Goal: Task Accomplishment & Management: Use online tool/utility

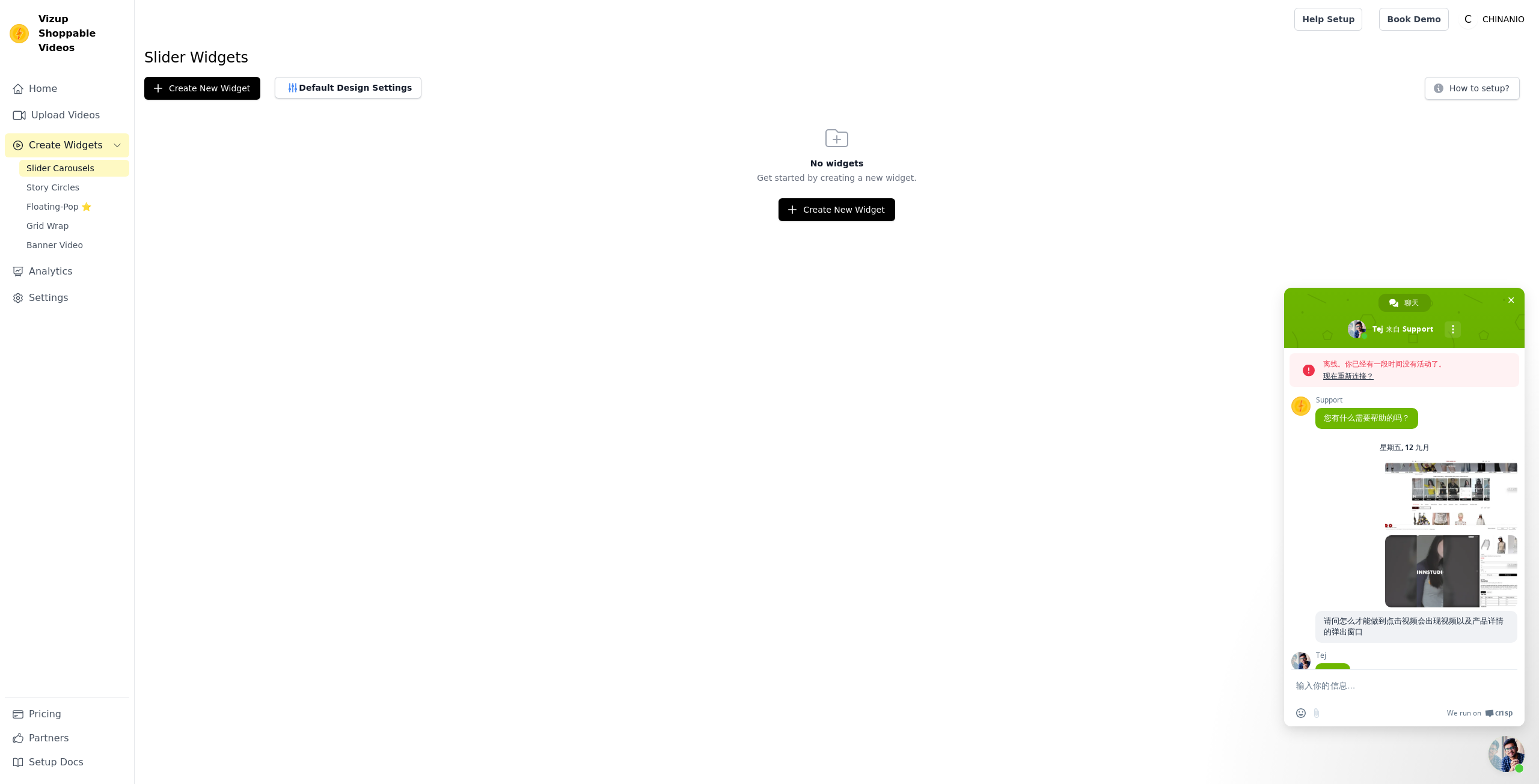
scroll to position [2133, 0]
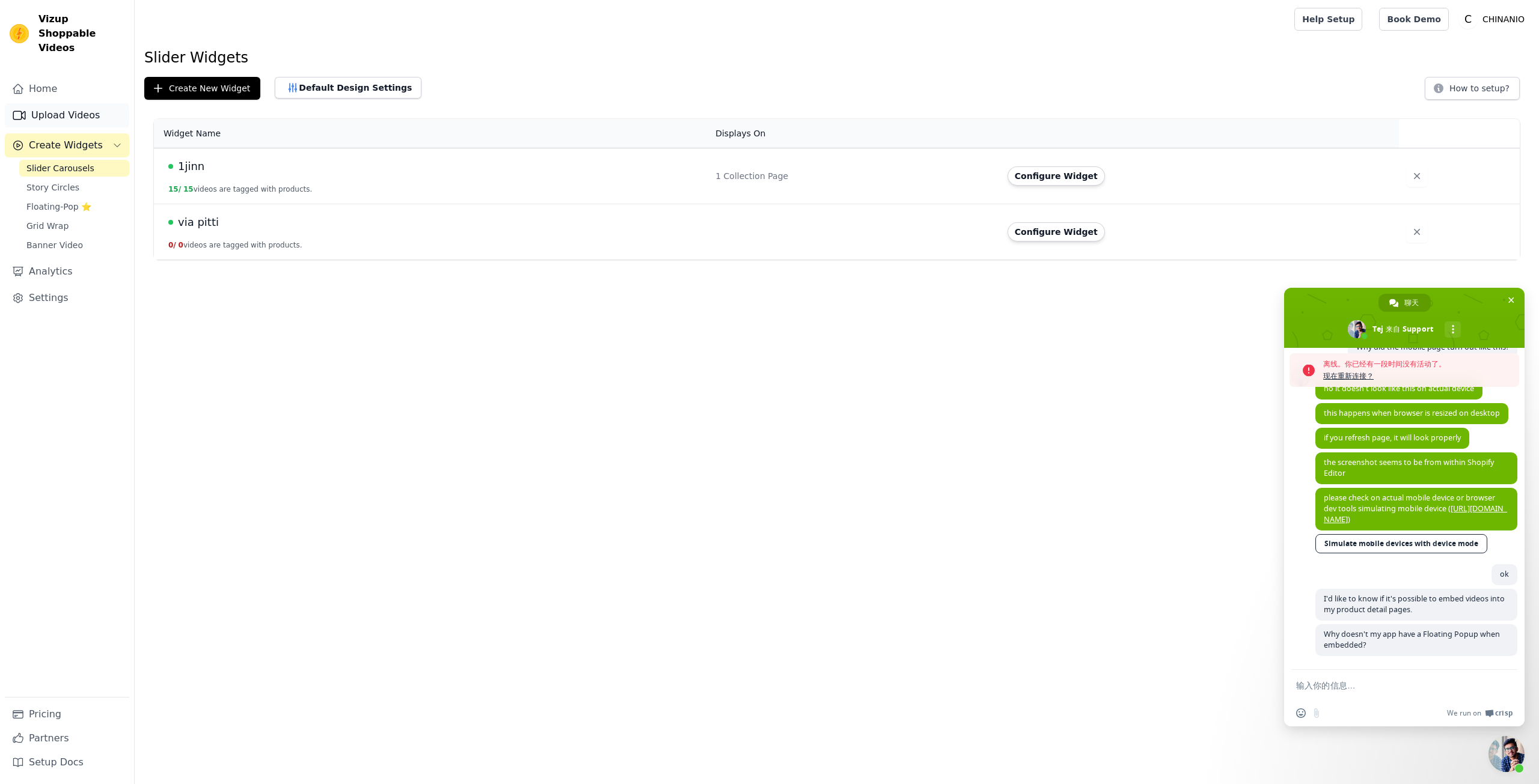
click at [62, 106] on link "Upload Videos" at bounding box center [67, 115] width 125 height 24
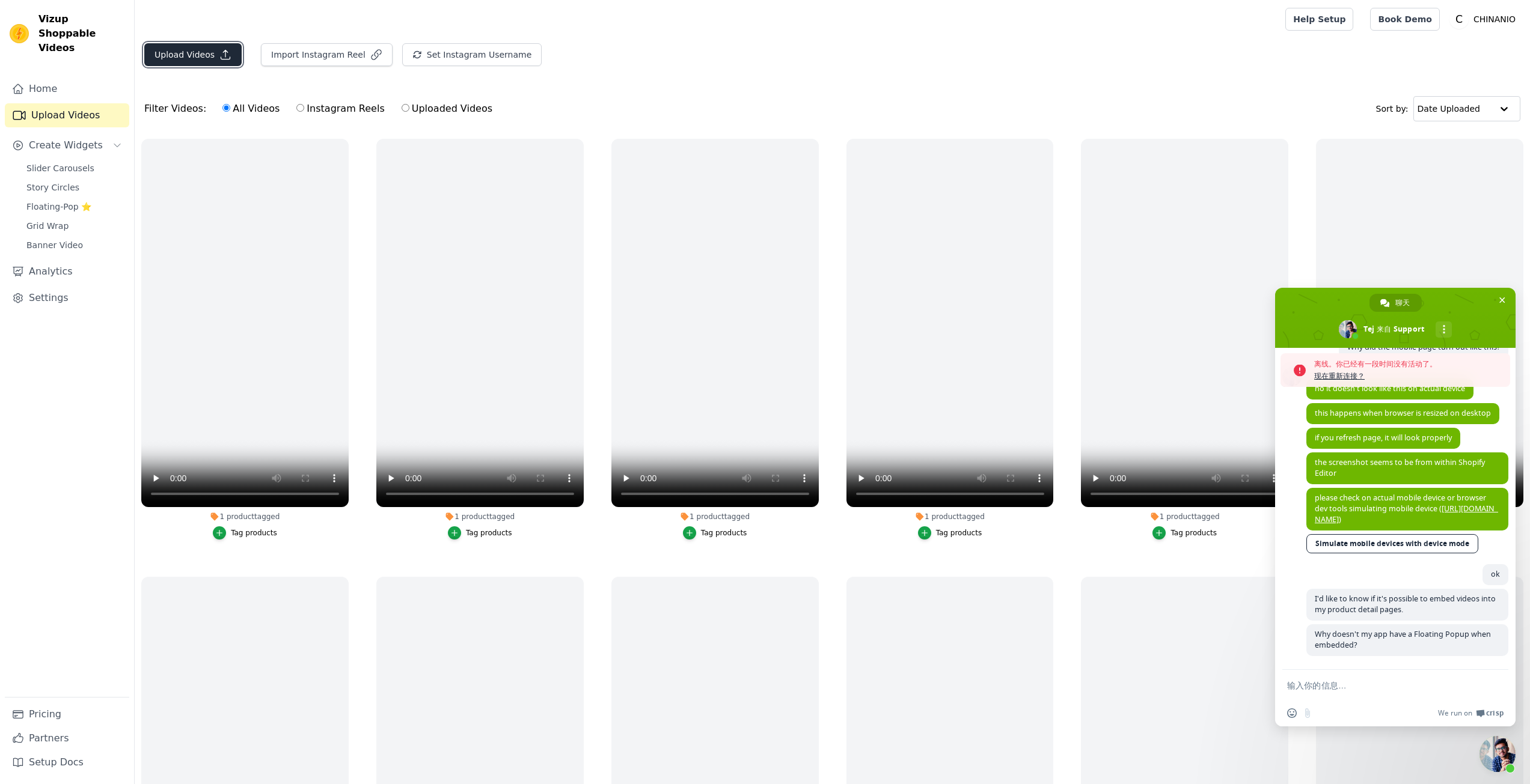
click at [190, 55] on button "Upload Videos" at bounding box center [192, 55] width 98 height 23
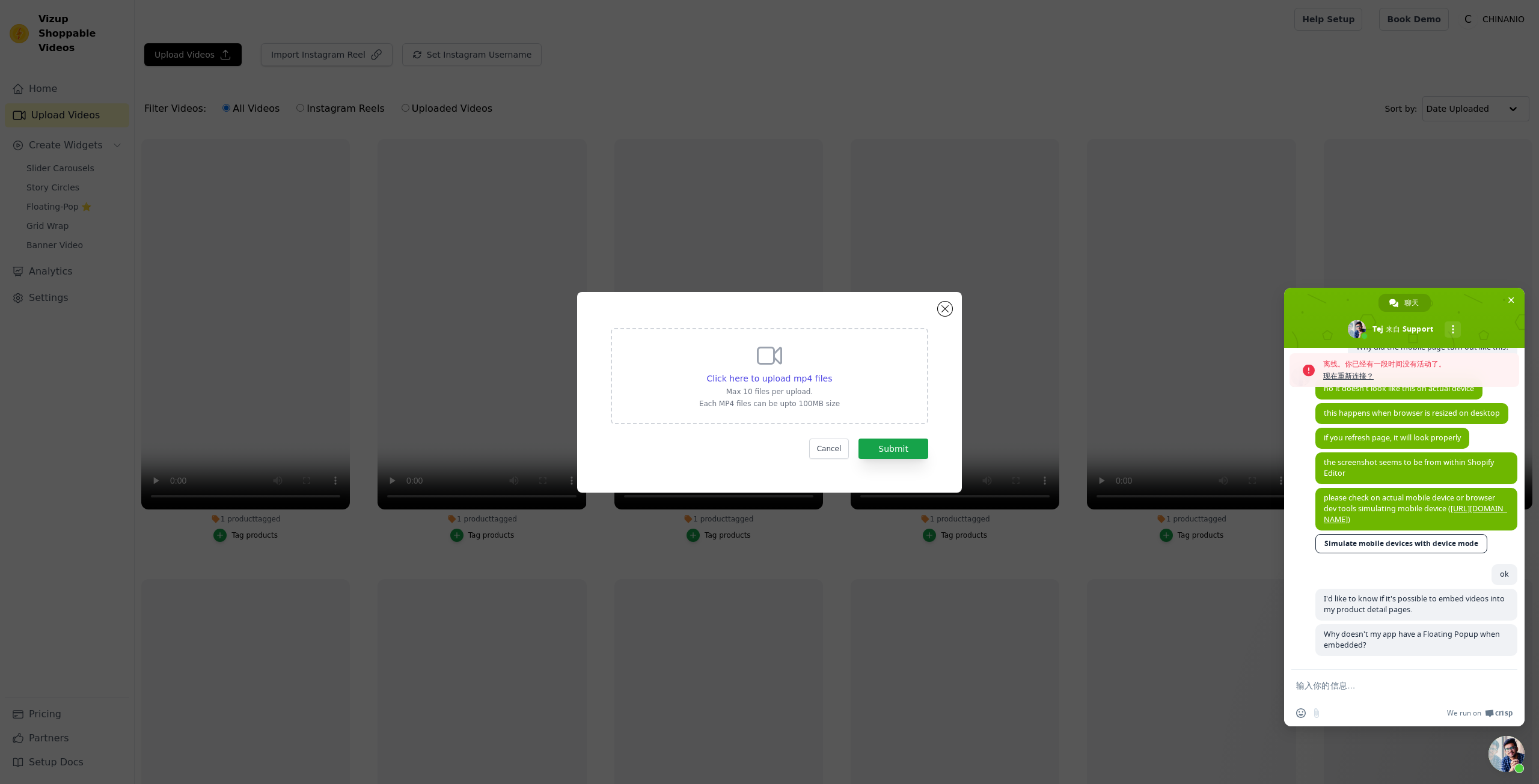
click at [775, 362] on icon at bounding box center [770, 356] width 29 height 29
click at [831, 372] on input "Click here to upload mp4 files Max 10 files per upload. Each MP4 files can be u…" at bounding box center [831, 372] width 1 height 1
type input "C:\fakepath\VIAPITTI简约拼接撞色针织修身羊毛抹胸女装秋季休闲百搭上衣-tmall com天猫.mp4"
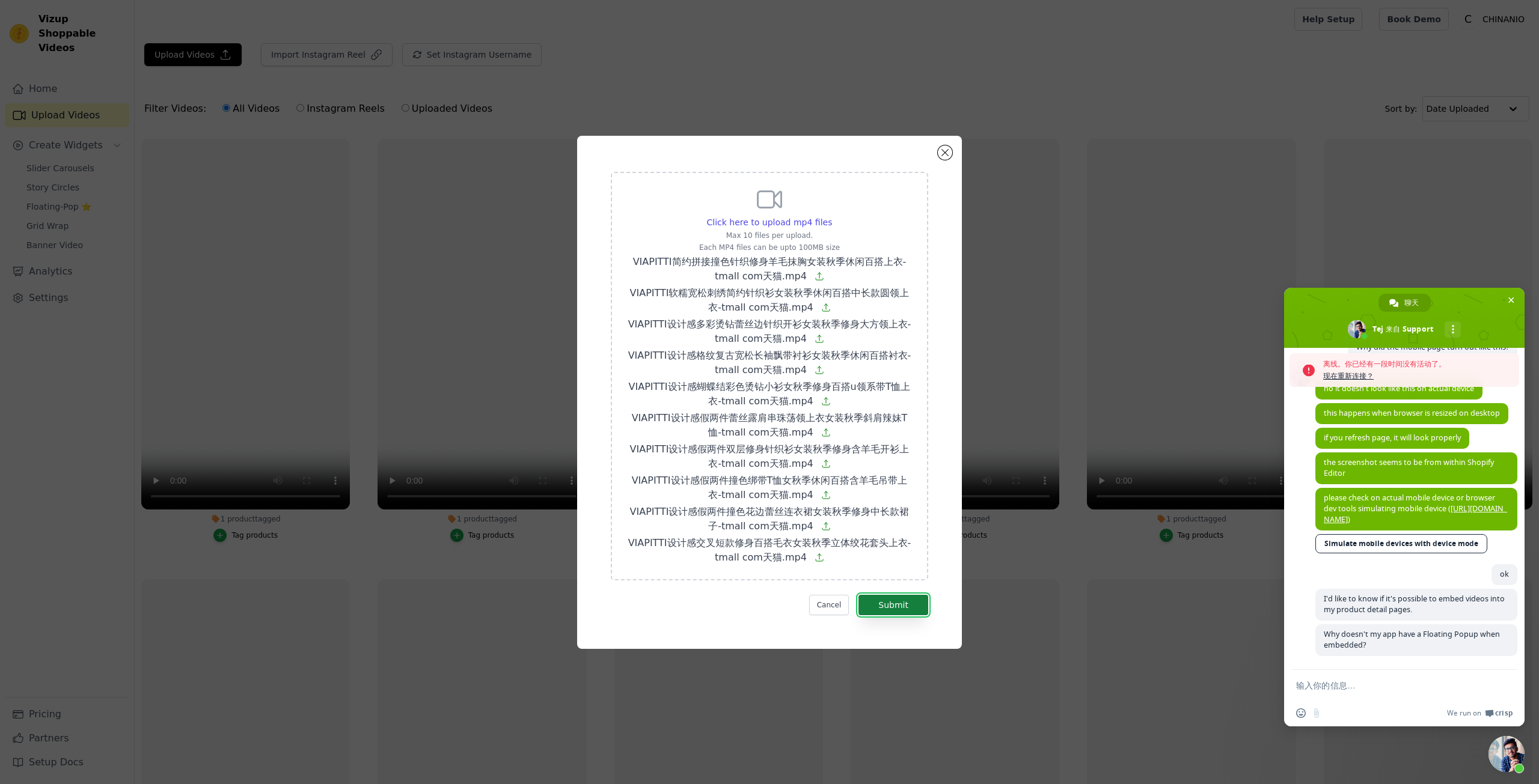
click at [904, 596] on button "Submit" at bounding box center [893, 605] width 70 height 21
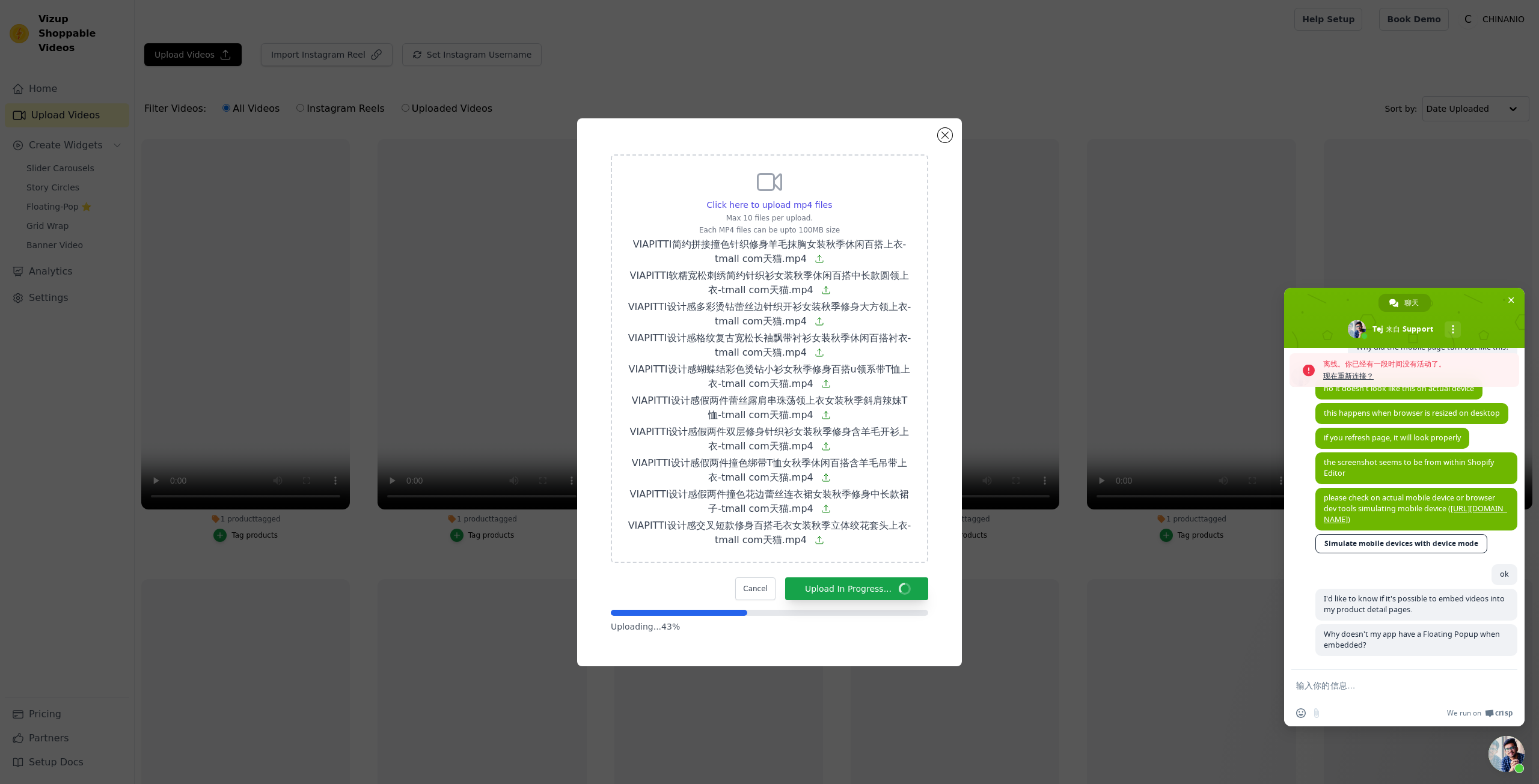
scroll to position [2172, 0]
click at [1509, 300] on span "关闭聊天" at bounding box center [1511, 300] width 6 height 6
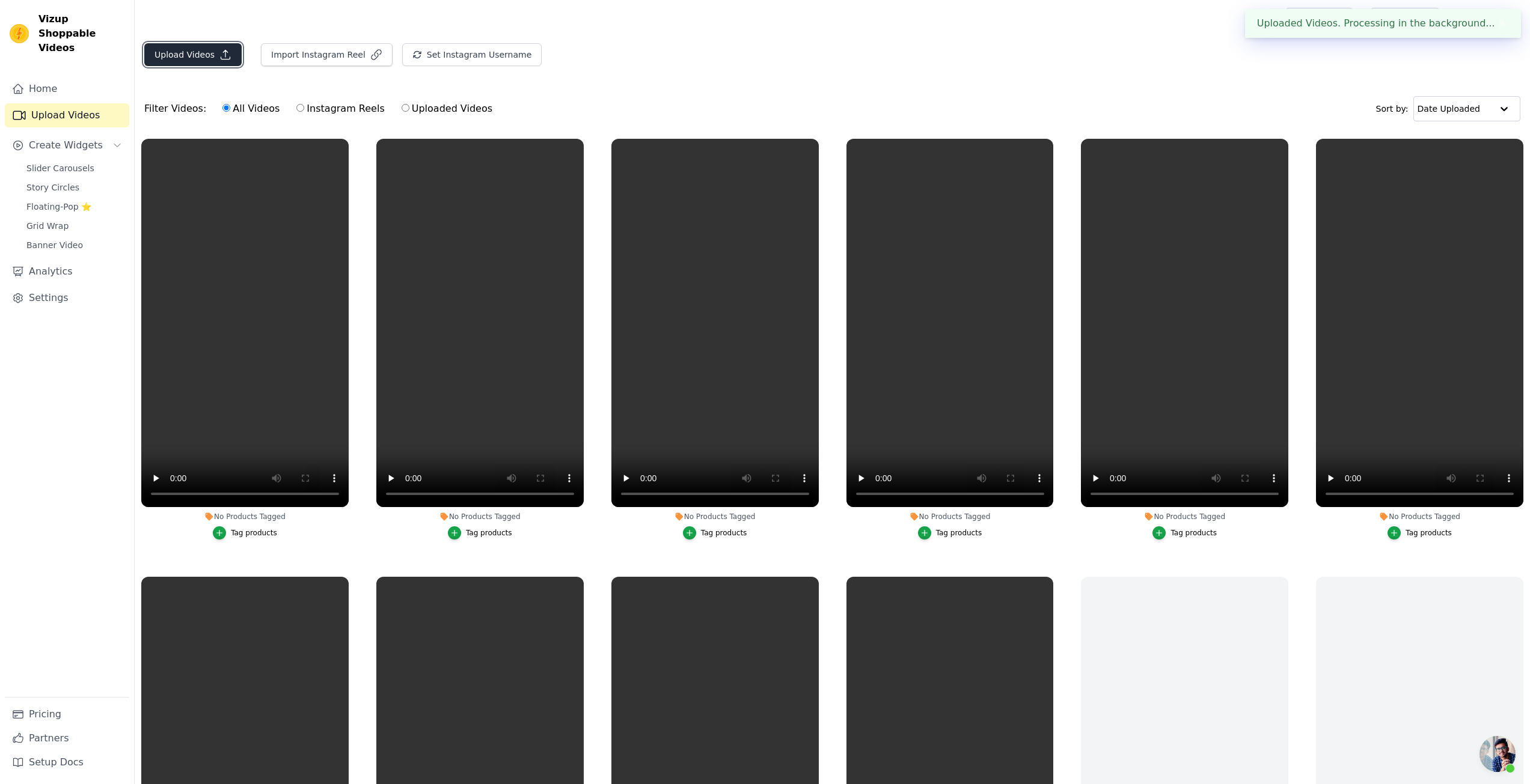
click at [204, 57] on button "Upload Videos" at bounding box center [192, 55] width 98 height 23
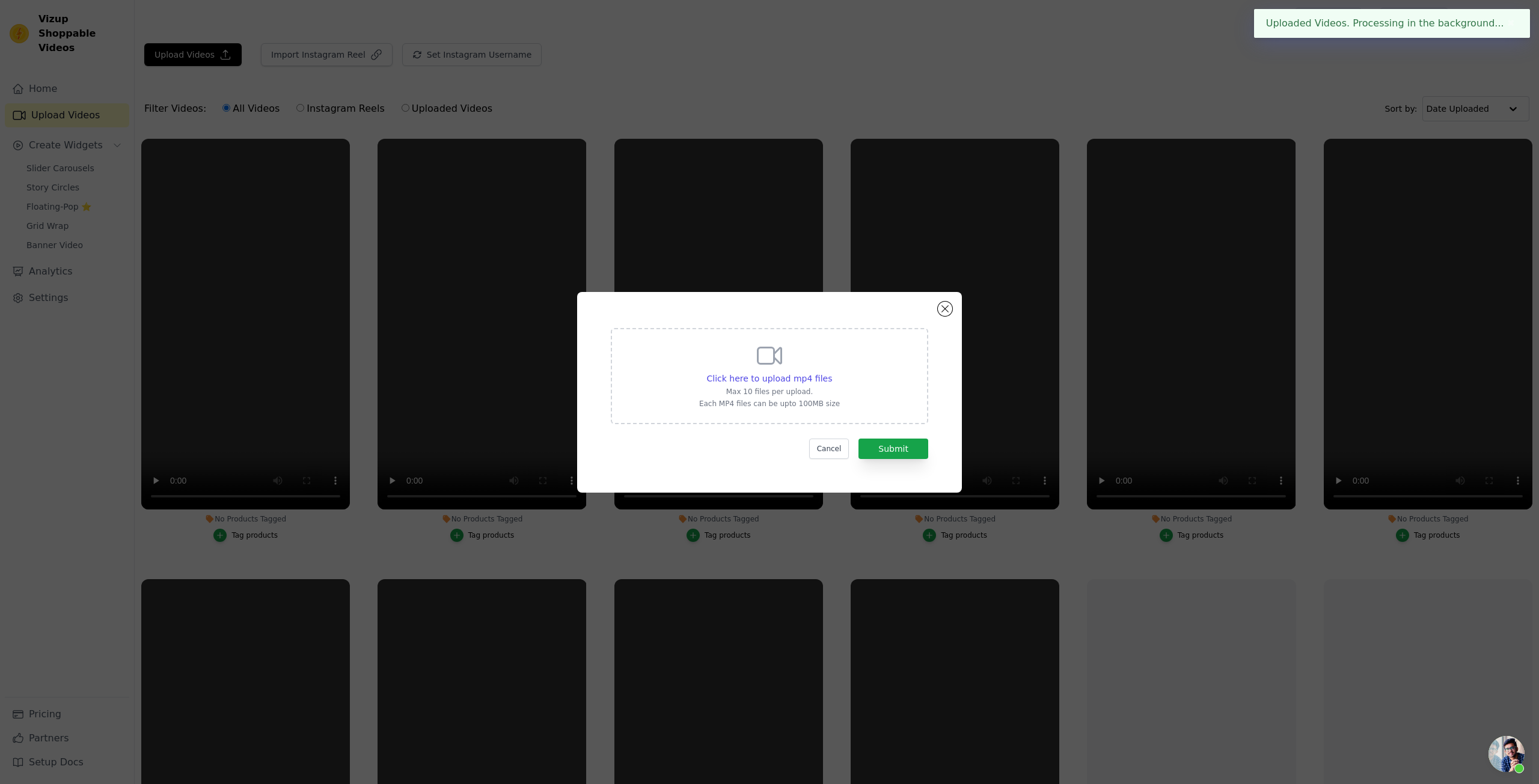
click at [748, 358] on div "Click here to upload mp4 files Max 10 files per upload. Each MP4 files can be u…" at bounding box center [769, 374] width 141 height 67
click at [831, 372] on input "Click here to upload mp4 files Max 10 files per upload. Each MP4 files can be u…" at bounding box center [831, 372] width 1 height 1
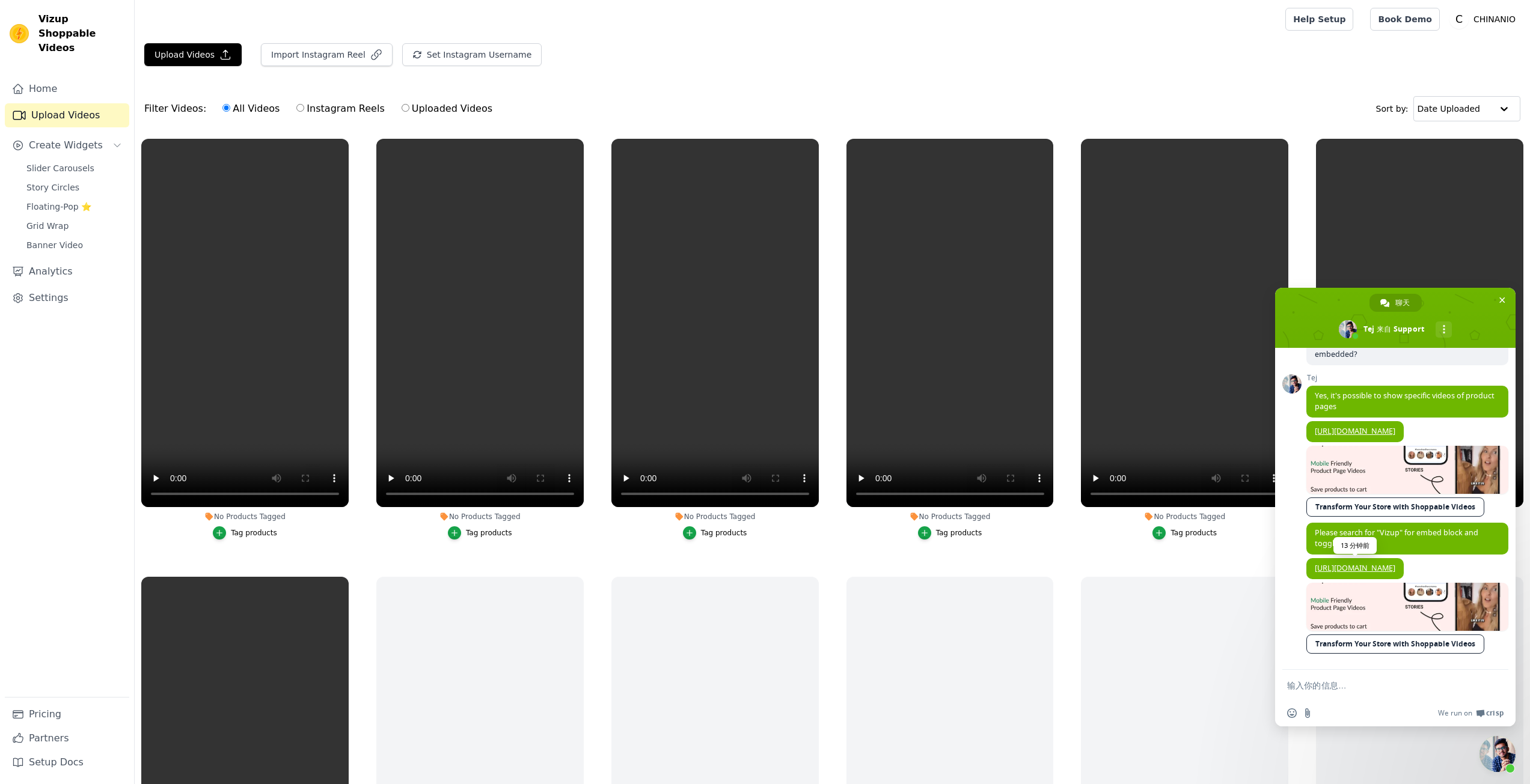
scroll to position [2375, 0]
click at [1379, 412] on span "Yes, it's possible to show specific videos of product pages" at bounding box center [1405, 401] width 180 height 21
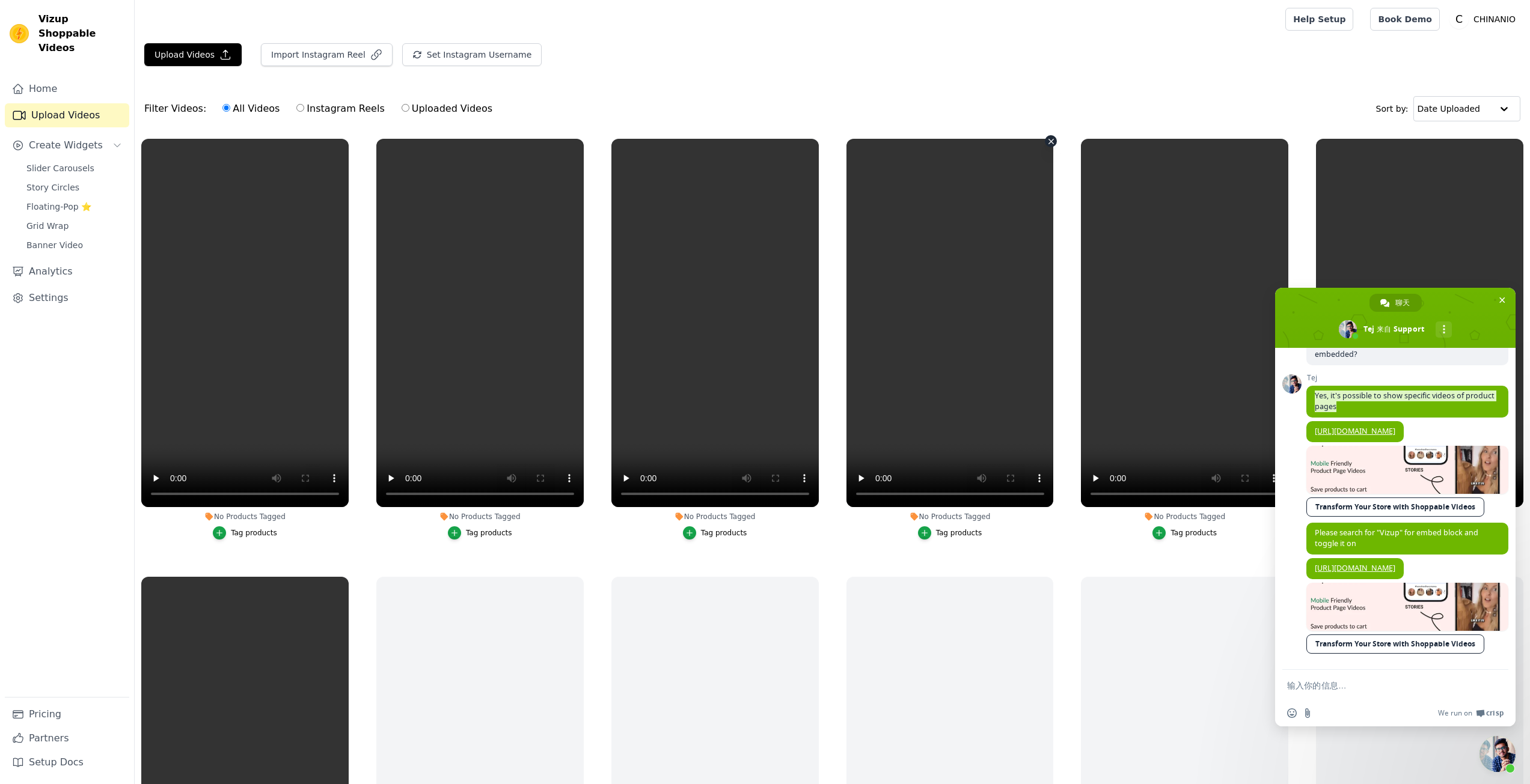
copy span "Yes, it's possible to show specific videos of product pages"
click at [1374, 528] on span "Please search for "Vizup" for embed block and toggle it on" at bounding box center [1397, 538] width 163 height 21
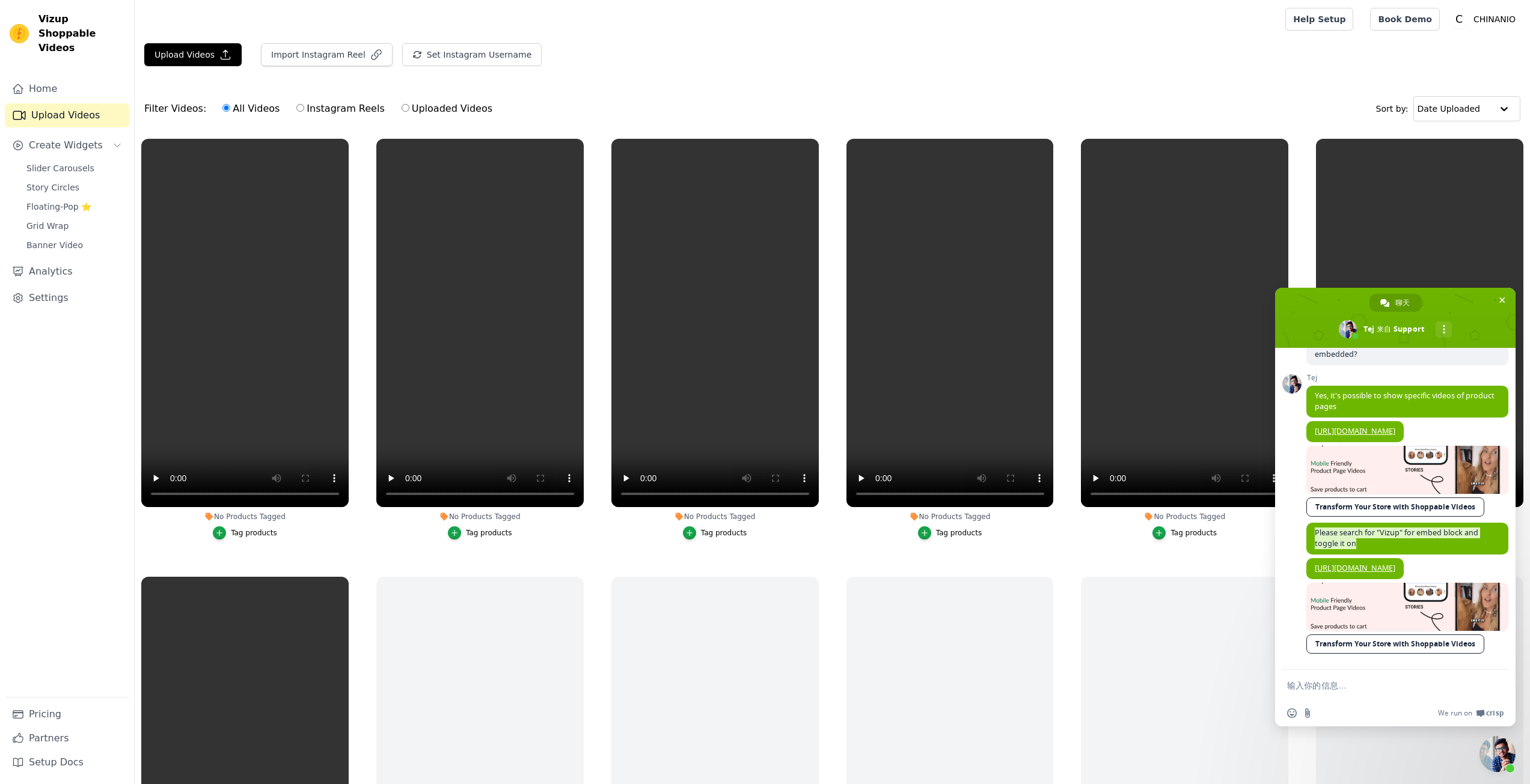
copy span "Please search for "Vizup" for embed block and toggle it on"
click at [1396, 569] on link "[URL][DOMAIN_NAME]" at bounding box center [1356, 568] width 80 height 10
click at [1320, 684] on textarea "输入你的信息…" at bounding box center [1383, 686] width 190 height 12
click at [1360, 680] on textarea "输入你的信息…" at bounding box center [1383, 686] width 190 height 12
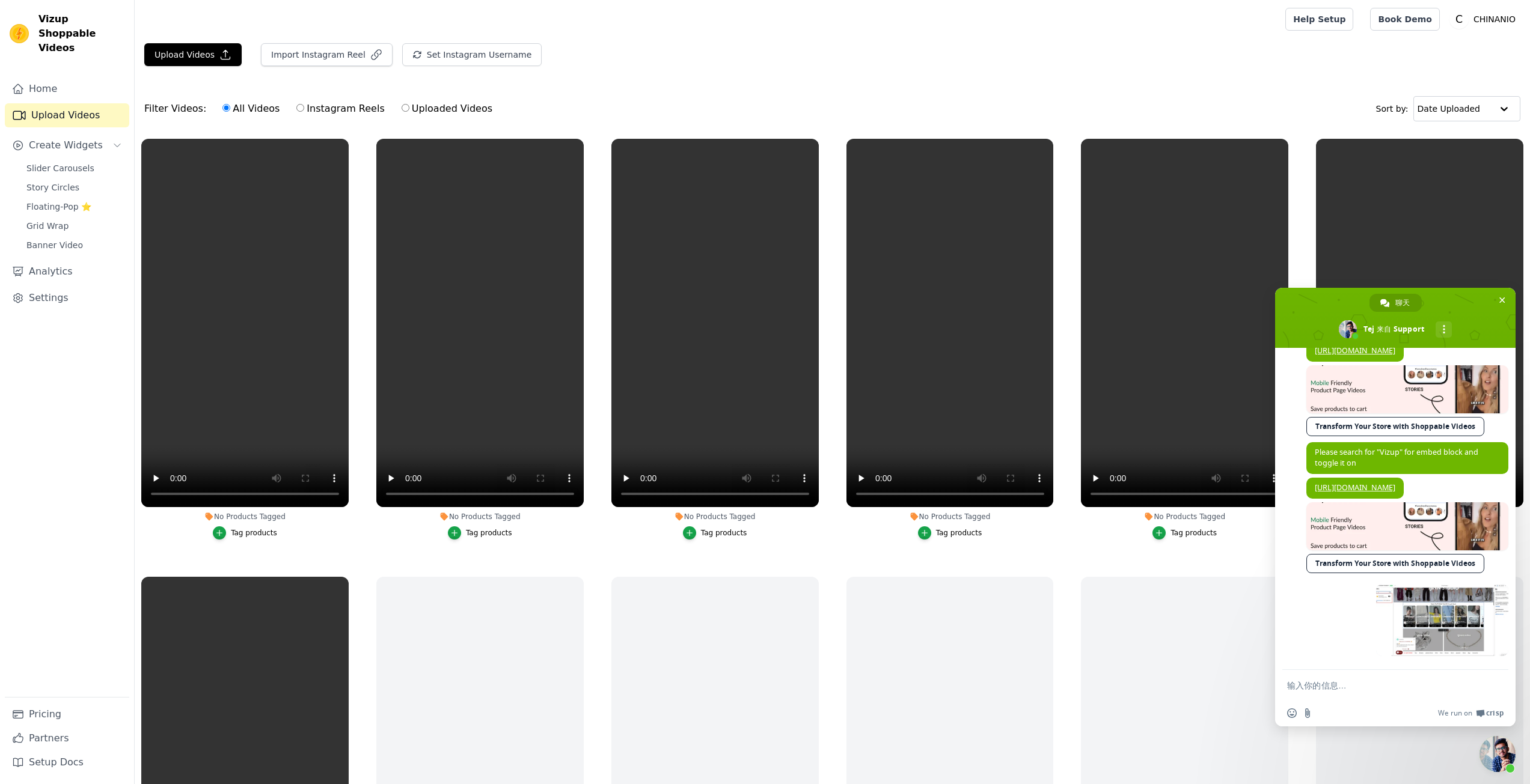
scroll to position [2515, 0]
click at [1342, 685] on textarea "输入你的信息…" at bounding box center [1383, 686] width 190 height 12
paste textarea "No Floating Pop"
type textarea "No Floating Pop"
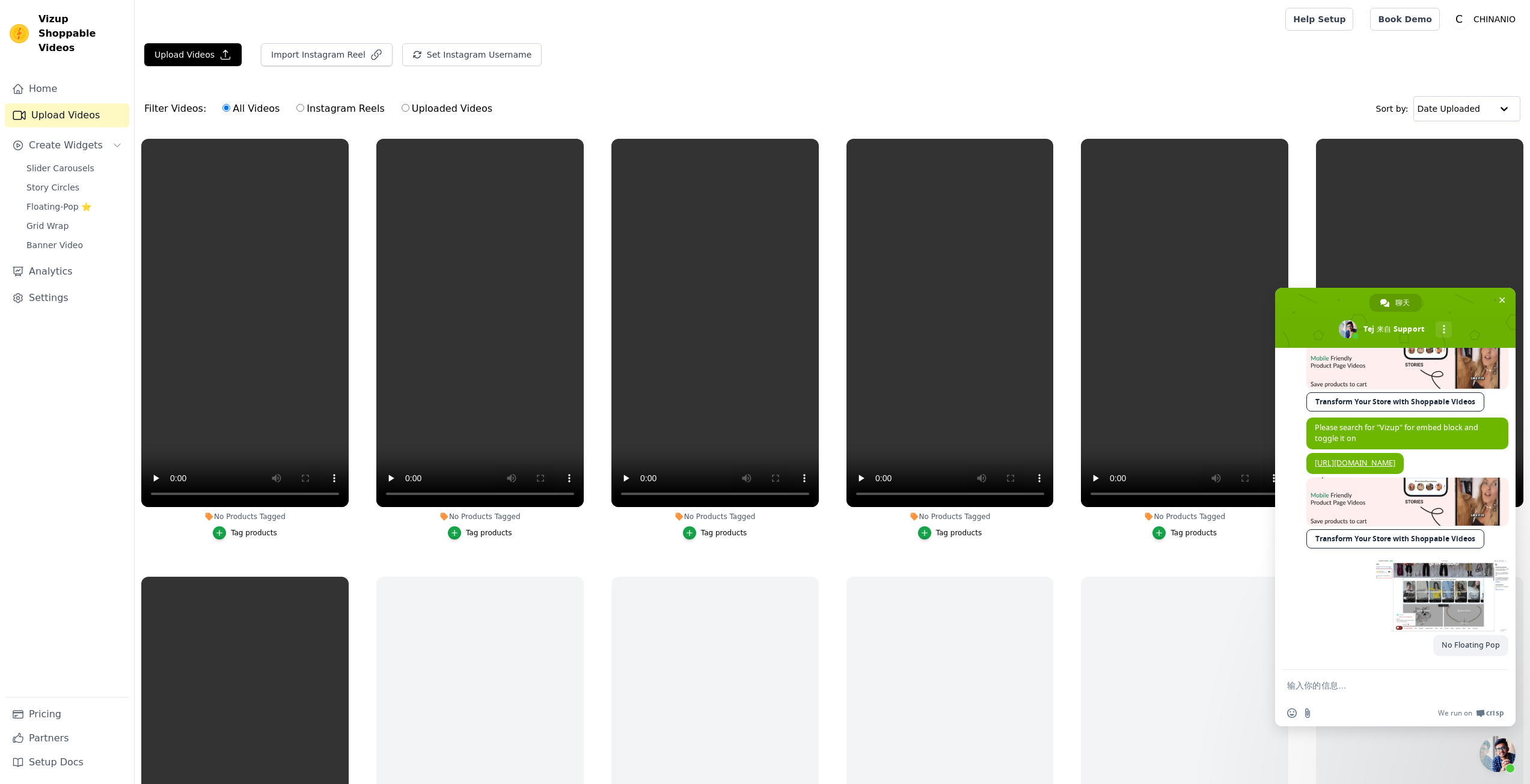
click at [1356, 617] on div "几秒钟之前" at bounding box center [1407, 597] width 202 height 75
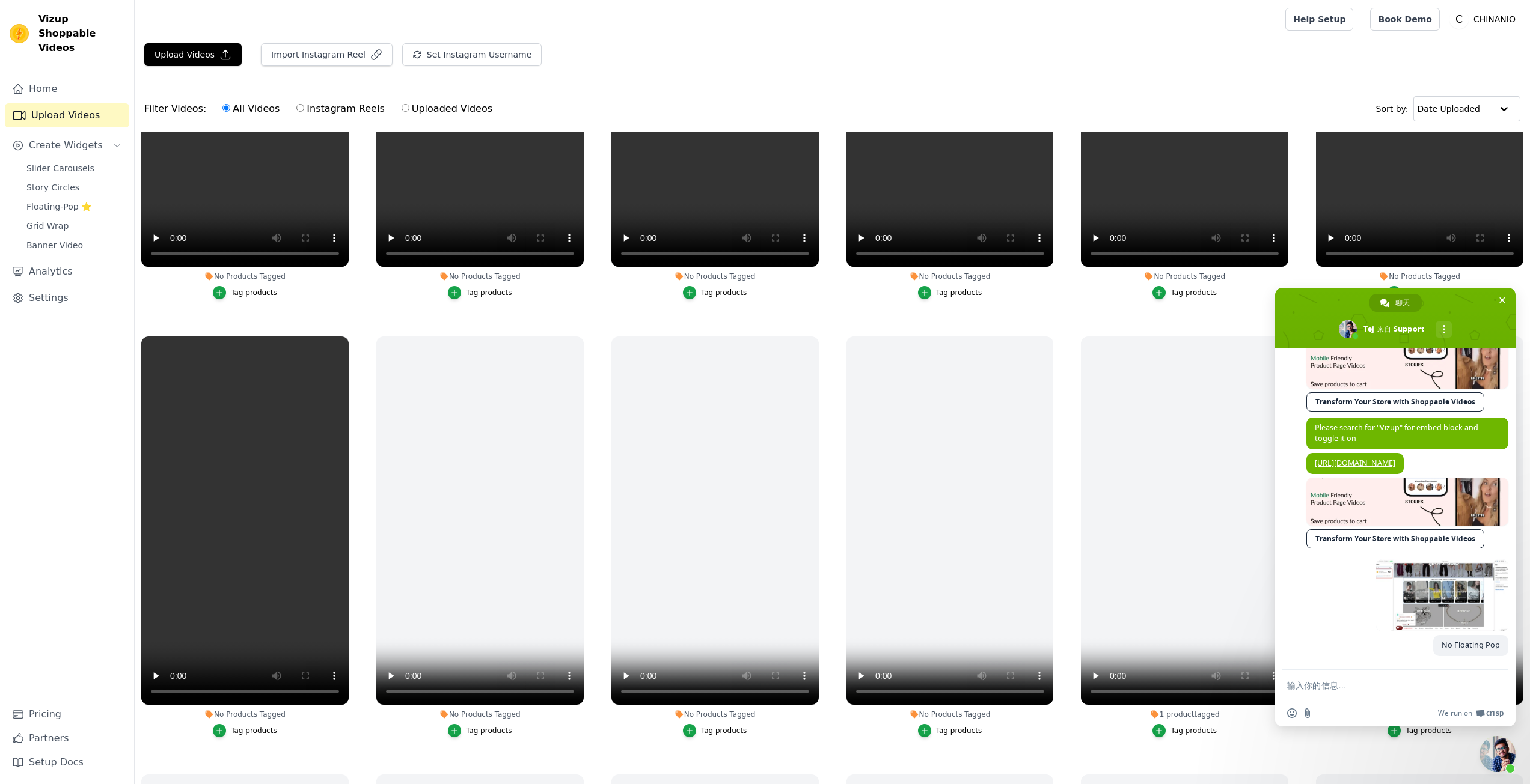
scroll to position [0, 0]
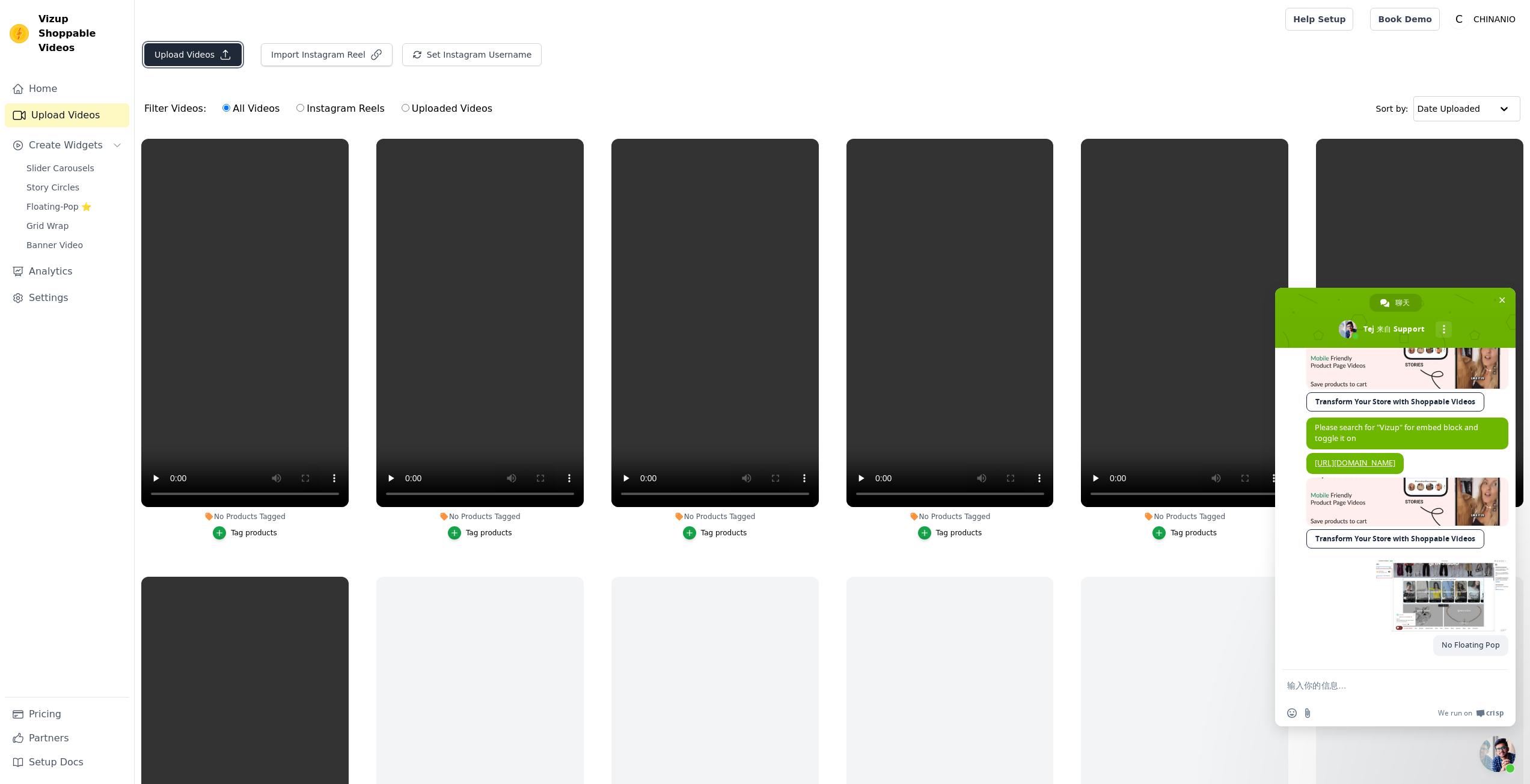
click at [202, 56] on button "Upload Videos" at bounding box center [192, 55] width 98 height 23
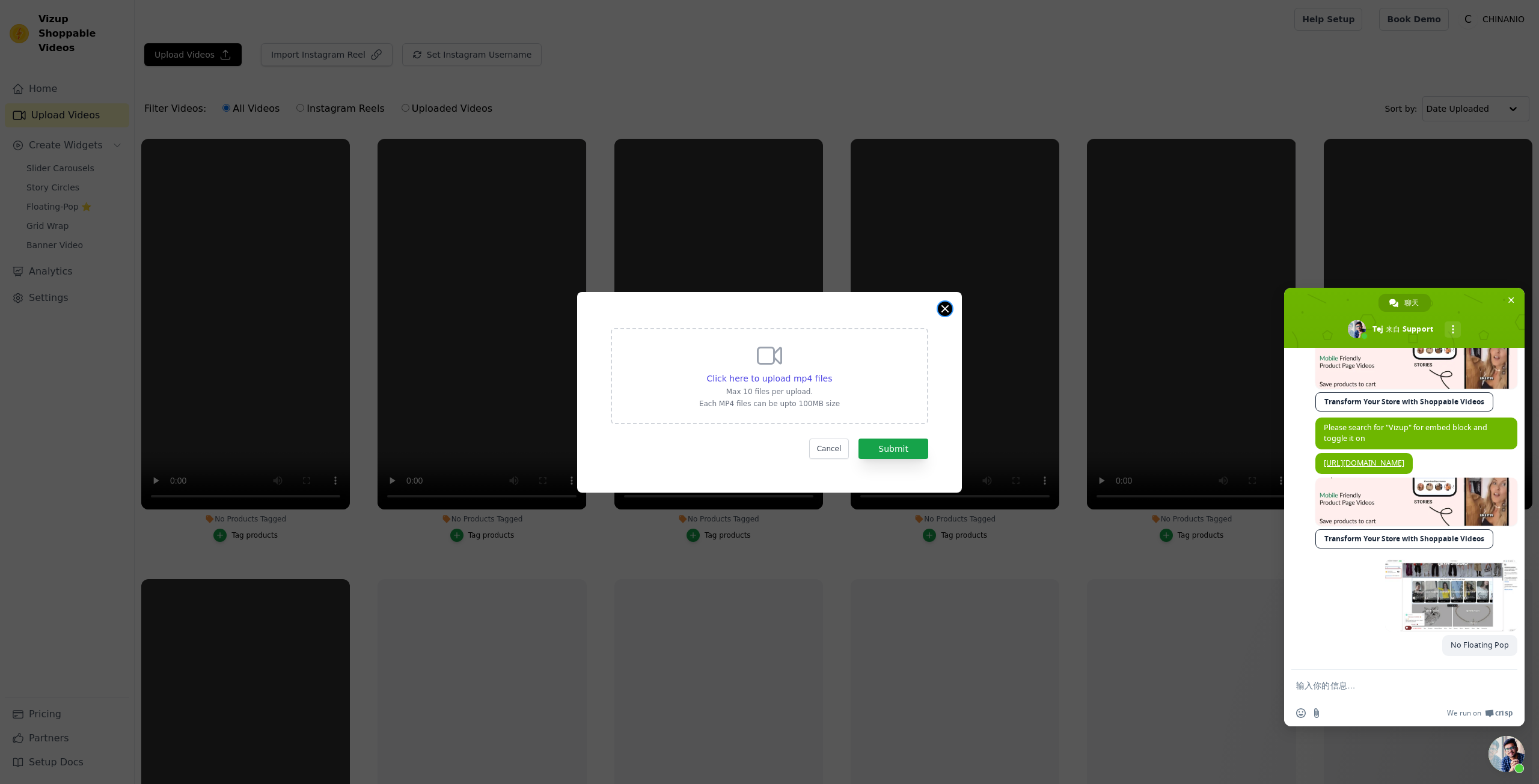
click at [944, 311] on button "Close modal" at bounding box center [945, 309] width 15 height 15
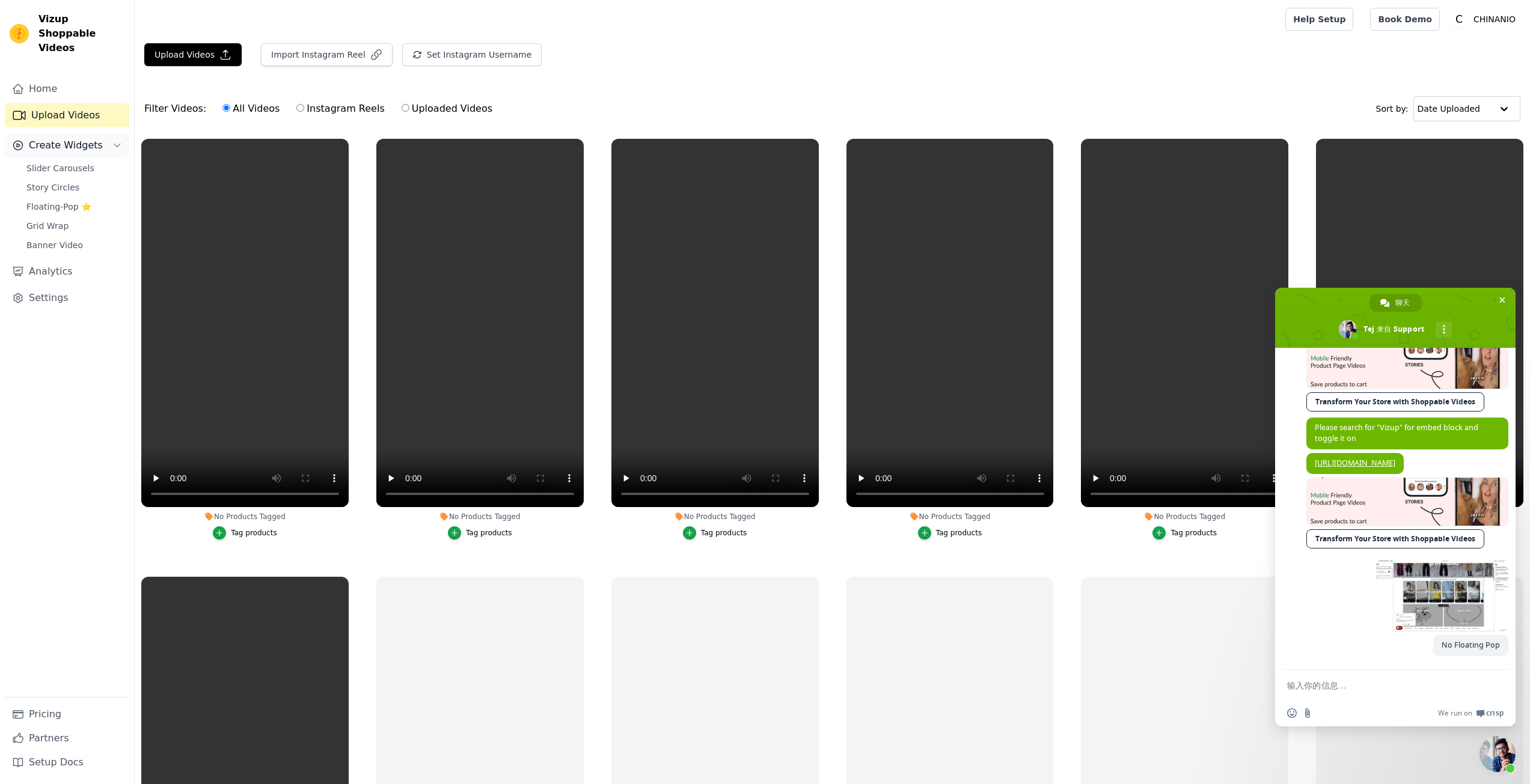
click at [84, 138] on span "Create Widgets" at bounding box center [66, 145] width 74 height 15
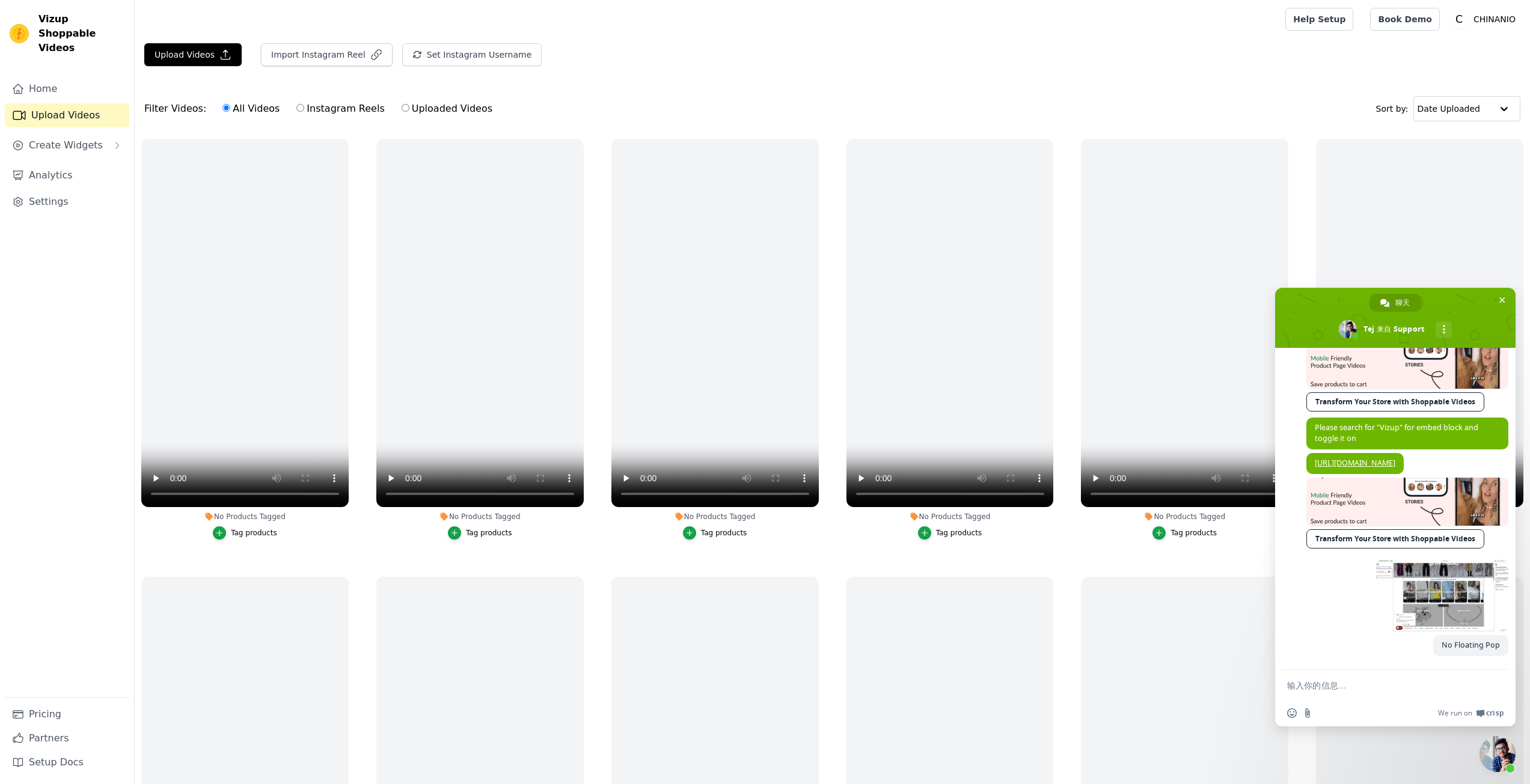
click at [73, 104] on link "Upload Videos" at bounding box center [67, 115] width 125 height 24
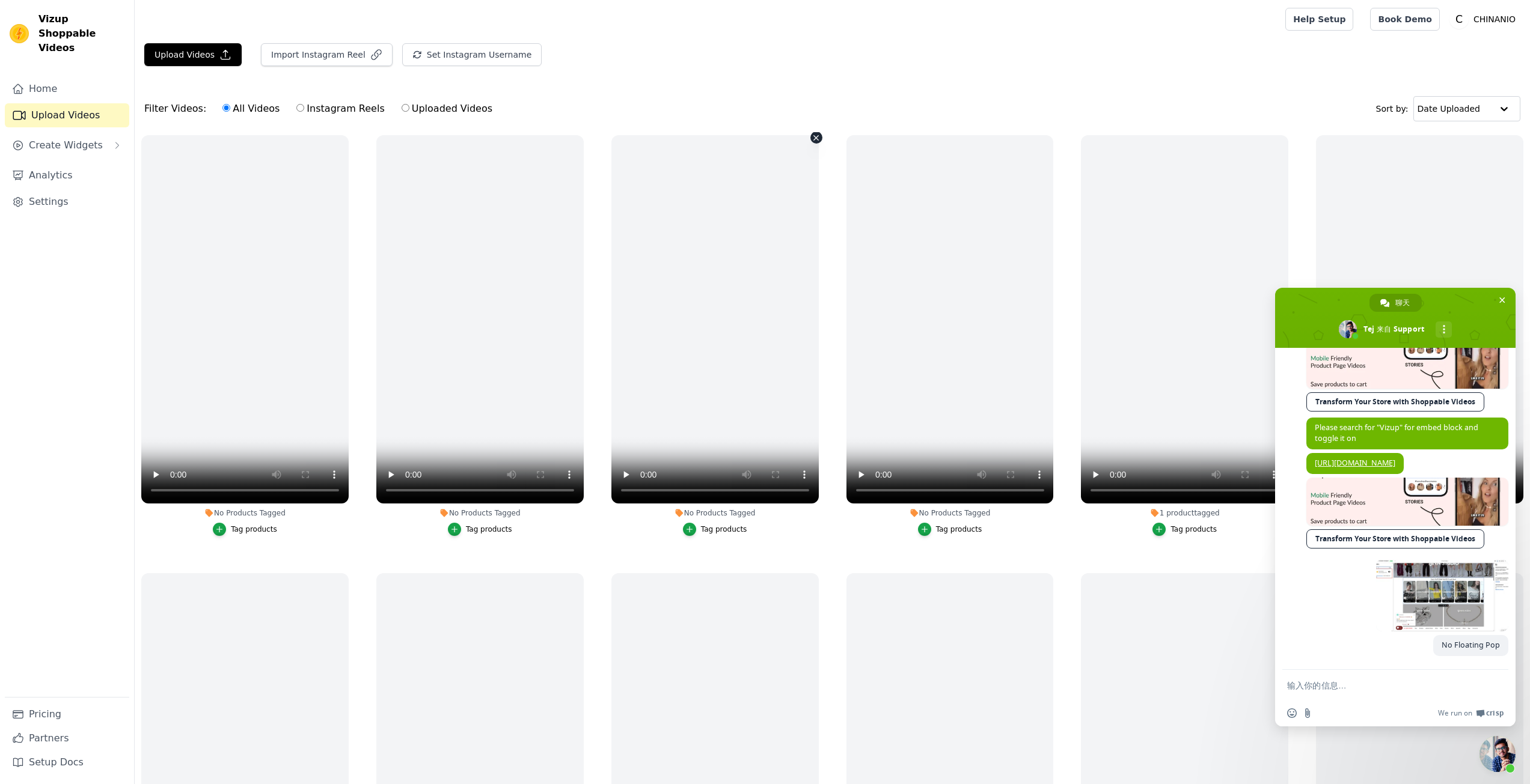
scroll to position [541, 0]
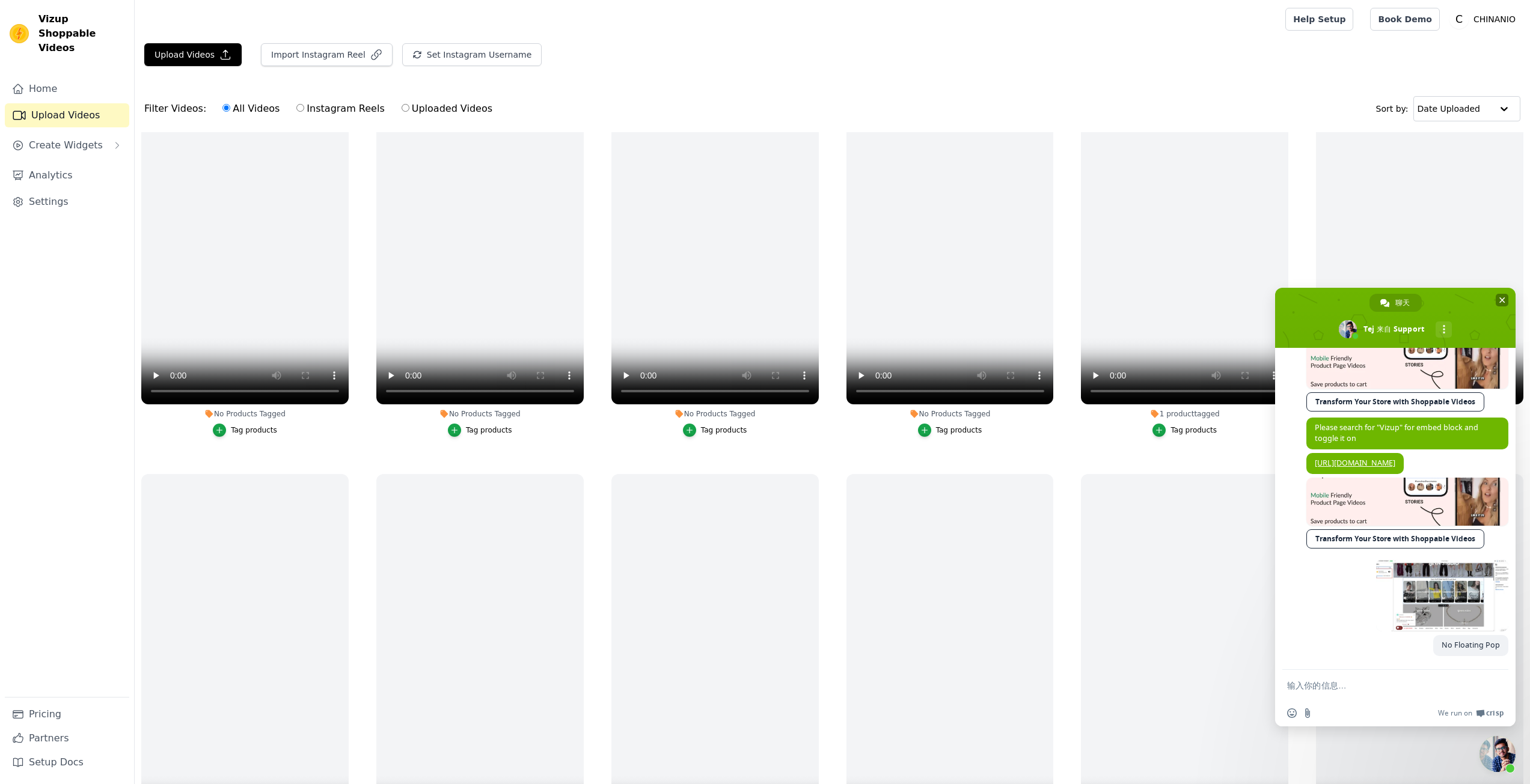
click at [1509, 299] on span at bounding box center [1395, 318] width 240 height 60
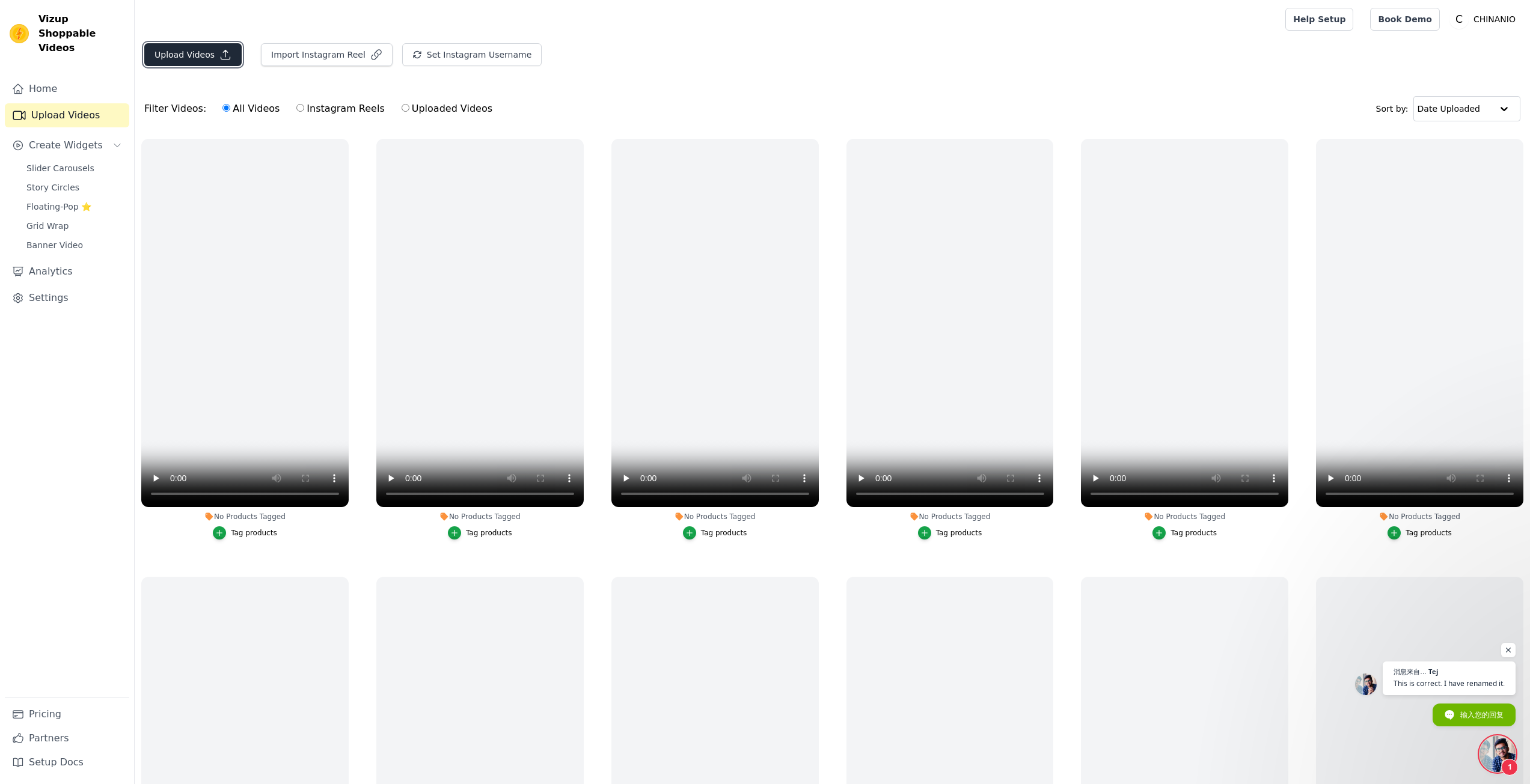
click at [198, 54] on button "Upload Videos" at bounding box center [192, 55] width 98 height 23
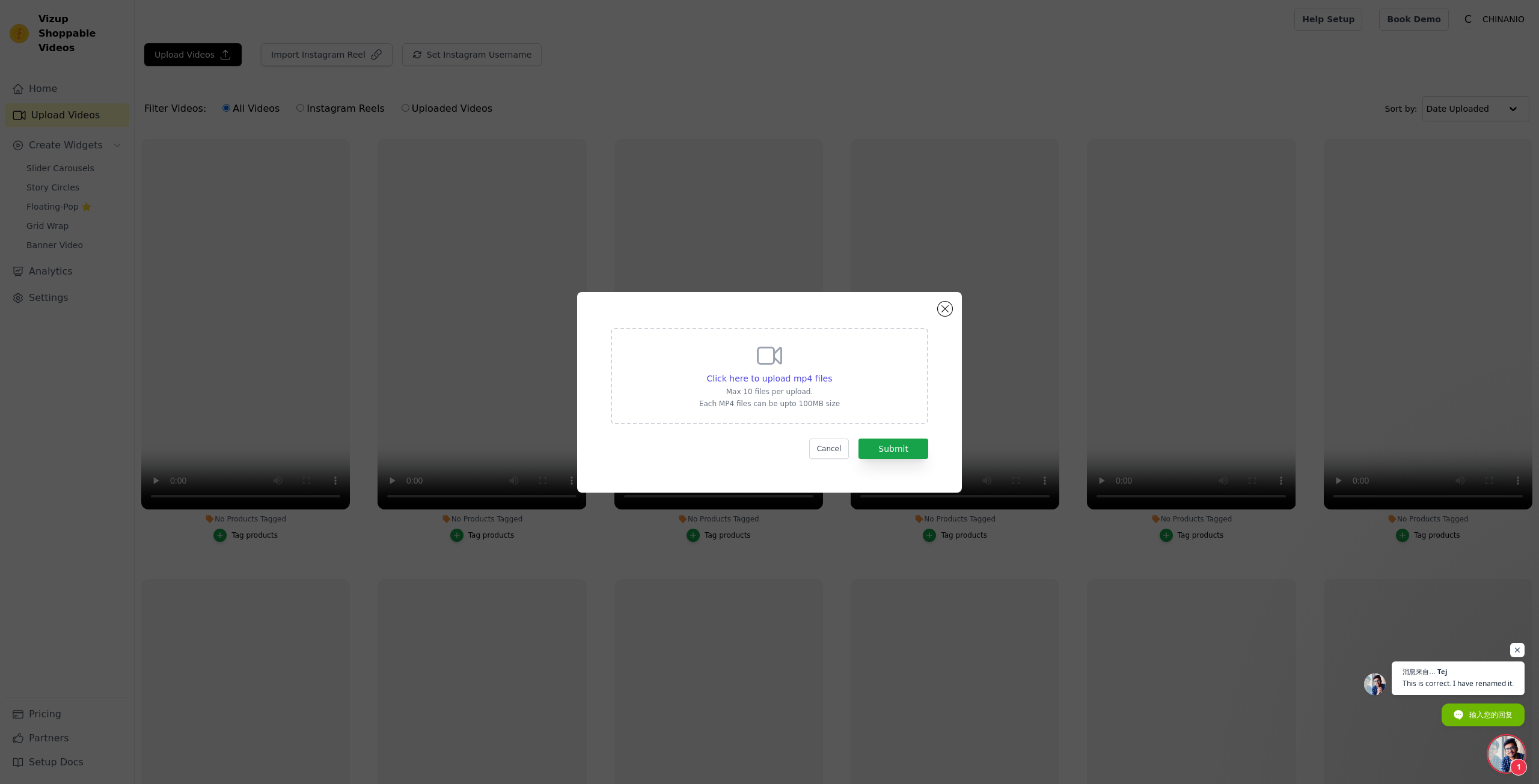
click at [753, 368] on div "Click here to upload mp4 files Max 10 files per upload. Each MP4 files can be u…" at bounding box center [769, 374] width 141 height 67
click at [831, 372] on input "Click here to upload mp4 files Max 10 files per upload. Each MP4 files can be u…" at bounding box center [831, 372] width 1 height 1
type input "C:\fakepath\VIAPITTI设计感立体花朵装饰大口袋夹克外套女装秋季宽松复古上衣-tmall com天猫.mp4"
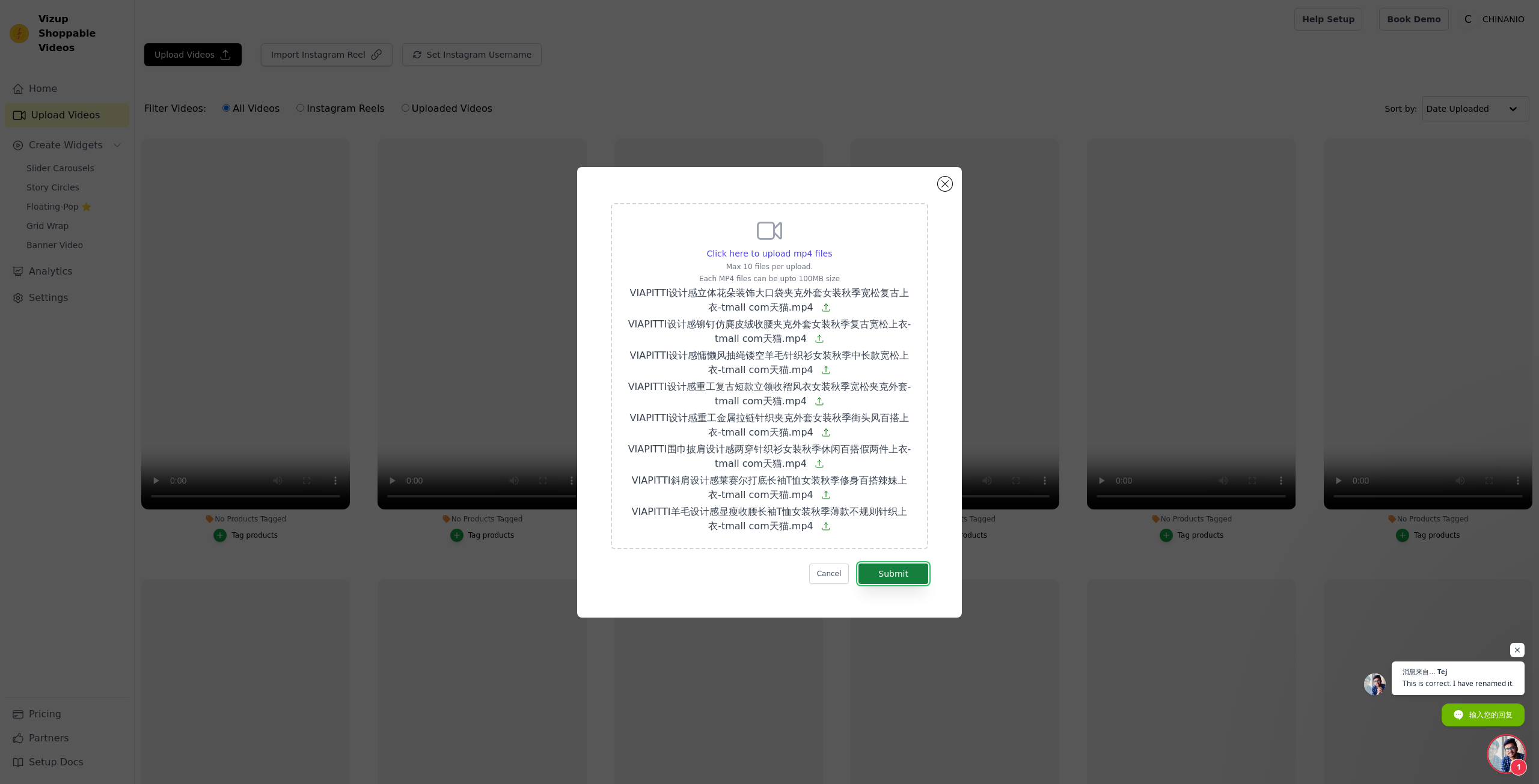
click at [908, 578] on button "Submit" at bounding box center [893, 574] width 70 height 21
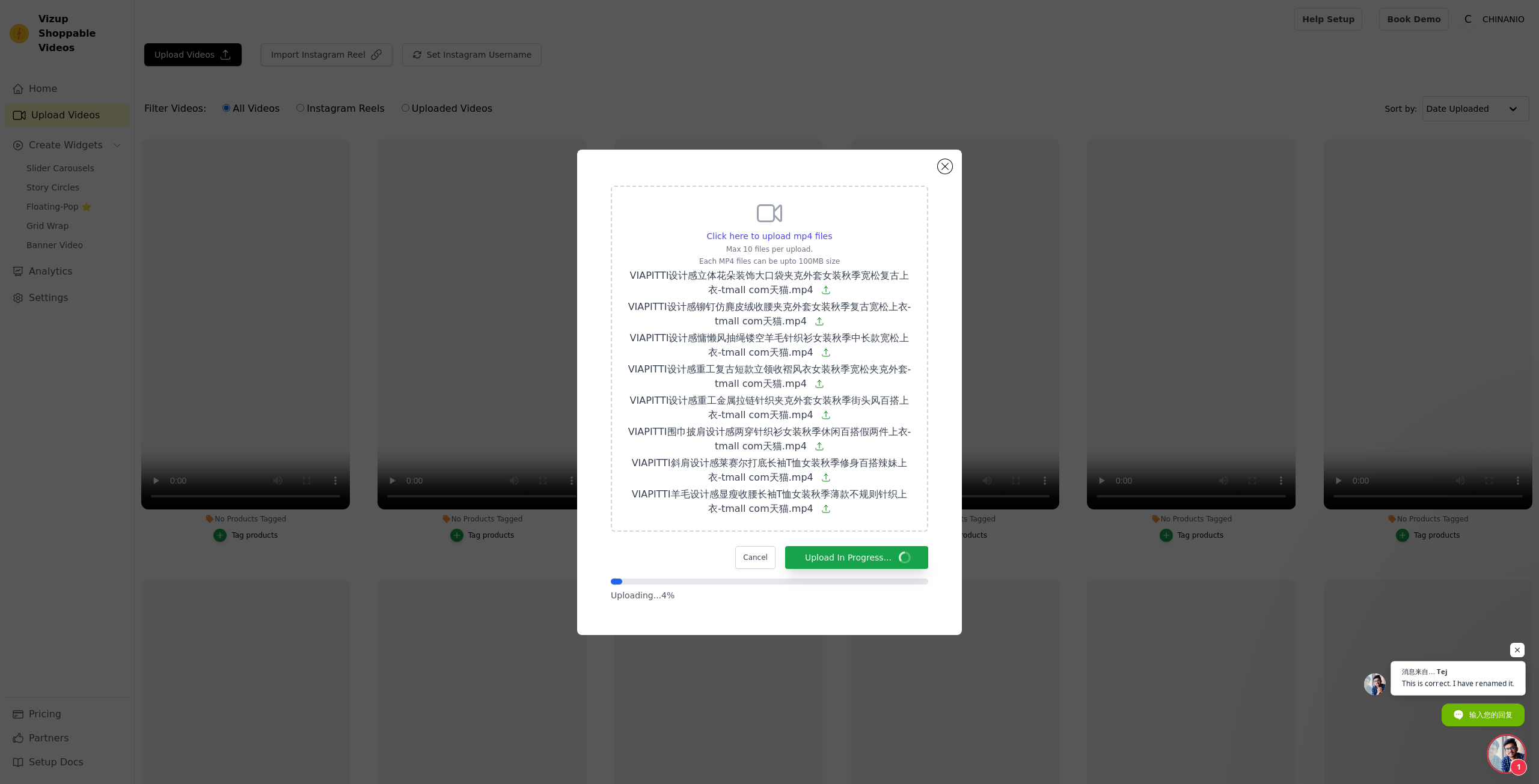
click at [1457, 677] on span "消息来自… Tej This is correct. I have renamed it." at bounding box center [1458, 679] width 135 height 35
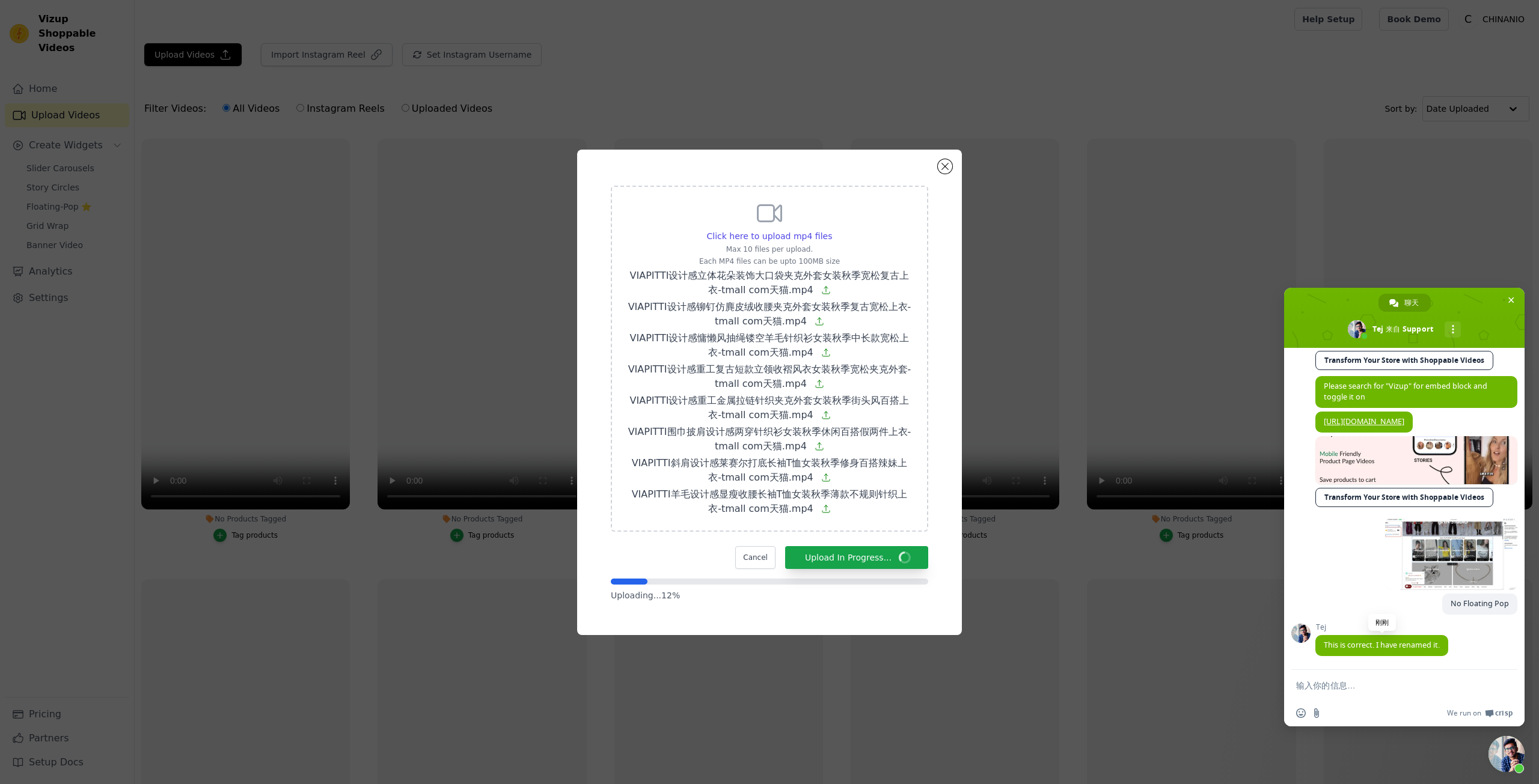
click at [1382, 646] on span "This is correct. I have renamed it." at bounding box center [1383, 645] width 116 height 10
copy span "This is correct. I have renamed it."
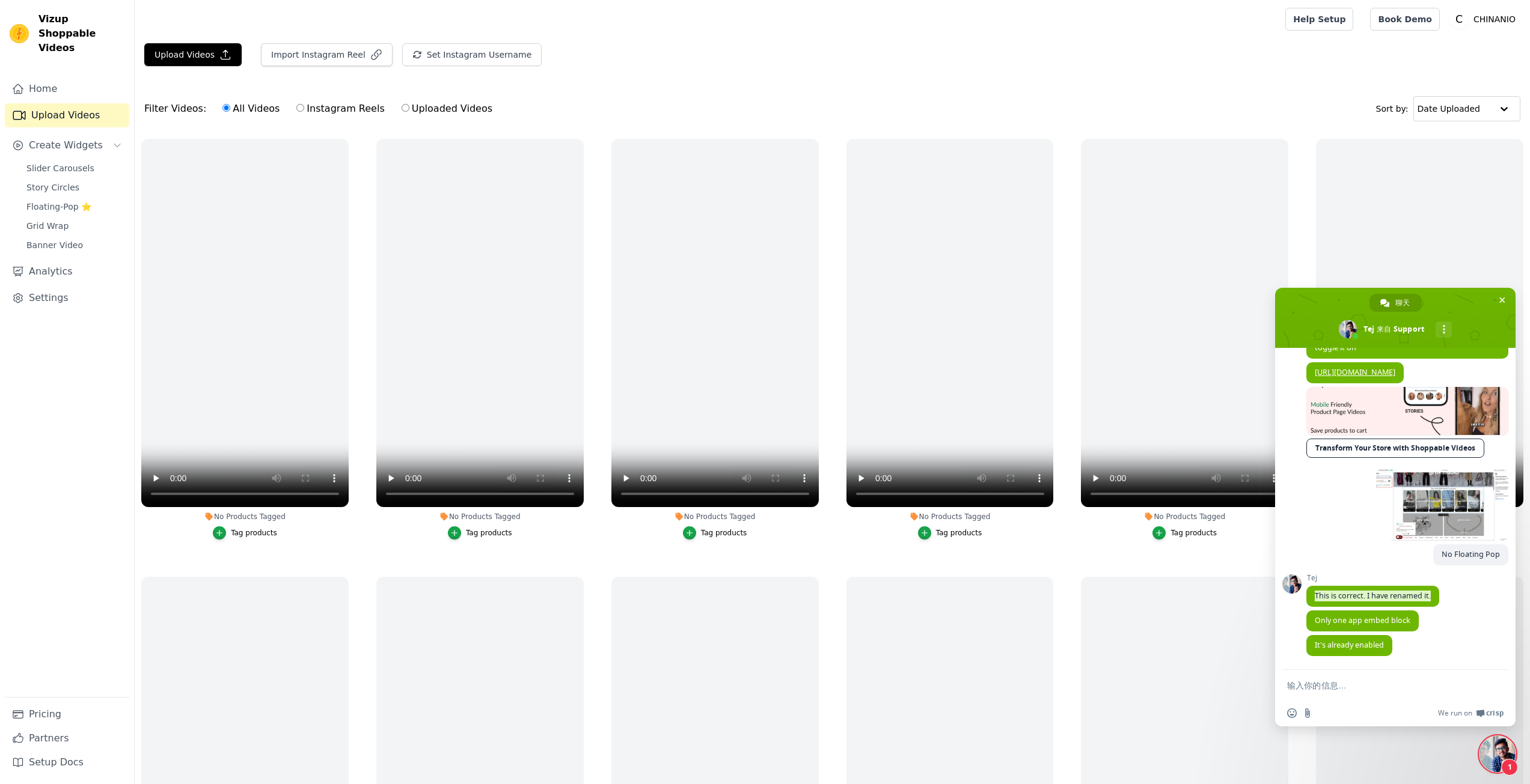
scroll to position [2631, 0]
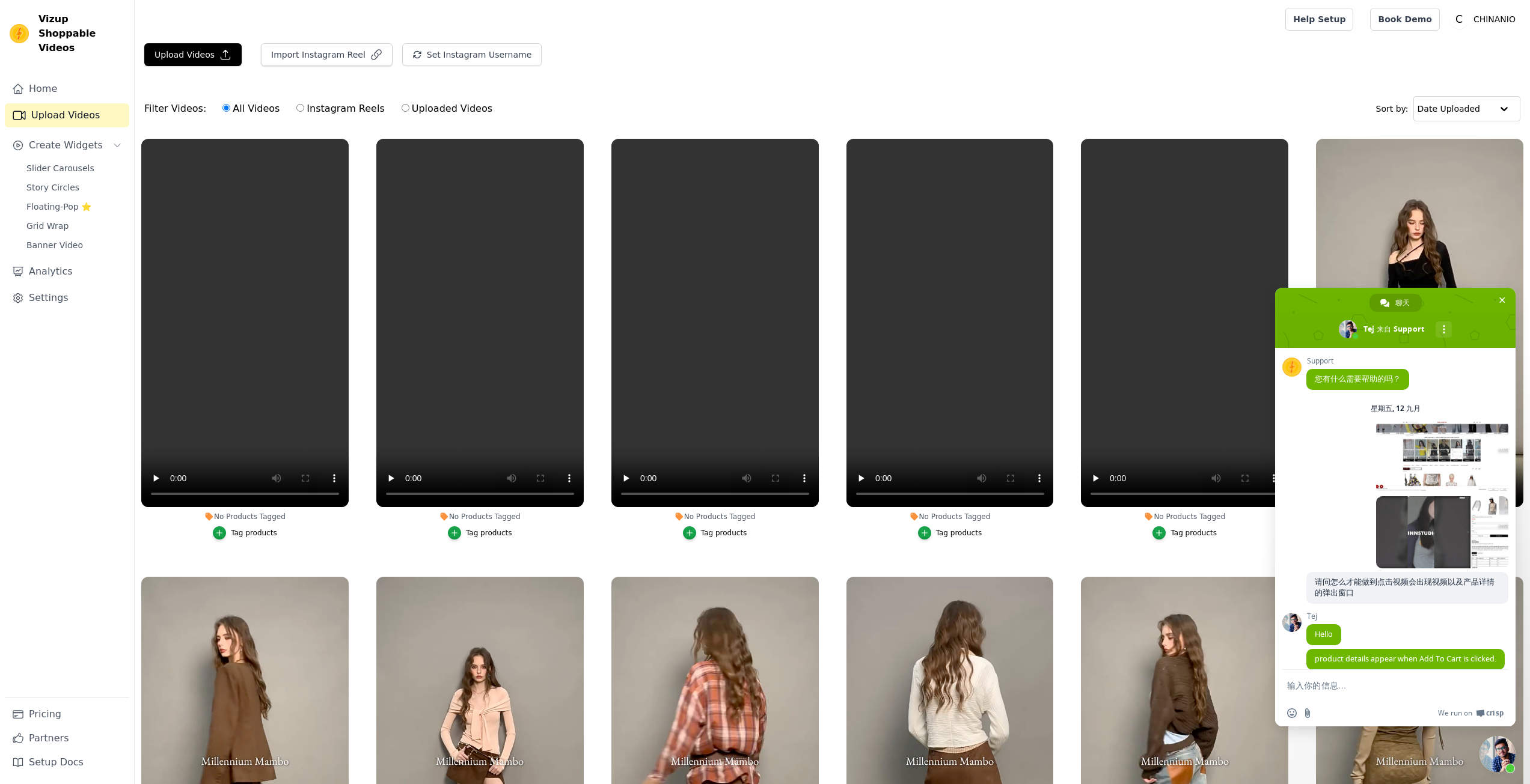
scroll to position [2631, 0]
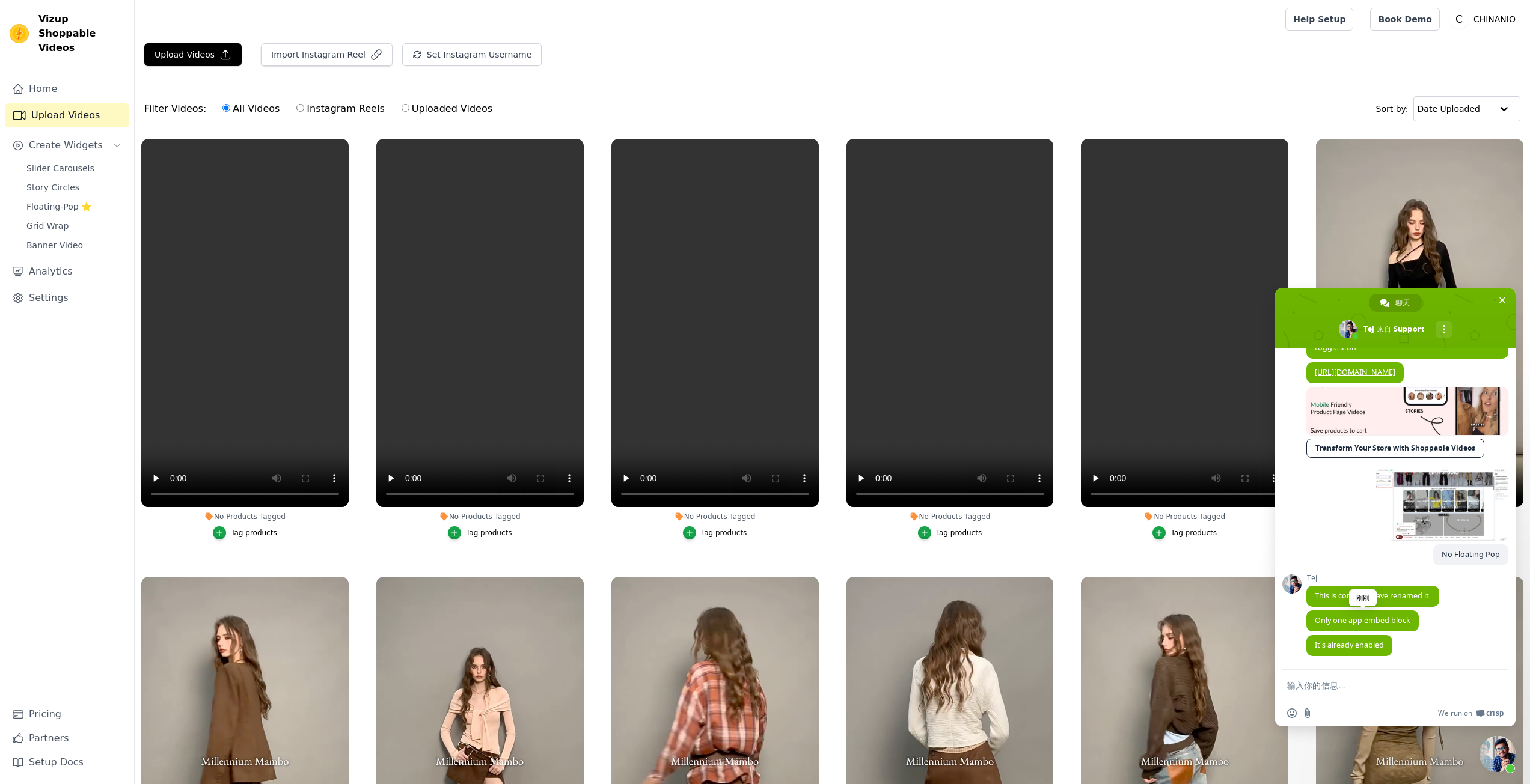
click at [1359, 617] on span "Only one app embed block" at bounding box center [1363, 620] width 96 height 10
copy span "Only one app embed block"
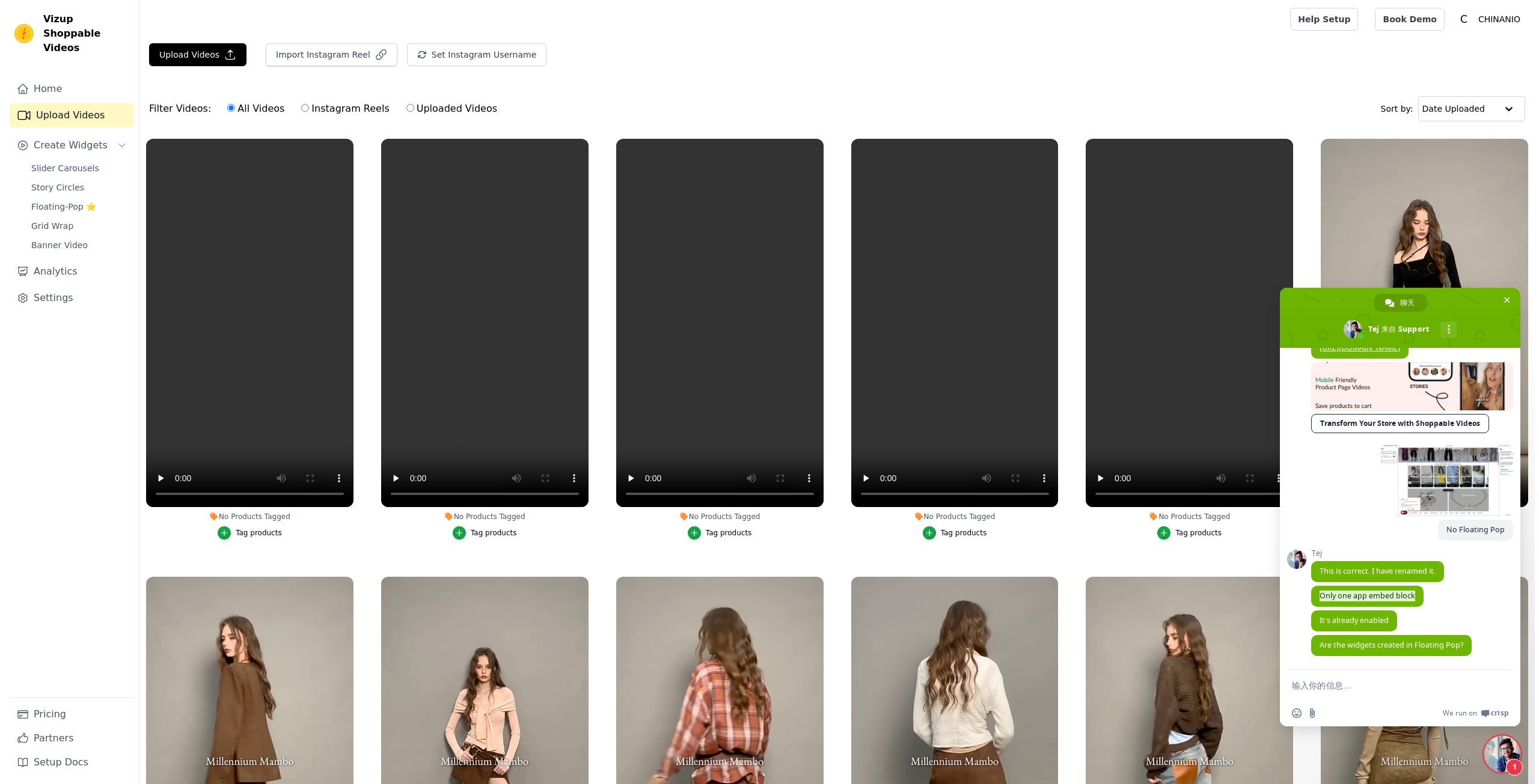
scroll to position [2655, 0]
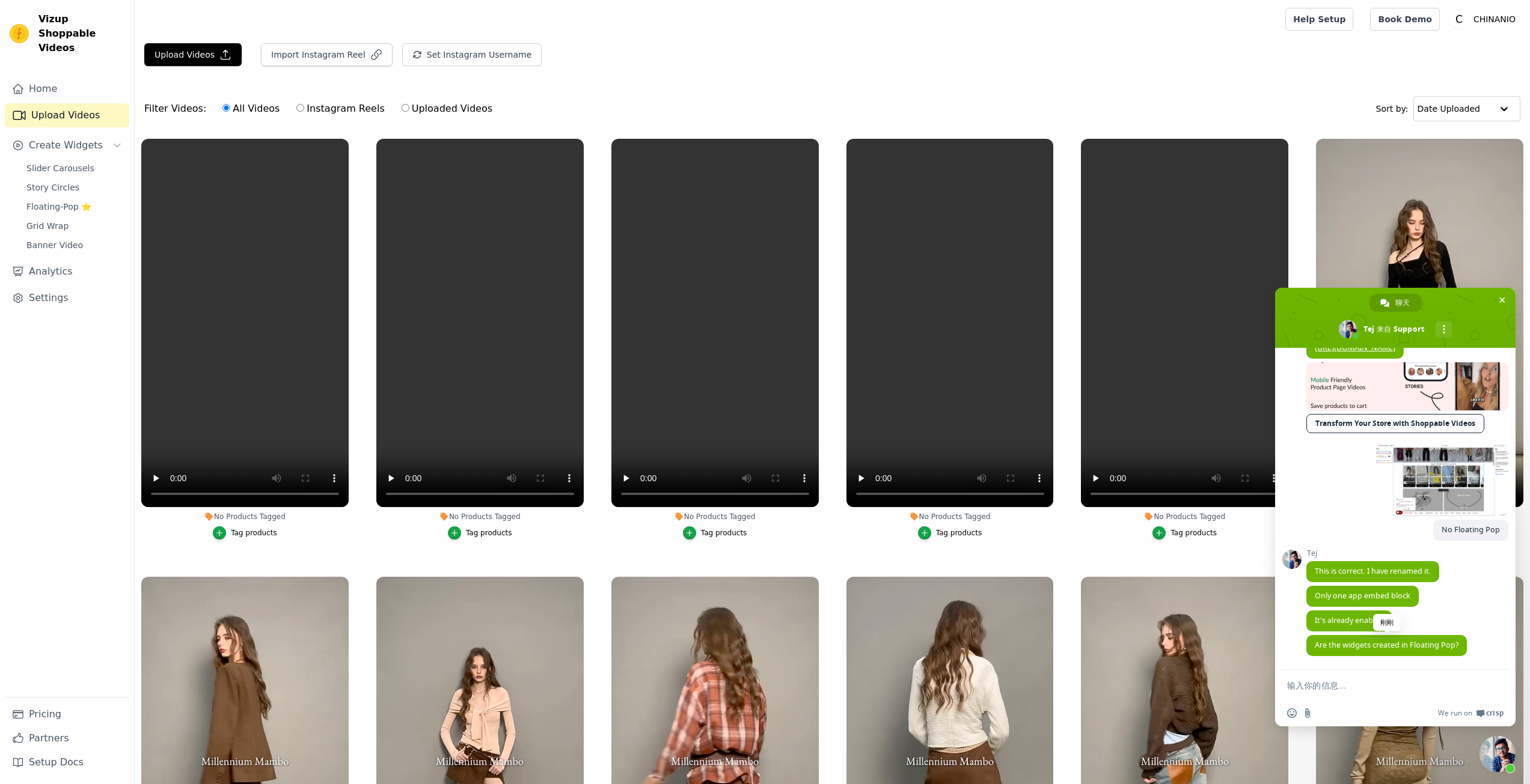
click at [1387, 641] on span "Are the widgets created in Floating Pop?" at bounding box center [1387, 645] width 144 height 10
copy span "Are the widgets created in Floating Pop?"
click at [87, 179] on link "Story Circles" at bounding box center [74, 188] width 110 height 17
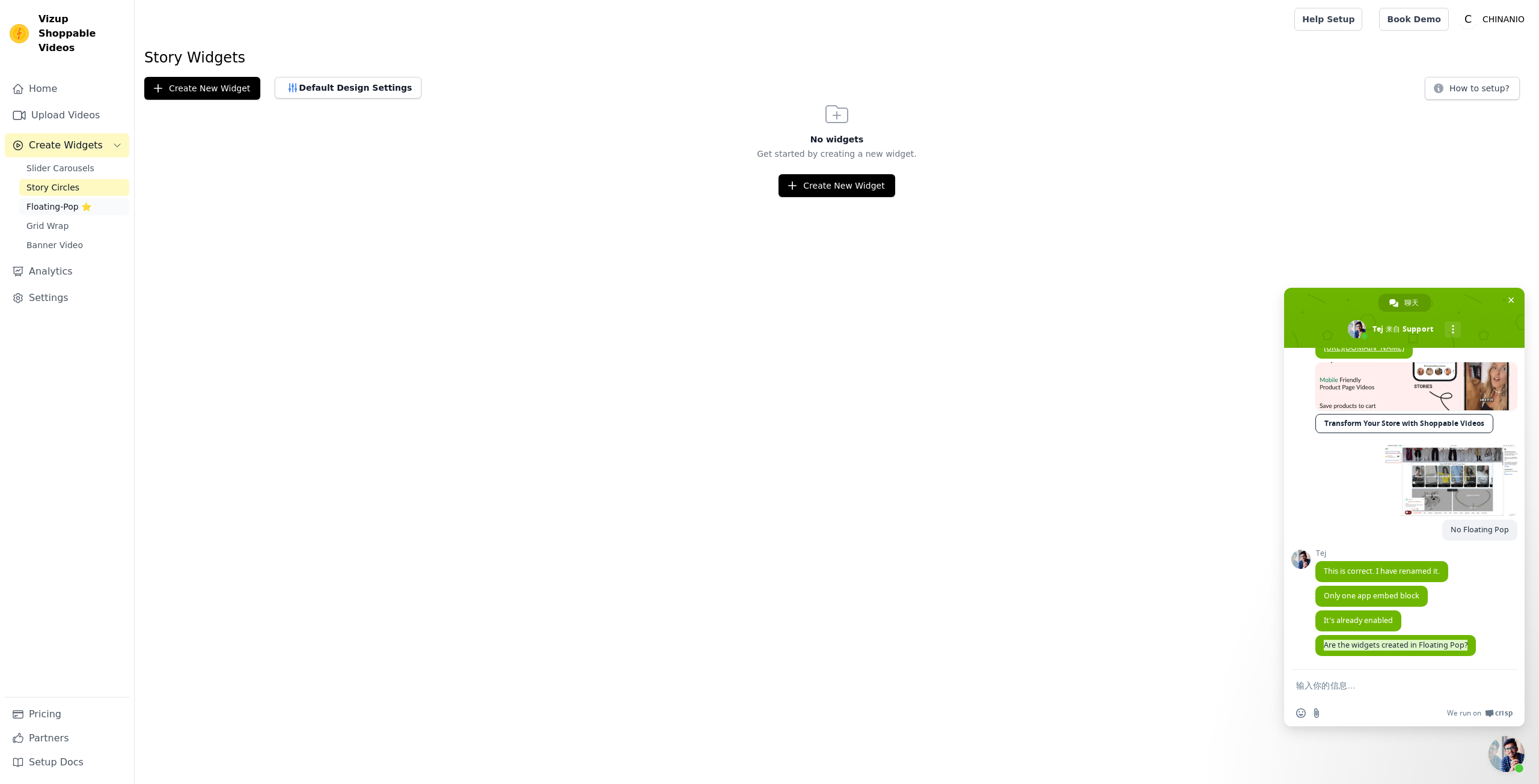
click at [51, 201] on span "Floating-Pop ⭐" at bounding box center [59, 206] width 65 height 12
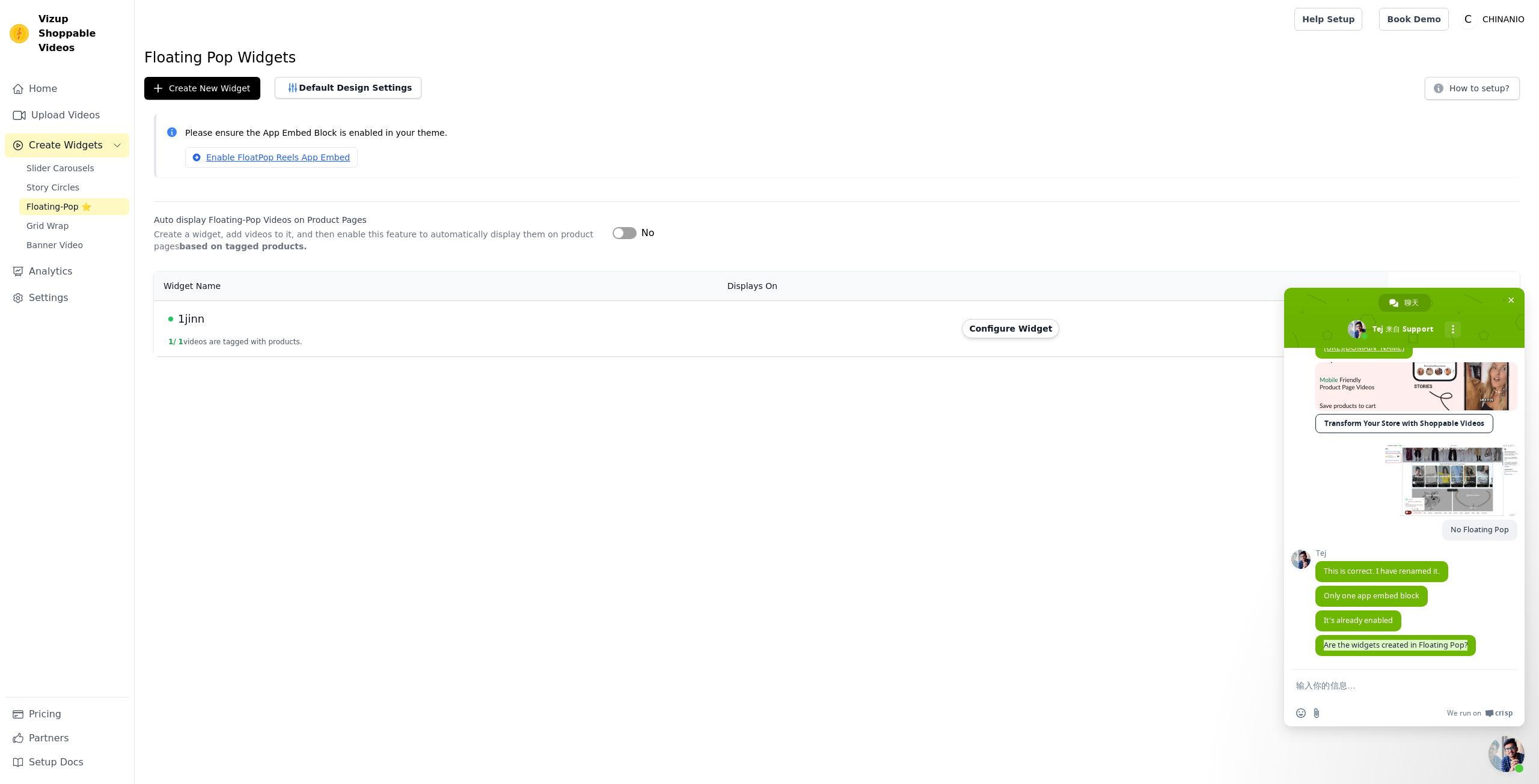
click at [1366, 689] on textarea "输入你的信息…" at bounding box center [1392, 686] width 190 height 11
click at [1353, 682] on textarea "输入你的信息…" at bounding box center [1392, 686] width 190 height 11
click at [1356, 688] on textarea "输入你的信息…" at bounding box center [1392, 686] width 190 height 11
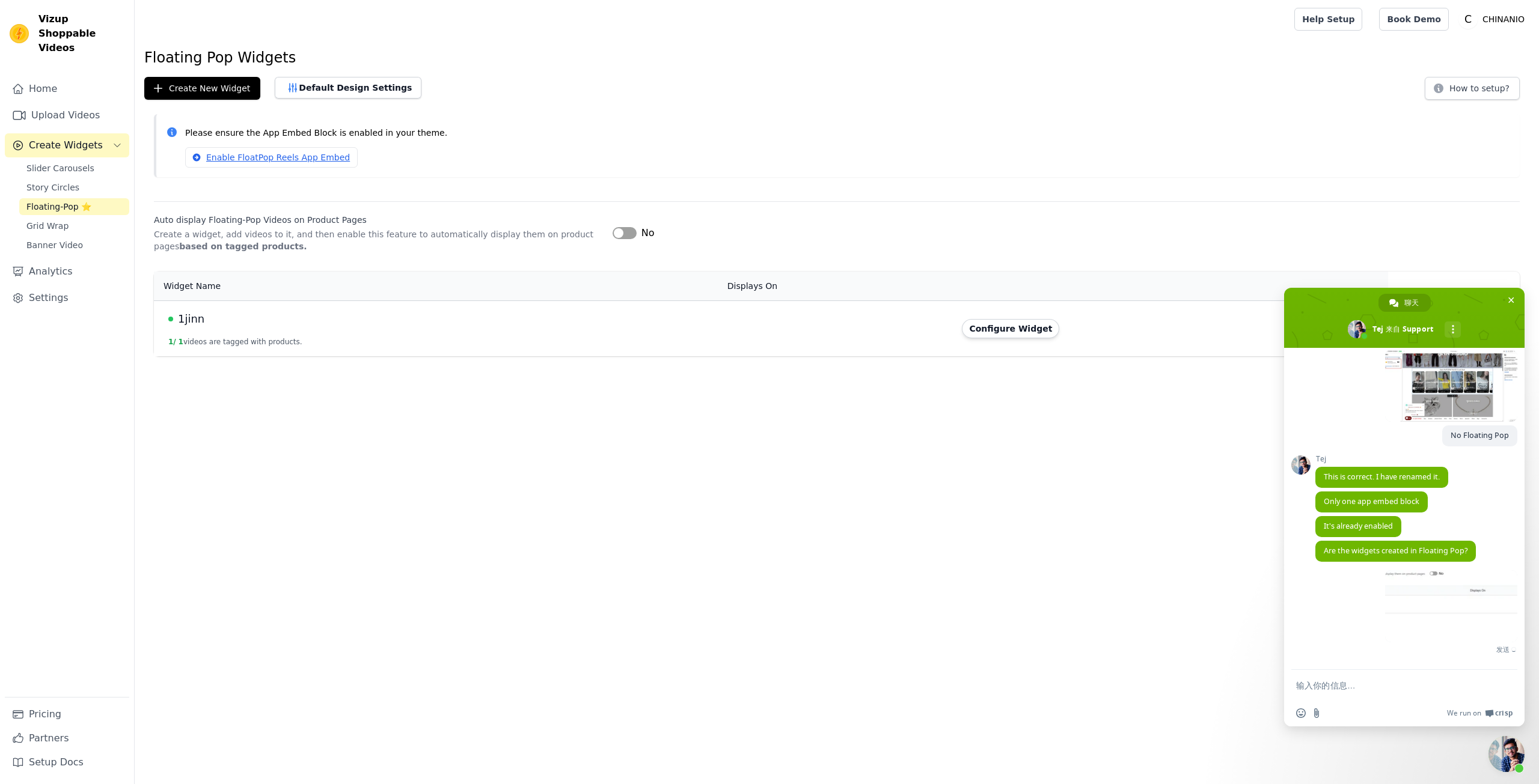
scroll to position [2736, 0]
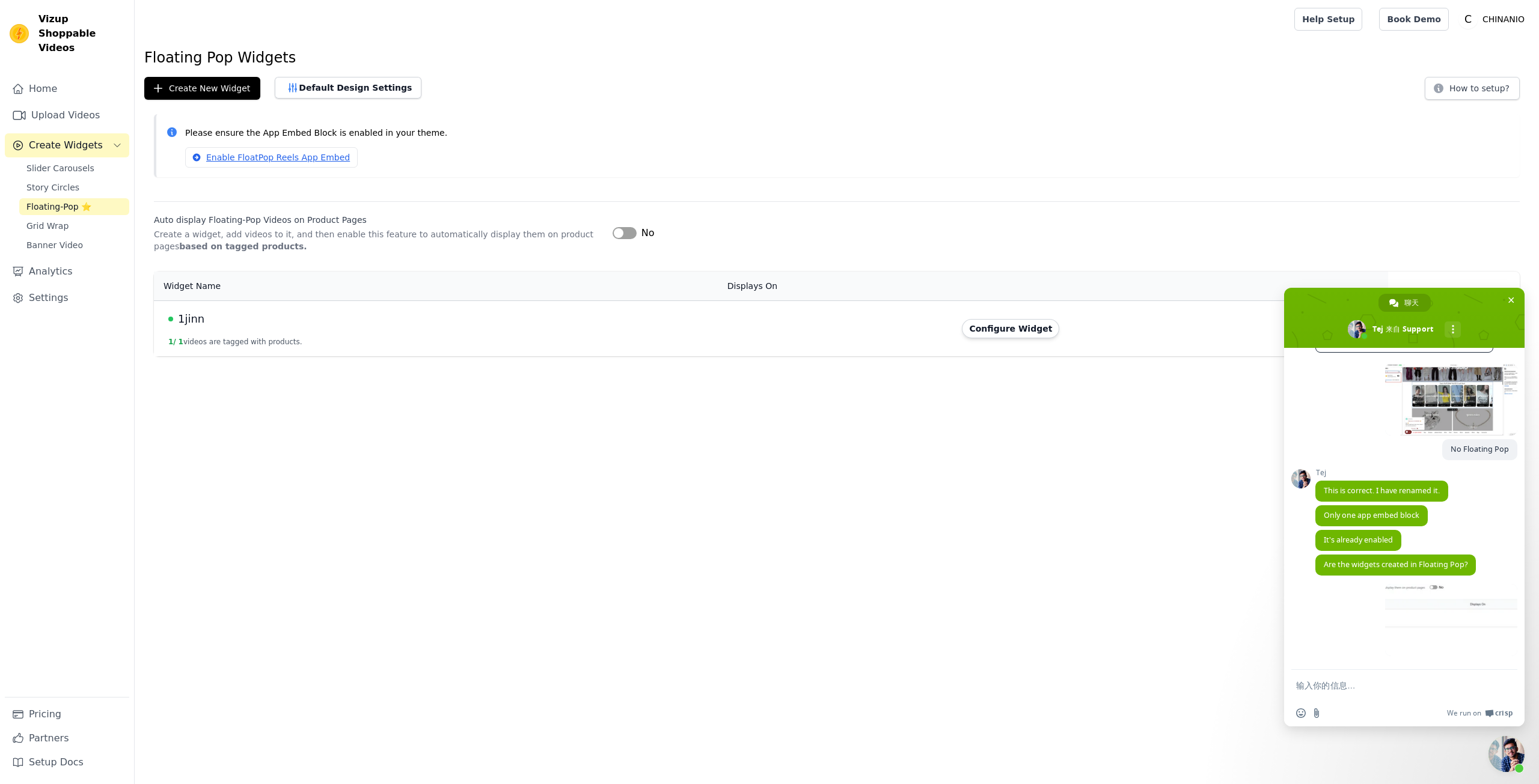
click at [1362, 691] on form at bounding box center [1392, 686] width 190 height 33
click at [1353, 683] on textarea "输入你的信息…" at bounding box center [1392, 686] width 190 height 11
paste textarea "I created one, but I couldn't find a similar component in the backend."
type textarea "I created one, but I couldn't find a similar component in the backend."
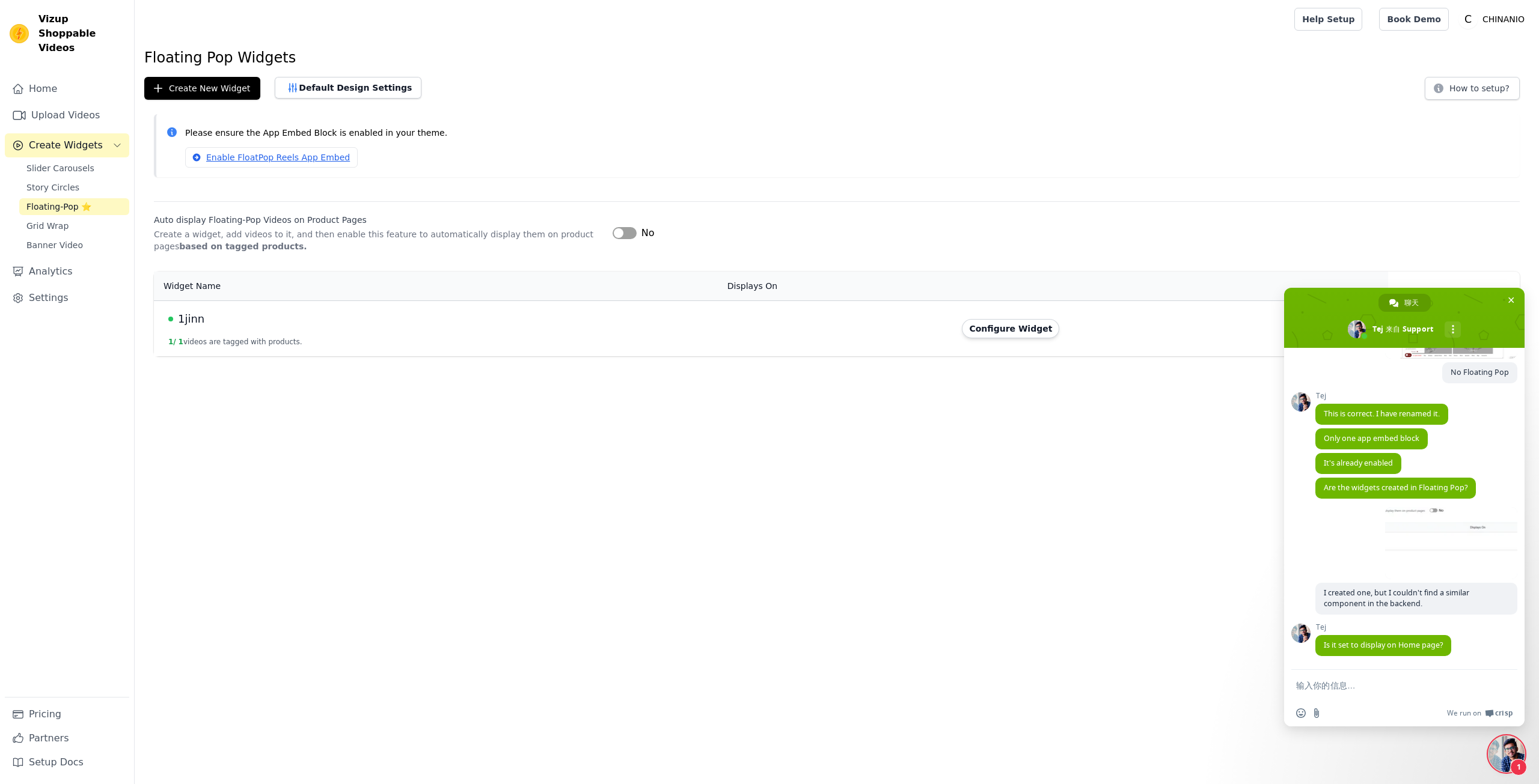
scroll to position [2813, 0]
click at [1358, 689] on textarea "输入你的信息…" at bounding box center [1392, 686] width 190 height 11
click at [1374, 689] on textarea "输入你的信息…" at bounding box center [1392, 686] width 190 height 11
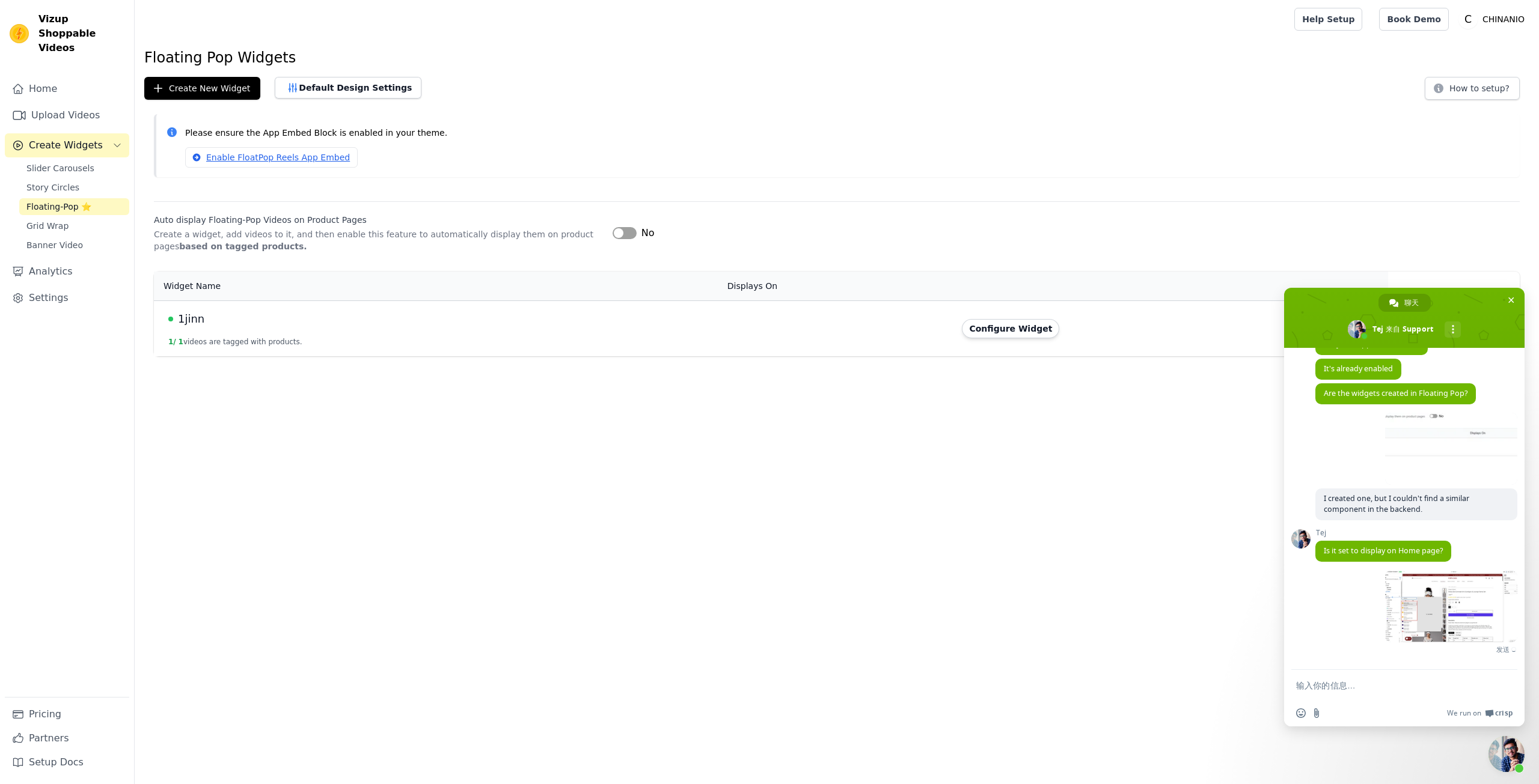
click at [1385, 650] on span "发送" at bounding box center [1450, 649] width 131 height 14
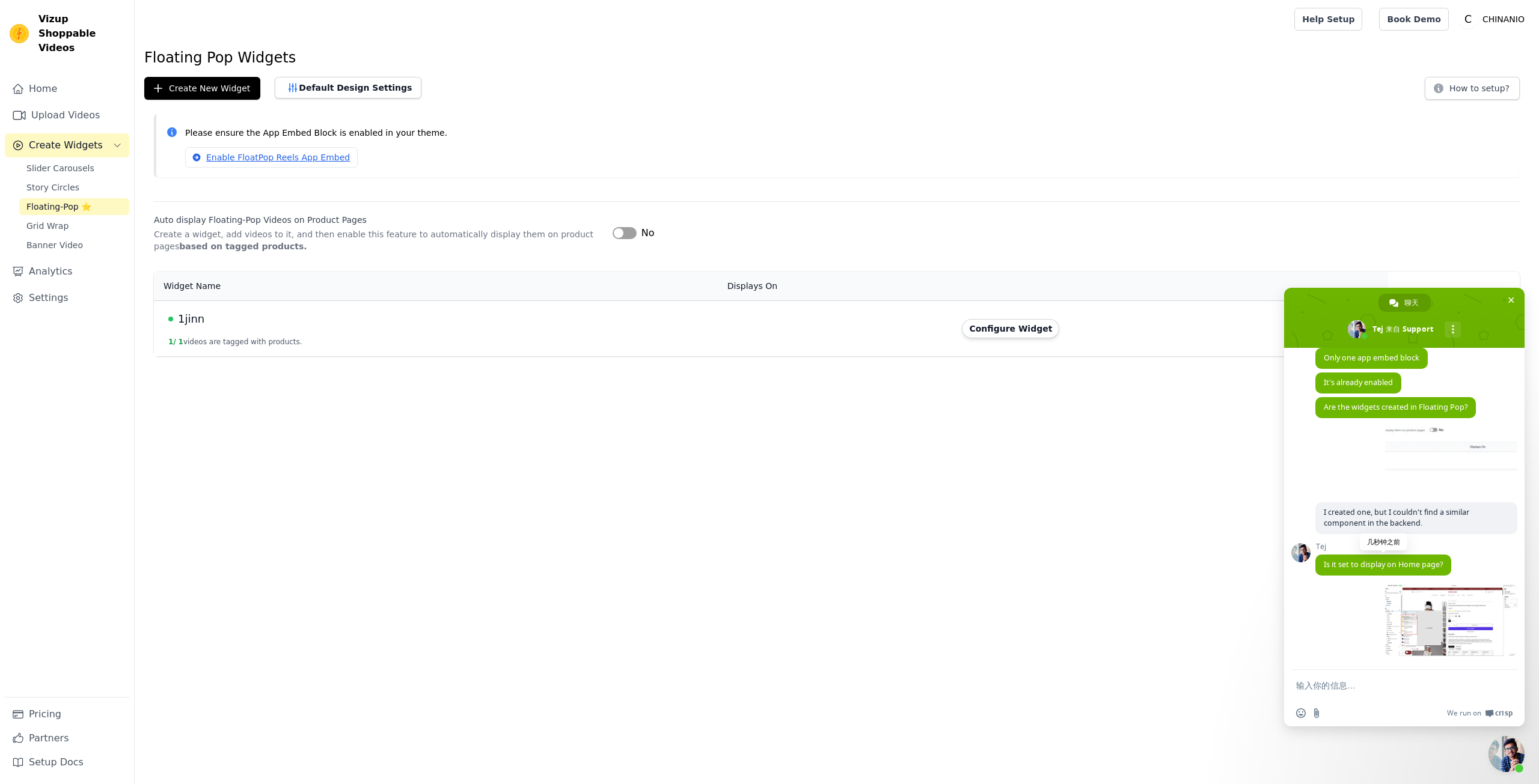
click at [1349, 568] on span "Is it set to display on Home page?" at bounding box center [1384, 565] width 119 height 10
copy div "Is it set to display on Home page? 几秒钟之前"
click at [228, 338] on button "1 / 1 videos are tagged with products." at bounding box center [235, 342] width 134 height 10
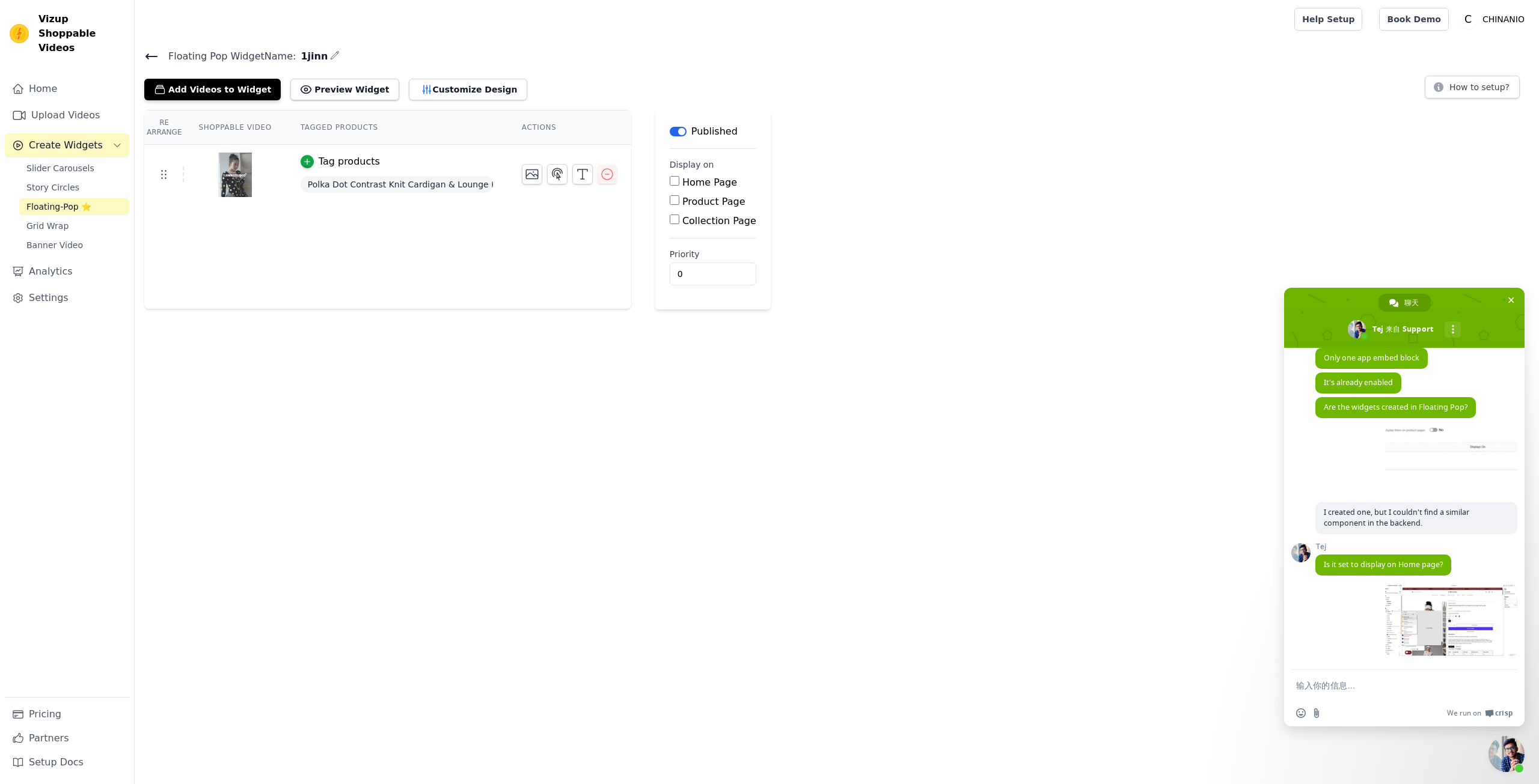
click at [707, 206] on label "Product Page" at bounding box center [714, 201] width 63 height 12
click at [679, 205] on input "Product Page" at bounding box center [675, 200] width 10 height 10
checkbox input "true"
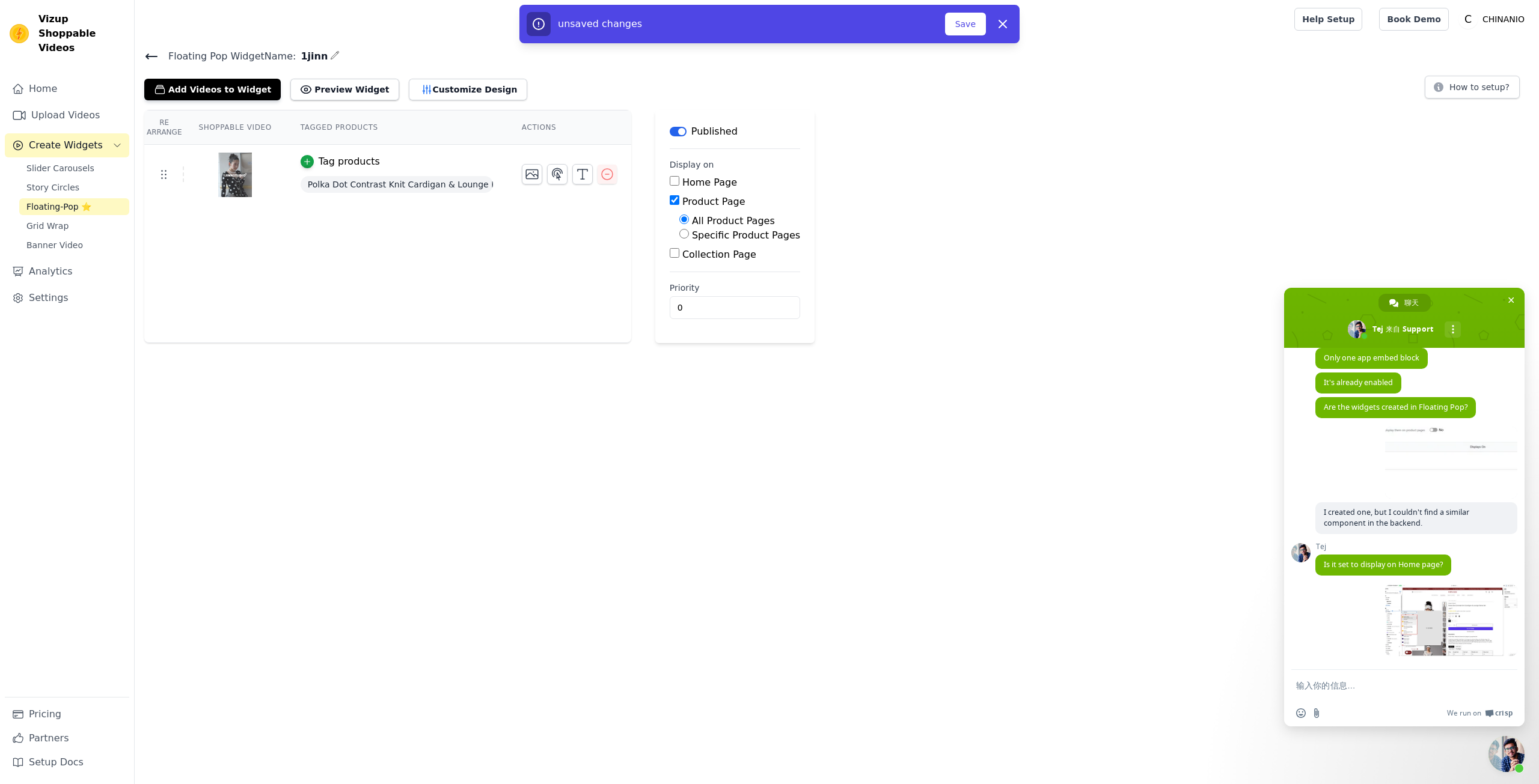
click at [732, 240] on label "Specific Product Pages" at bounding box center [746, 235] width 108 height 12
click at [689, 239] on input "Specific Product Pages" at bounding box center [684, 234] width 10 height 10
radio input "true"
click at [719, 259] on button "Select Products" at bounding box center [719, 263] width 80 height 21
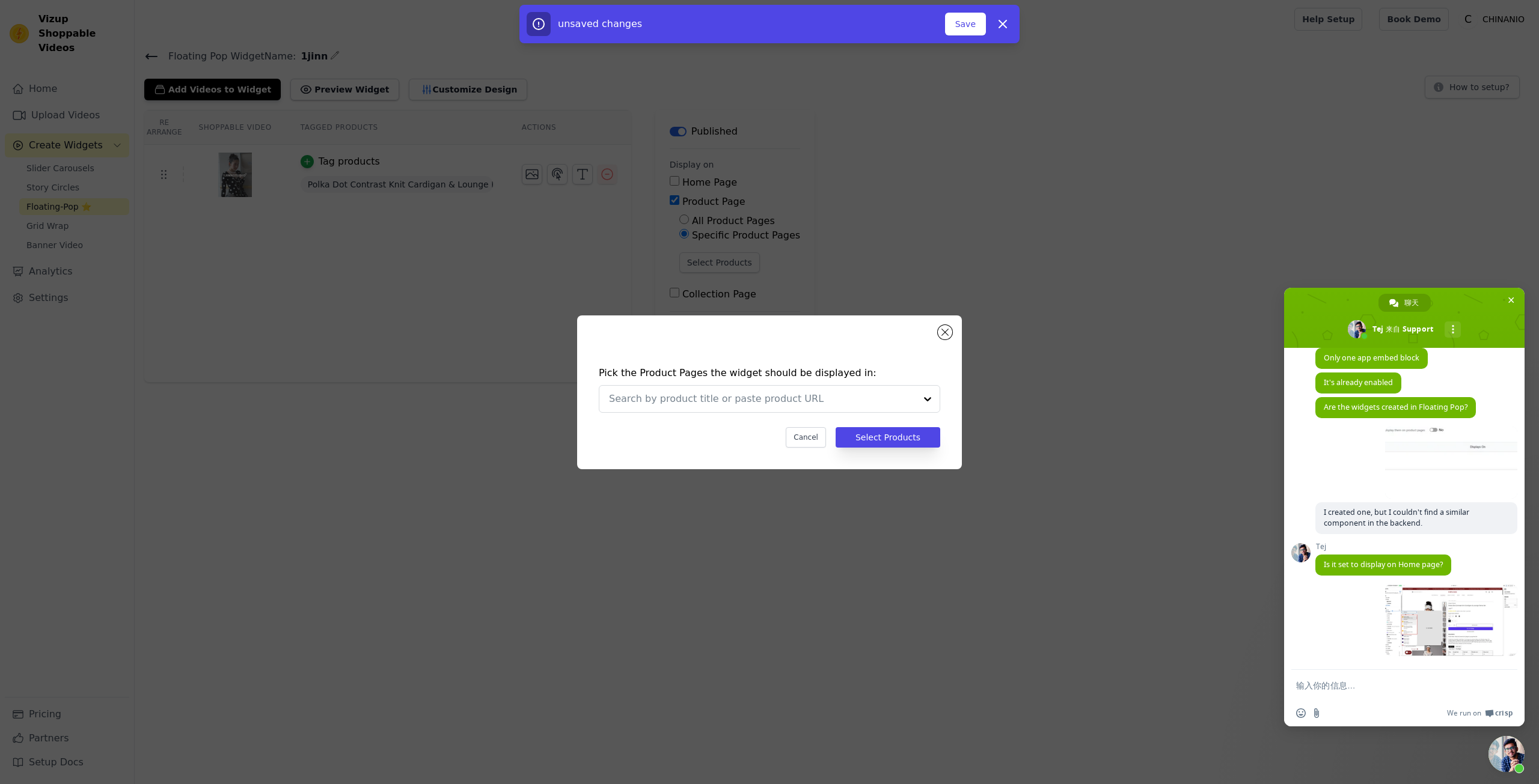
click at [416, 177] on div "Pick the Product Pages the widget should be displayed in: Cancel Select Products" at bounding box center [769, 392] width 1539 height 784
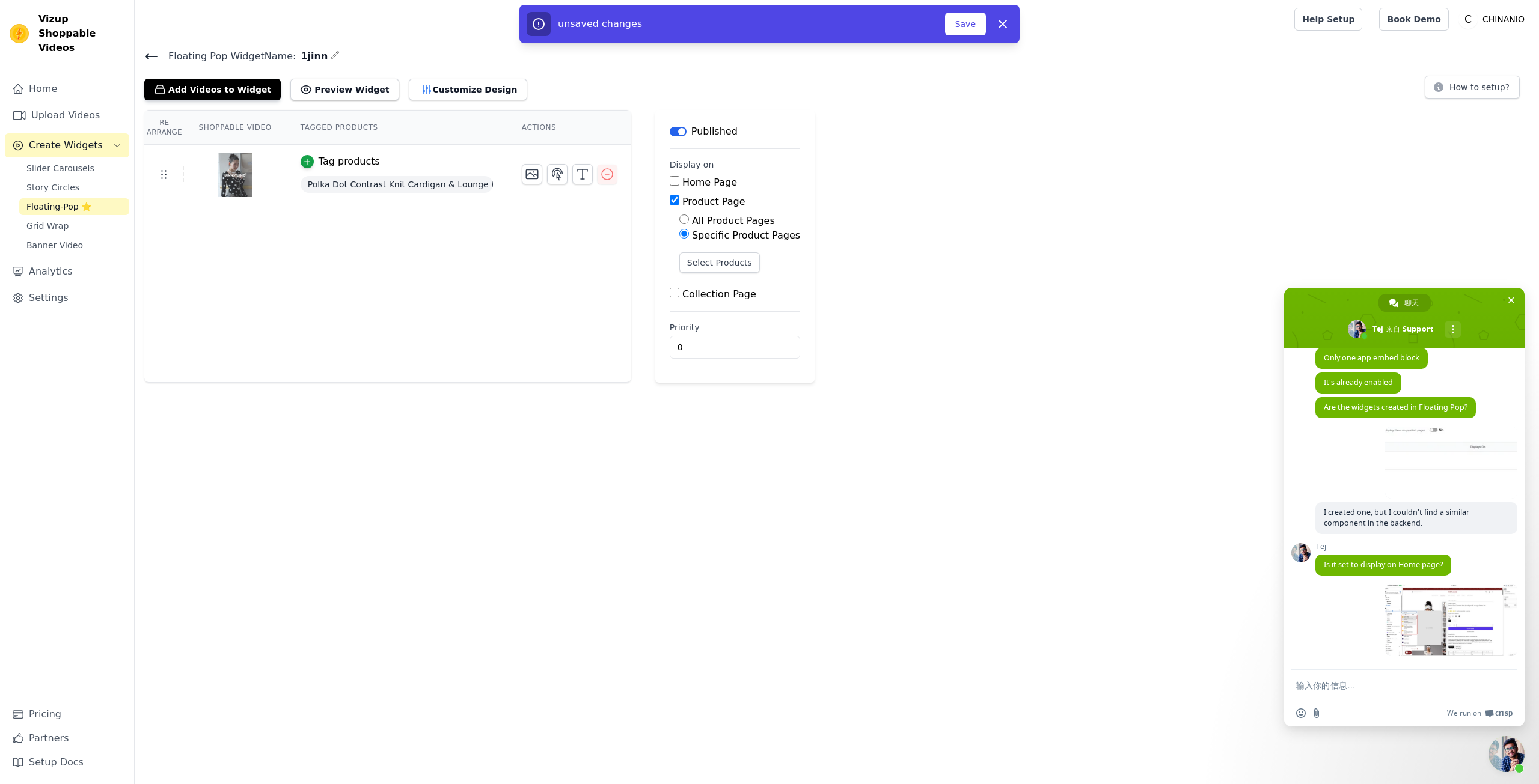
click at [439, 199] on td "Tag products Polka Dot Contrast Knit Cardigan & Lounge Pants Set" at bounding box center [397, 175] width 222 height 61
click at [438, 190] on span "Polka Dot Contrast Knit Cardigan & Lounge Pants Set" at bounding box center [397, 184] width 192 height 17
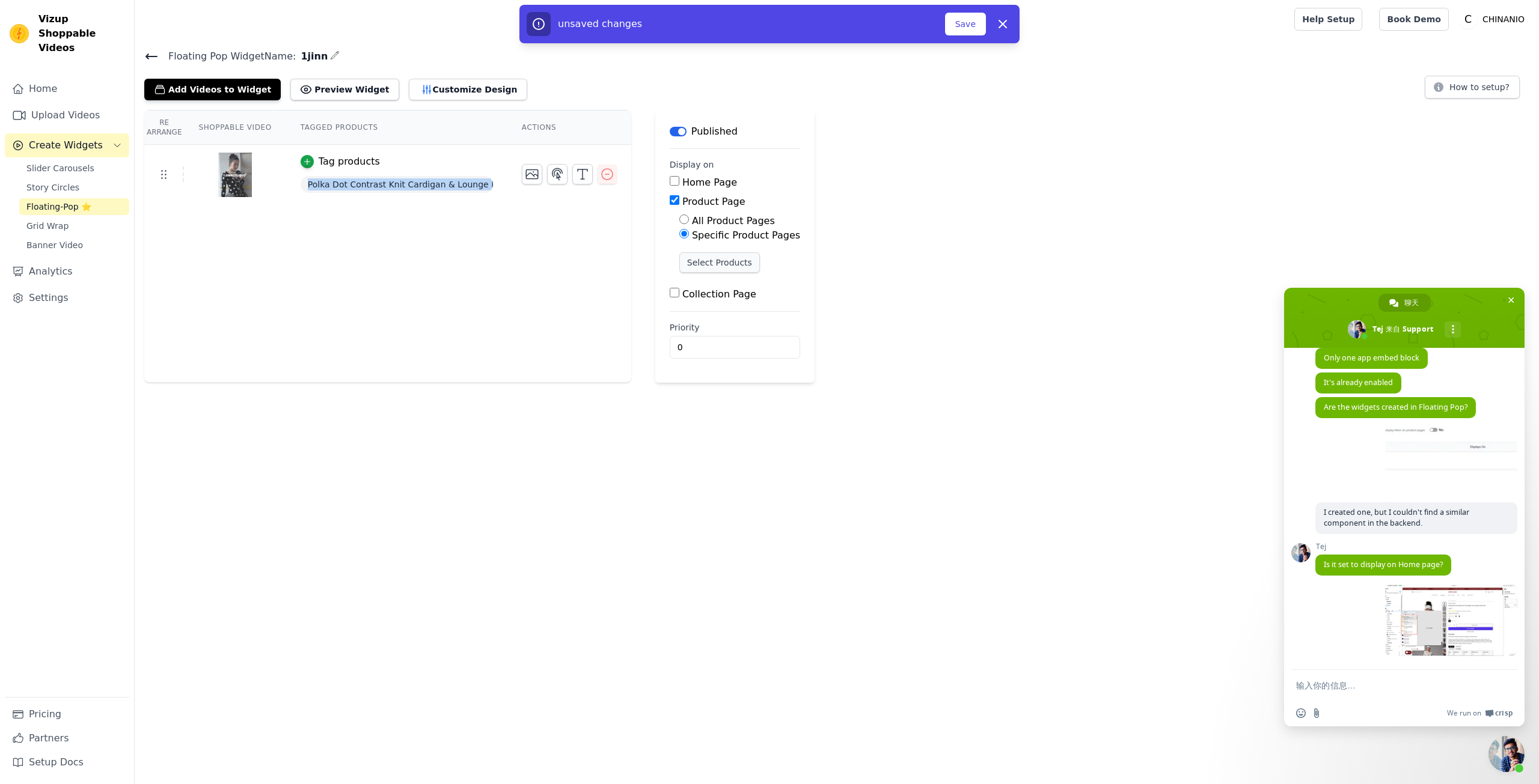
copy span "Polka Dot Contrast Knit Cardigan & Lounge Pants Set"
click at [722, 259] on button "Select Products" at bounding box center [719, 263] width 80 height 21
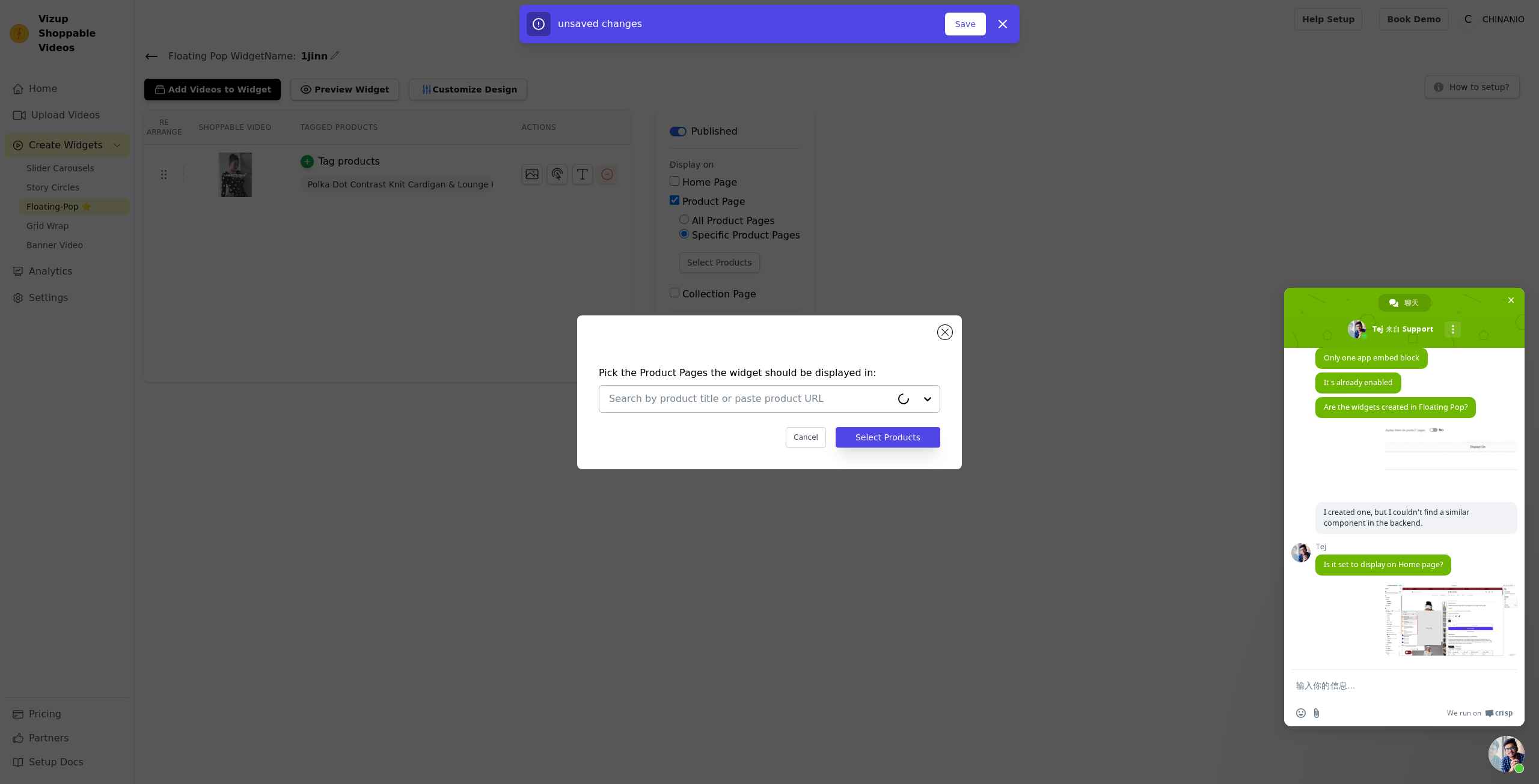
click at [818, 388] on div at bounding box center [750, 399] width 282 height 26
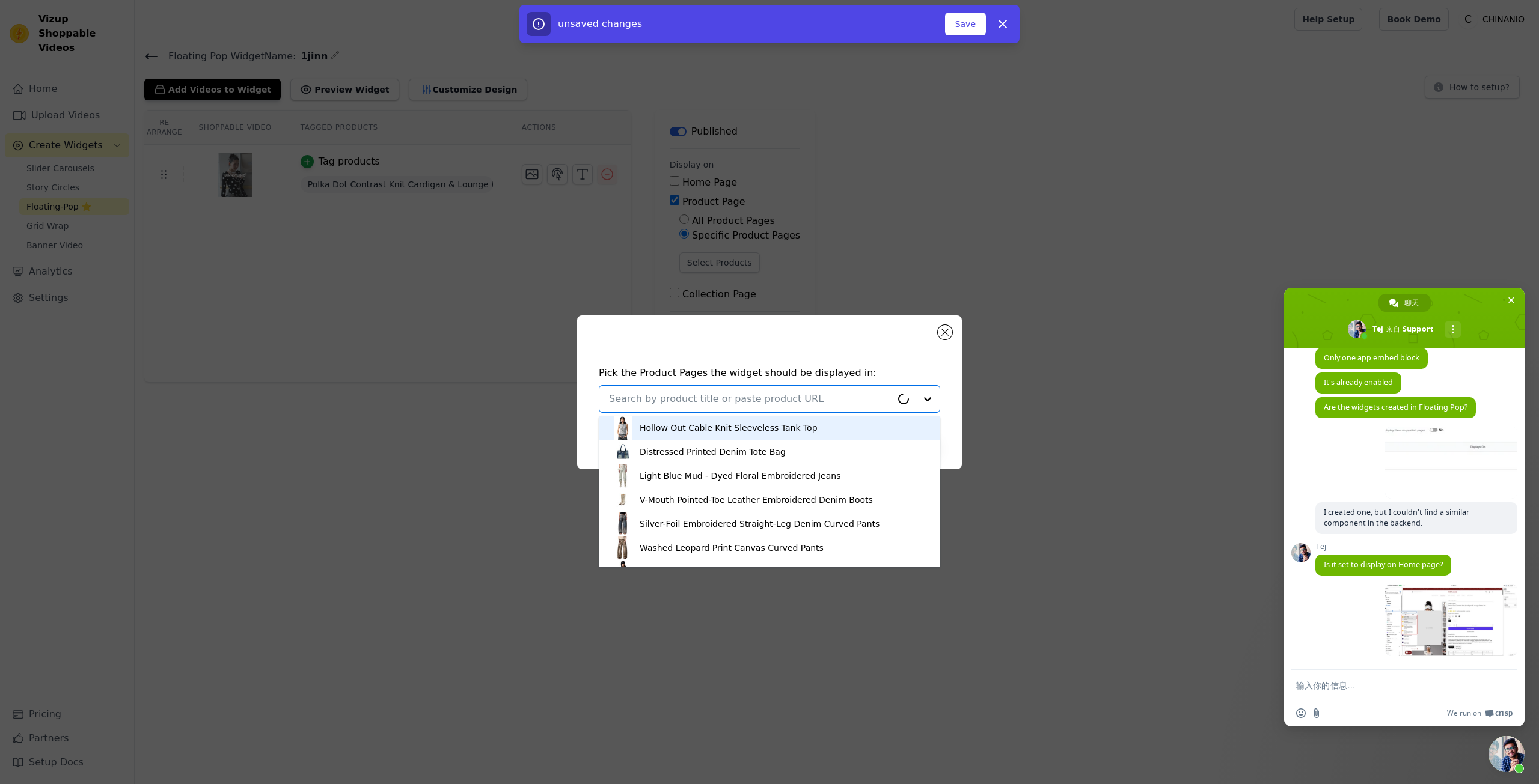
paste input "Polka Dot Contrast Knit Cardigan & Lounge Pants Set"
type input "Polka Dot Contrast Knit Cardigan & Lounge Pants Set"
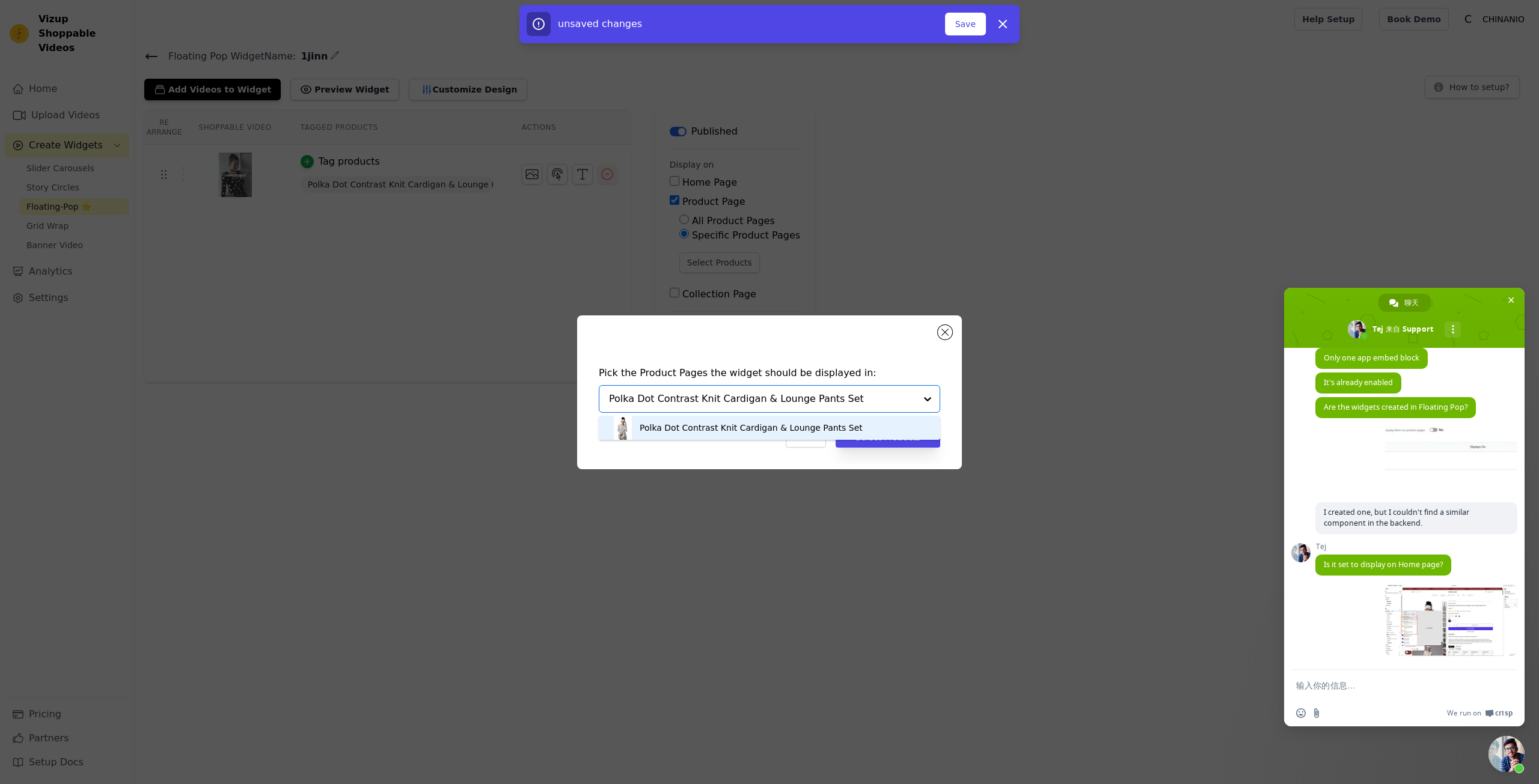
click at [843, 428] on div "Polka Dot Contrast Knit Cardigan & Lounge Pants Set" at bounding box center [751, 428] width 223 height 12
click at [885, 441] on button "Select Products" at bounding box center [888, 438] width 105 height 21
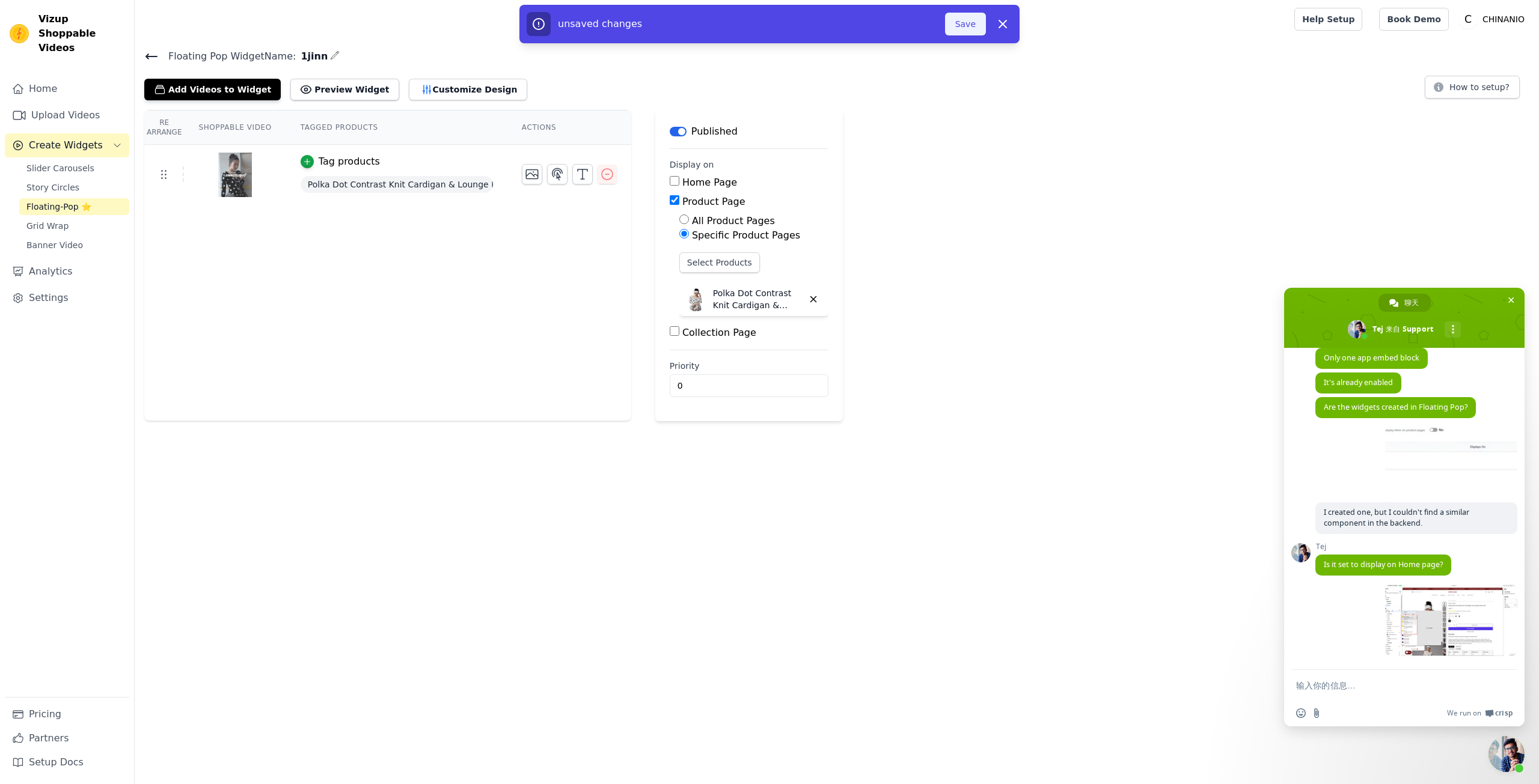
click at [964, 30] on button "Save" at bounding box center [965, 24] width 41 height 23
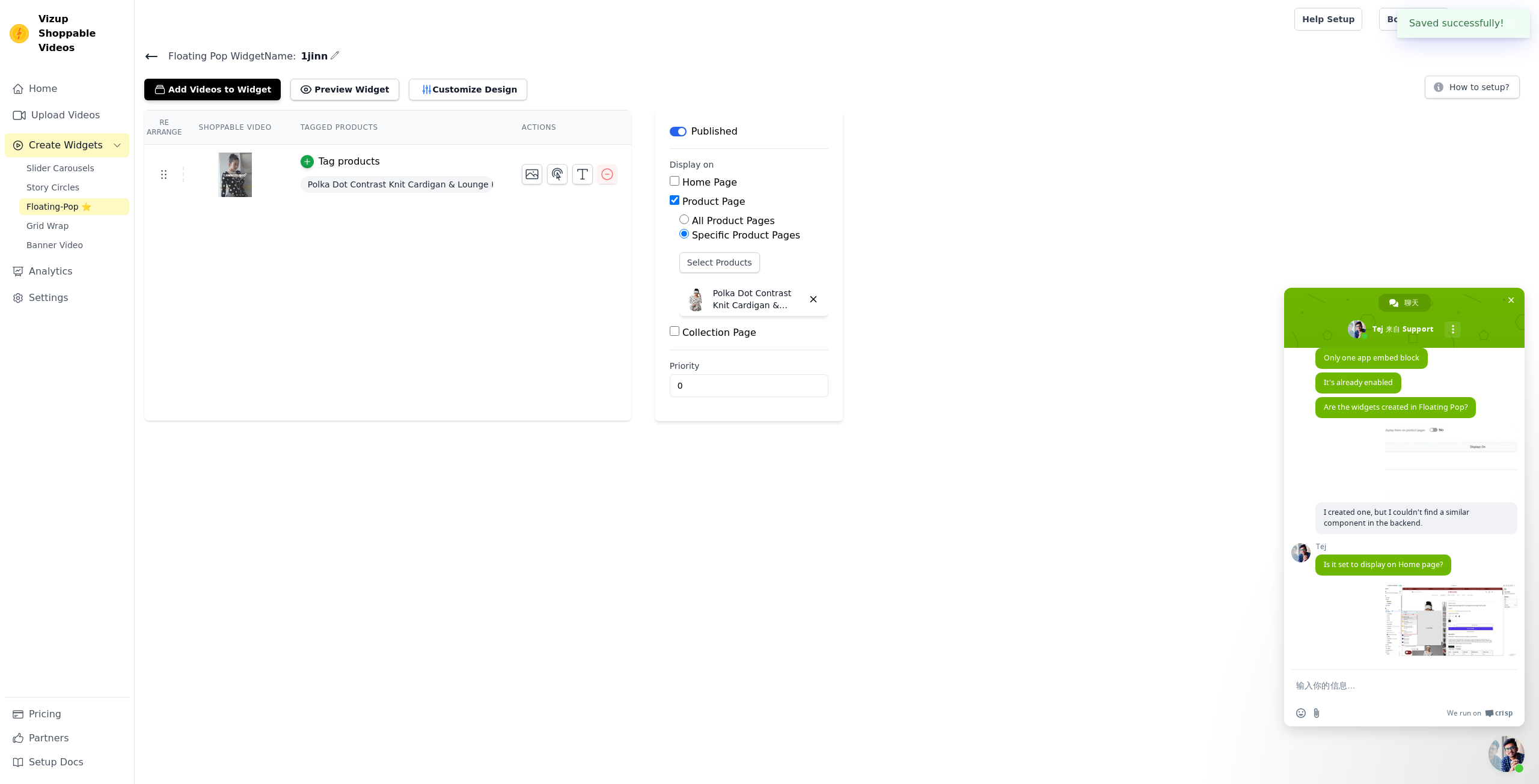
click at [1344, 681] on textarea "输入你的信息…" at bounding box center [1392, 686] width 190 height 11
click at [1326, 691] on form at bounding box center [1392, 686] width 190 height 33
click at [1328, 689] on textarea "输入你的信息…" at bounding box center [1392, 686] width 190 height 11
paste textarea "I need to set up on the product page."
type textarea "I need to set up on the product page."
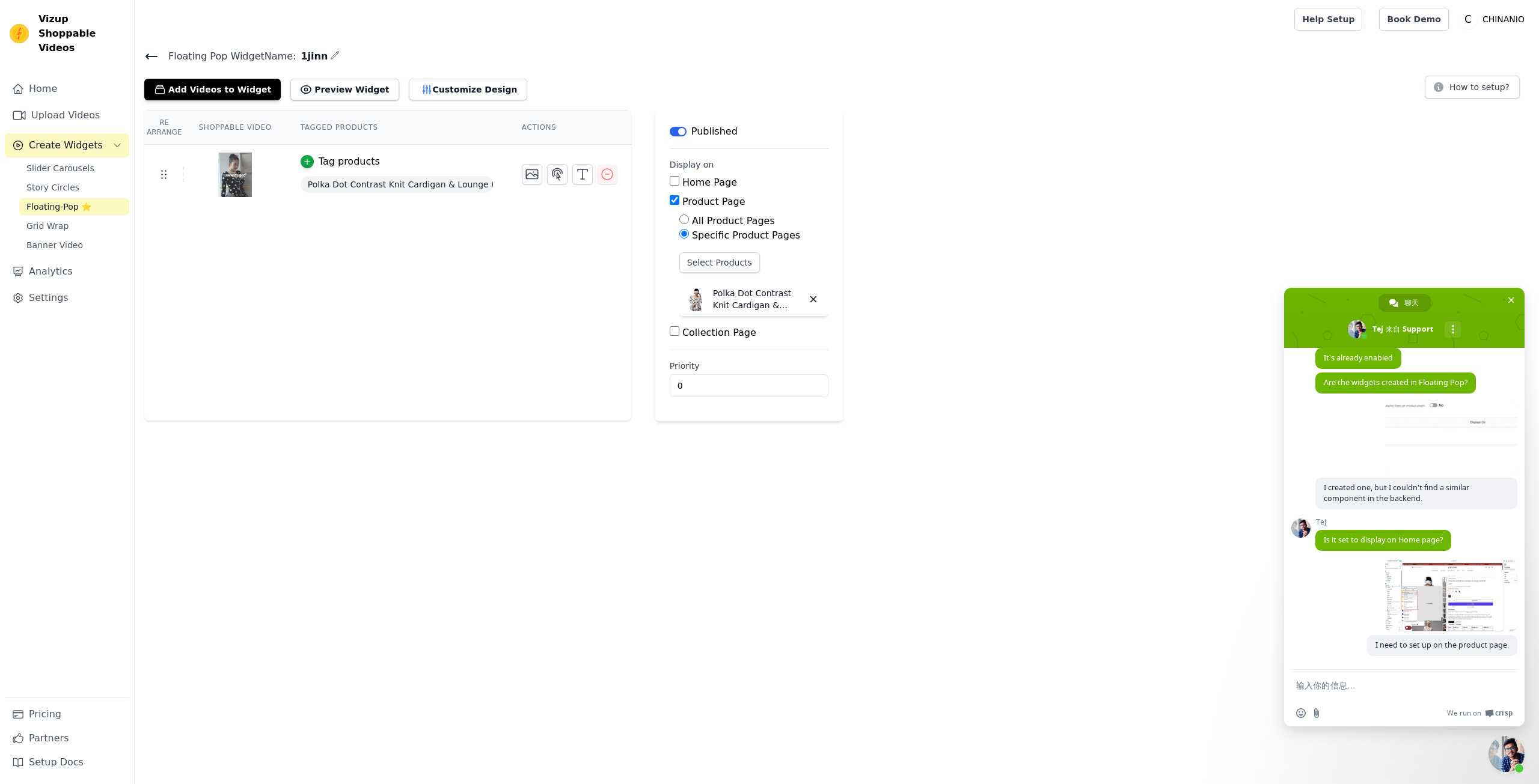
scroll to position [2918, 0]
click at [354, 266] on div "Re Arrange Shoppable Video Tagged Products Actions Tag products Polka Dot Contr…" at bounding box center [388, 266] width 487 height 311
click at [65, 201] on span "Floating-Pop ⭐" at bounding box center [59, 206] width 65 height 12
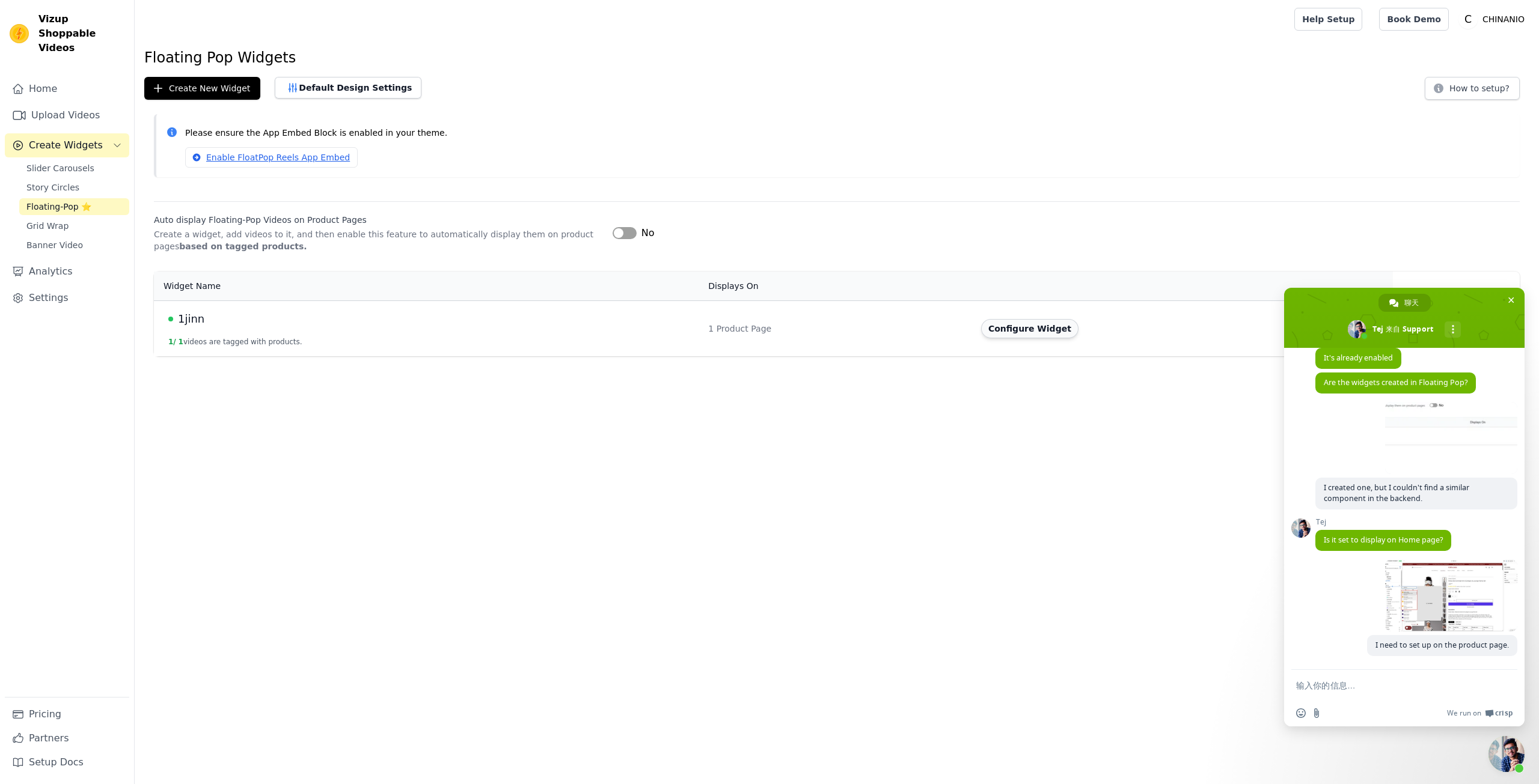
click at [1027, 330] on button "Configure Widget" at bounding box center [1029, 329] width 98 height 19
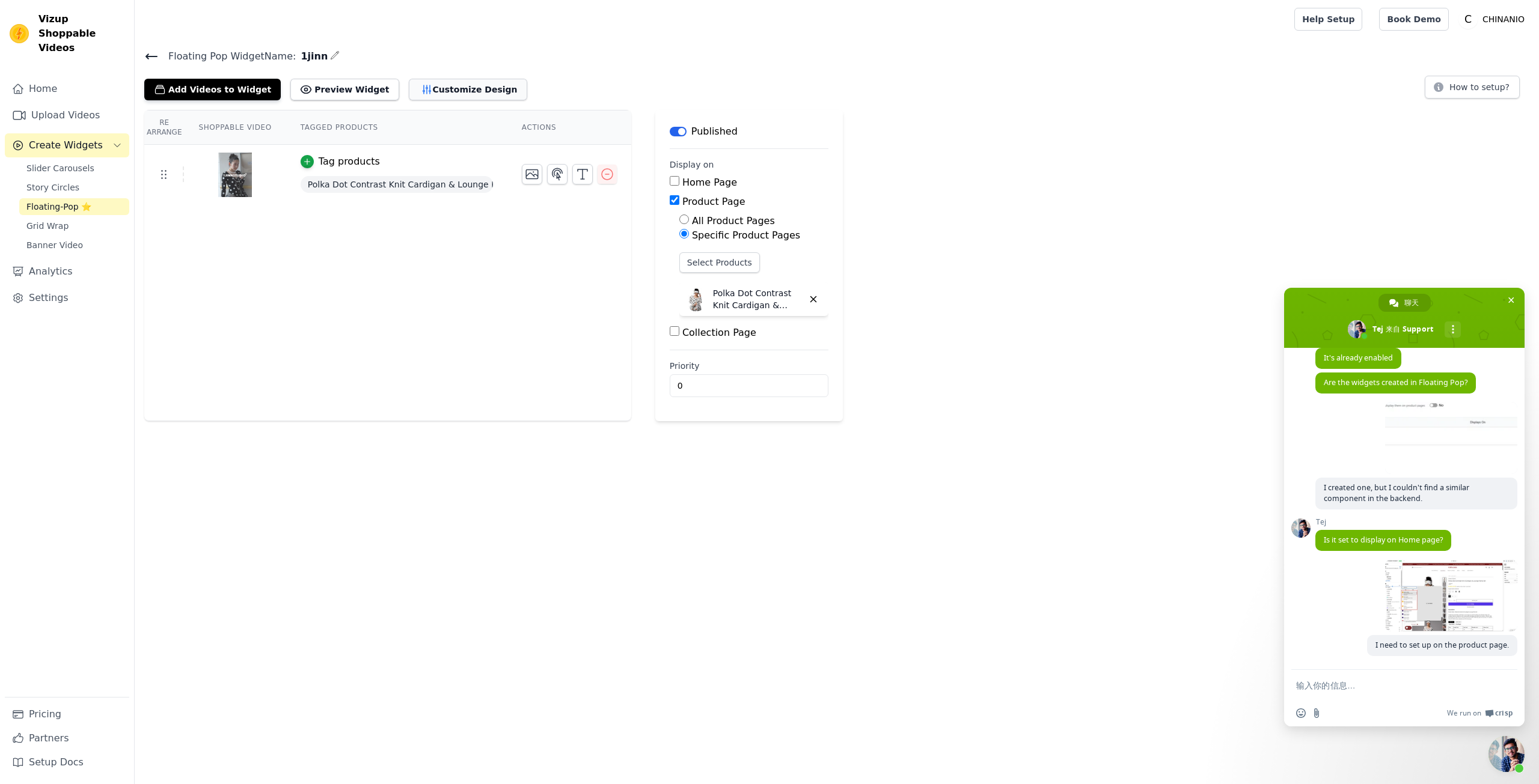
click at [440, 99] on button "Customize Design" at bounding box center [468, 89] width 118 height 21
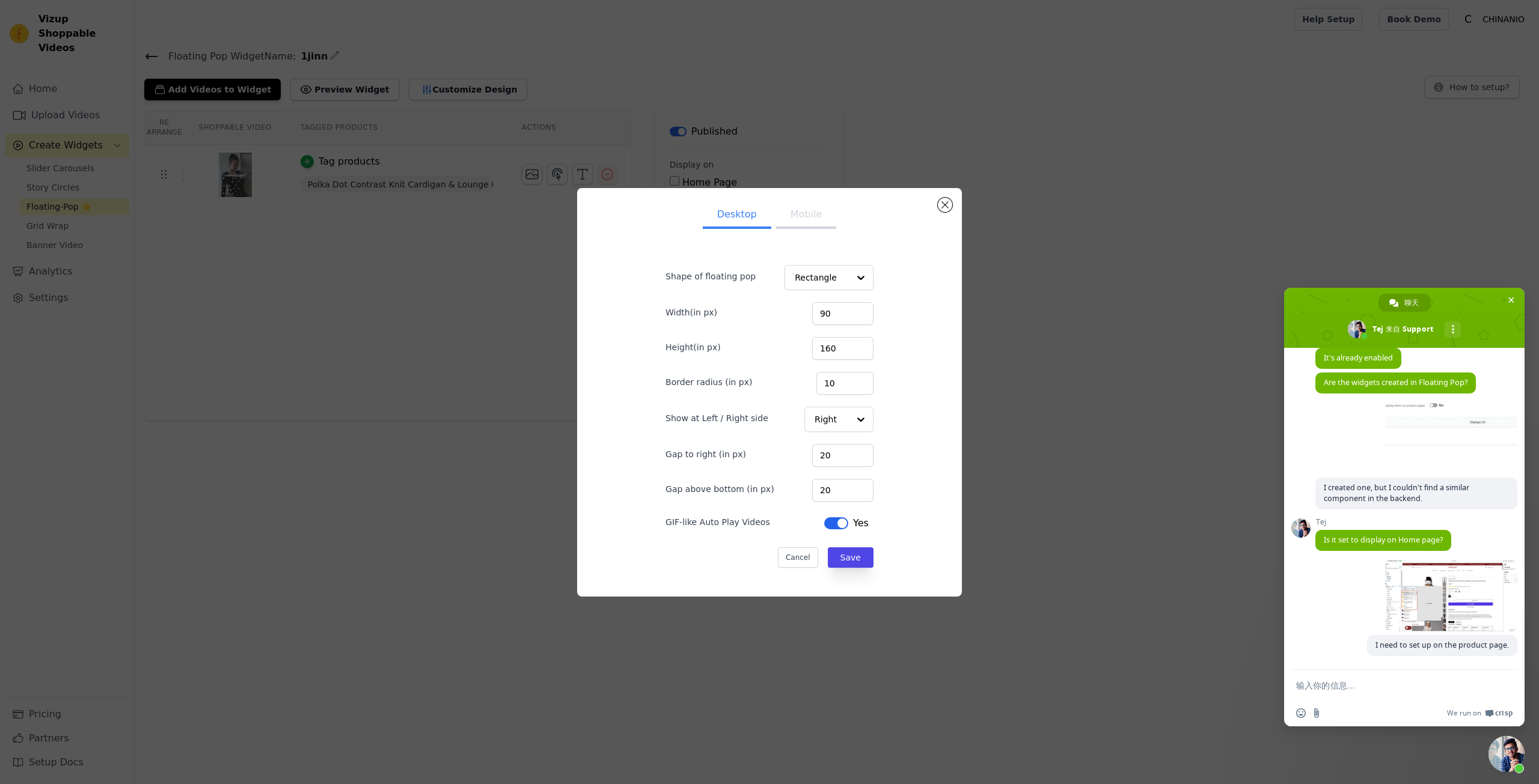
click at [801, 217] on button "Mobile" at bounding box center [806, 216] width 60 height 26
click at [747, 210] on button "Desktop" at bounding box center [737, 216] width 69 height 26
click at [1018, 516] on div "Desktop Mobile Shape of floating pop Rectangle Width(in px) 90 Height(in px) 16…" at bounding box center [770, 392] width 1501 height 447
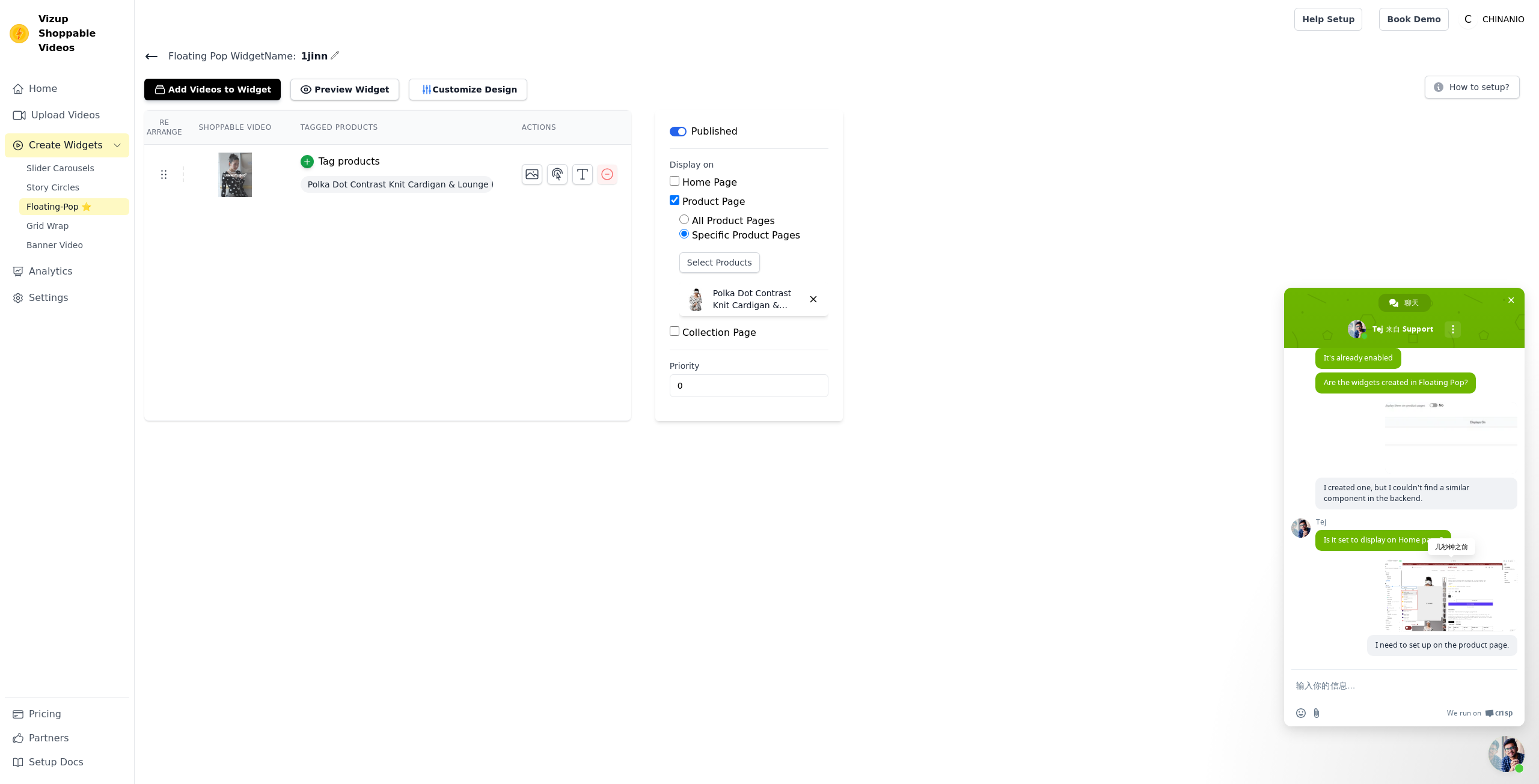
click at [1387, 604] on span at bounding box center [1451, 596] width 132 height 72
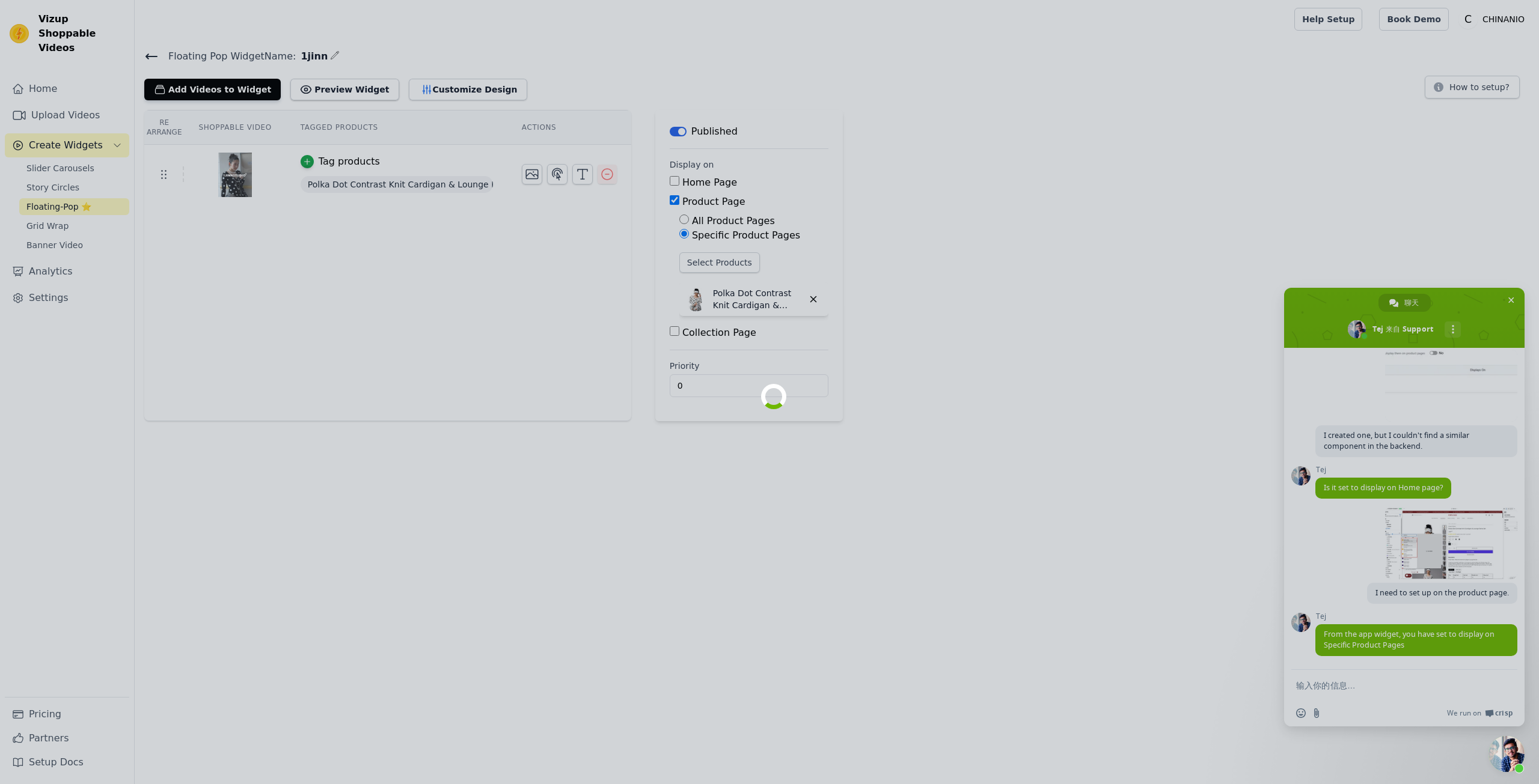
scroll to position [2970, 0]
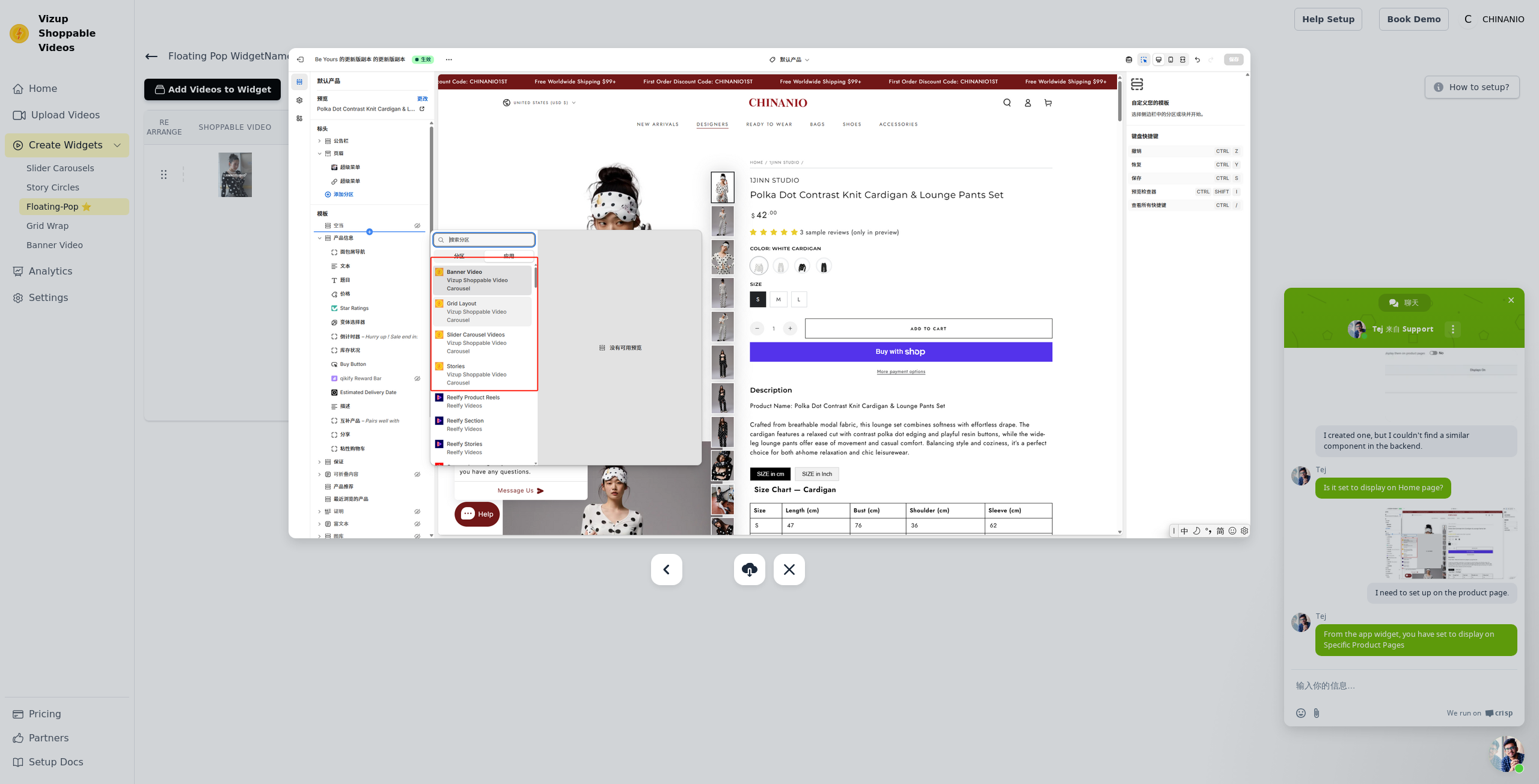
drag, startPoint x: 1338, startPoint y: 156, endPoint x: 1338, endPoint y: 219, distance: 63.0
click at [1338, 156] on div at bounding box center [769, 392] width 1539 height 784
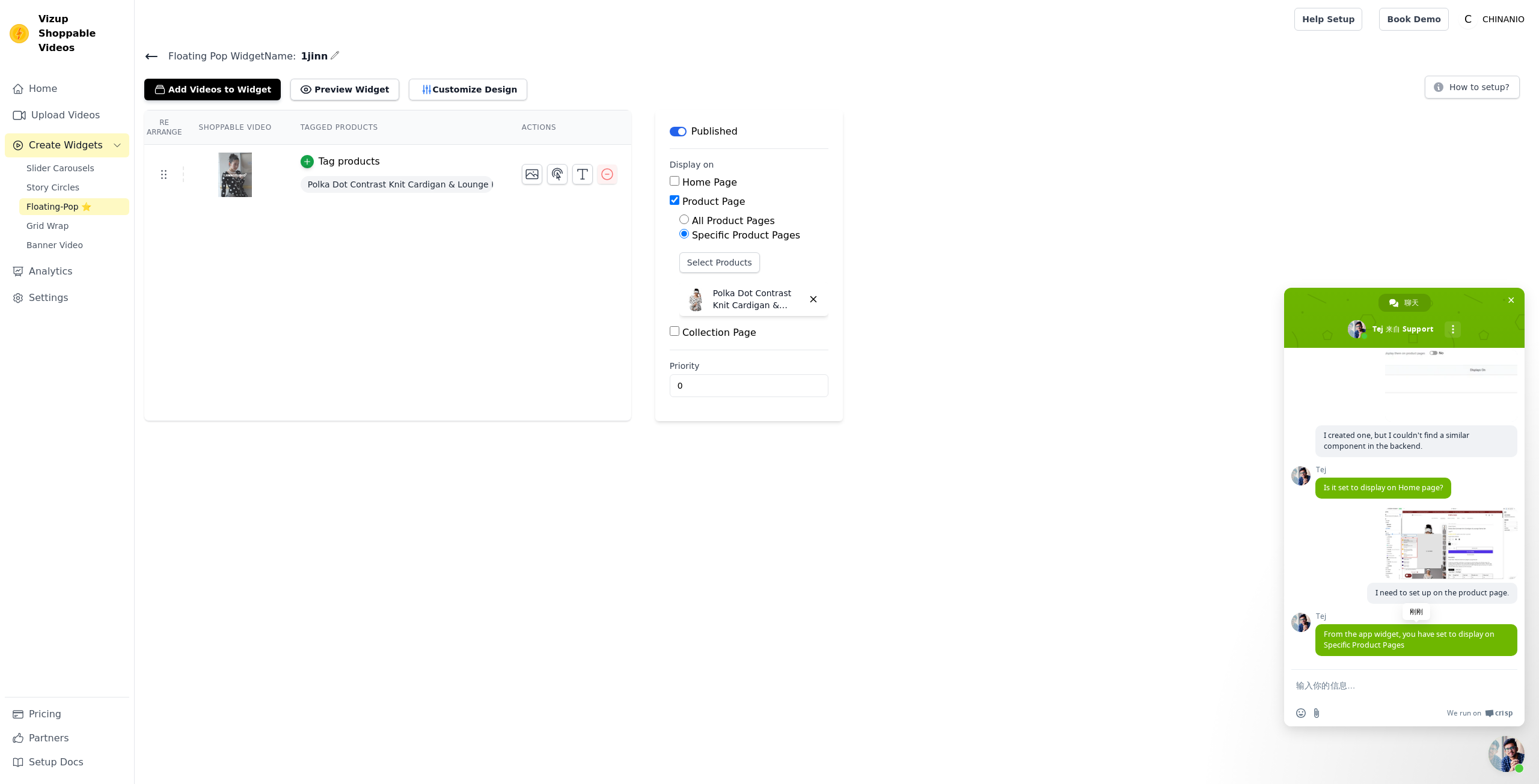
click at [1396, 636] on span "From the app widget, you have set to display on Specific Product Pages" at bounding box center [1410, 639] width 171 height 21
copy span "From the app widget, you have set to display on Specific Product Pages"
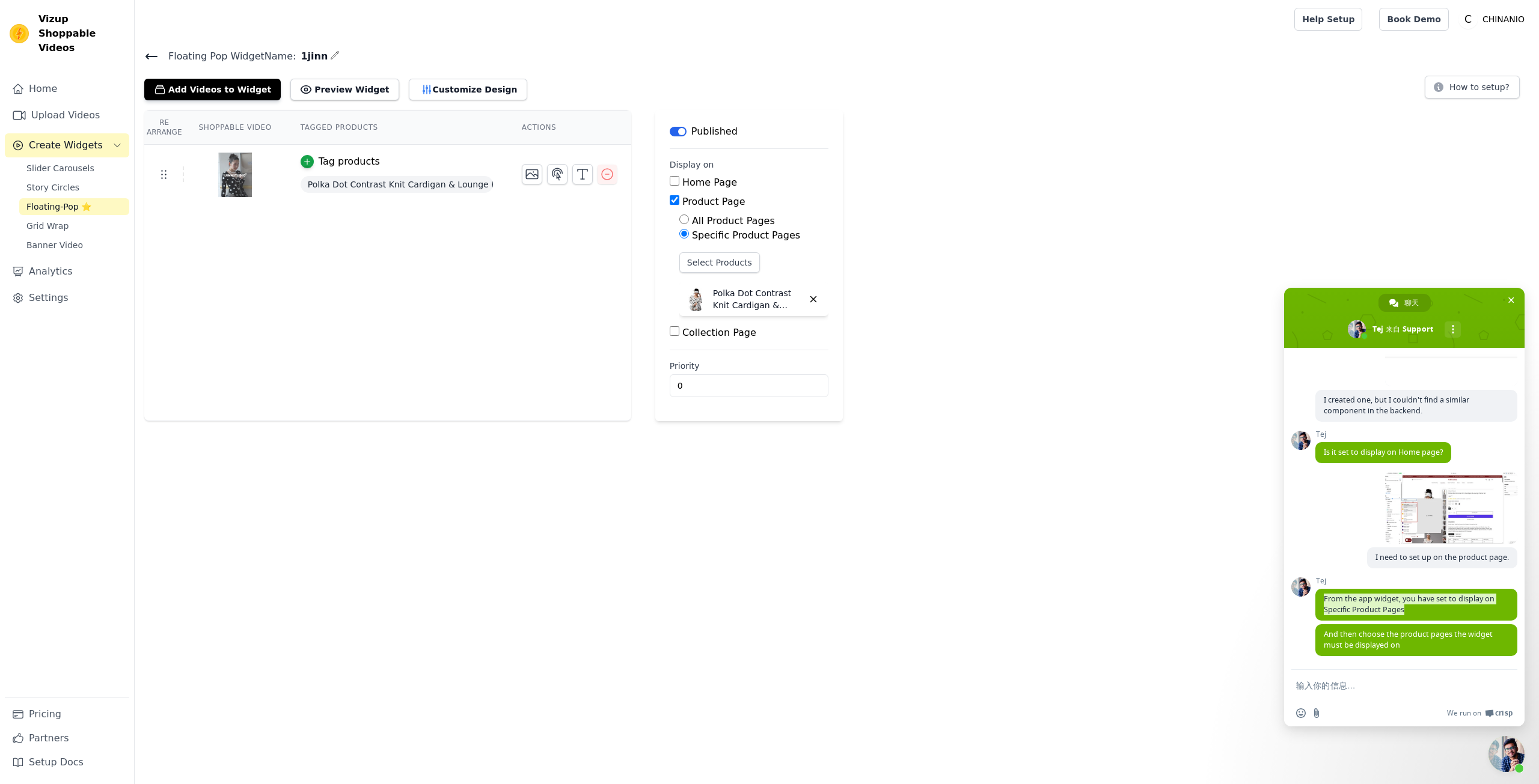
scroll to position [3006, 0]
click at [1391, 641] on span "And then choose the product pages the widget must be displayed on" at bounding box center [1409, 639] width 169 height 21
copy span "And then choose the product pages the widget must be displayed on"
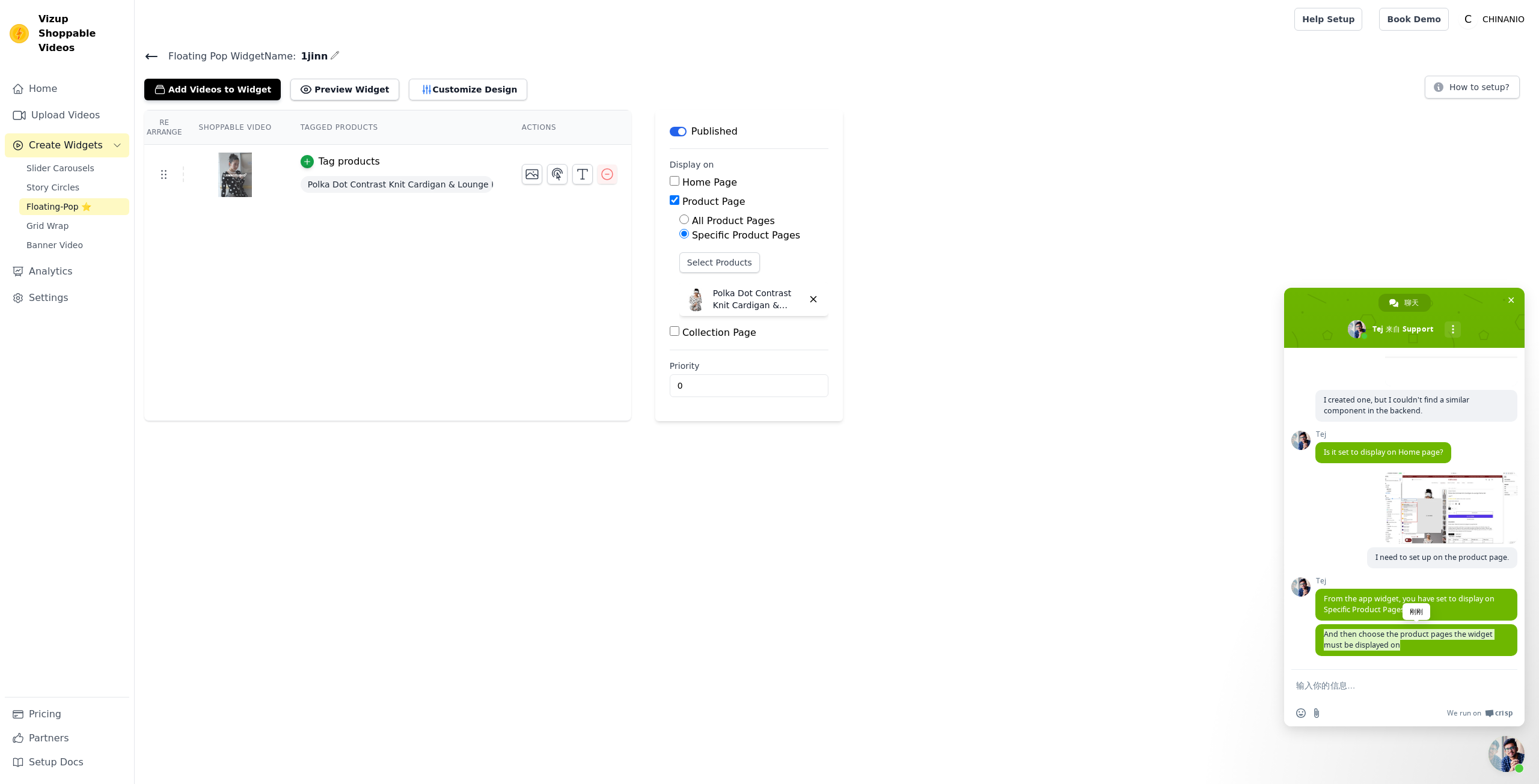
click at [1367, 639] on span "And then choose the product pages the widget must be displayed on" at bounding box center [1409, 639] width 169 height 21
click at [933, 421] on html "Vizup Shoppable Videos Home Upload Videos Create Widgets Slider Carousels Story…" at bounding box center [769, 210] width 1539 height 421
click at [1389, 693] on form at bounding box center [1392, 686] width 190 height 33
click at [1376, 684] on textarea "输入你的信息…" at bounding box center [1392, 686] width 190 height 11
click at [1379, 673] on form at bounding box center [1392, 686] width 190 height 33
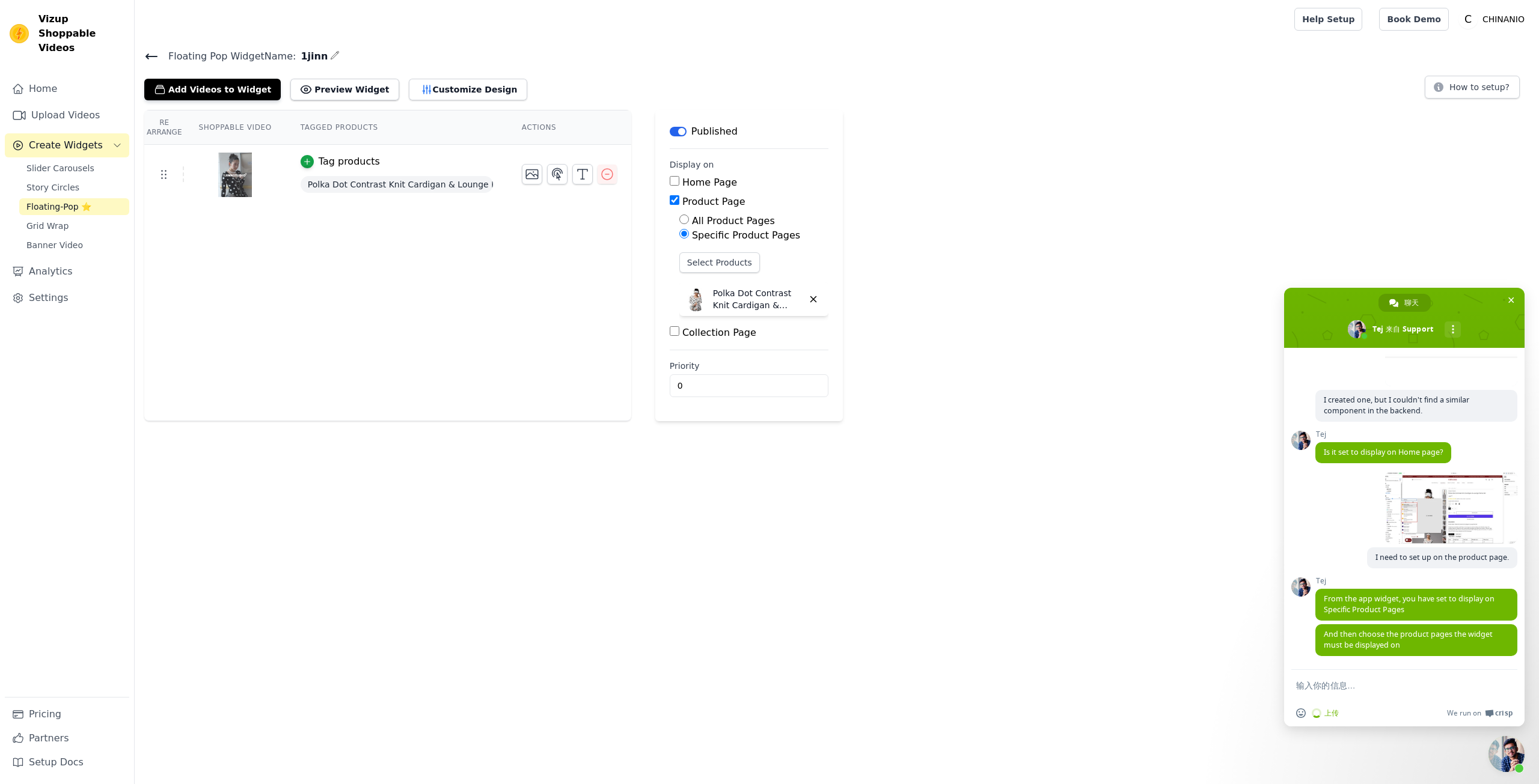
click at [1372, 690] on textarea "输入你的信息…" at bounding box center [1392, 686] width 190 height 11
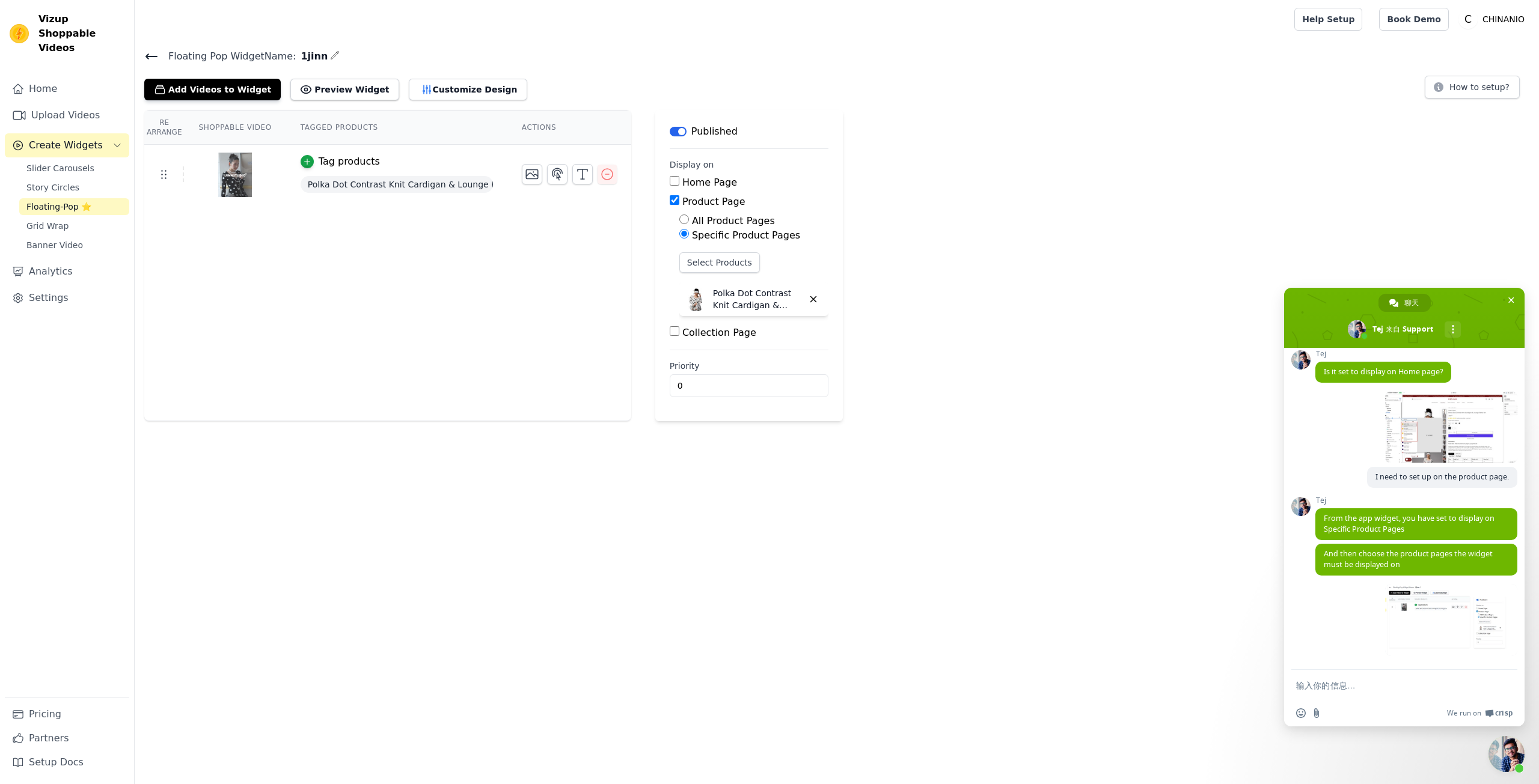
scroll to position [3086, 0]
click at [1353, 688] on textarea "输入你的信息…" at bounding box center [1392, 686] width 190 height 11
paste textarea "I've already set it up."
type textarea "I've already set it up."
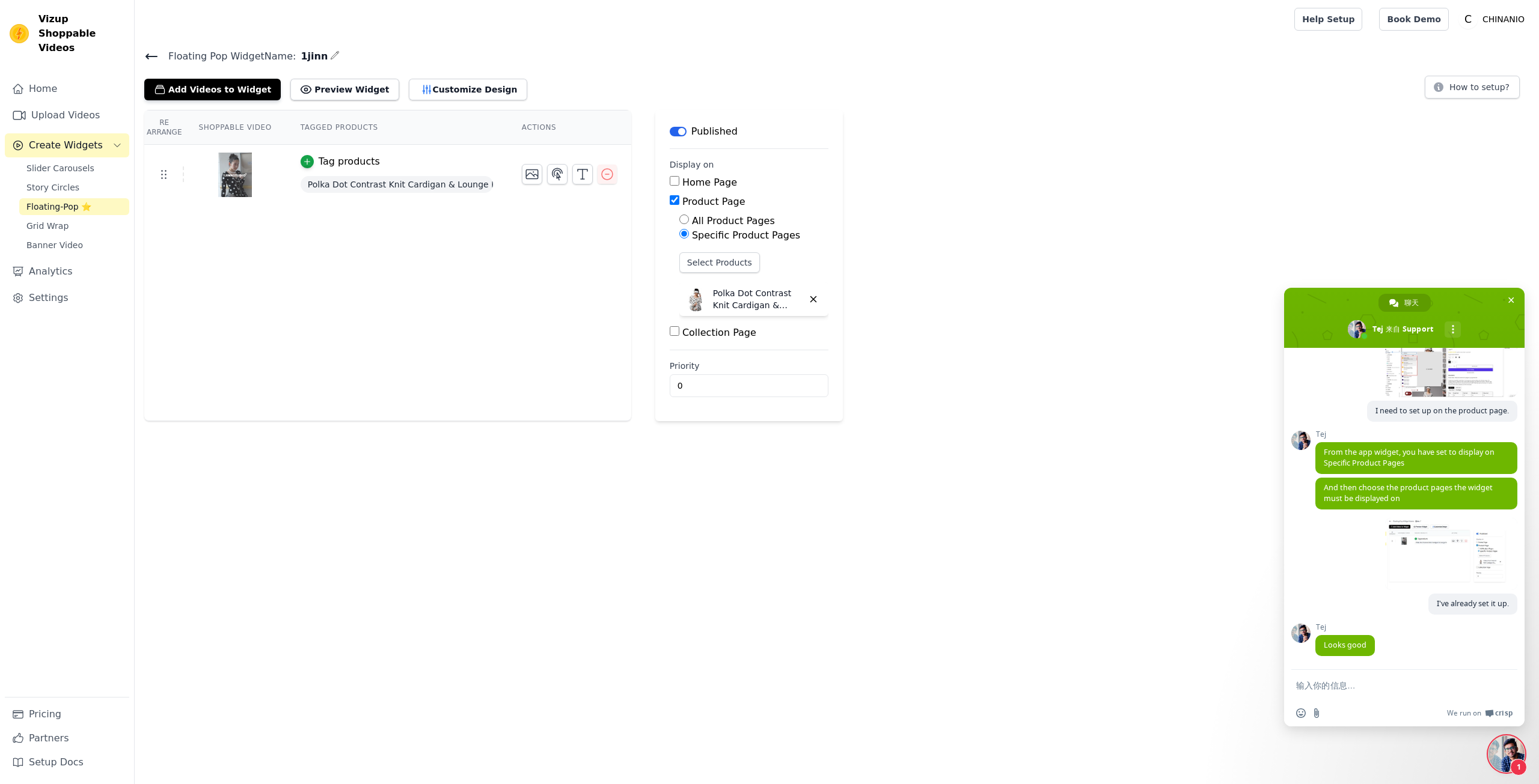
scroll to position [3153, 0]
click at [1342, 648] on span "Looks good" at bounding box center [1346, 645] width 43 height 10
copy span "Looks good"
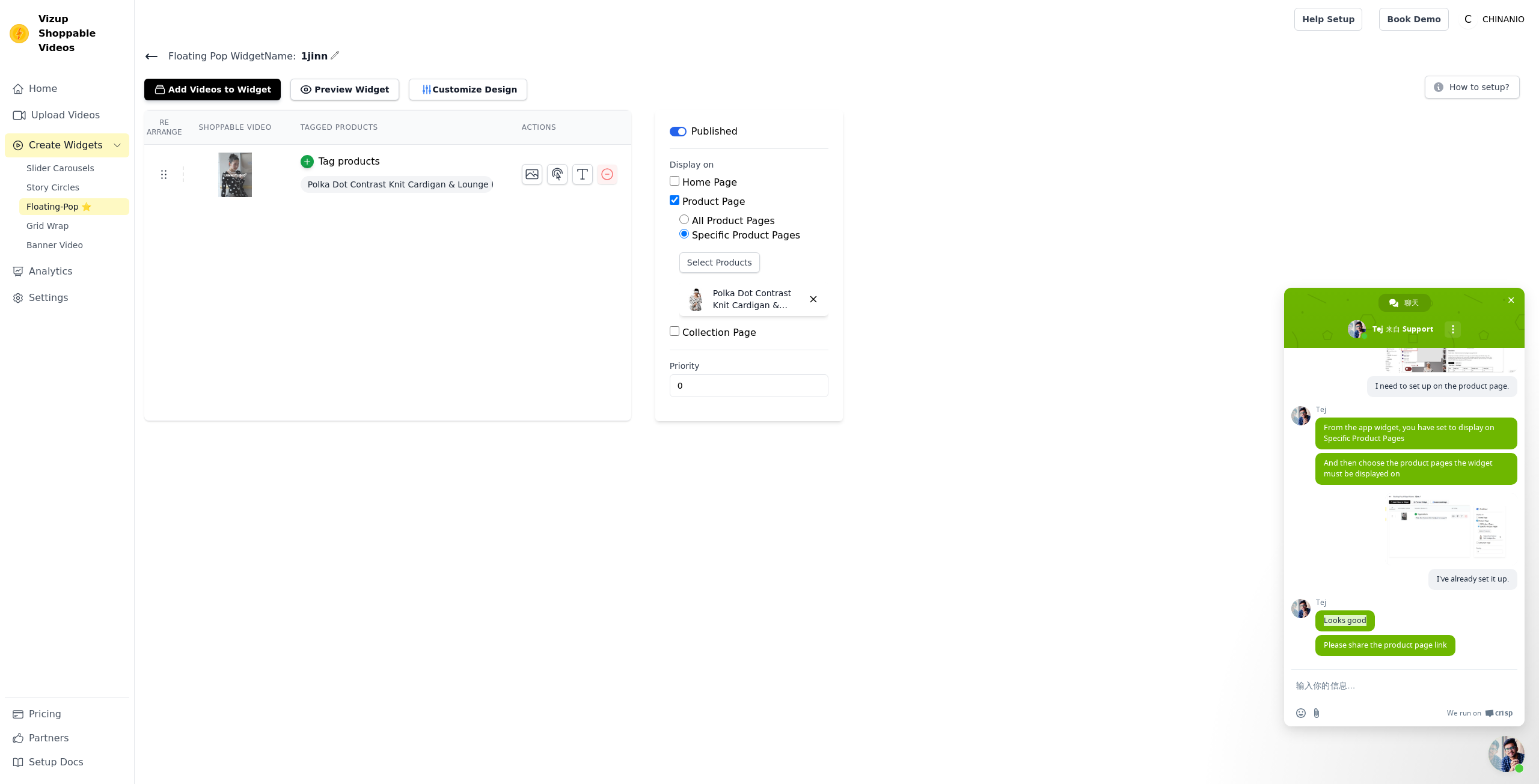
scroll to position [3177, 0]
click at [1356, 646] on span "Please share the product page link" at bounding box center [1386, 645] width 123 height 10
copy span "Please share the product page link"
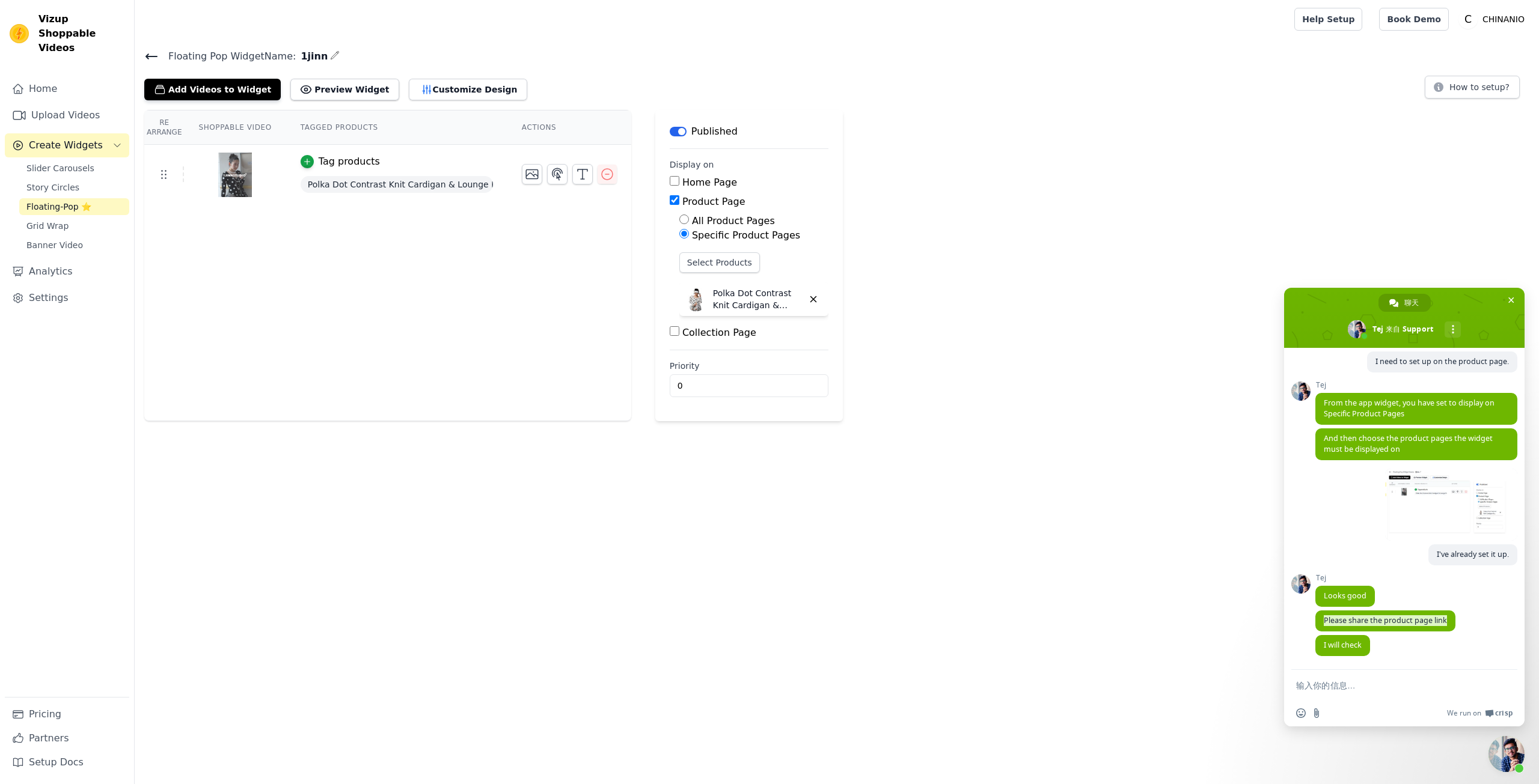
scroll to position [3202, 0]
click at [1351, 692] on form at bounding box center [1392, 686] width 190 height 33
click at [1342, 680] on form at bounding box center [1392, 686] width 190 height 33
click at [1341, 680] on textarea "输入你的信息…" at bounding box center [1392, 686] width 190 height 11
click at [1364, 685] on textarea "输入你的信息…" at bounding box center [1392, 686] width 190 height 11
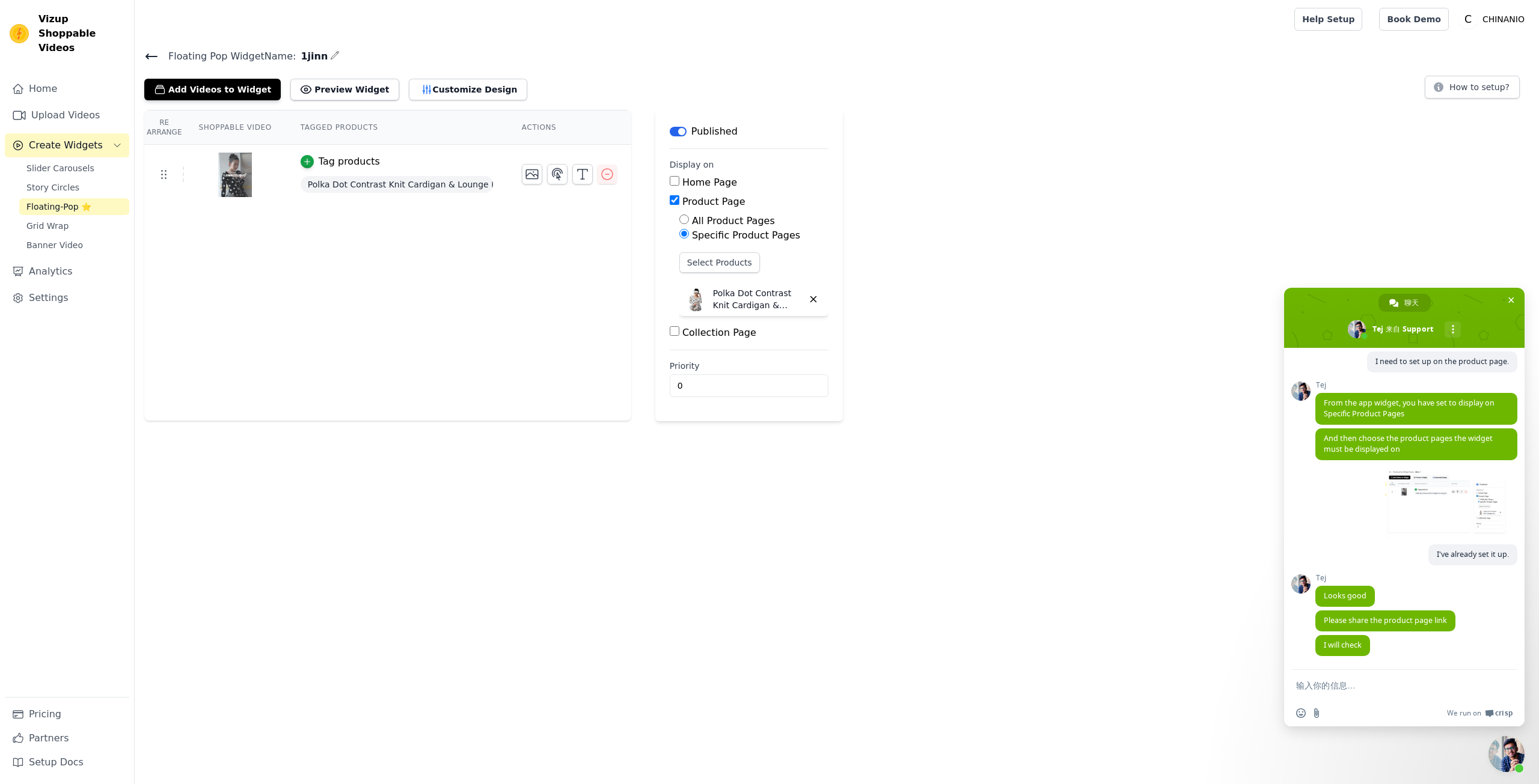
paste textarea "I think I see it. So I don't need to set up an app module within the theme anym…"
type textarea "I think I see it. So I don't need to set up an app module within the theme anym…"
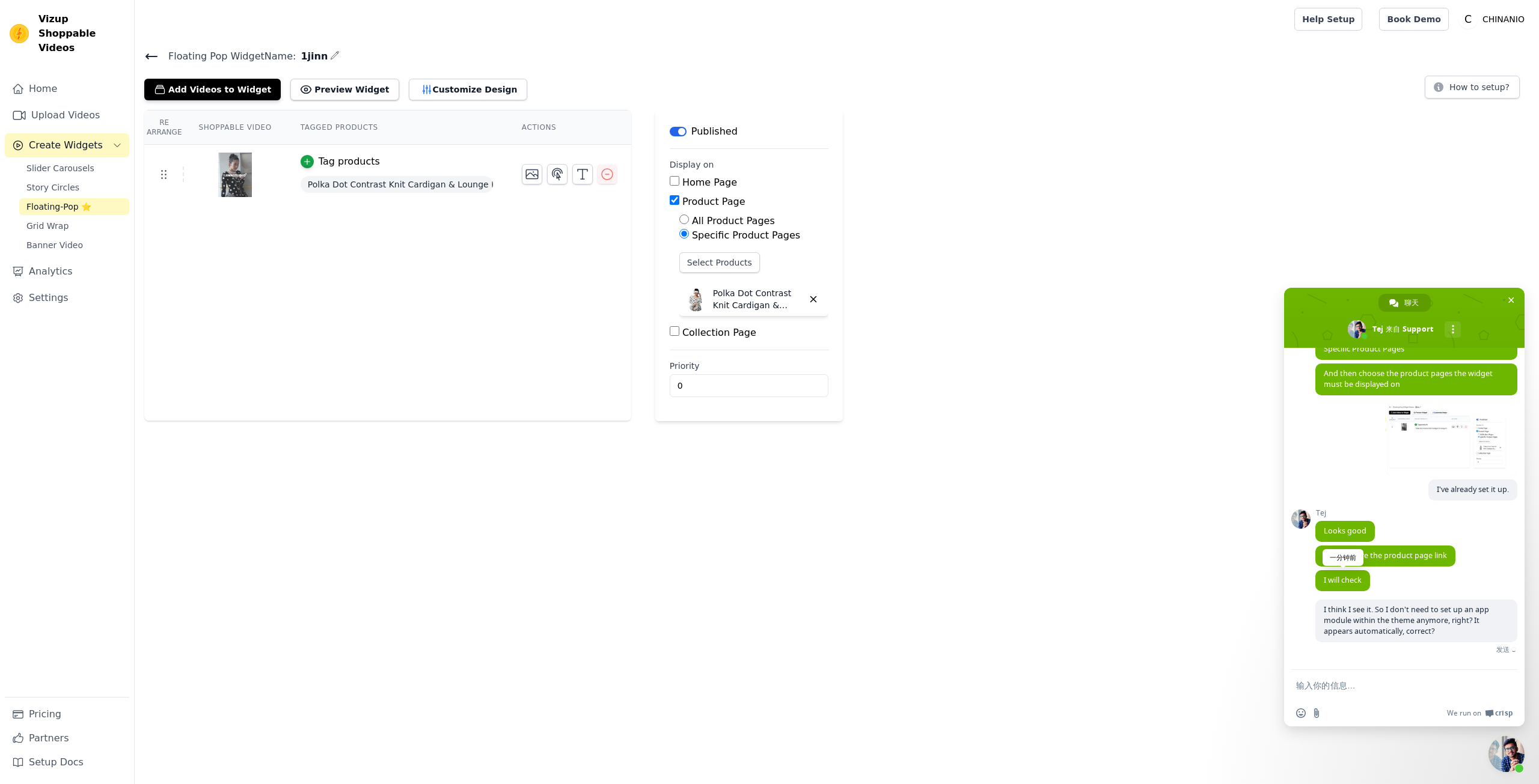
scroll to position [3253, 0]
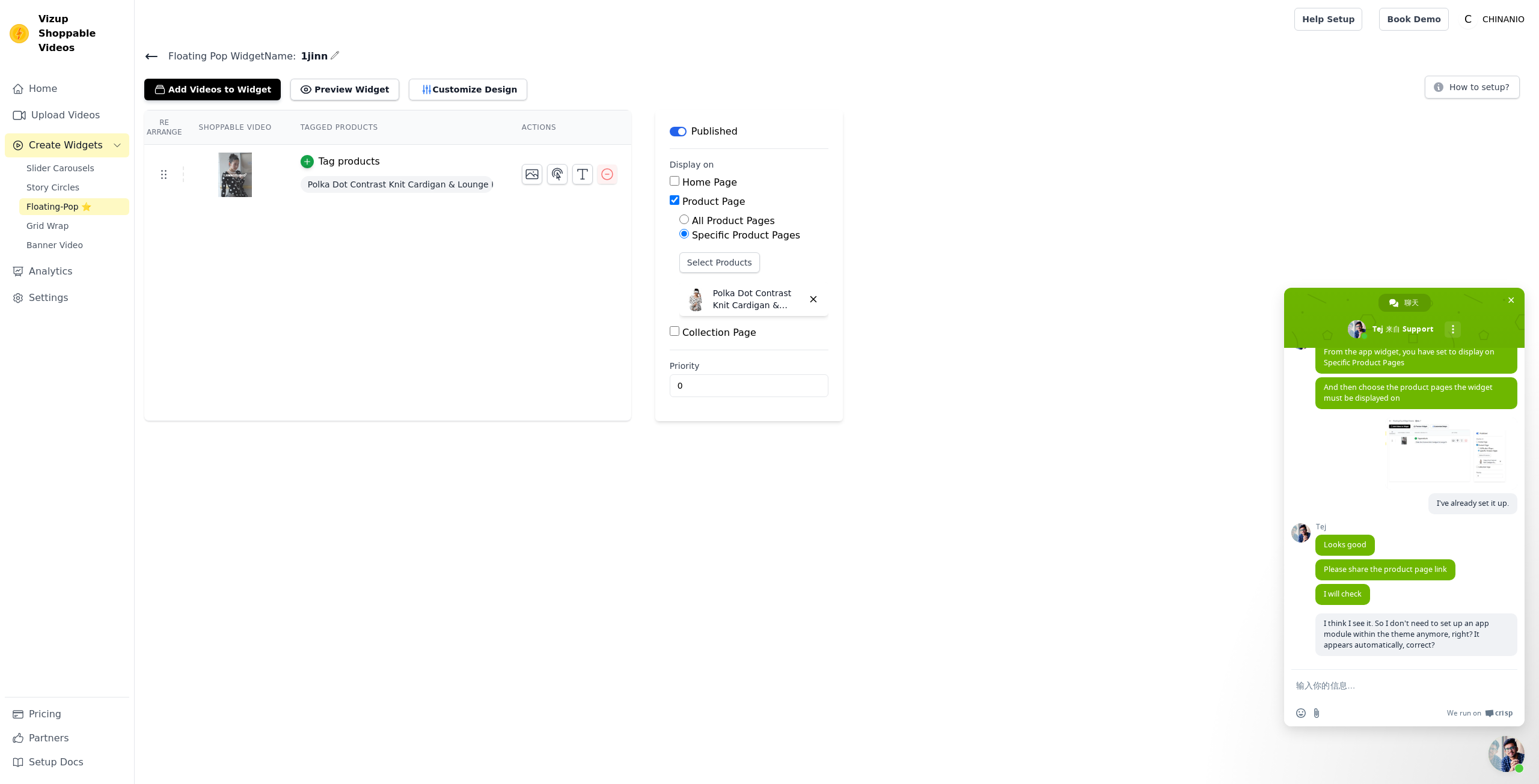
click at [1342, 675] on form at bounding box center [1392, 686] width 190 height 33
click at [1347, 684] on textarea "输入你的信息…" at bounding box center [1392, 686] width 190 height 11
paste textarea "[URL][DOMAIN_NAME]"
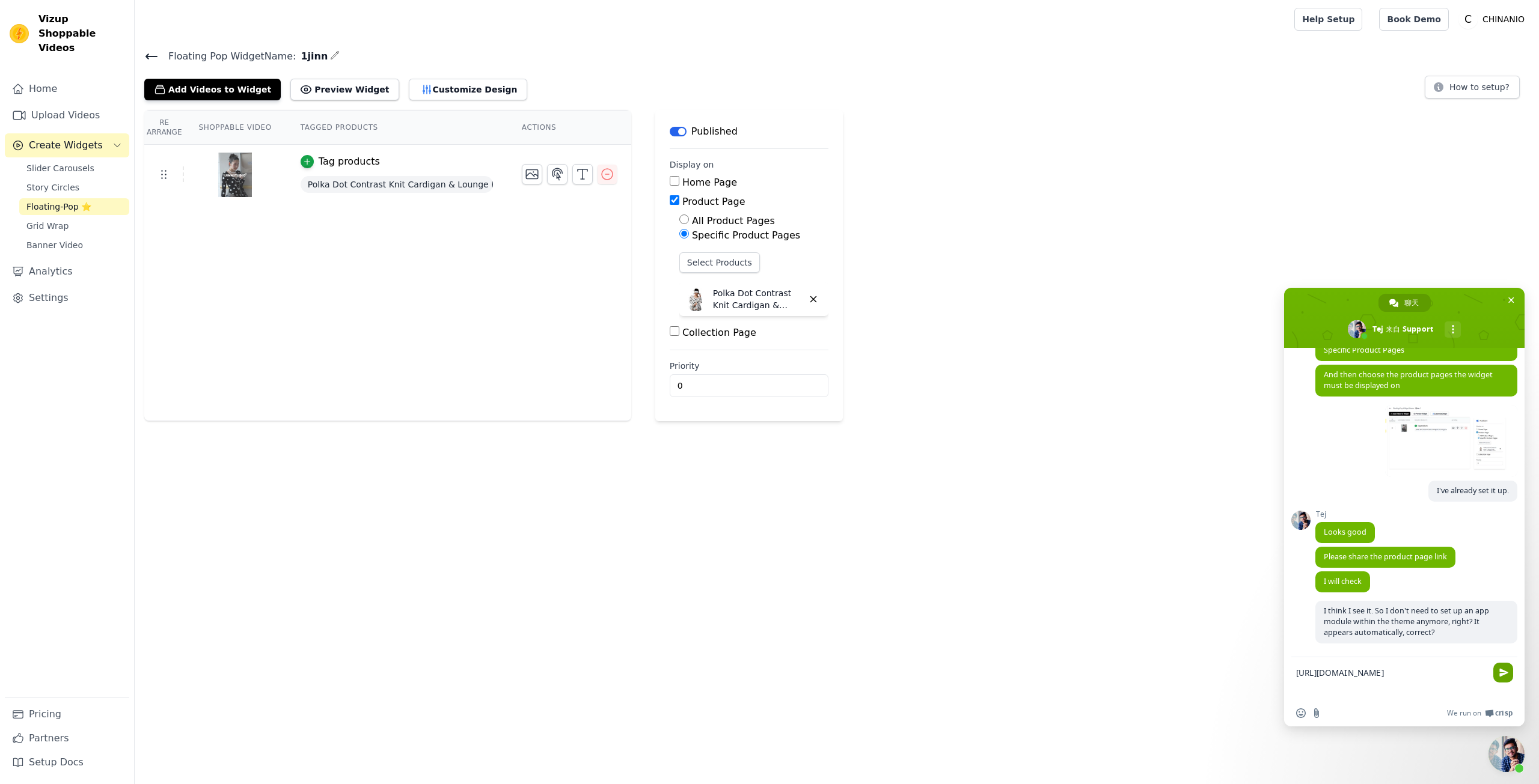
type textarea "[URL][DOMAIN_NAME]"
click at [1509, 669] on span "发送" at bounding box center [1503, 673] width 20 height 20
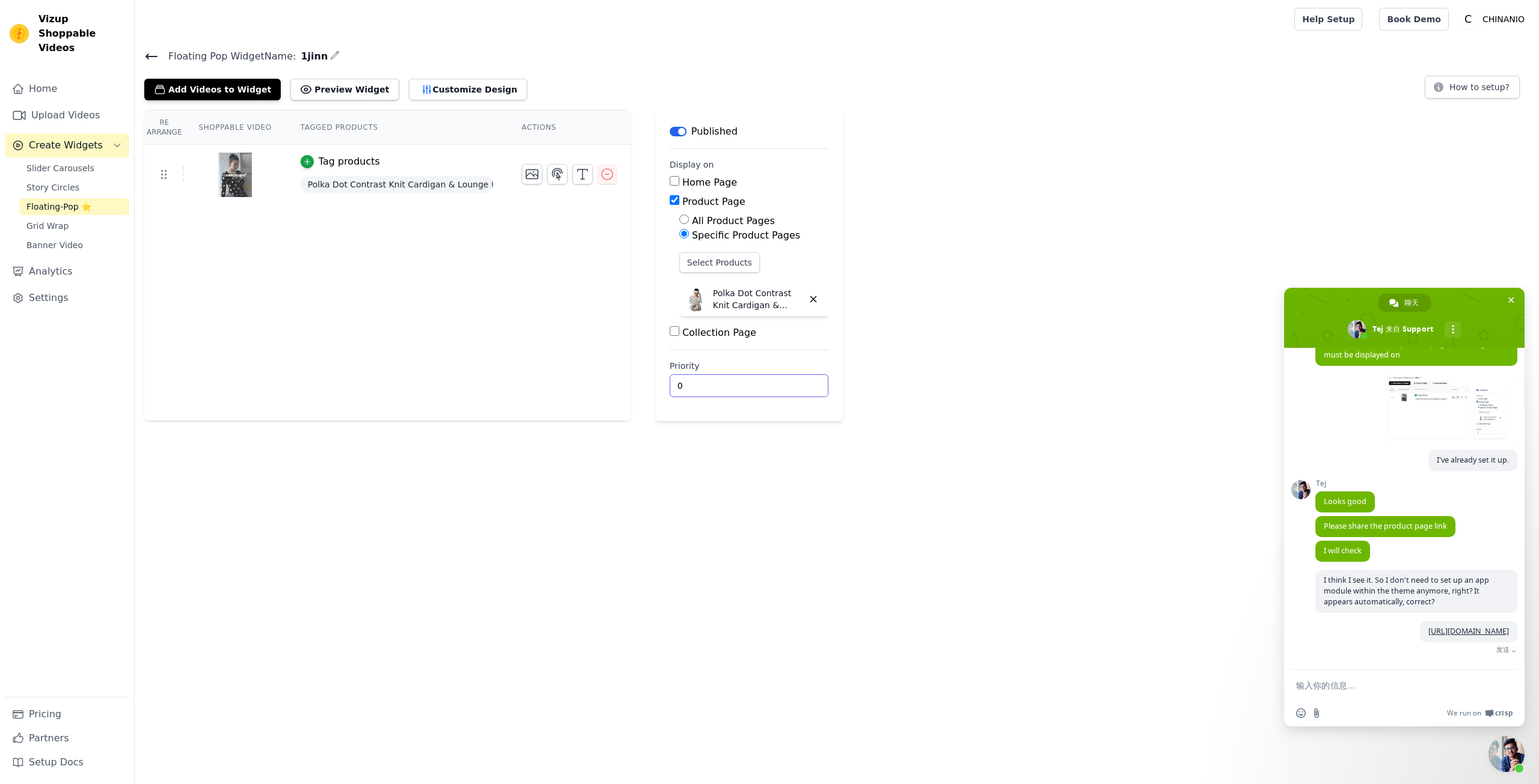
click at [1012, 421] on html "Vizup Shoppable Videos Home Upload Videos Create Widgets Slider Carousels Story…" at bounding box center [769, 210] width 1539 height 421
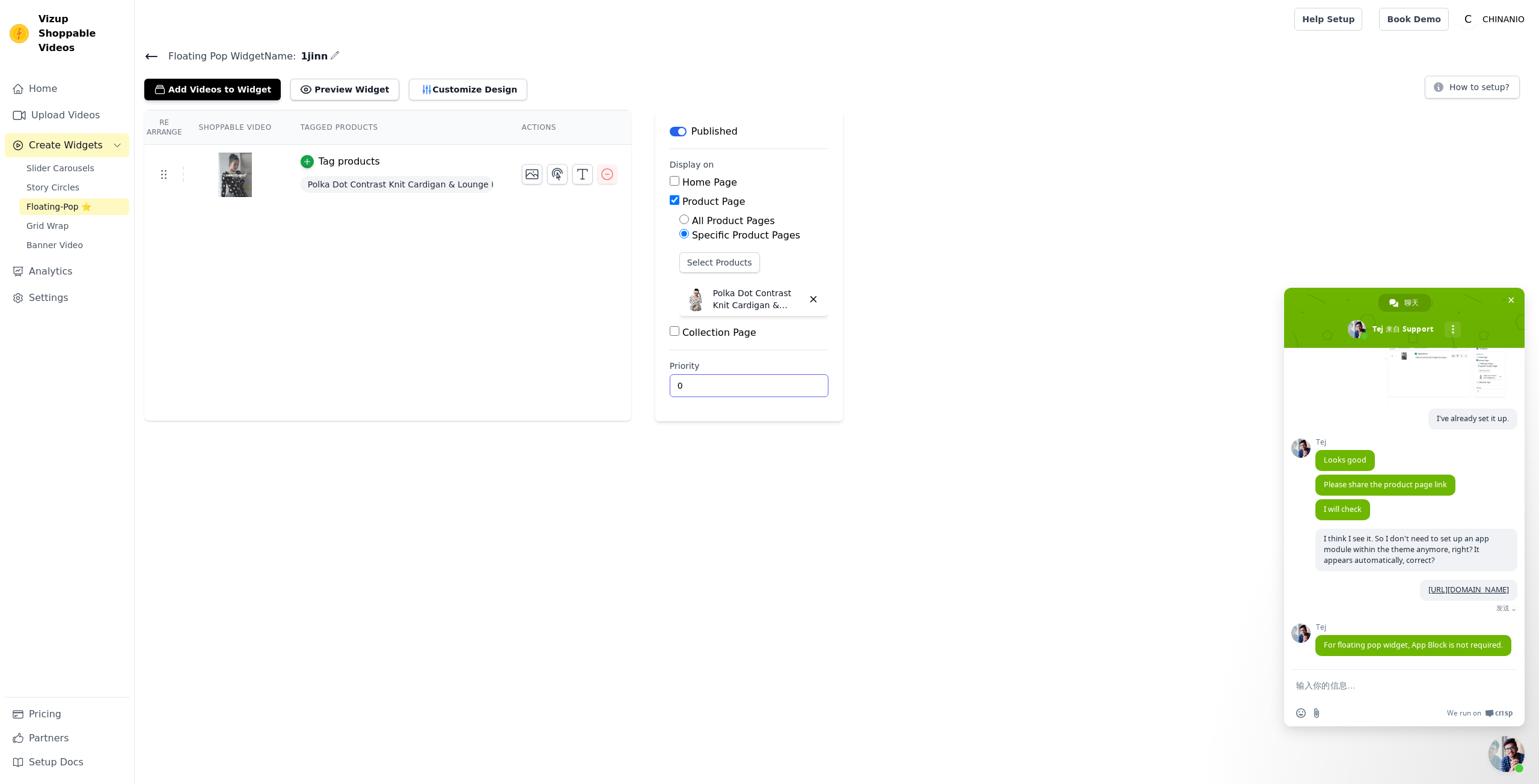
scroll to position [3428, 0]
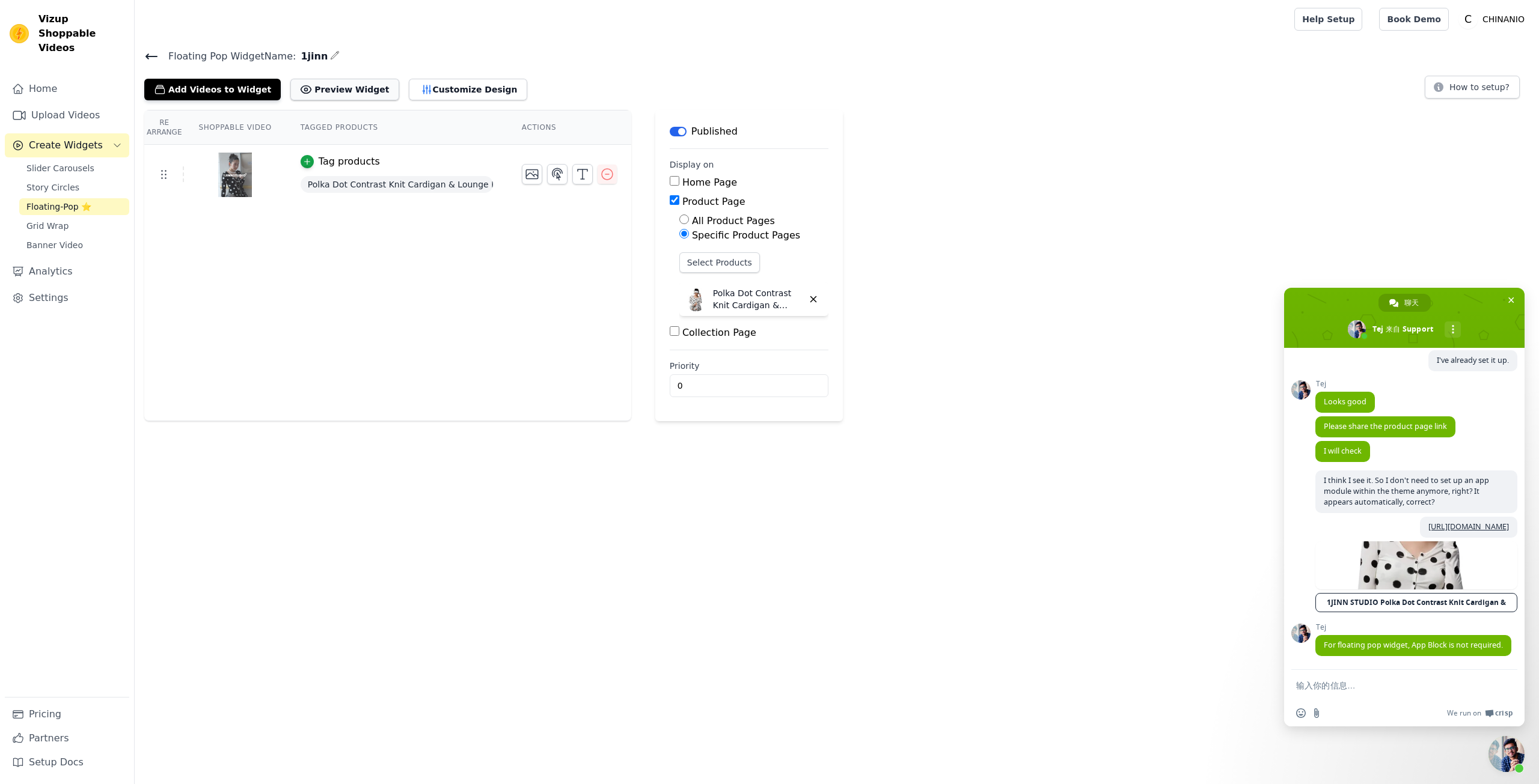
click at [378, 82] on button "Preview Widget" at bounding box center [345, 89] width 108 height 21
click at [1398, 640] on span "For floating pop widget, App Block is not required." at bounding box center [1414, 645] width 179 height 10
copy span "For floating pop widget, App Block is not required."
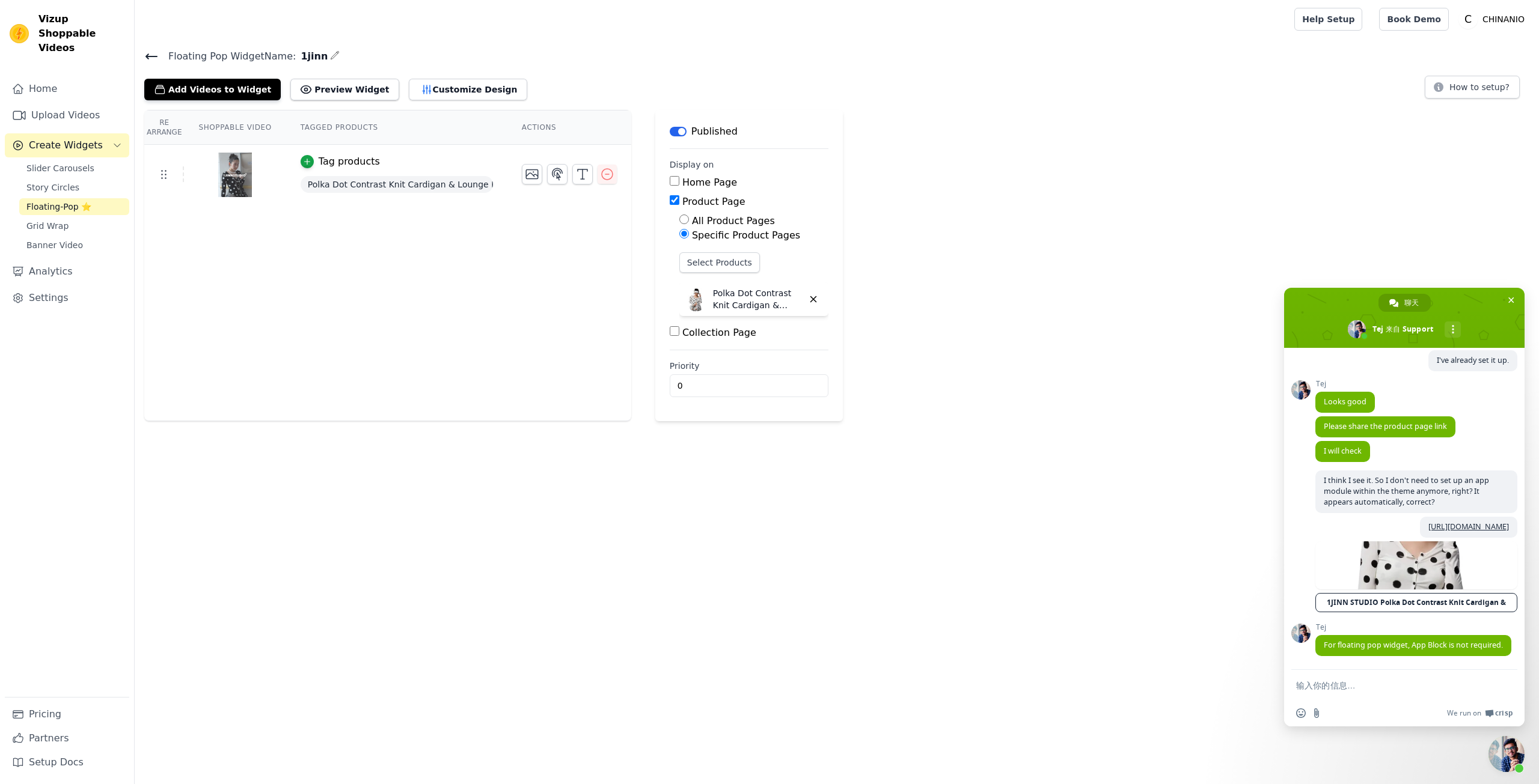
click at [1309, 689] on textarea "输入你的信息…" at bounding box center [1392, 686] width 190 height 11
type textarea "ok"
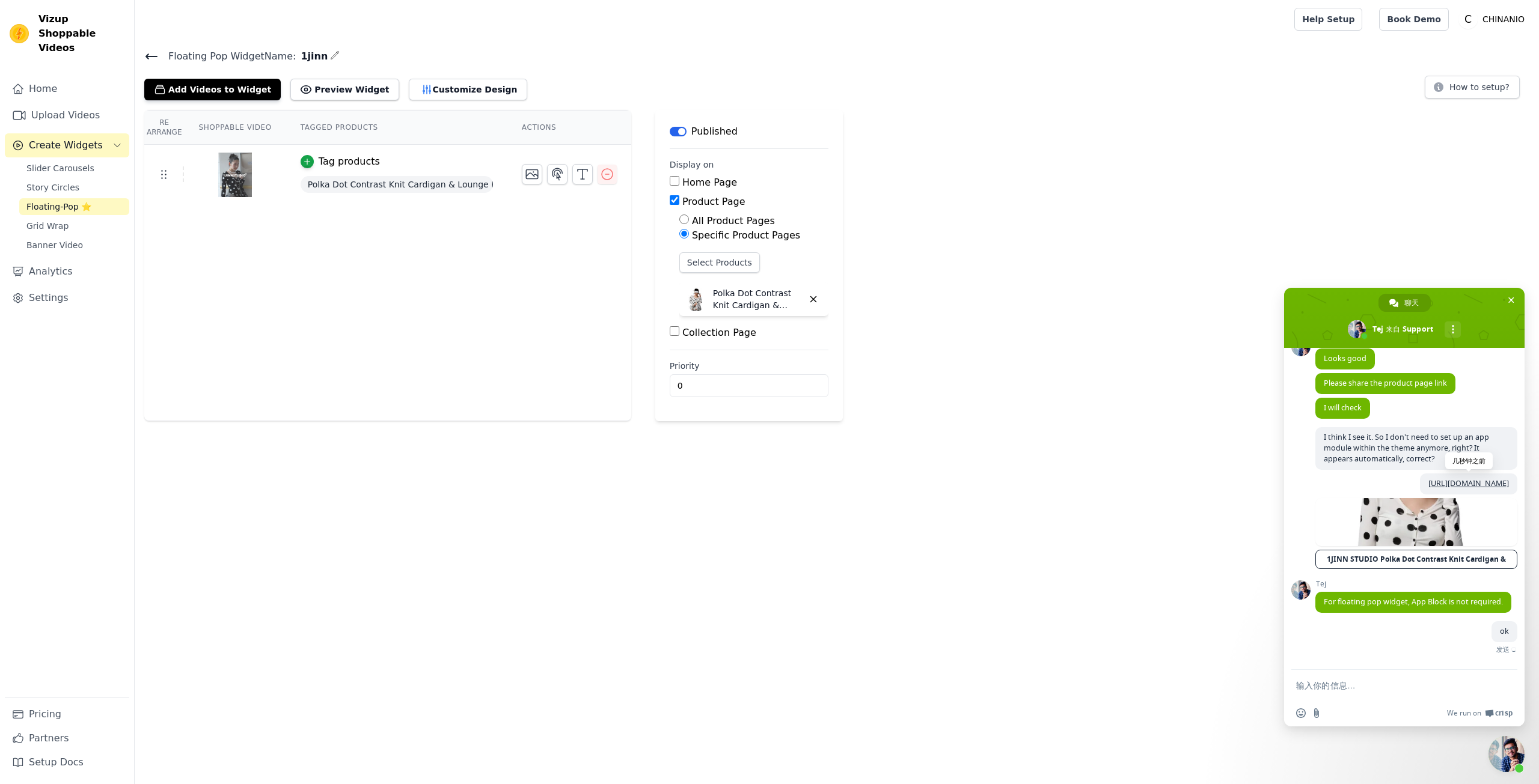
scroll to position [3458, 0]
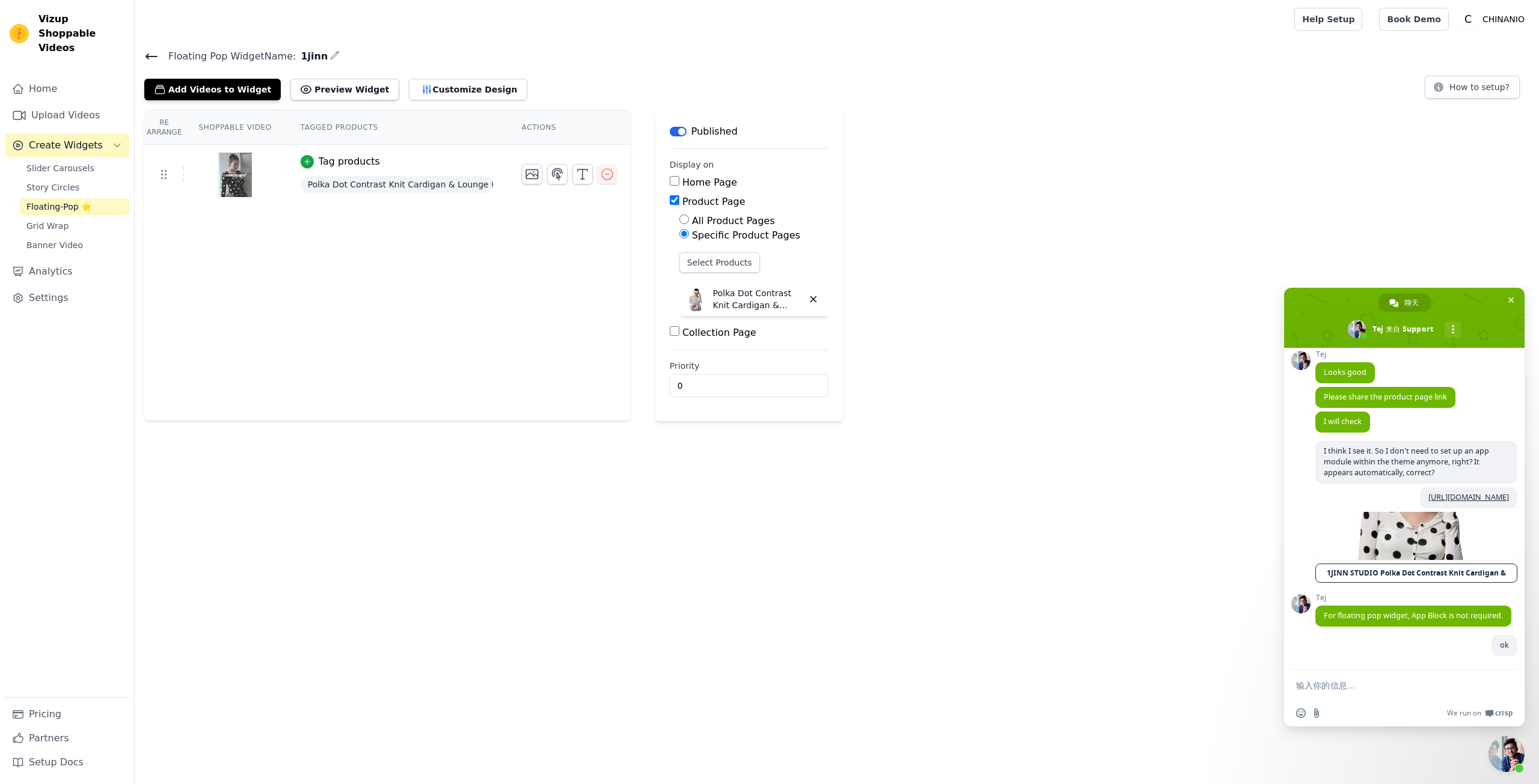
click at [1332, 684] on textarea "输入你的信息…" at bounding box center [1392, 686] width 190 height 11
click at [349, 84] on button "Preview Widget" at bounding box center [345, 89] width 108 height 21
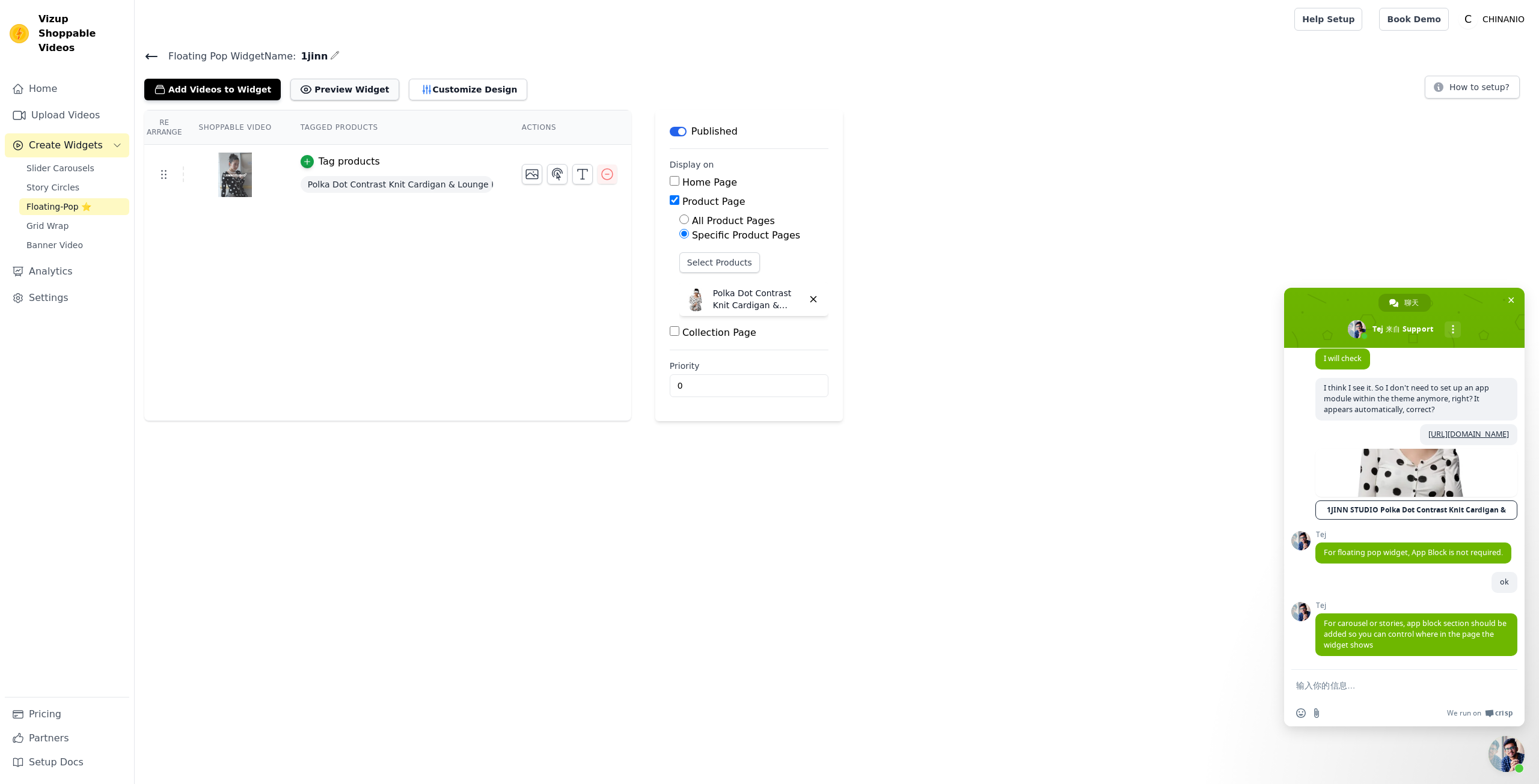
scroll to position [3521, 0]
click at [1338, 621] on span "For carousel or stories, app block section should be added so you can control w…" at bounding box center [1416, 635] width 183 height 32
copy span "For carousel or stories, app block section should be added so you can control w…"
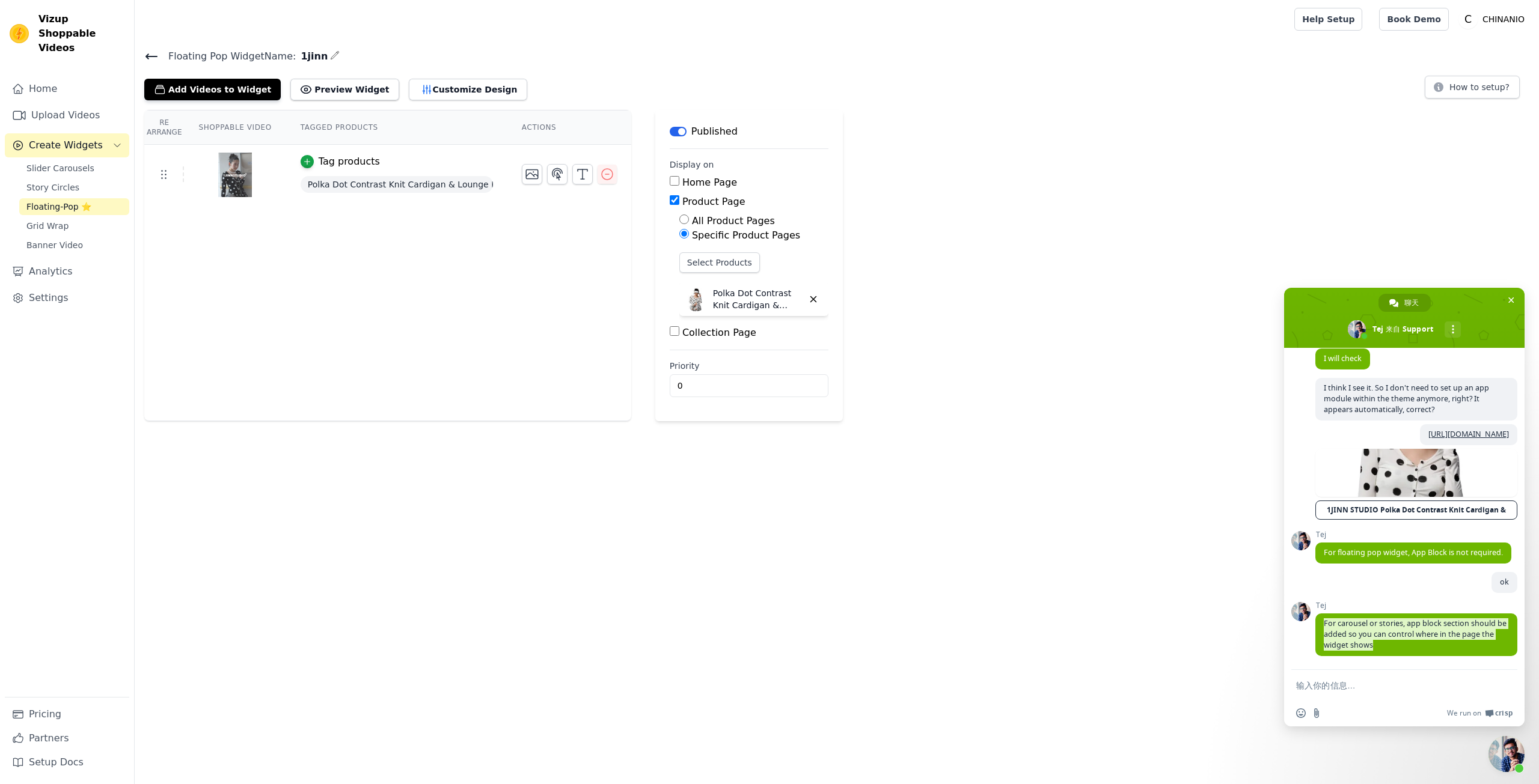
click at [1341, 677] on form at bounding box center [1392, 686] width 190 height 33
click at [1343, 689] on textarea "输入你的信息…" at bounding box center [1392, 686] width 190 height 11
click at [1344, 693] on form at bounding box center [1392, 686] width 190 height 33
click at [1366, 687] on textarea "输入你的信息…" at bounding box center [1392, 686] width 190 height 11
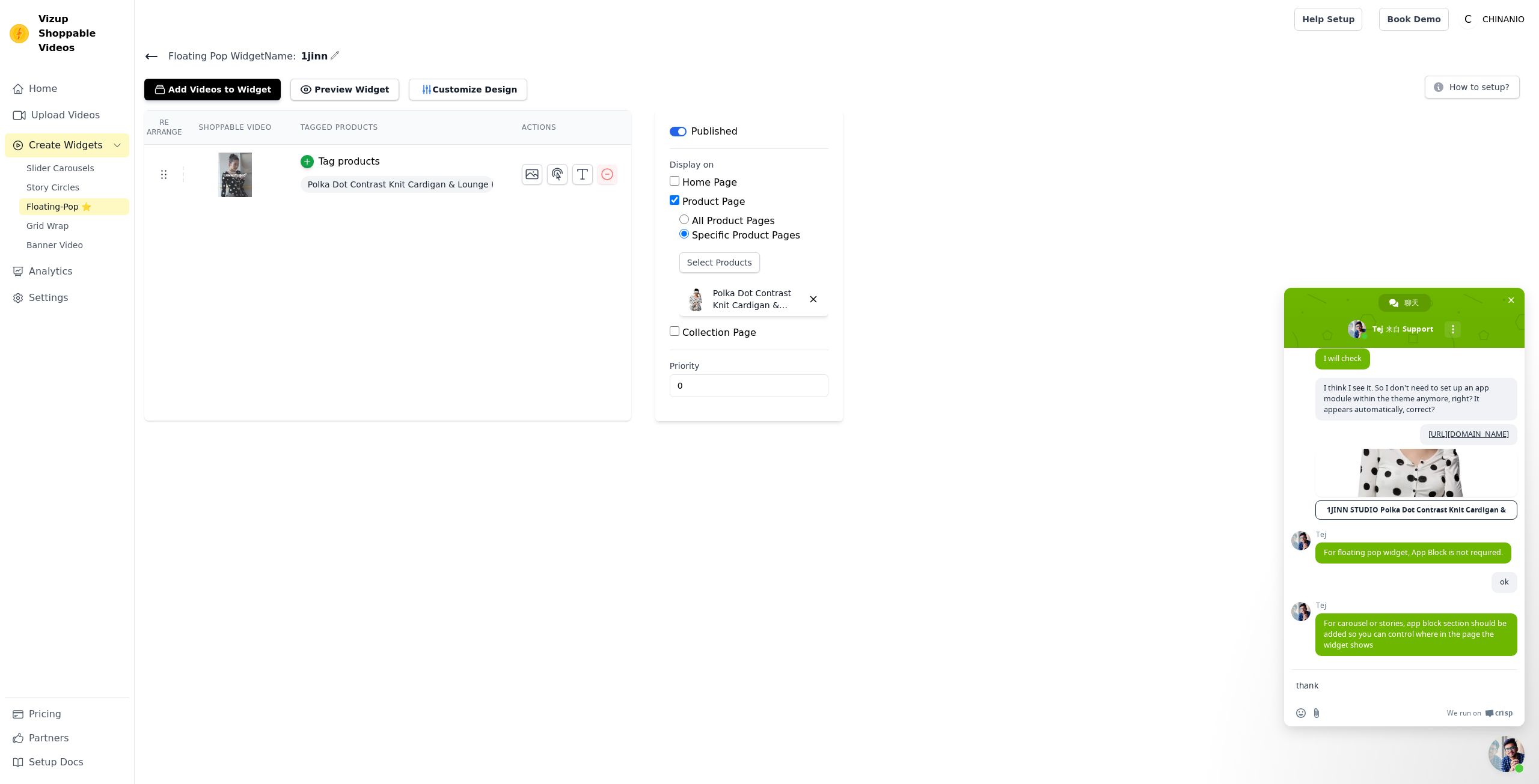
type textarea "thanks"
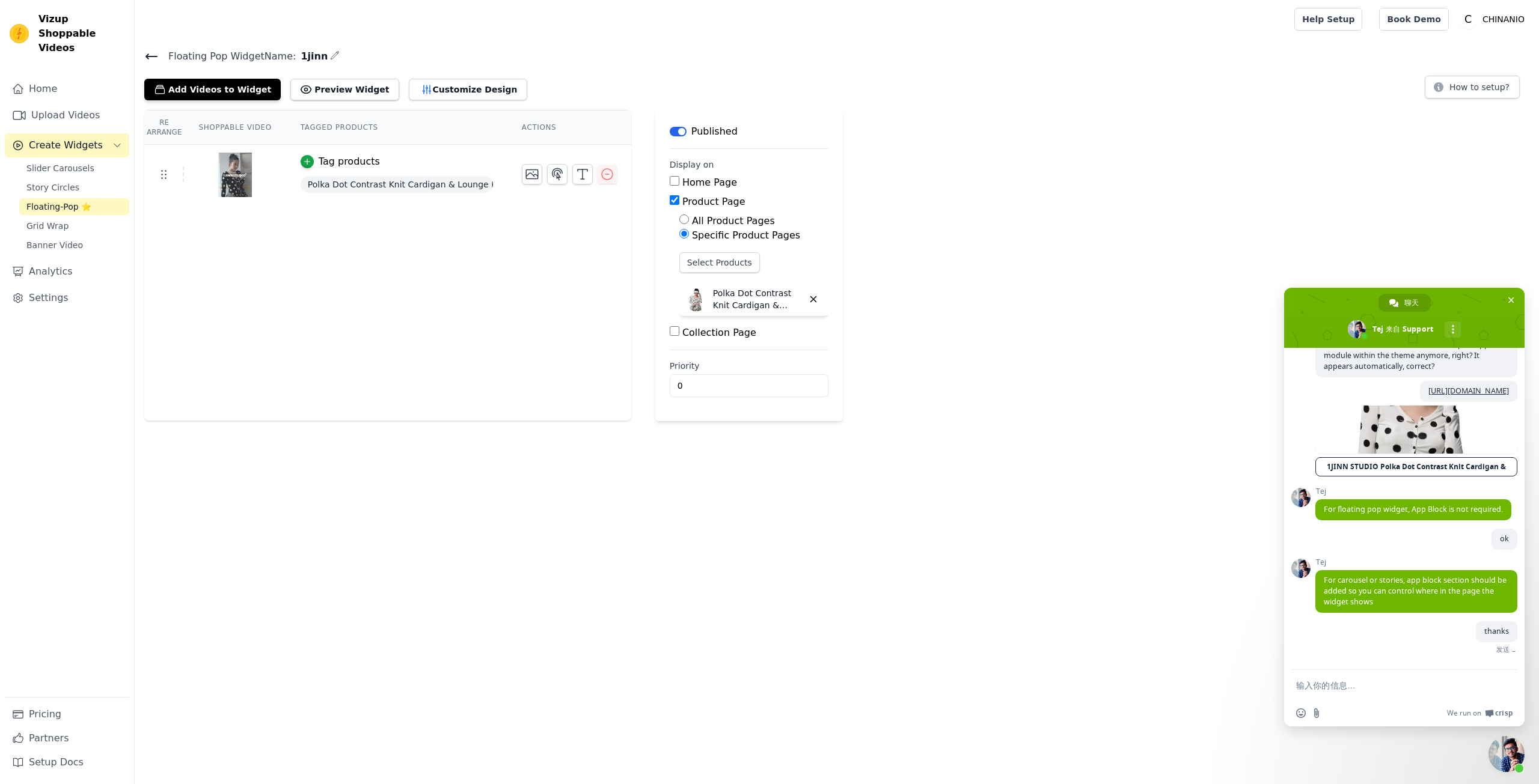
click at [1059, 421] on html "Vizup Shoppable Videos Home Upload Videos Create Widgets Slider Carousels Story…" at bounding box center [769, 210] width 1539 height 421
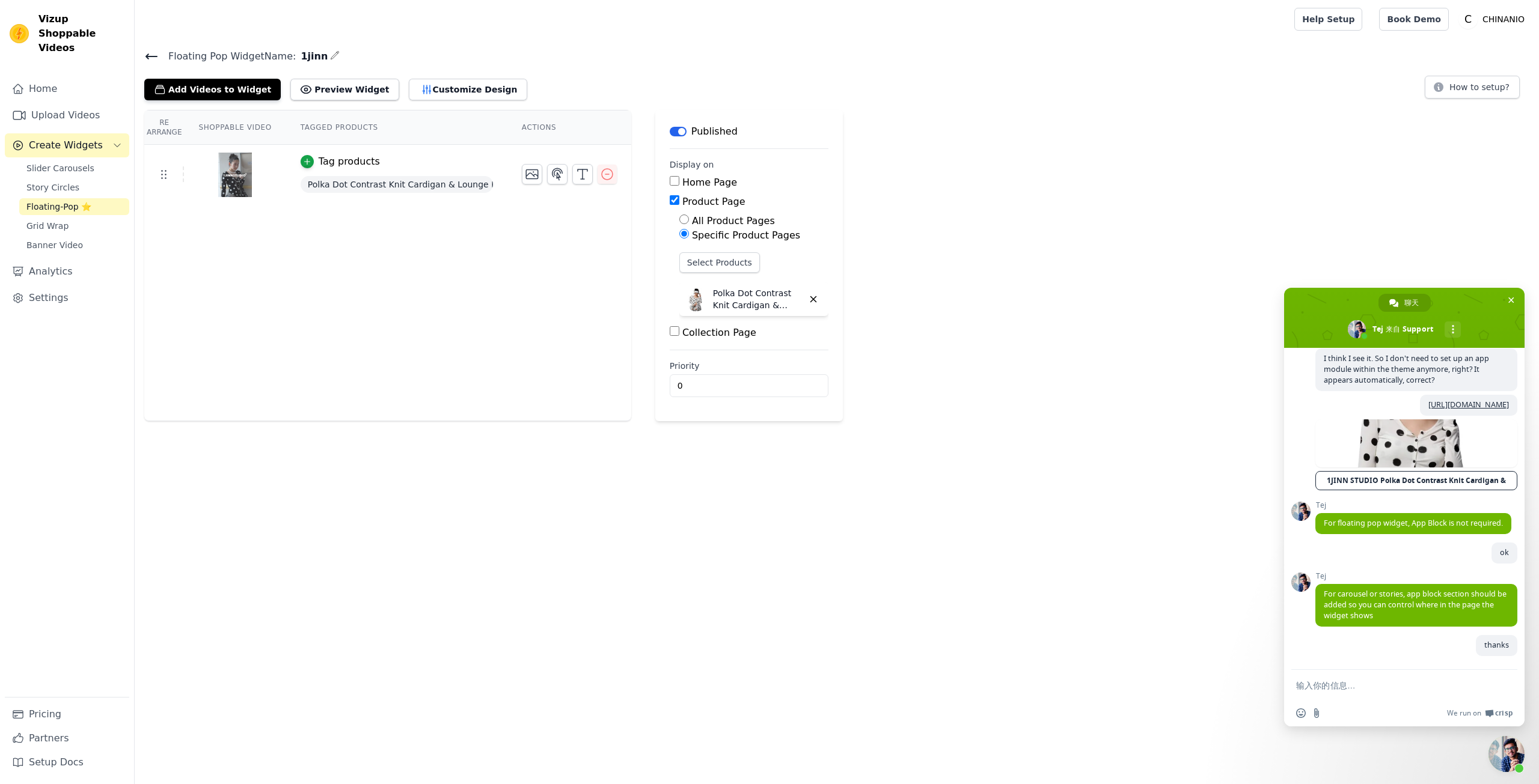
click at [917, 421] on html "Vizup Shoppable Videos Home Upload Videos Create Widgets Slider Carousels Story…" at bounding box center [769, 210] width 1539 height 421
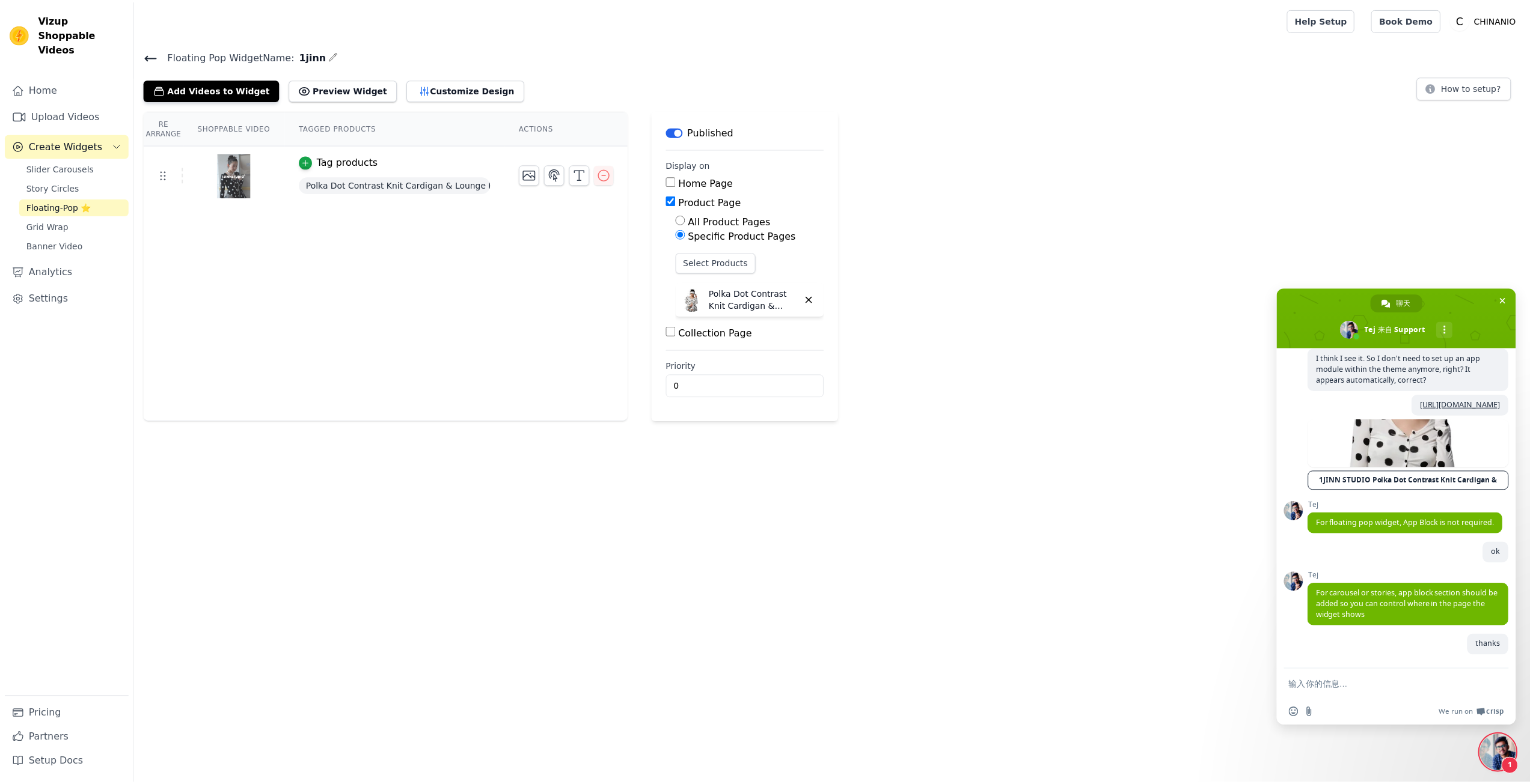
scroll to position [3564, 0]
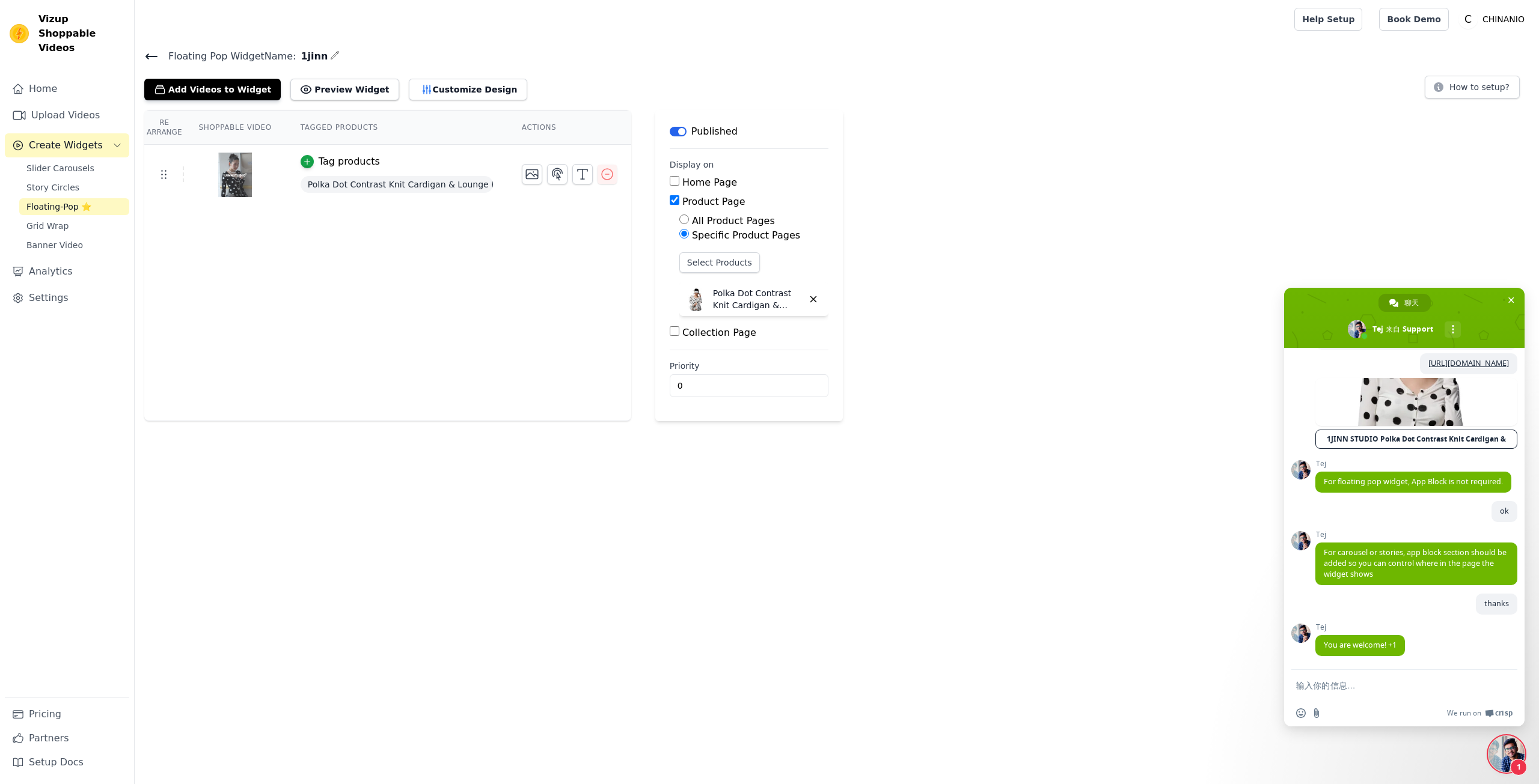
click at [584, 421] on html "Vizup Shoppable Videos Home Upload Videos Create Widgets Slider Carousels Story…" at bounding box center [769, 210] width 1539 height 421
click at [547, 421] on html "Vizup Shoppable Videos Home Upload Videos Create Widgets Slider Carousels Story…" at bounding box center [769, 210] width 1539 height 421
click at [887, 421] on html "Vizup Shoppable Videos Home Upload Videos Create Widgets Slider Carousels Story…" at bounding box center [769, 210] width 1539 height 421
click at [883, 421] on html "Vizup Shoppable Videos Home Upload Videos Create Widgets Slider Carousels Story…" at bounding box center [769, 210] width 1539 height 421
click at [87, 163] on span "Slider Carousels" at bounding box center [60, 168] width 68 height 12
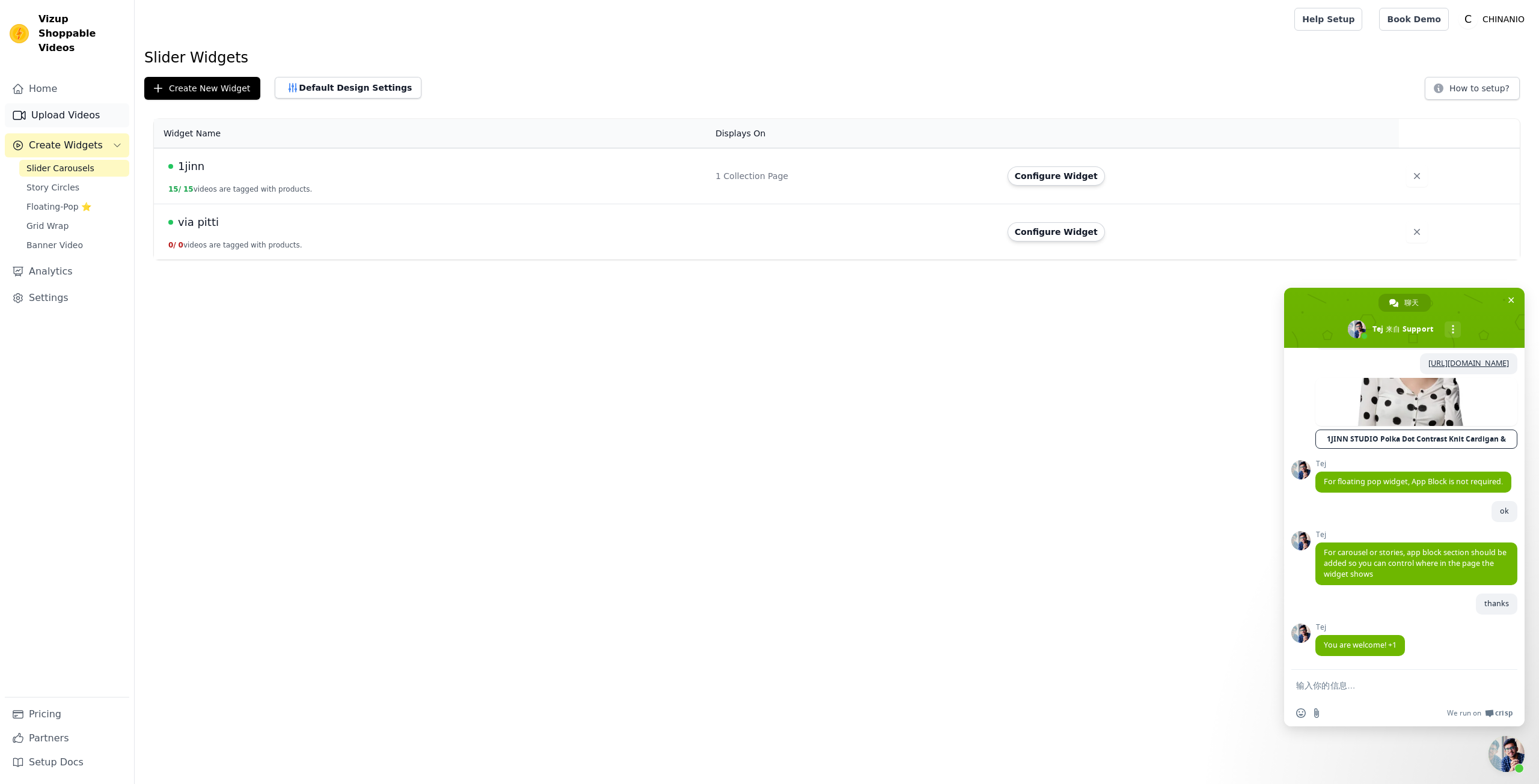
click at [80, 104] on link "Upload Videos" at bounding box center [67, 115] width 125 height 24
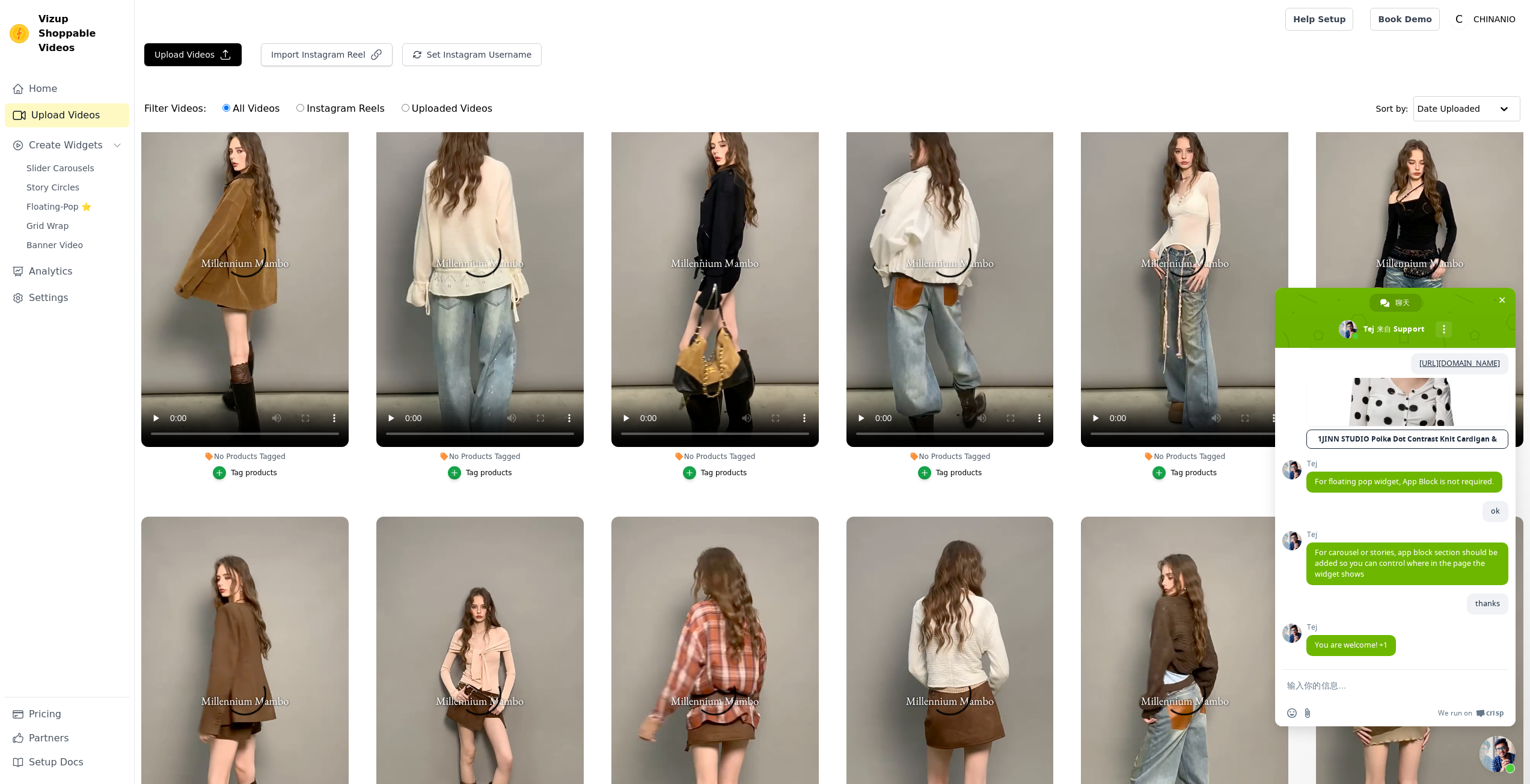
scroll to position [120, 0]
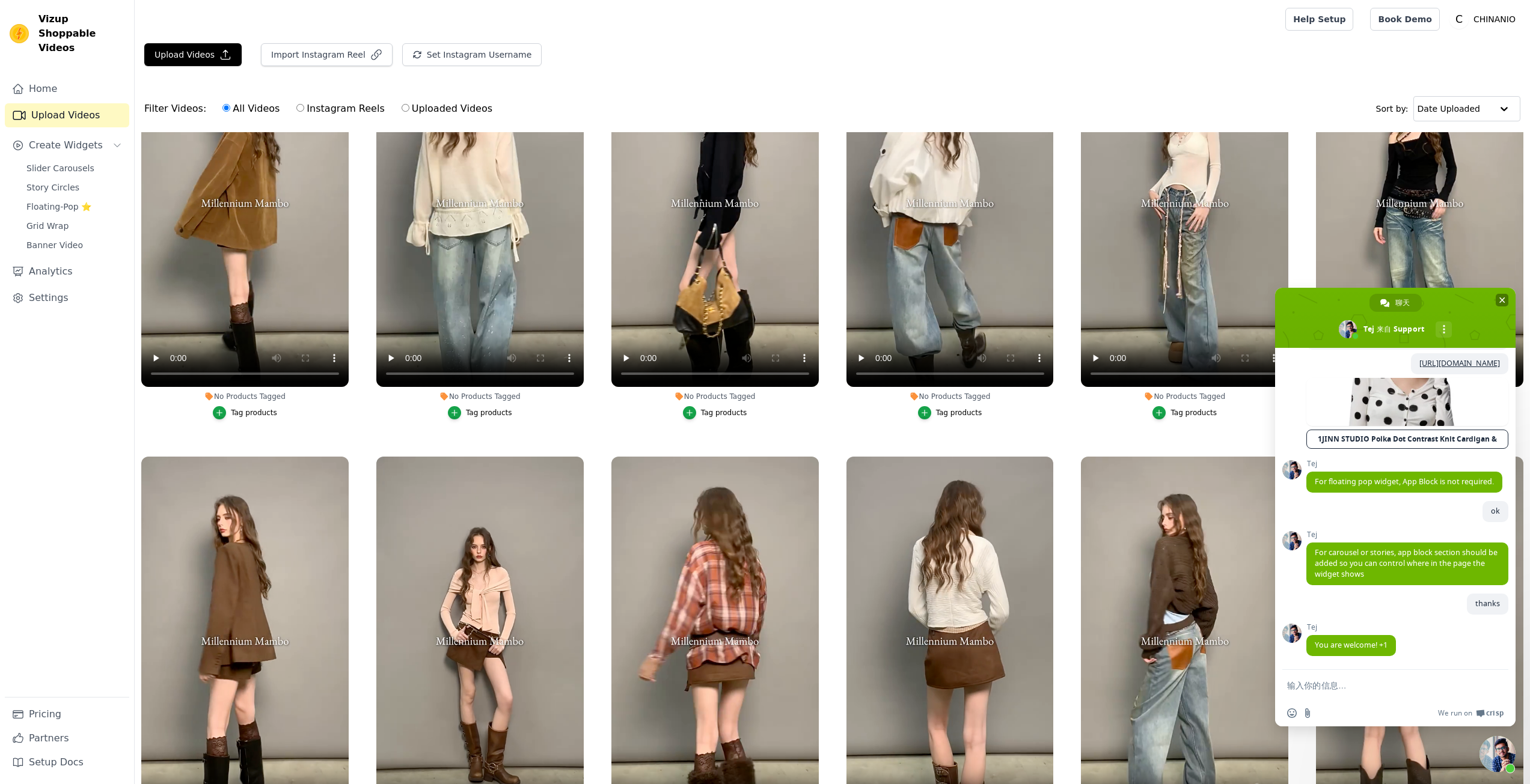
click at [1500, 299] on span "关闭聊天" at bounding box center [1502, 300] width 6 height 6
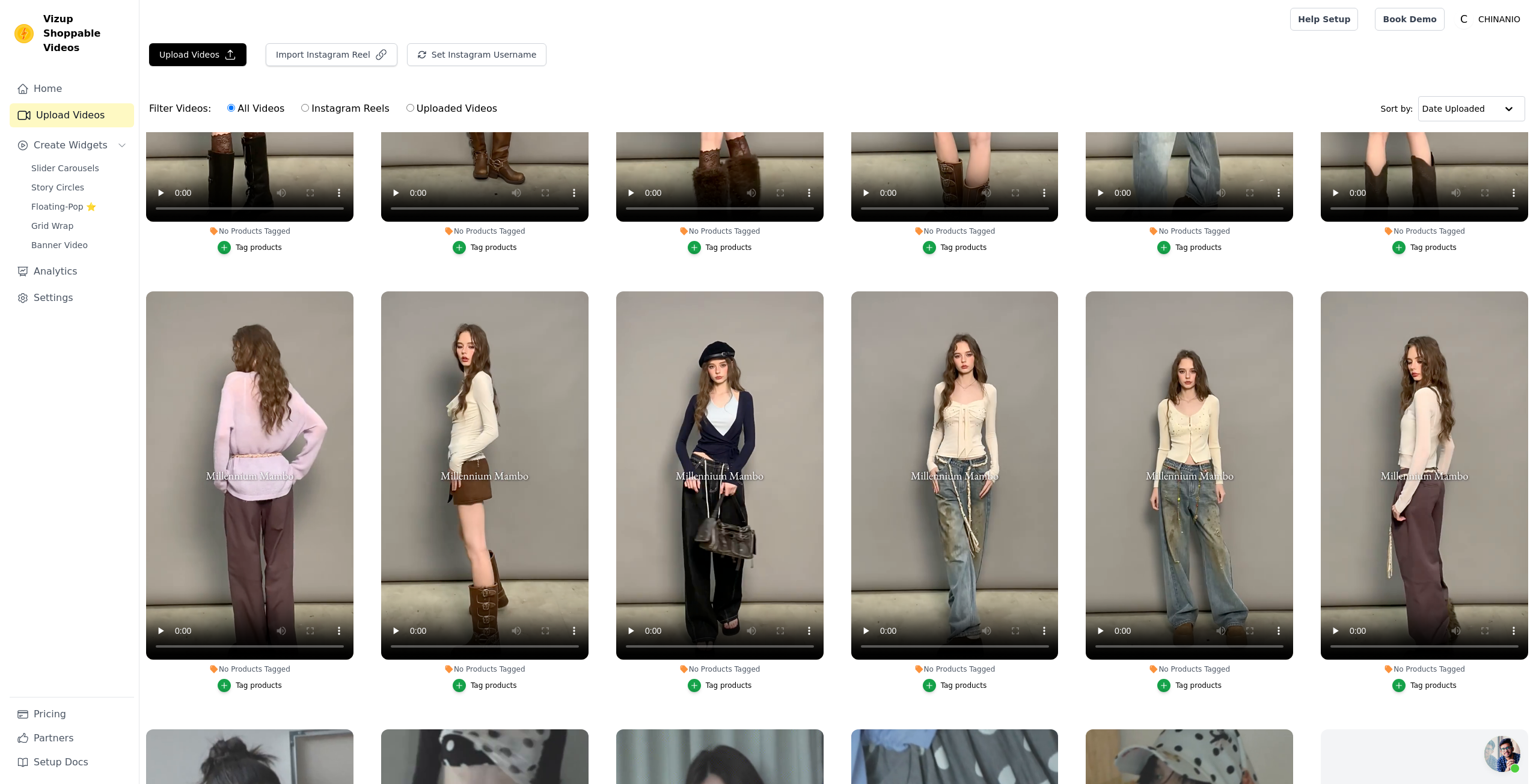
scroll to position [541, 0]
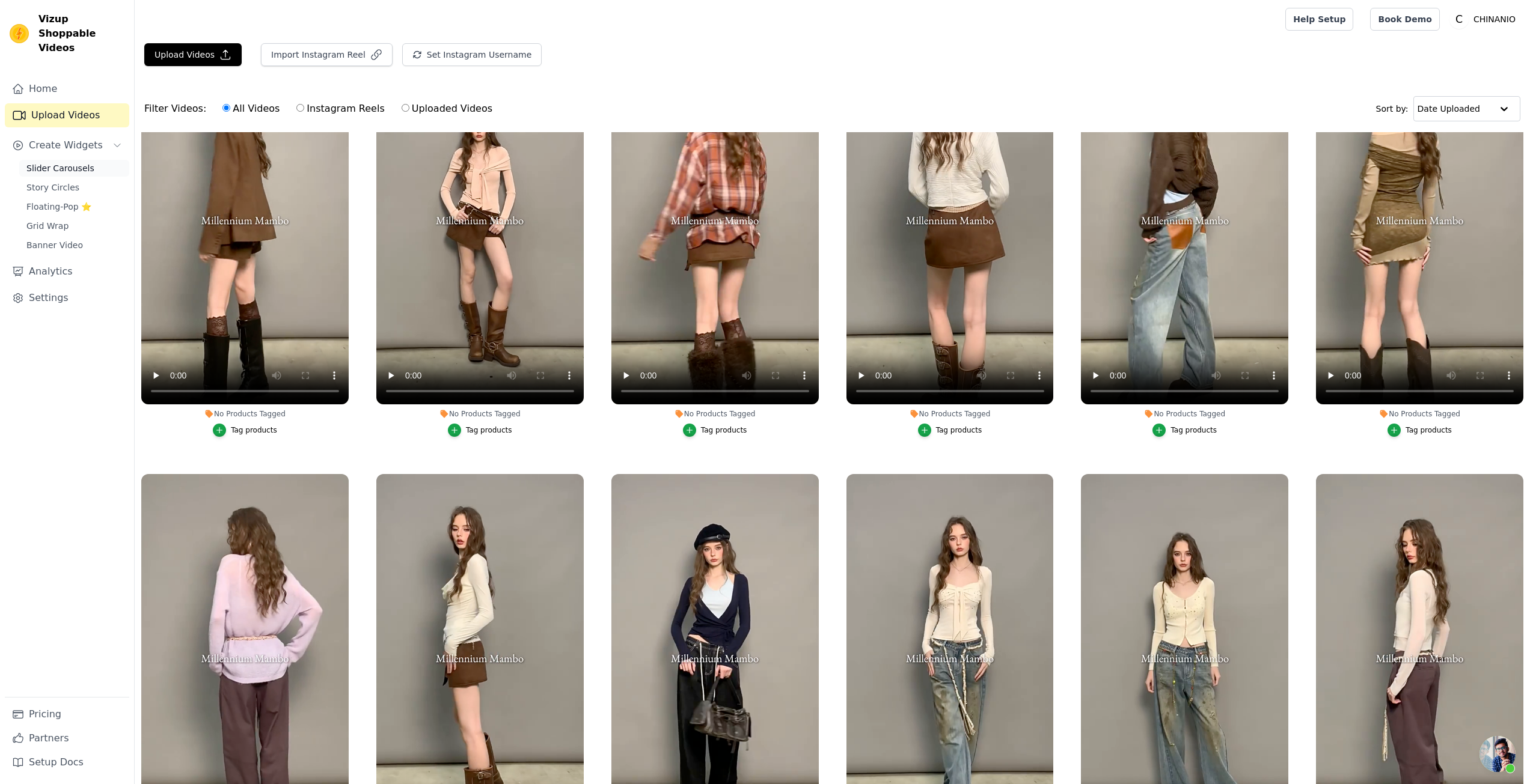
click at [69, 163] on span "Slider Carousels" at bounding box center [60, 168] width 68 height 12
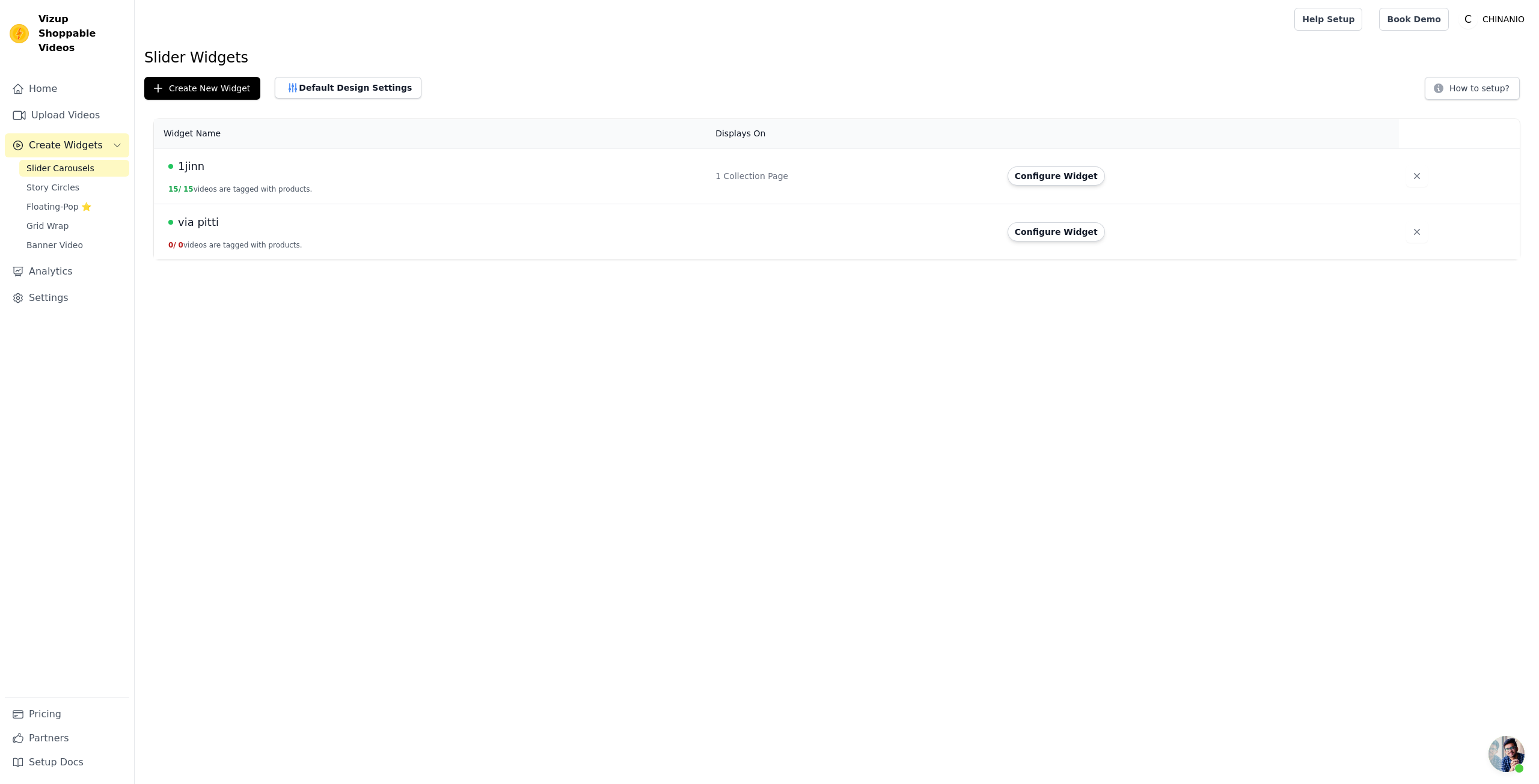
click at [220, 229] on div "via pitti" at bounding box center [435, 222] width 533 height 17
click at [204, 216] on span "via pitti" at bounding box center [198, 222] width 41 height 17
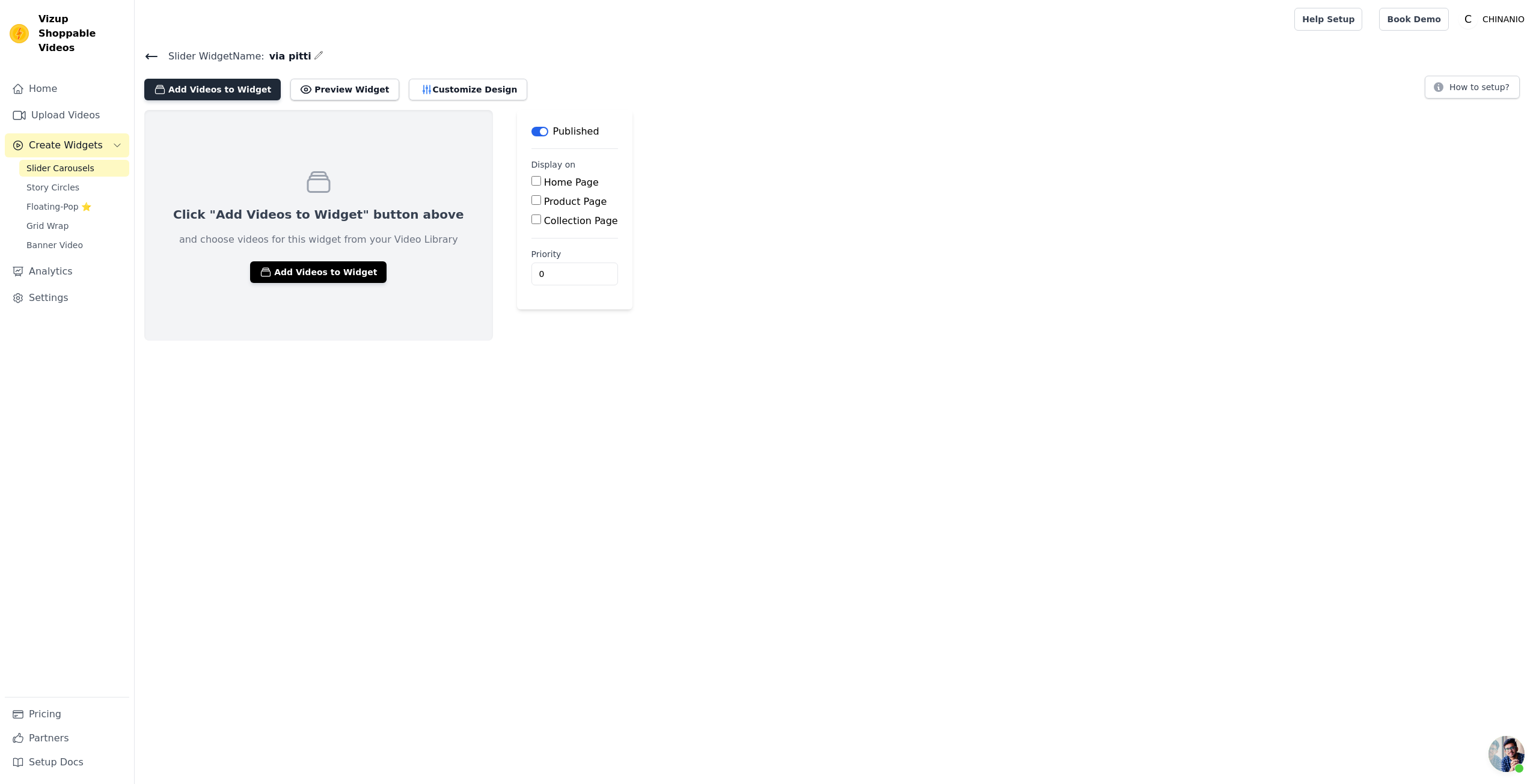
click at [238, 91] on button "Add Videos to Widget" at bounding box center [212, 89] width 136 height 21
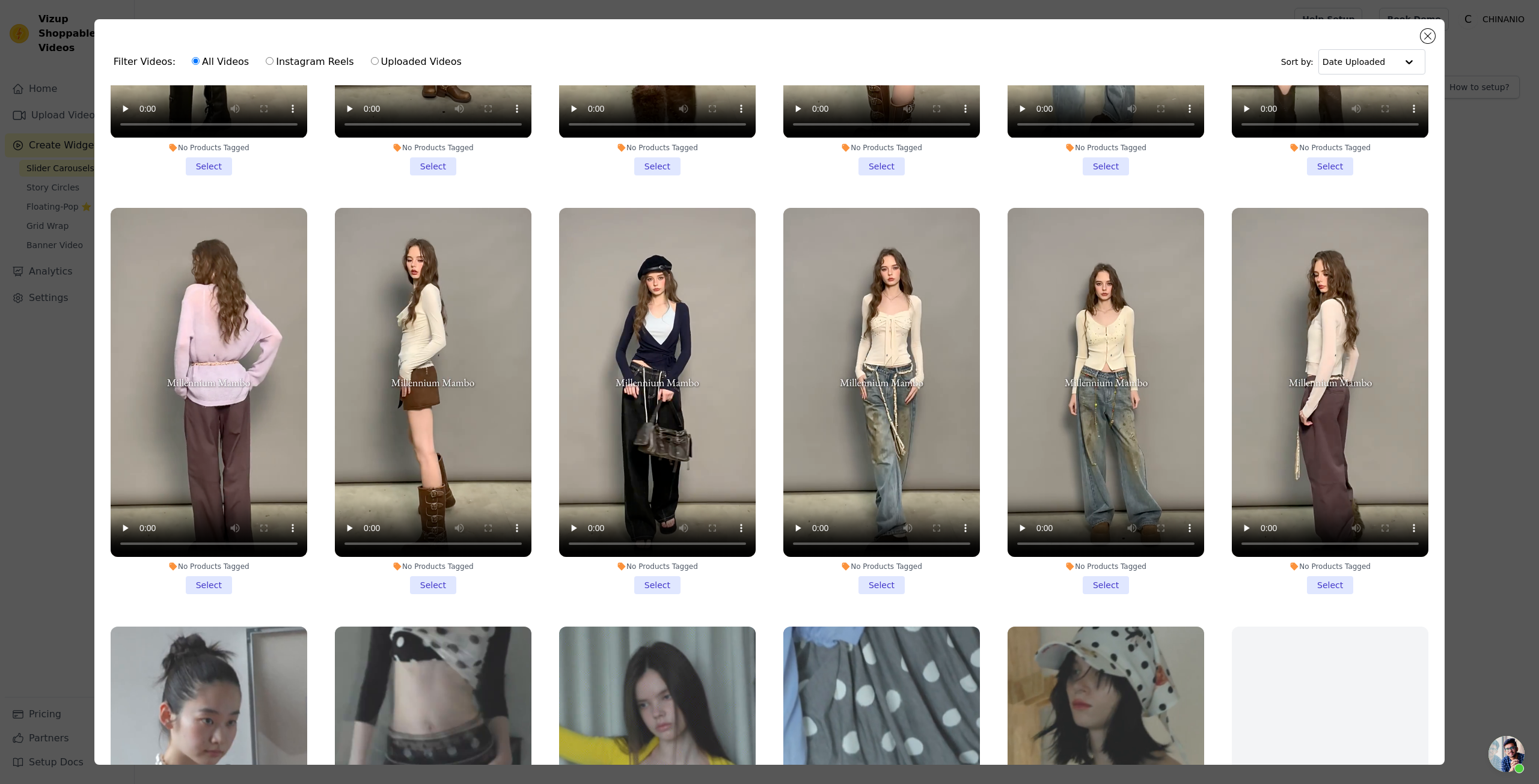
scroll to position [721, 0]
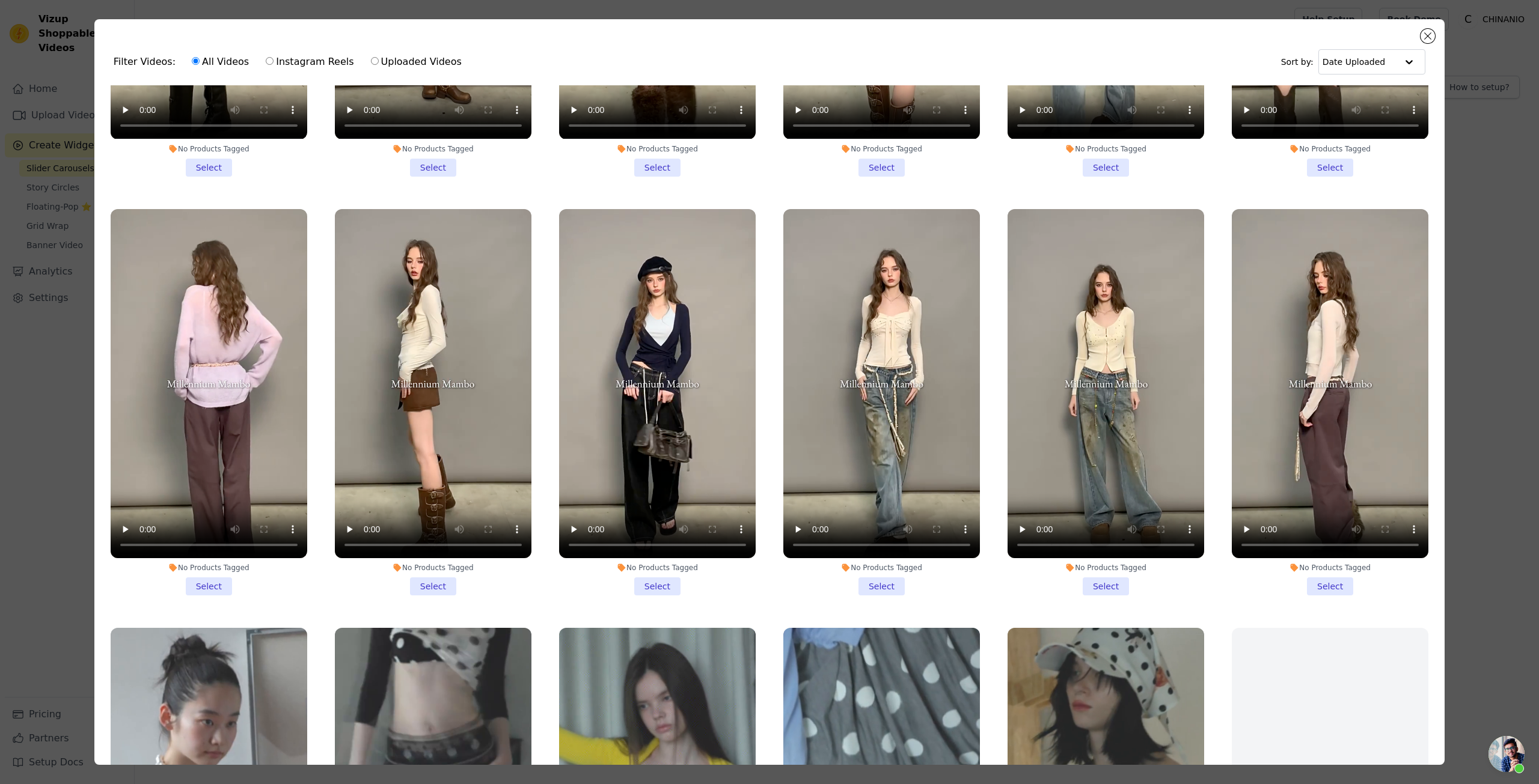
click at [1310, 569] on li "No Products Tagged Select" at bounding box center [1331, 402] width 197 height 386
click at [0, 0] on input "No Products Tagged Select" at bounding box center [0, 0] width 0 height 0
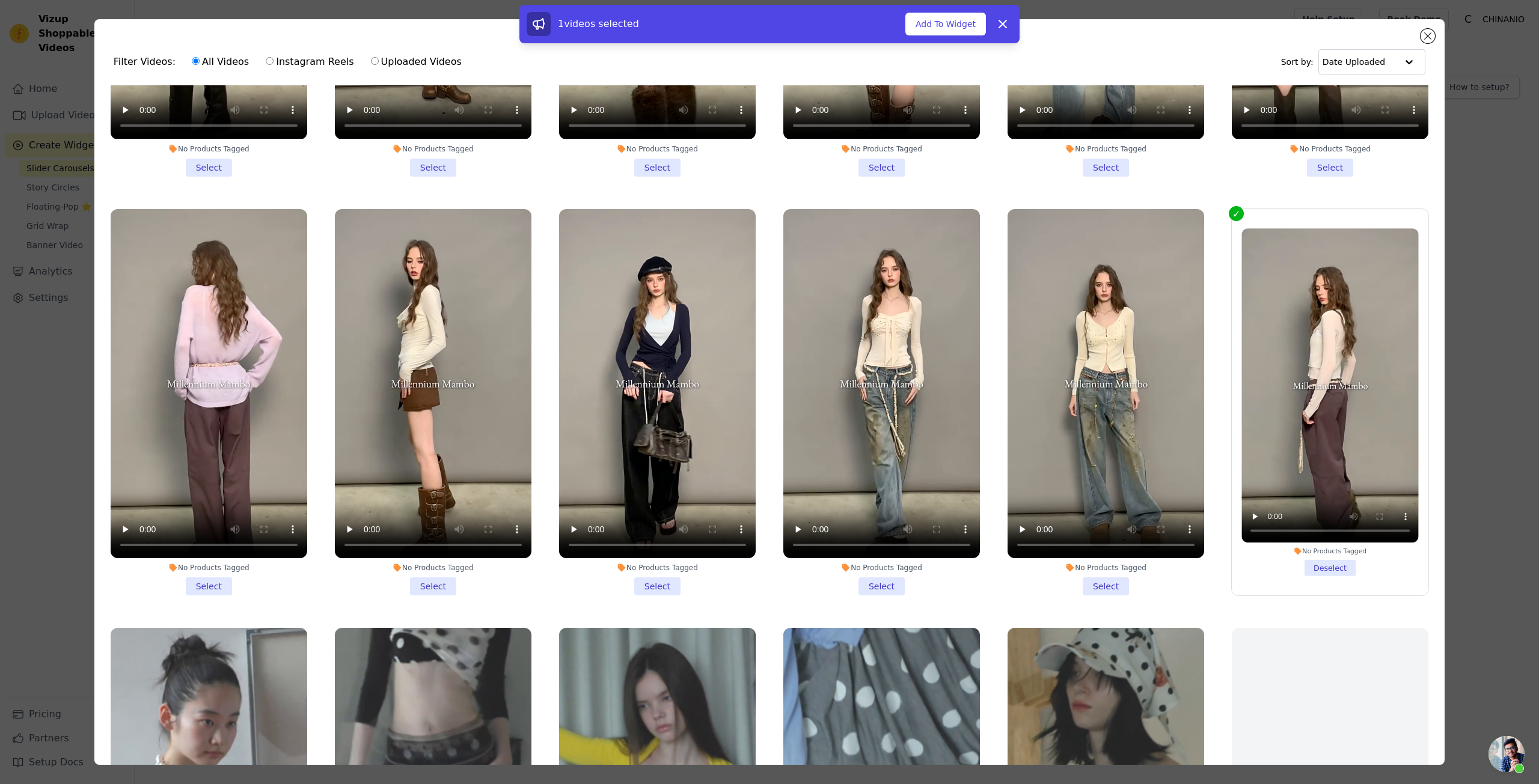
click at [1106, 570] on li "No Products Tagged Select" at bounding box center [1106, 402] width 197 height 386
click at [0, 0] on input "No Products Tagged Select" at bounding box center [0, 0] width 0 height 0
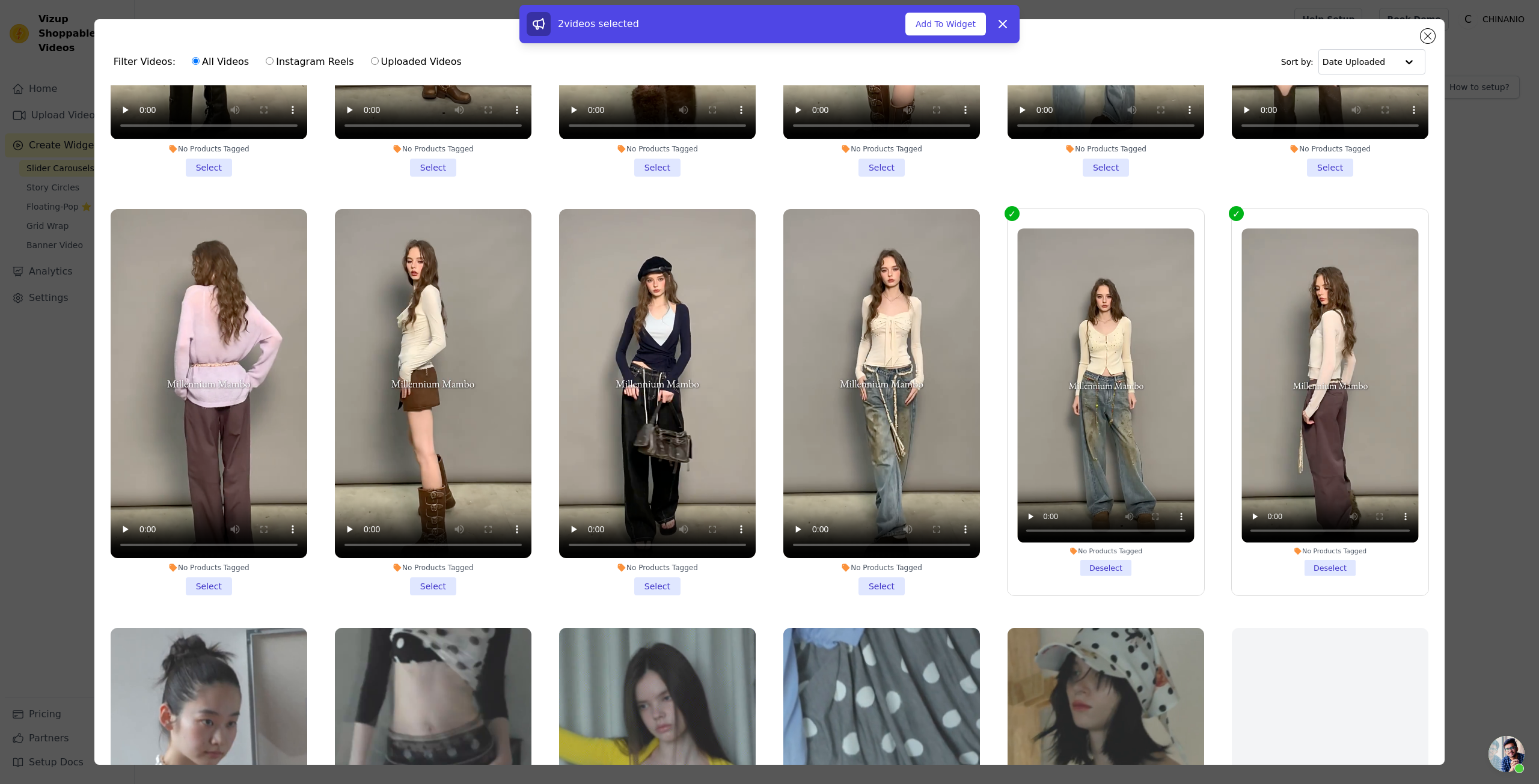
click at [881, 569] on li "No Products Tagged Select" at bounding box center [882, 402] width 197 height 386
click at [0, 0] on input "No Products Tagged Select" at bounding box center [0, 0] width 0 height 0
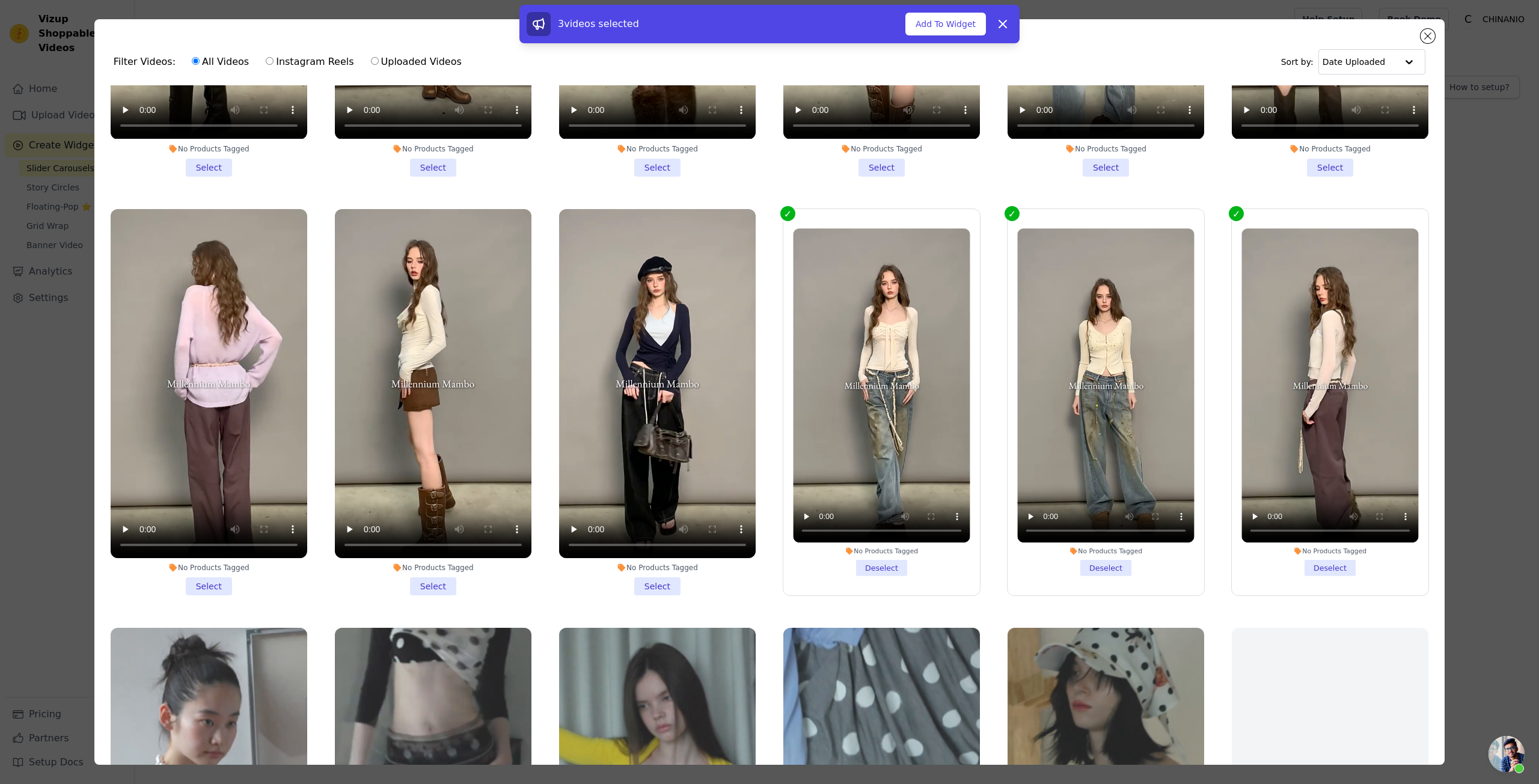
click at [655, 578] on li "No Products Tagged Select" at bounding box center [658, 402] width 197 height 386
click at [0, 0] on input "No Products Tagged Select" at bounding box center [0, 0] width 0 height 0
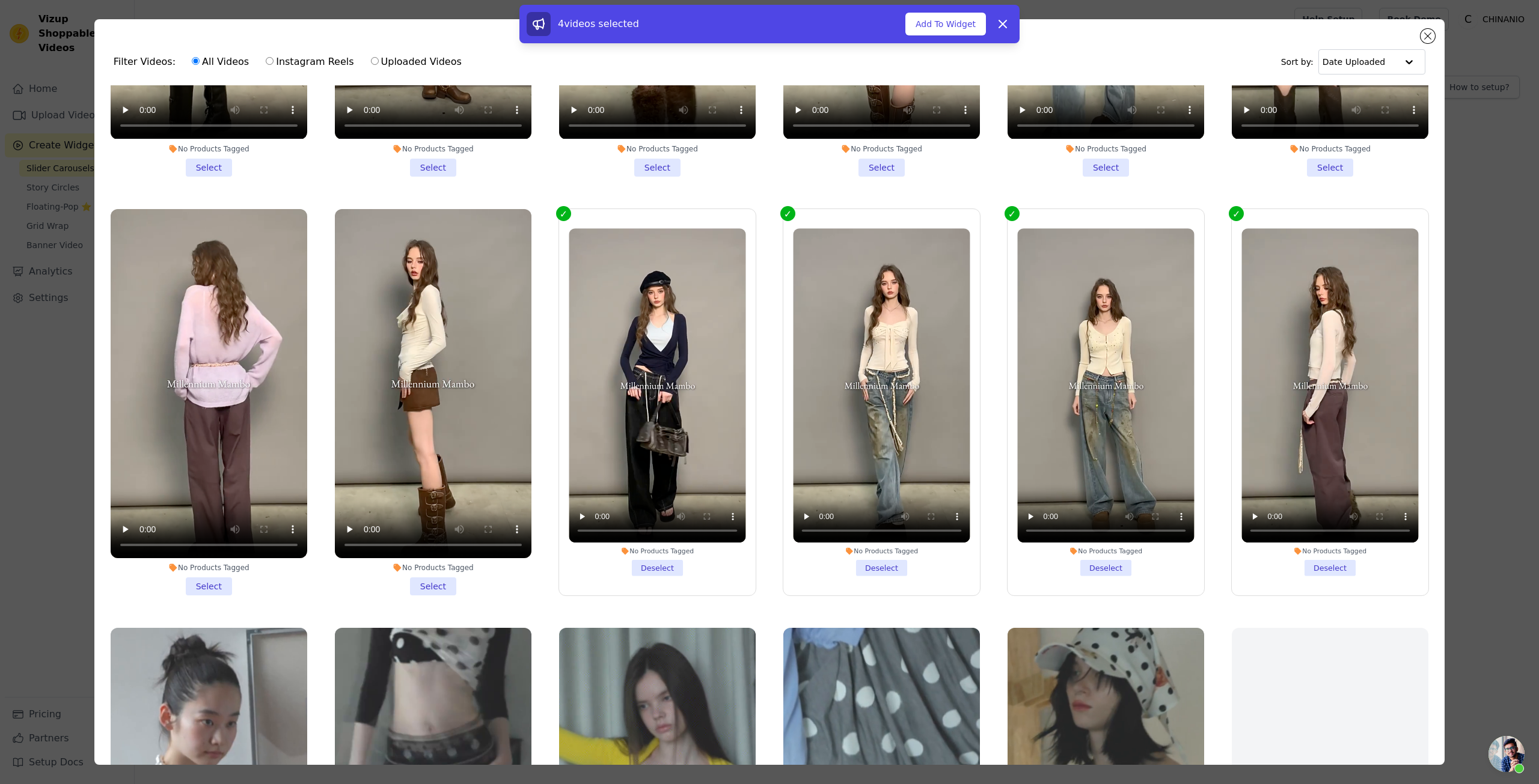
click at [430, 577] on li "No Products Tagged Select" at bounding box center [433, 402] width 197 height 386
click at [0, 0] on input "No Products Tagged Select" at bounding box center [0, 0] width 0 height 0
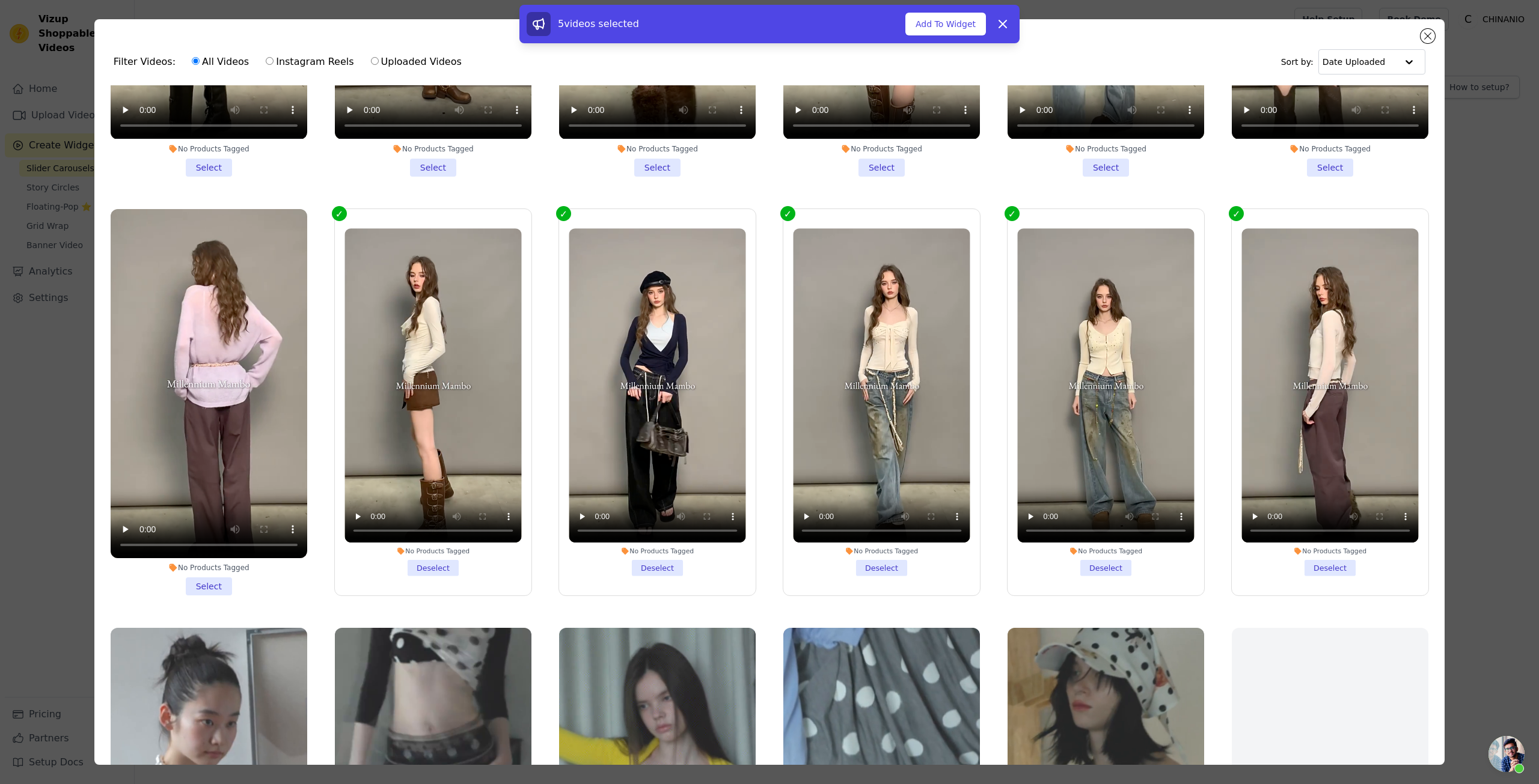
click at [223, 573] on li "No Products Tagged Select" at bounding box center [209, 402] width 197 height 386
click at [0, 0] on input "No Products Tagged Select" at bounding box center [0, 0] width 0 height 0
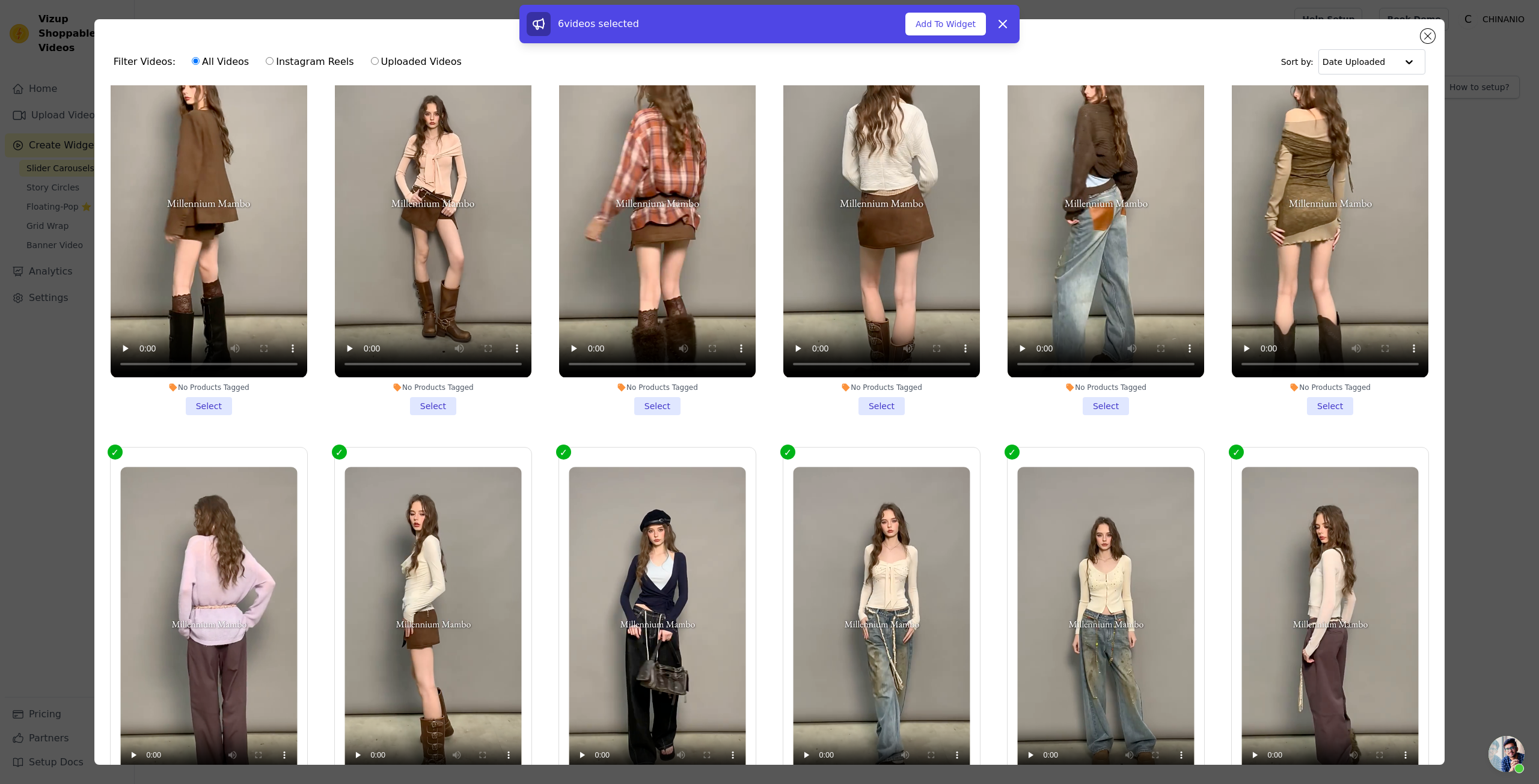
scroll to position [481, 0]
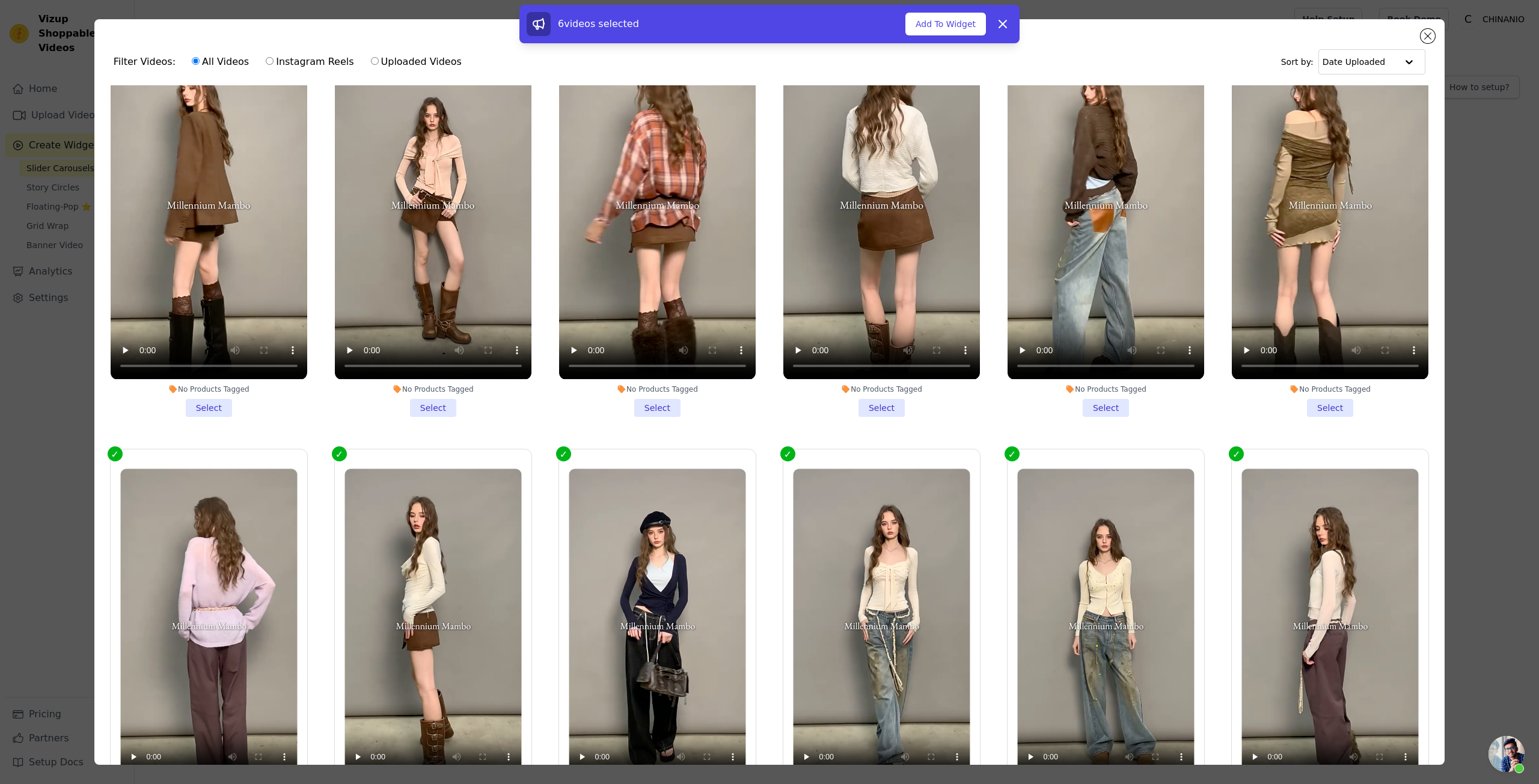
click at [1317, 399] on li "No Products Tagged Select" at bounding box center [1331, 223] width 197 height 386
click at [0, 0] on input "No Products Tagged Select" at bounding box center [0, 0] width 0 height 0
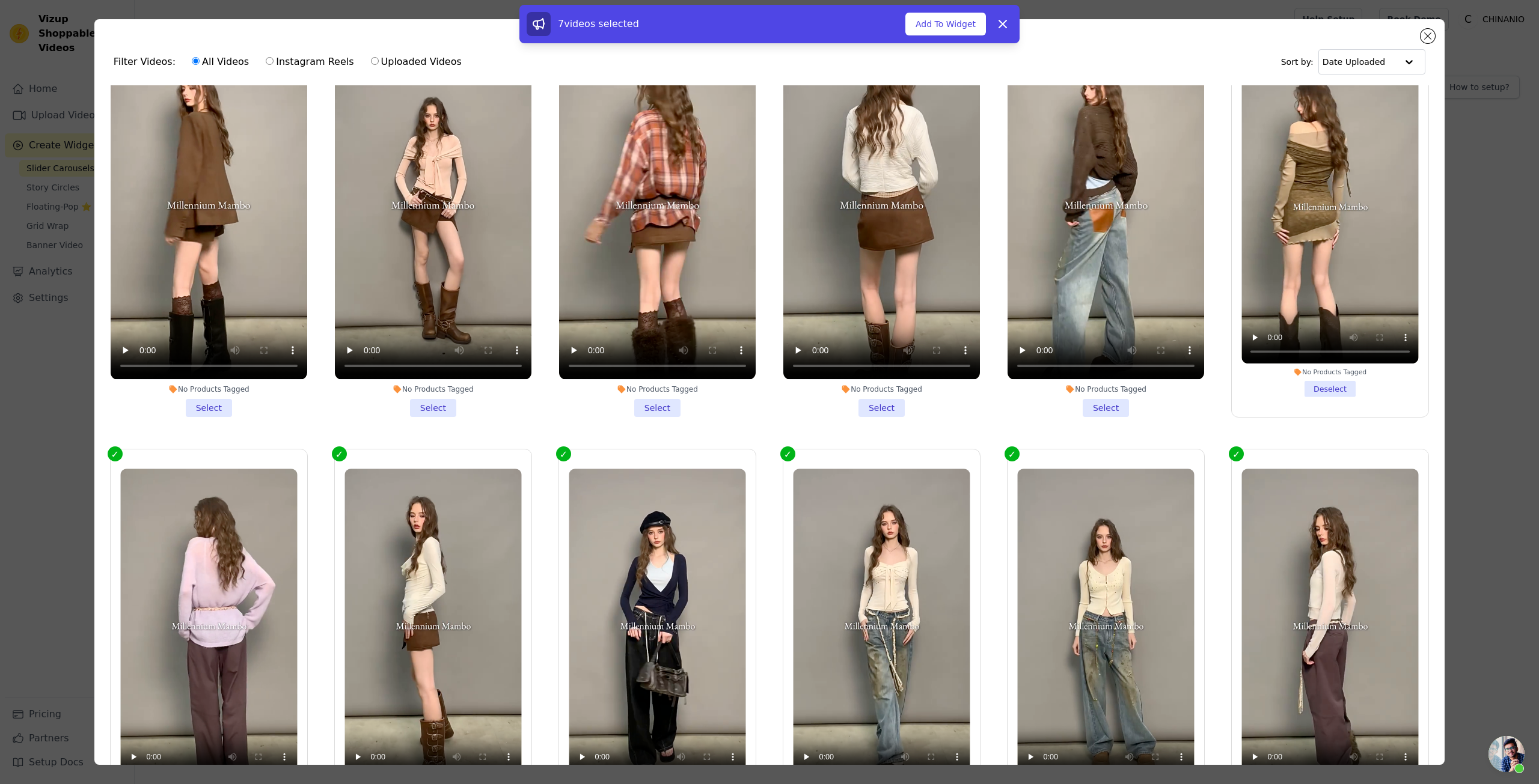
click at [1075, 397] on li "No Products Tagged Select" at bounding box center [1106, 223] width 197 height 386
click at [0, 0] on input "No Products Tagged Select" at bounding box center [0, 0] width 0 height 0
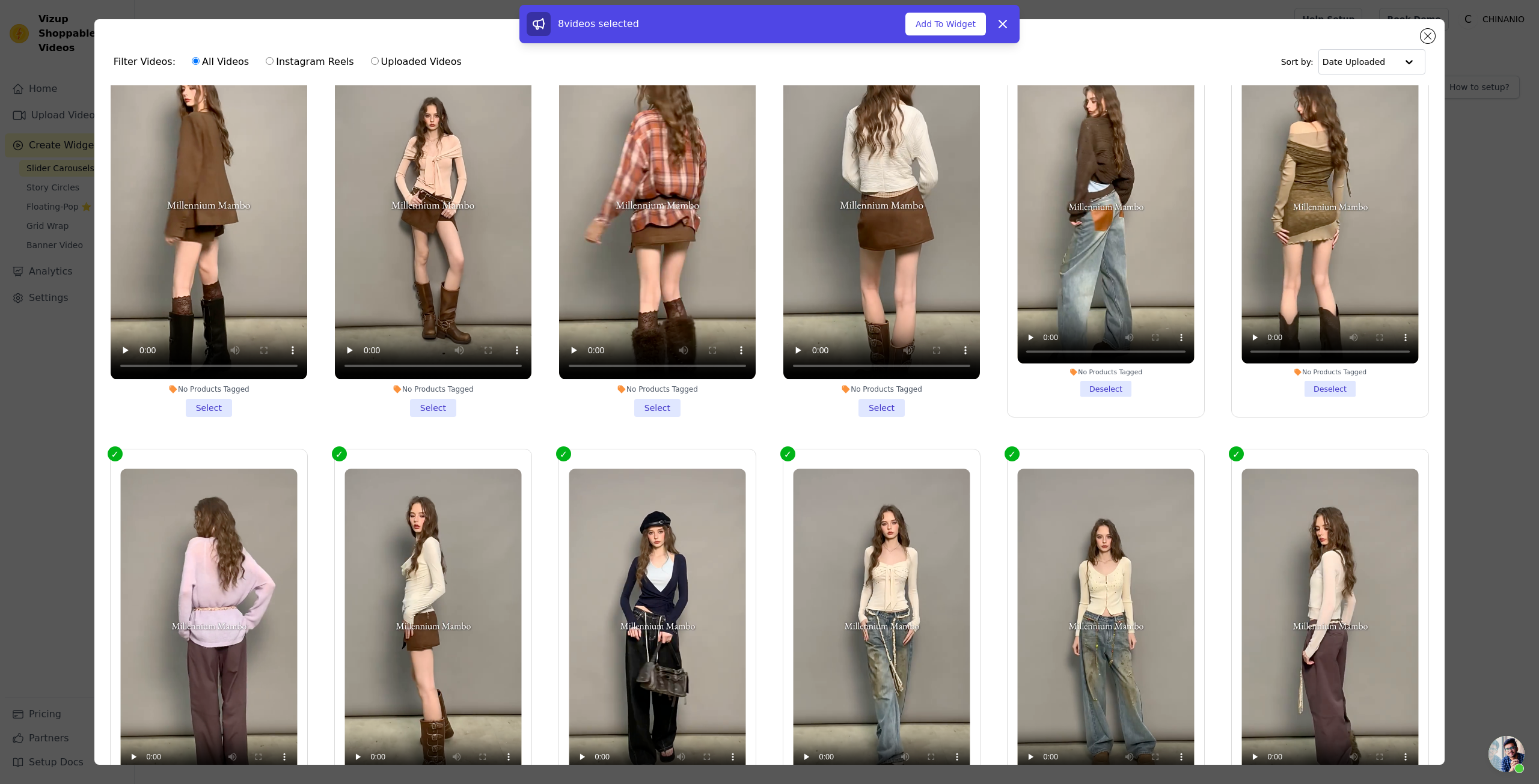
click at [849, 394] on li "No Products Tagged Select" at bounding box center [882, 223] width 197 height 386
click at [0, 0] on input "No Products Tagged Select" at bounding box center [0, 0] width 0 height 0
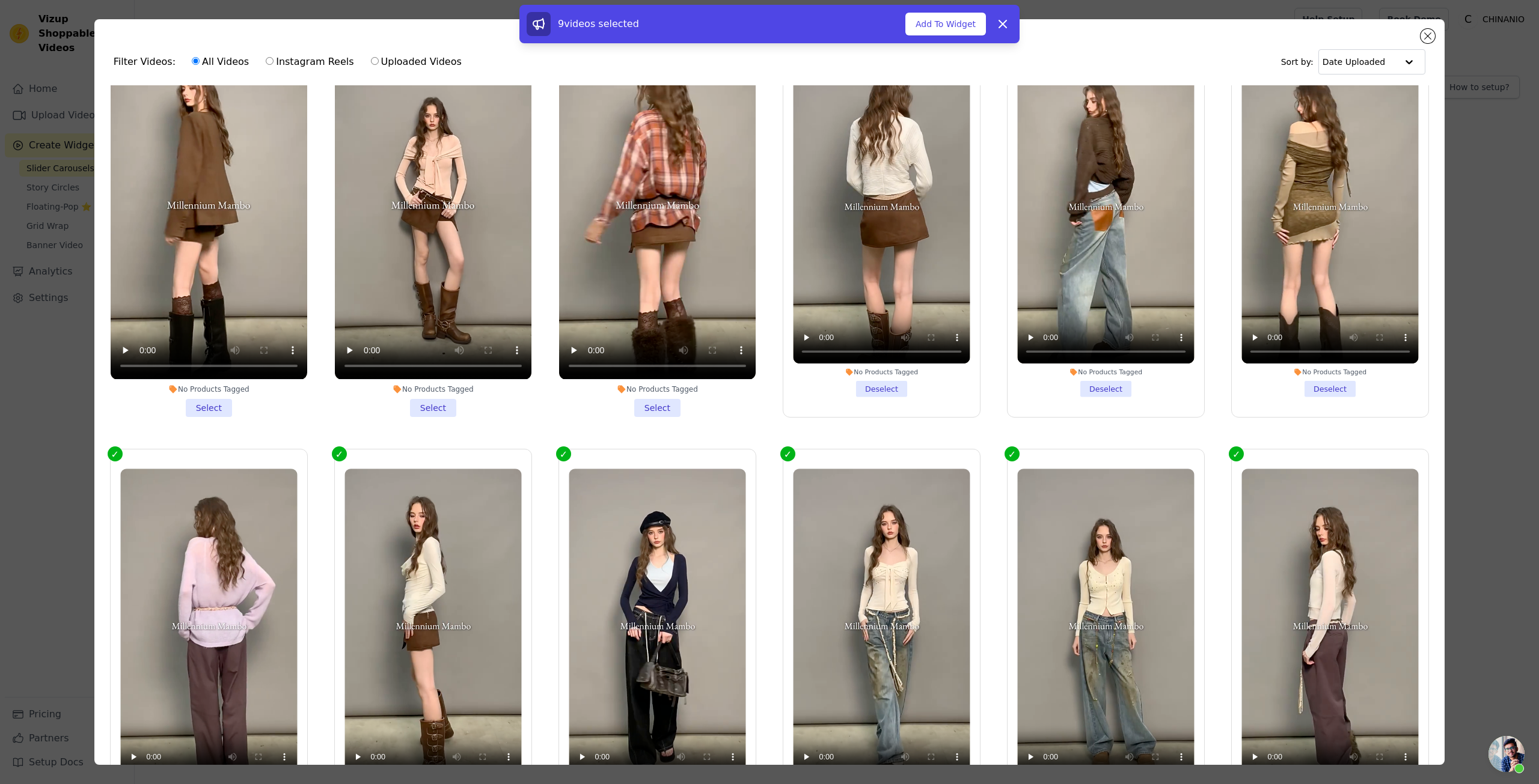
click at [656, 408] on li "No Products Tagged Select" at bounding box center [658, 223] width 197 height 386
click at [0, 0] on input "No Products Tagged Select" at bounding box center [0, 0] width 0 height 0
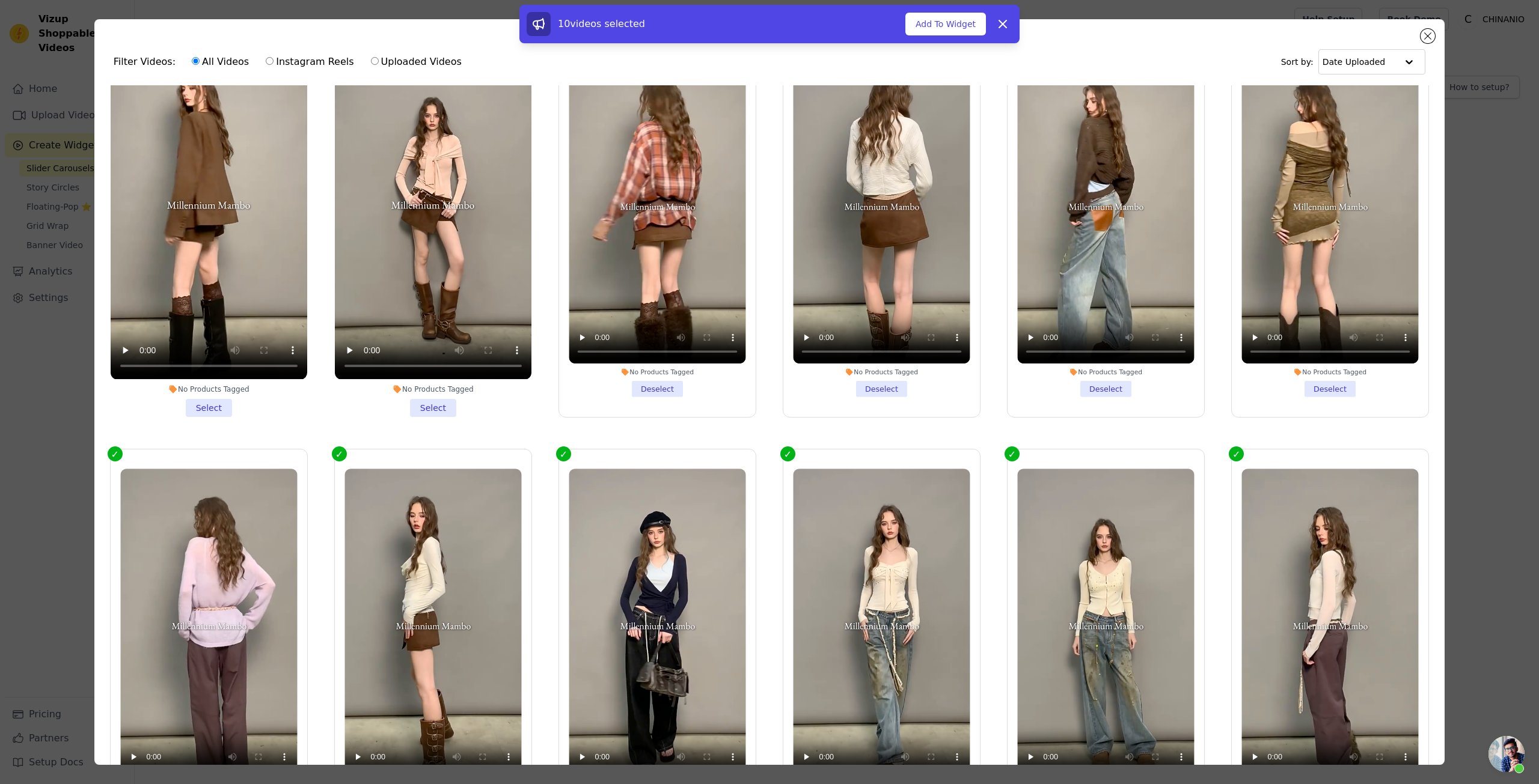
click at [442, 403] on li "No Products Tagged Select" at bounding box center [433, 223] width 197 height 386
click at [0, 0] on input "No Products Tagged Select" at bounding box center [0, 0] width 0 height 0
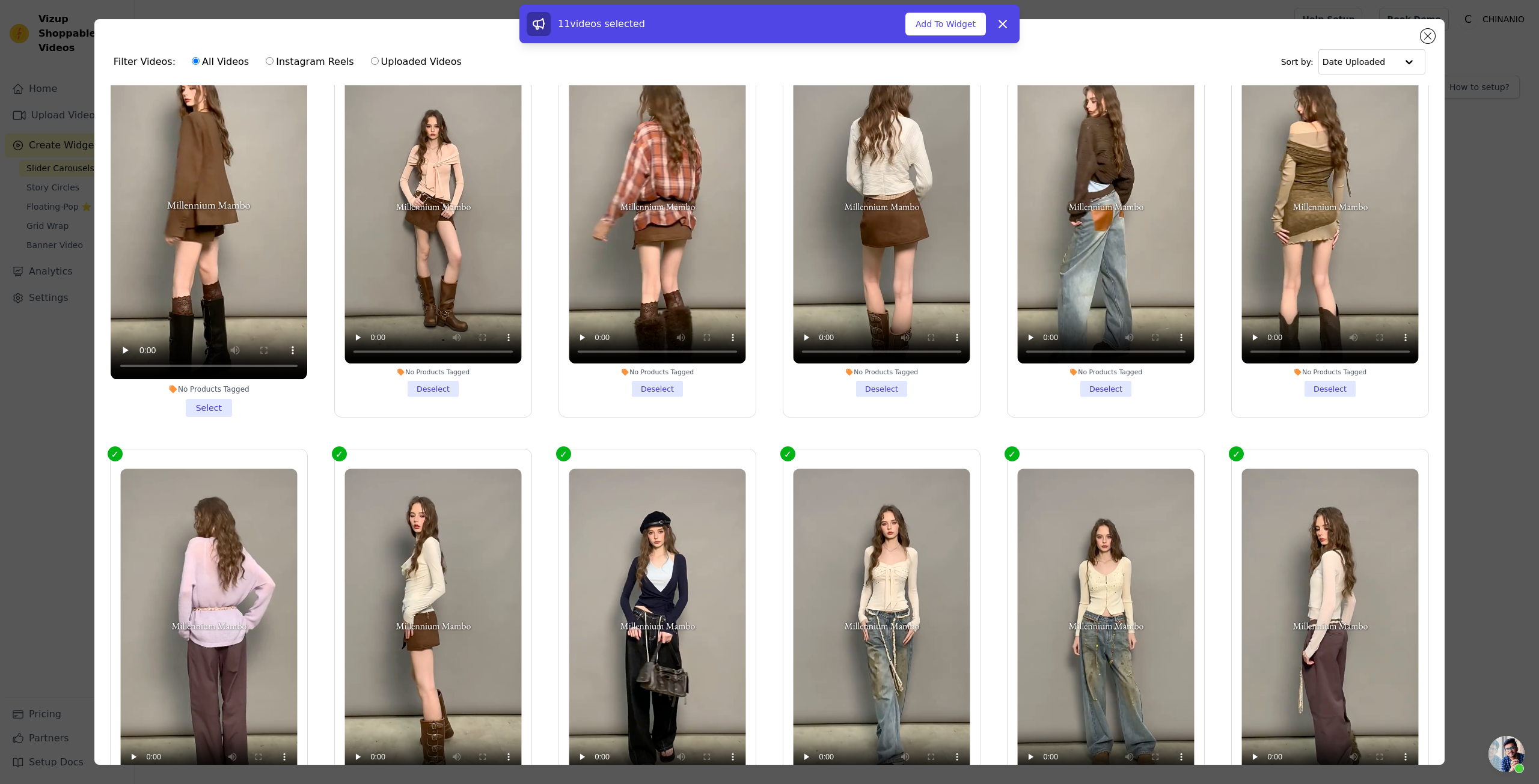
click at [215, 399] on li "No Products Tagged Select" at bounding box center [209, 223] width 197 height 386
click at [0, 0] on input "No Products Tagged Select" at bounding box center [0, 0] width 0 height 0
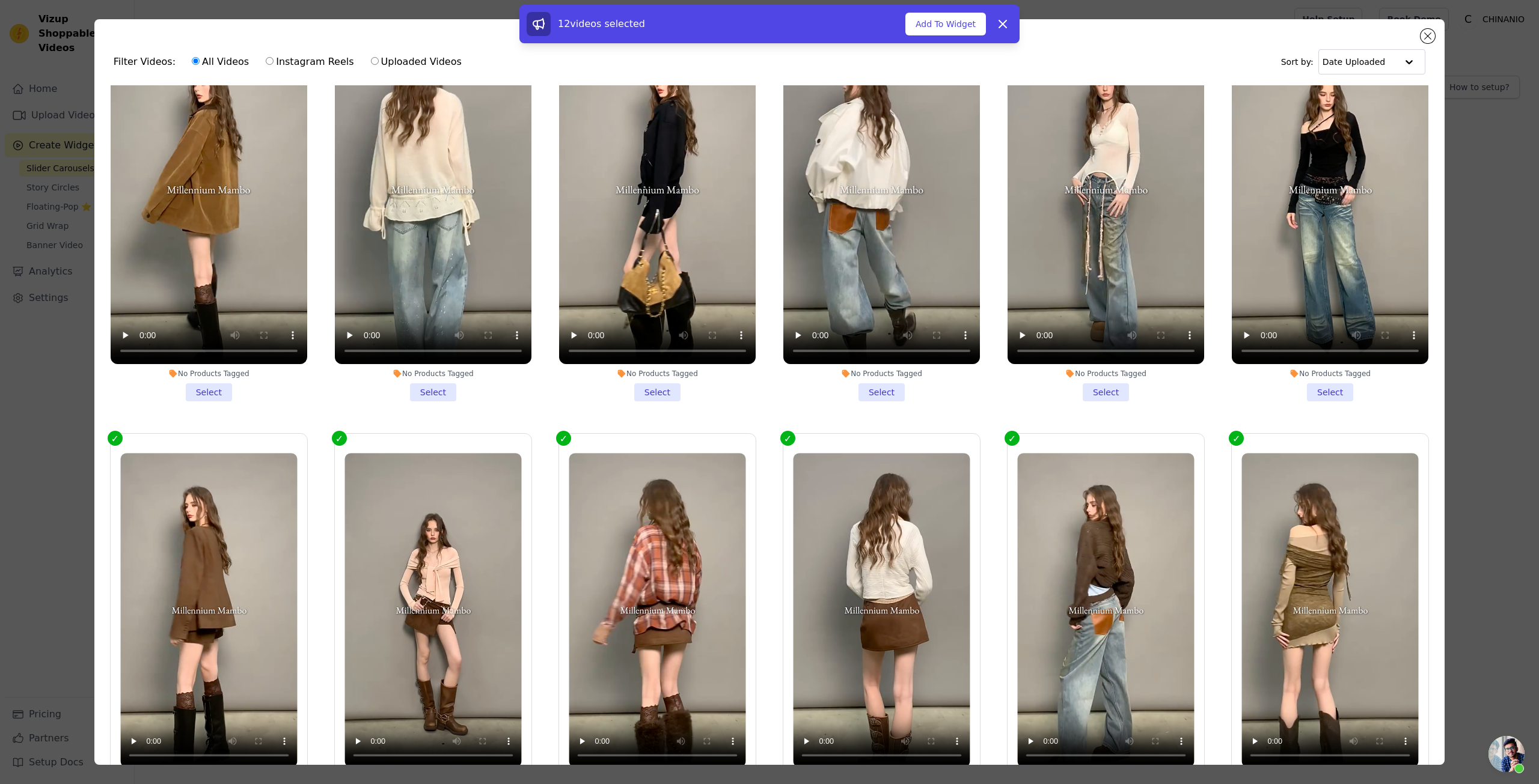
scroll to position [0, 0]
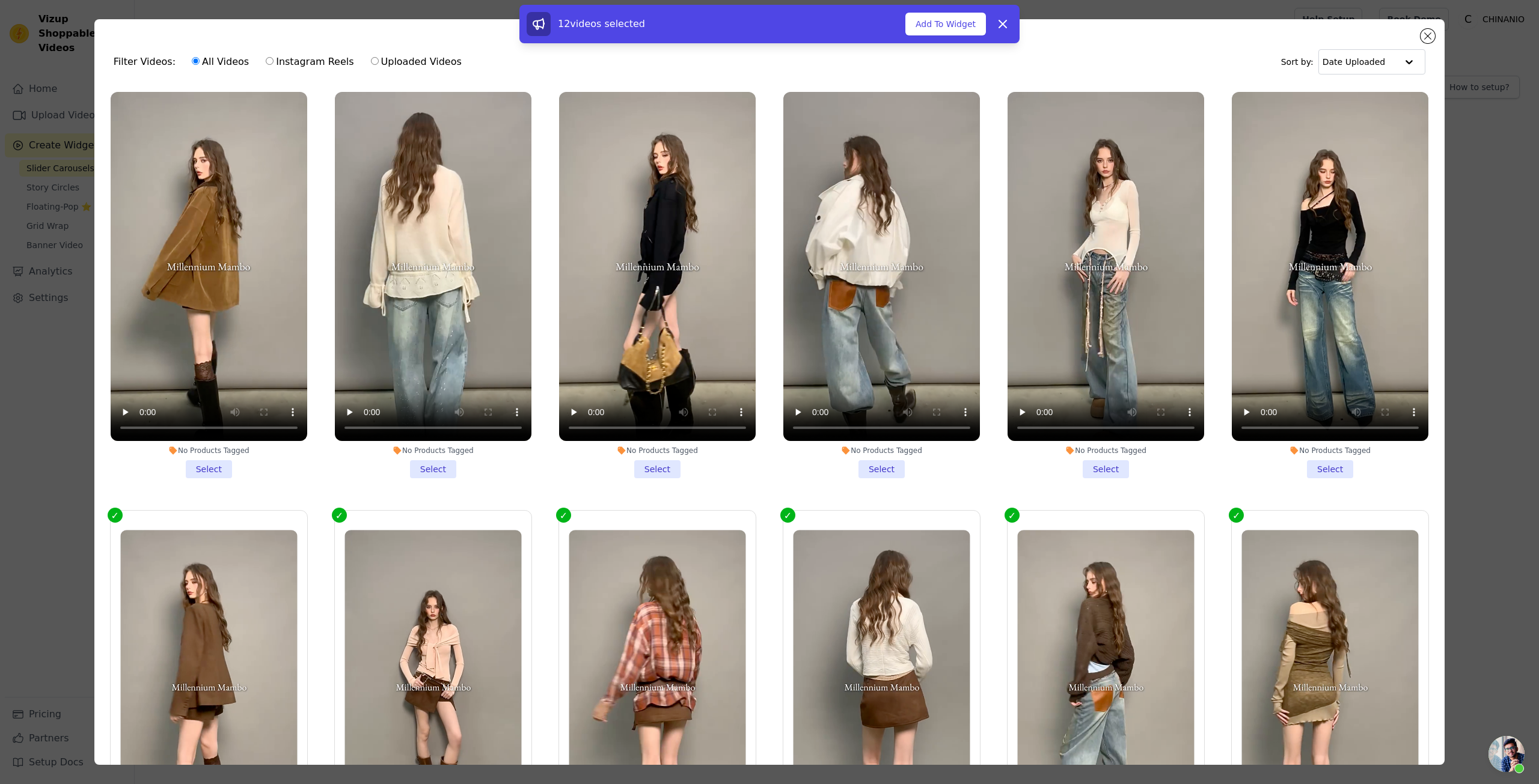
click at [1321, 456] on li "No Products Tagged Select" at bounding box center [1331, 285] width 197 height 386
click at [0, 0] on input "No Products Tagged Select" at bounding box center [0, 0] width 0 height 0
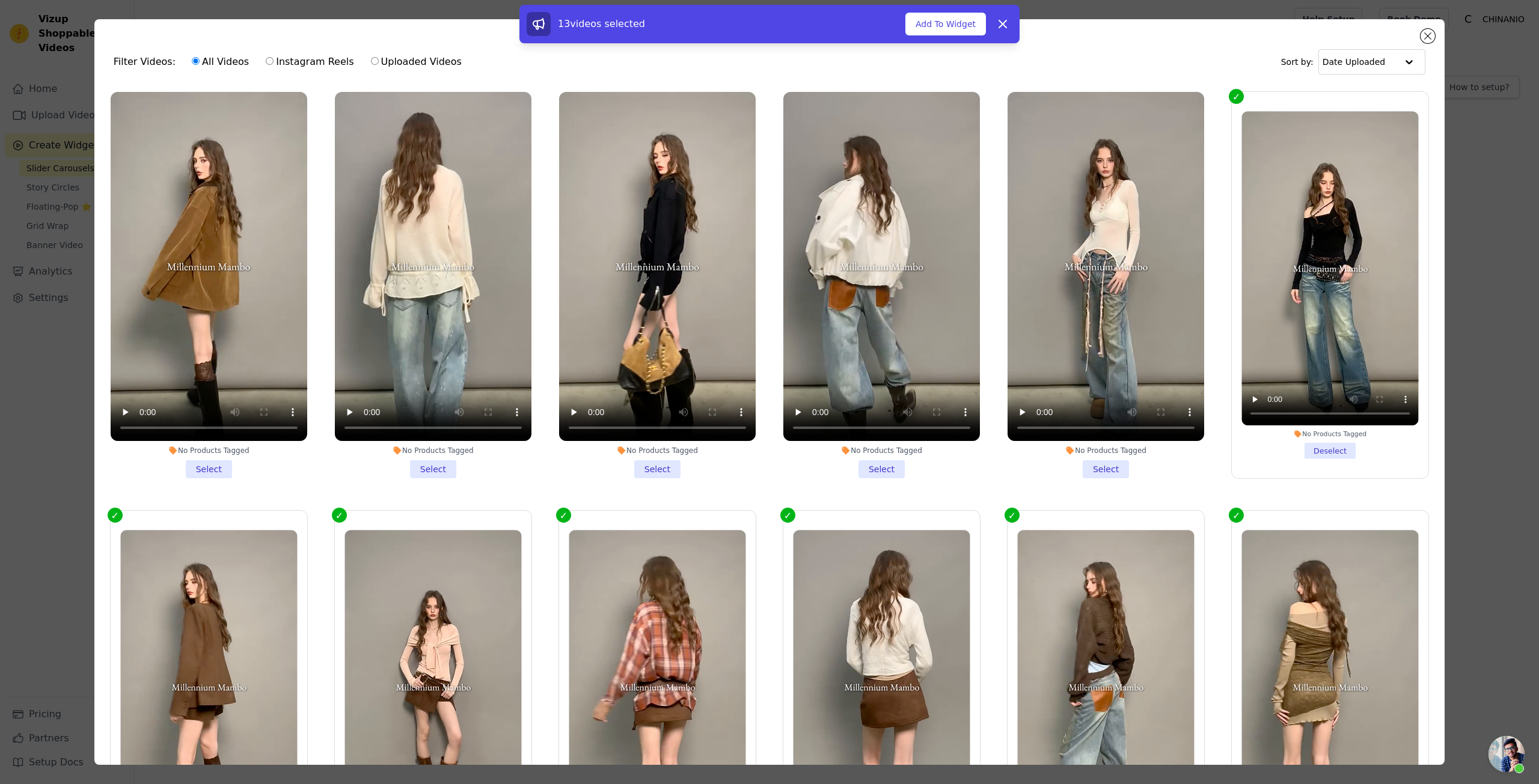
click at [1101, 457] on li "No Products Tagged Select" at bounding box center [1106, 285] width 197 height 386
click at [0, 0] on input "No Products Tagged Select" at bounding box center [0, 0] width 0 height 0
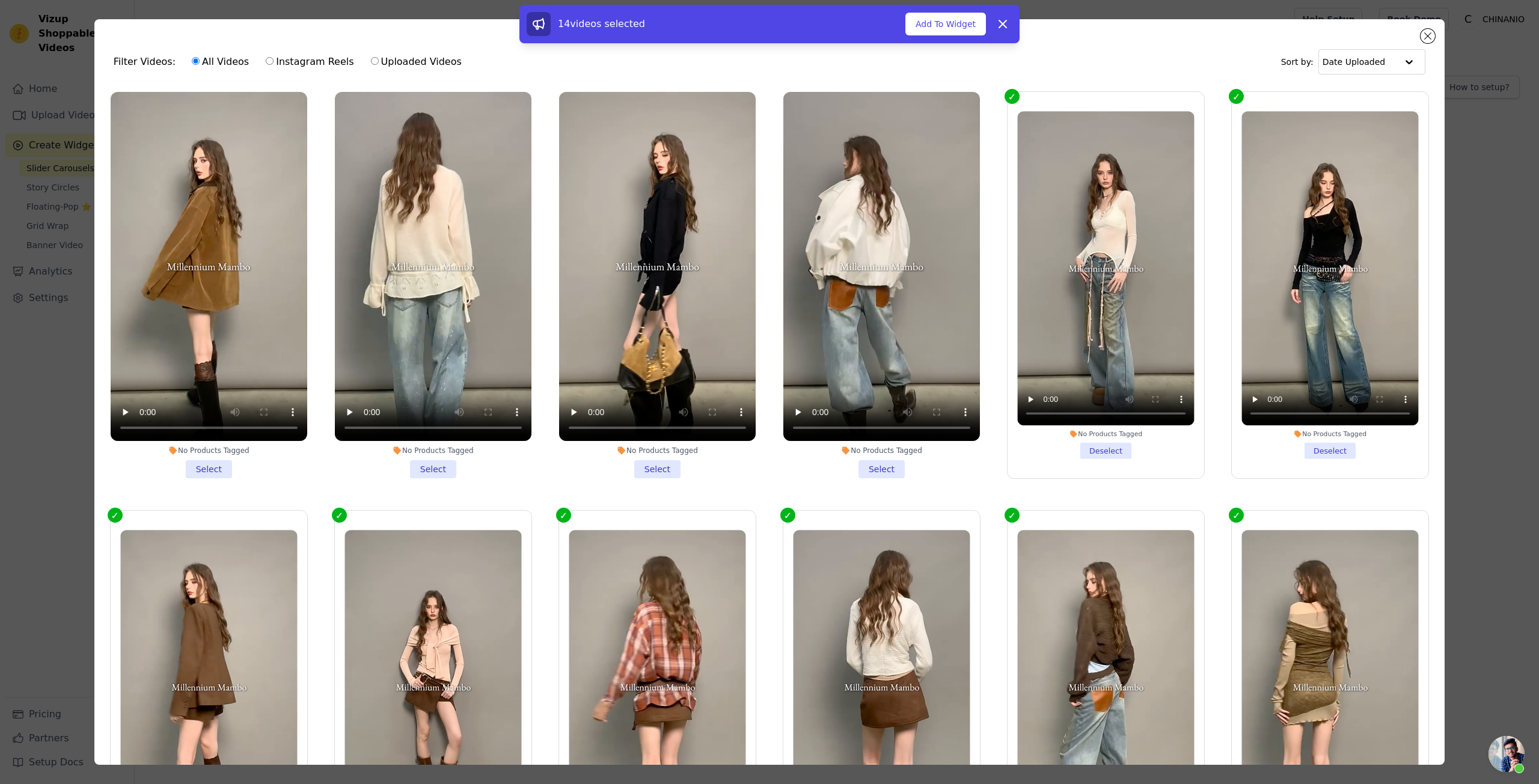
click at [868, 468] on li "No Products Tagged Select" at bounding box center [882, 285] width 197 height 386
click at [0, 0] on input "No Products Tagged Select" at bounding box center [0, 0] width 0 height 0
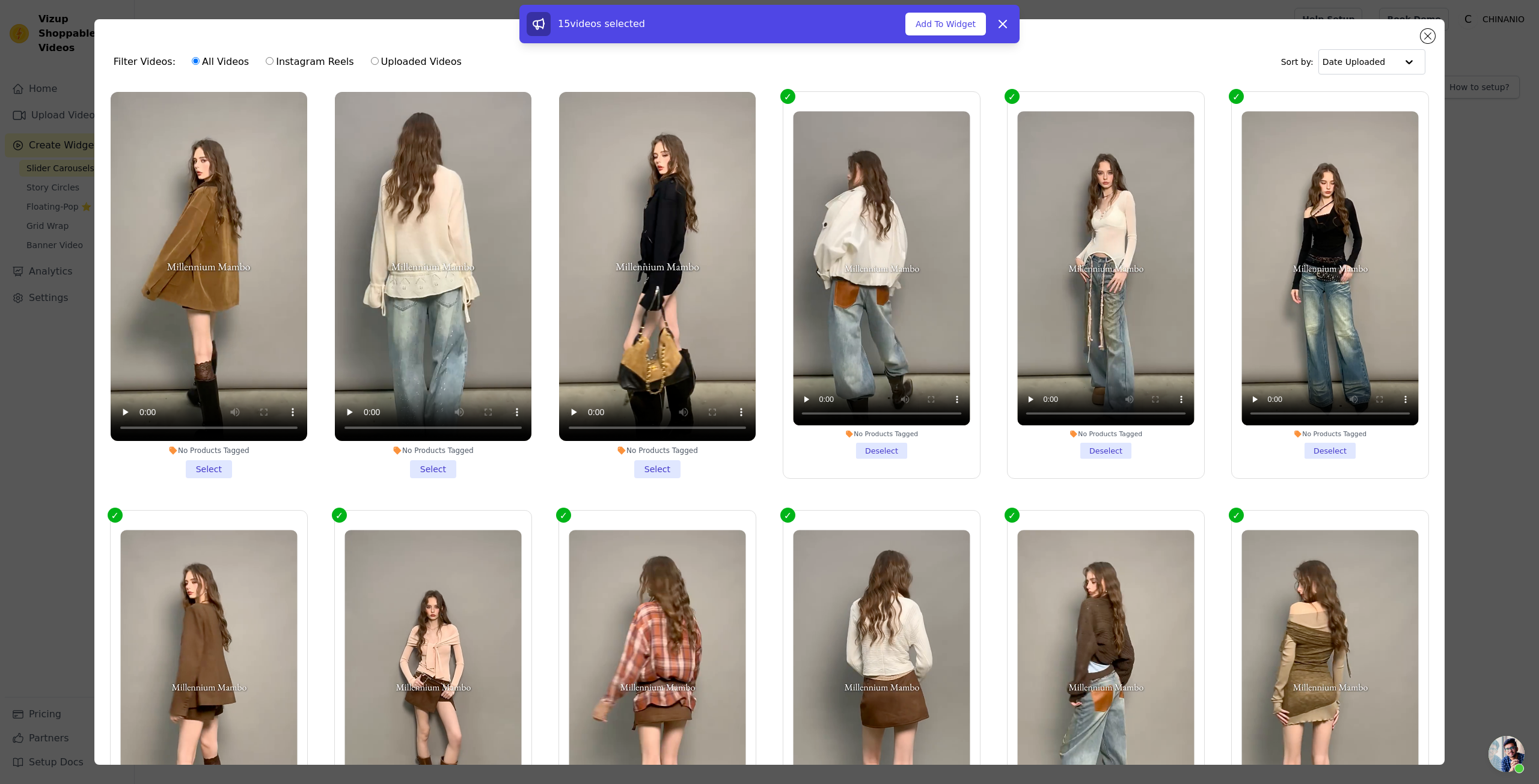
click at [637, 470] on li "No Products Tagged Select" at bounding box center [658, 285] width 197 height 386
click at [0, 0] on input "No Products Tagged Select" at bounding box center [0, 0] width 0 height 0
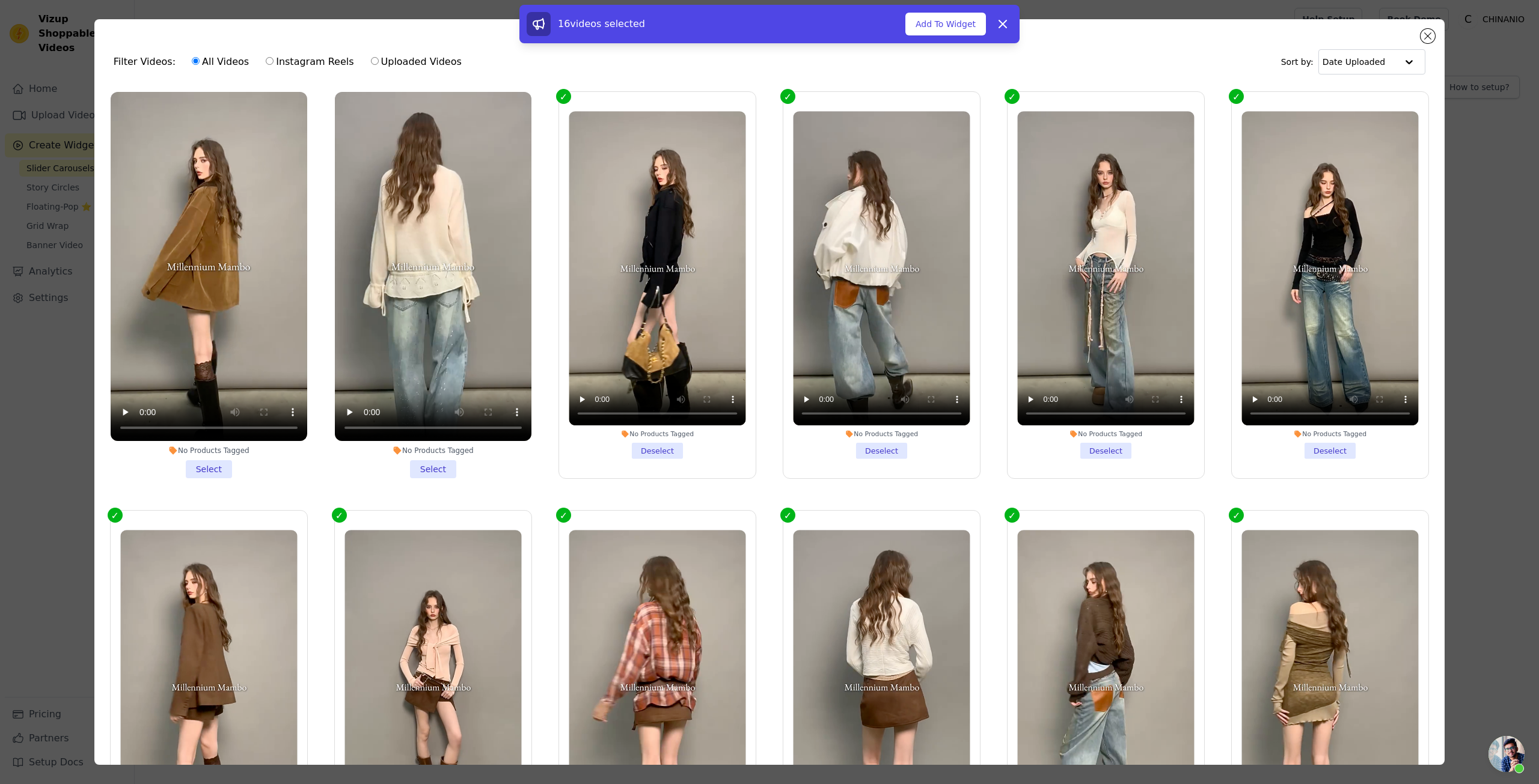
click at [431, 460] on li "No Products Tagged Select" at bounding box center [433, 285] width 197 height 386
click at [0, 0] on input "No Products Tagged Select" at bounding box center [0, 0] width 0 height 0
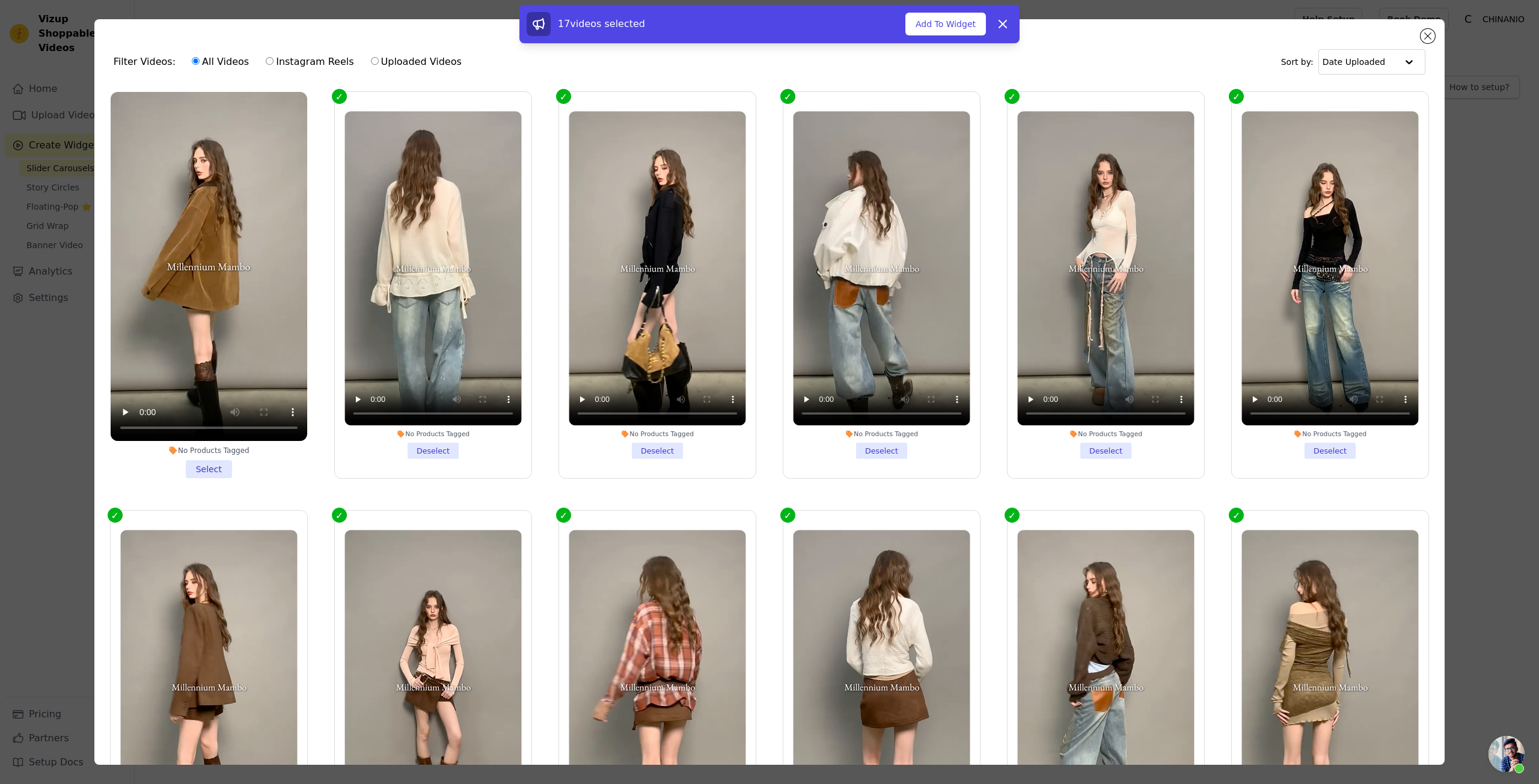
click at [193, 455] on li "No Products Tagged Select" at bounding box center [209, 285] width 197 height 386
click at [0, 0] on input "No Products Tagged Select" at bounding box center [0, 0] width 0 height 0
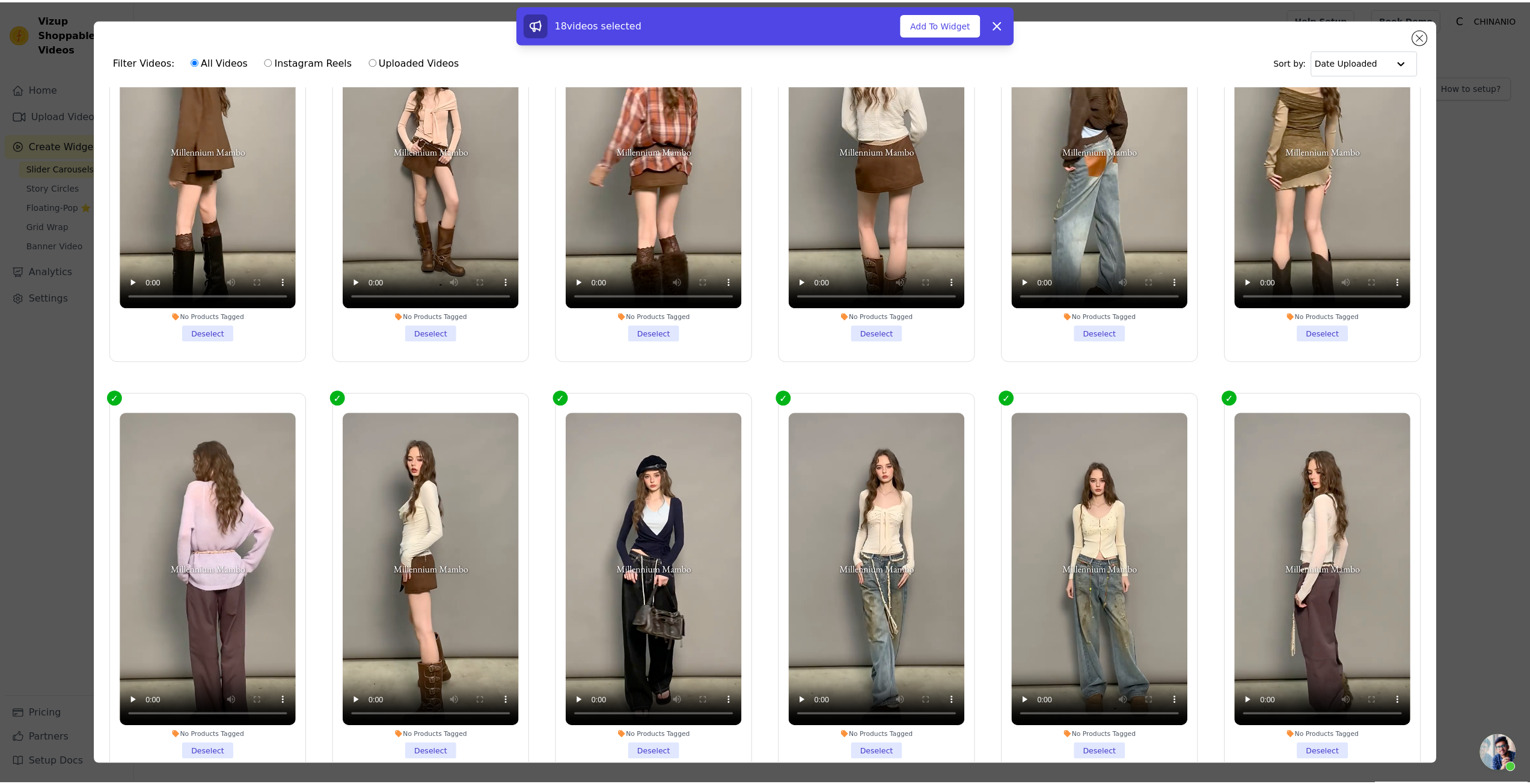
scroll to position [361, 0]
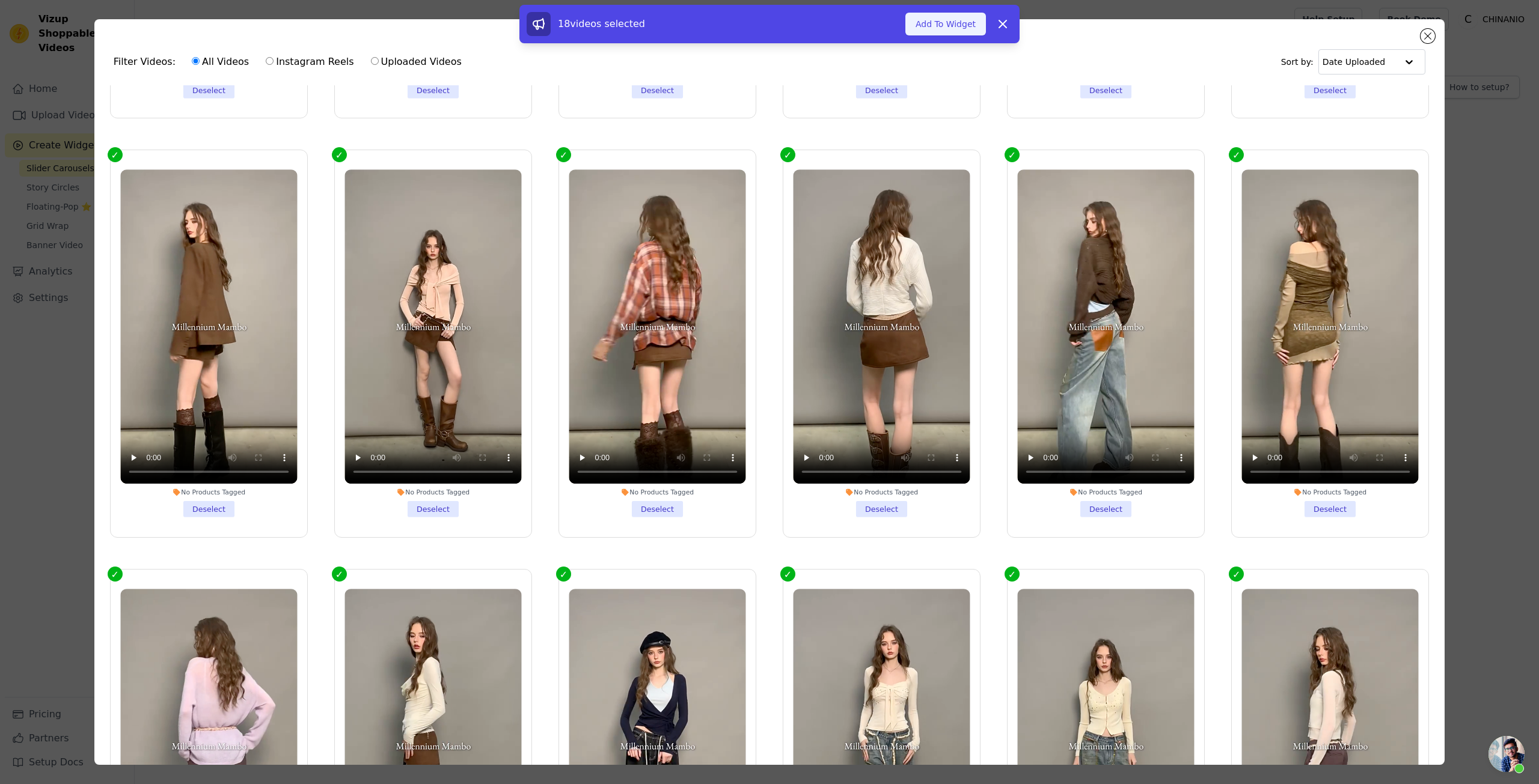
click at [966, 28] on button "Add To Widget" at bounding box center [946, 24] width 80 height 23
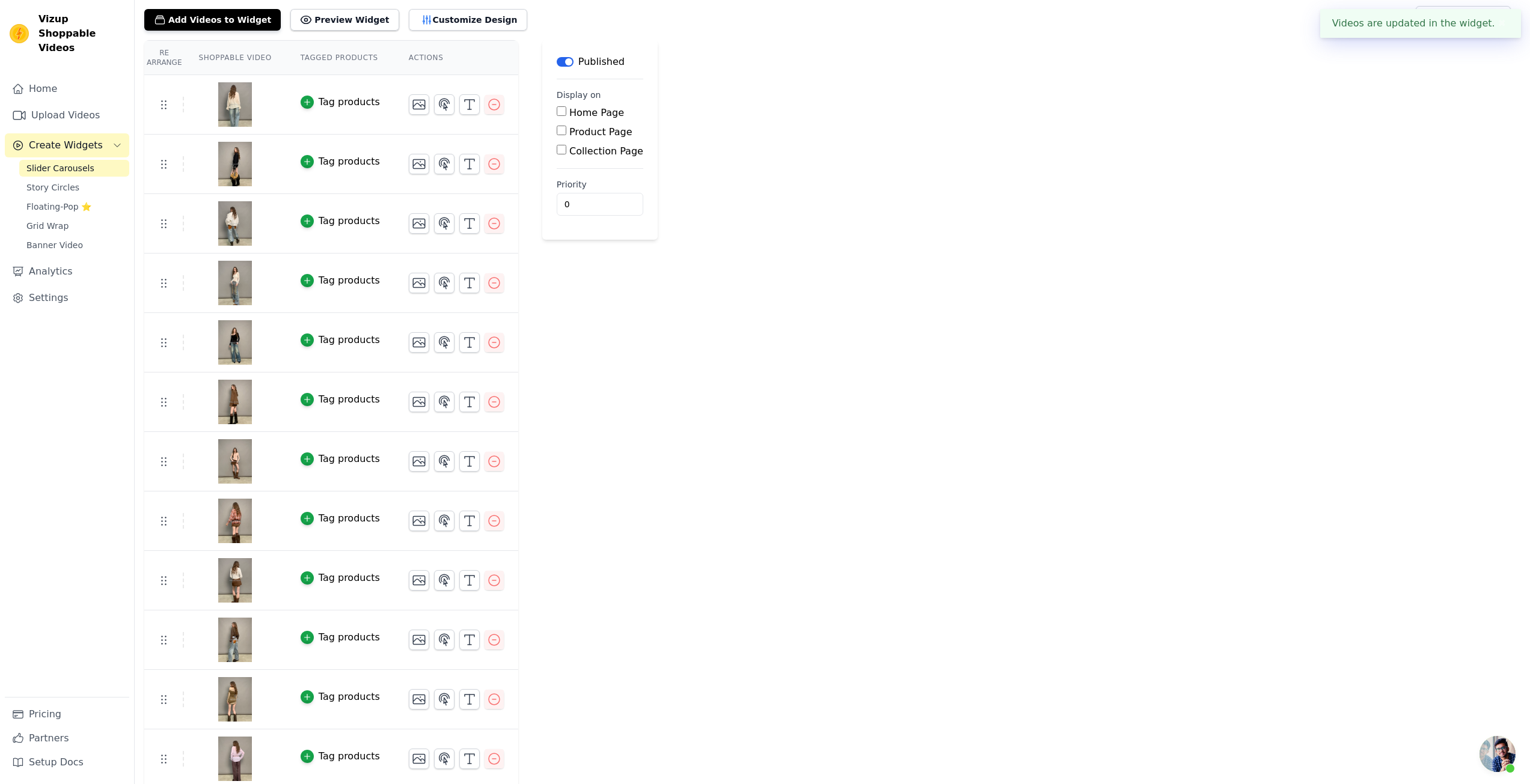
scroll to position [0, 0]
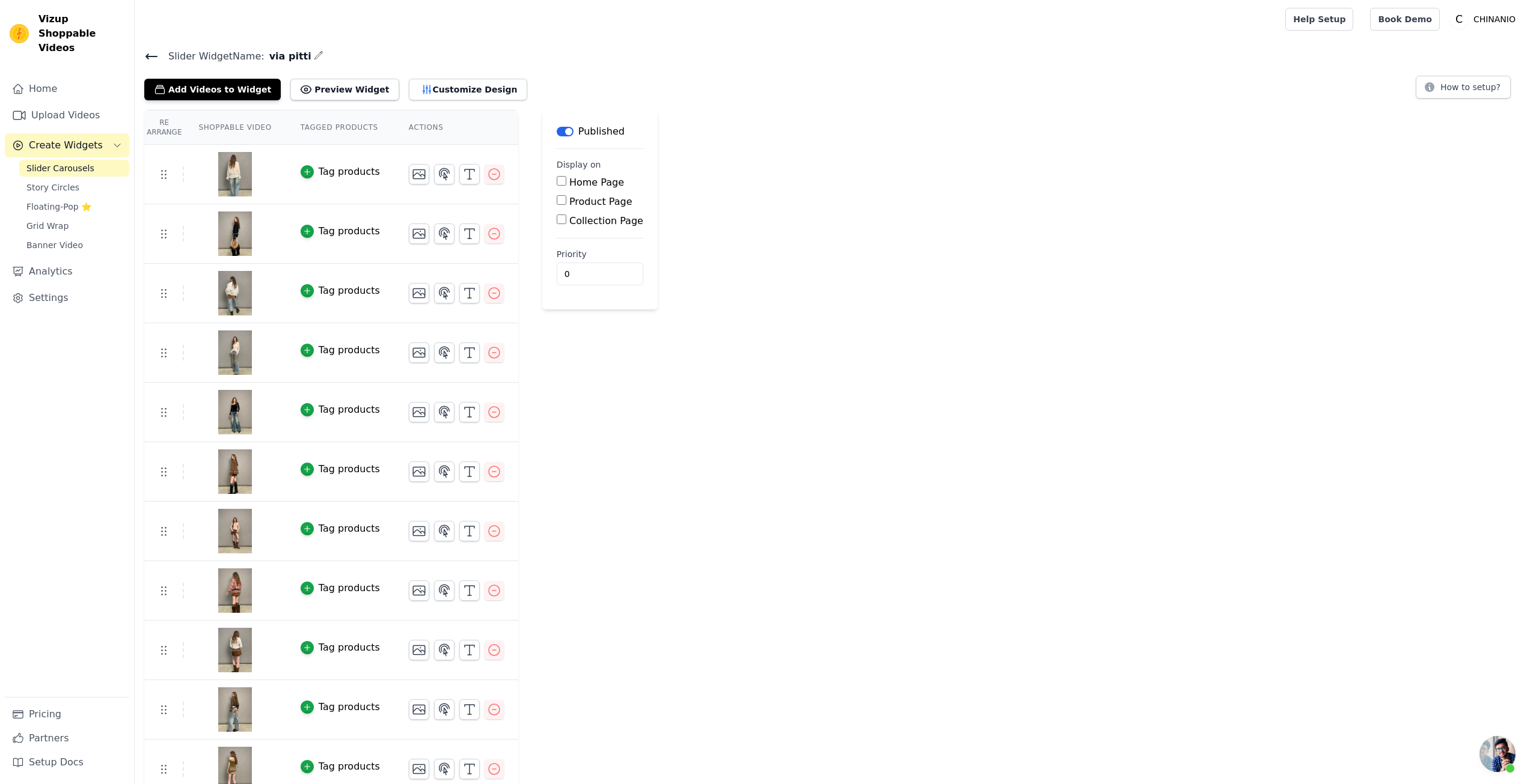
click at [238, 164] on img at bounding box center [235, 174] width 34 height 57
click at [303, 170] on icon "button" at bounding box center [307, 172] width 8 height 8
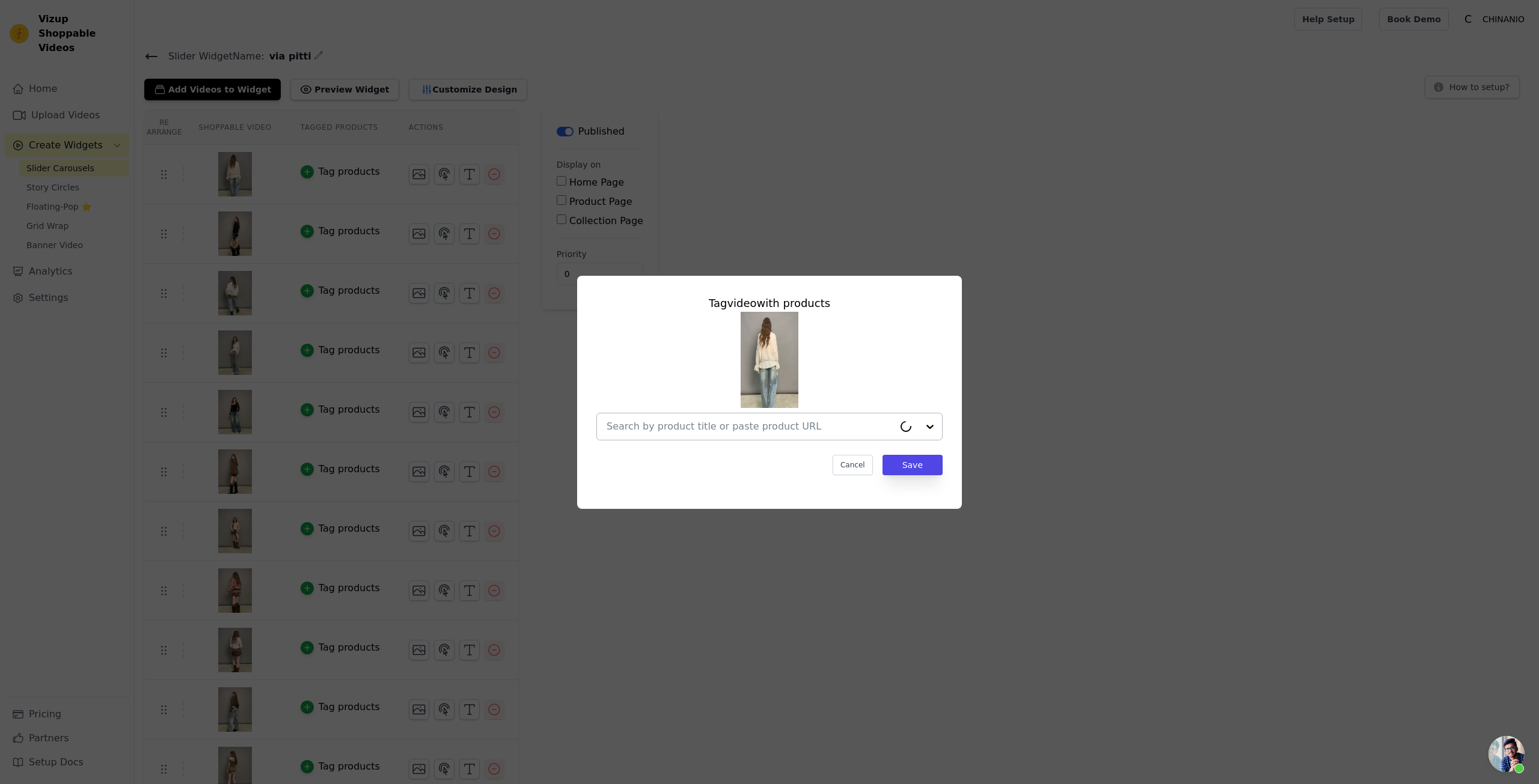
click at [689, 435] on div at bounding box center [750, 427] width 287 height 26
click at [845, 457] on button "Cancel" at bounding box center [853, 465] width 40 height 21
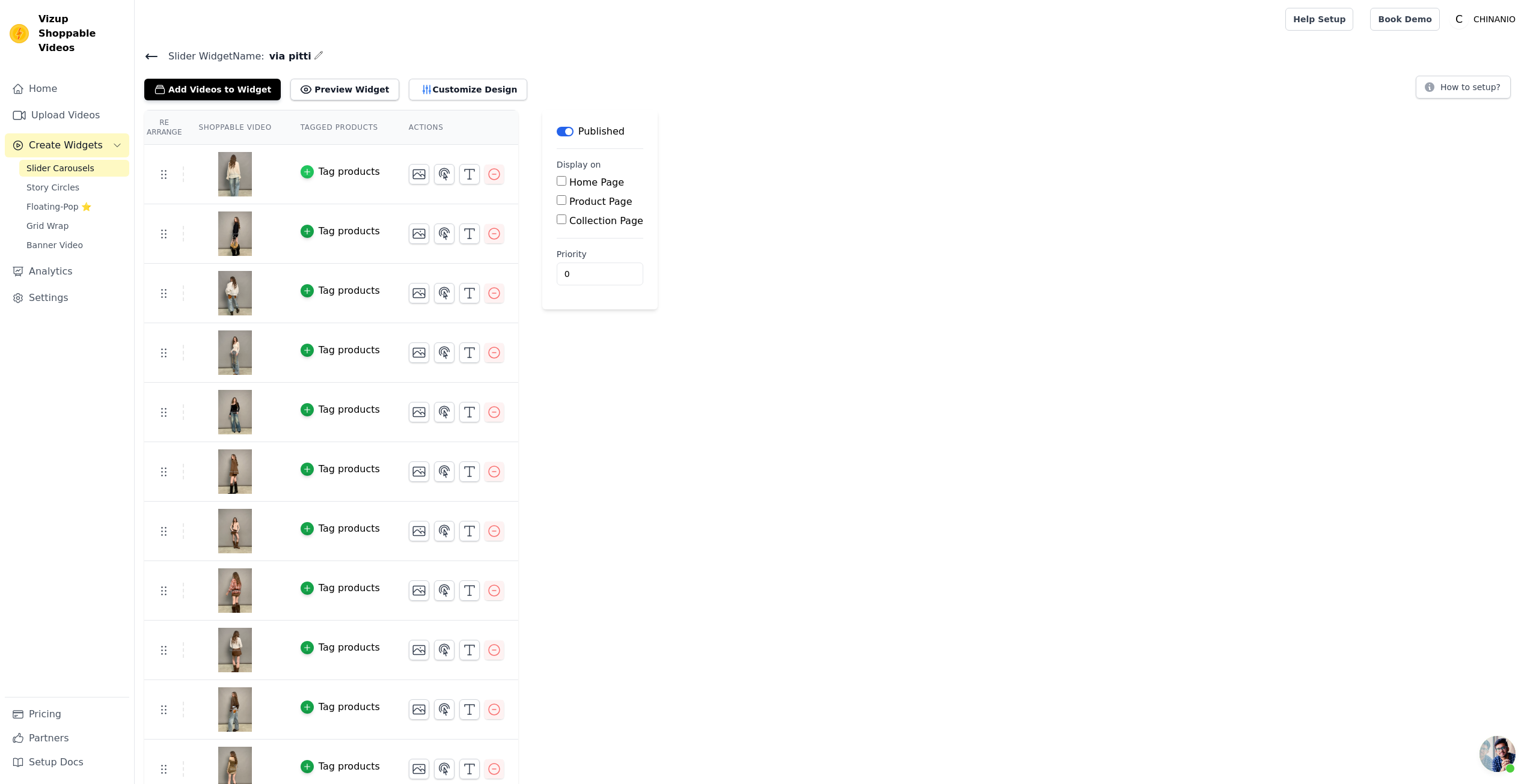
click at [303, 176] on div "button" at bounding box center [307, 172] width 13 height 13
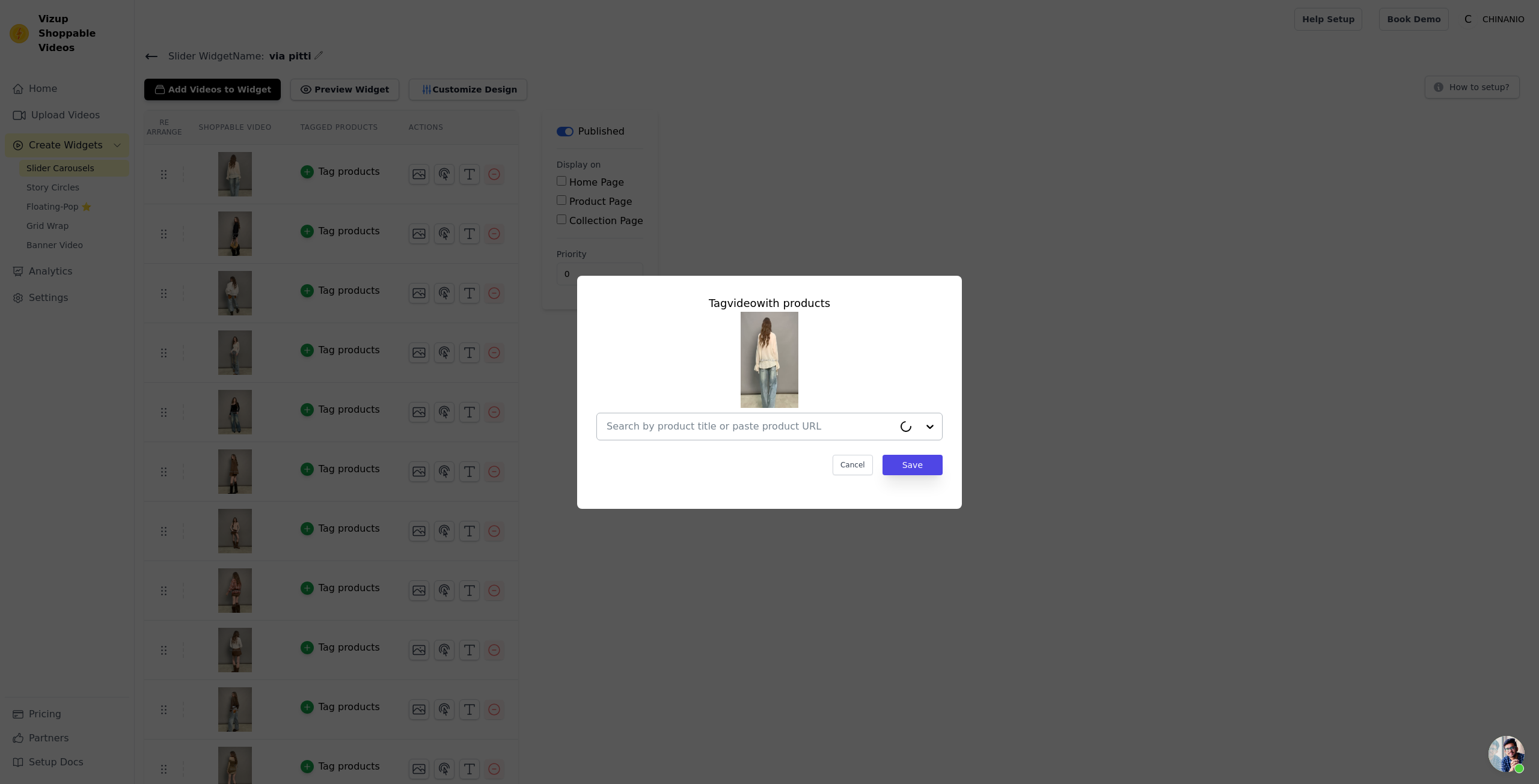
drag, startPoint x: 689, startPoint y: 430, endPoint x: 691, endPoint y: 439, distance: 9.2
click at [689, 431] on input "text" at bounding box center [750, 426] width 287 height 15
click at [847, 470] on button "Cancel" at bounding box center [853, 465] width 40 height 21
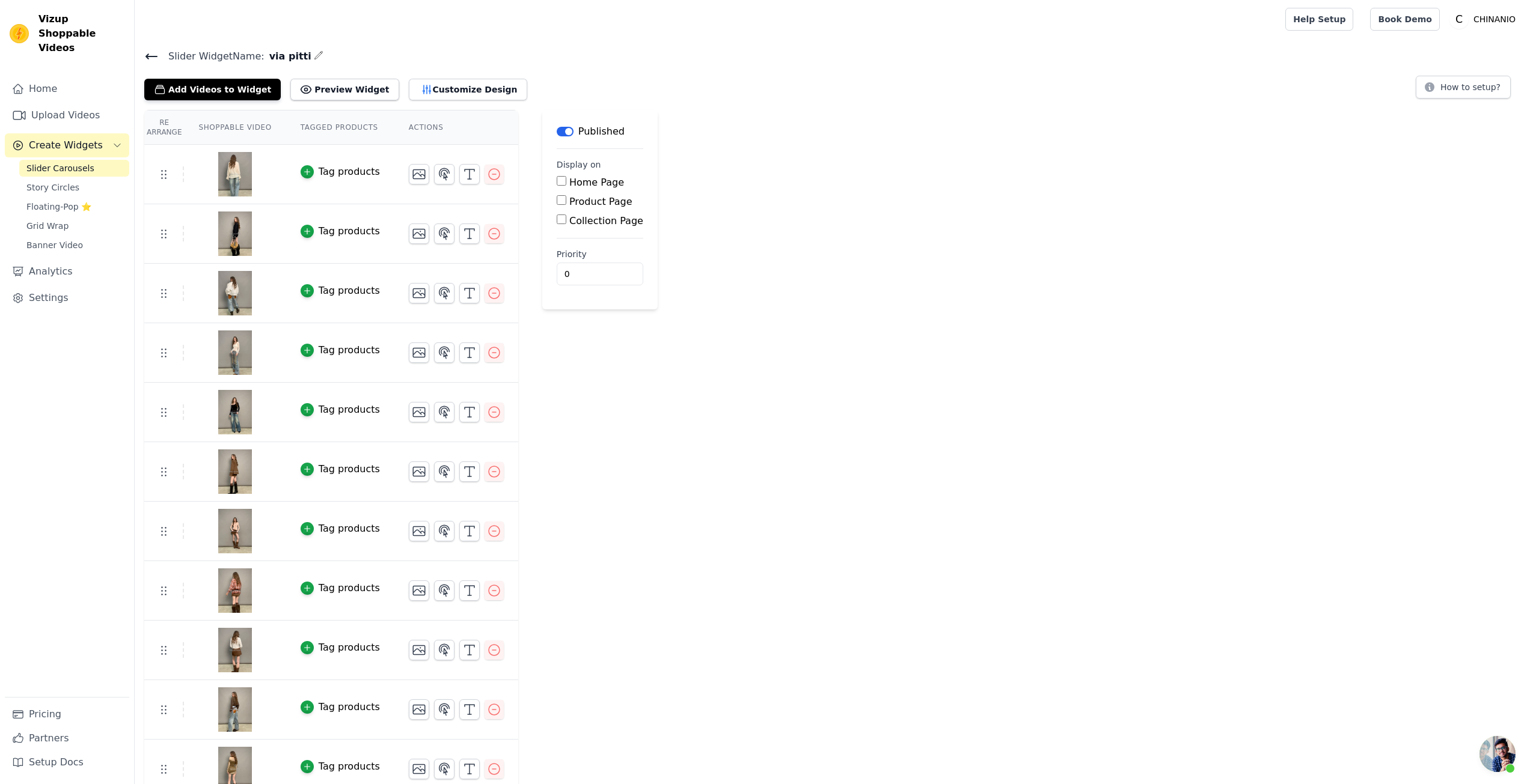
click at [75, 163] on span "Slider Carousels" at bounding box center [60, 168] width 68 height 12
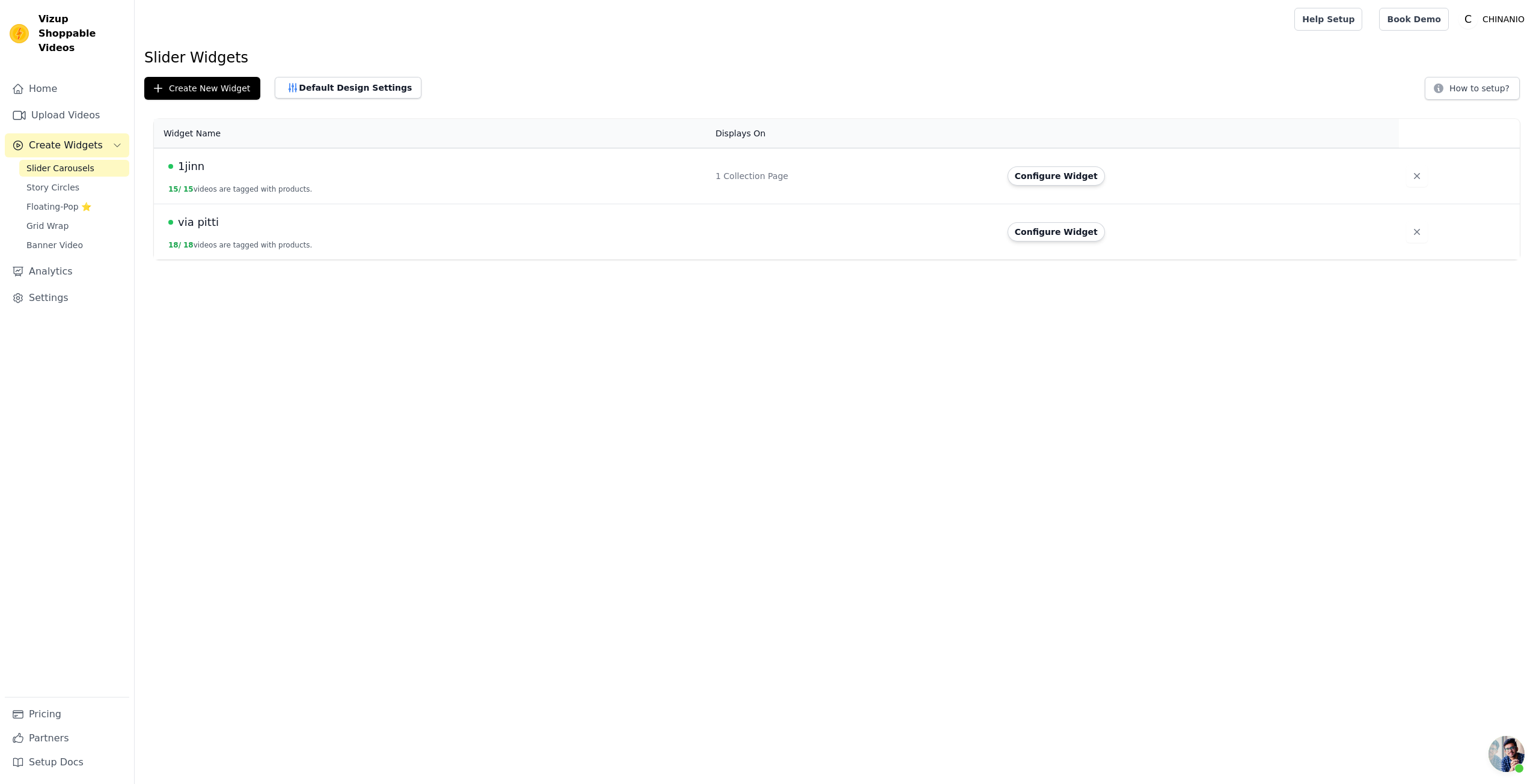
click at [277, 164] on div "1jinn" at bounding box center [435, 166] width 533 height 17
click at [271, 182] on td "1jinn 15 / 15 videos are tagged with products." at bounding box center [431, 176] width 555 height 56
click at [271, 185] on button "15 / 15 videos are tagged with products." at bounding box center [240, 190] width 144 height 10
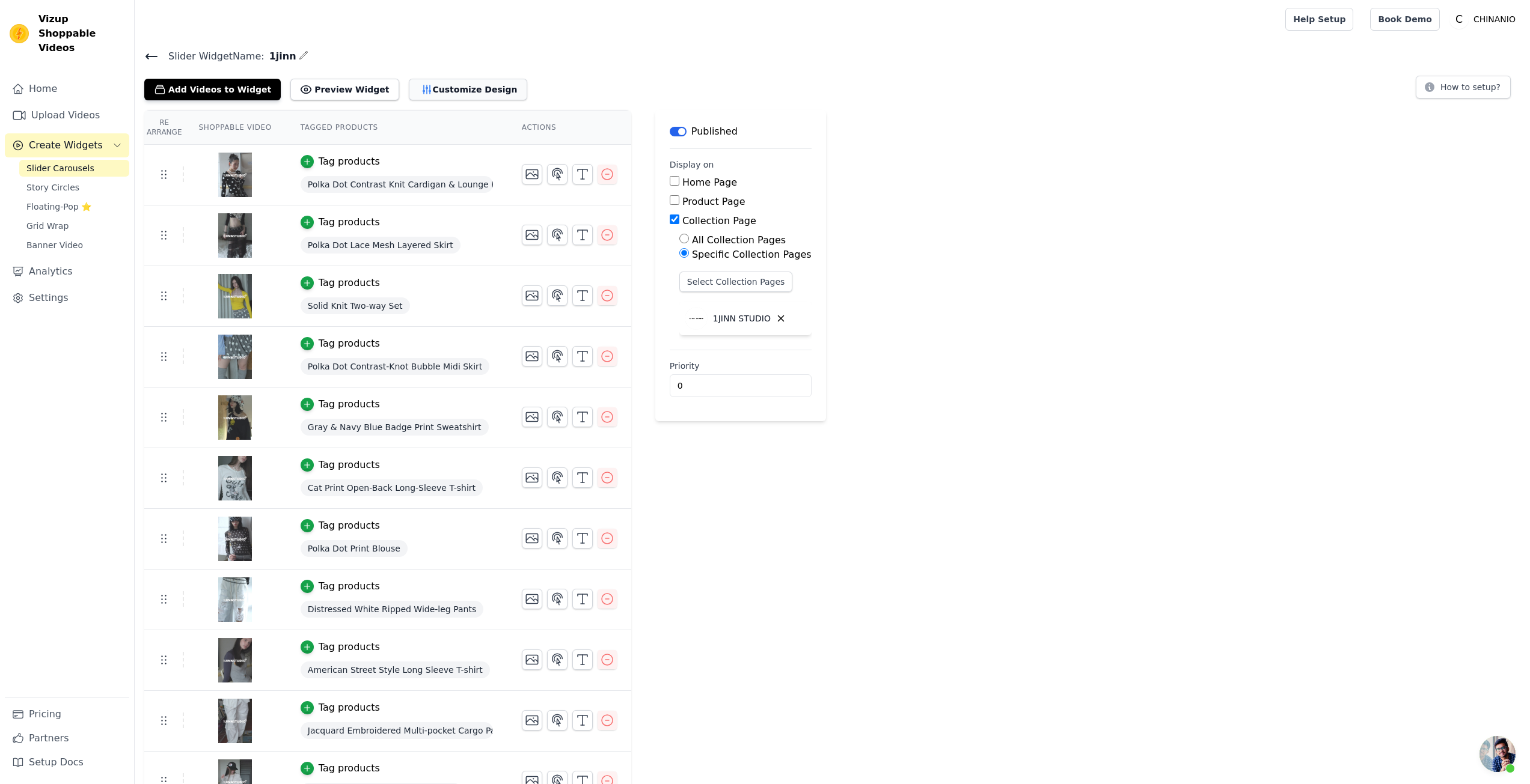
click at [447, 79] on button "Customize Design" at bounding box center [468, 89] width 118 height 21
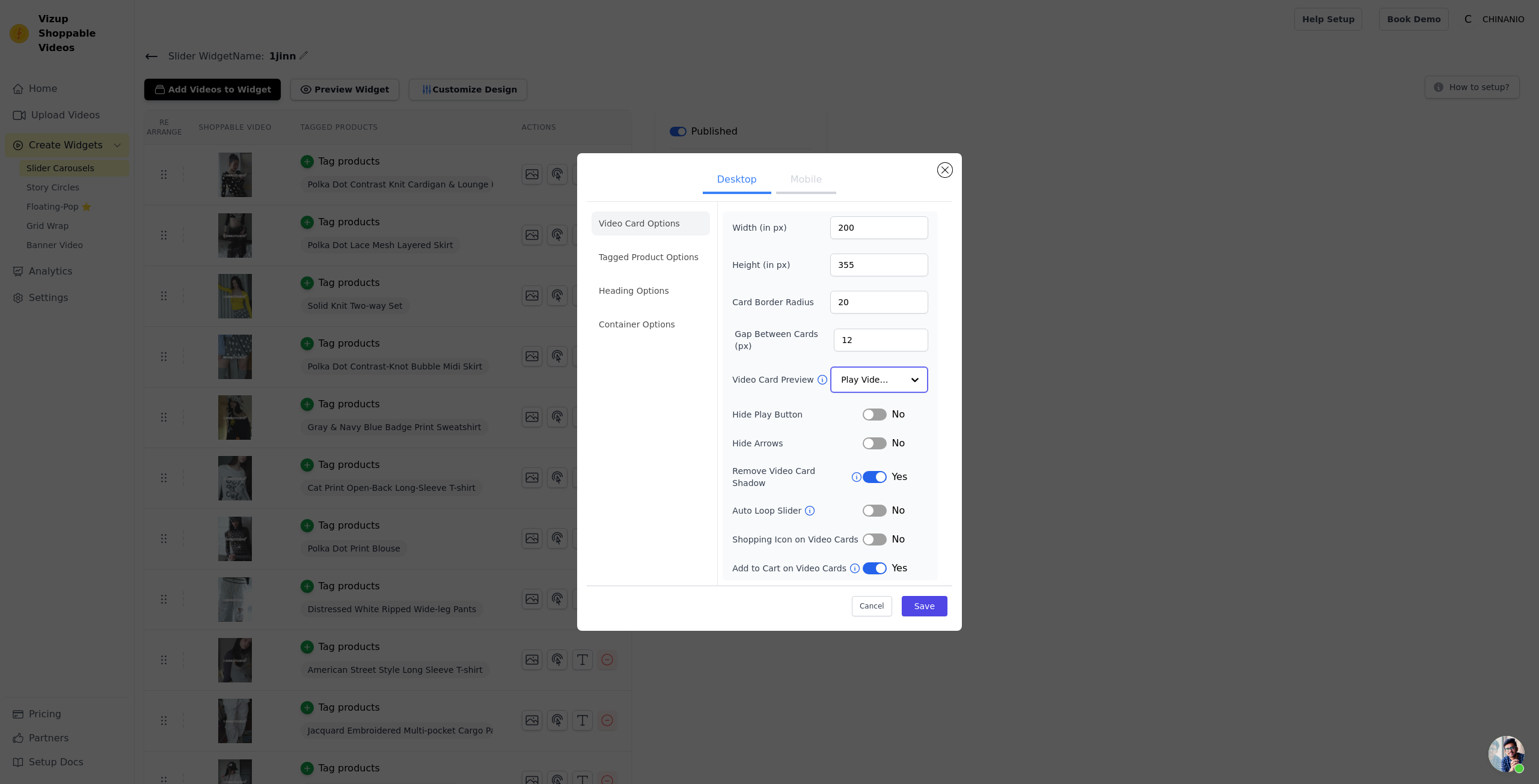
click at [849, 385] on input "Video Card Preview" at bounding box center [872, 380] width 62 height 24
click at [851, 382] on input "Video Card Preview" at bounding box center [872, 380] width 62 height 24
click at [803, 183] on button "Mobile" at bounding box center [806, 181] width 60 height 26
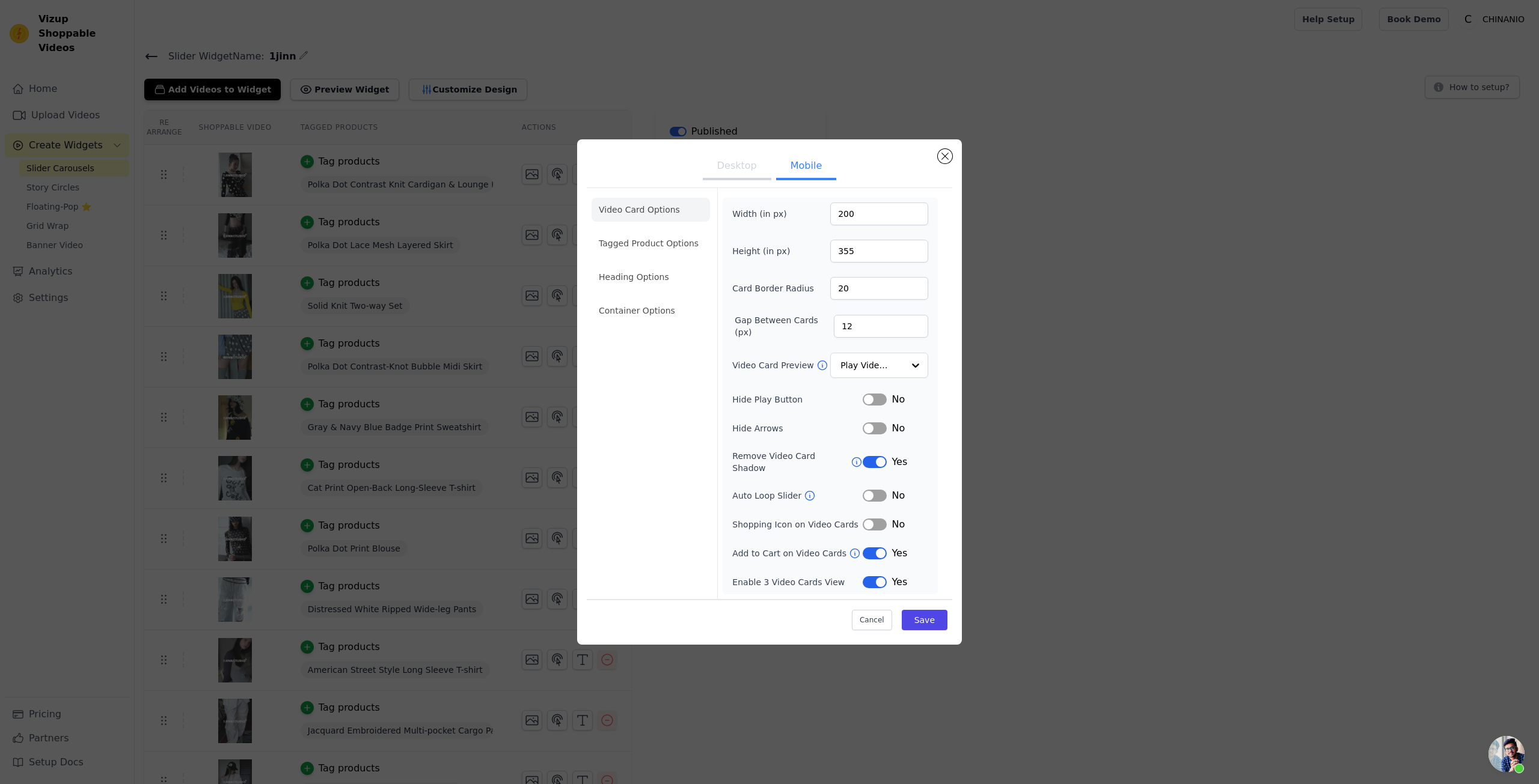
click at [714, 185] on ul "Desktop Mobile" at bounding box center [770, 167] width 366 height 36
click at [731, 181] on button "Desktop" at bounding box center [737, 167] width 69 height 26
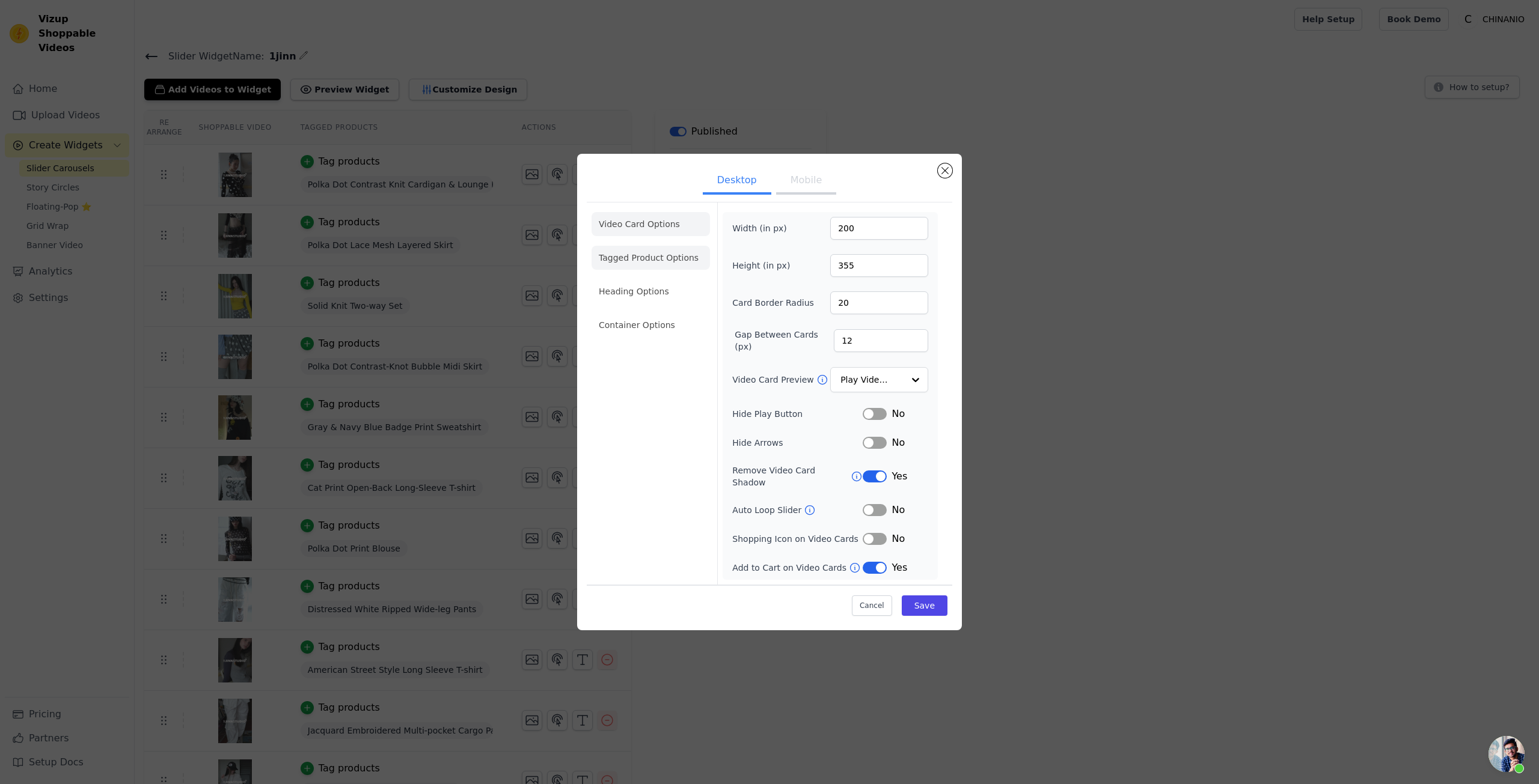
click at [676, 254] on li "Tagged Product Options" at bounding box center [651, 257] width 118 height 24
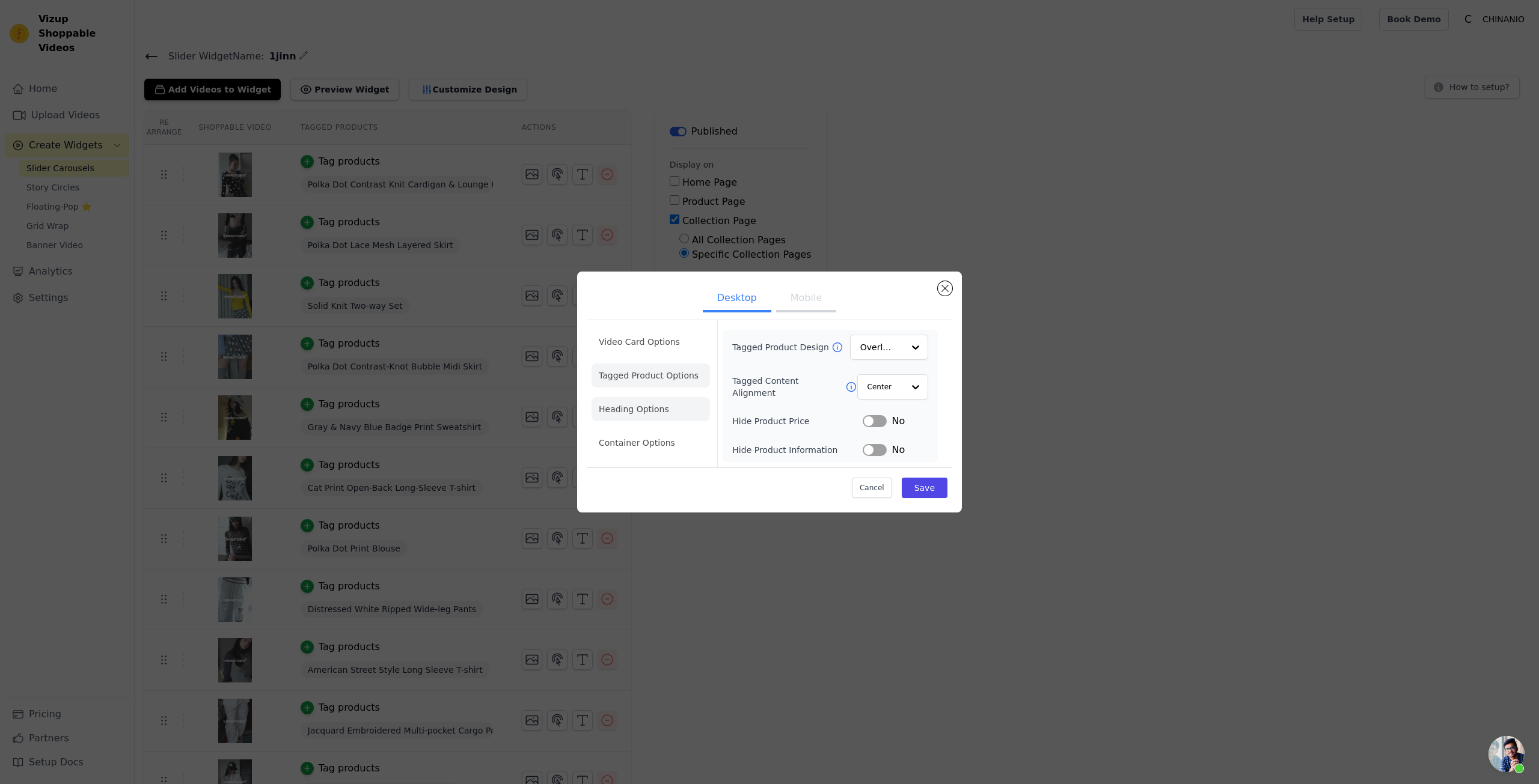
click at [647, 404] on li "Heading Options" at bounding box center [651, 409] width 118 height 24
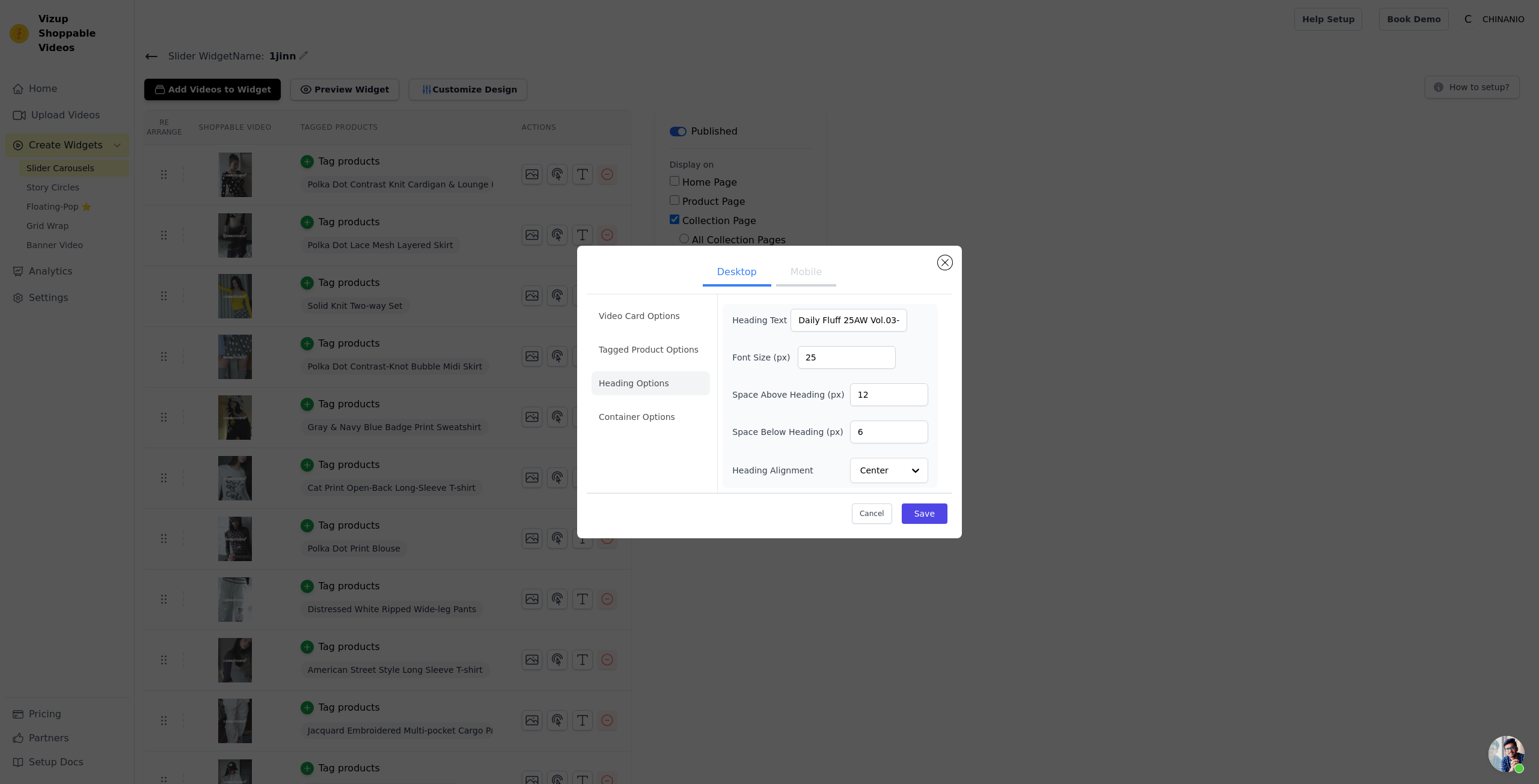
click at [807, 270] on button "Mobile" at bounding box center [806, 273] width 60 height 26
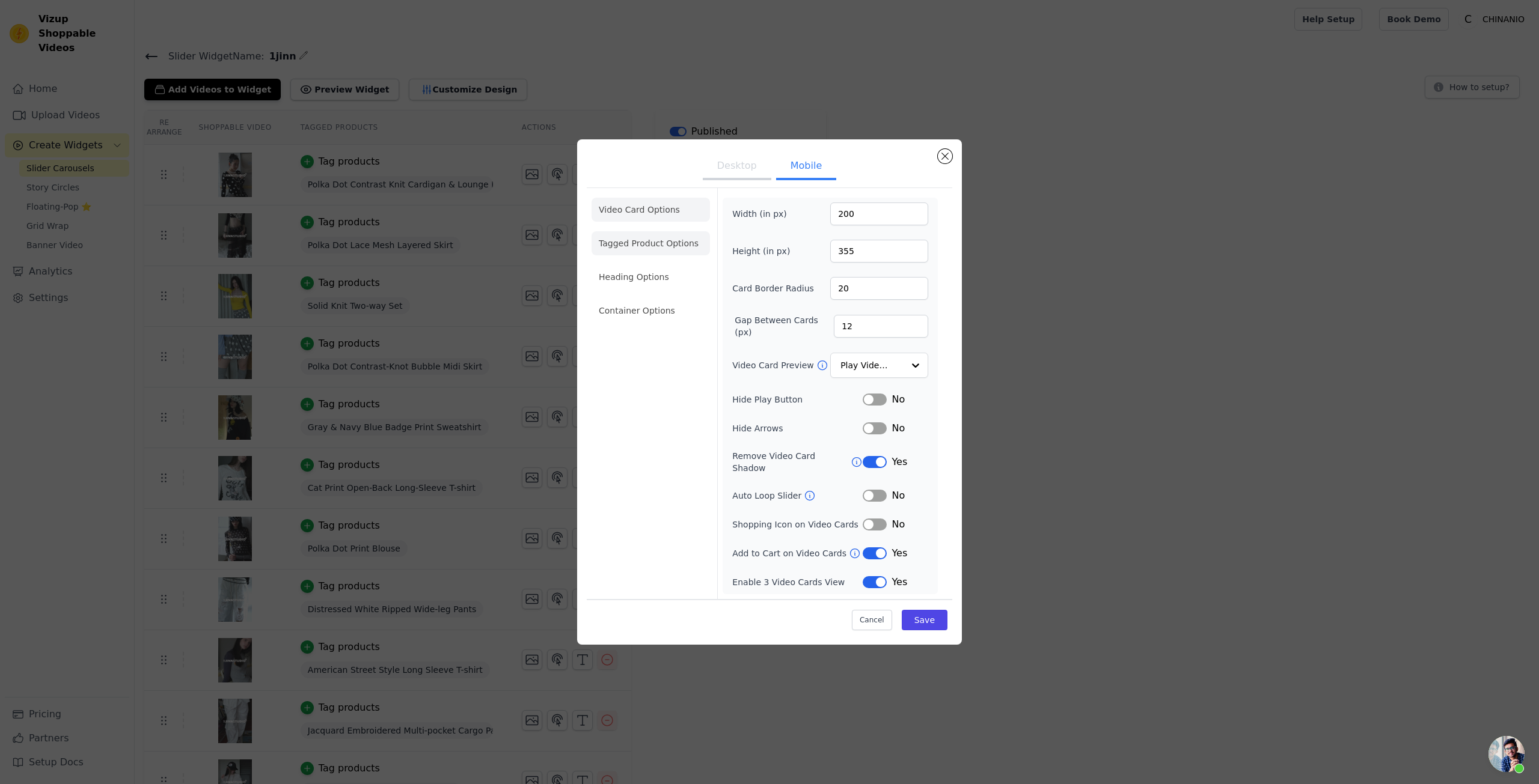
click at [675, 255] on li "Tagged Product Options" at bounding box center [651, 243] width 118 height 24
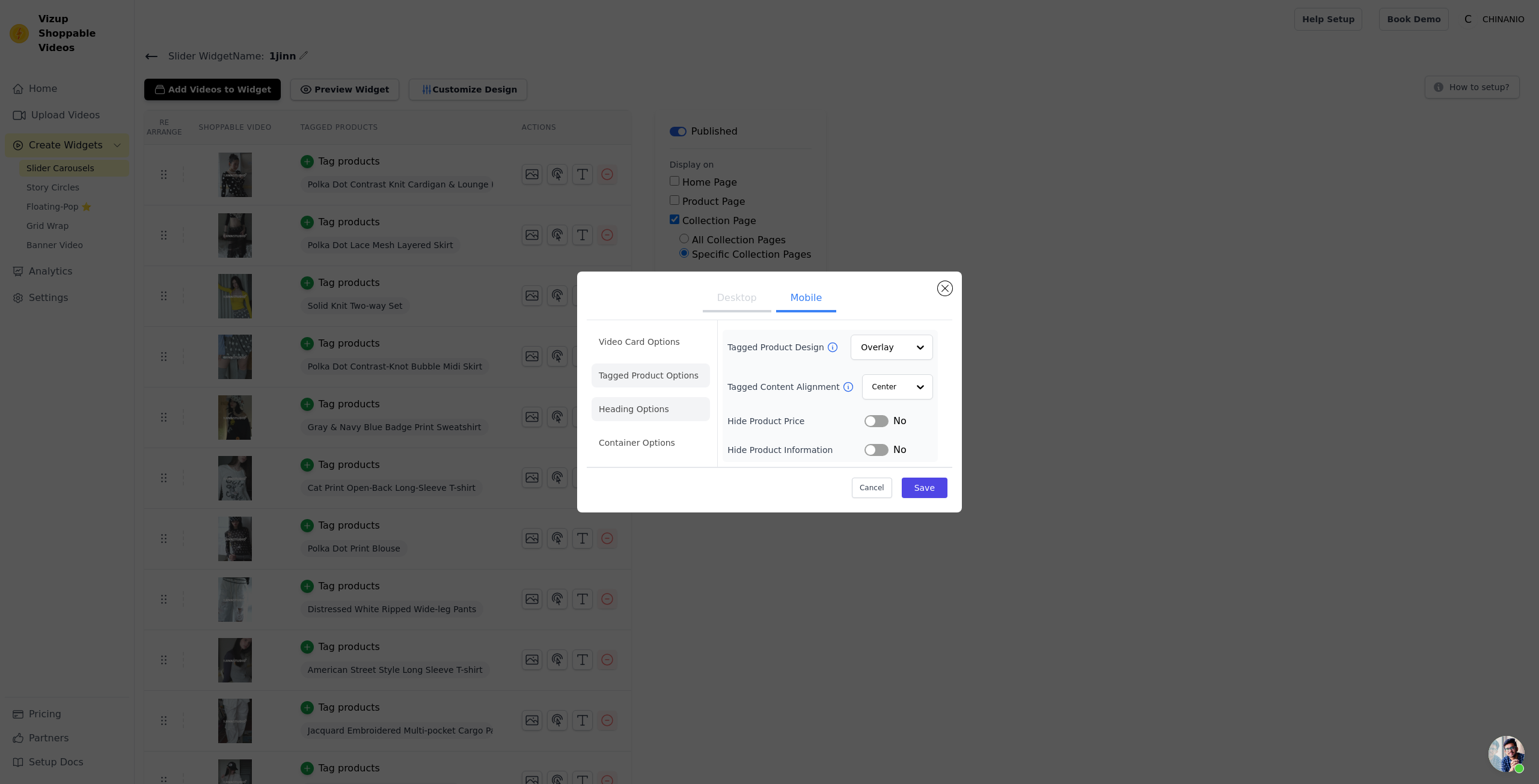
click at [692, 399] on li "Heading Options" at bounding box center [651, 409] width 118 height 24
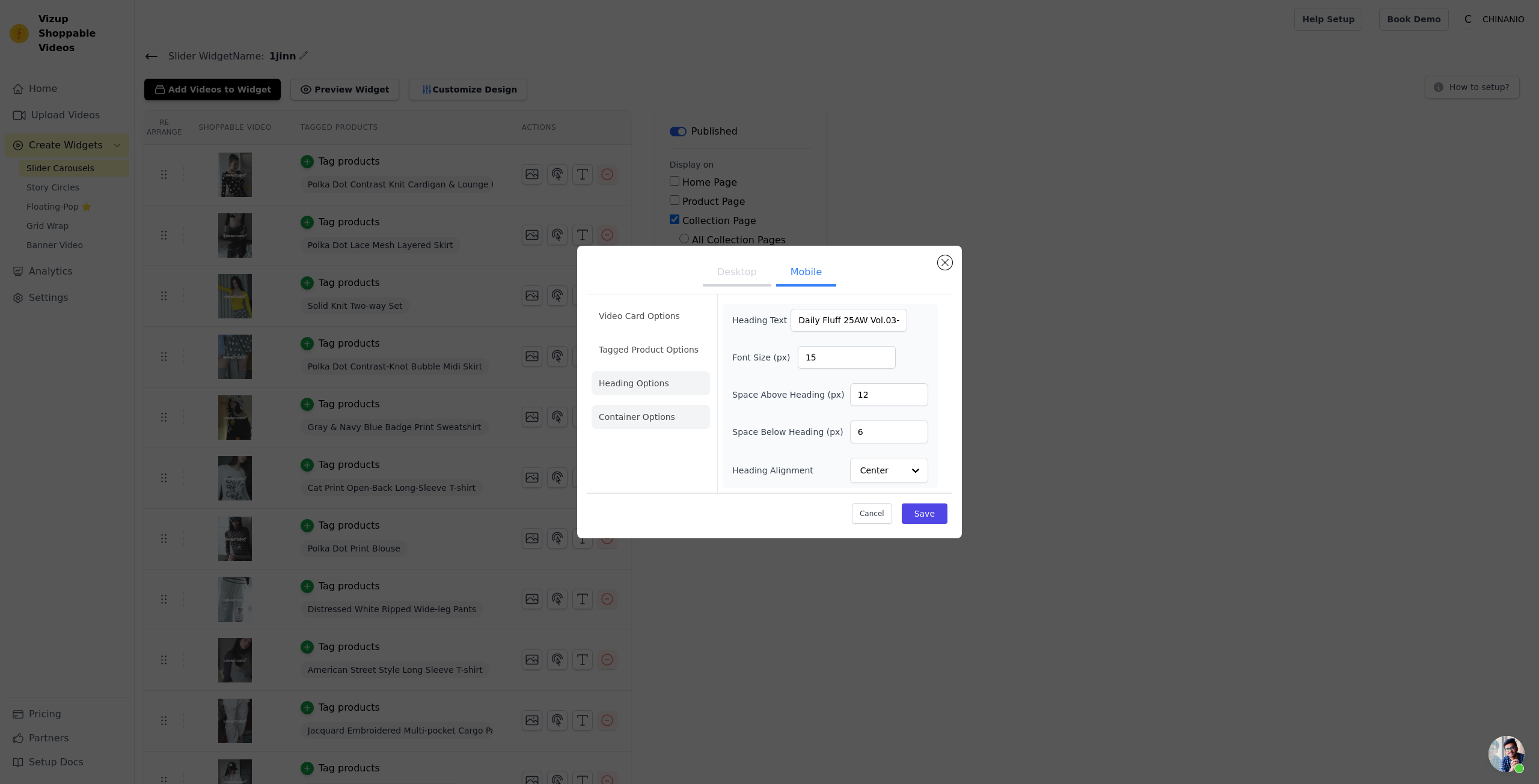
click at [679, 428] on li "Container Options" at bounding box center [651, 417] width 118 height 24
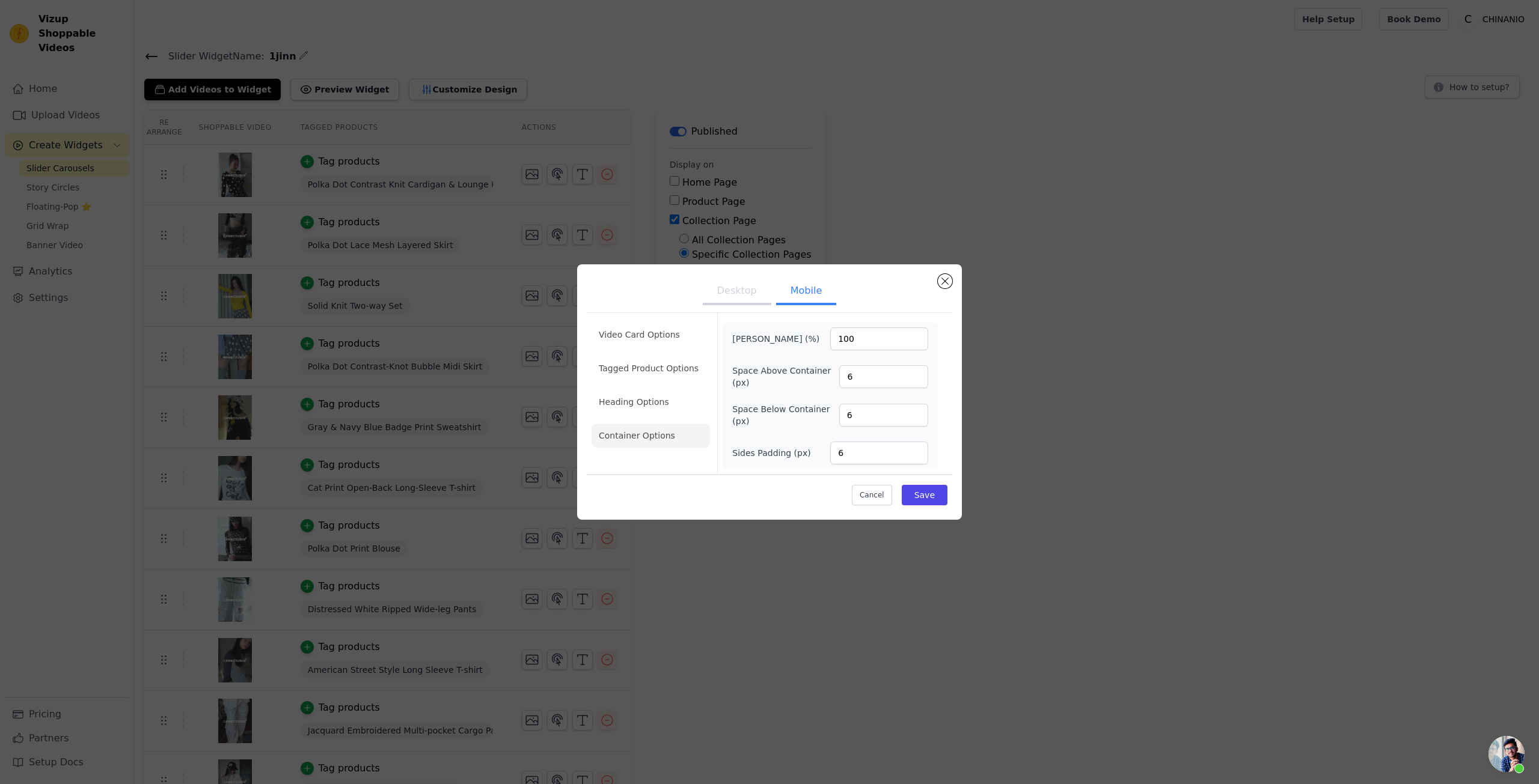
click at [732, 288] on button "Desktop" at bounding box center [737, 292] width 69 height 26
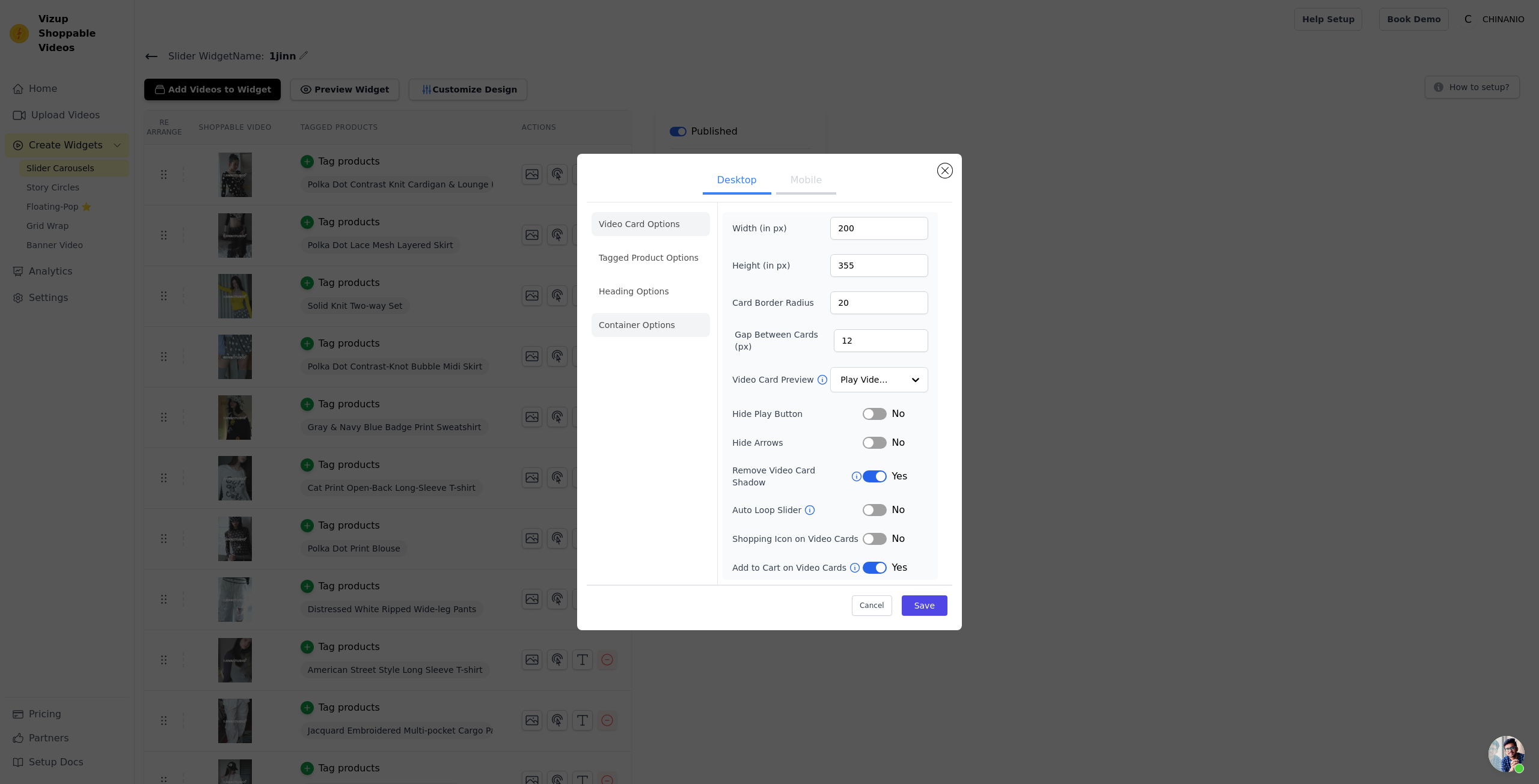
click at [652, 331] on li "Container Options" at bounding box center [651, 325] width 118 height 24
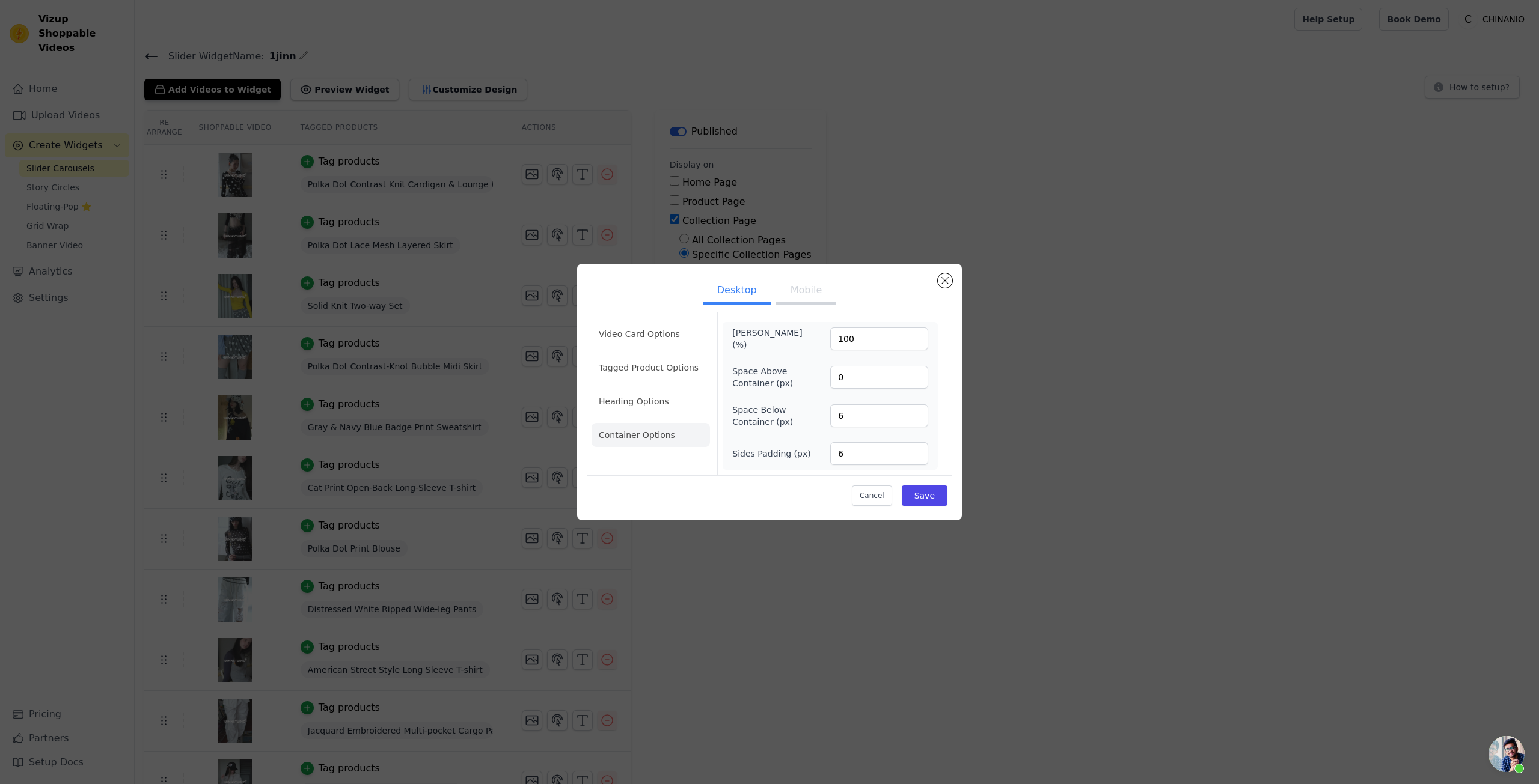
click at [804, 299] on button "Mobile" at bounding box center [806, 291] width 60 height 26
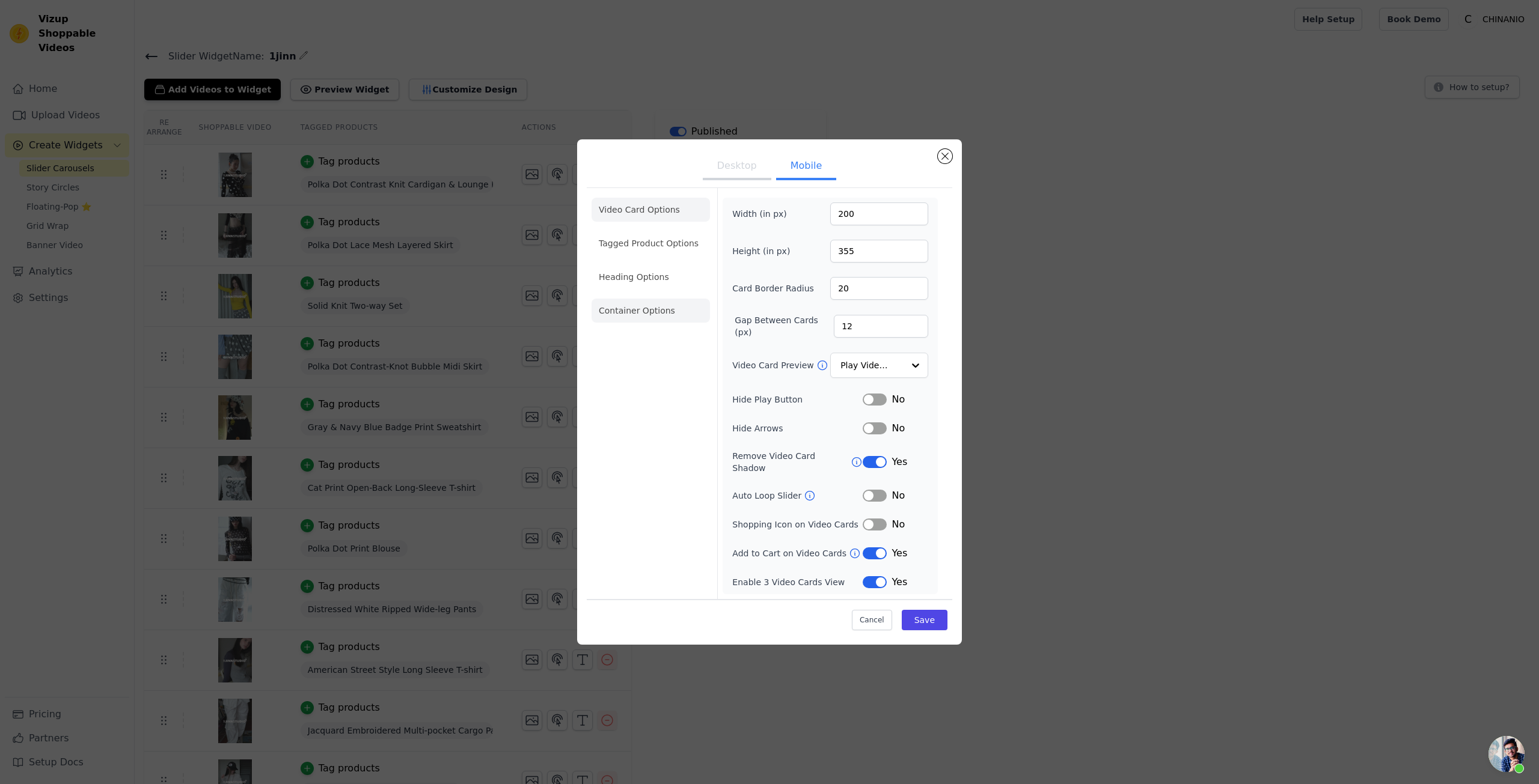
click at [671, 322] on li "Container Options" at bounding box center [651, 311] width 118 height 24
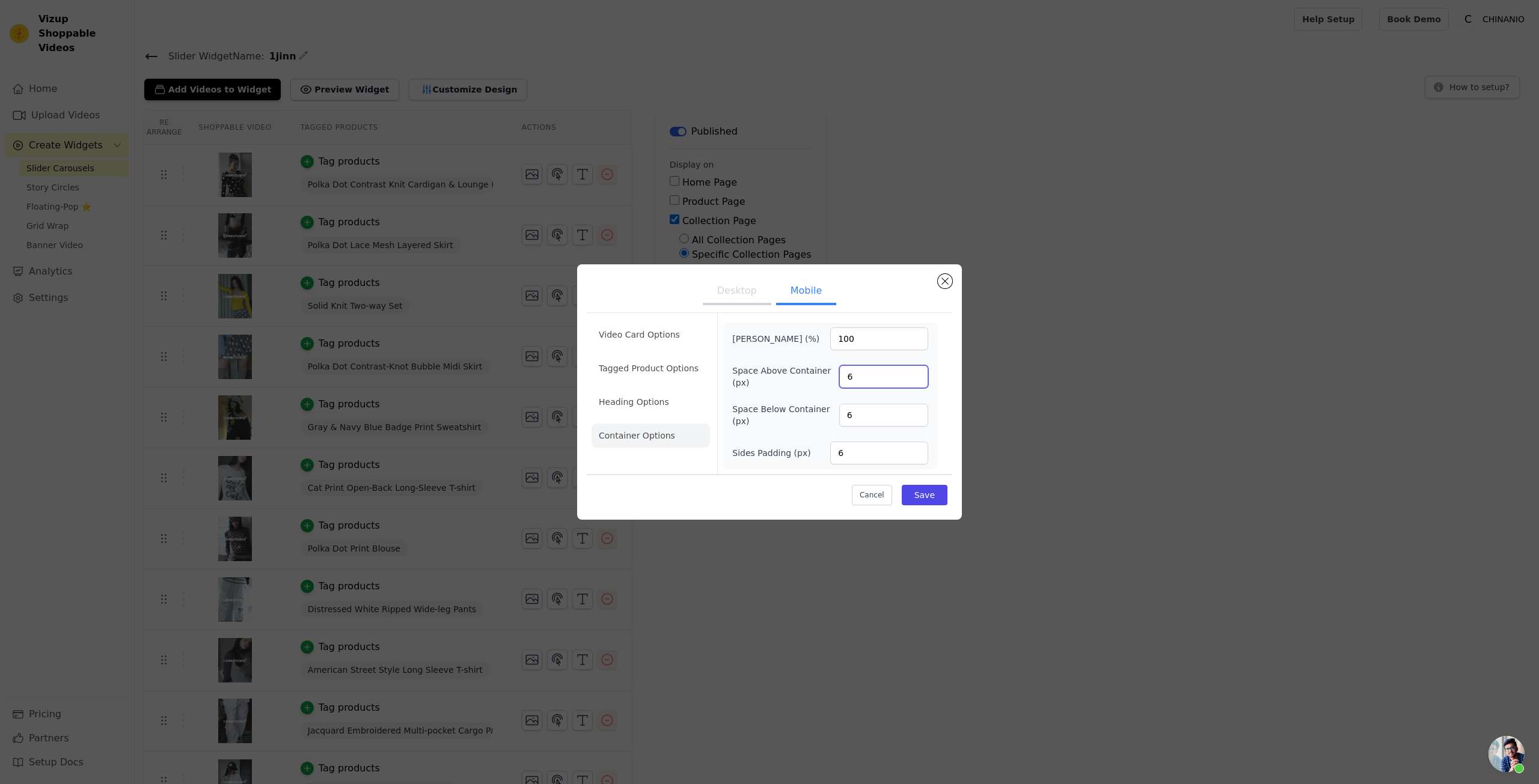
click at [849, 371] on input "6" at bounding box center [883, 376] width 89 height 23
type input "0"
click at [917, 505] on button "Save" at bounding box center [925, 495] width 46 height 21
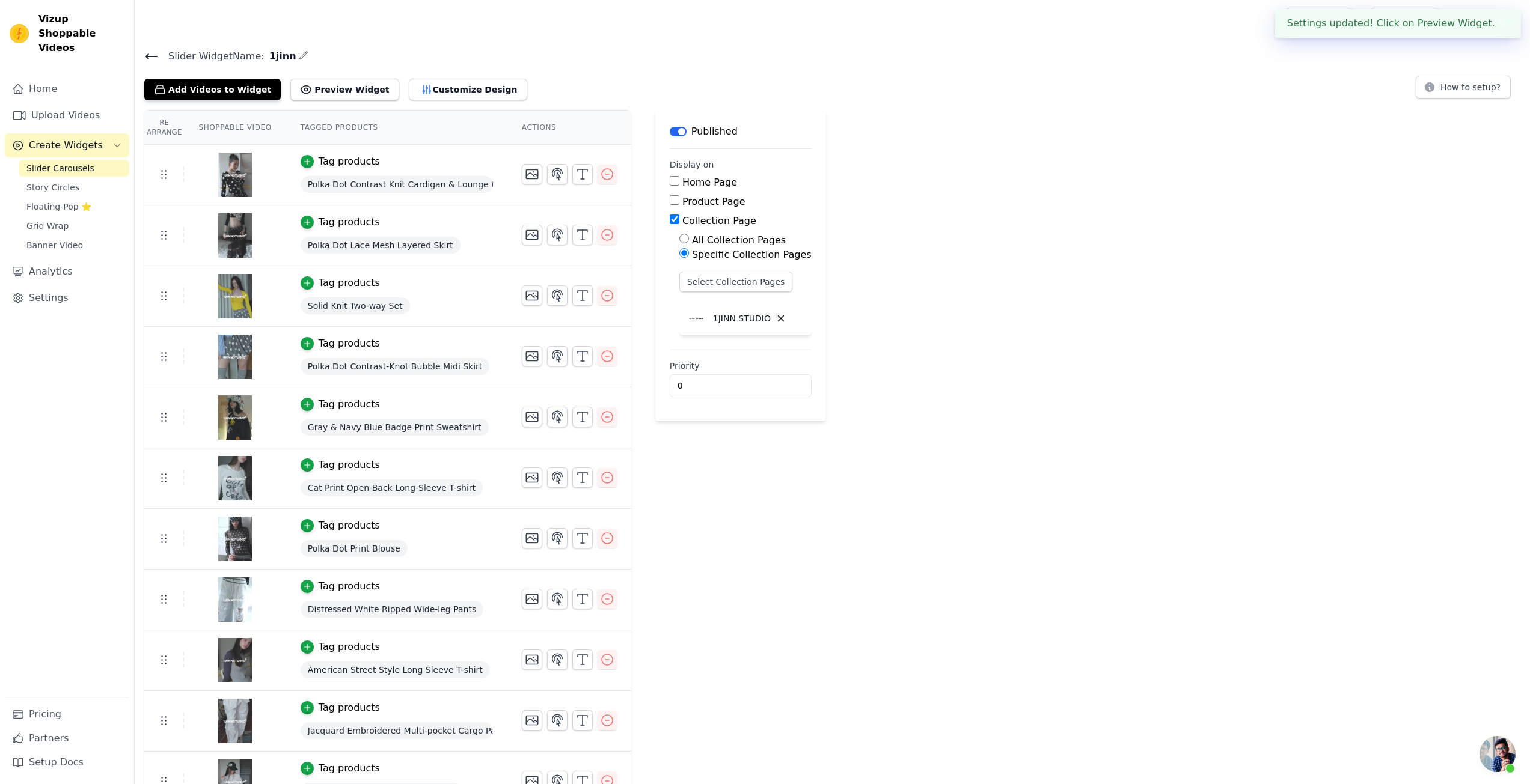
click at [1052, 451] on div "Re Arrange Shoppable Video Tagged Products Actions Tag products Polka Dot Contr…" at bounding box center [833, 583] width 1396 height 945
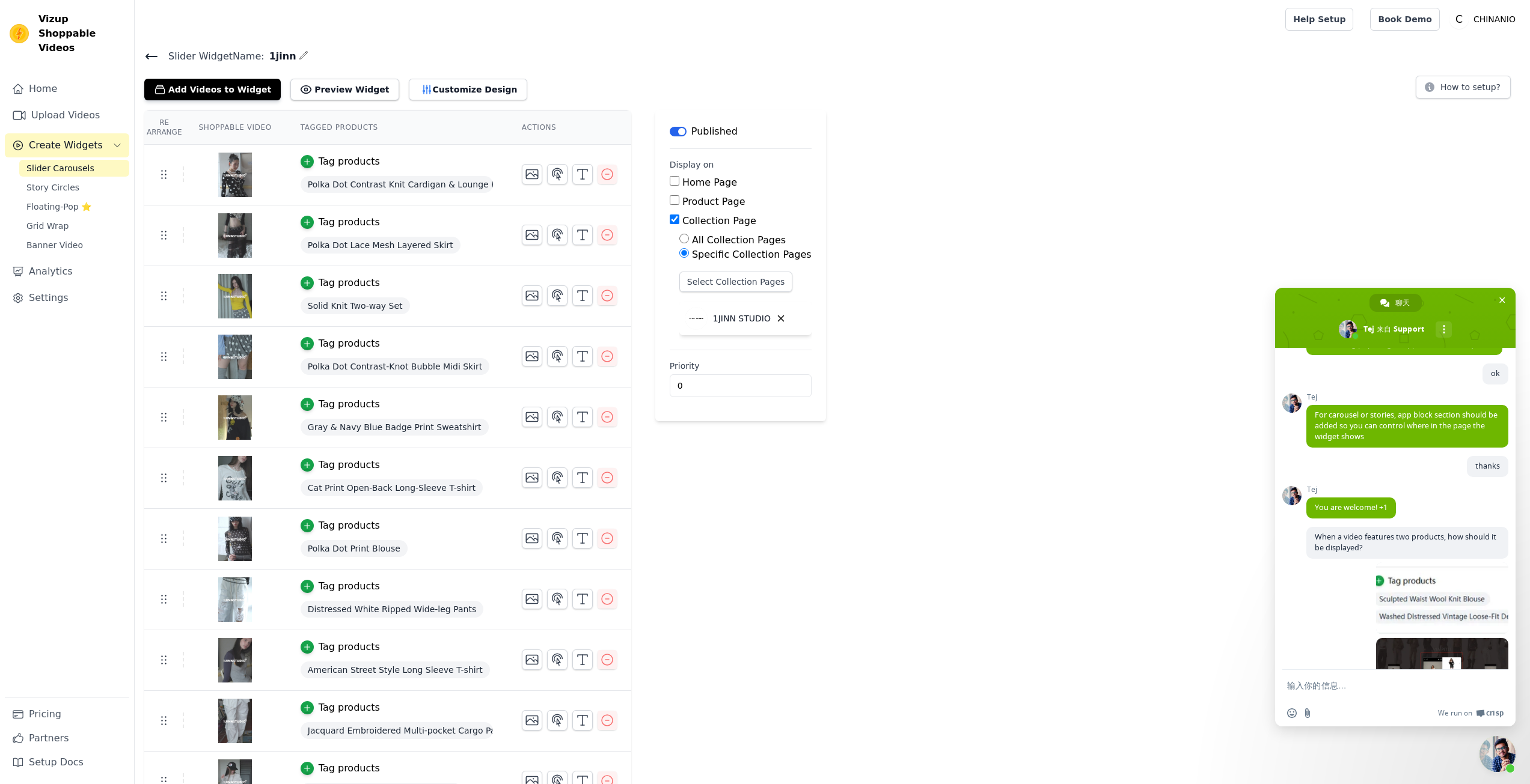
scroll to position [3808, 0]
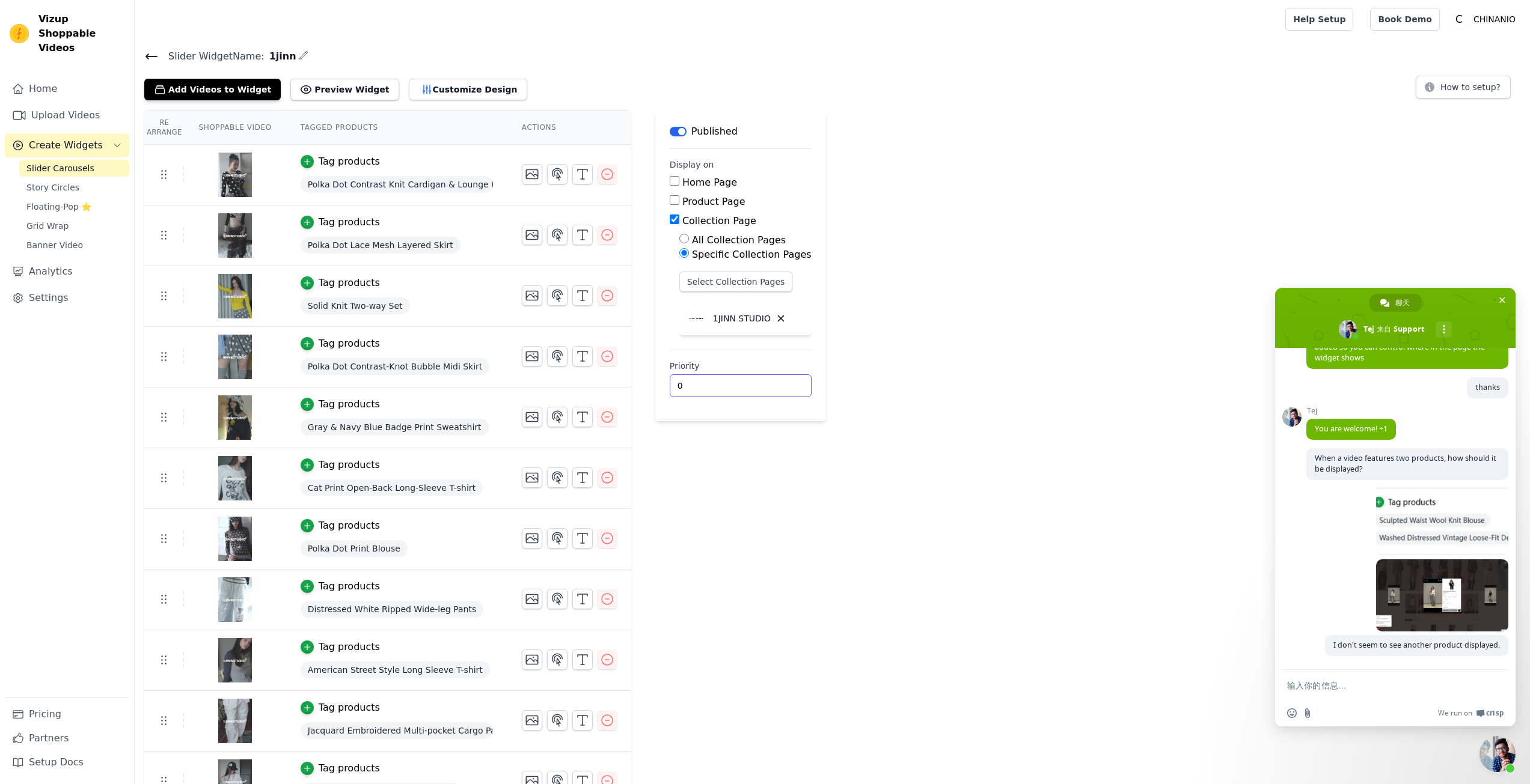
click at [998, 682] on div "Re Arrange Shoppable Video Tagged Products Actions Tag products Polka Dot Contr…" at bounding box center [833, 583] width 1396 height 945
click at [1324, 688] on textarea "输入你的信息…" at bounding box center [1383, 686] width 190 height 11
click at [1378, 691] on form at bounding box center [1383, 686] width 190 height 33
click at [1374, 689] on textarea "输入你的信息…" at bounding box center [1383, 686] width 190 height 11
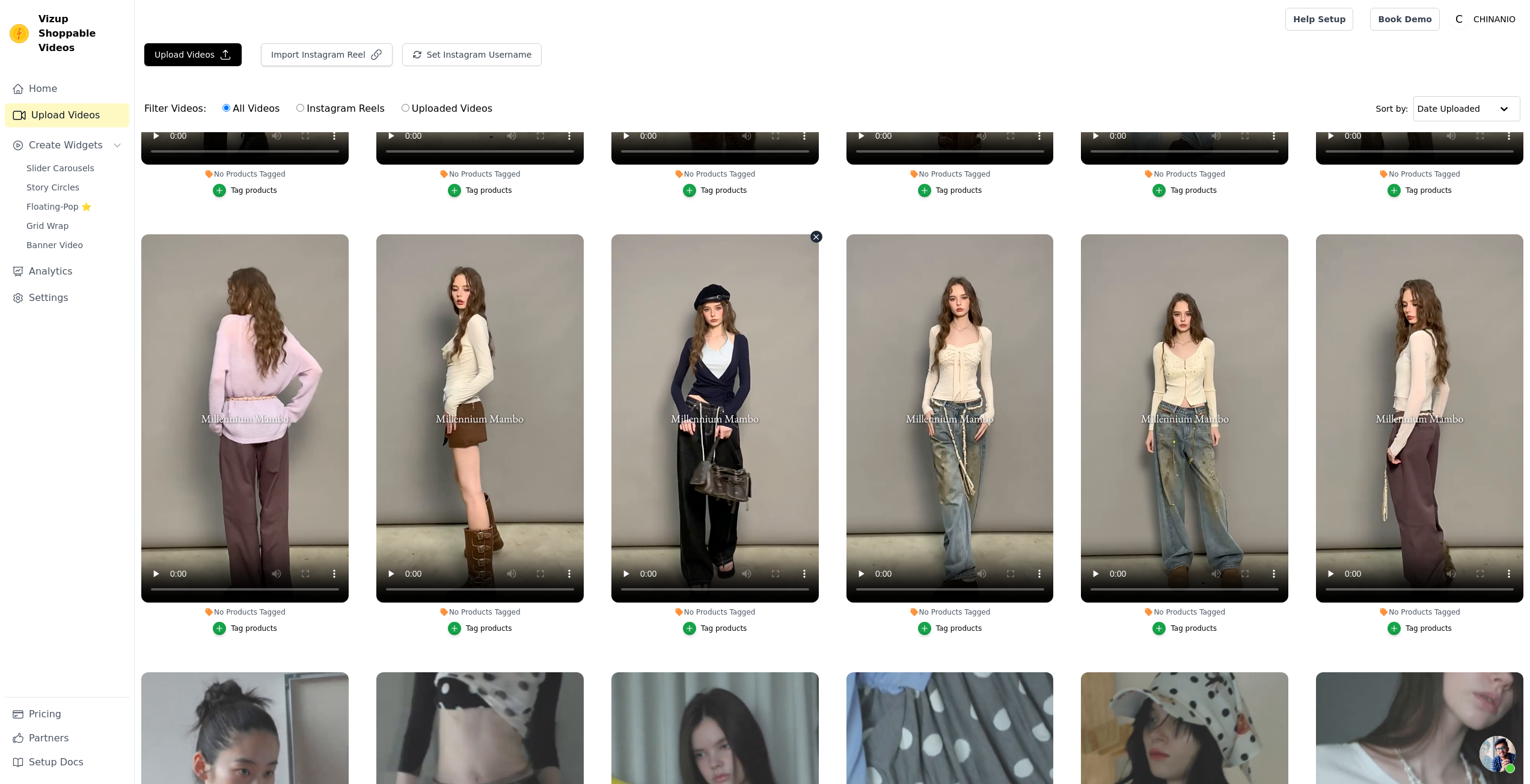
scroll to position [781, 0]
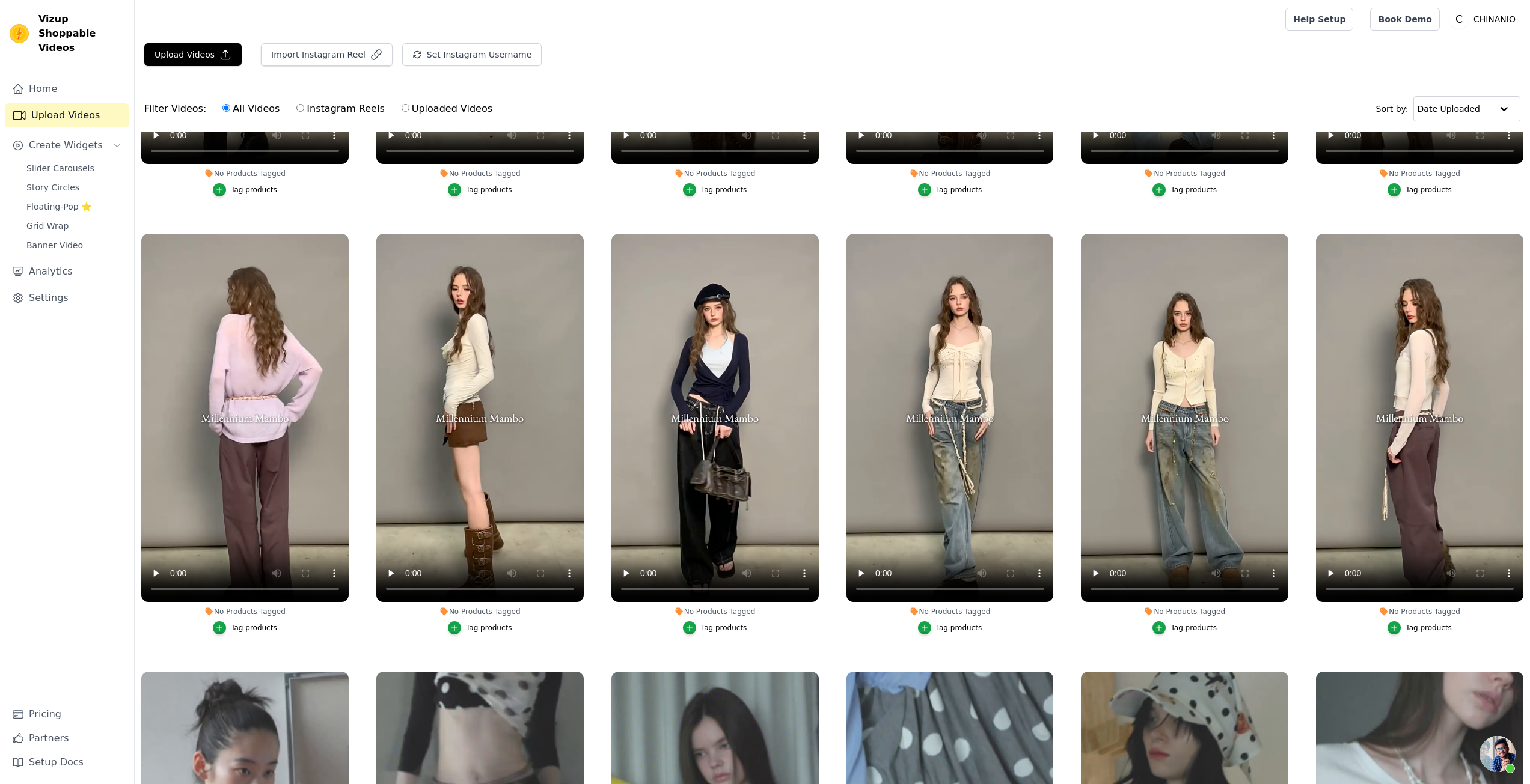
click at [697, 625] on button "Tag products" at bounding box center [715, 628] width 64 height 13
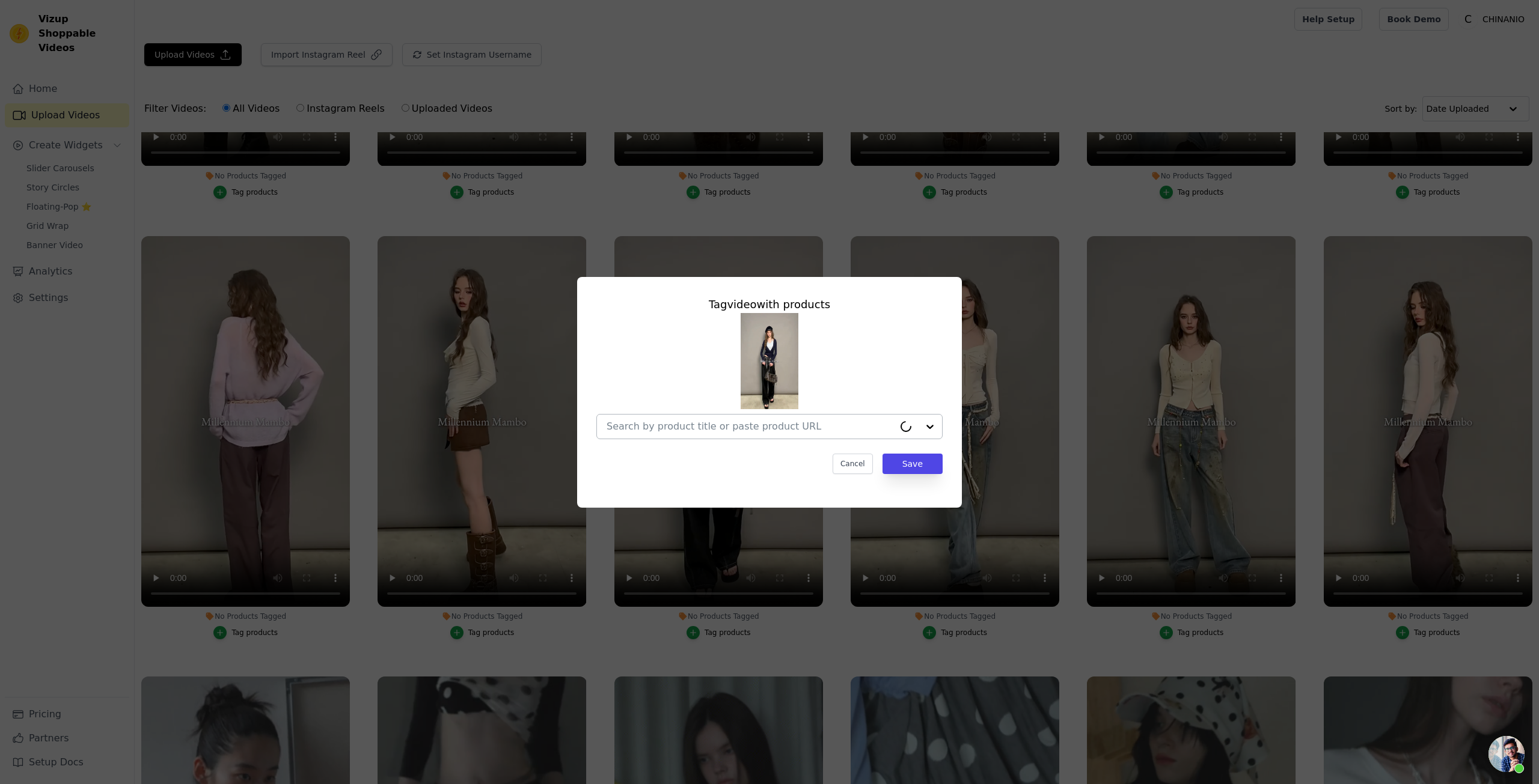
click at [699, 419] on div at bounding box center [750, 426] width 287 height 24
click at [700, 421] on input "No Products Tagged Tag video with products Cancel Save Tag products" at bounding box center [762, 426] width 312 height 12
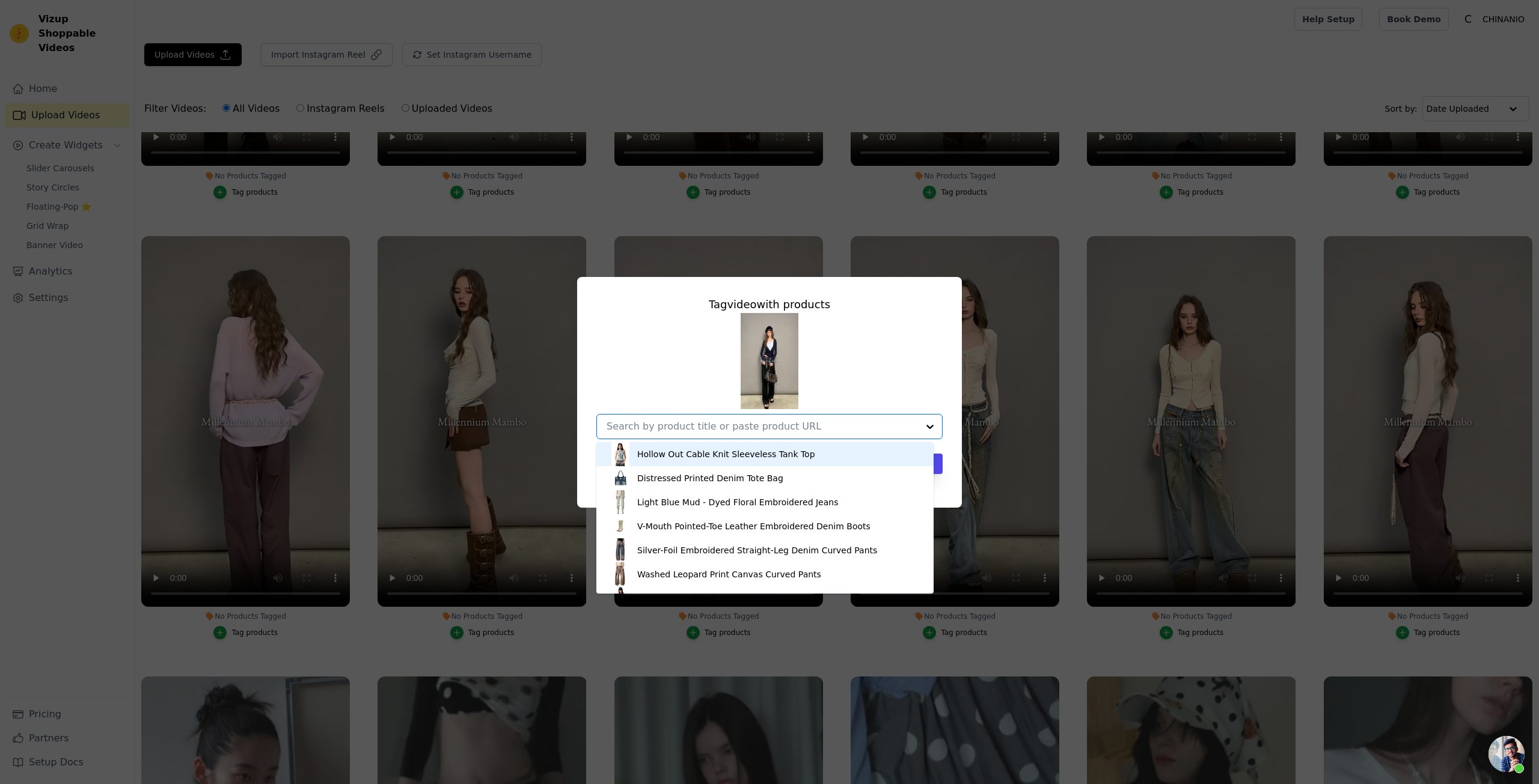
paste input "Colorblock Tie-Up Layered Tee"
type input "Colorblock Tie-Up Layered Tee"
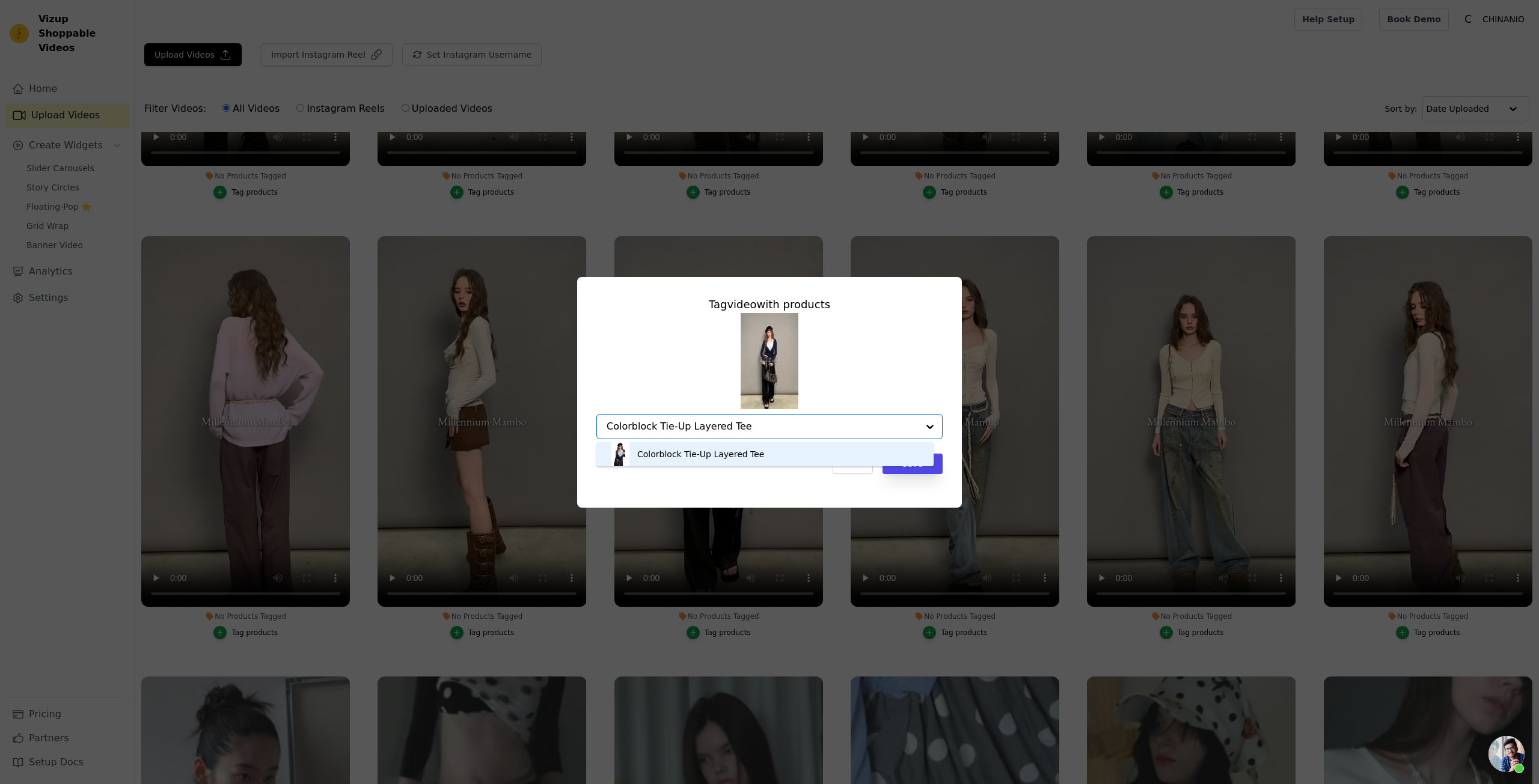
click at [812, 452] on div "Colorblock Tie-Up Layered Tee" at bounding box center [765, 454] width 314 height 24
click at [905, 468] on button "Save" at bounding box center [912, 464] width 60 height 21
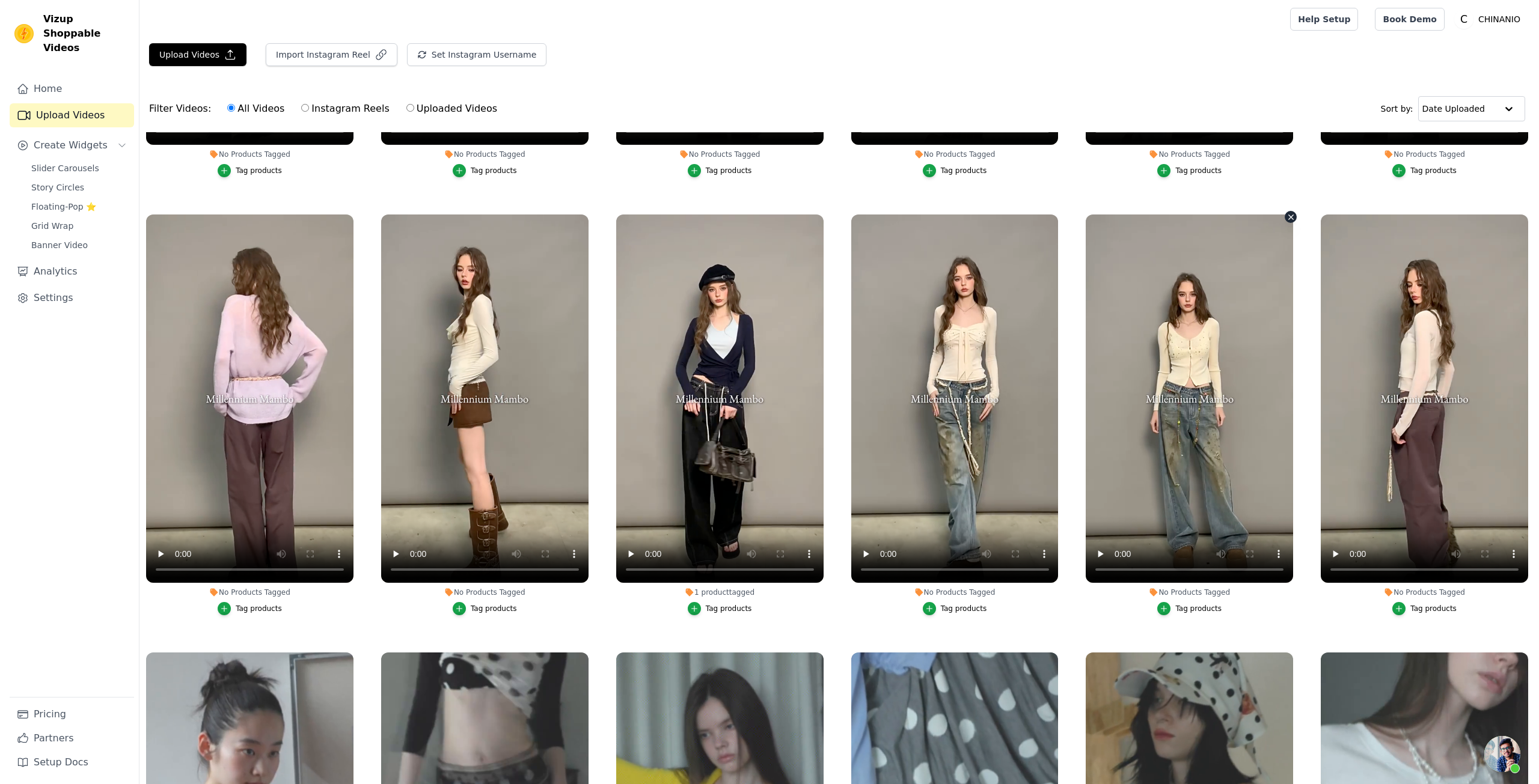
scroll to position [781, 0]
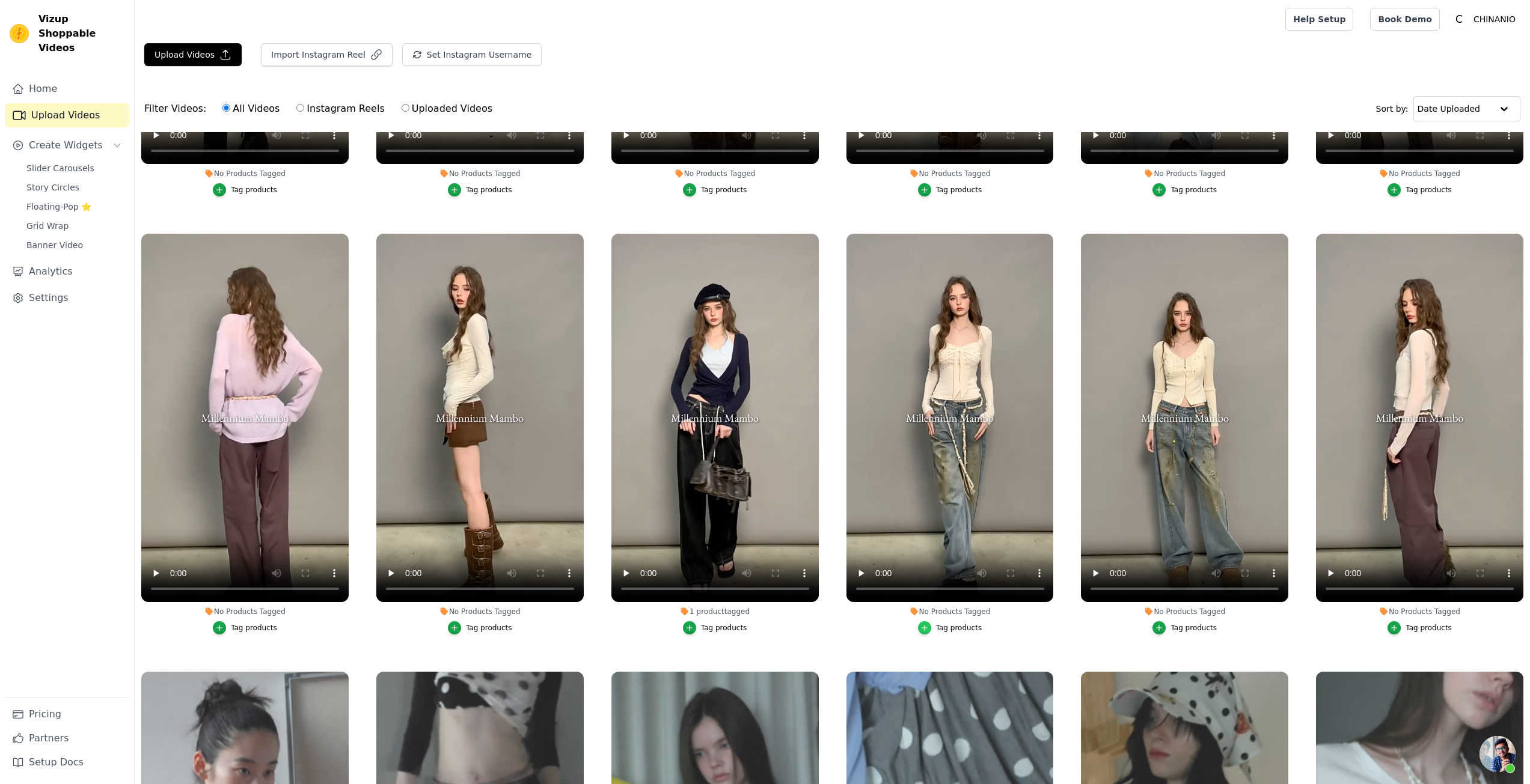
click at [924, 624] on icon "button" at bounding box center [925, 628] width 8 height 8
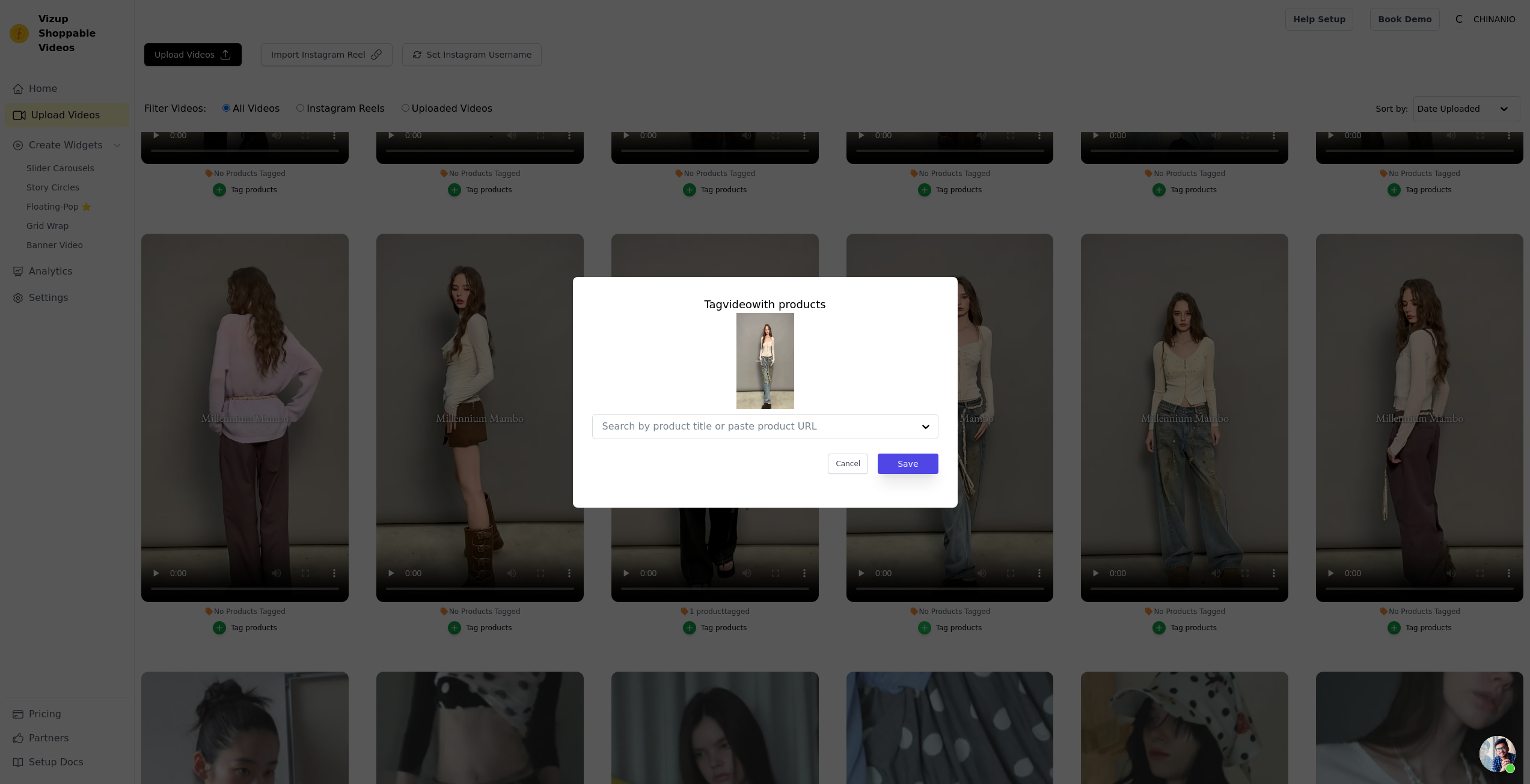
scroll to position [784, 0]
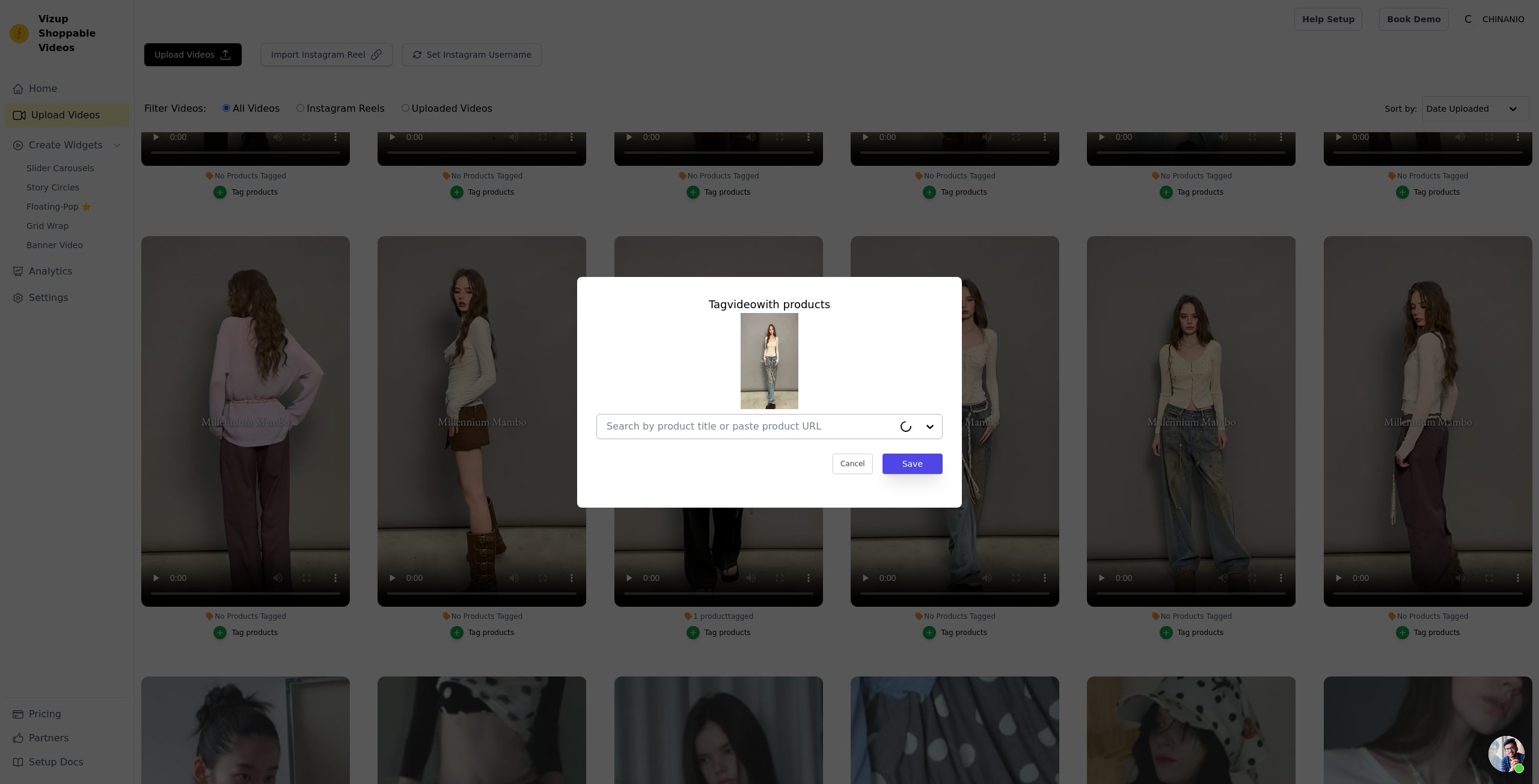
click at [822, 432] on input "No Products Tagged Tag video with products Cancel Save Tag products" at bounding box center [750, 426] width 287 height 12
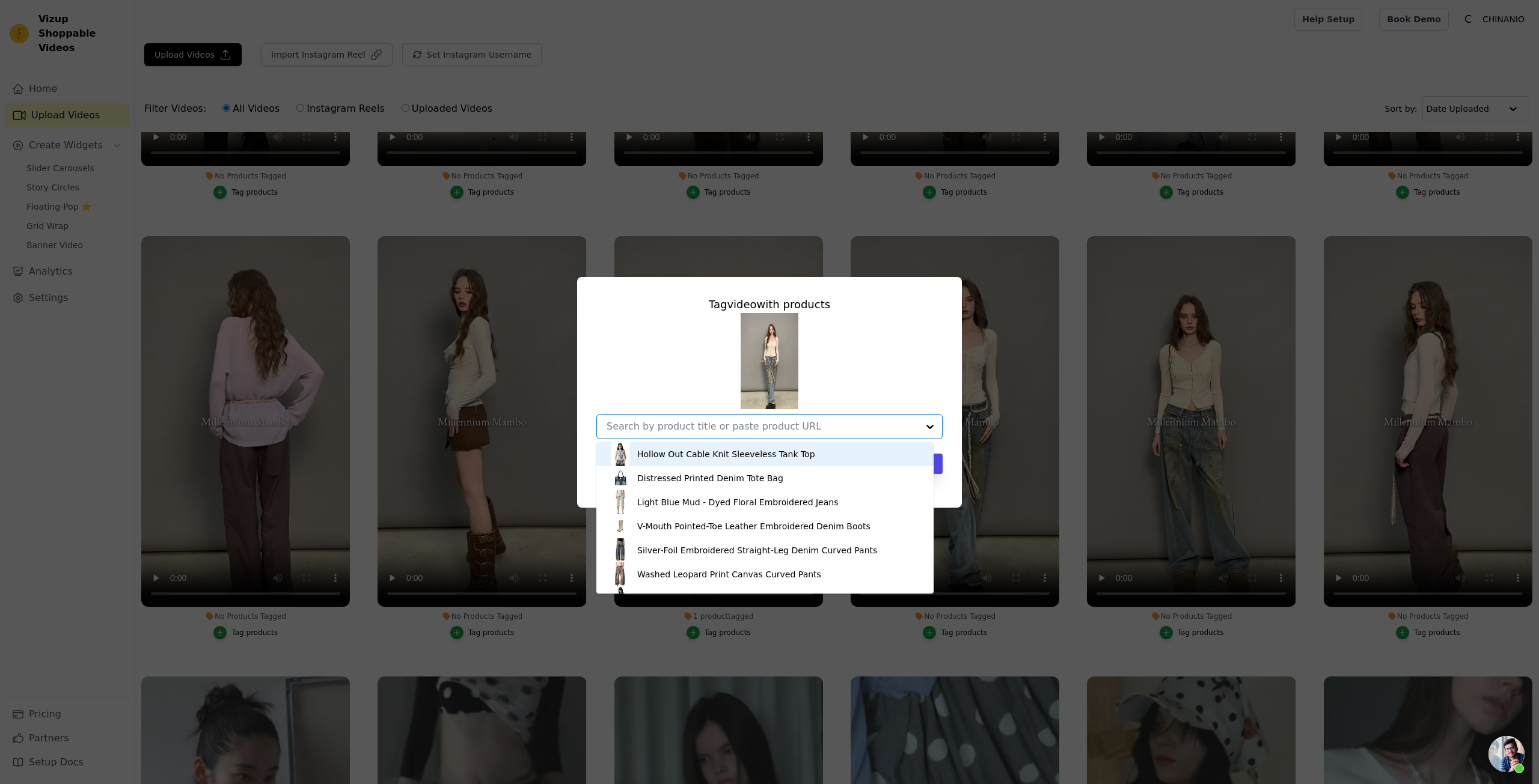
paste input "Sculpted Waist Wool Knit Blouse"
type input "Sculpted Waist Wool Knit Blouse"
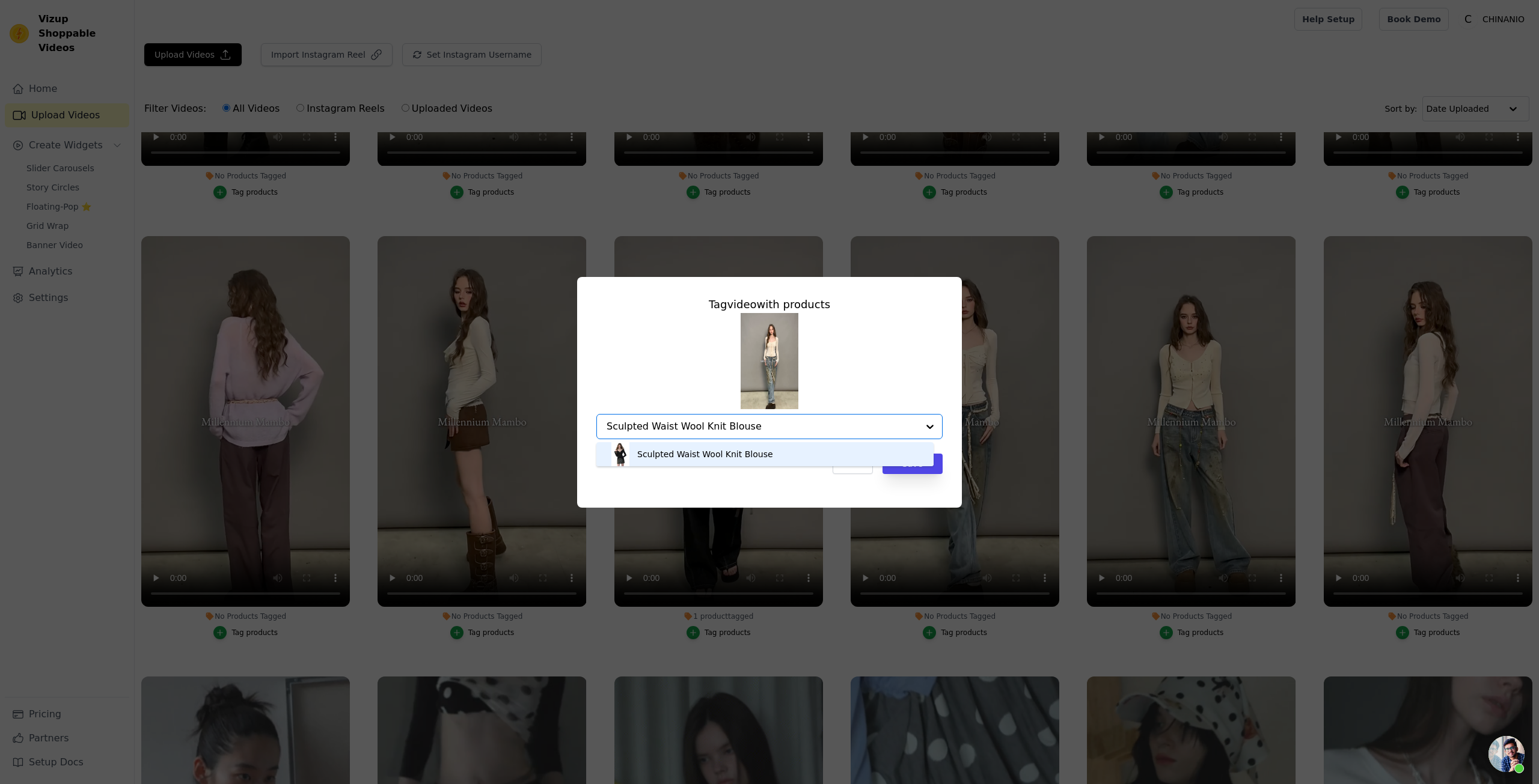
click at [844, 450] on div "Sculpted Waist Wool Knit Blouse" at bounding box center [765, 454] width 314 height 24
click at [772, 459] on div "Cancel Save" at bounding box center [770, 464] width 346 height 21
click at [910, 468] on button "Save" at bounding box center [912, 464] width 60 height 21
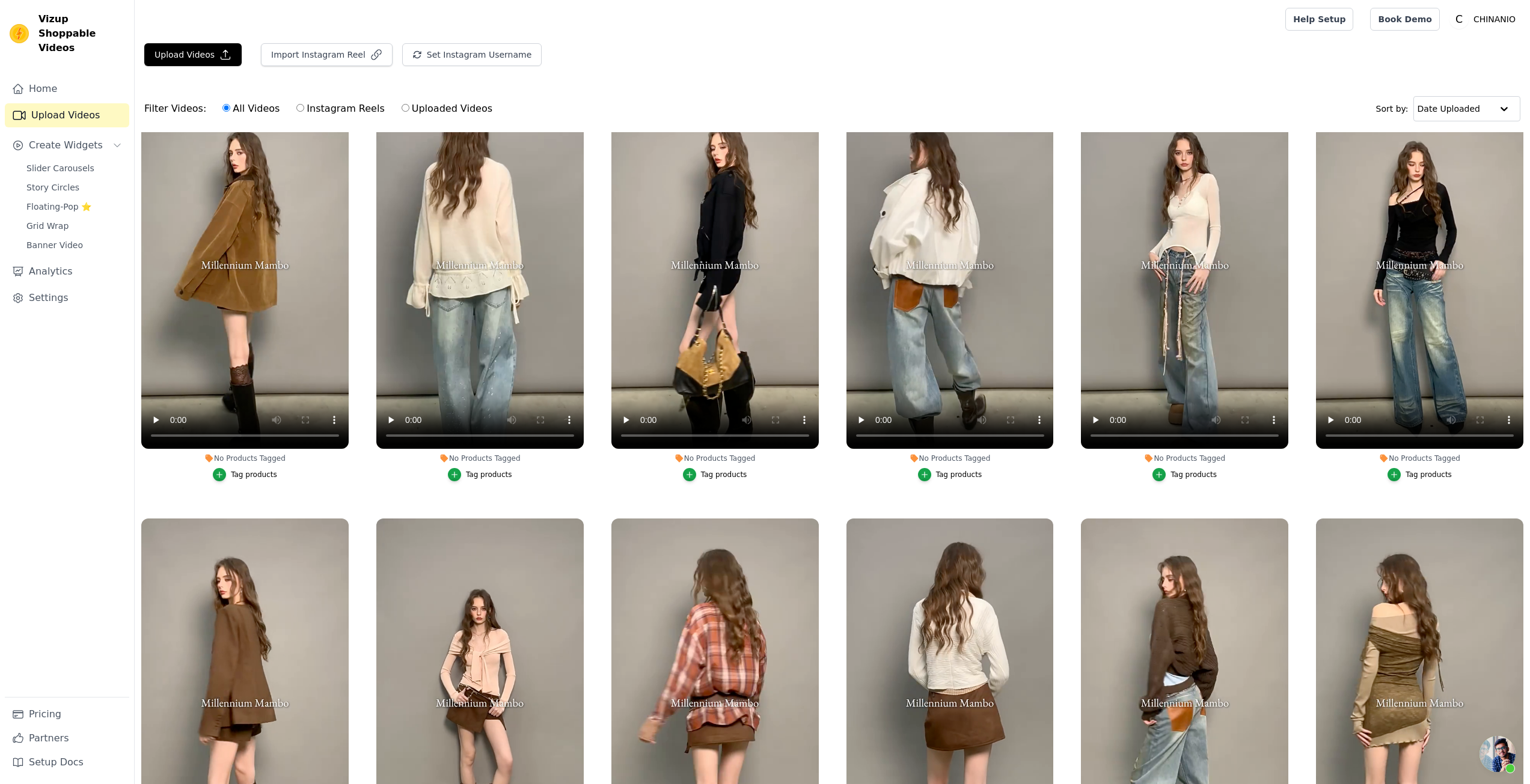
scroll to position [0, 0]
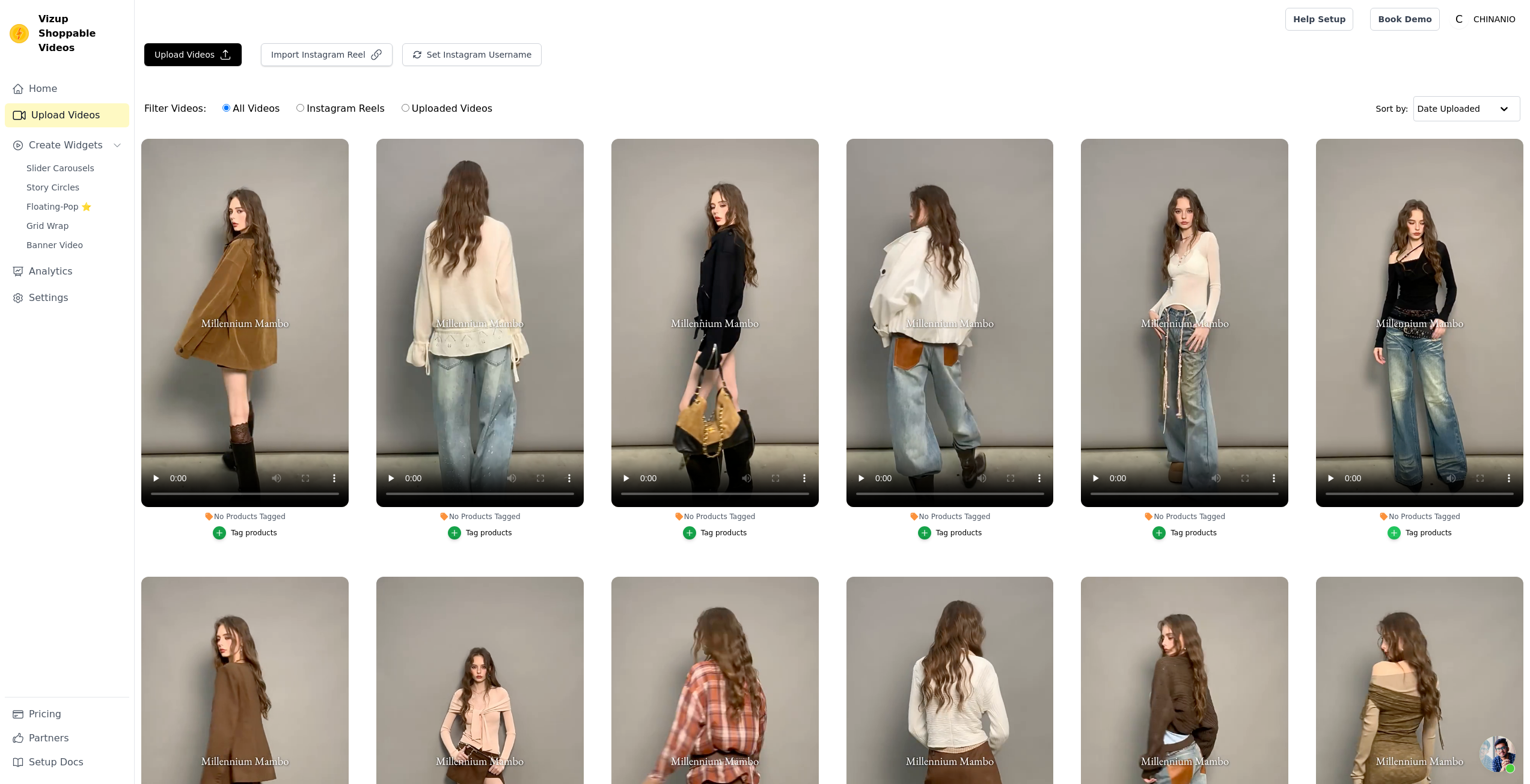
click at [1394, 534] on icon "button" at bounding box center [1394, 533] width 8 height 8
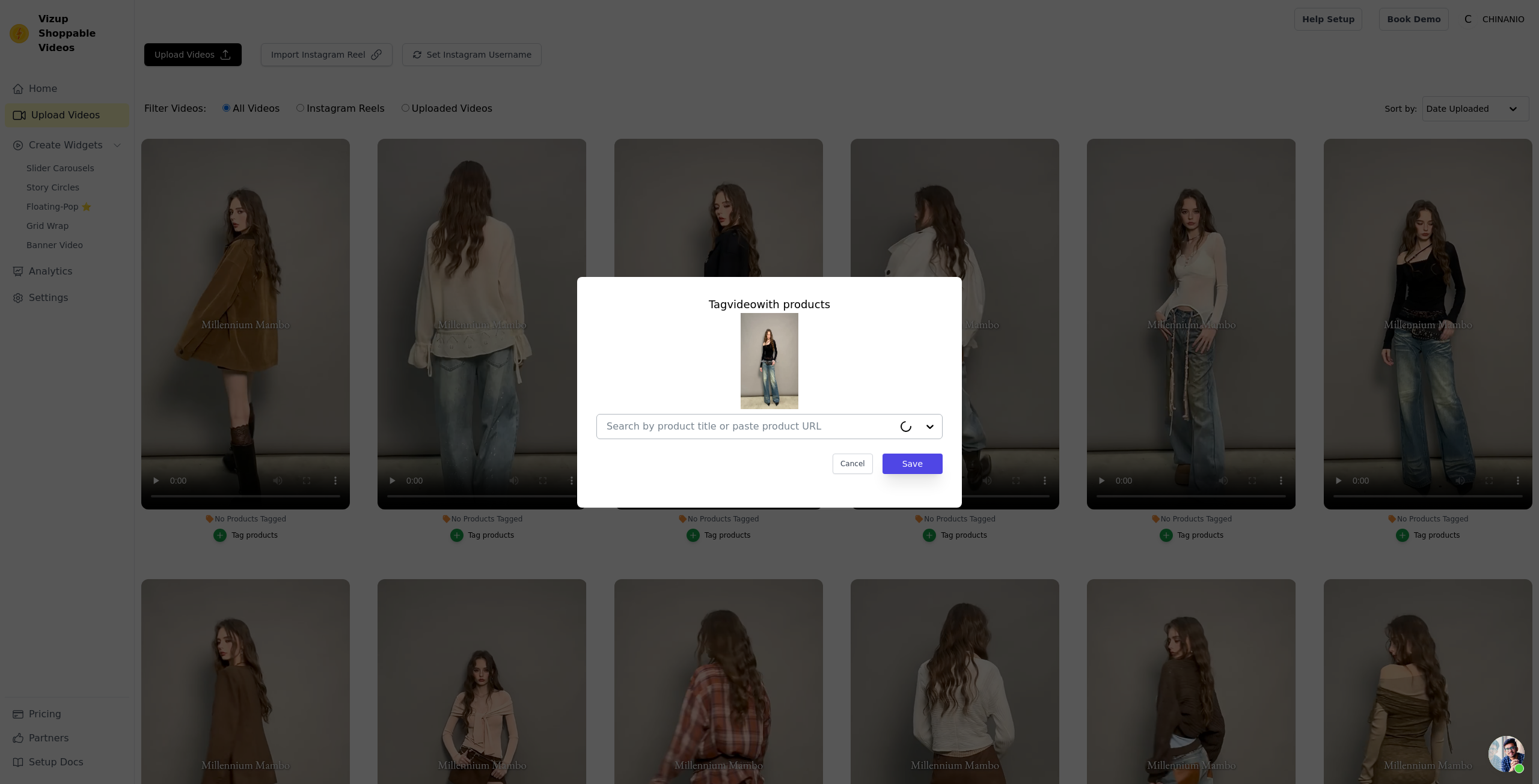
click at [703, 428] on input "No Products Tagged Tag video with products Cancel Save Tag products" at bounding box center [750, 426] width 287 height 12
click at [780, 419] on div at bounding box center [762, 426] width 312 height 24
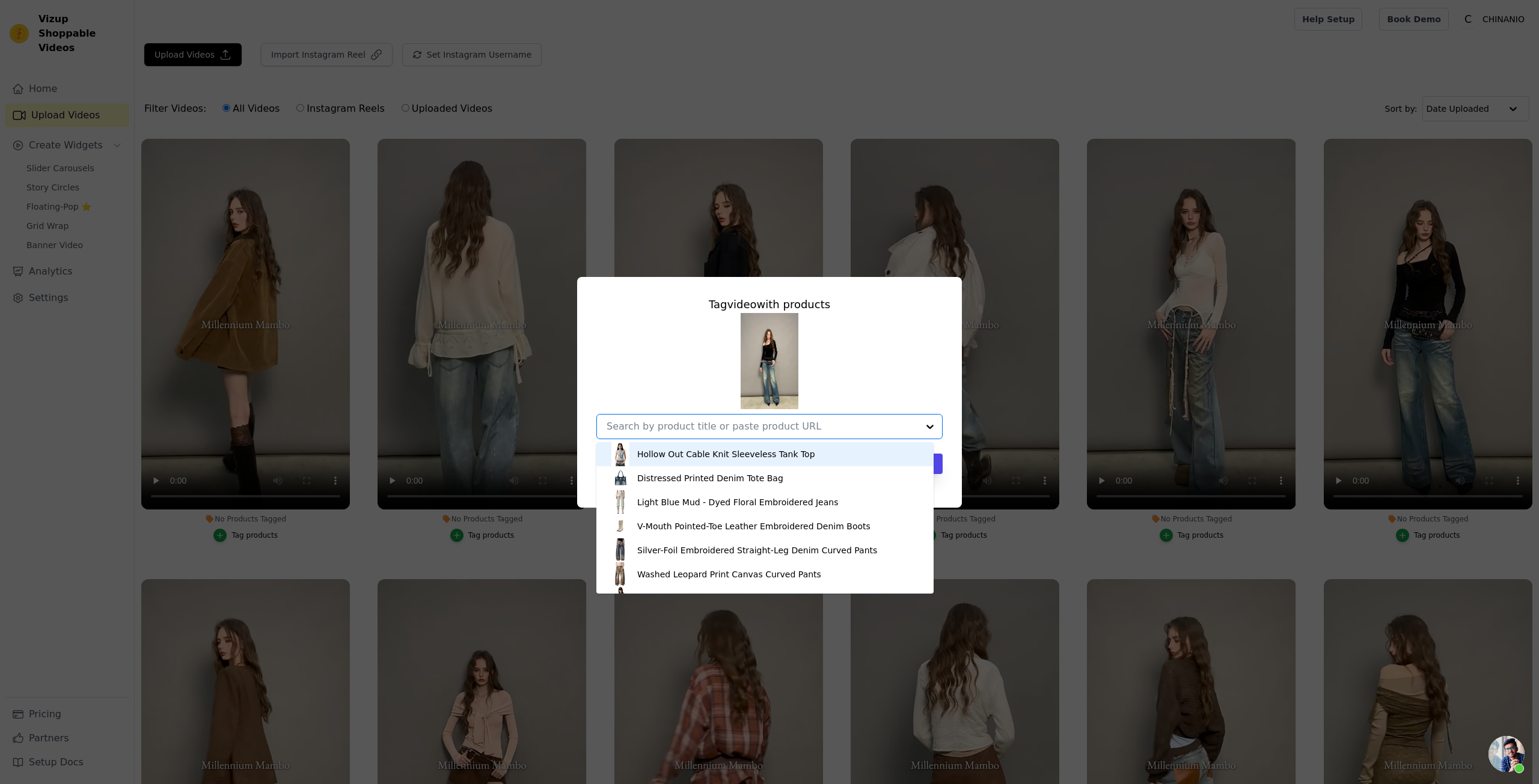
paste input "Sculpted Waist Wool Knit Blouse"
type input "Sculpted Waist Wool Knit Blouse"
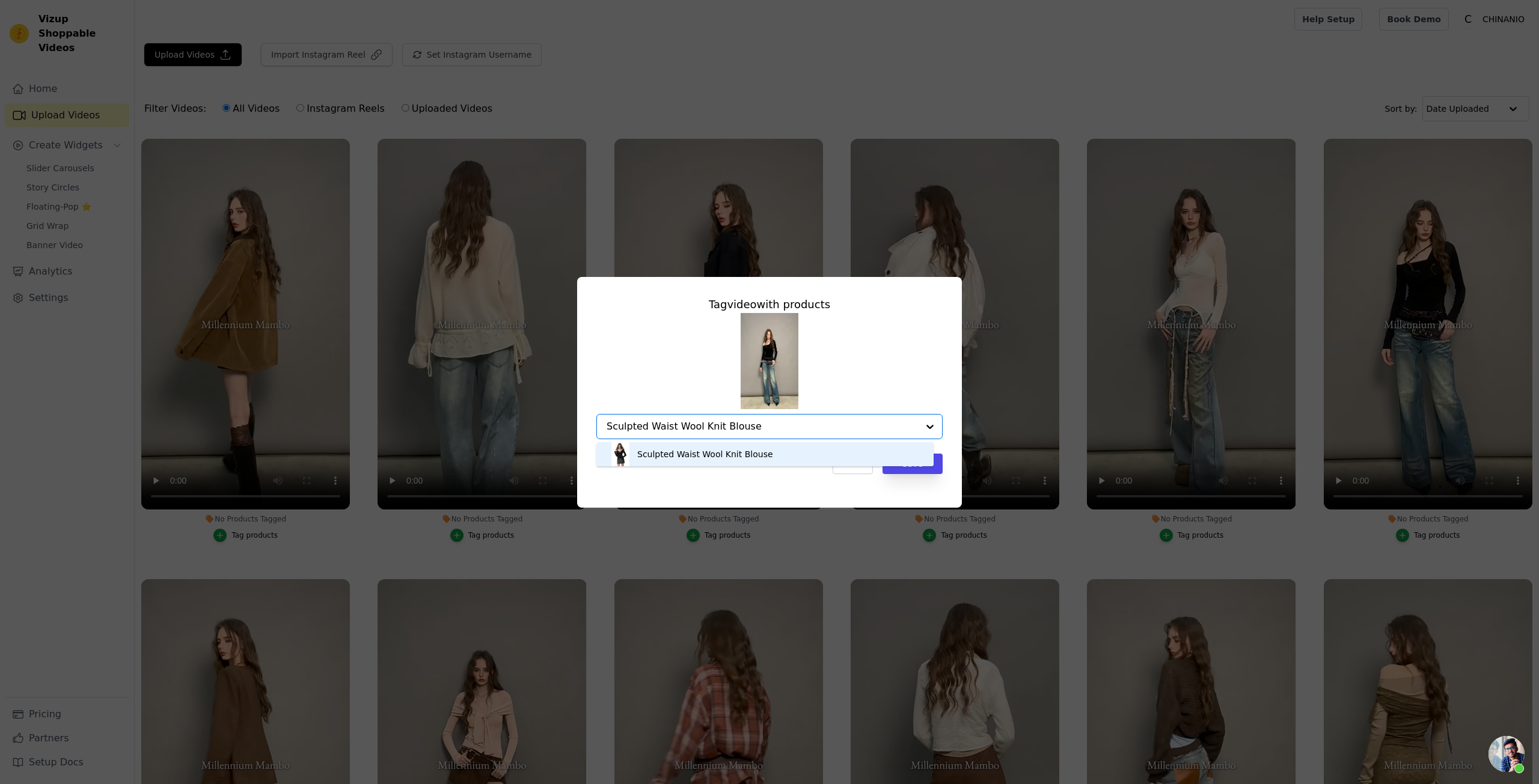
click at [865, 460] on div "Sculpted Waist Wool Knit Blouse" at bounding box center [765, 454] width 314 height 24
click at [908, 463] on button "Save" at bounding box center [912, 464] width 60 height 21
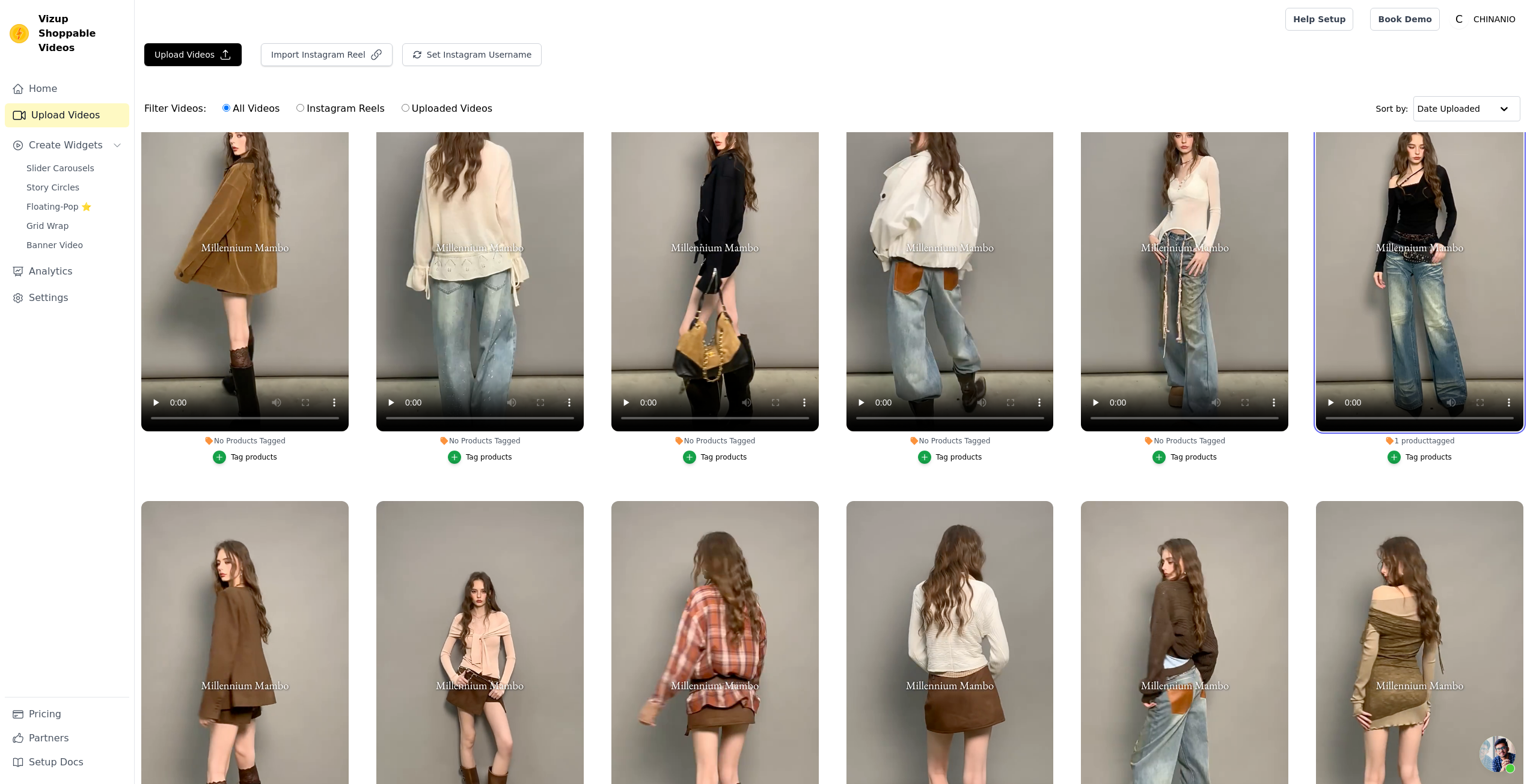
scroll to position [60, 0]
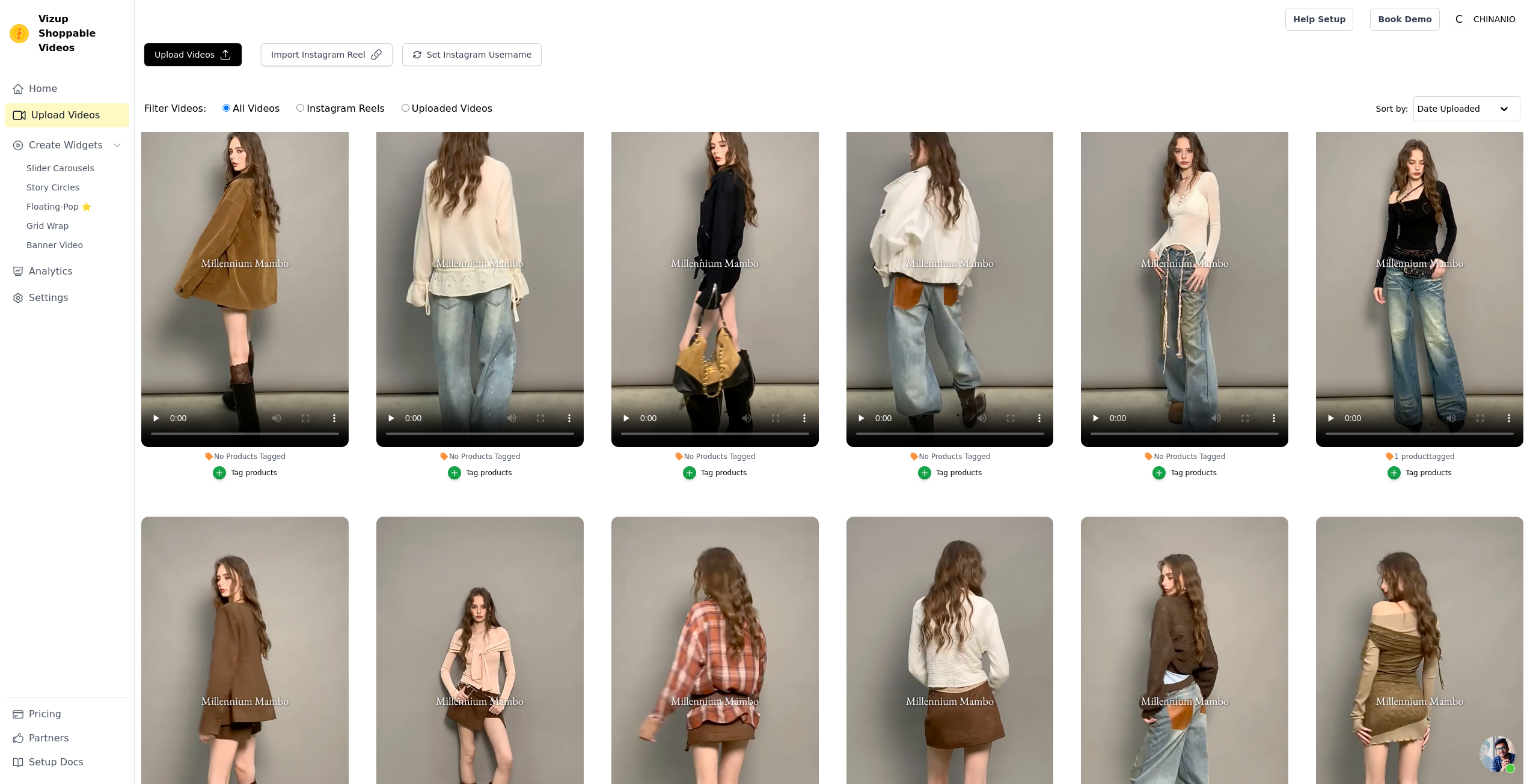
click at [1402, 455] on div "1 product tagged" at bounding box center [1420, 457] width 208 height 10
click at [1406, 471] on div "Tag products" at bounding box center [1429, 473] width 46 height 10
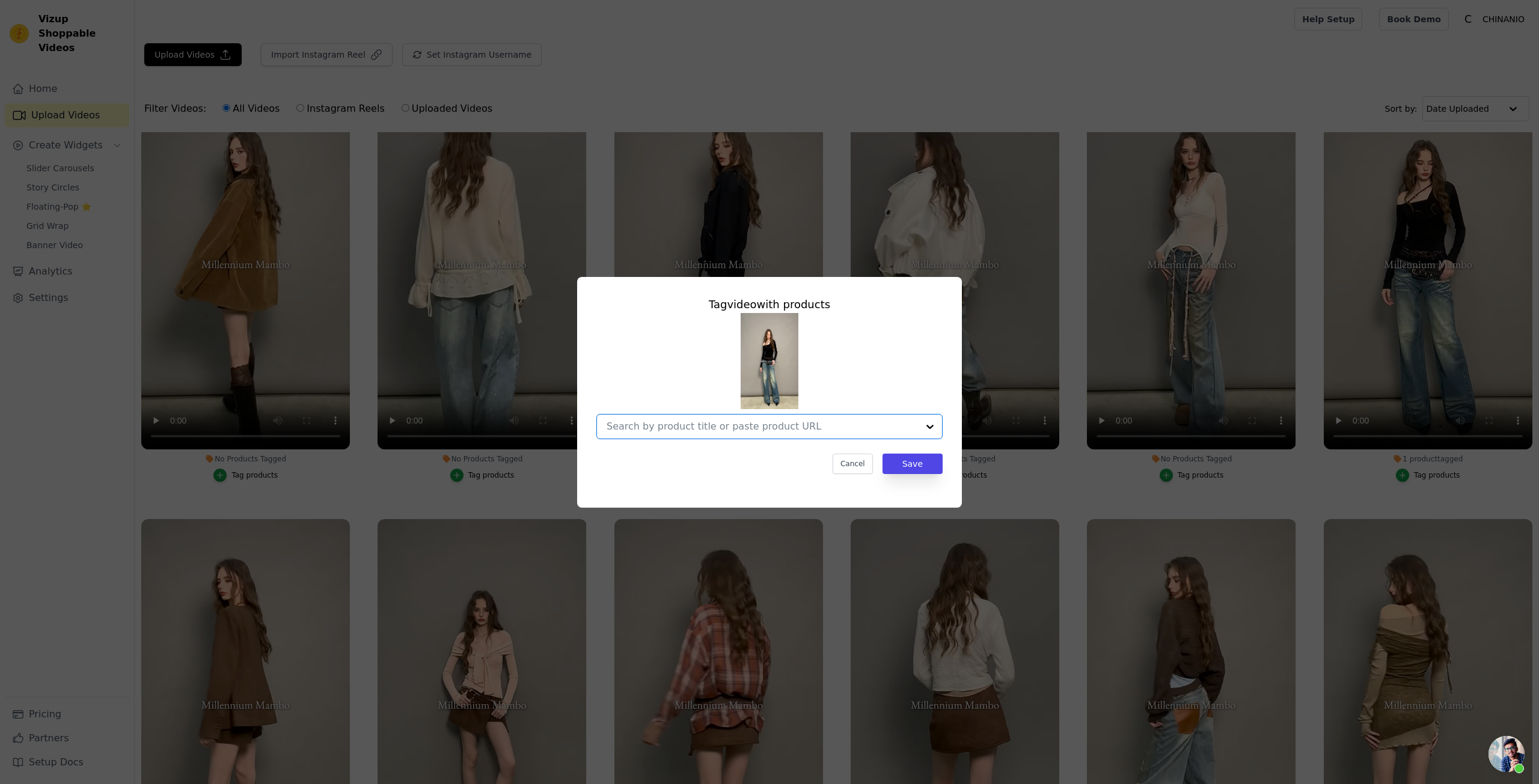
click at [754, 427] on input "1 product tagged Tag video with products Option undefined, selected. Select is …" at bounding box center [762, 426] width 312 height 12
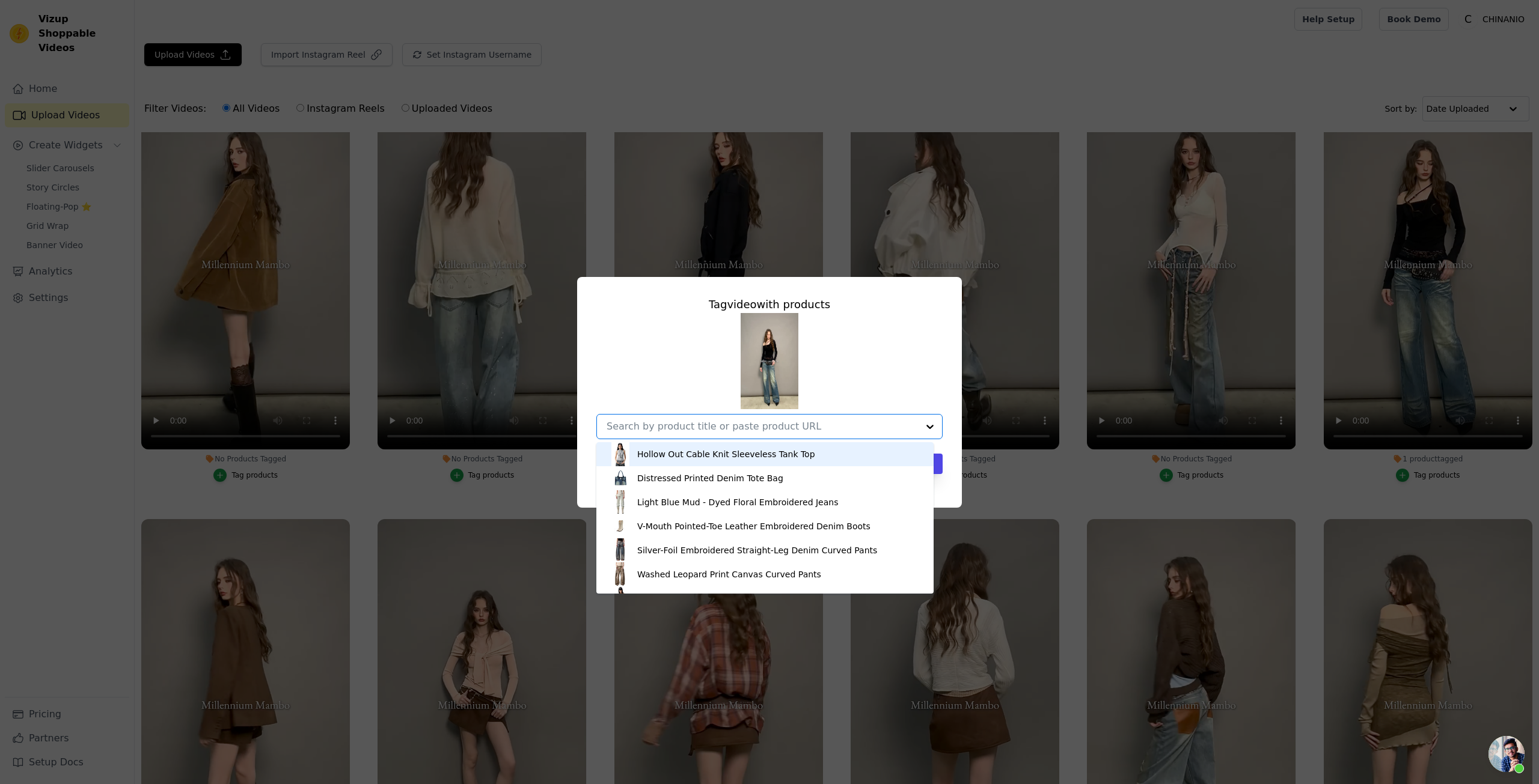
paste input "Asymmetrical Lyocell Fitted T-shirt"
type input "Asymmetrical Lyocell Fitted T-shirt"
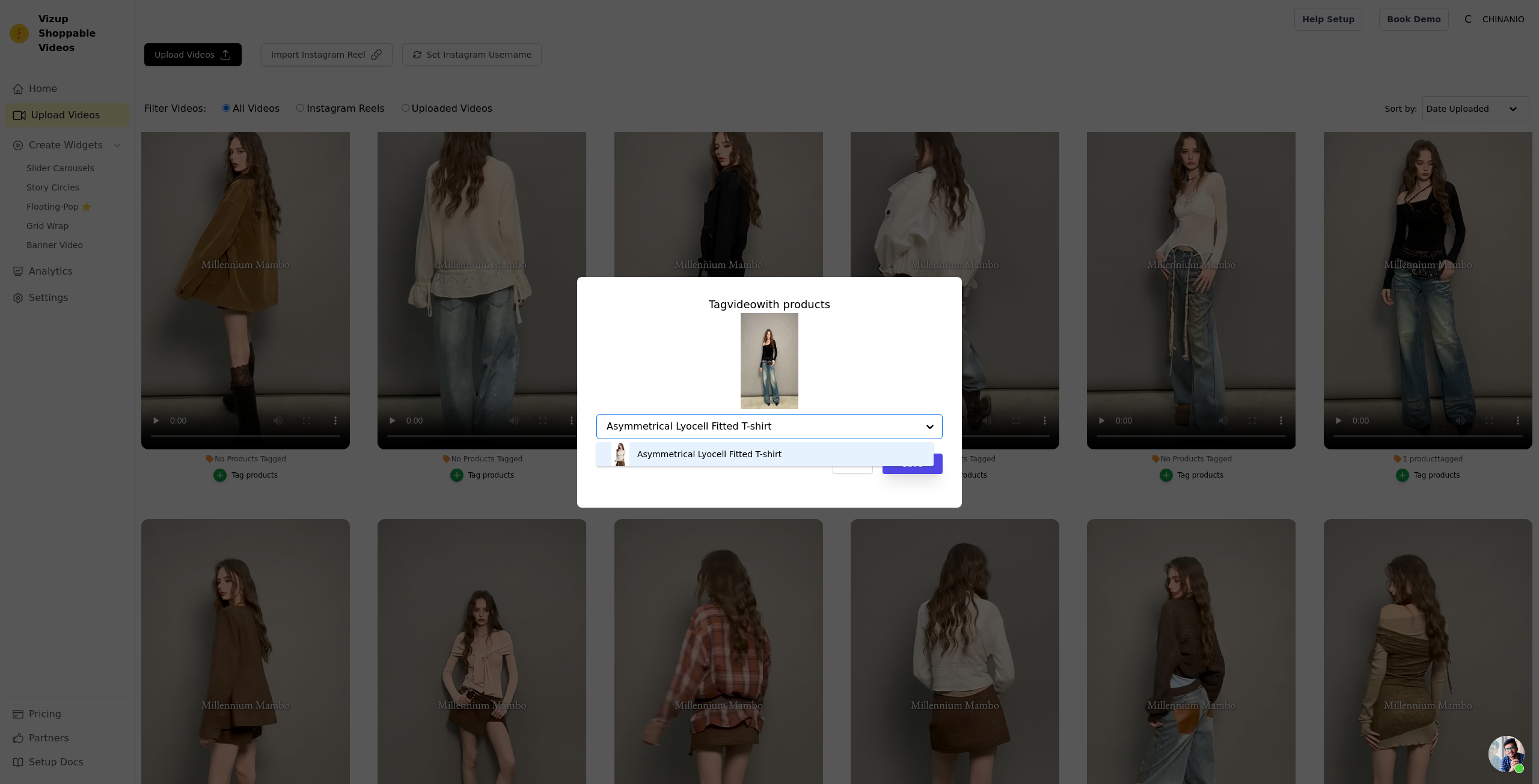
click at [777, 452] on div "Asymmetrical Lyocell Fitted T-shirt" at bounding box center [765, 454] width 314 height 24
click at [784, 464] on div "Cancel Save" at bounding box center [770, 464] width 346 height 21
click at [904, 466] on button "Save" at bounding box center [912, 464] width 60 height 21
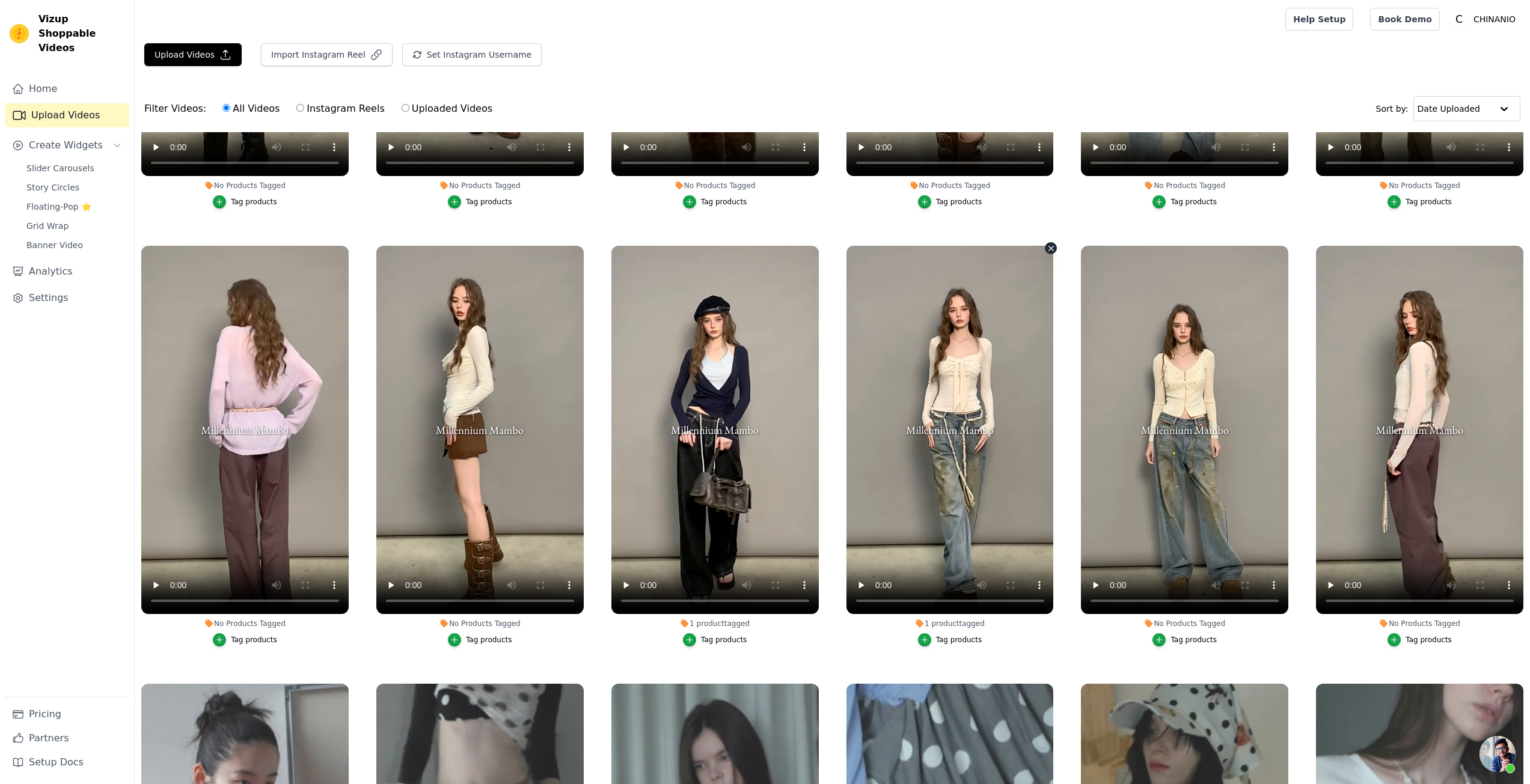
scroll to position [781, 0]
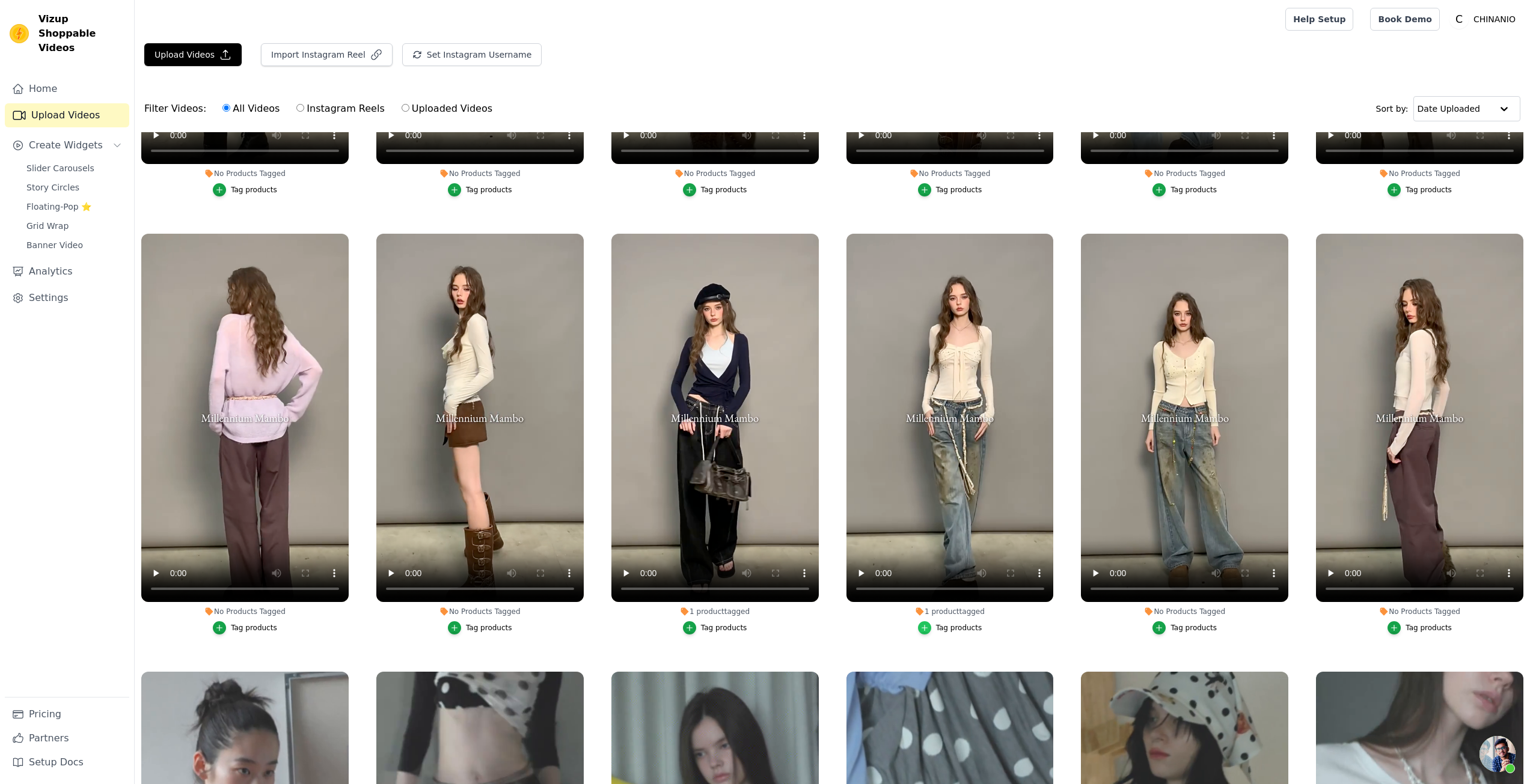
click at [918, 621] on div "button" at bounding box center [924, 628] width 13 height 13
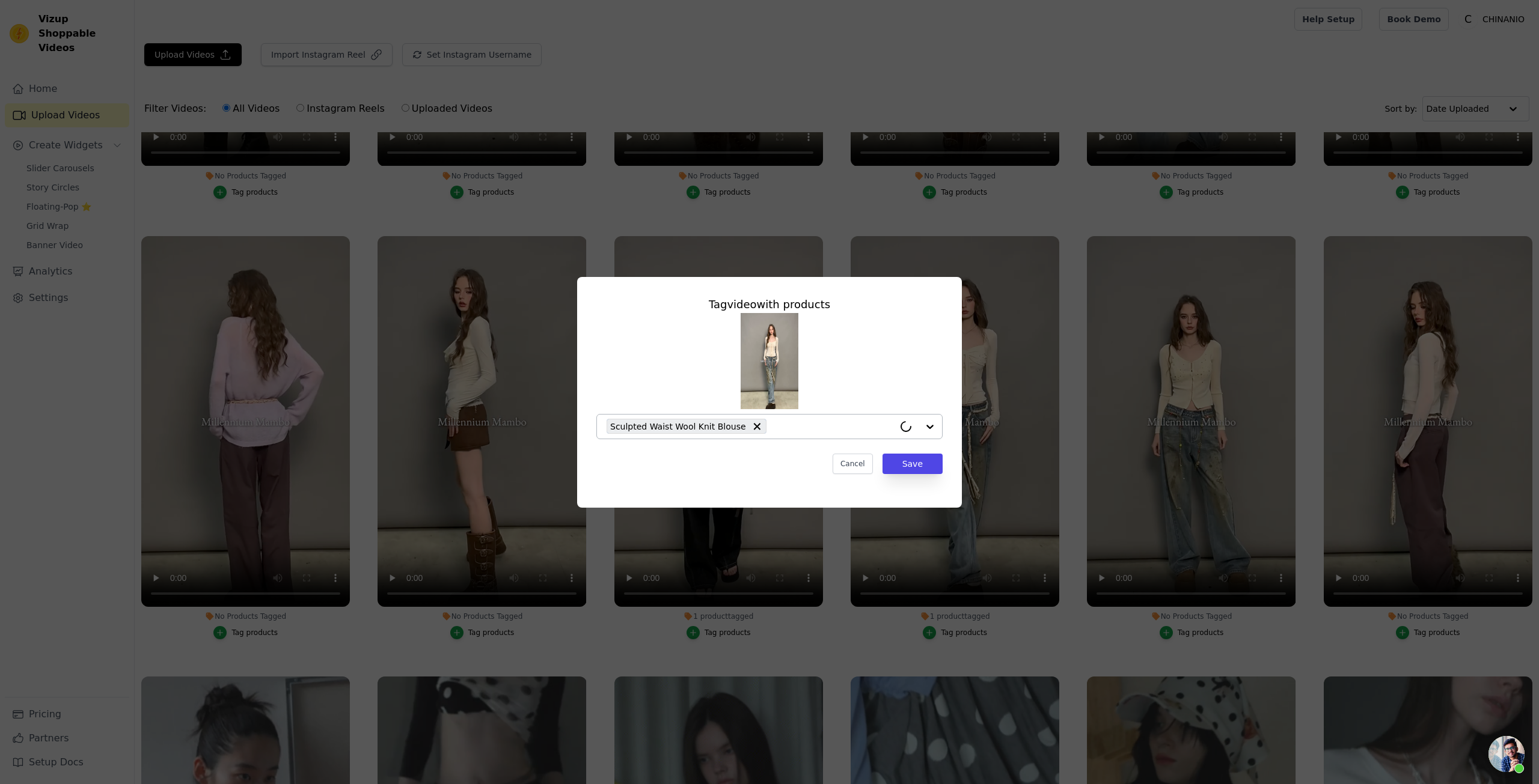
click at [790, 424] on input "1 product tagged Tag video with products Sculpted Waist Wool Knit Blouse Cancel…" at bounding box center [833, 426] width 121 height 12
click at [752, 423] on input "1 product tagged Tag video with products Cancel Save Tag products" at bounding box center [762, 426] width 312 height 12
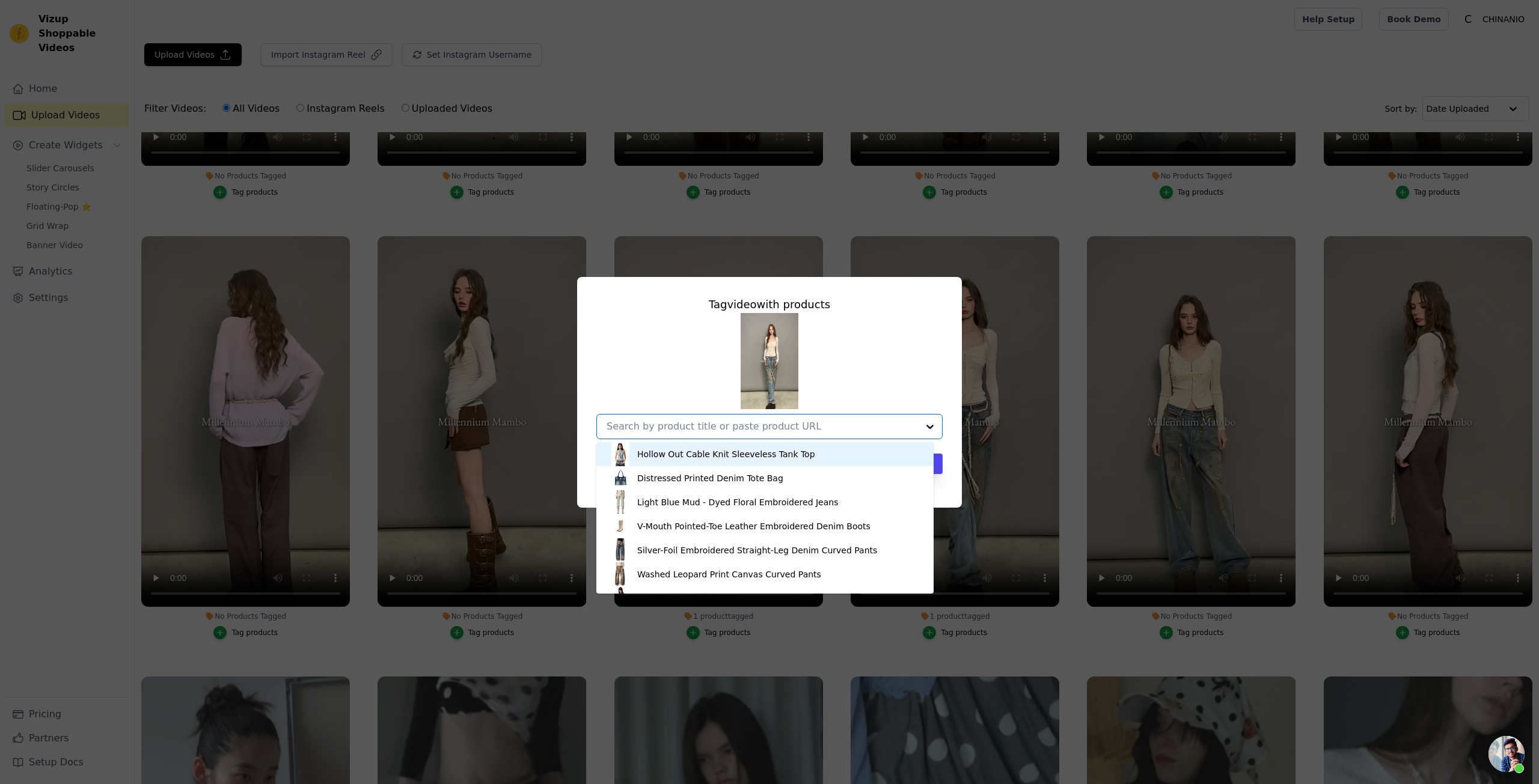
paste input "Bow Rhinestone U-neck Blouse"
type input "Bow Rhinestone U-neck Blouse"
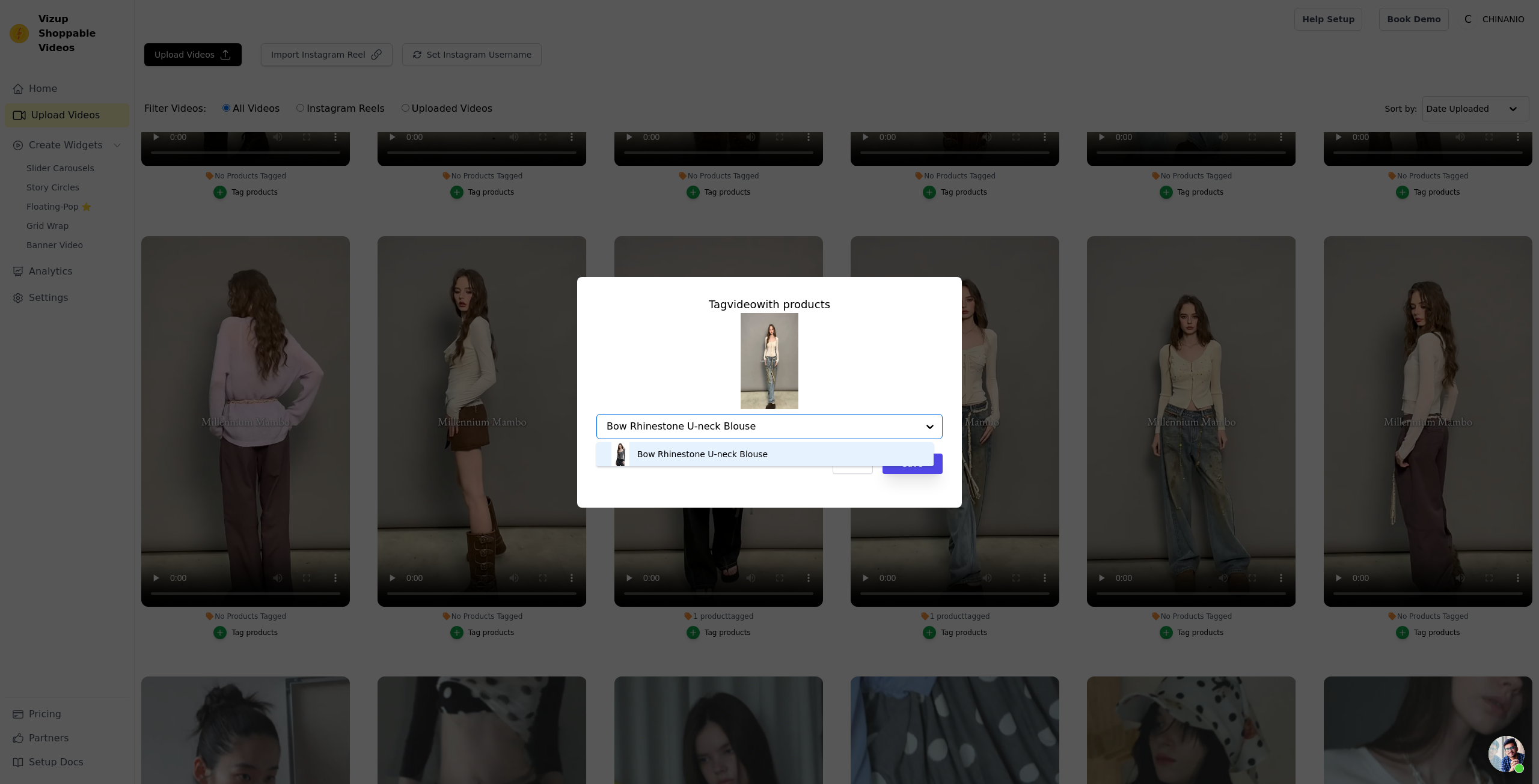
click at [788, 444] on div "Bow Rhinestone U-neck Blouse" at bounding box center [765, 454] width 314 height 24
click at [903, 466] on button "Save" at bounding box center [912, 464] width 60 height 21
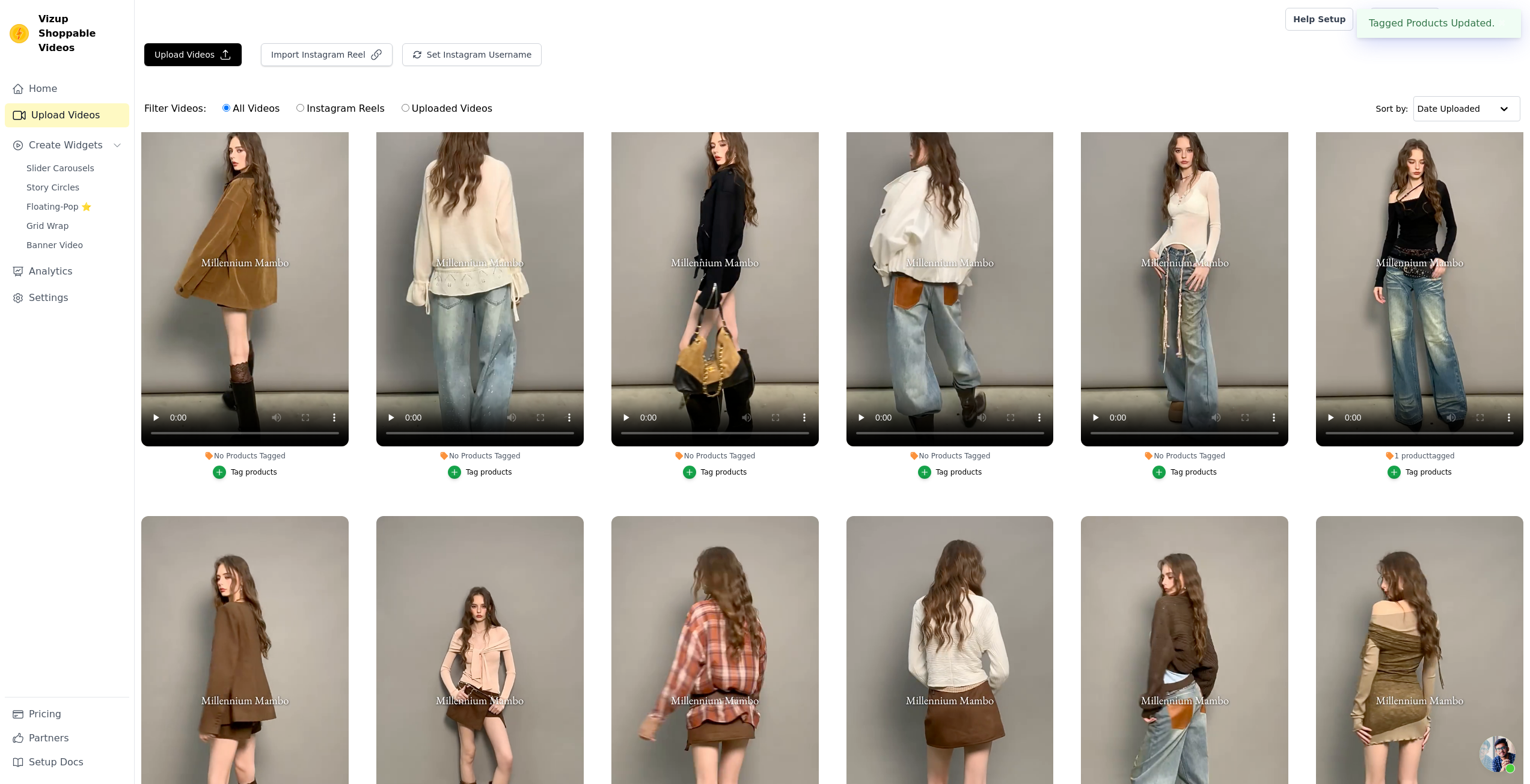
scroll to position [60, 0]
click at [1164, 477] on button "Tag products" at bounding box center [1185, 473] width 64 height 13
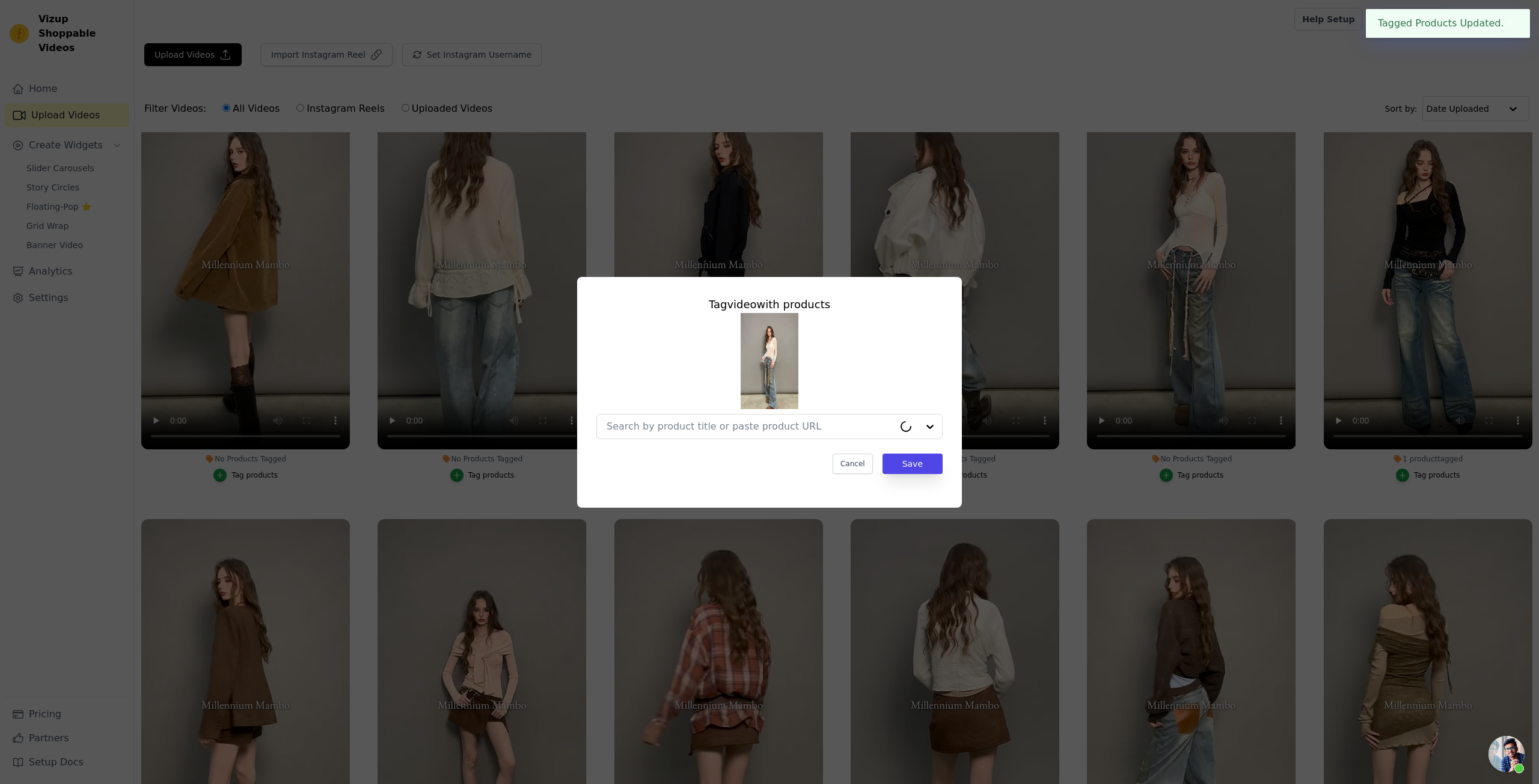
click at [738, 412] on div at bounding box center [770, 376] width 346 height 126
click at [721, 426] on input "No Products Tagged Tag video with products Cancel Save Tag products" at bounding box center [762, 426] width 312 height 12
click at [669, 429] on input "No Products Tagged Tag video with products Cancel Save Tag products" at bounding box center [762, 426] width 312 height 12
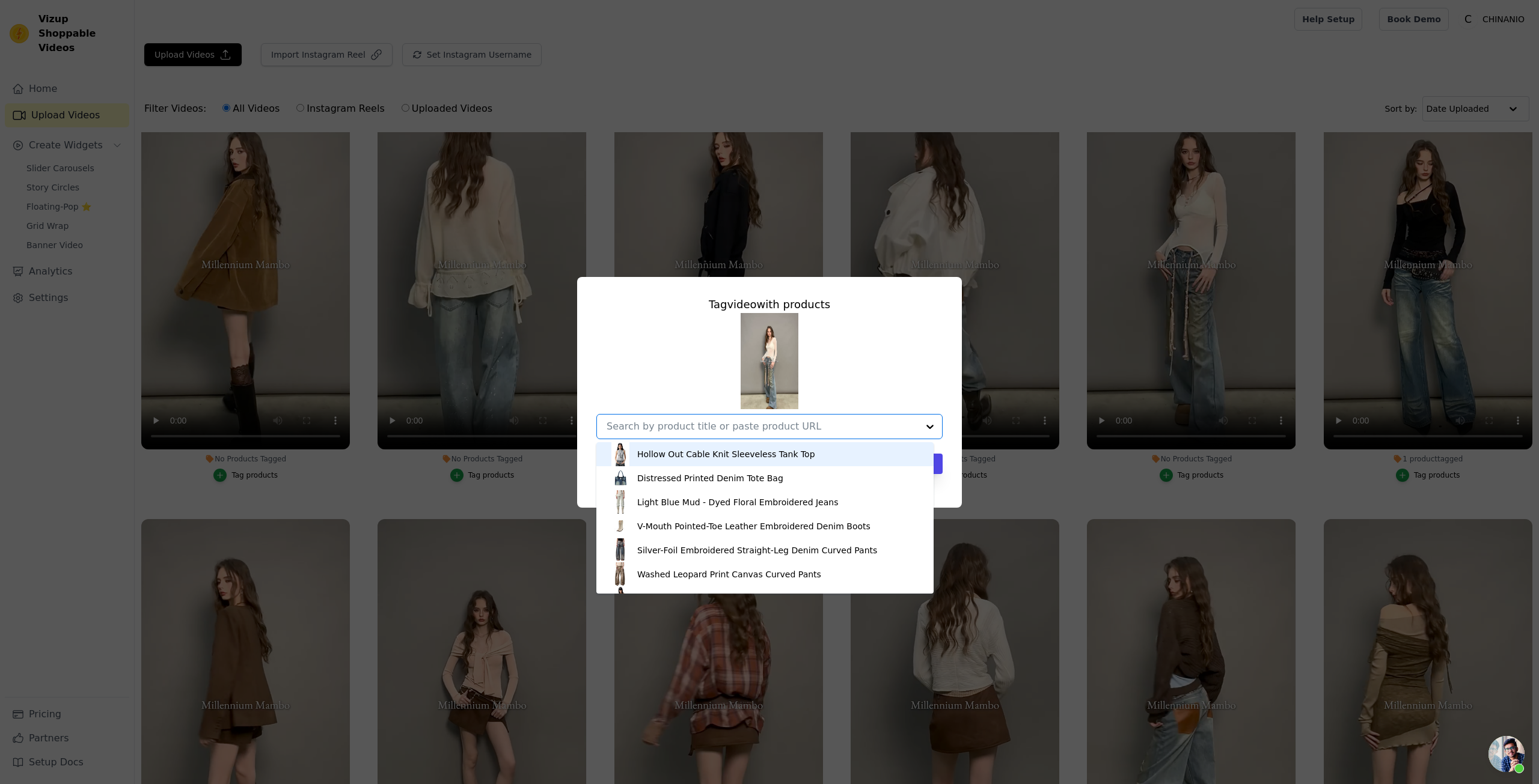
paste input "Sculpted Waist Wool Knit Blouse"
type input "Sculpted Waist Wool Knit Blouse"
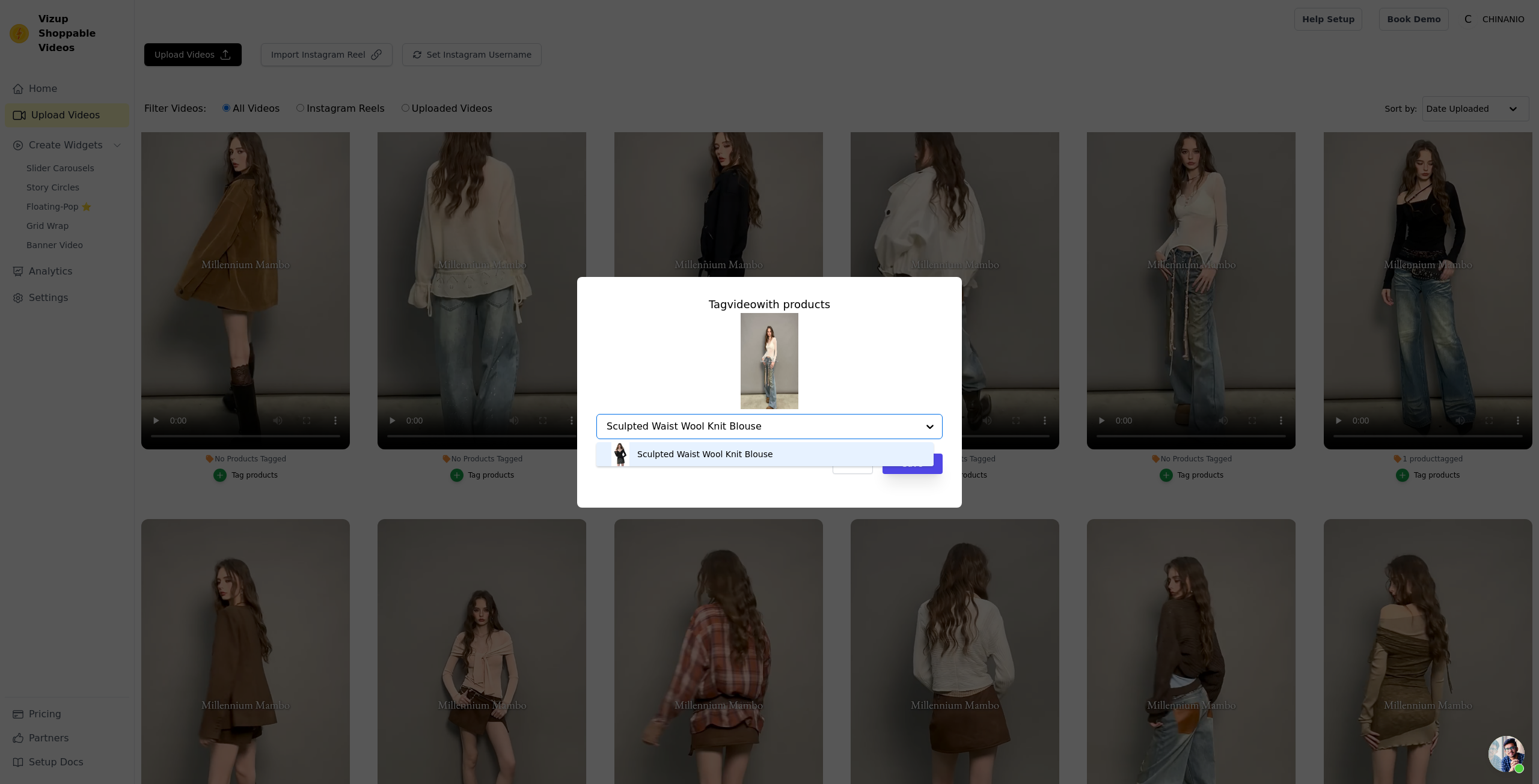
click at [836, 448] on div "Sculpted Waist Wool Knit Blouse" at bounding box center [765, 454] width 314 height 24
click at [908, 462] on button "Save" at bounding box center [912, 464] width 60 height 21
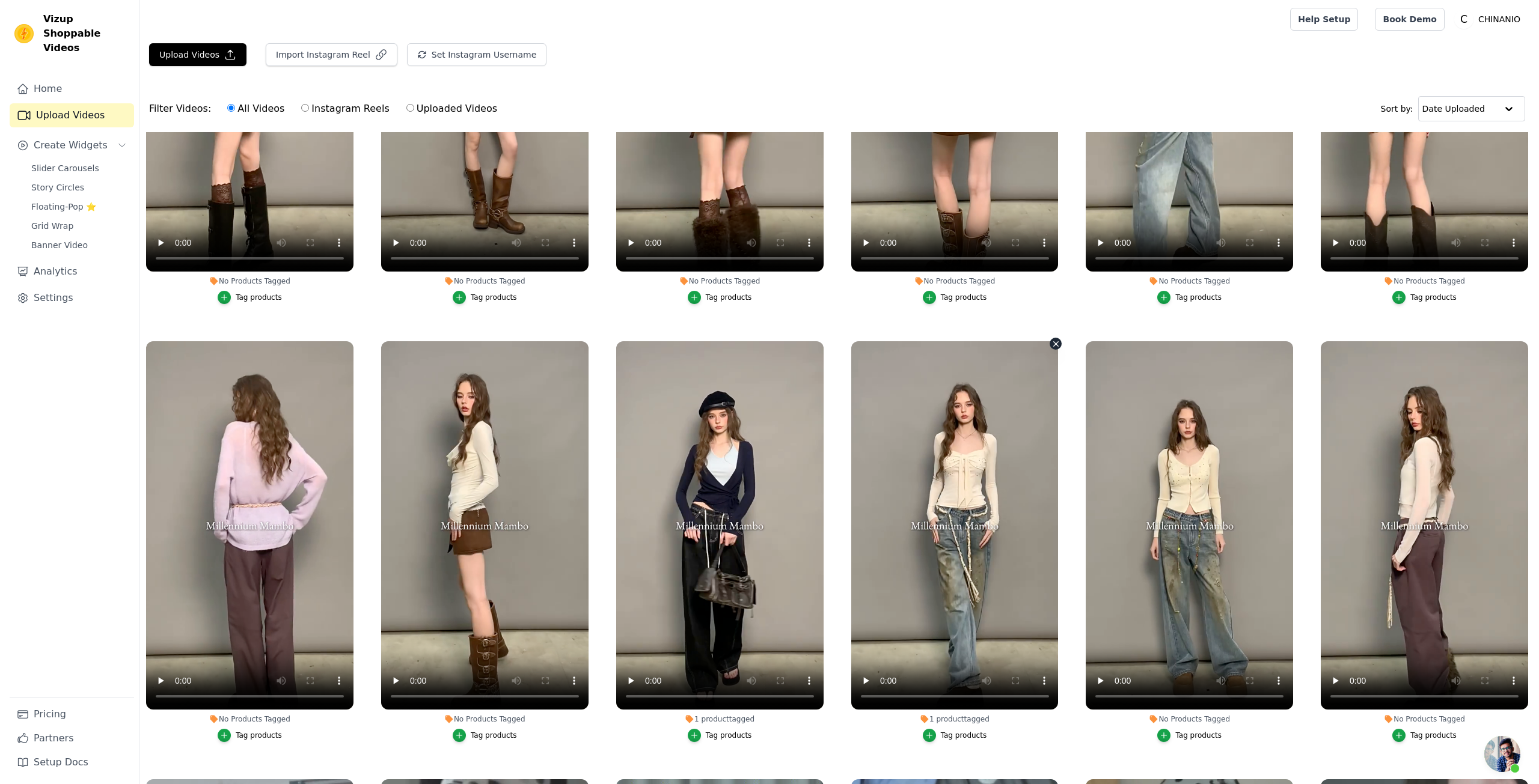
scroll to position [481, 0]
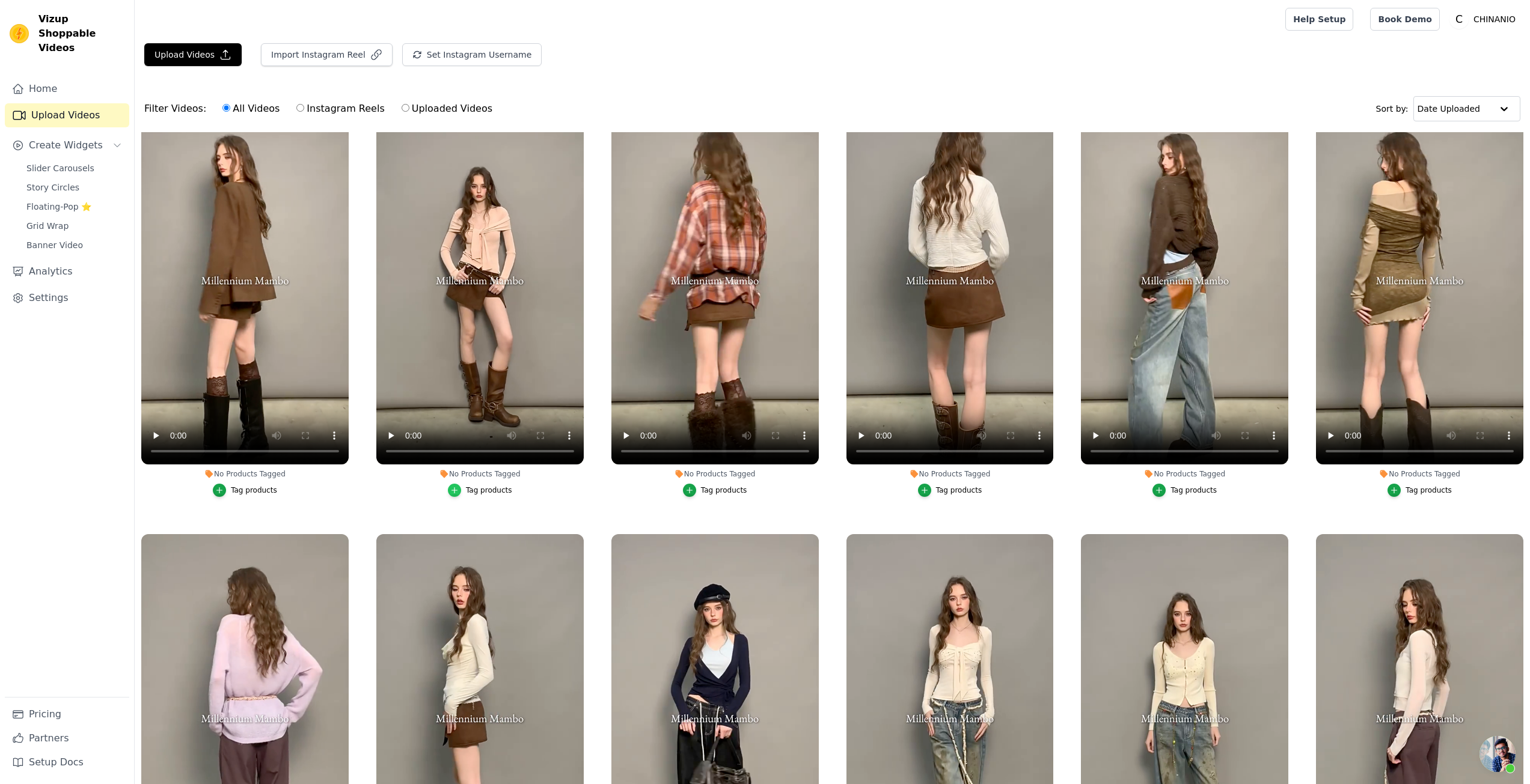
click at [459, 486] on div "button" at bounding box center [454, 490] width 13 height 13
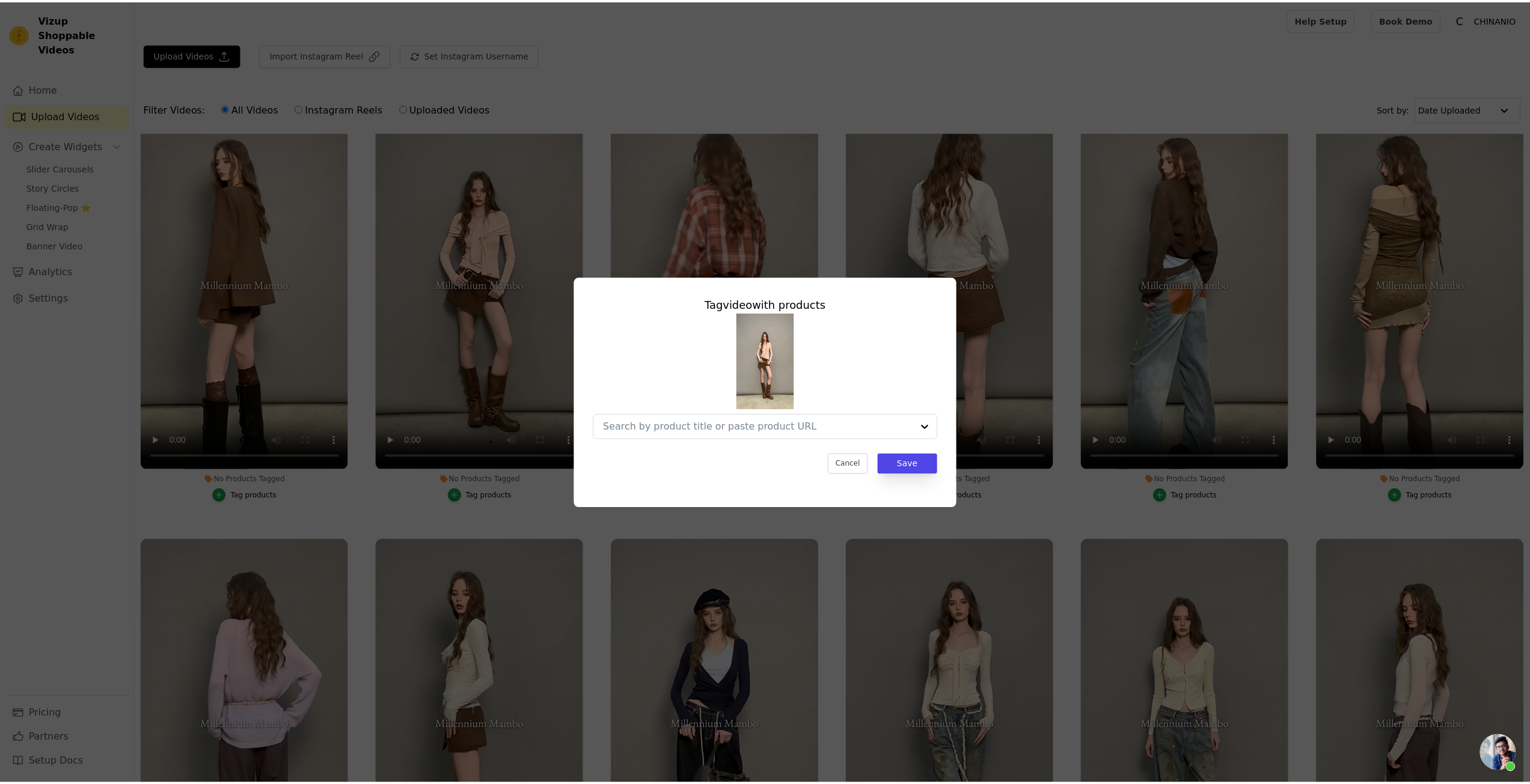
scroll to position [484, 0]
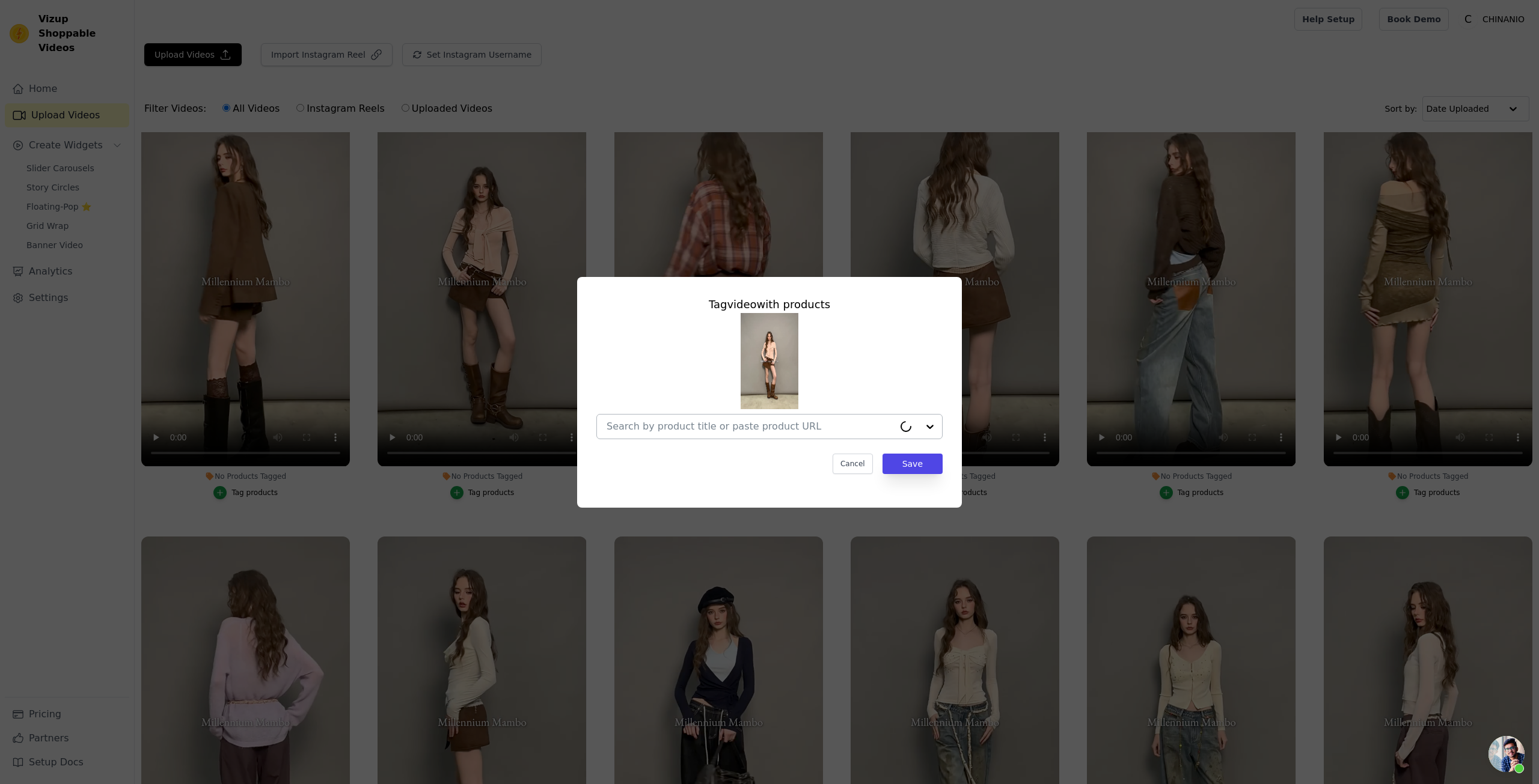
click at [728, 414] on div at bounding box center [750, 426] width 287 height 24
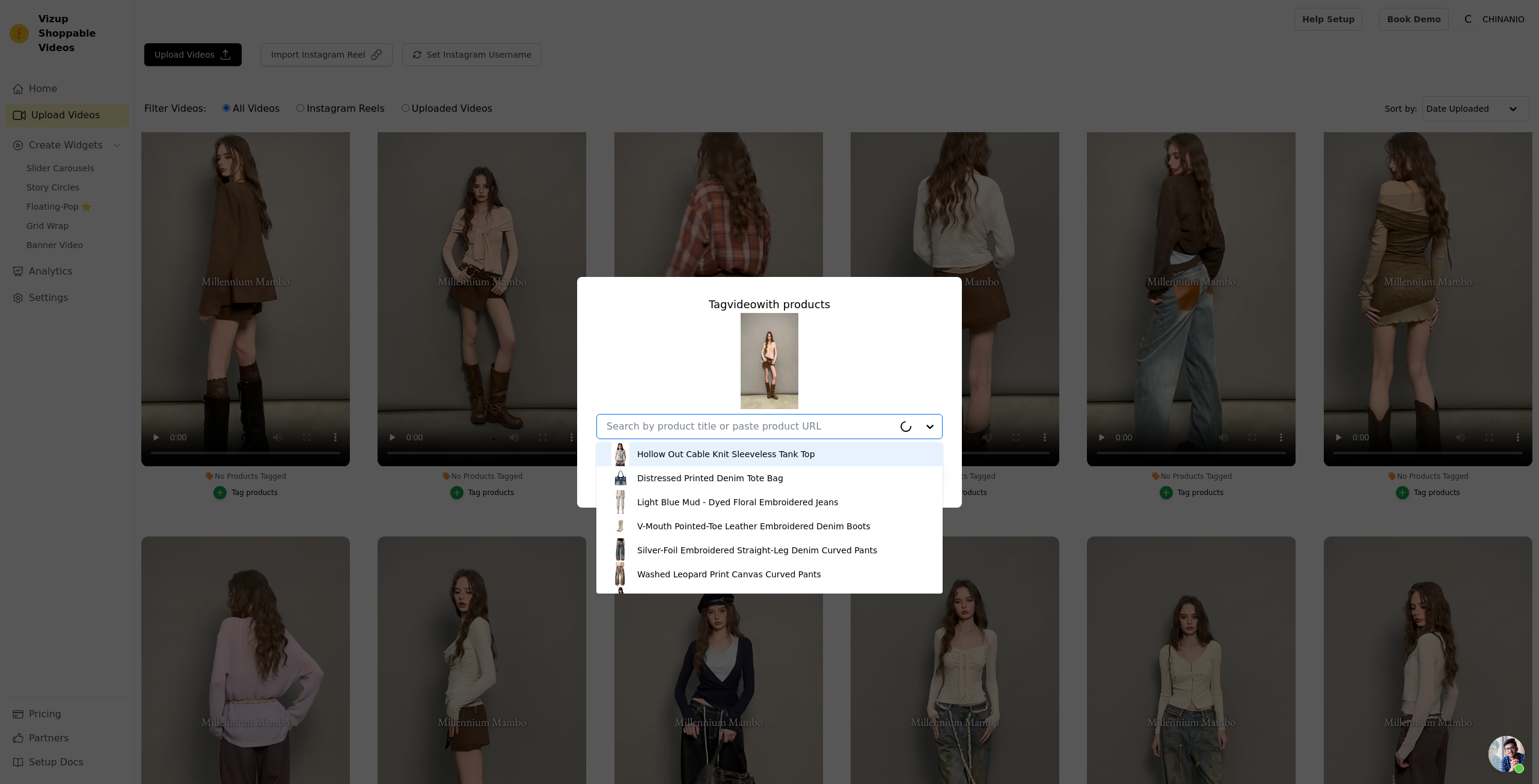
click at [730, 425] on input "No Products Tagged Tag video with products Hollow Out Cable Knit Sleeveless Tan…" at bounding box center [750, 426] width 287 height 12
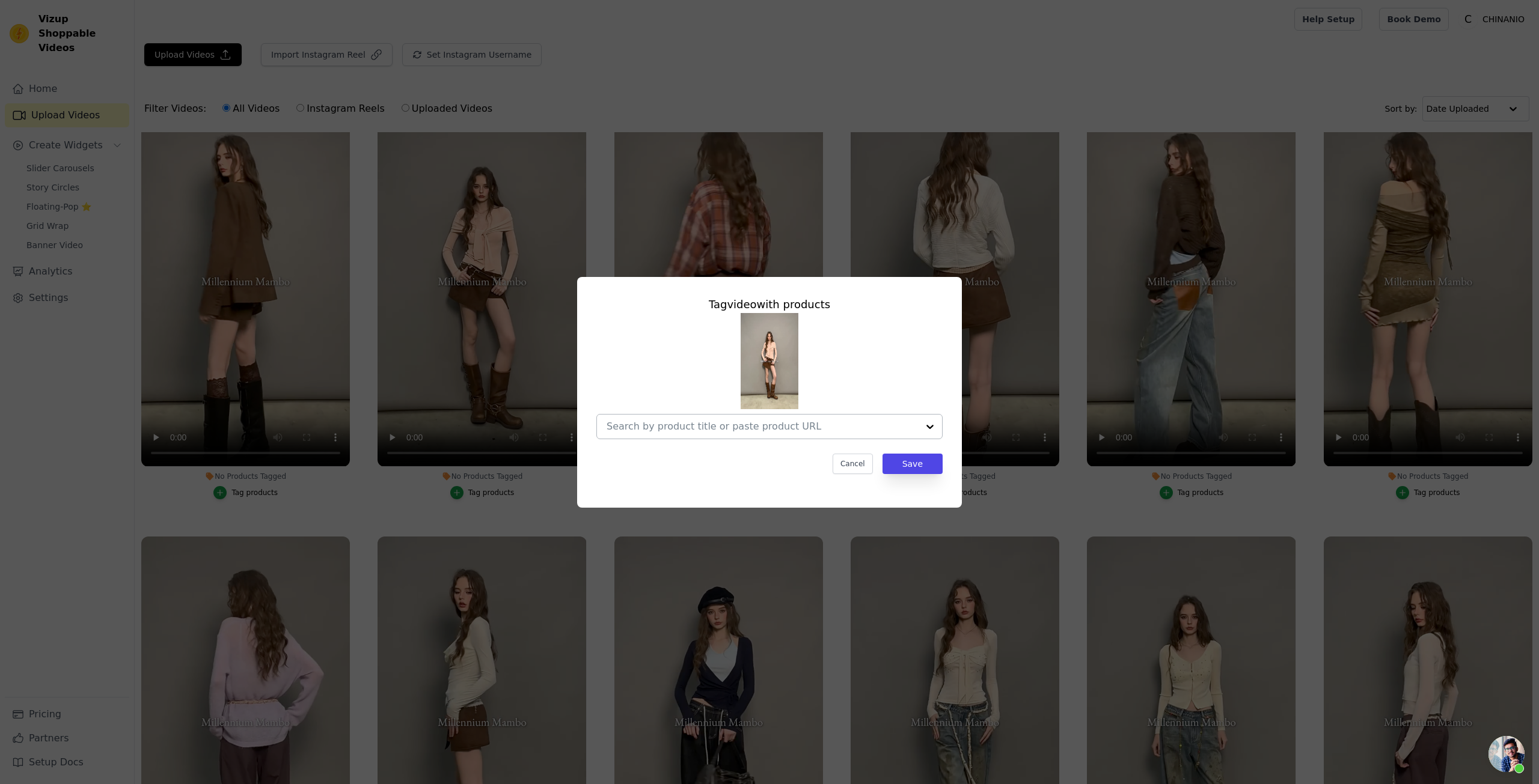
paste input "Dual-Wear Draped Knit Blouse"
type input "Dual-Wear Draped Knit Blouse"
click at [744, 449] on div "Dual-Wear Draped Knit Blouse" at bounding box center [701, 454] width 127 height 12
click at [898, 459] on button "Save" at bounding box center [912, 464] width 60 height 21
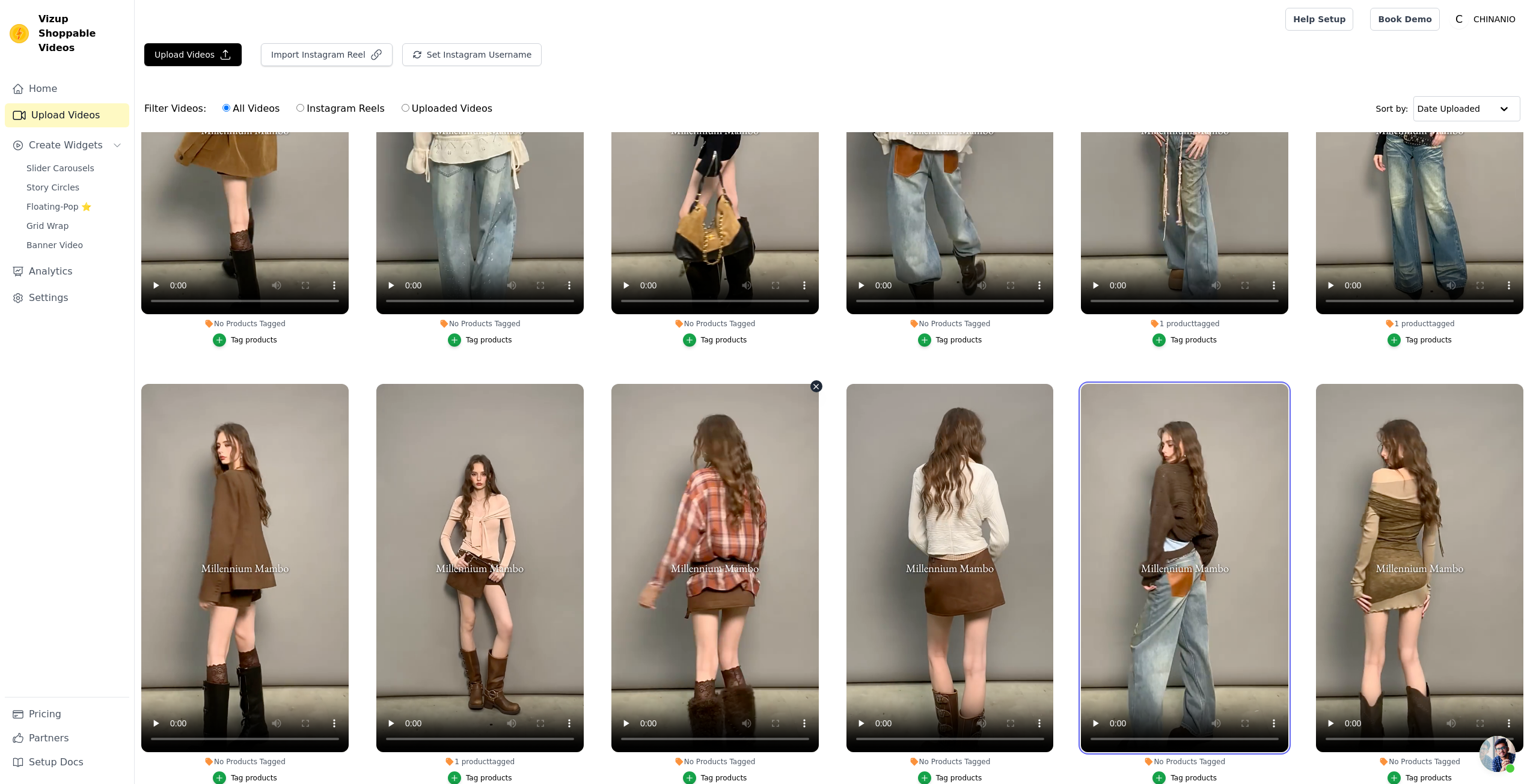
scroll to position [240, 0]
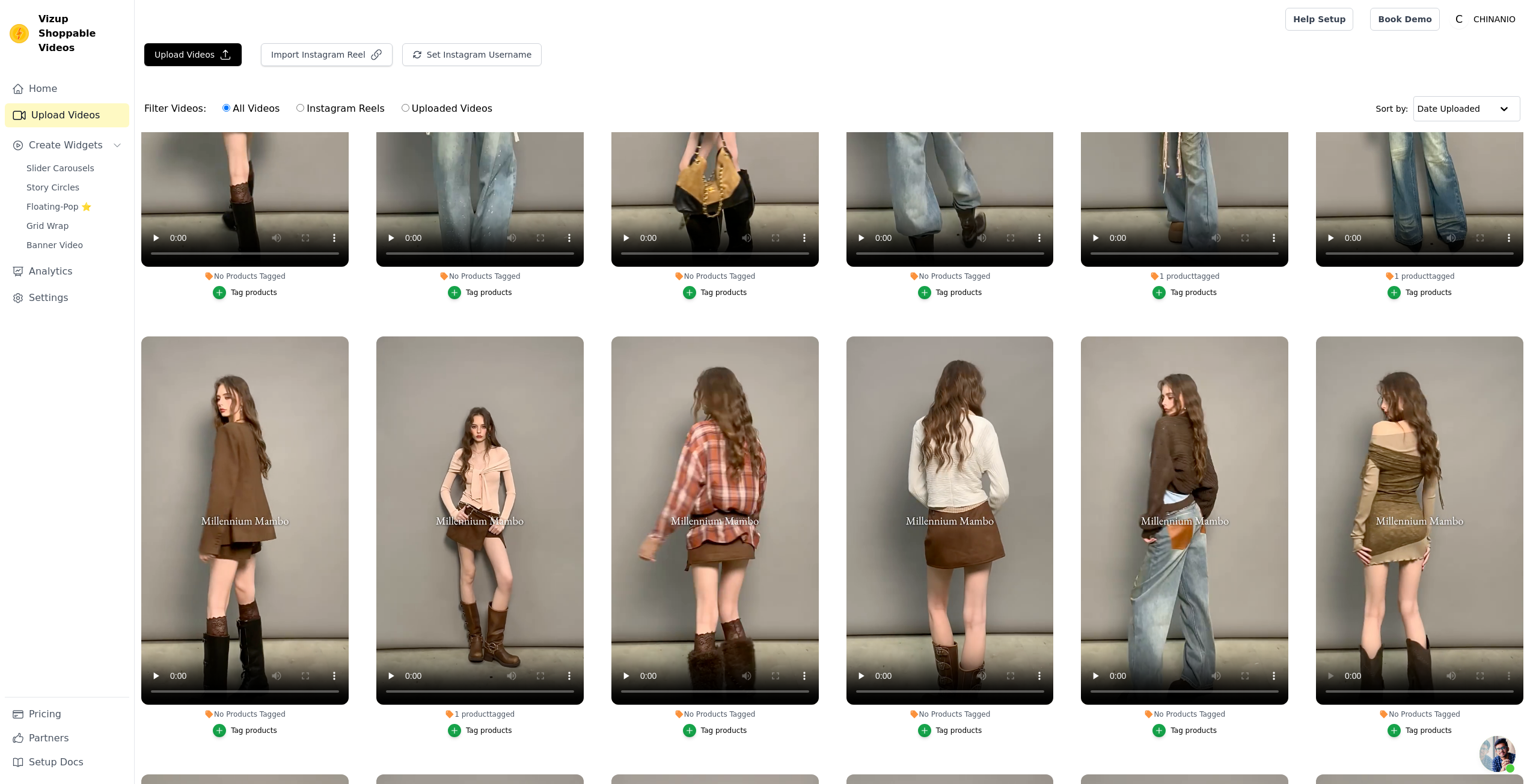
click at [1406, 726] on div "Tag products" at bounding box center [1429, 731] width 46 height 10
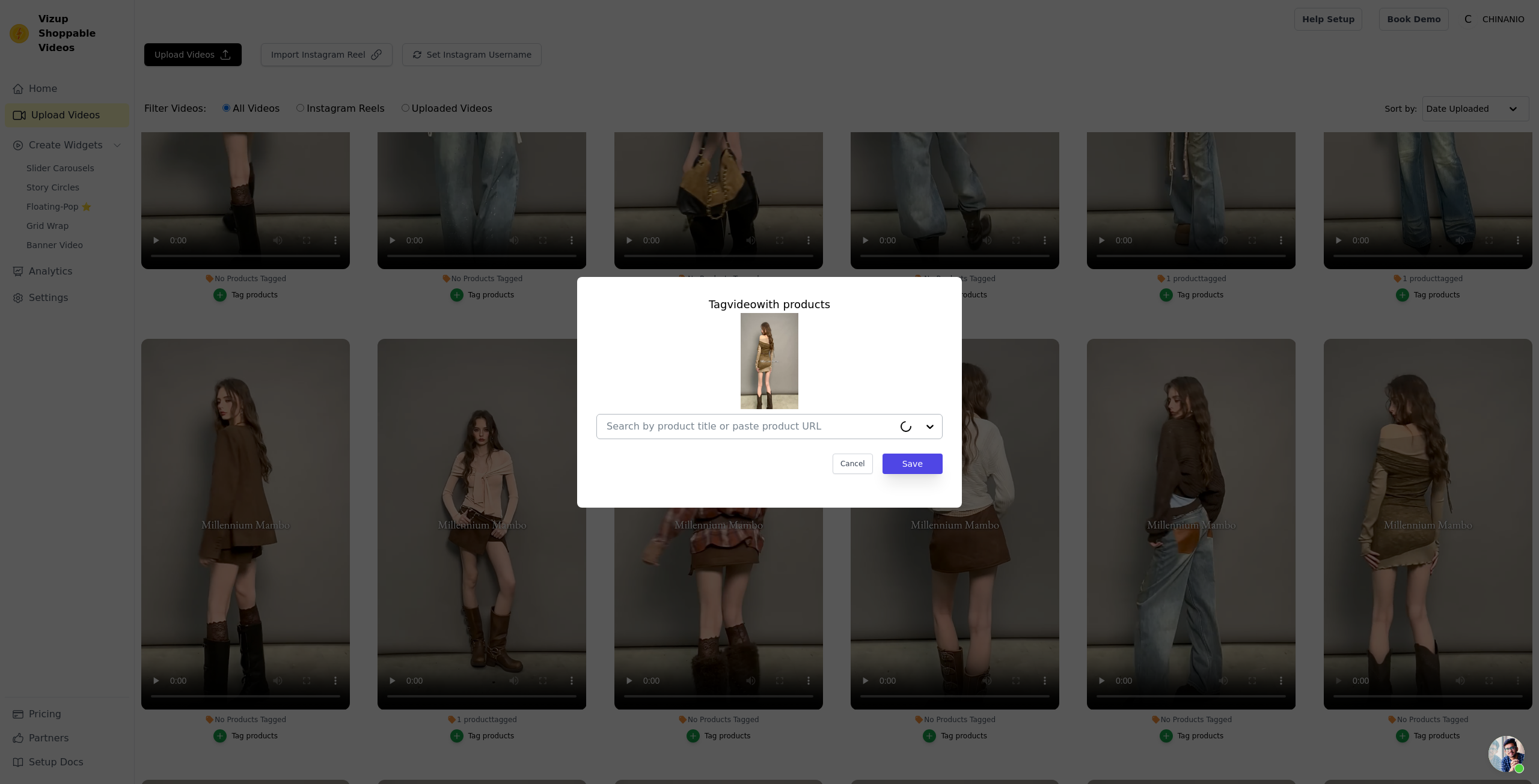
click at [746, 428] on input "No Products Tagged Tag video with products Cancel Save Tag products" at bounding box center [750, 426] width 287 height 12
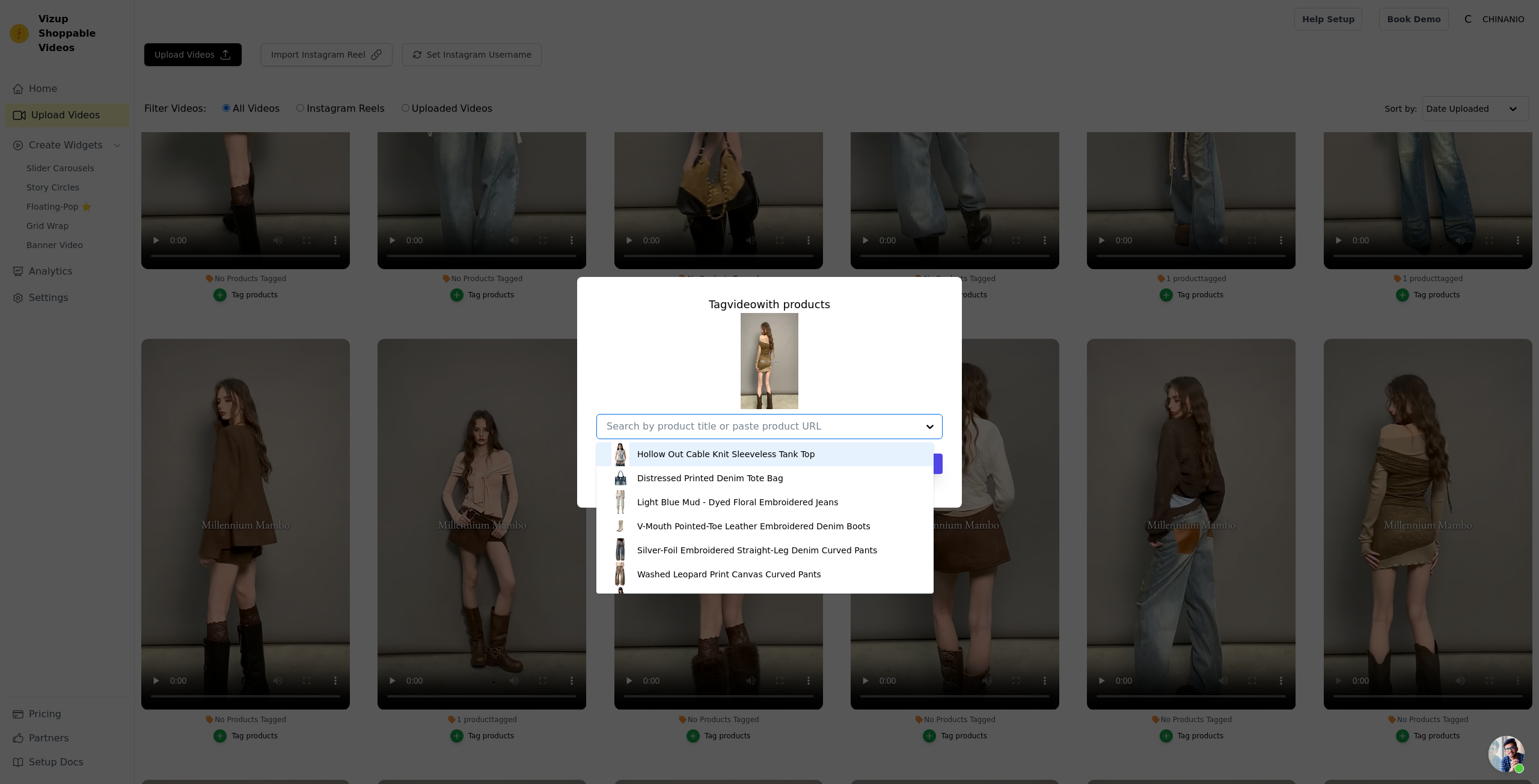
paste input "Khaki Colorblock Lace Mini Dress"
type input "Khaki Colorblock Lace Mini Dress"
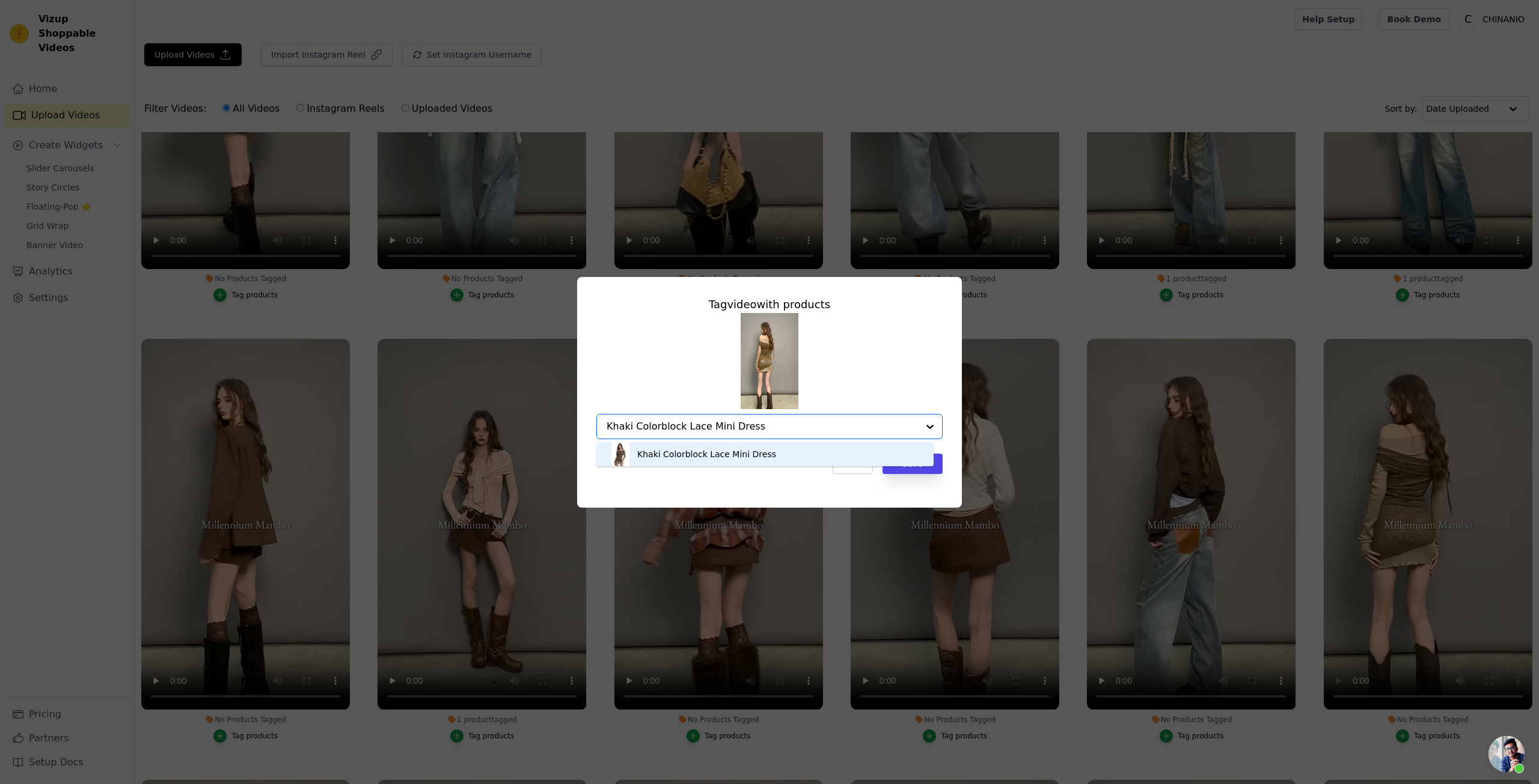
click at [797, 452] on div "Khaki Colorblock Lace Mini Dress" at bounding box center [765, 454] width 314 height 24
click at [917, 467] on button "Save" at bounding box center [912, 464] width 60 height 21
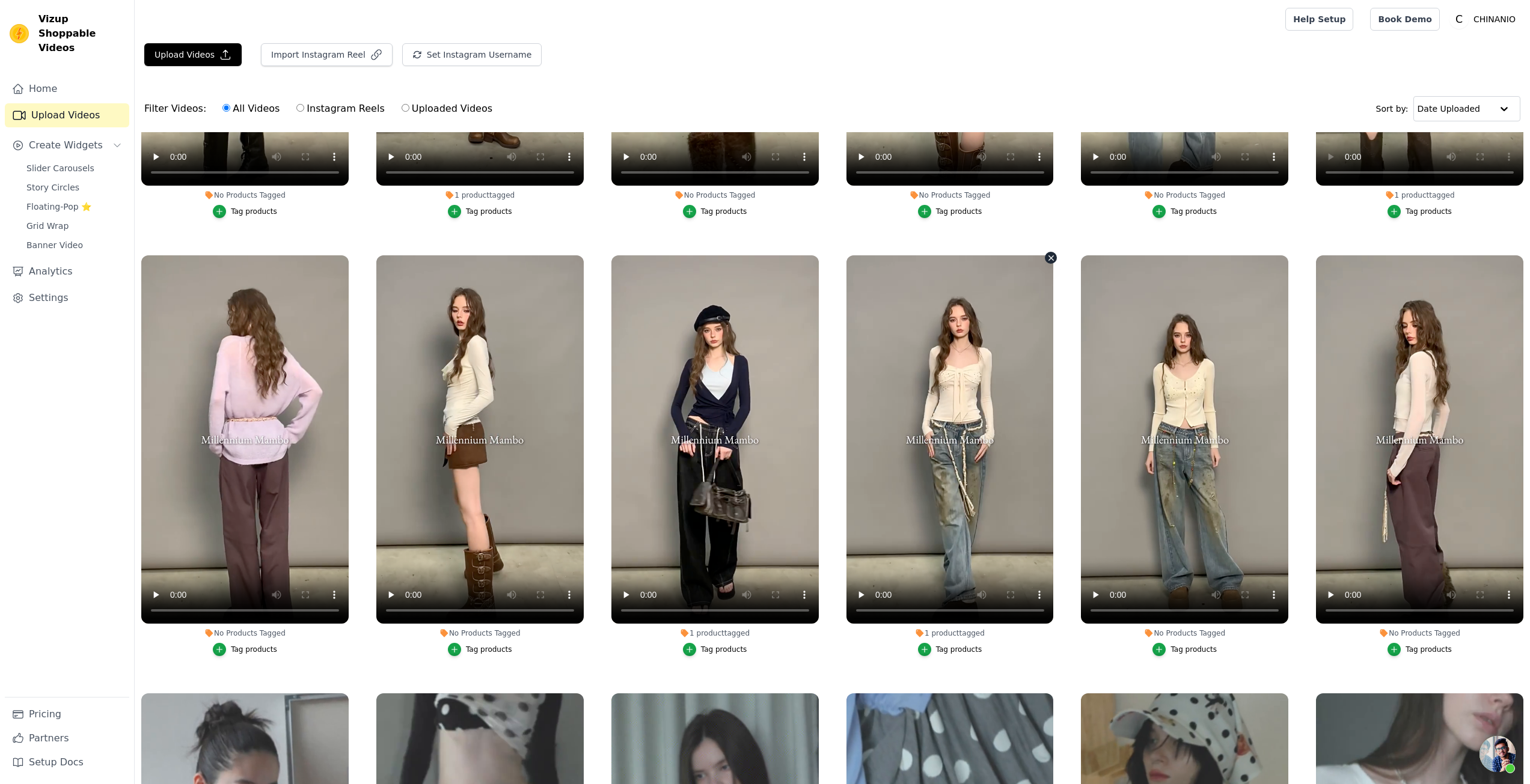
scroll to position [781, 0]
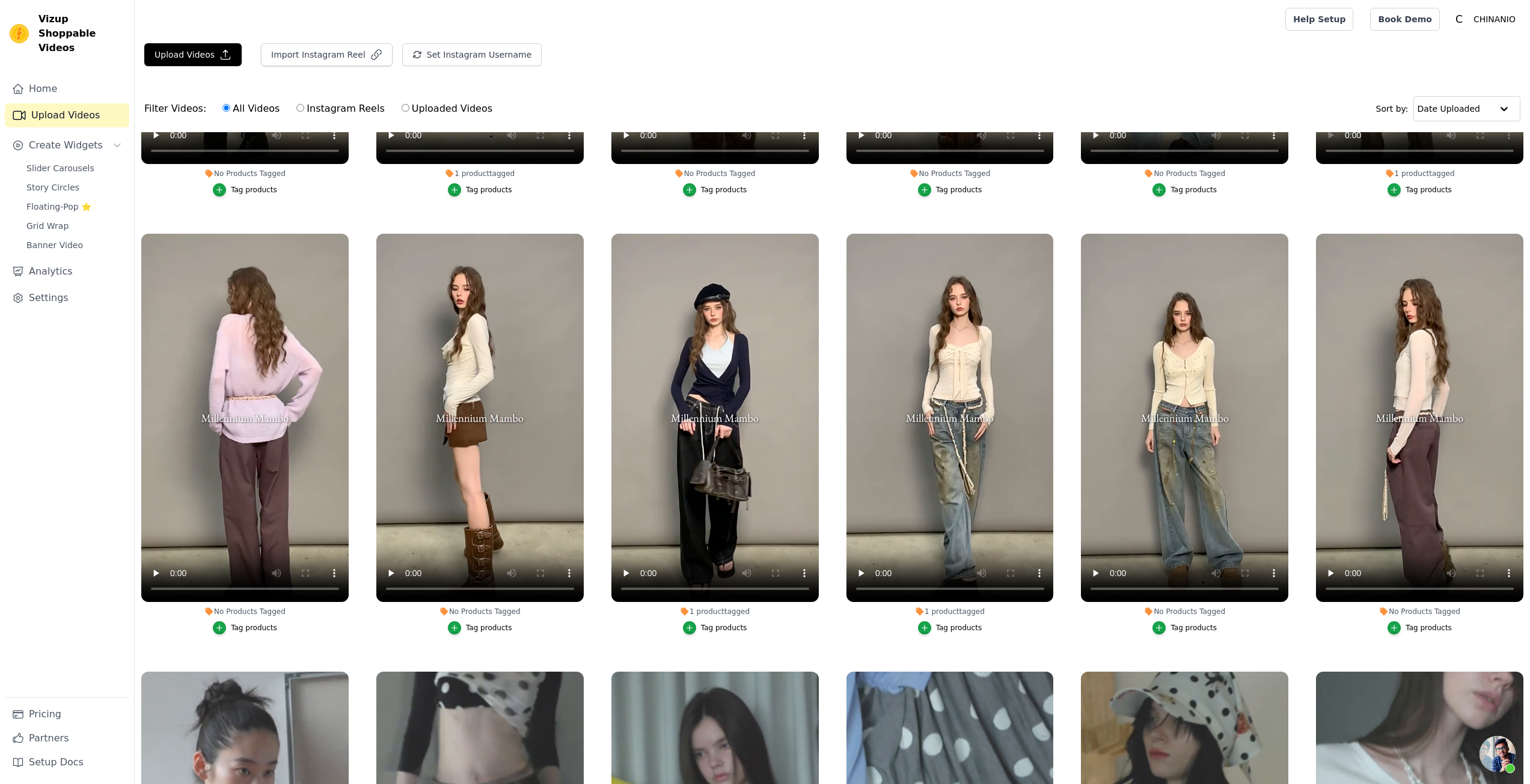
click at [1171, 623] on div "Tag products" at bounding box center [1194, 628] width 46 height 10
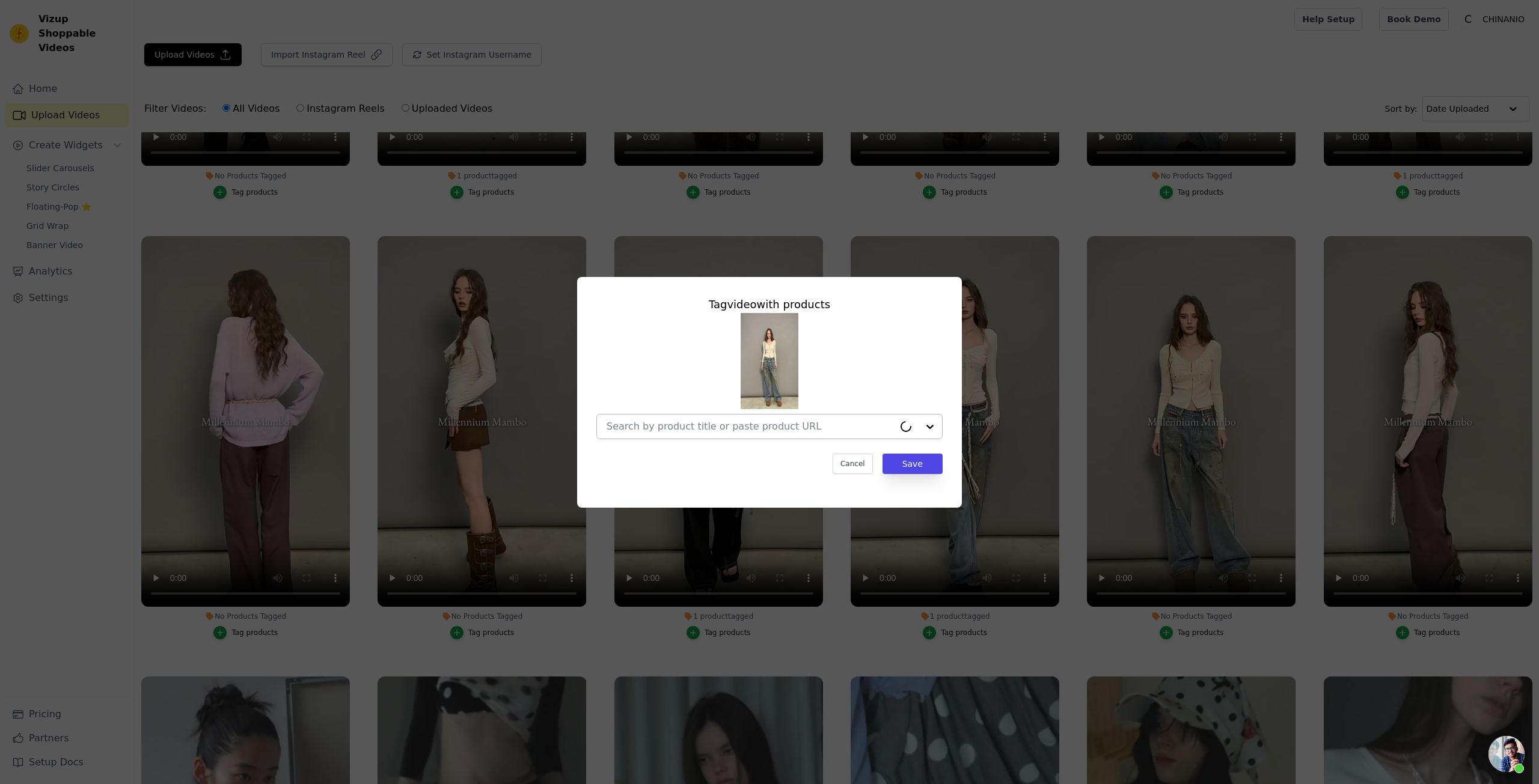
click at [692, 414] on div at bounding box center [750, 426] width 287 height 24
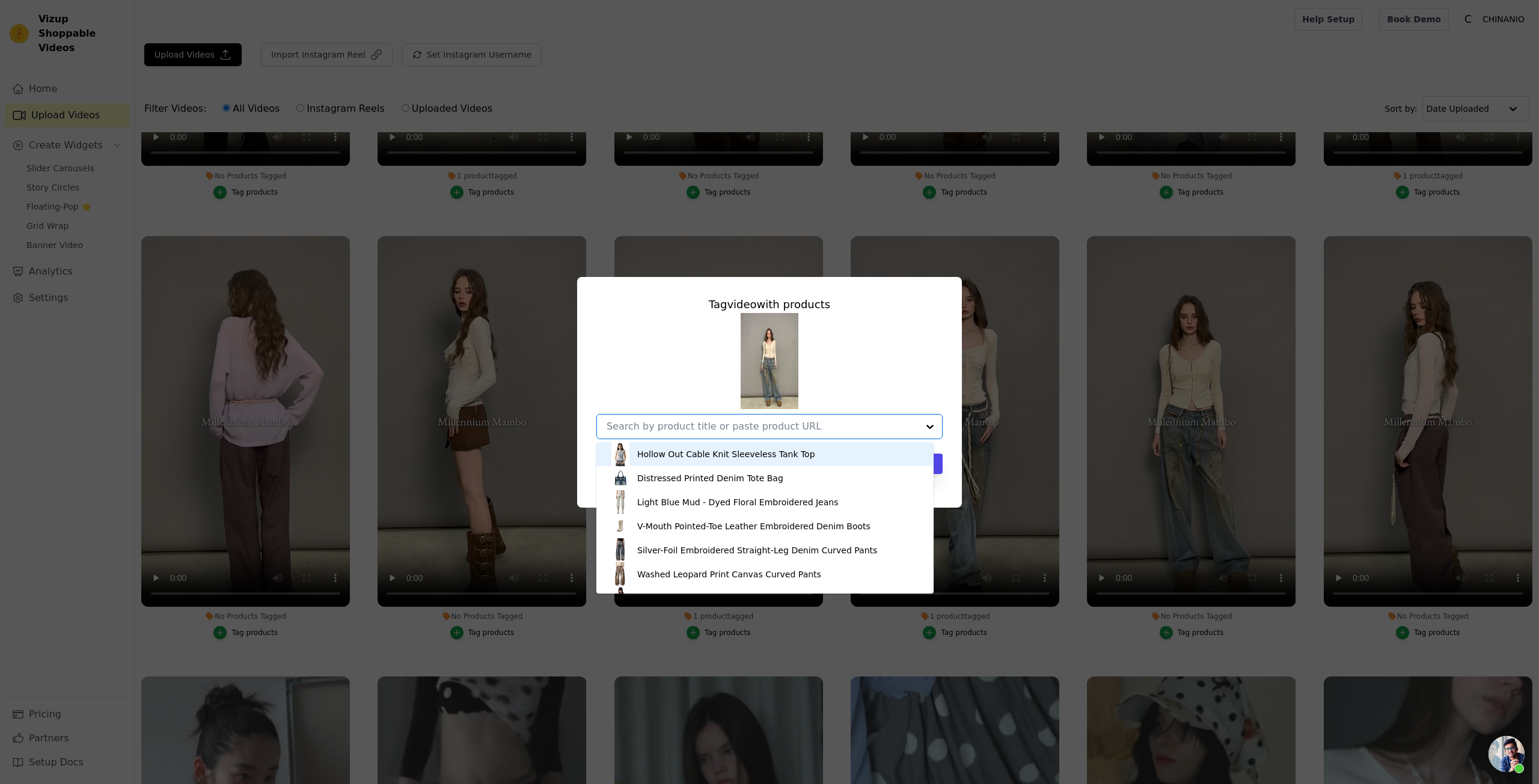
click at [699, 431] on input "No Products Tagged Tag video with products Hollow Out Cable Knit Sleeveless Tan…" at bounding box center [762, 426] width 312 height 12
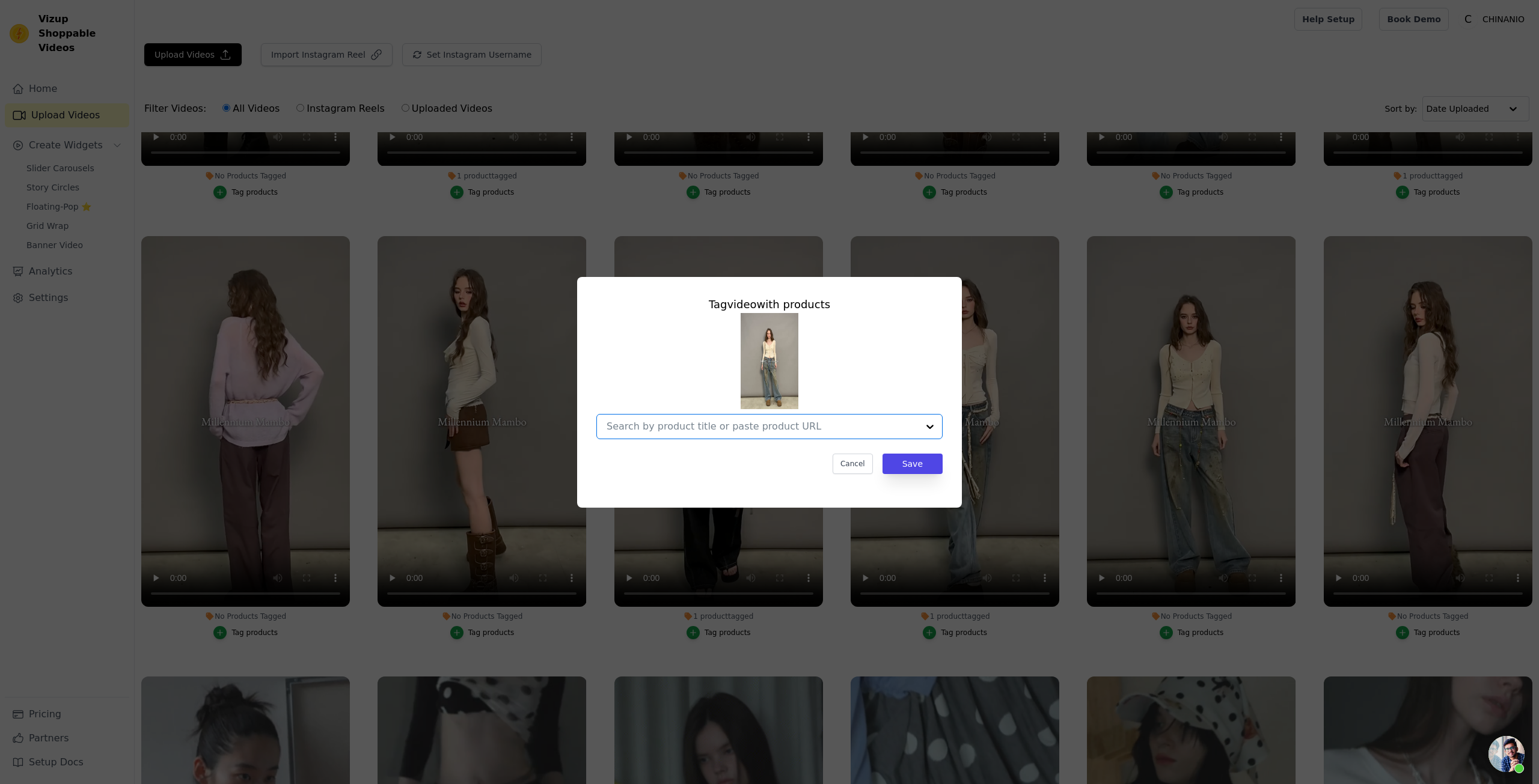
paste input "Rhinestone Lace Trim Cardigan"
type input "Rhinestone Lace Trim Cardigan"
click at [867, 447] on div "Rhinestone Lace Trim Cardigan" at bounding box center [770, 454] width 323 height 24
click at [894, 464] on button "Save" at bounding box center [912, 464] width 60 height 21
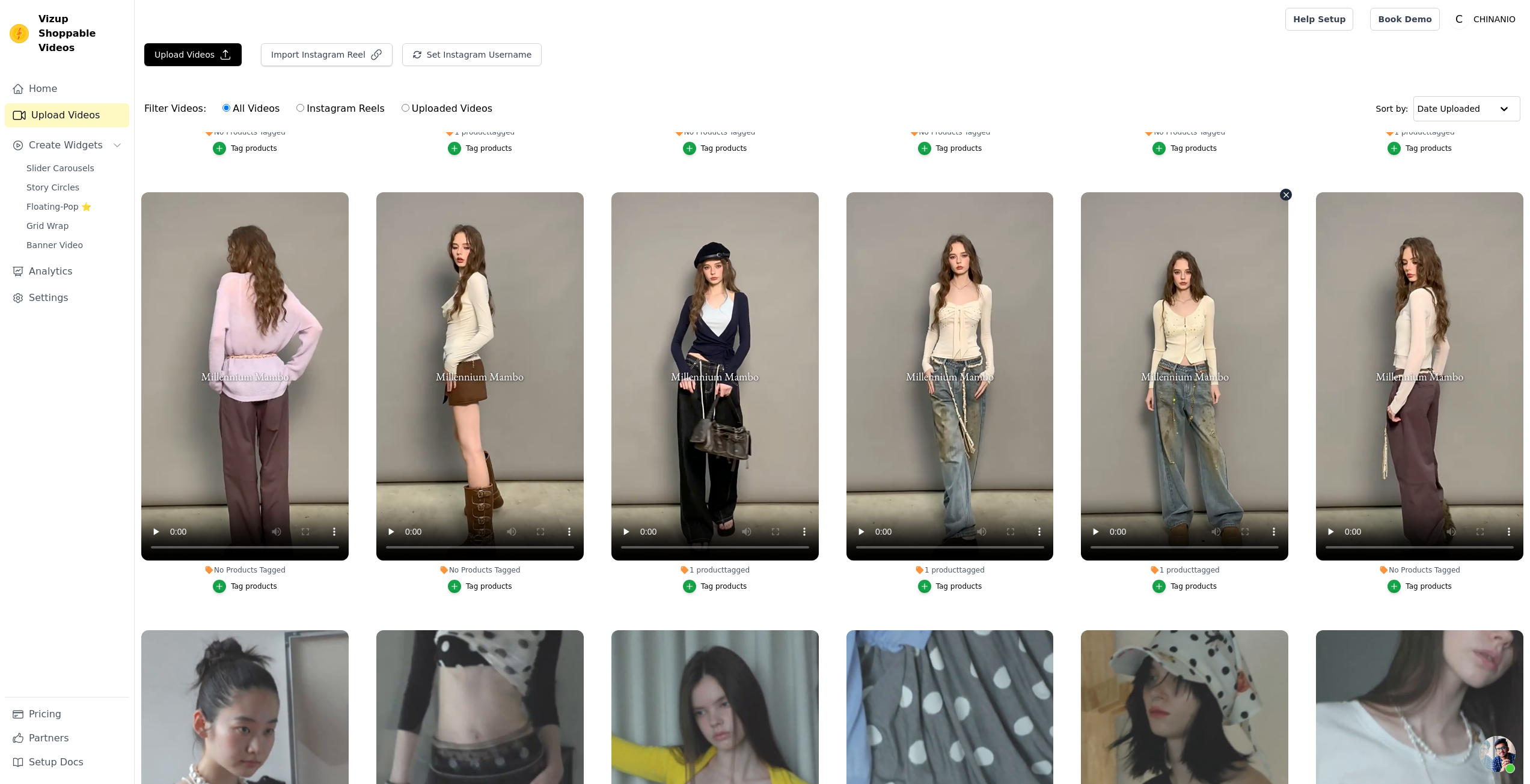
scroll to position [841, 0]
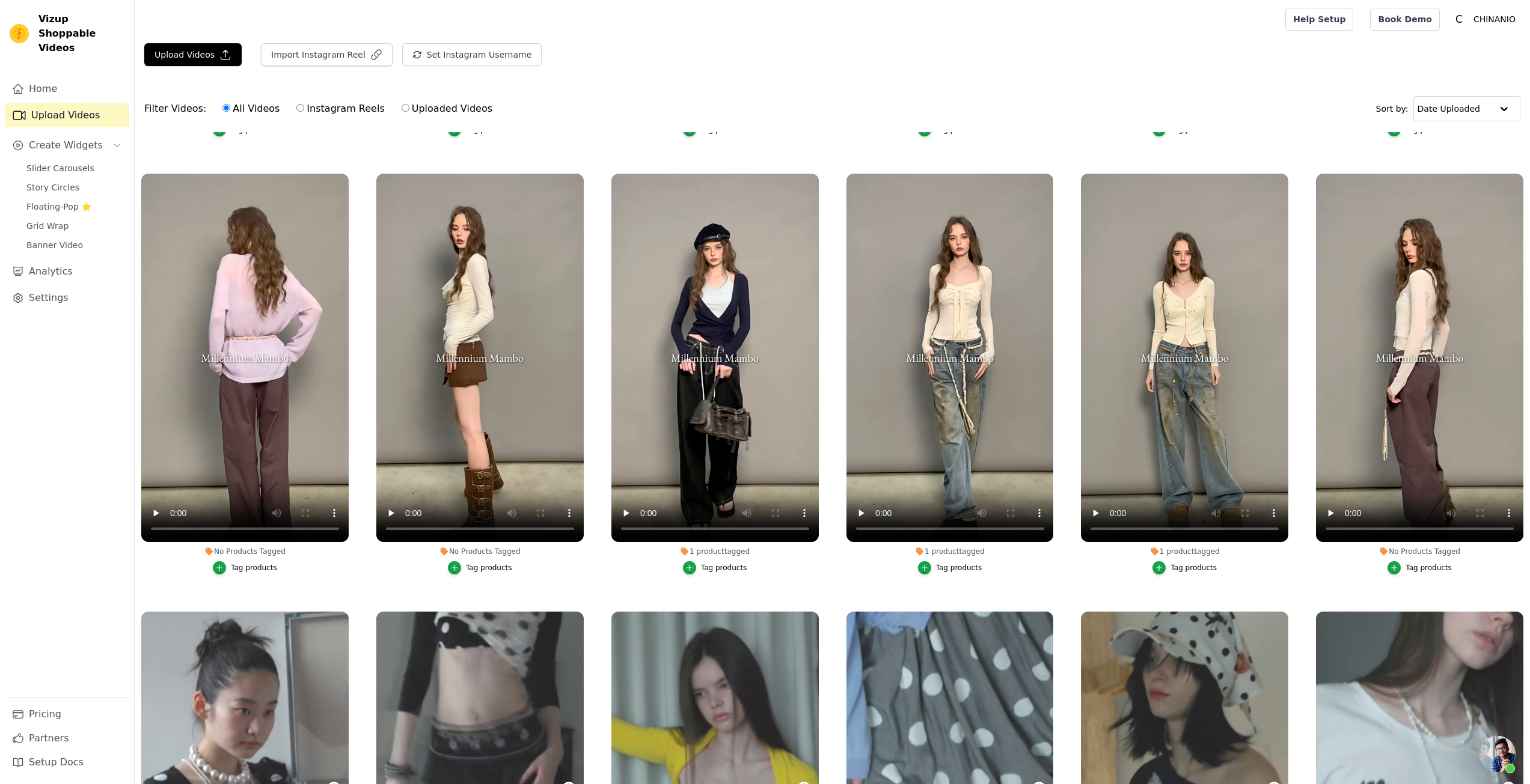
click at [1396, 561] on button "Tag products" at bounding box center [1420, 567] width 64 height 13
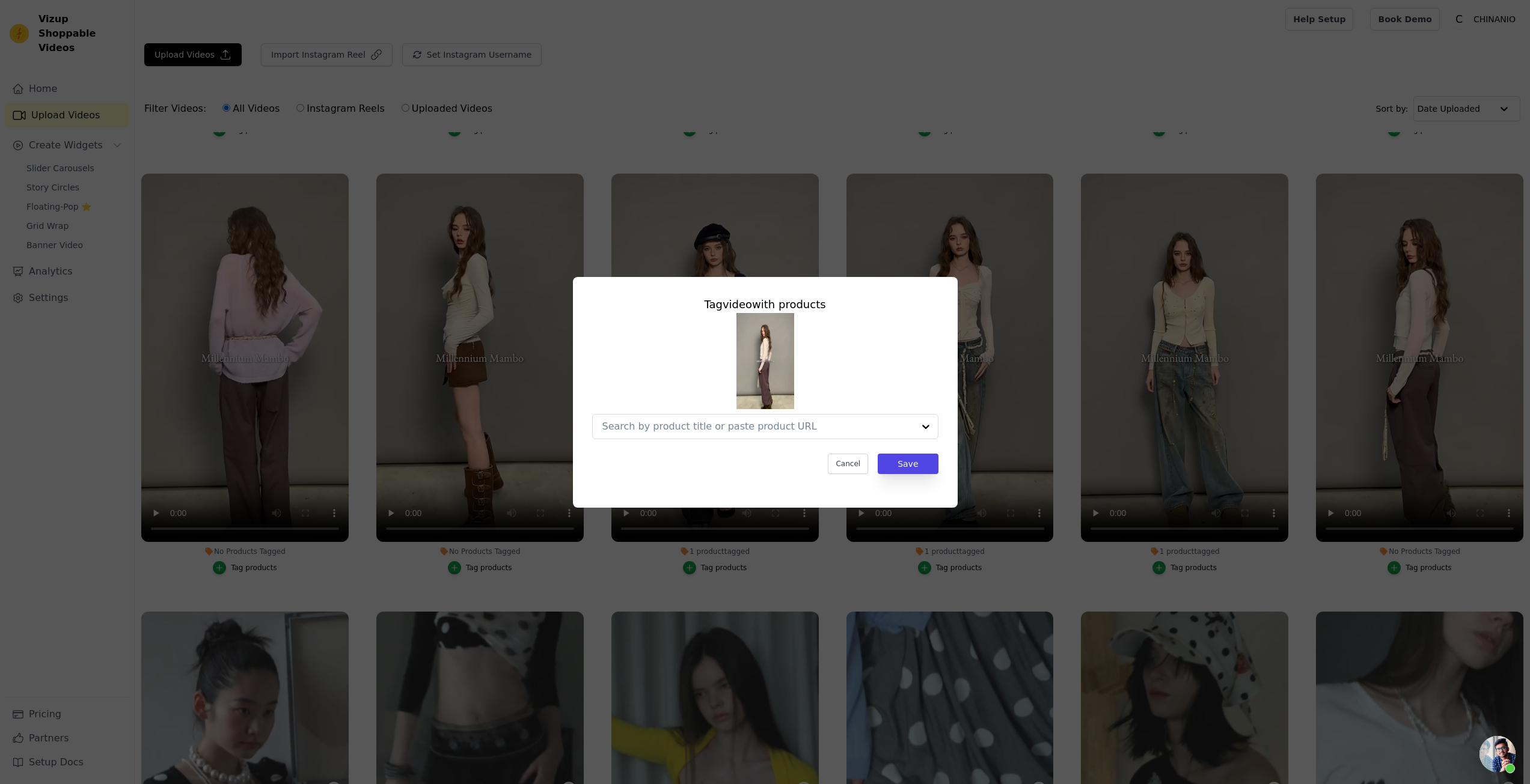
scroll to position [847, 0]
click at [816, 426] on input "No Products Tagged Tag video with products Option undefined, selected. Select i…" at bounding box center [762, 426] width 312 height 12
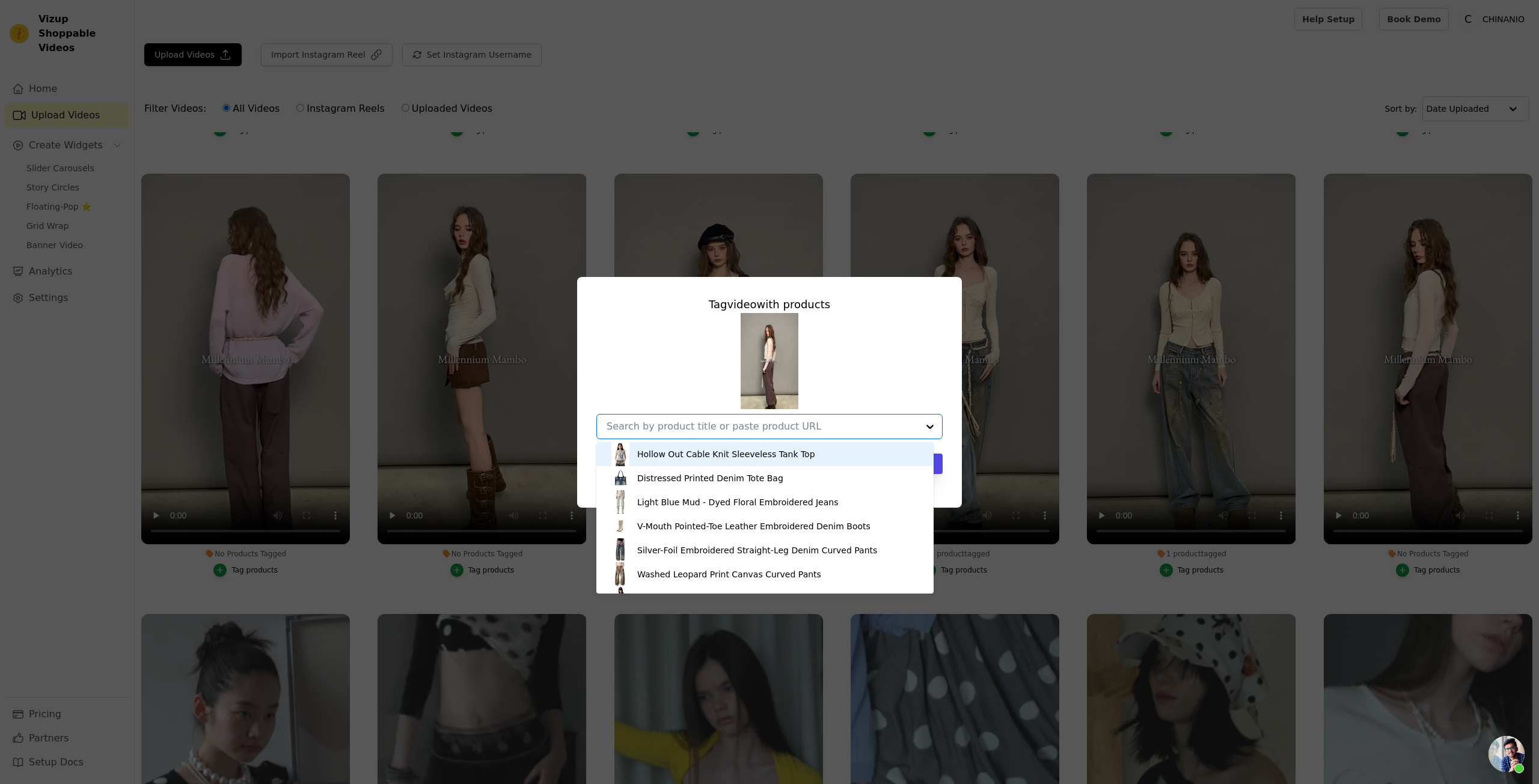
paste input "Double-Layer 2-in-1 Wool Knit Cardigan"
type input "Double-Layer 2-in-1 Wool Knit Cardigan"
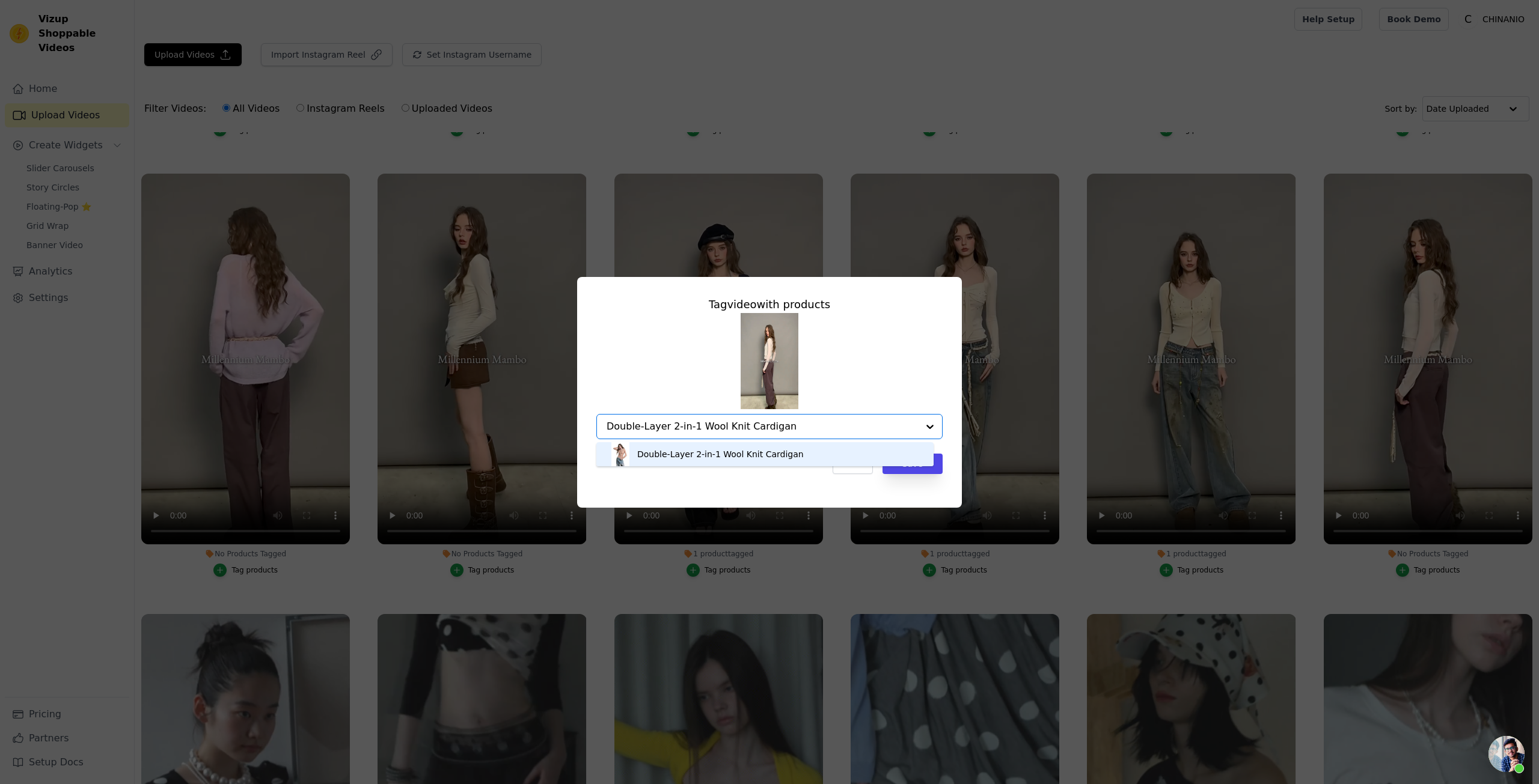
click at [822, 455] on div "Double-Layer 2-in-1 Wool Knit Cardigan" at bounding box center [765, 454] width 314 height 24
click at [897, 464] on button "Save" at bounding box center [912, 464] width 60 height 21
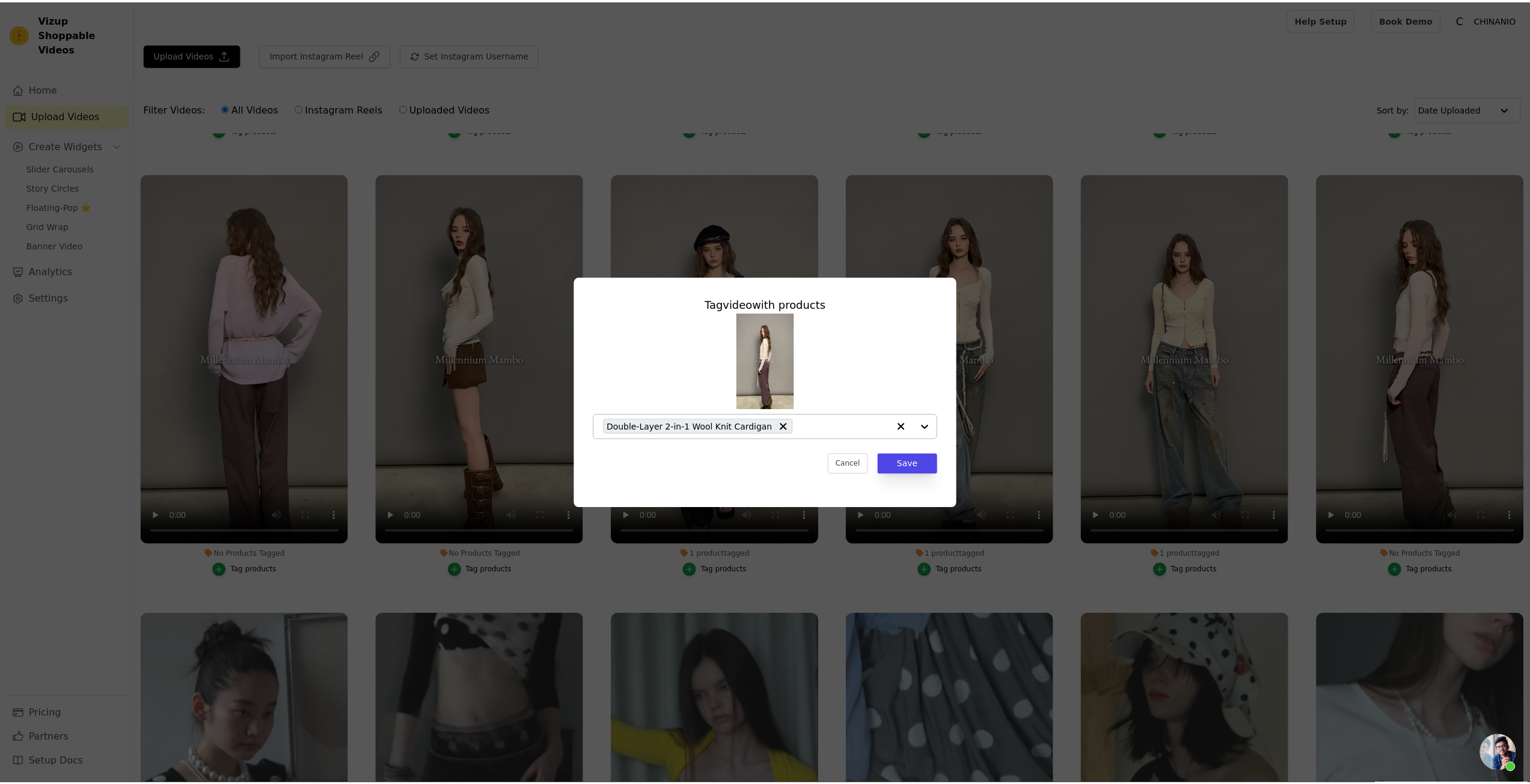
scroll to position [841, 0]
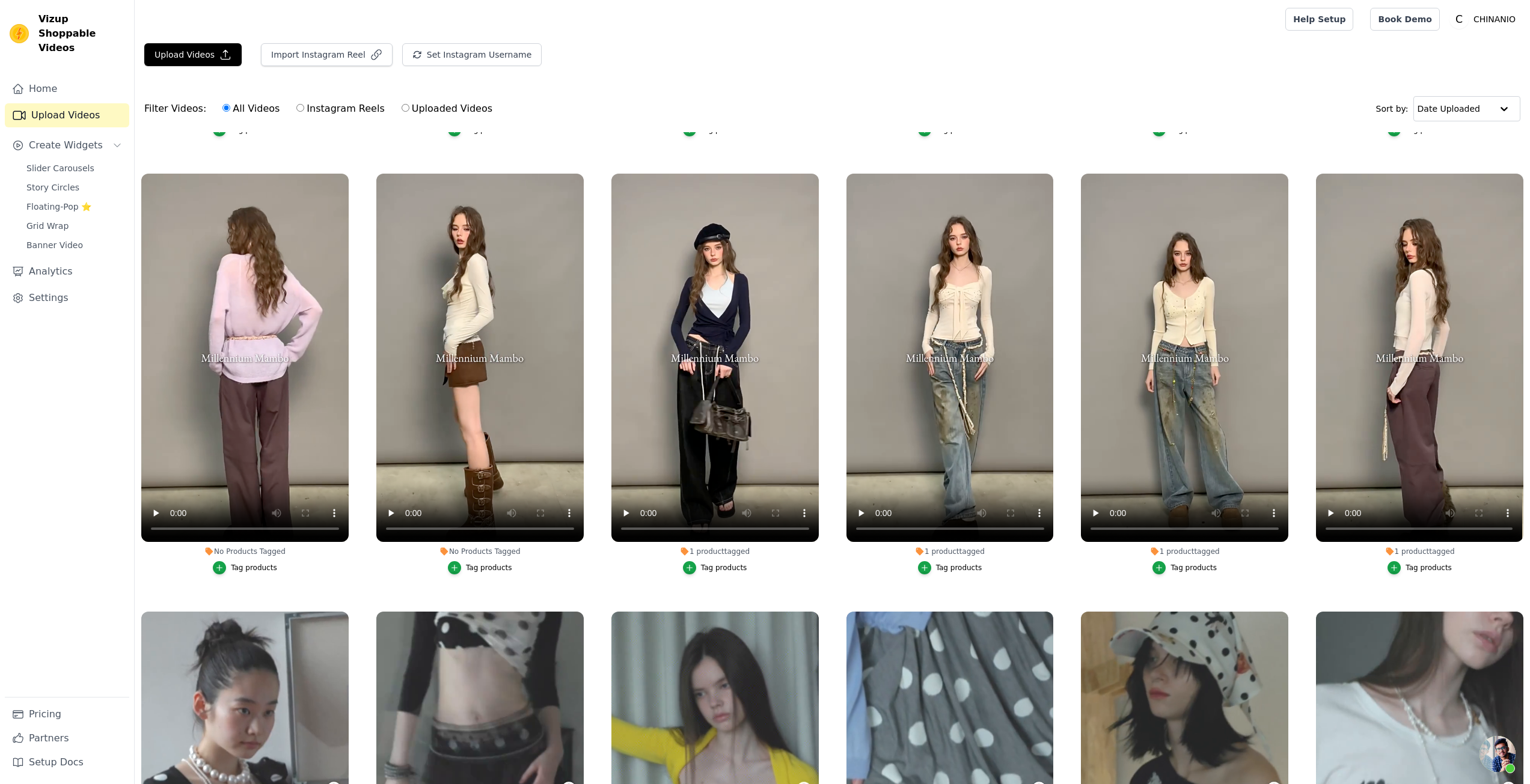
click at [227, 561] on button "Tag products" at bounding box center [244, 567] width 64 height 13
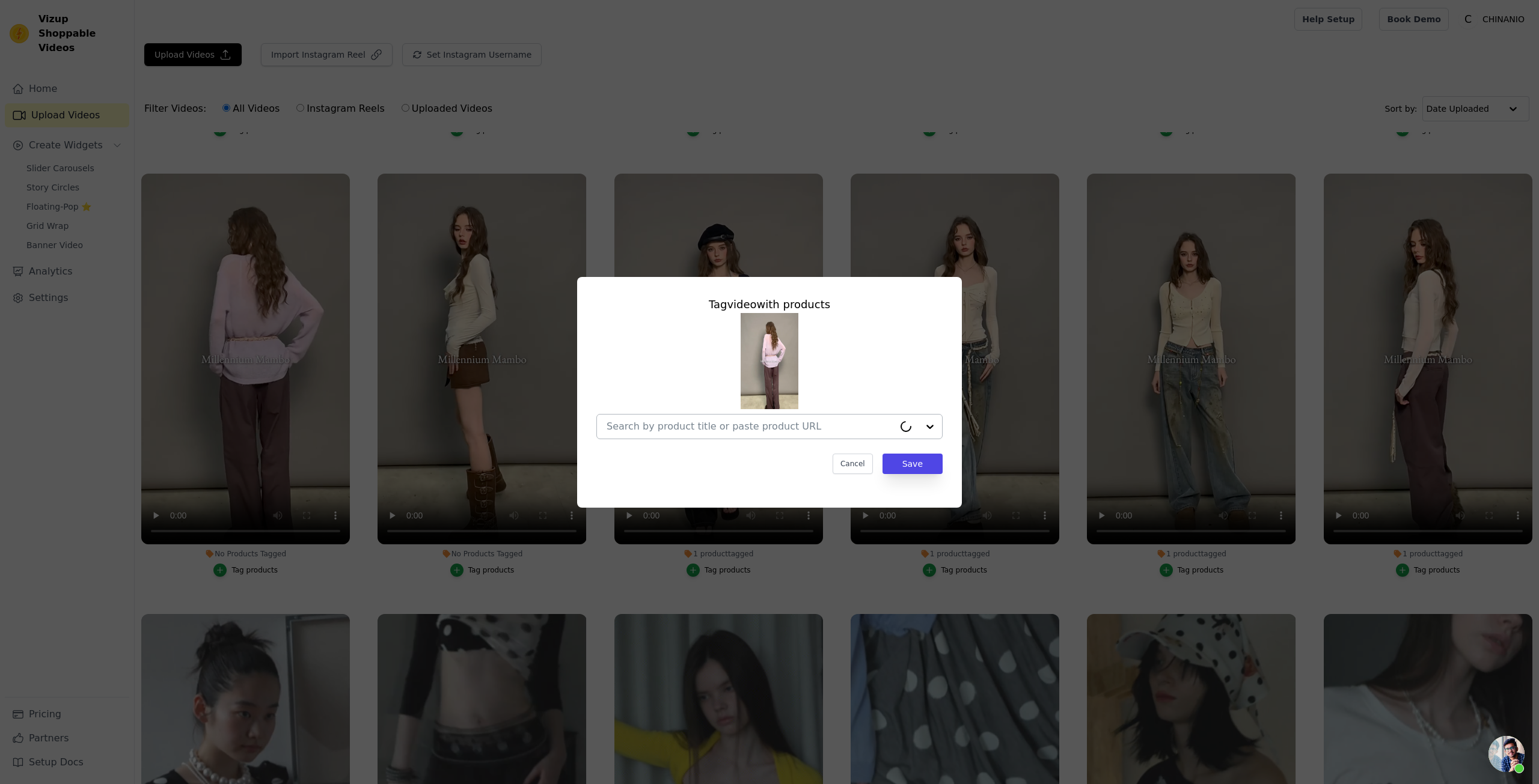
click at [647, 424] on input "No Products Tagged Tag video with products Cancel Save Tag products" at bounding box center [750, 426] width 287 height 12
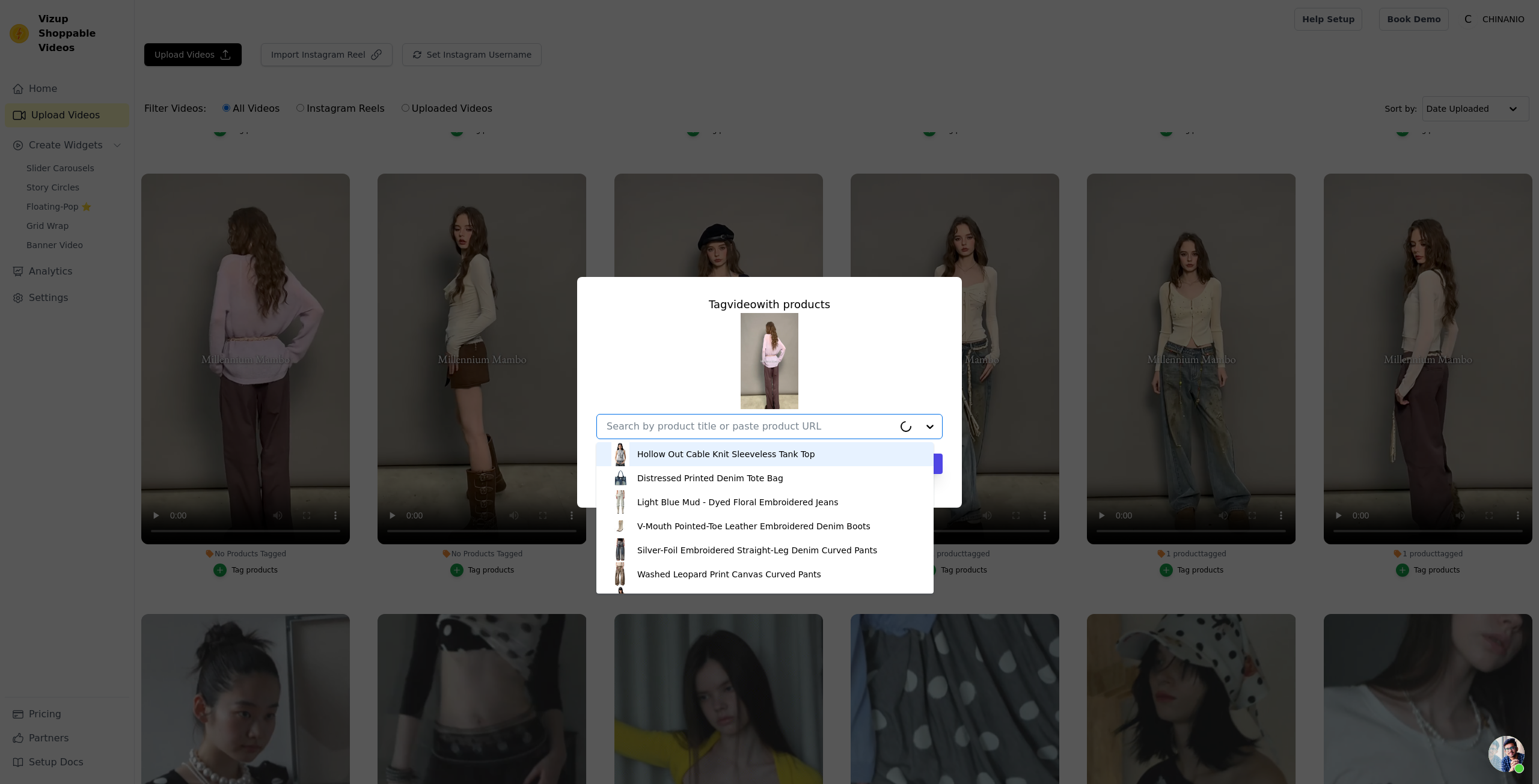
paste input "Embroidered Loose Knit Crewneck Pullover"
type input "Embroidered Loose Knit Crewneck Pullover"
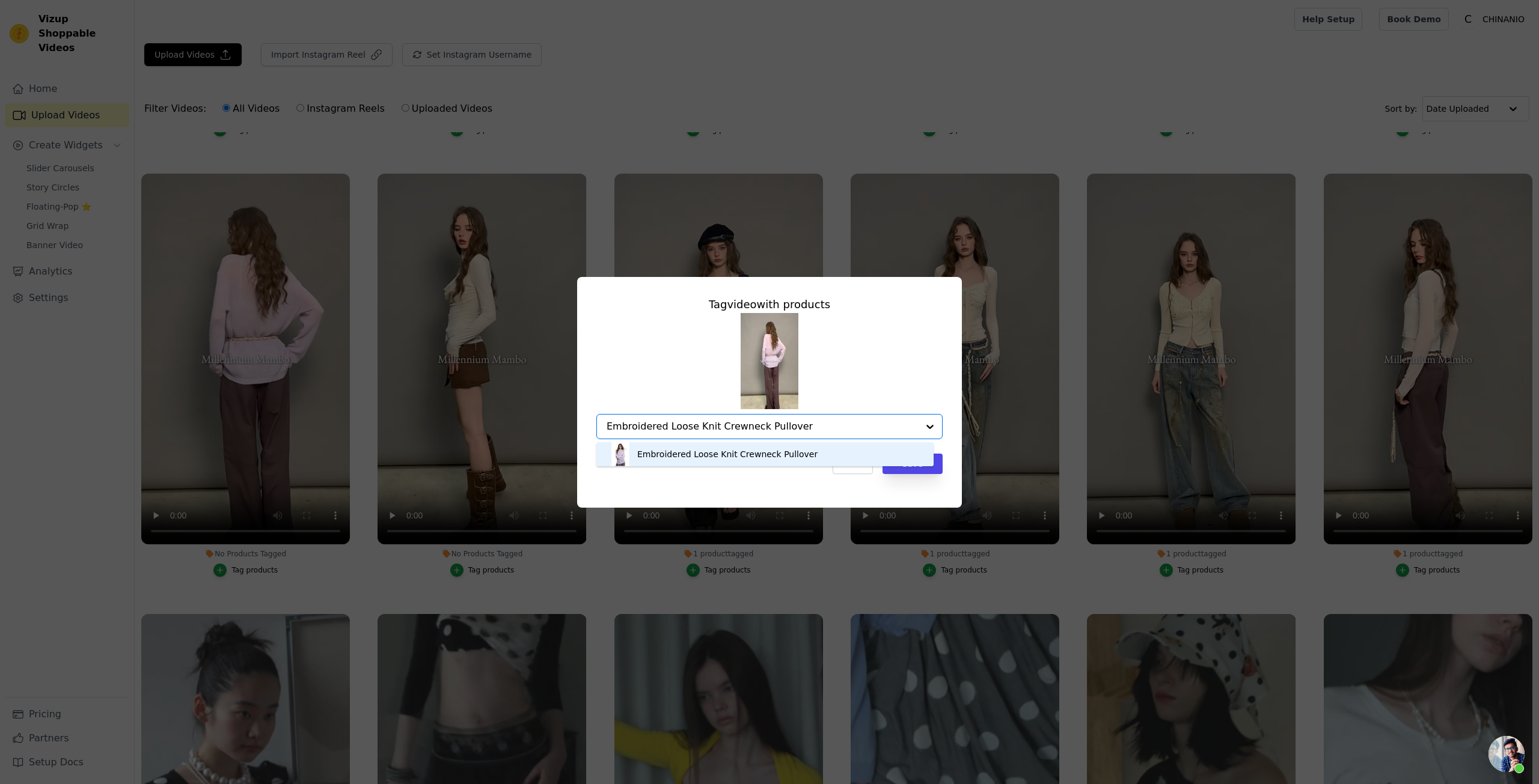
click at [832, 450] on div "Embroidered Loose Knit Crewneck Pullover" at bounding box center [765, 454] width 314 height 24
click at [903, 463] on button "Save" at bounding box center [912, 464] width 60 height 21
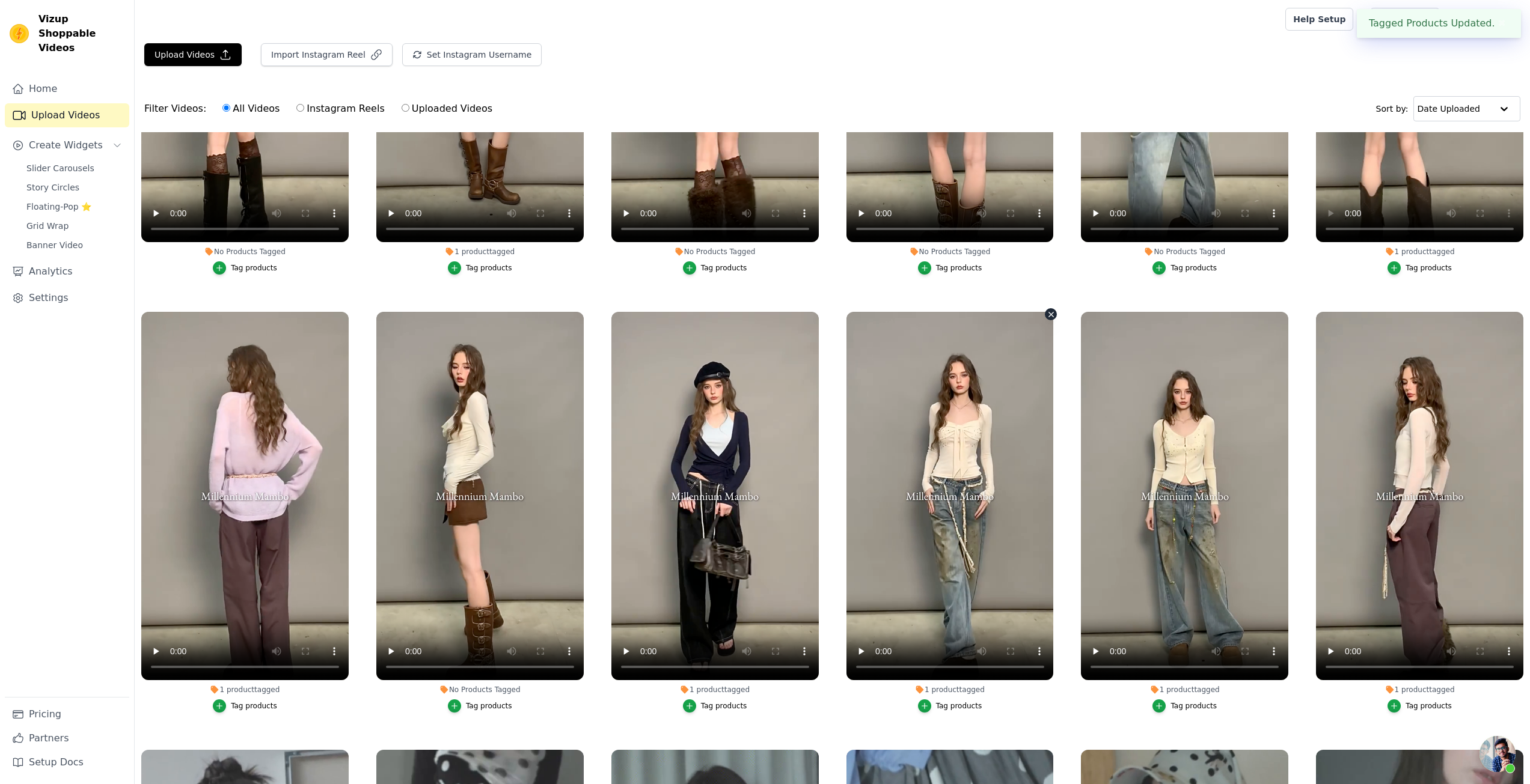
scroll to position [661, 0]
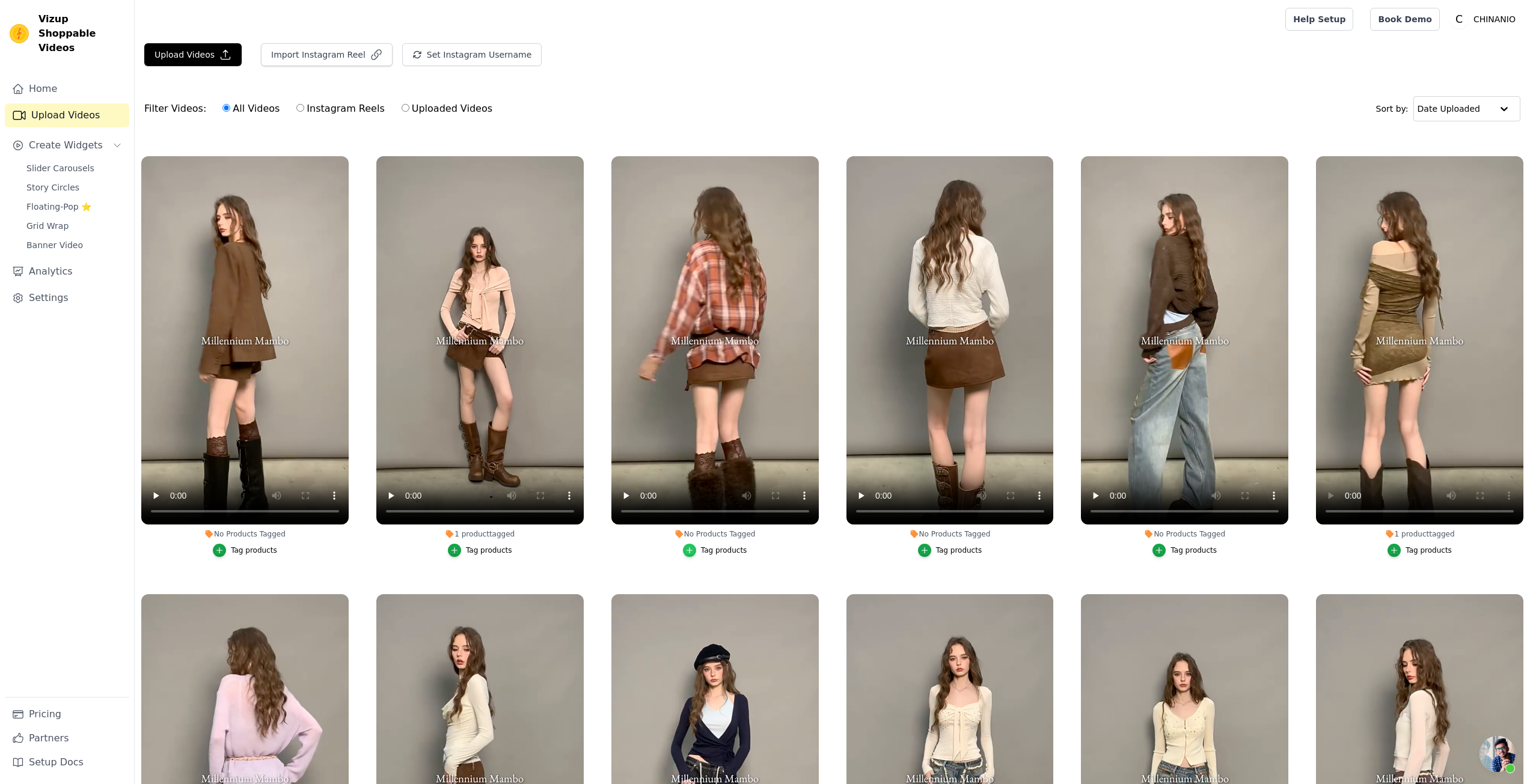
click at [693, 548] on div "button" at bounding box center [690, 550] width 13 height 13
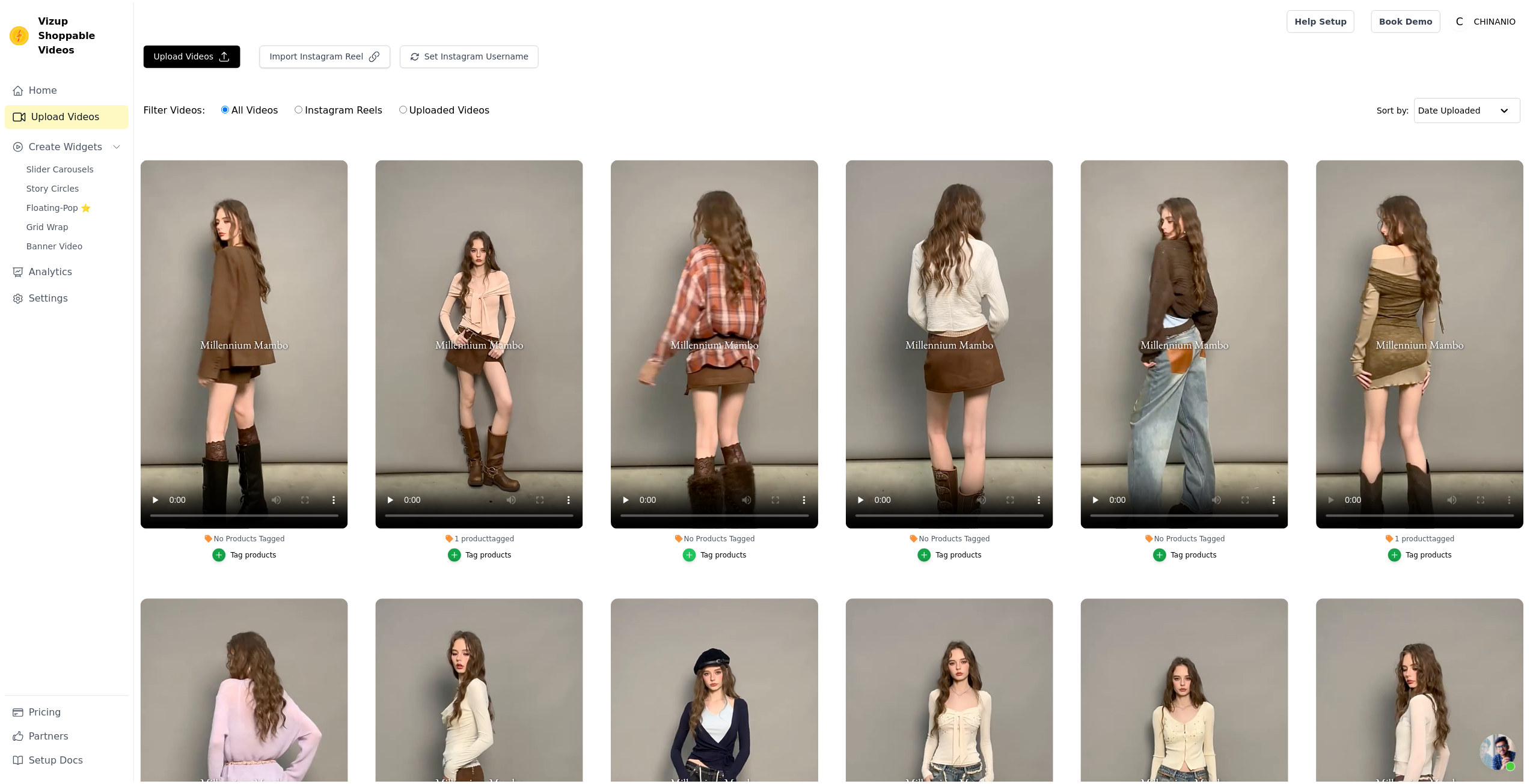
scroll to position [423, 0]
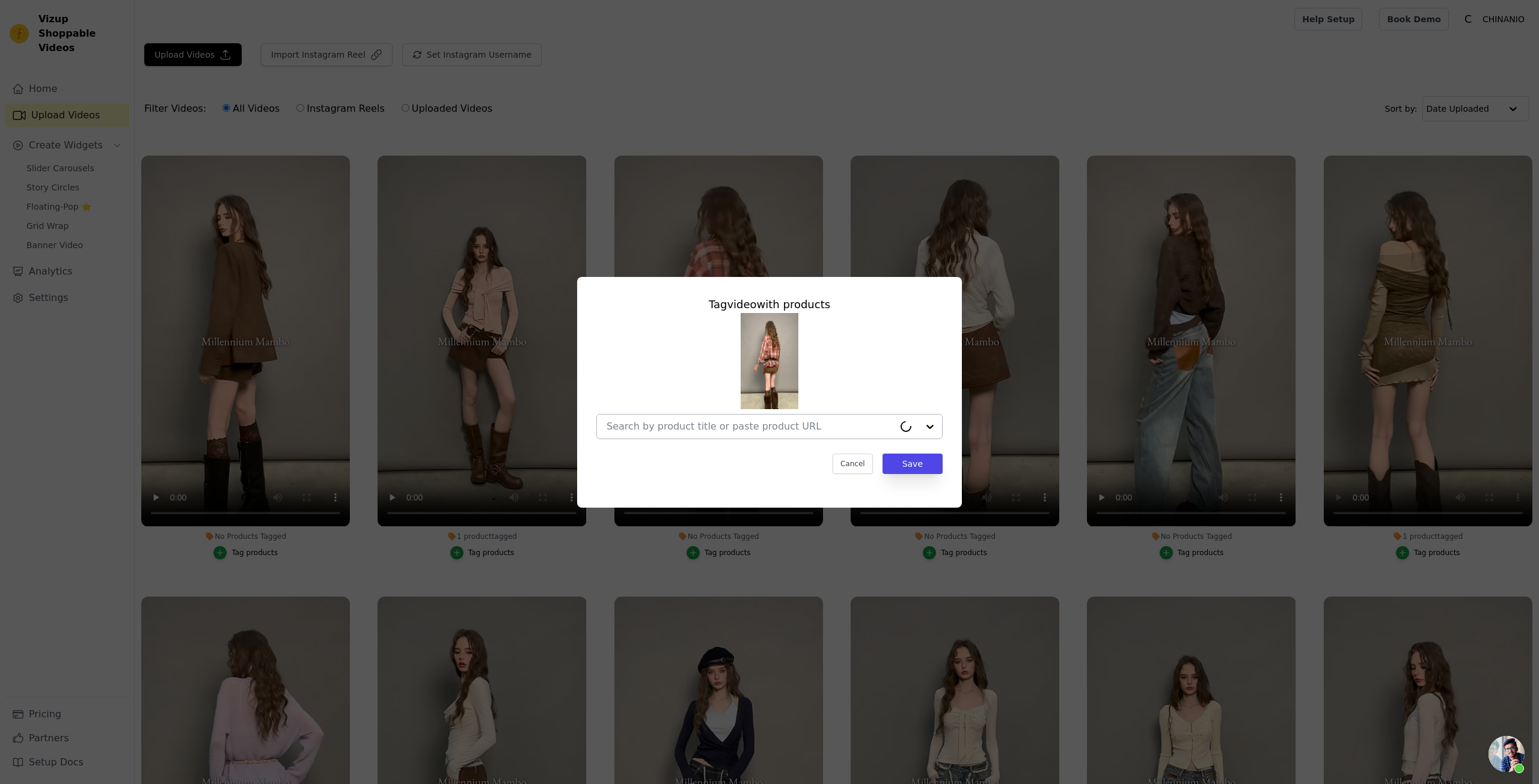
click at [721, 426] on input "No Products Tagged Tag video with products Cancel Save Tag products" at bounding box center [750, 426] width 287 height 12
paste input "Plaid Tie-Drape Oversized Shirt"
type input "Plaid Tie-Drape Oversized Shirt"
click at [775, 448] on div "Plaid Tie-Drape Oversized Shirt" at bounding box center [770, 454] width 323 height 24
click at [731, 460] on div "Cancel Save" at bounding box center [770, 464] width 346 height 21
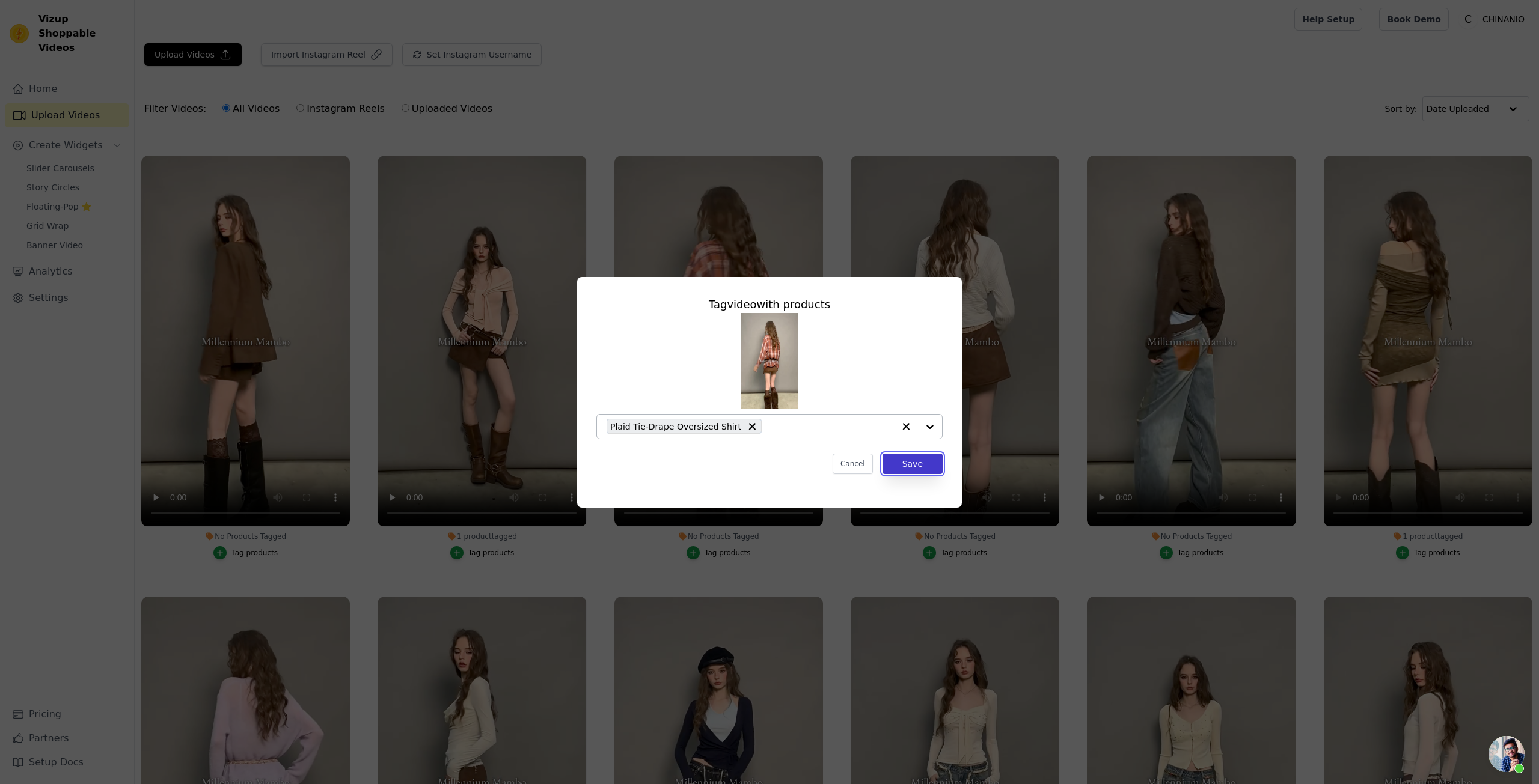
click at [906, 464] on button "Save" at bounding box center [912, 464] width 60 height 21
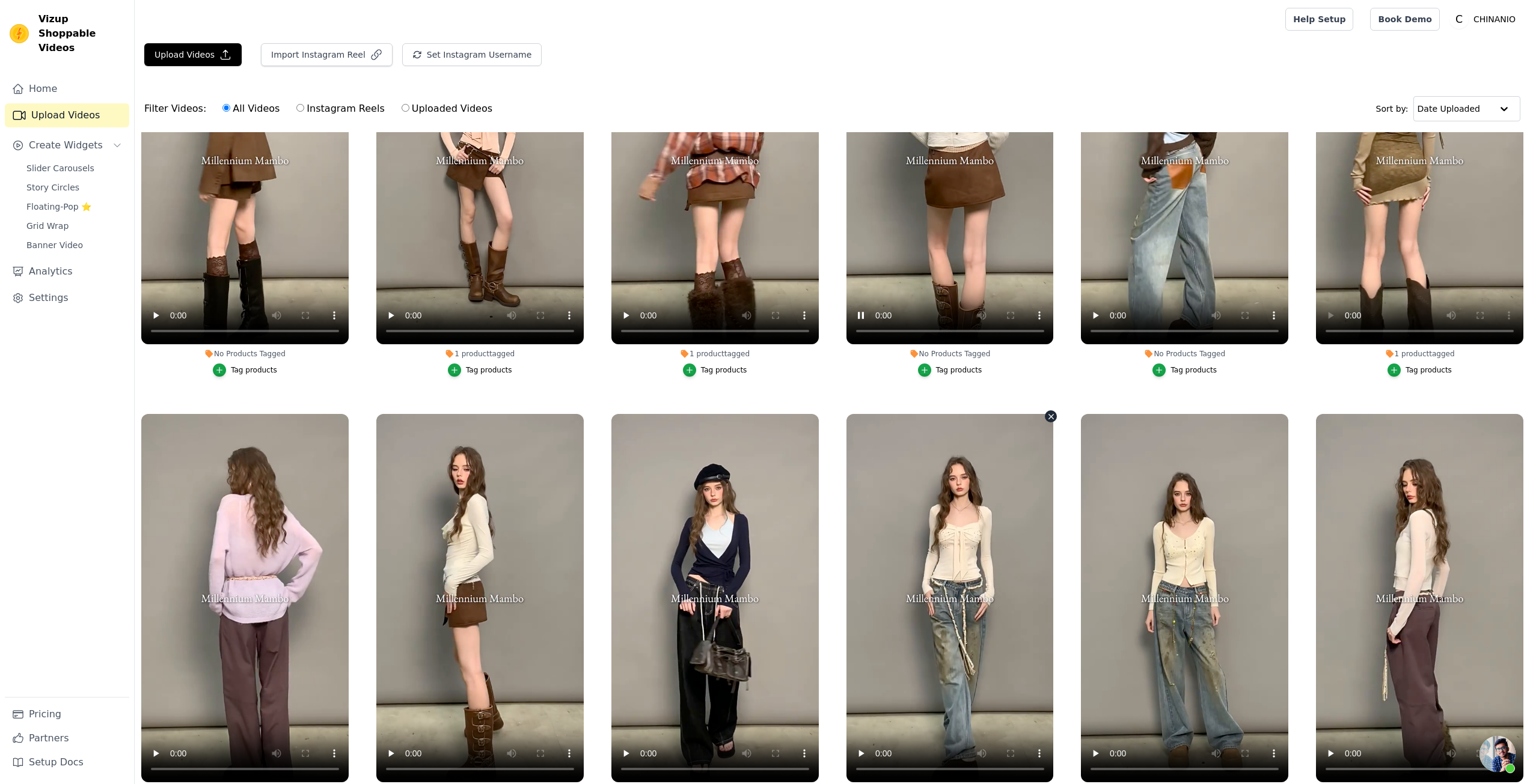
scroll to position [661, 0]
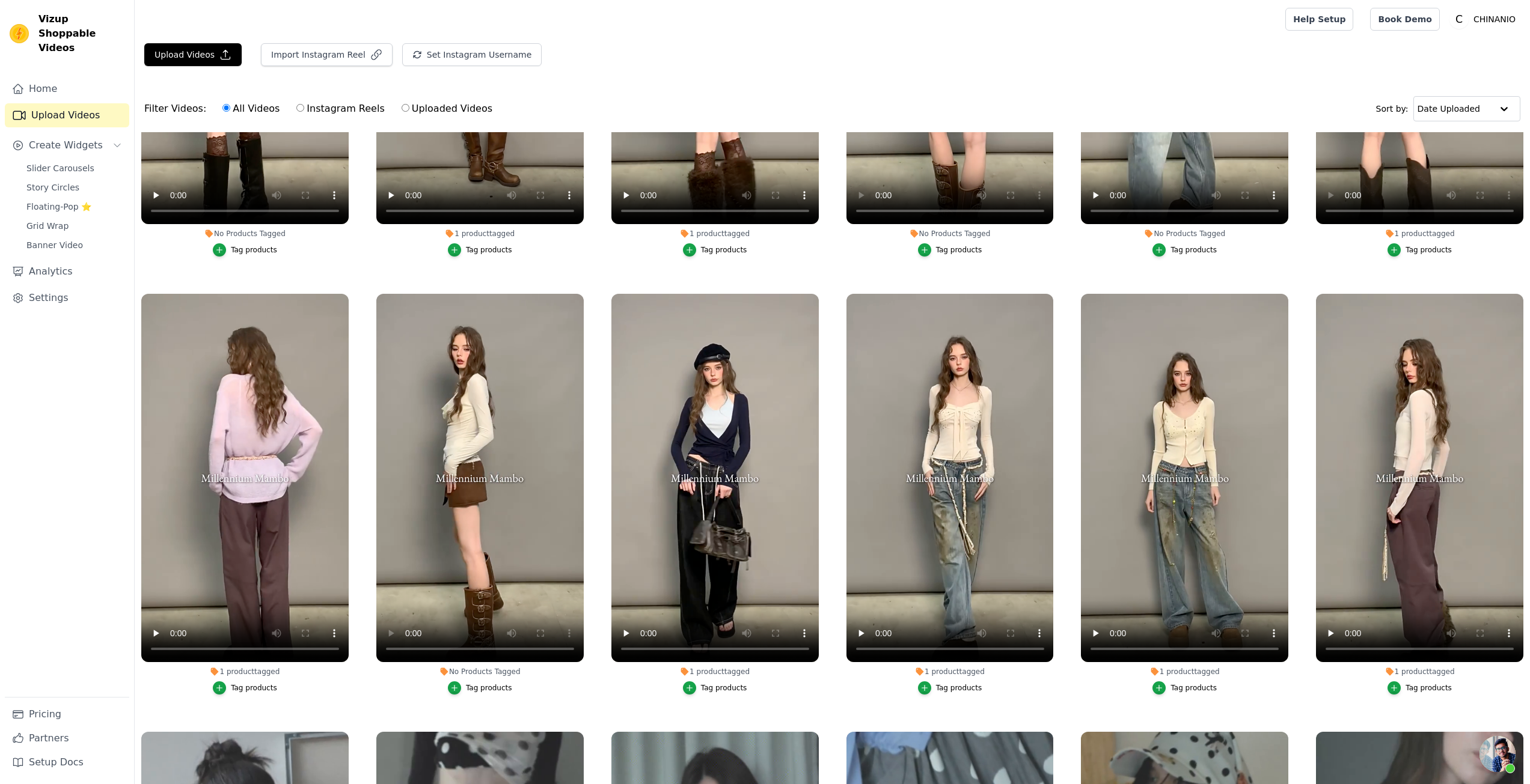
click at [474, 684] on div "Tag products" at bounding box center [489, 689] width 46 height 10
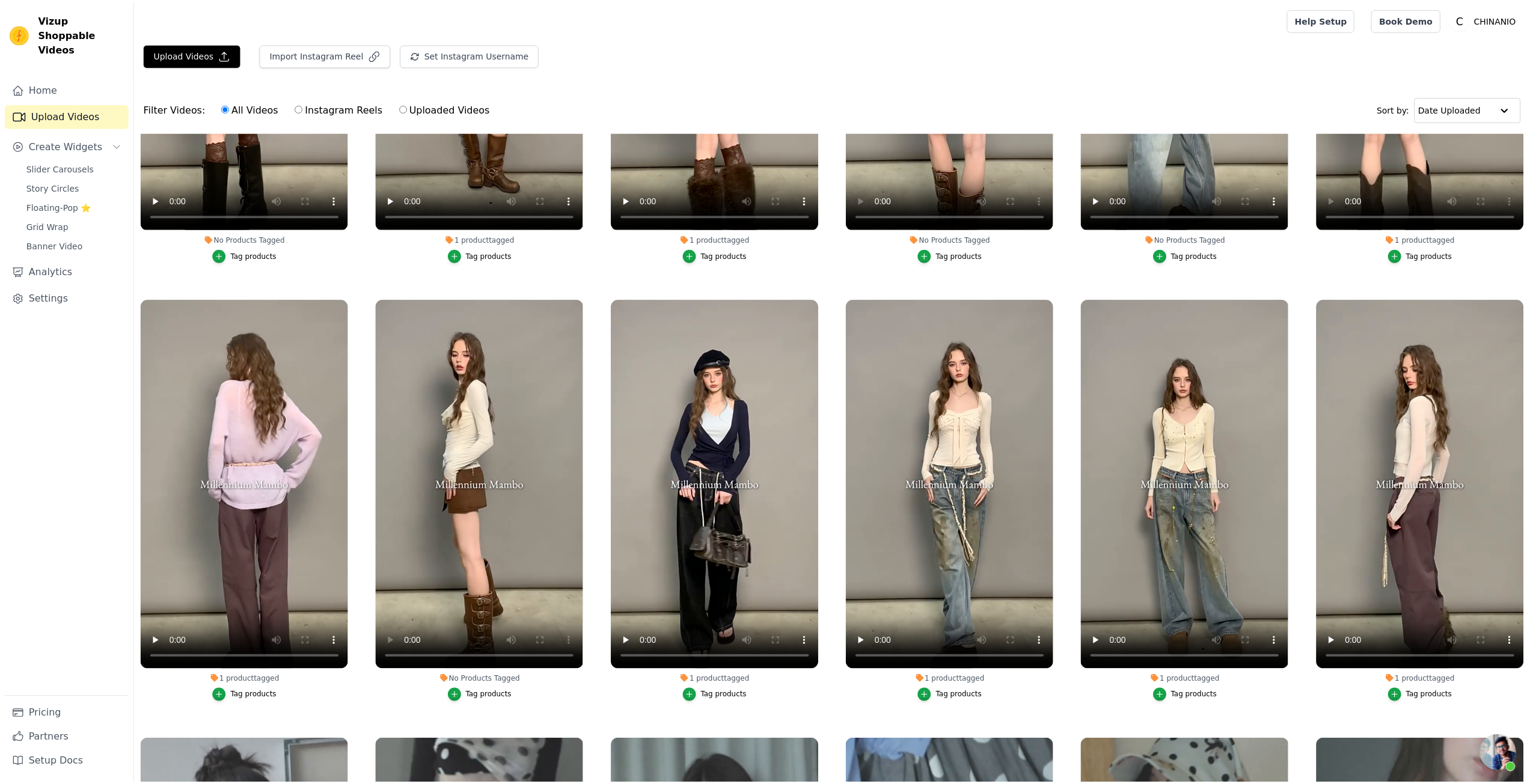
scroll to position [724, 0]
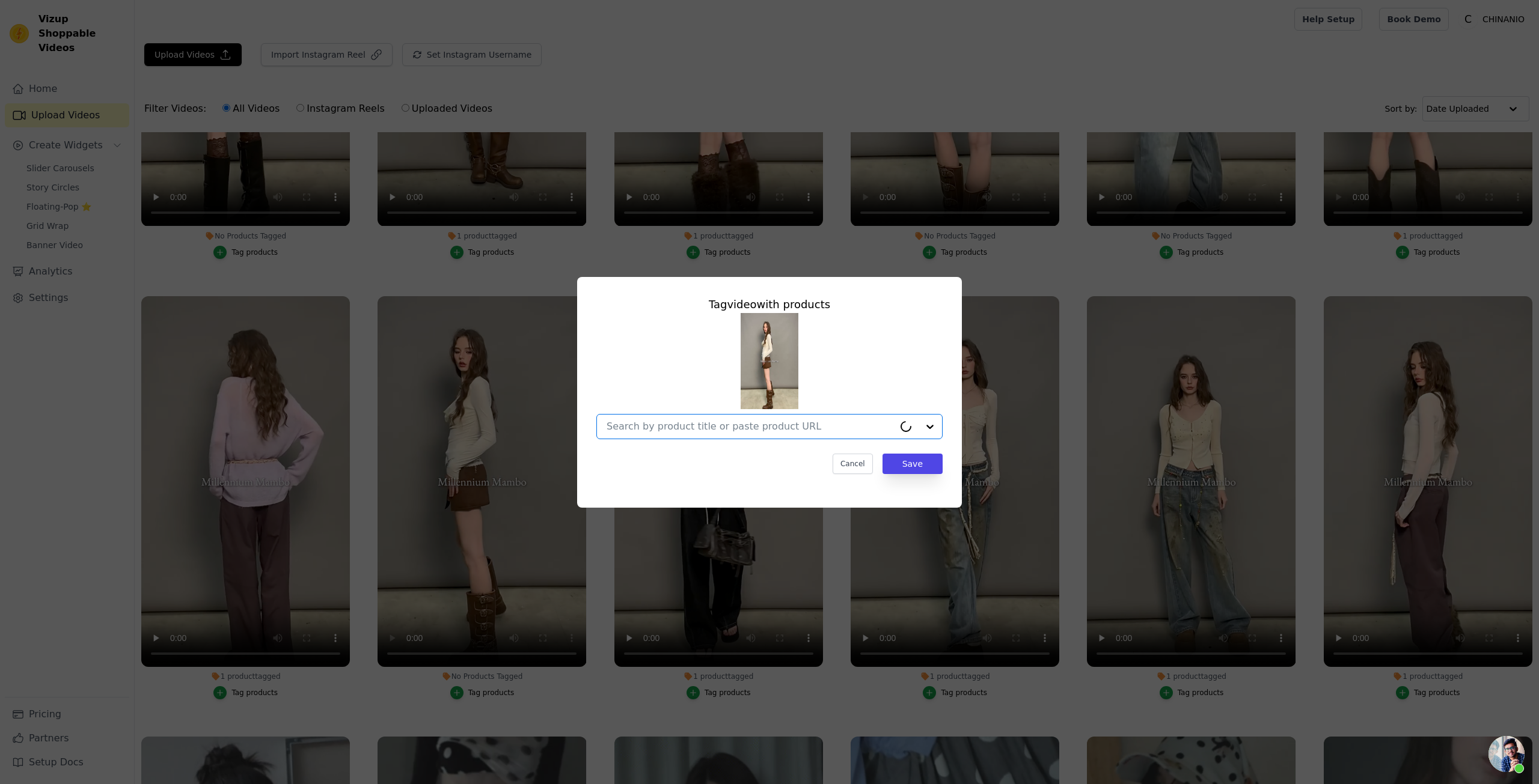
click at [691, 425] on input "No Products Tagged Tag video with products Option undefined, selected. Cancel S…" at bounding box center [750, 426] width 287 height 12
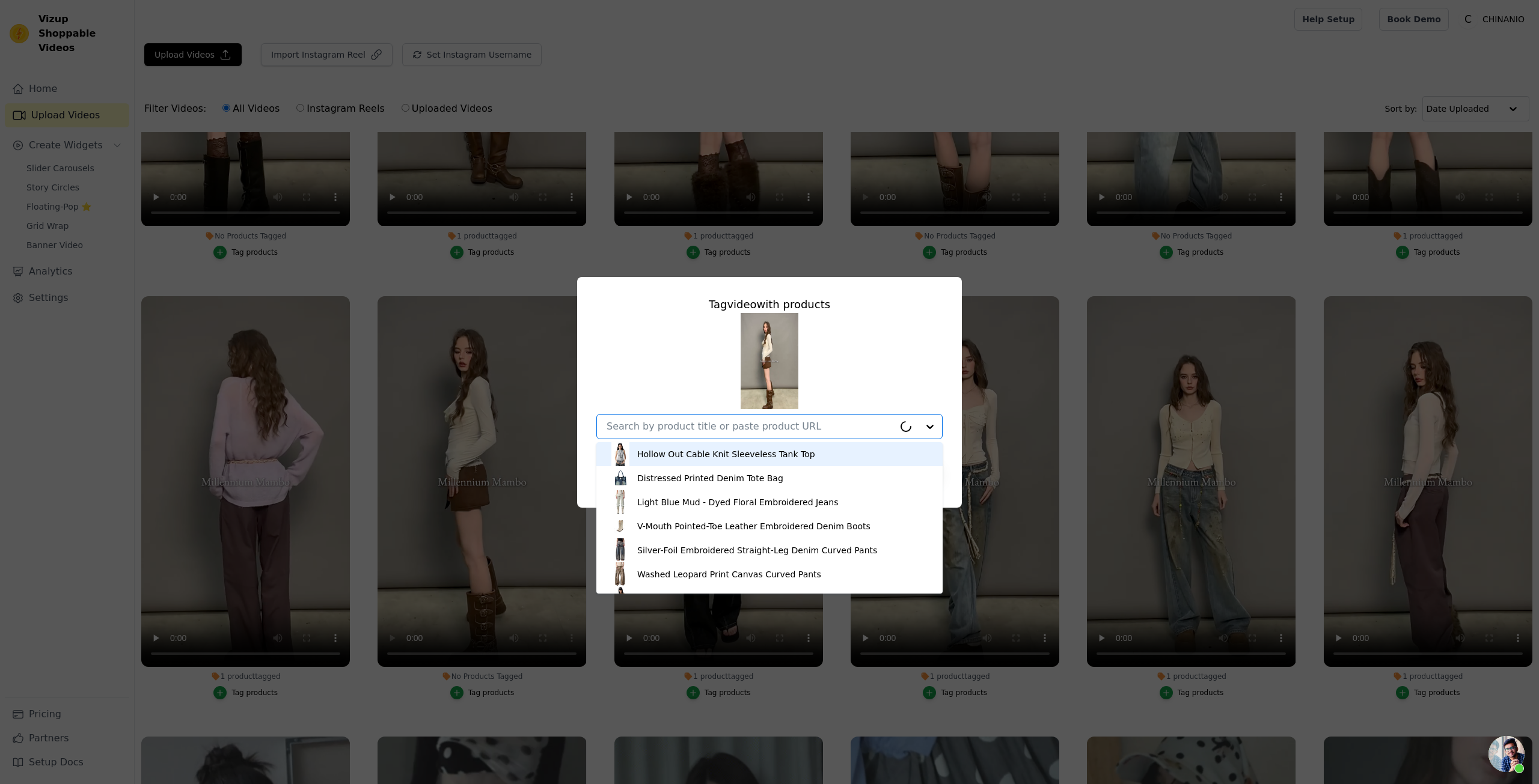
paste input "Asymmetric Beaded Drape T-shirt"
type input "Asymmetric Beaded Drape T-shirt"
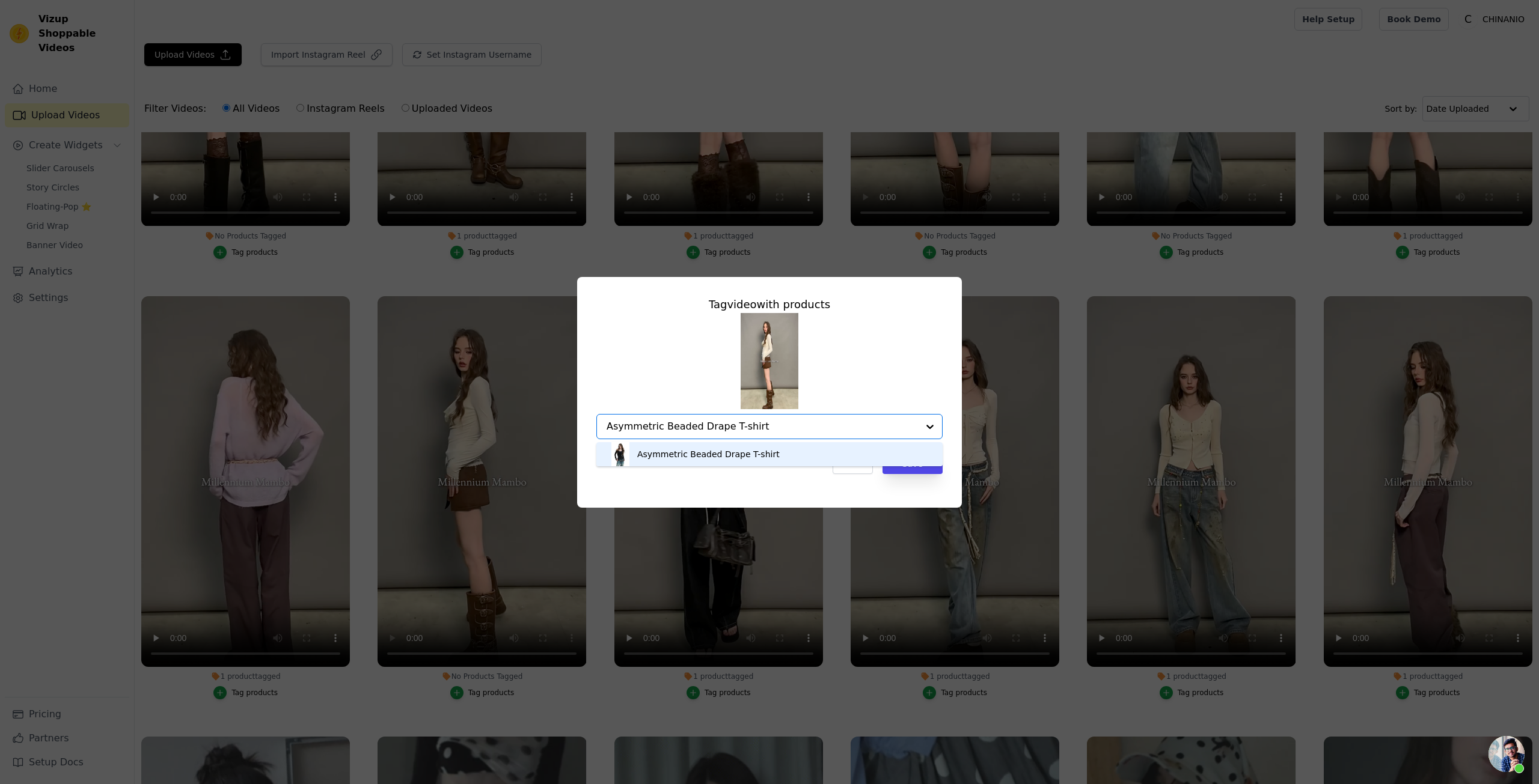
click at [771, 454] on div "Asymmetric Beaded Drape T-shirt" at bounding box center [709, 454] width 143 height 12
click at [901, 468] on button "Save" at bounding box center [912, 464] width 60 height 21
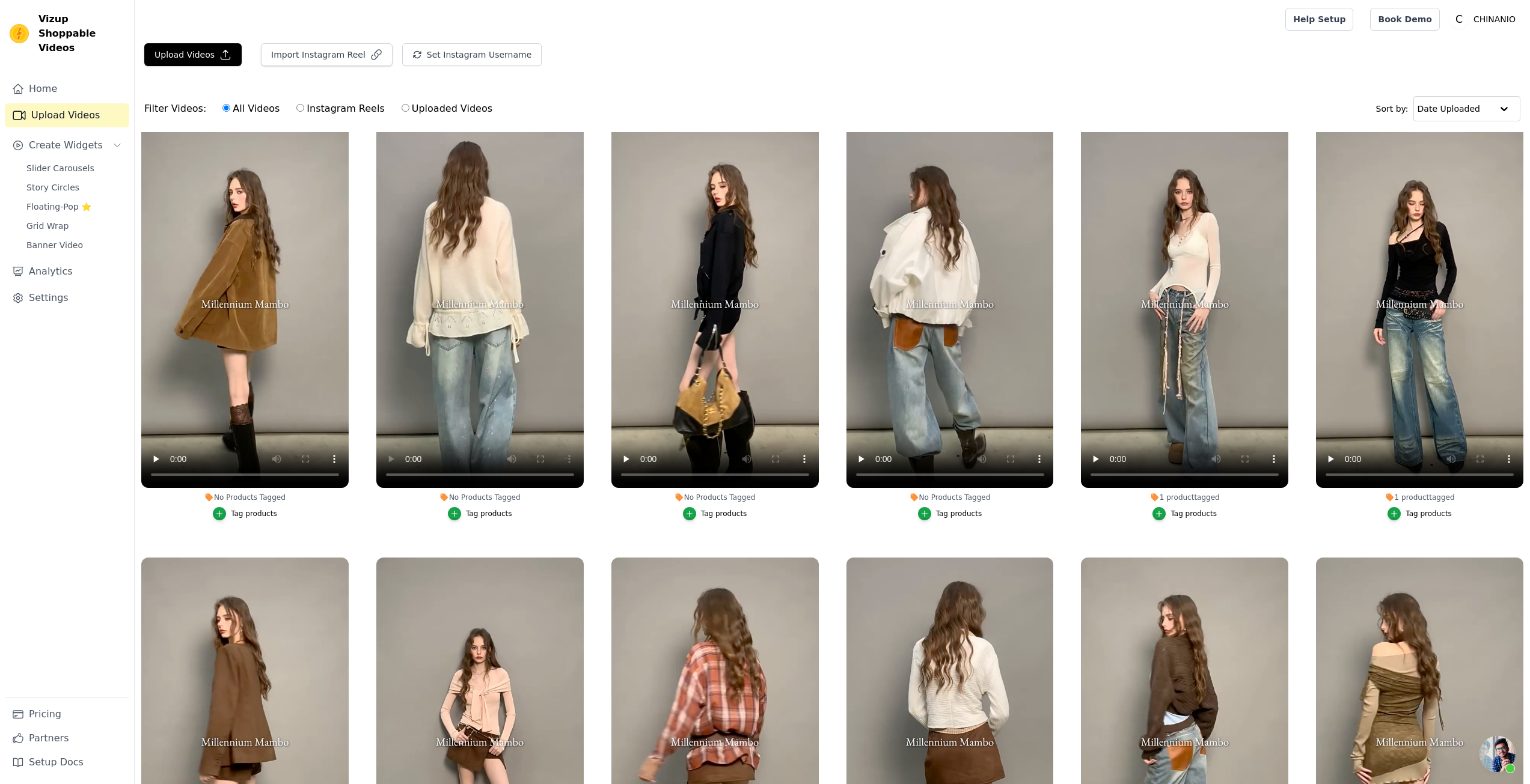
scroll to position [0, 0]
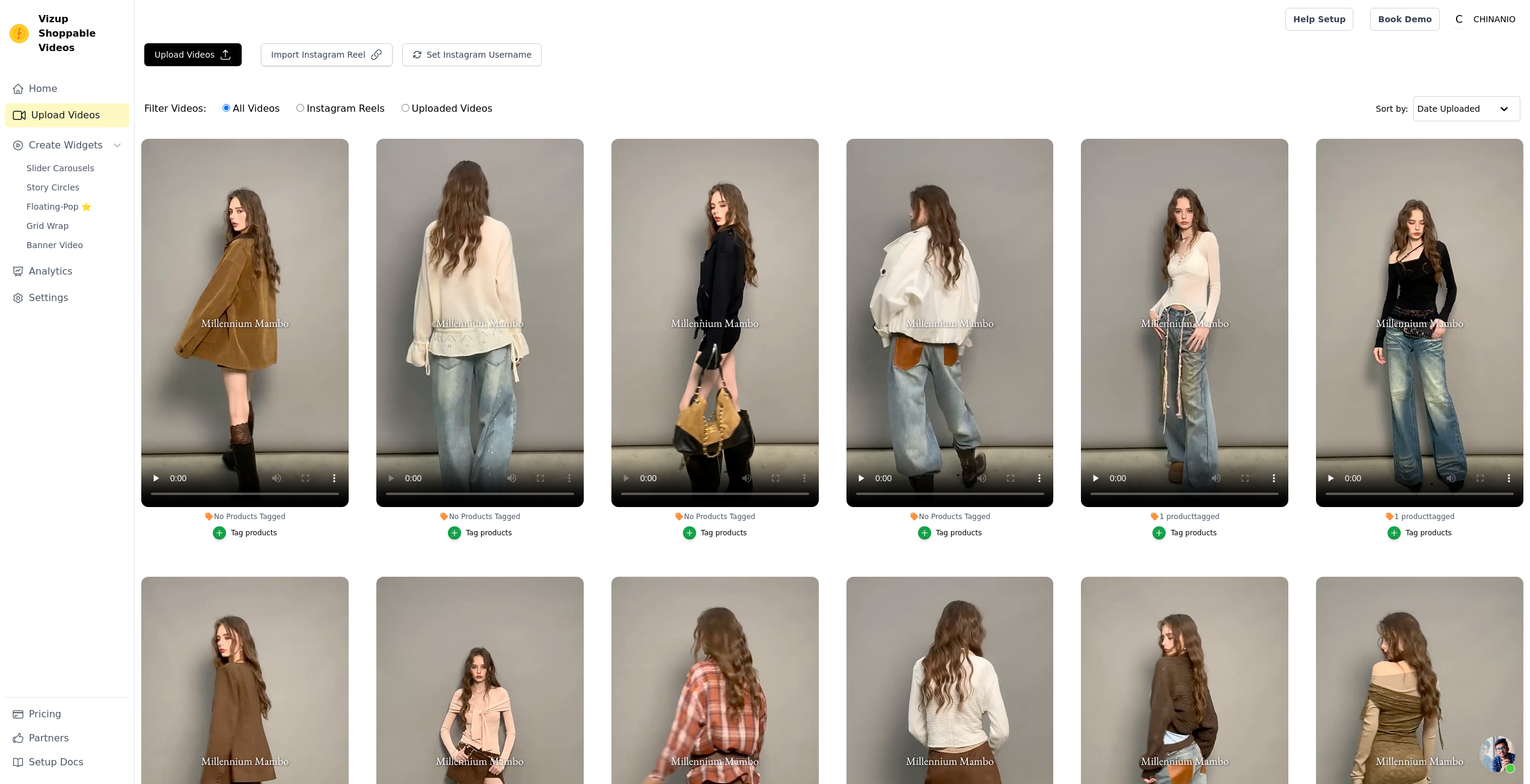
click at [709, 534] on div "Tag products" at bounding box center [724, 533] width 46 height 10
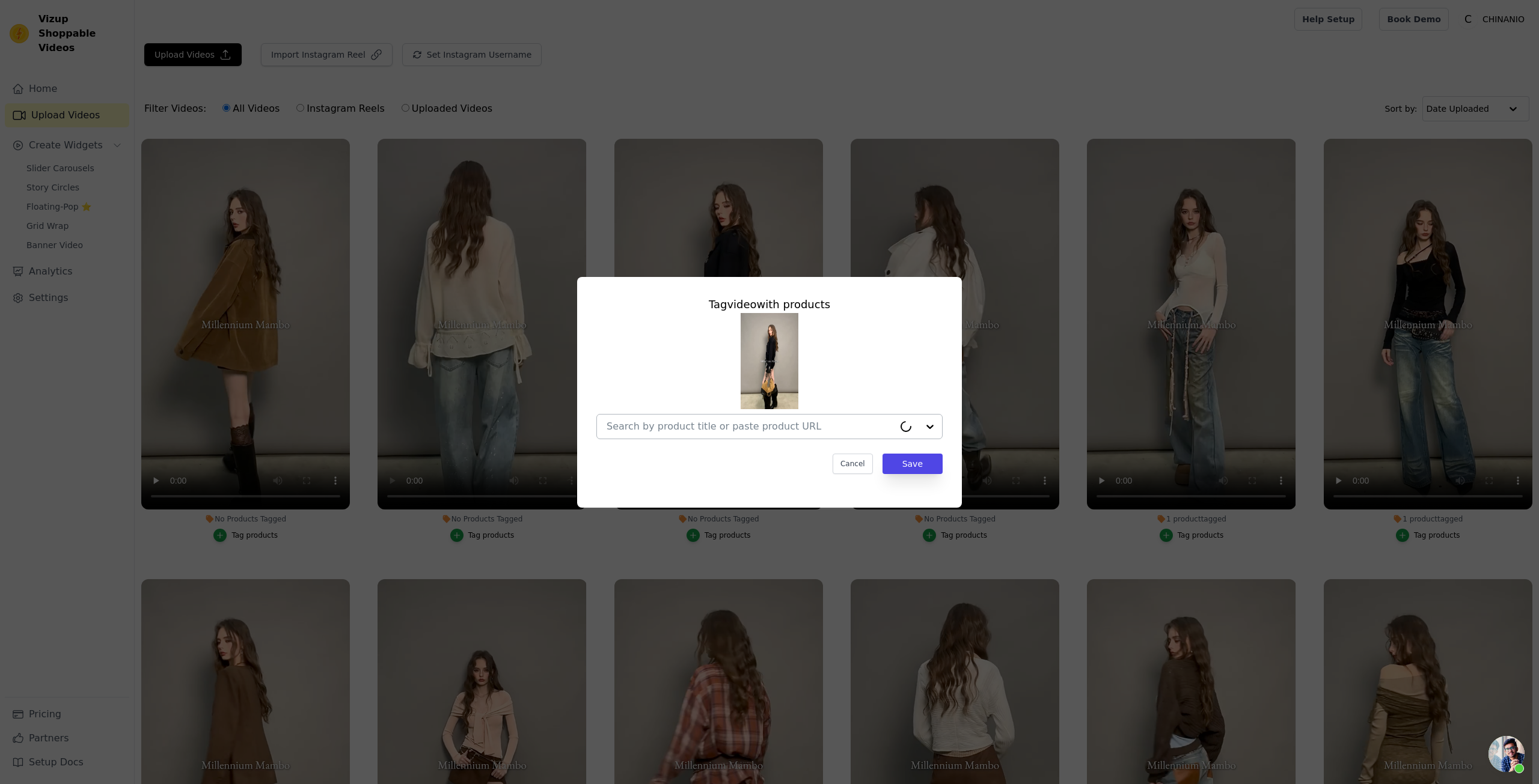
click at [730, 436] on div at bounding box center [750, 426] width 287 height 24
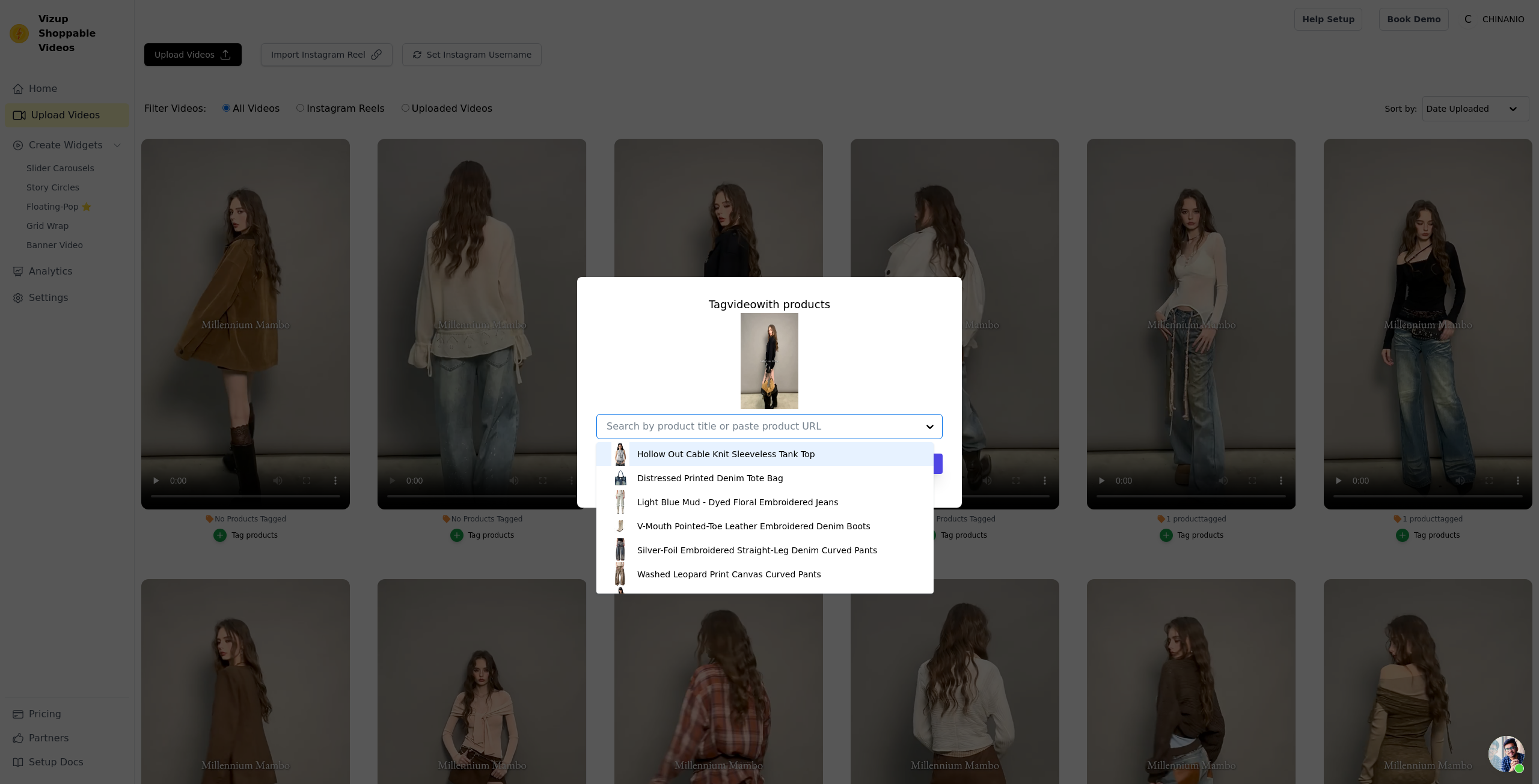
paste input "Black & Off-white Heavy Zip Knit Jacket"
type input "Black & Off-white Heavy Zip Knit Jacket"
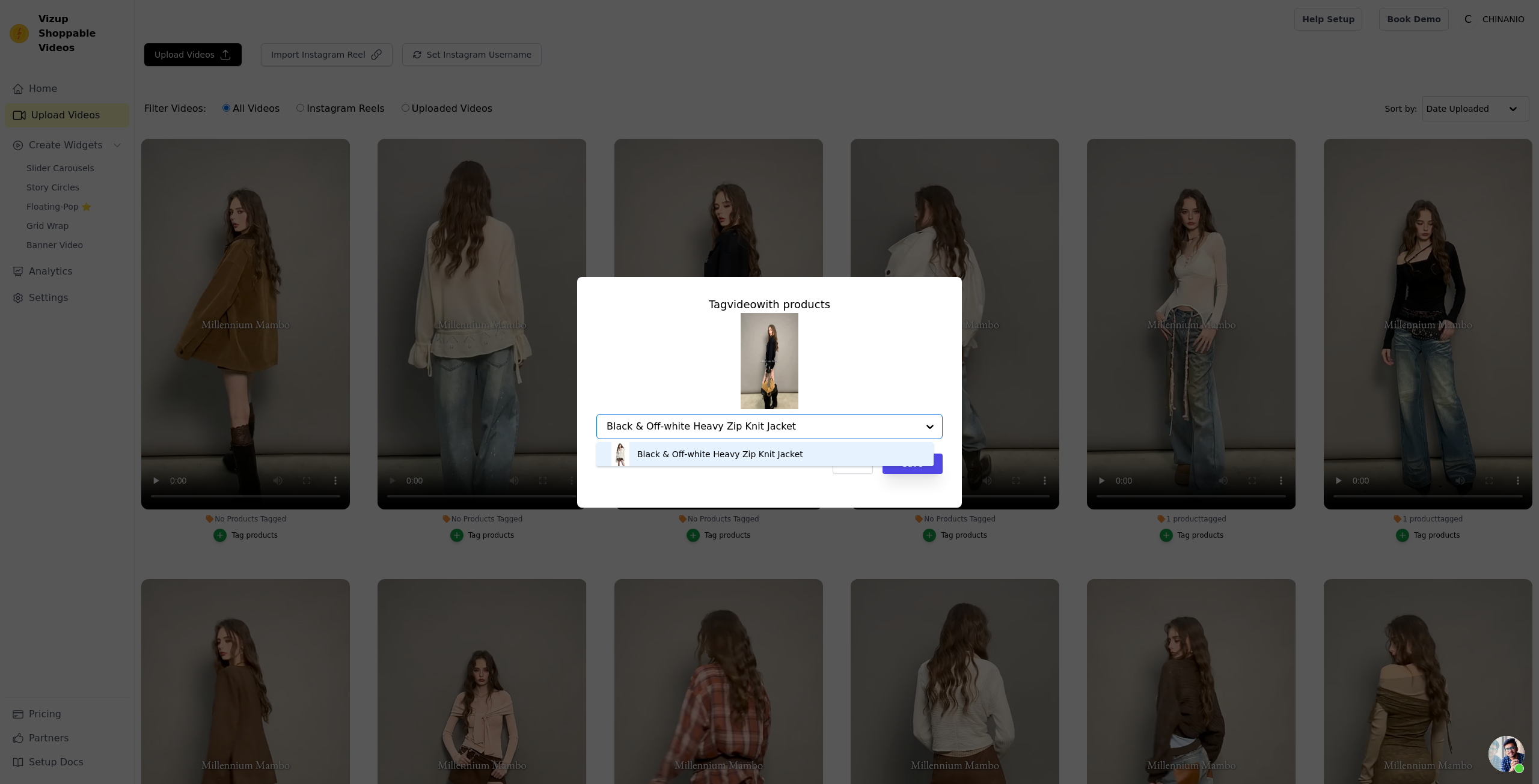
click at [809, 455] on div "Black & Off-white Heavy Zip Knit Jacket" at bounding box center [765, 454] width 314 height 24
click at [908, 459] on button "Save" at bounding box center [912, 464] width 60 height 21
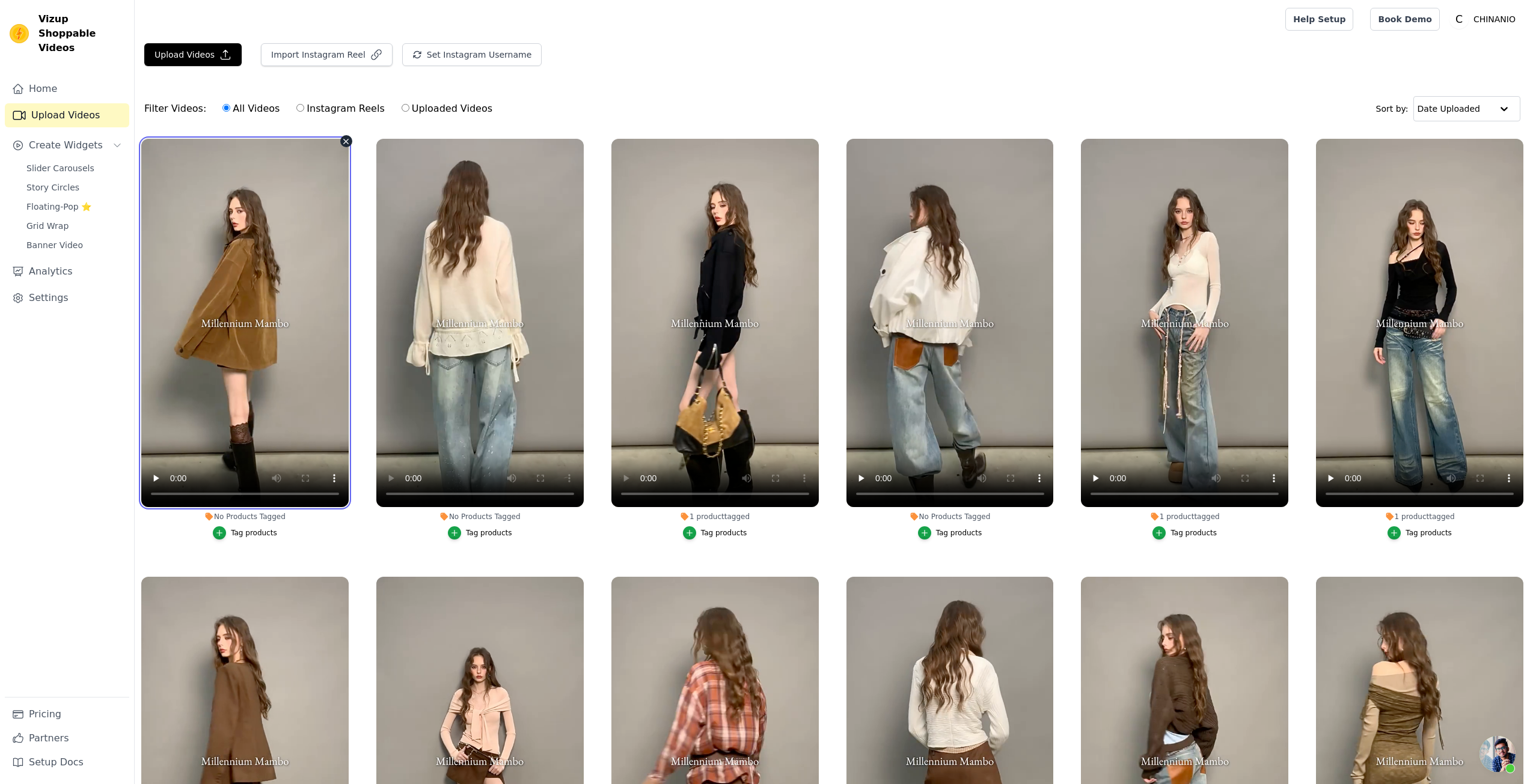
click at [219, 408] on video at bounding box center [245, 323] width 208 height 368
click at [249, 368] on video at bounding box center [245, 323] width 208 height 368
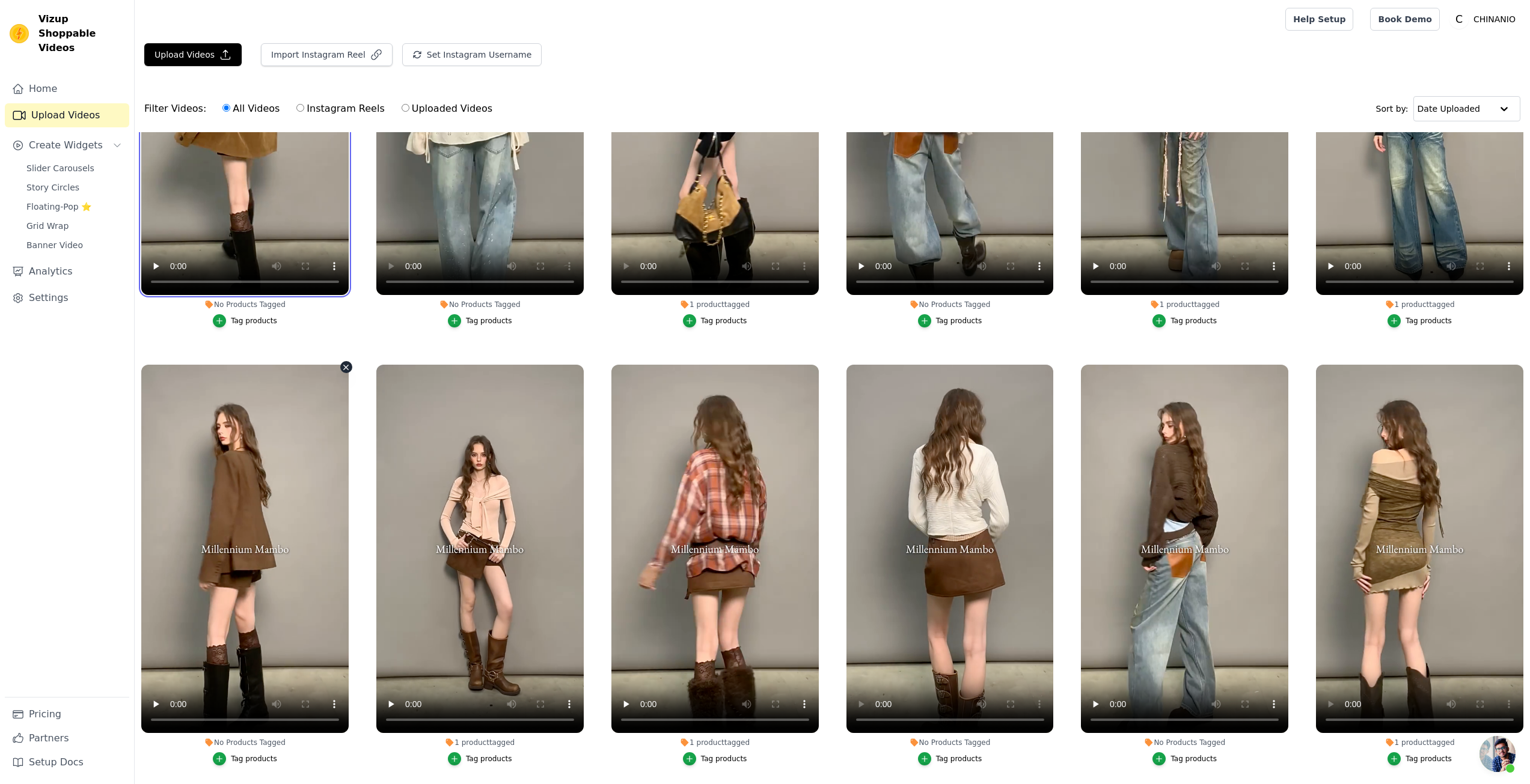
scroll to position [240, 0]
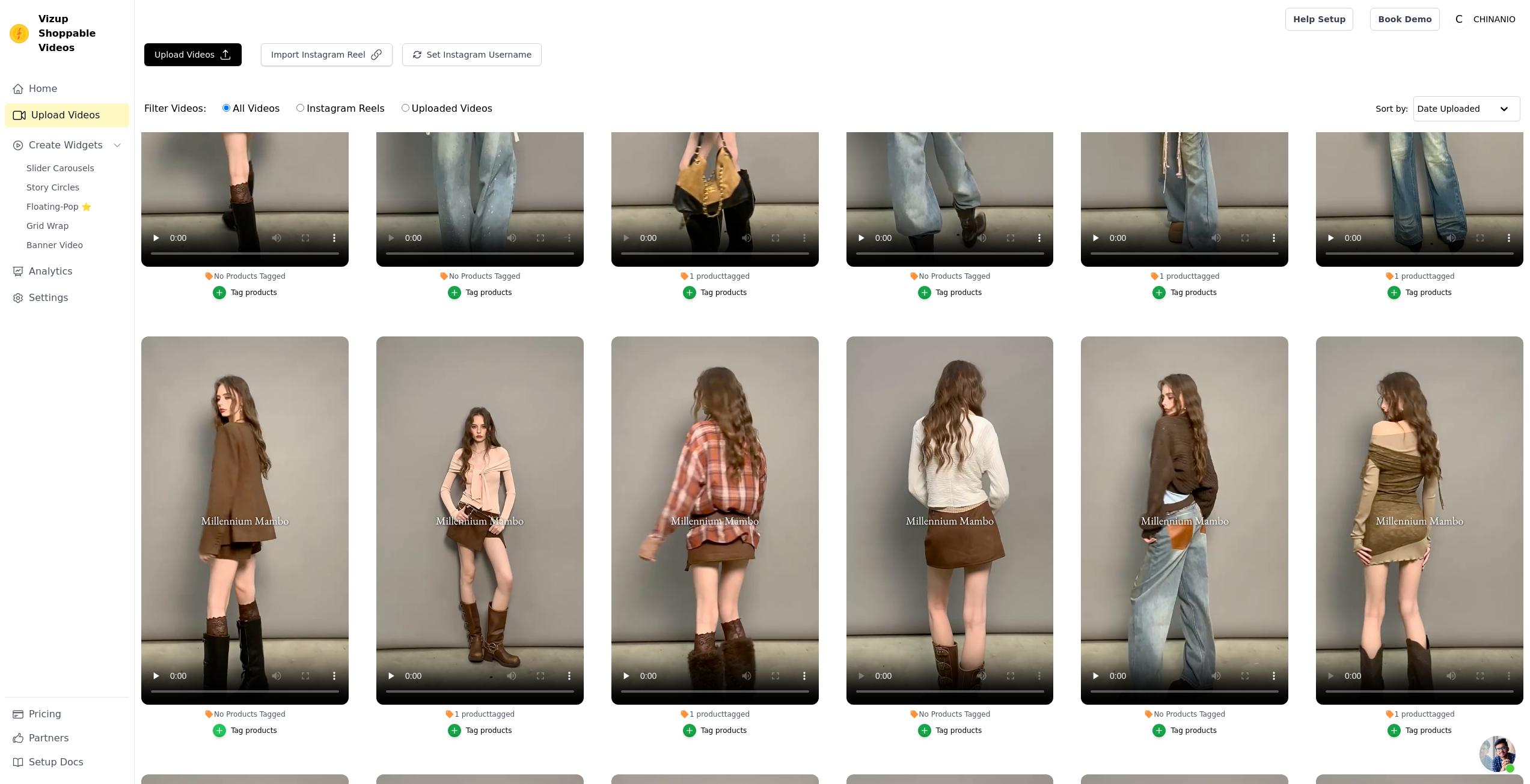
click at [223, 727] on icon "button" at bounding box center [219, 731] width 8 height 8
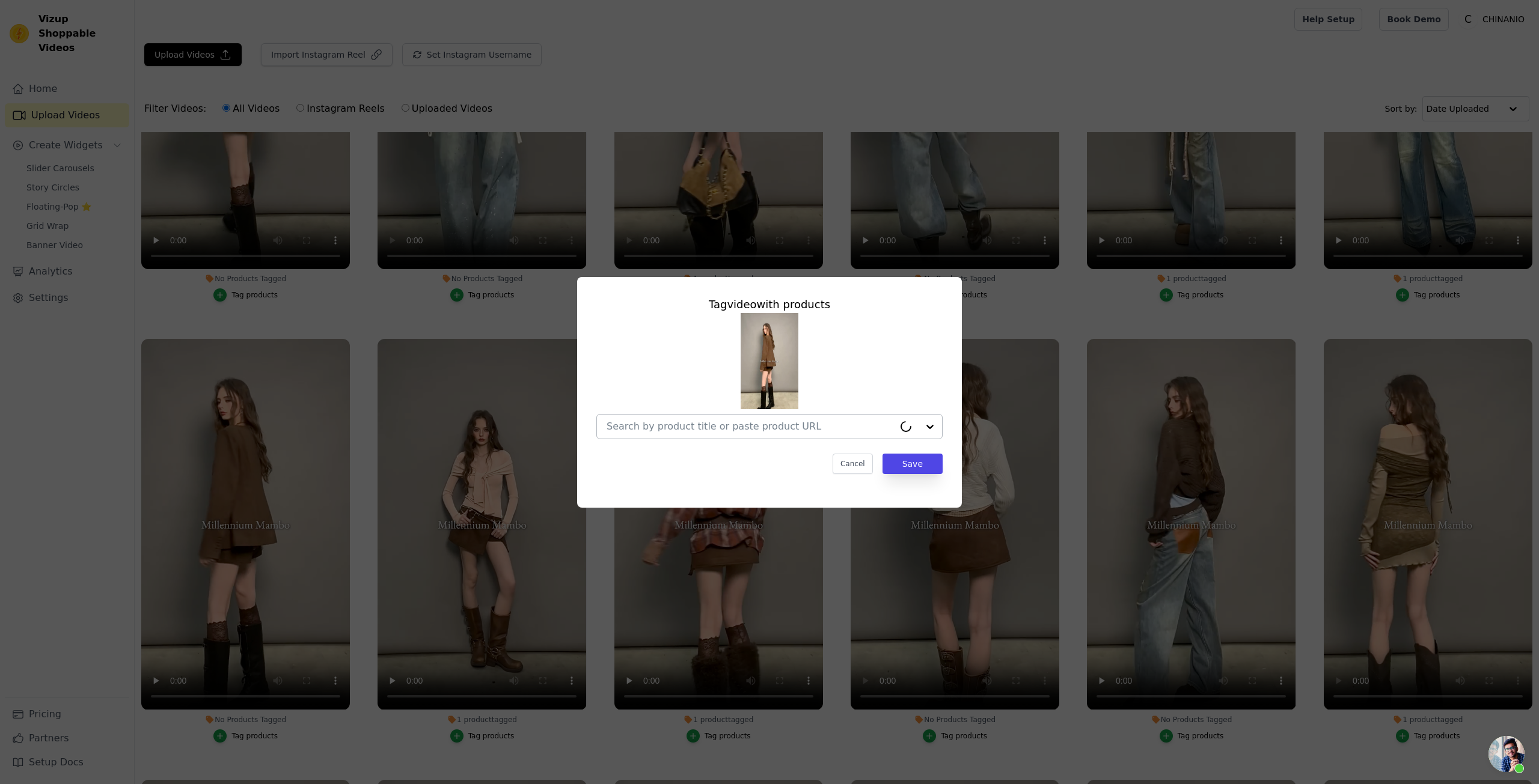
click at [744, 429] on input "No Products Tagged Tag video with products Cancel Save Tag products" at bounding box center [750, 426] width 287 height 12
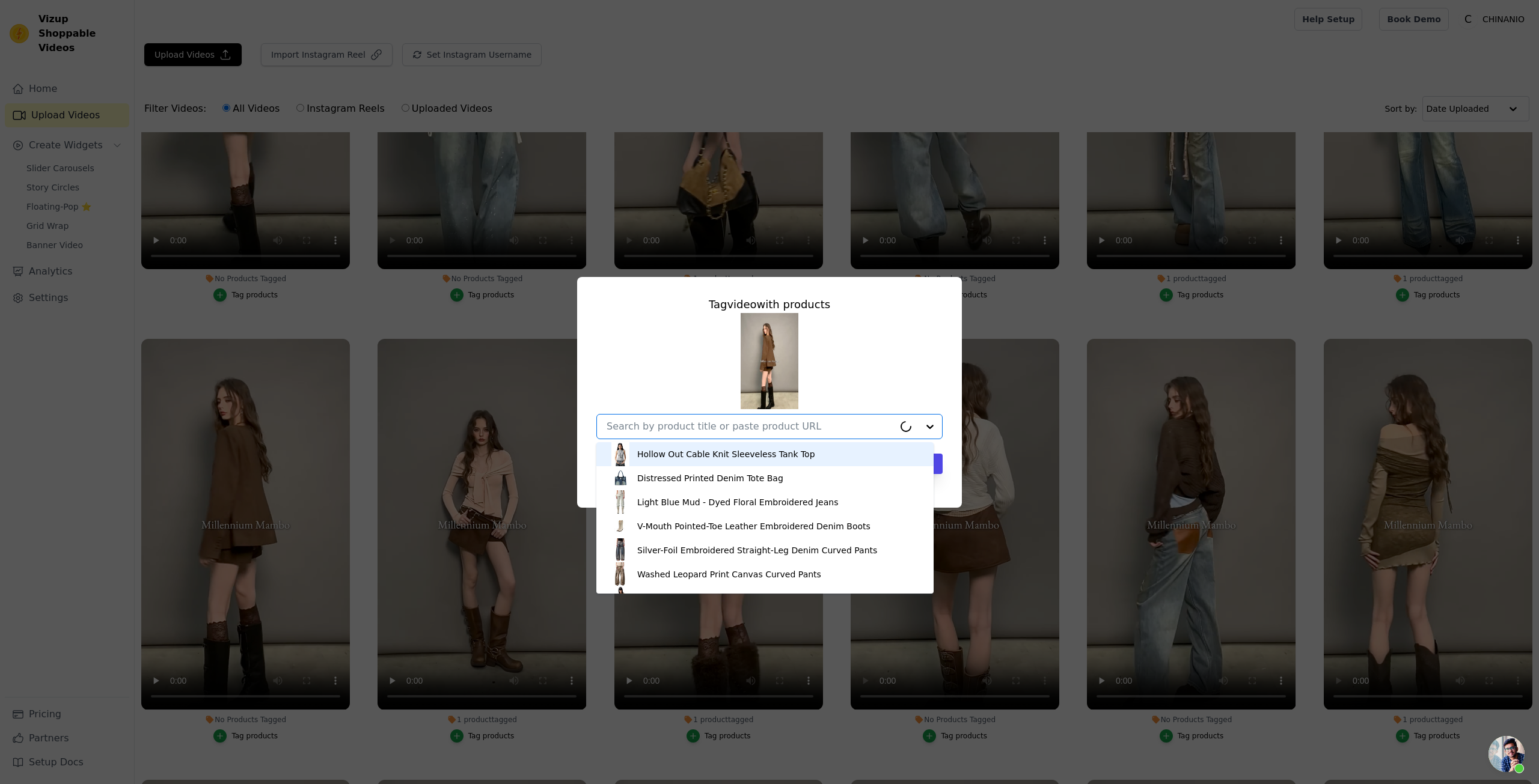
paste input "[PERSON_NAME] Studded Suede Cinched Jacket"
type input "[PERSON_NAME] Studded Suede Cinched Jacket"
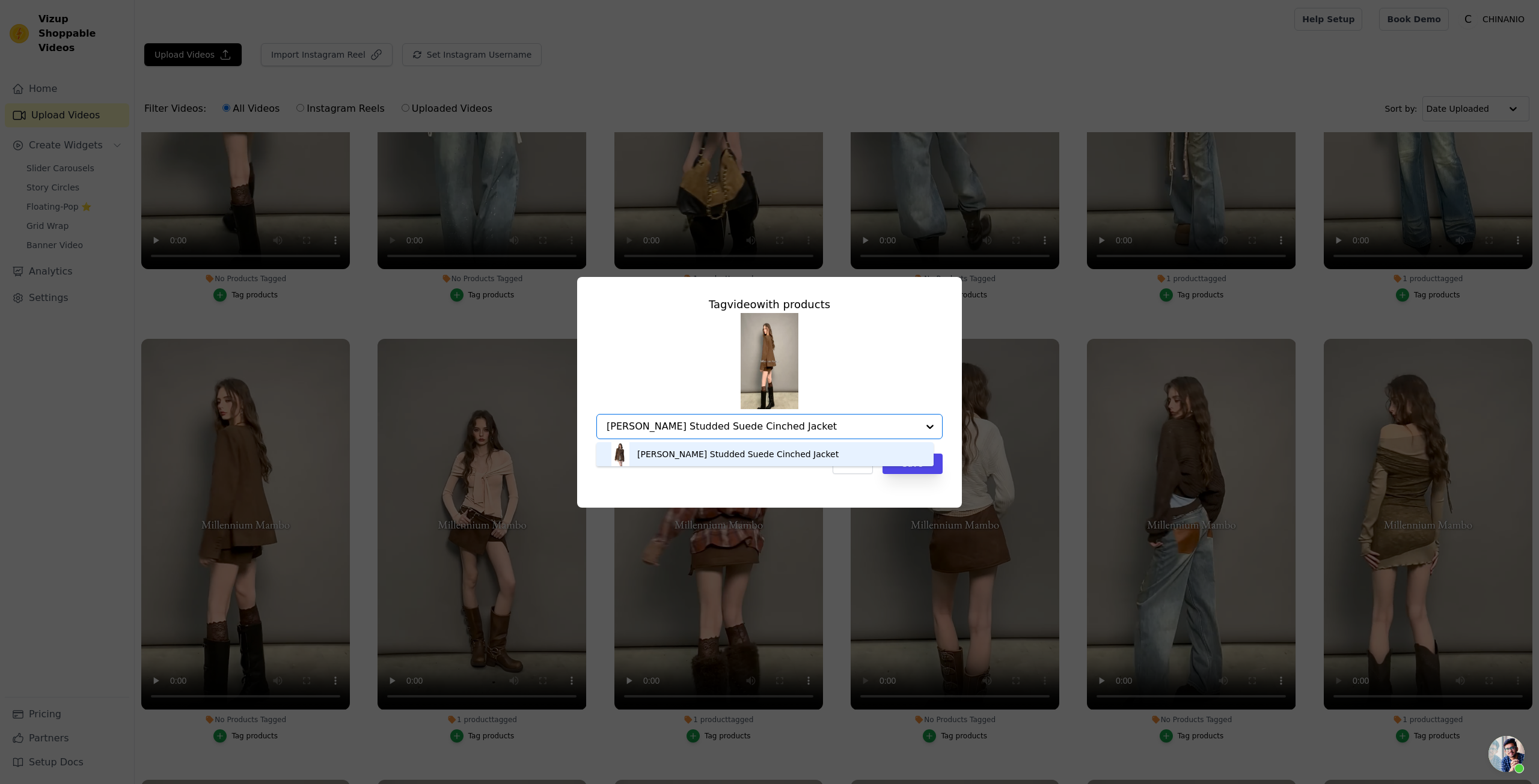
click at [799, 450] on div "[PERSON_NAME] Studded Suede Cinched Jacket" at bounding box center [765, 454] width 314 height 24
click at [925, 466] on button "Save" at bounding box center [912, 464] width 60 height 21
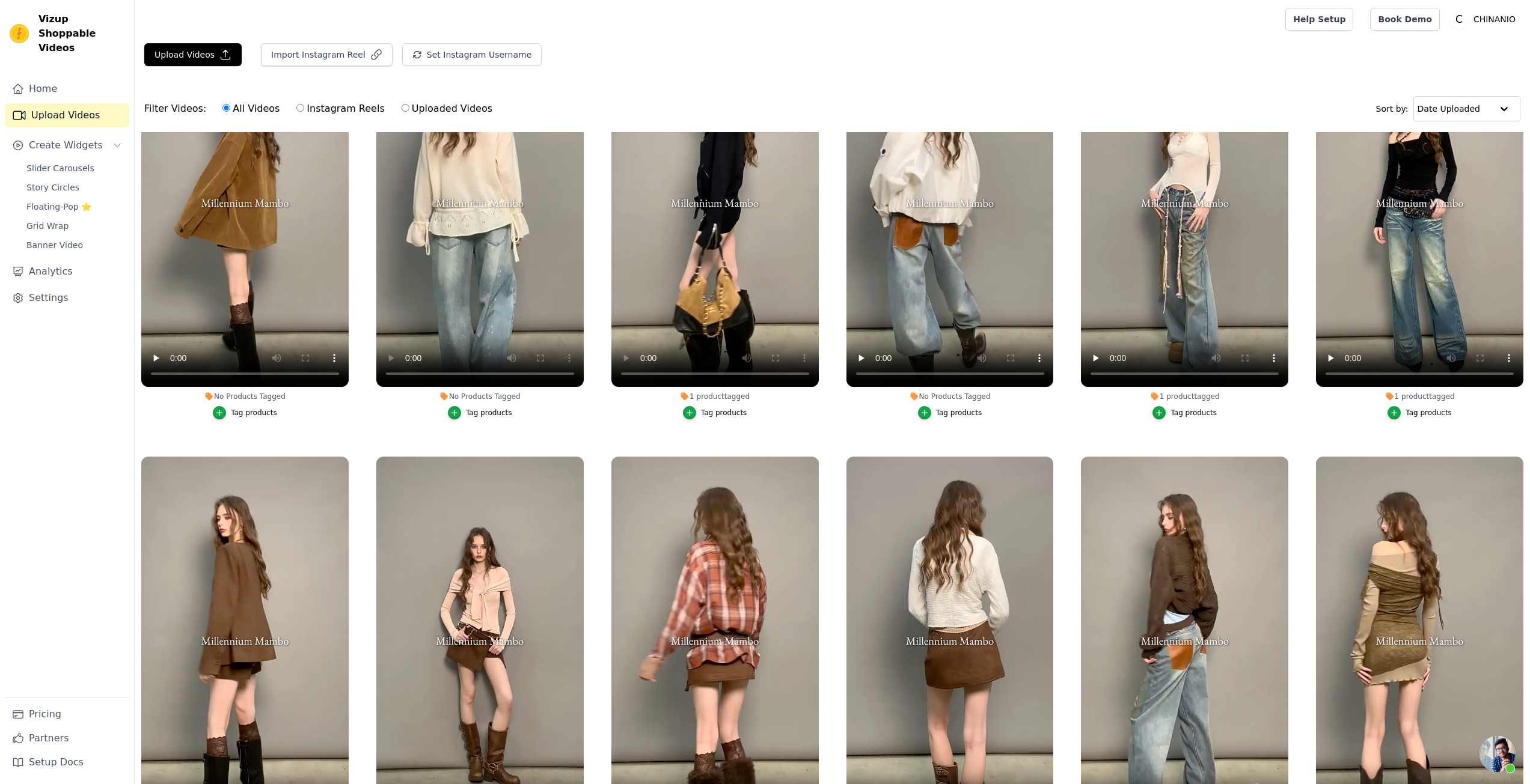
scroll to position [0, 0]
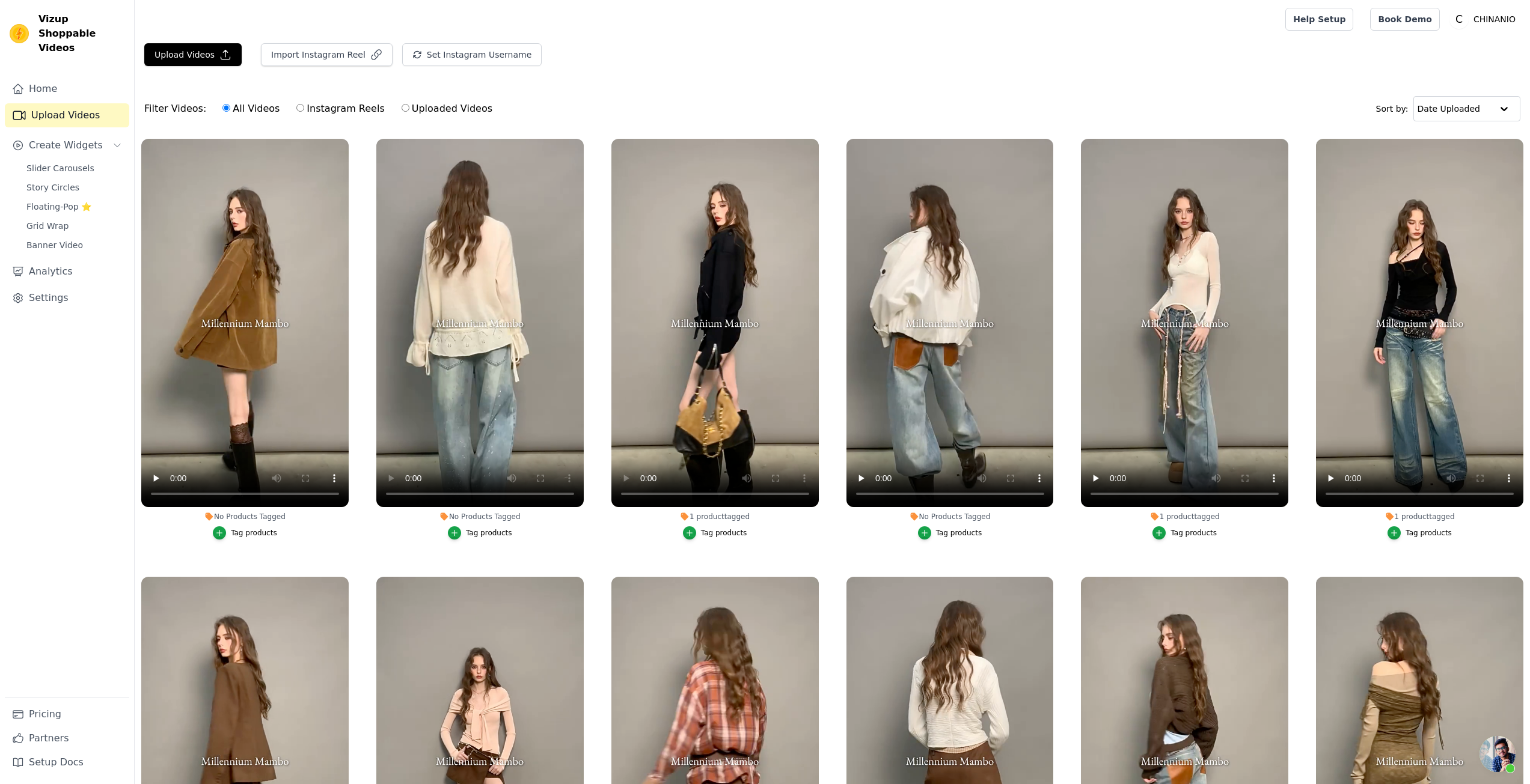
click at [928, 524] on li "No Products Tagged Tag products" at bounding box center [951, 339] width 208 height 401
click at [924, 527] on div "button" at bounding box center [924, 533] width 13 height 13
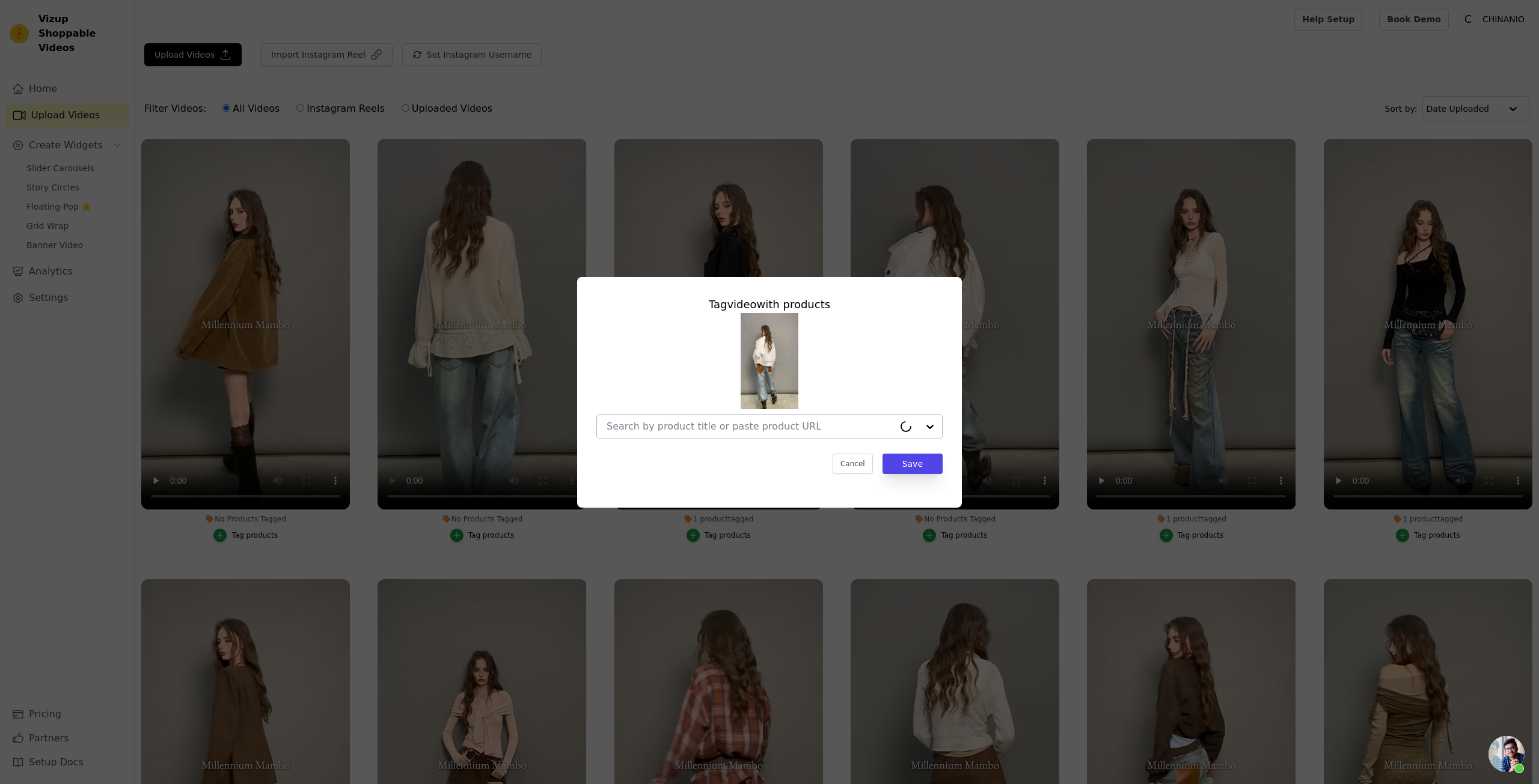
click at [705, 428] on input "No Products Tagged Tag video with products Cancel Save Tag products" at bounding box center [750, 426] width 287 height 12
paste input "Vintage Pleated Stand Collar Jacket"
type input "Vintage Pleated Stand Collar Jacket"
click at [753, 452] on div "Vintage Pleated Stand Collar Jacket" at bounding box center [712, 454] width 149 height 12
click at [913, 471] on button "Save" at bounding box center [912, 464] width 60 height 21
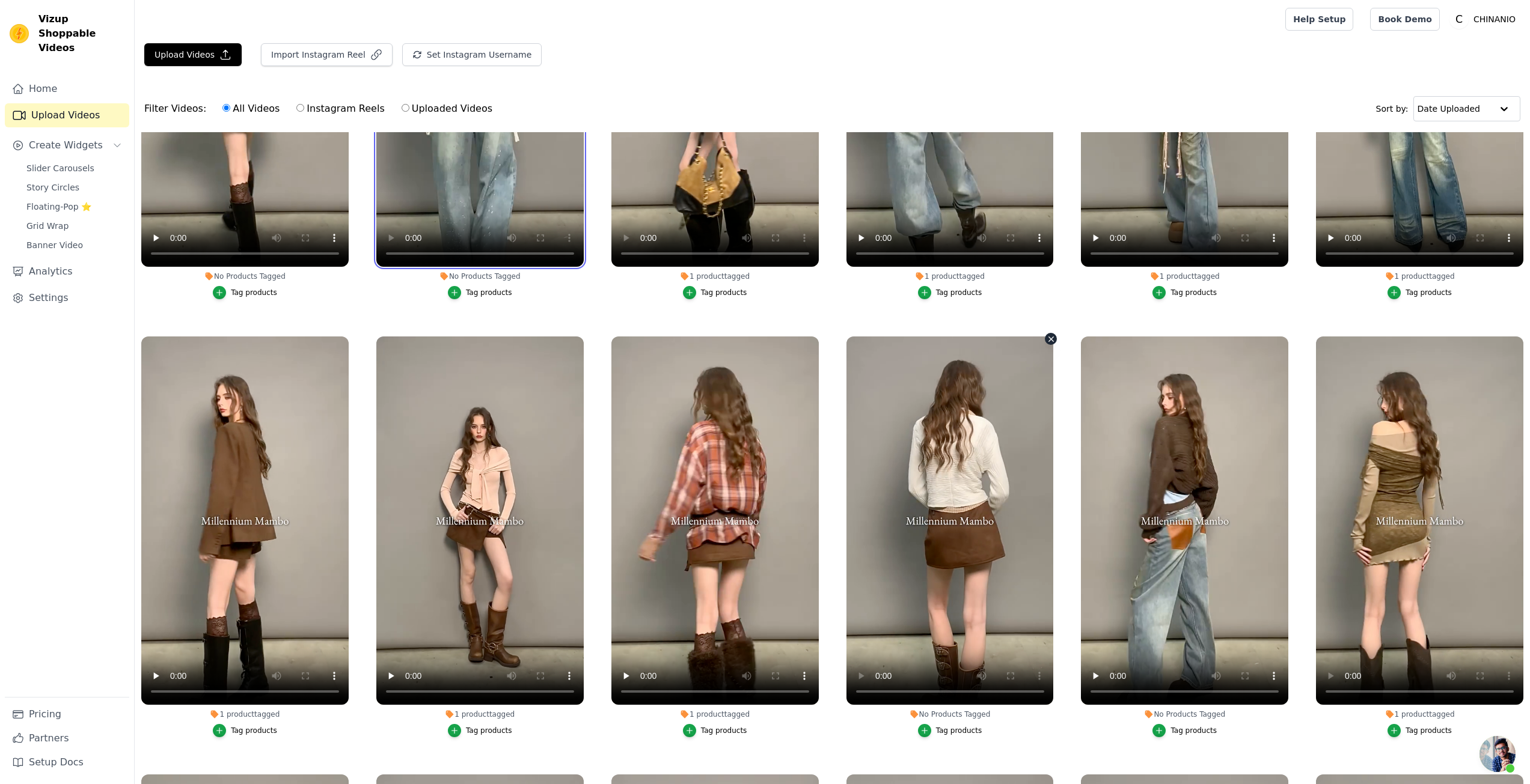
scroll to position [300, 0]
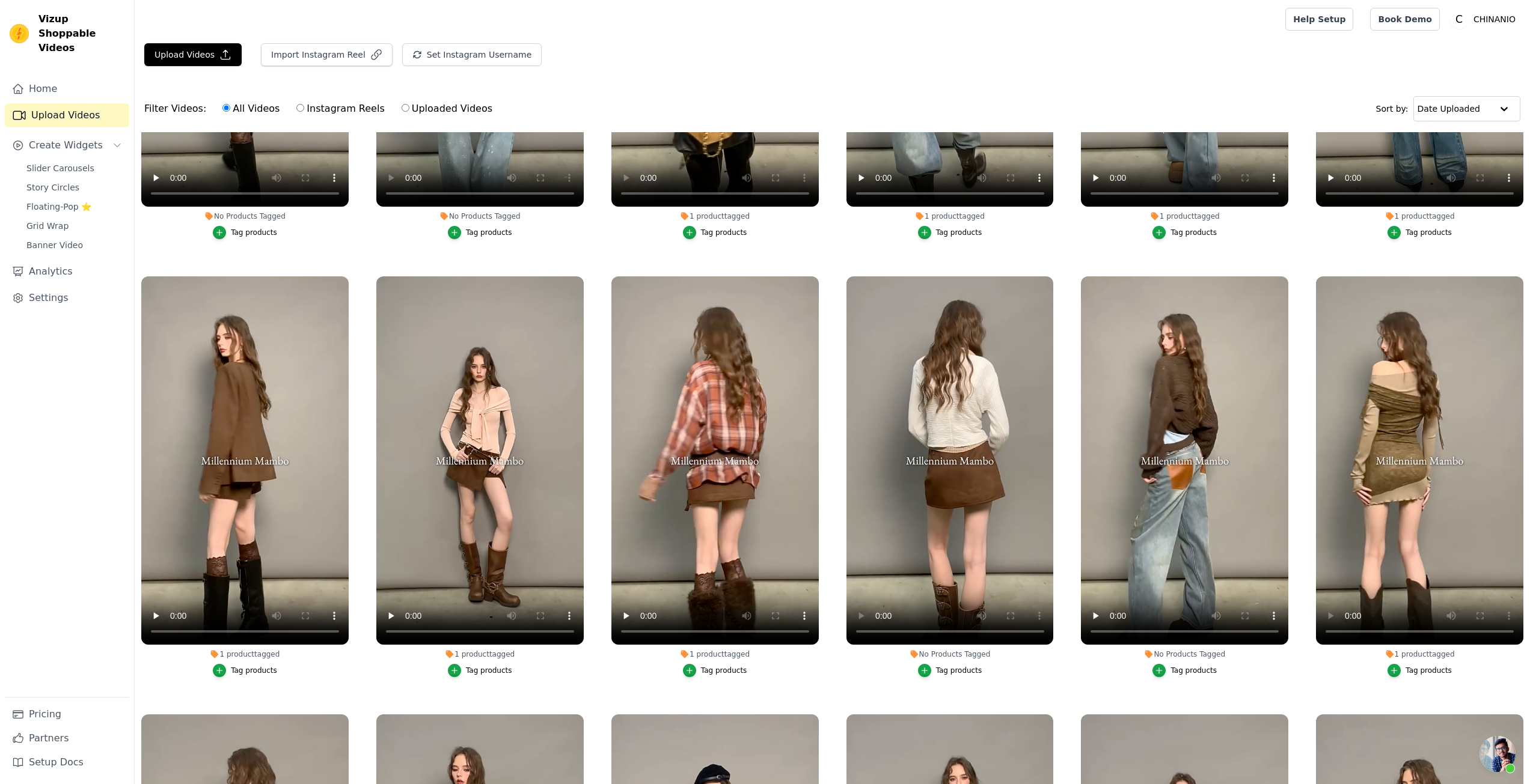
click at [938, 659] on li "No Products Tagged Tag products" at bounding box center [951, 477] width 208 height 401
click at [928, 666] on div "button" at bounding box center [924, 671] width 13 height 13
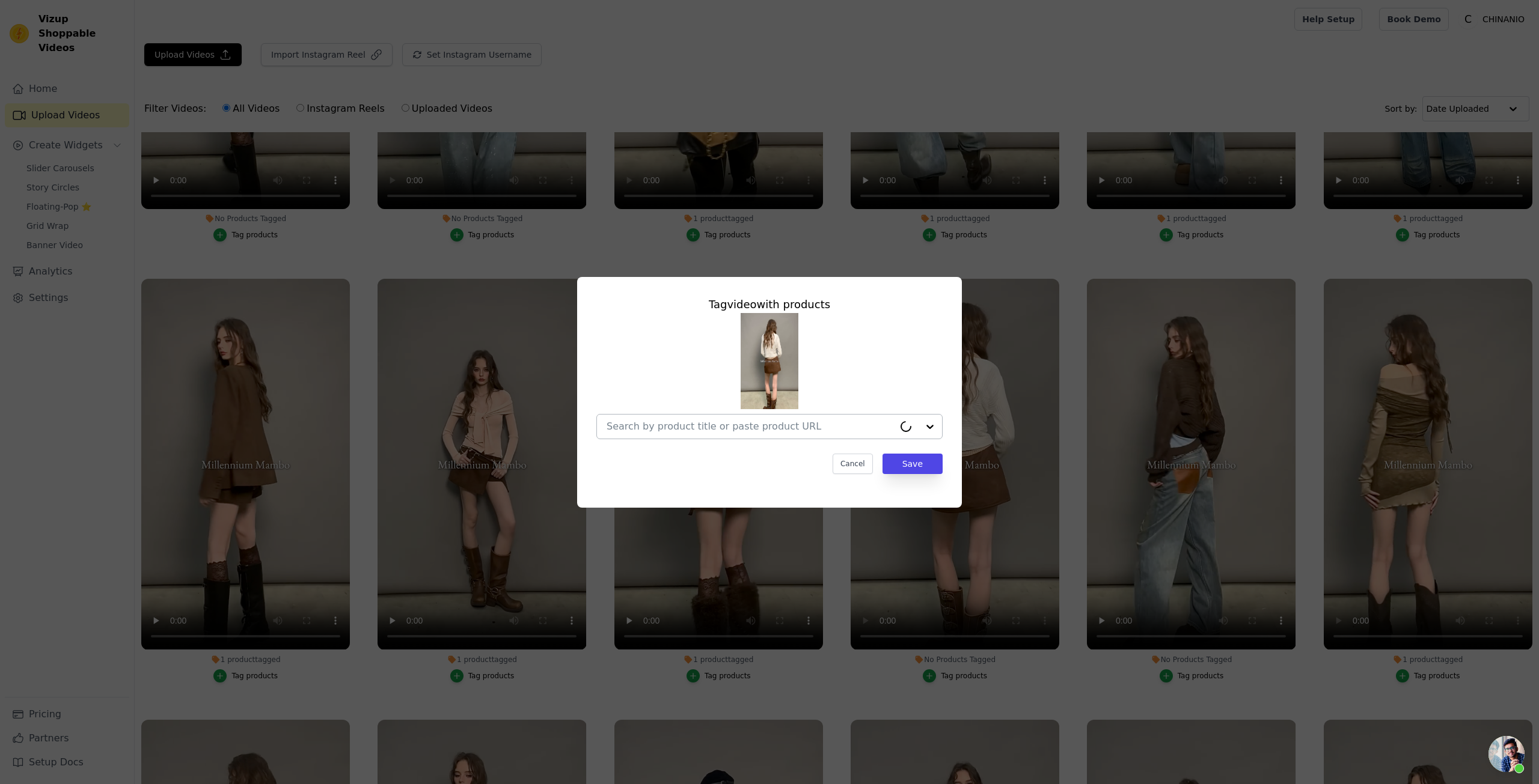
click at [722, 433] on div at bounding box center [750, 426] width 287 height 24
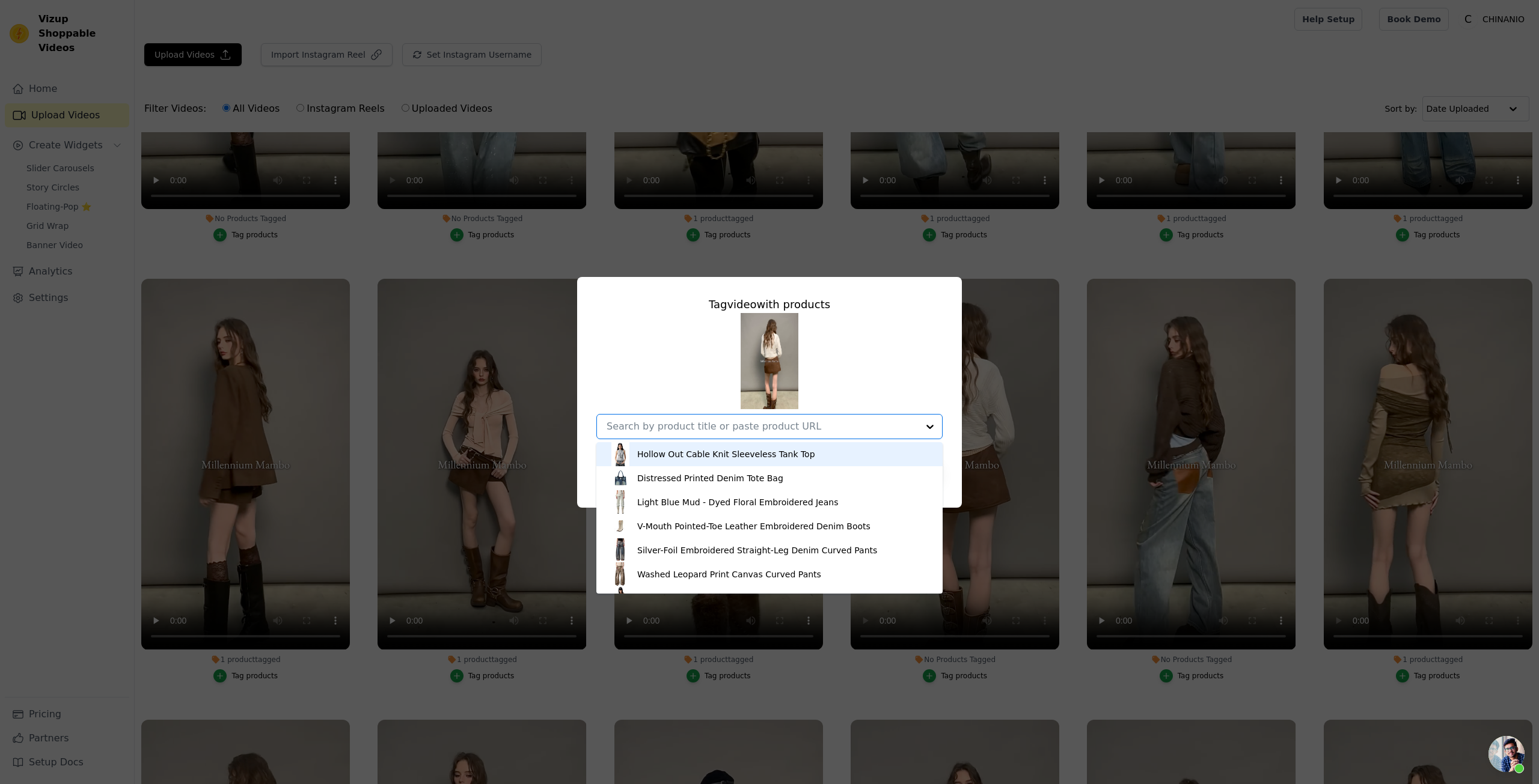
click at [719, 421] on input "No Products Tagged Tag video with products Hollow Out Cable Knit Sleeveless Tan…" at bounding box center [762, 426] width 312 height 12
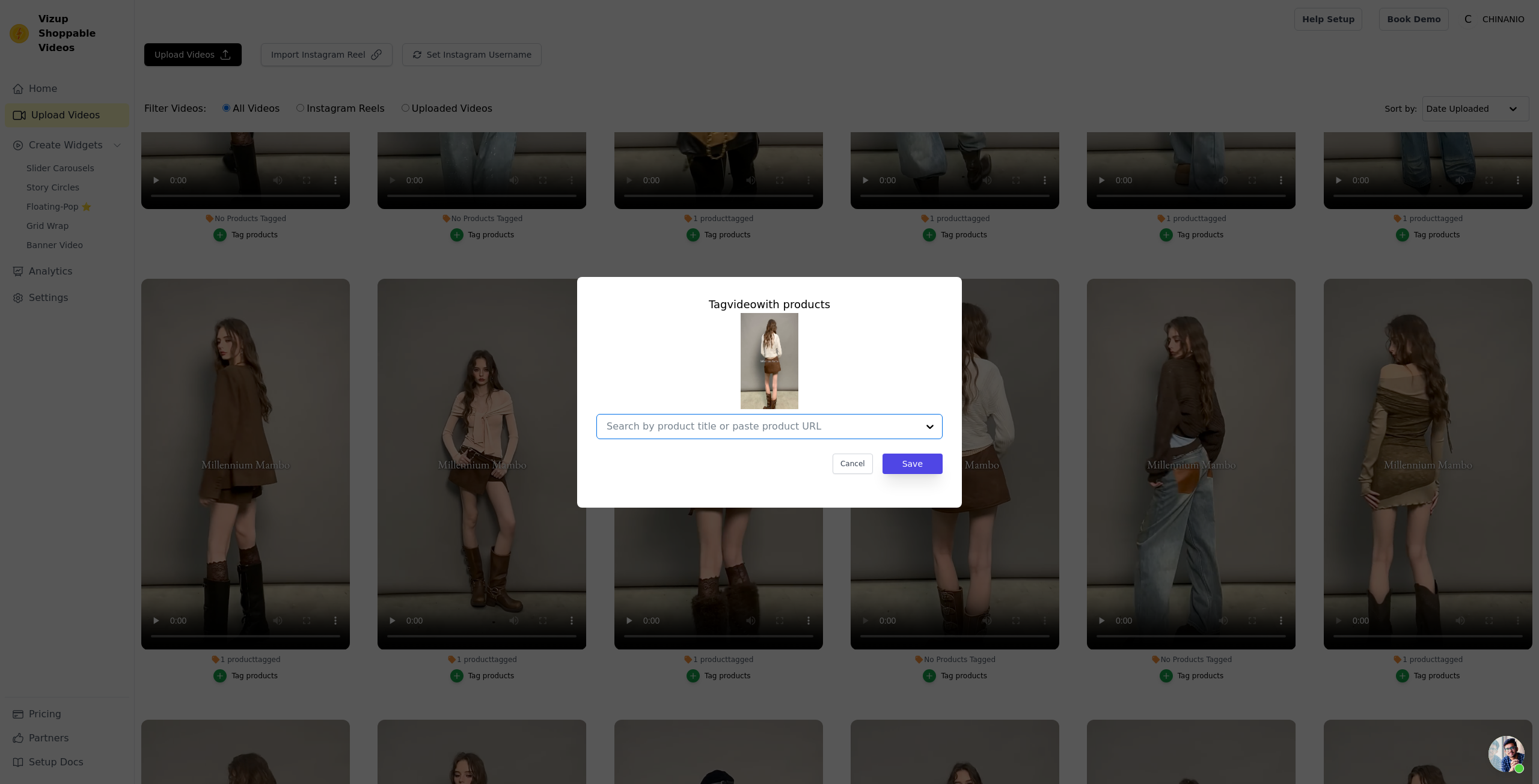
paste input "Twist-Knit Crossed Pullover"
type input "Twist-Knit Crossed Pullover"
click at [753, 453] on div "Twist-Knit Crossed Pullover" at bounding box center [770, 454] width 323 height 24
click at [930, 462] on button "Save" at bounding box center [912, 464] width 60 height 21
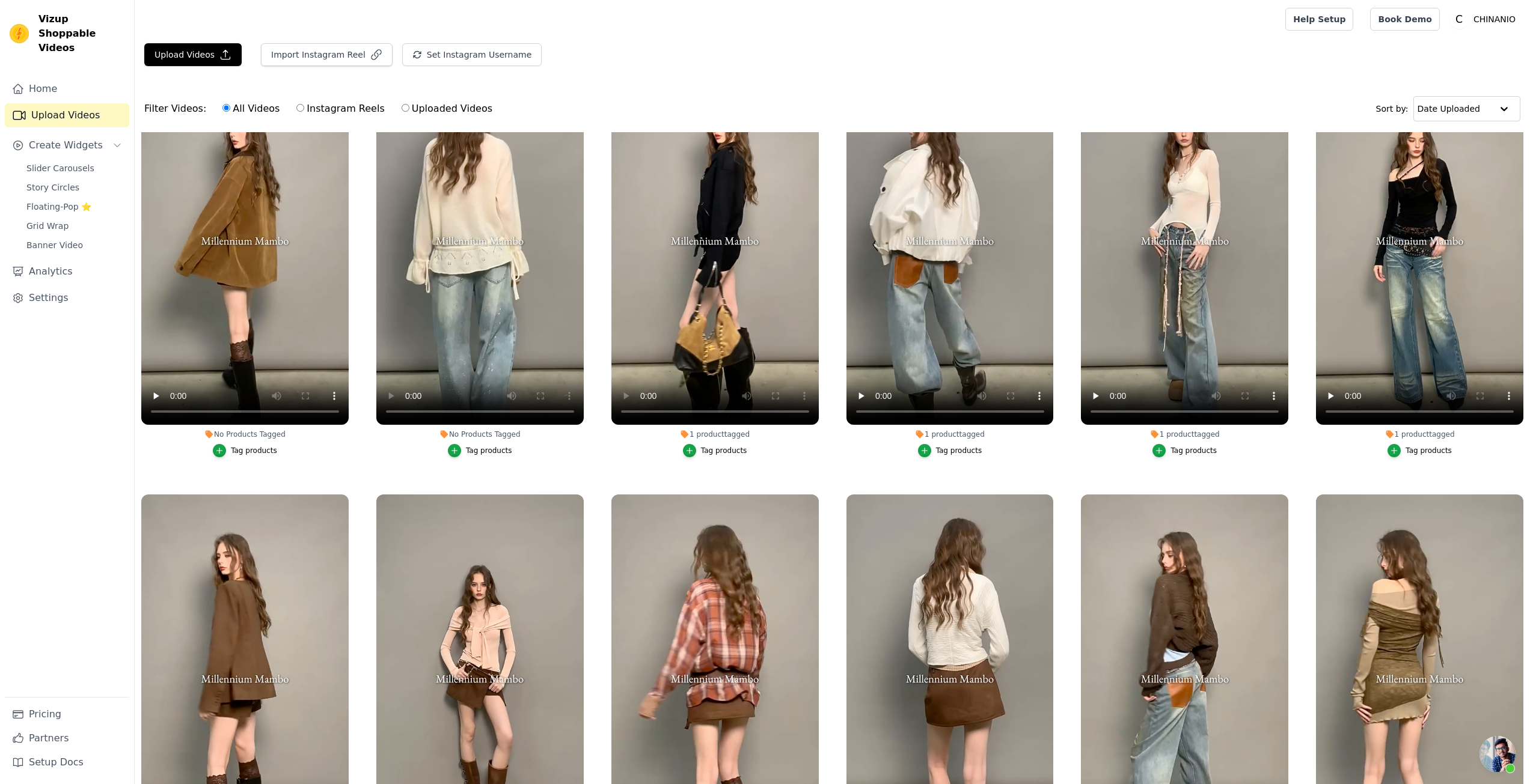
scroll to position [0, 0]
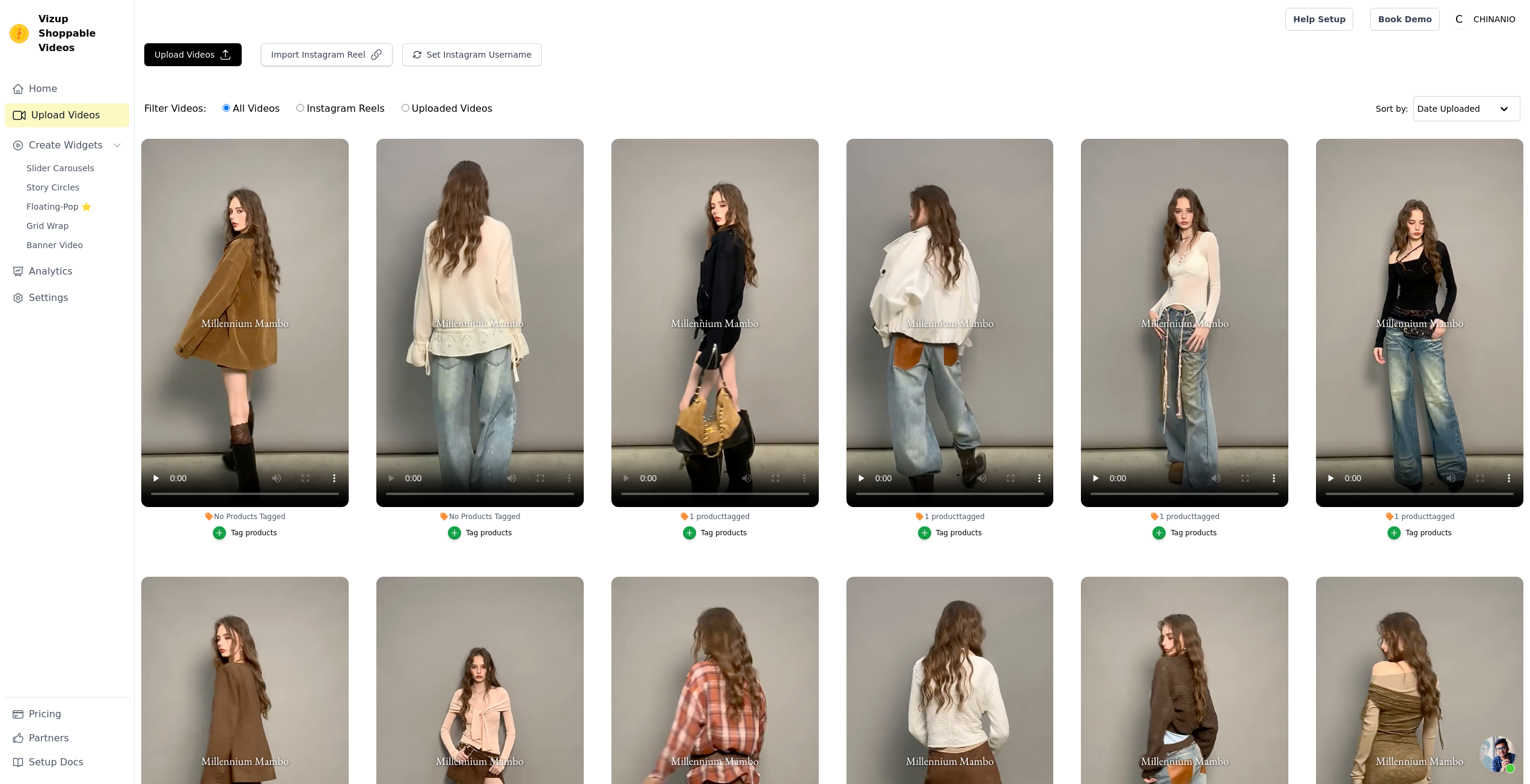
click at [228, 534] on button "Tag products" at bounding box center [244, 533] width 64 height 13
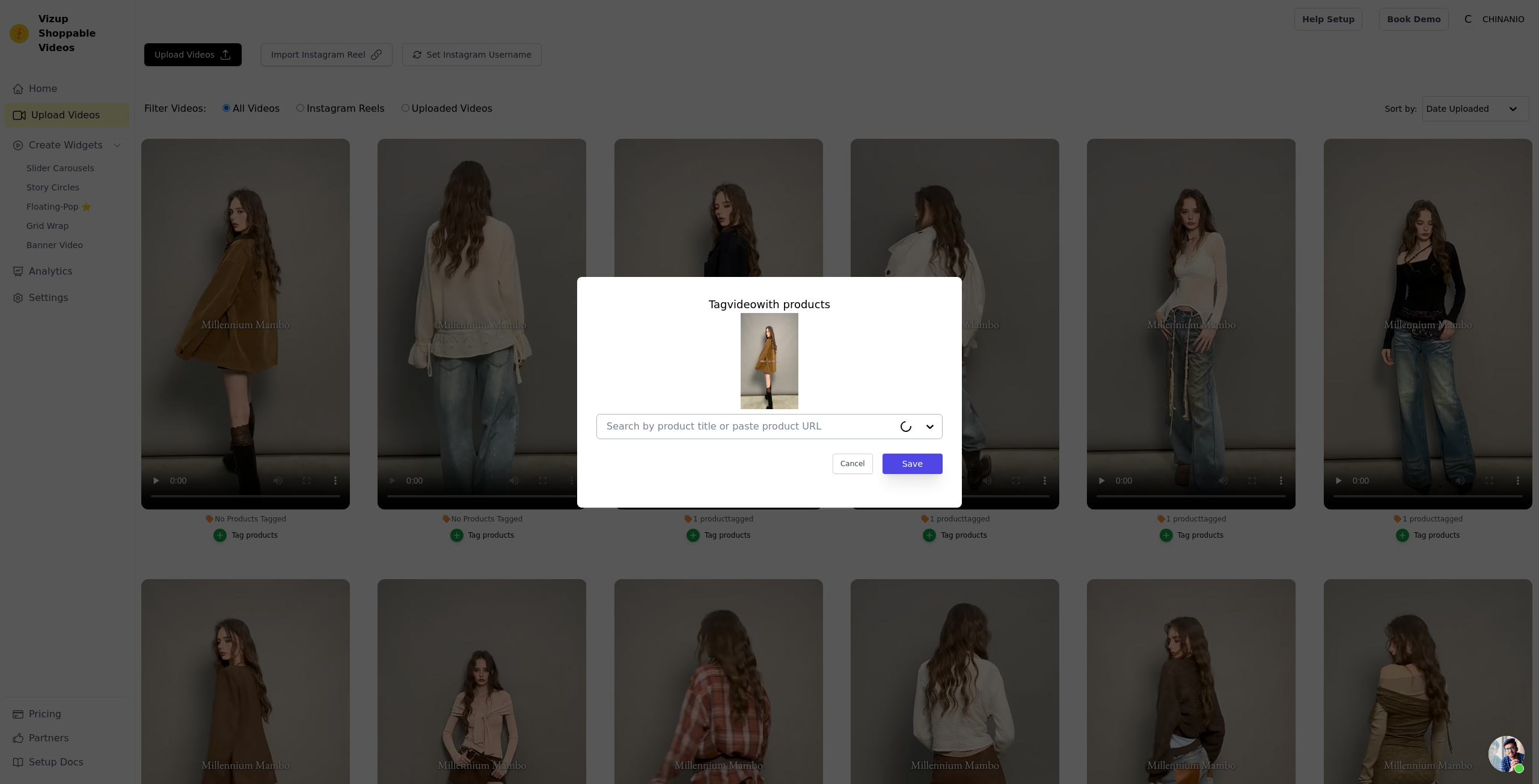
click at [733, 414] on div at bounding box center [750, 426] width 287 height 24
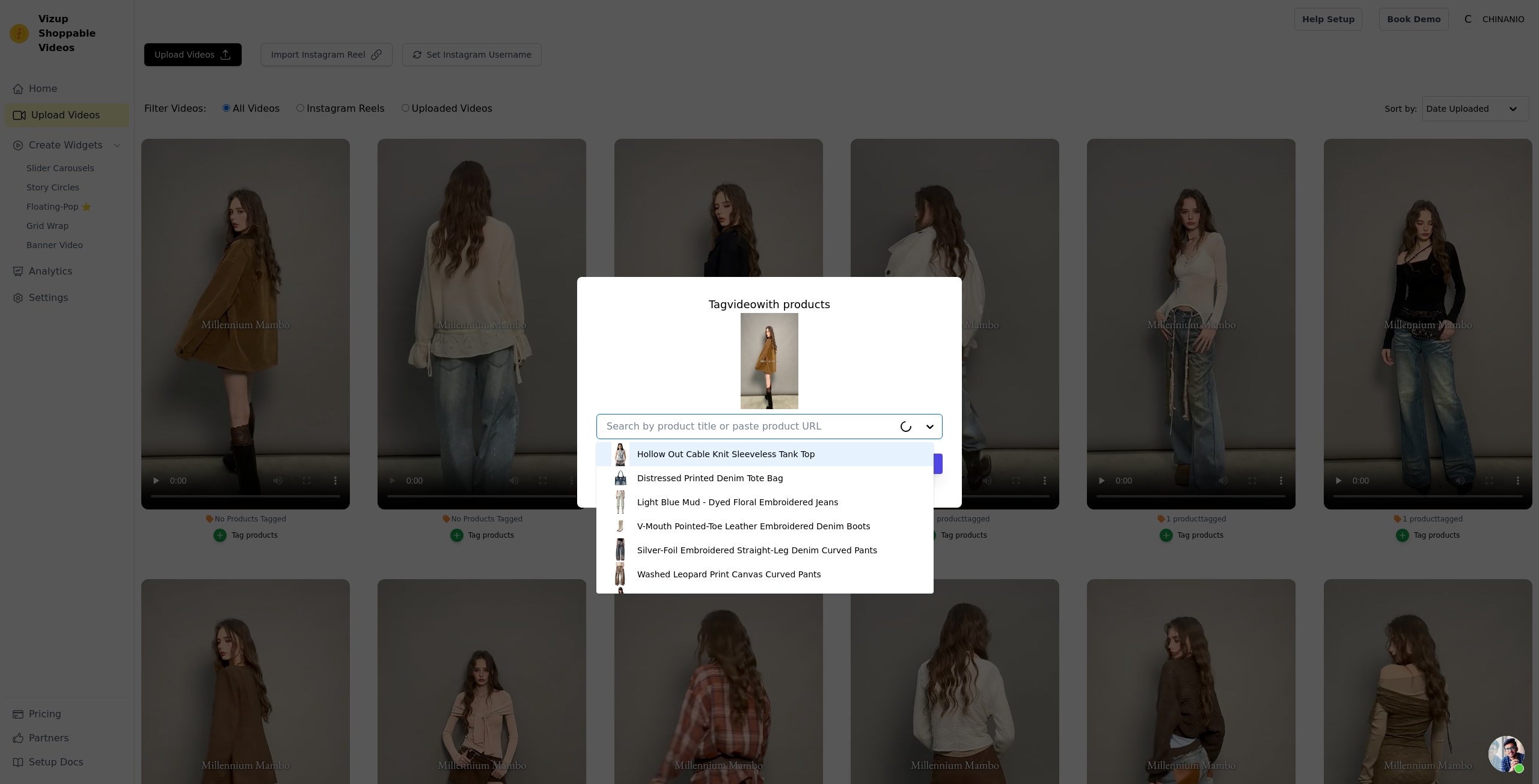
click at [732, 427] on input "No Products Tagged Tag video with products Hollow Out Cable Knit Sleeveless Tan…" at bounding box center [750, 426] width 287 height 12
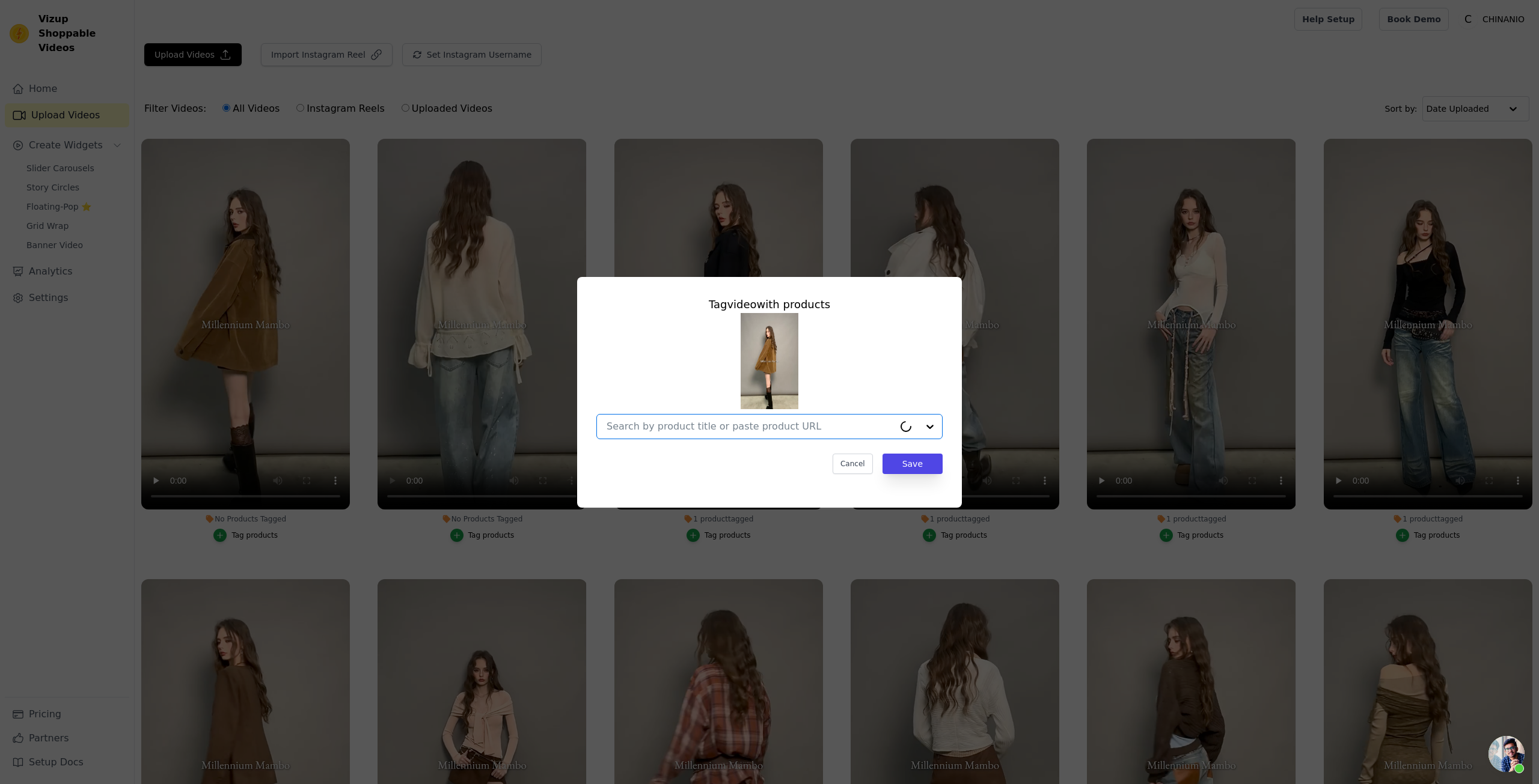
paste input "Brown Embellished Pocket Jacket"
type input "Brown Embellished Pocket Jacket"
click at [777, 459] on div "Brown Embellished Pocket Jacket" at bounding box center [770, 454] width 323 height 24
click at [898, 460] on button "Save" at bounding box center [912, 464] width 60 height 21
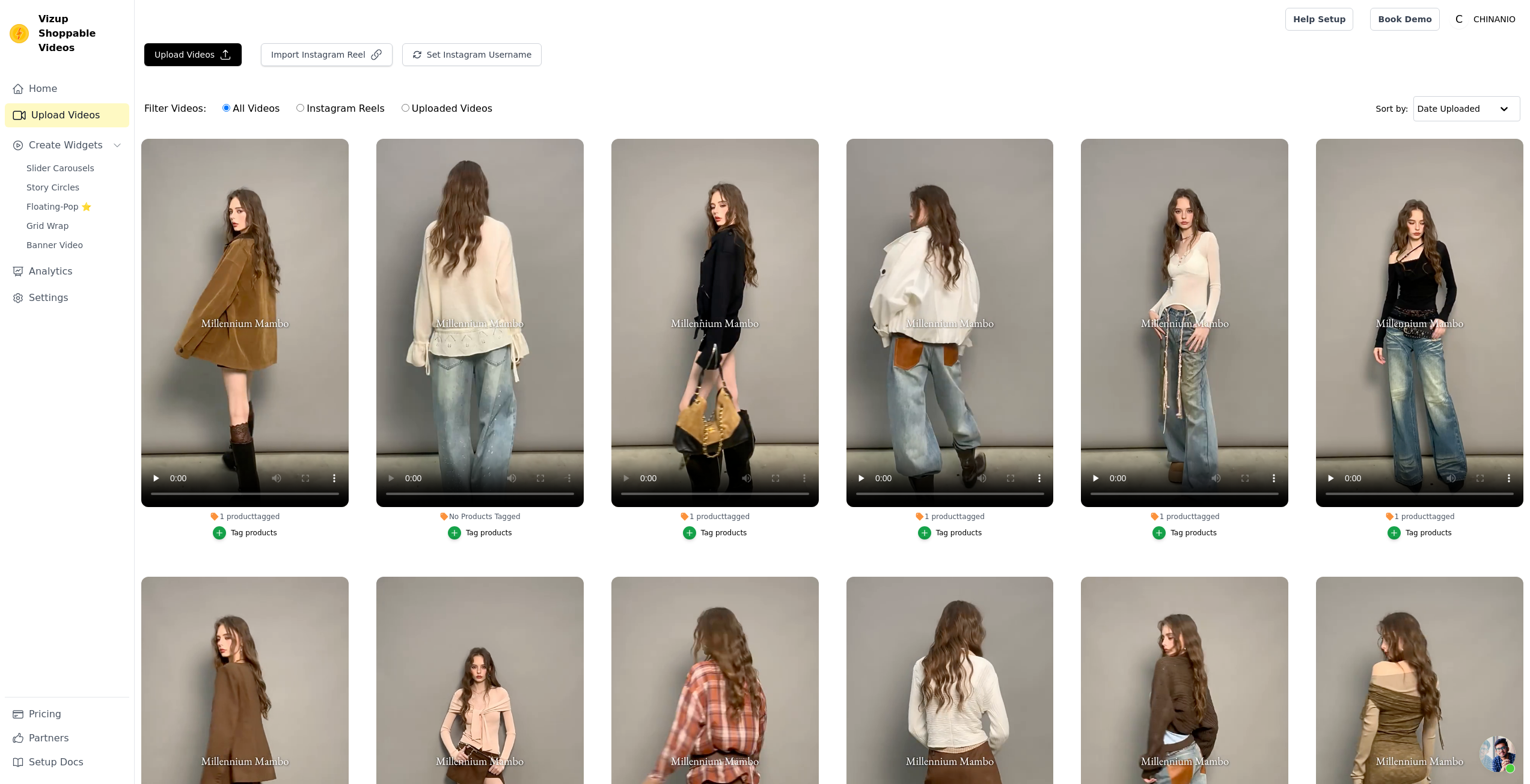
click at [467, 530] on div "Tag products" at bounding box center [489, 533] width 46 height 10
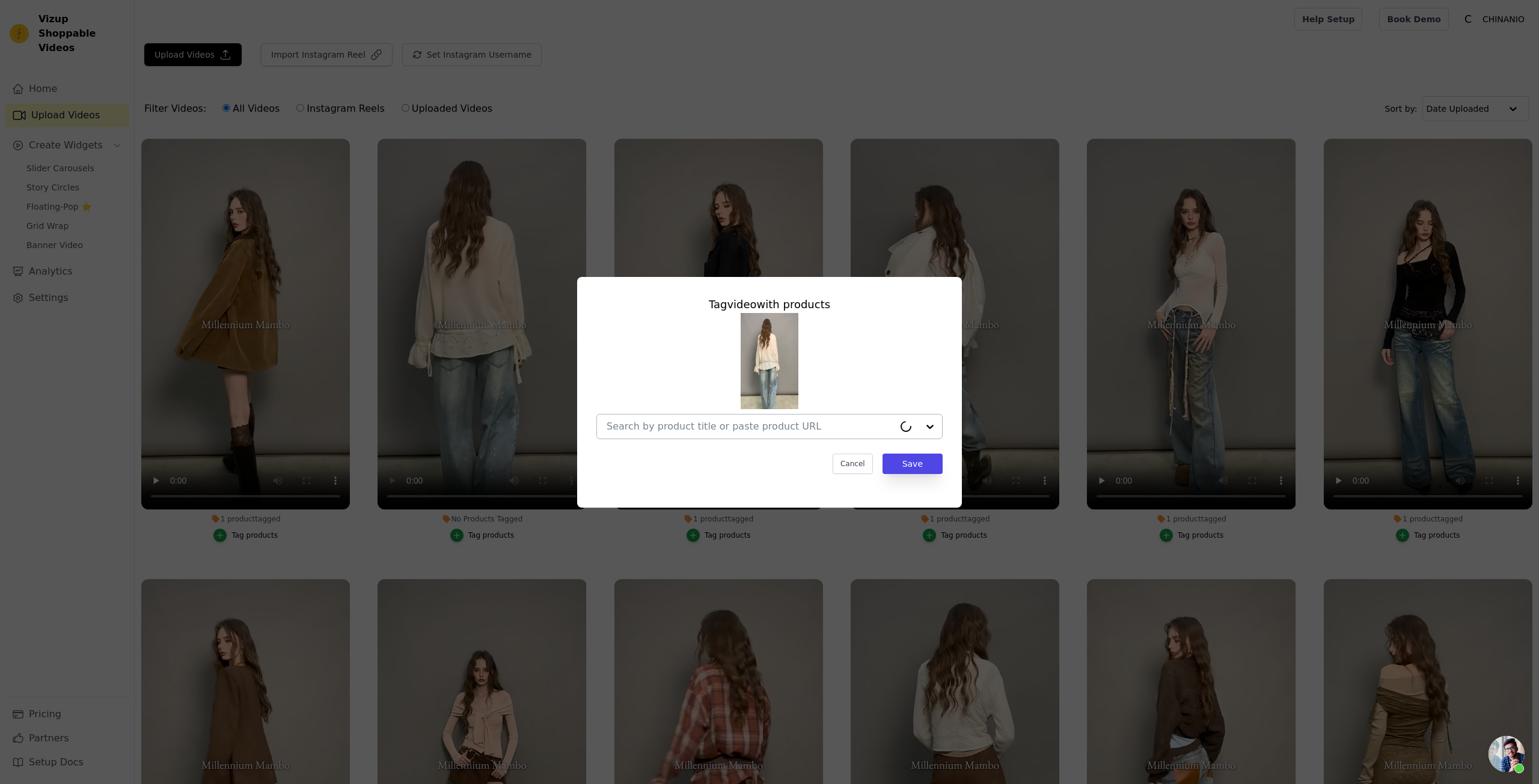
click at [688, 415] on div at bounding box center [750, 426] width 287 height 24
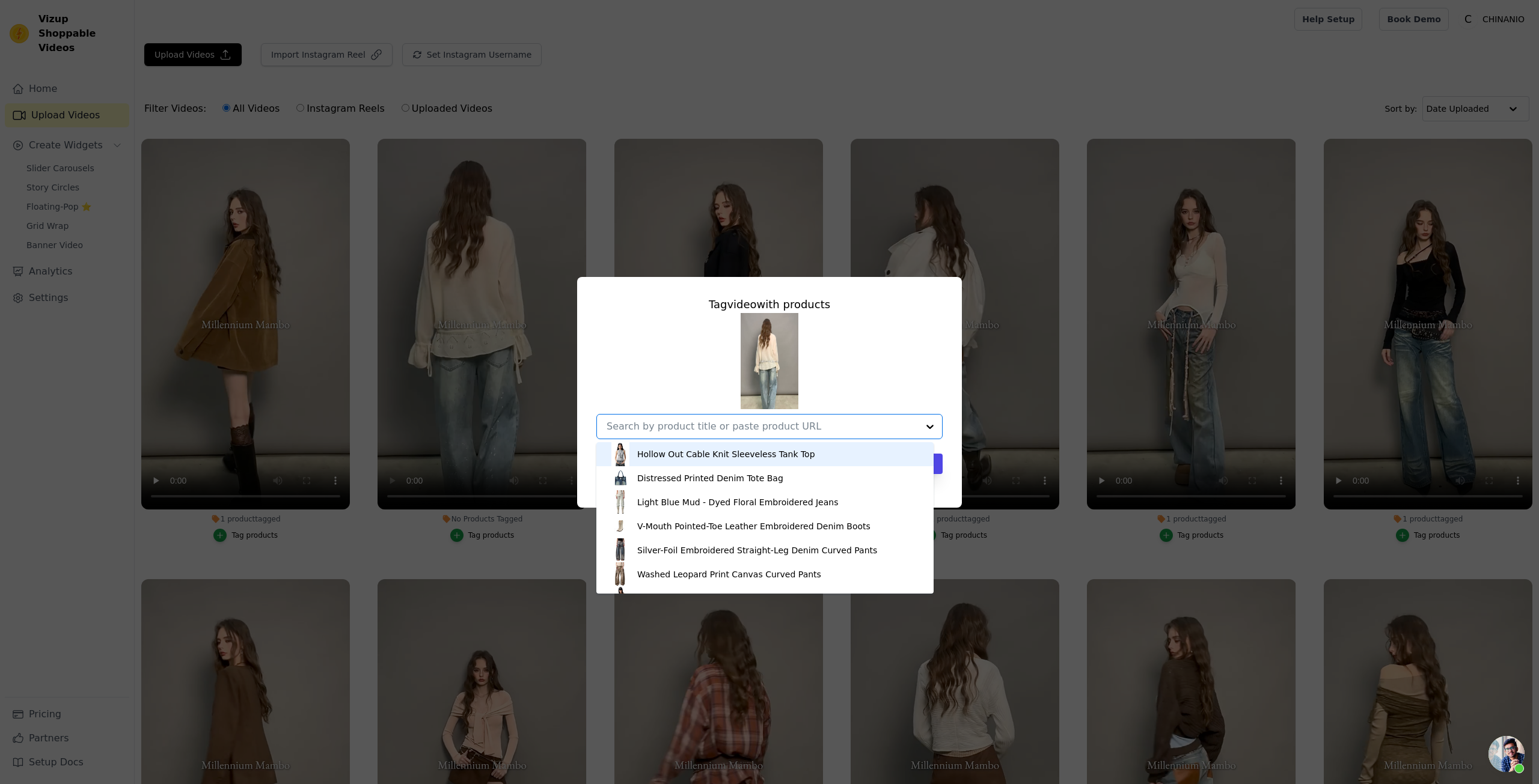
paste input "Brown & Off-white Drawstring Knit Cardigan"
type input "Brown & Off-white Drawstring Knit Cardigan"
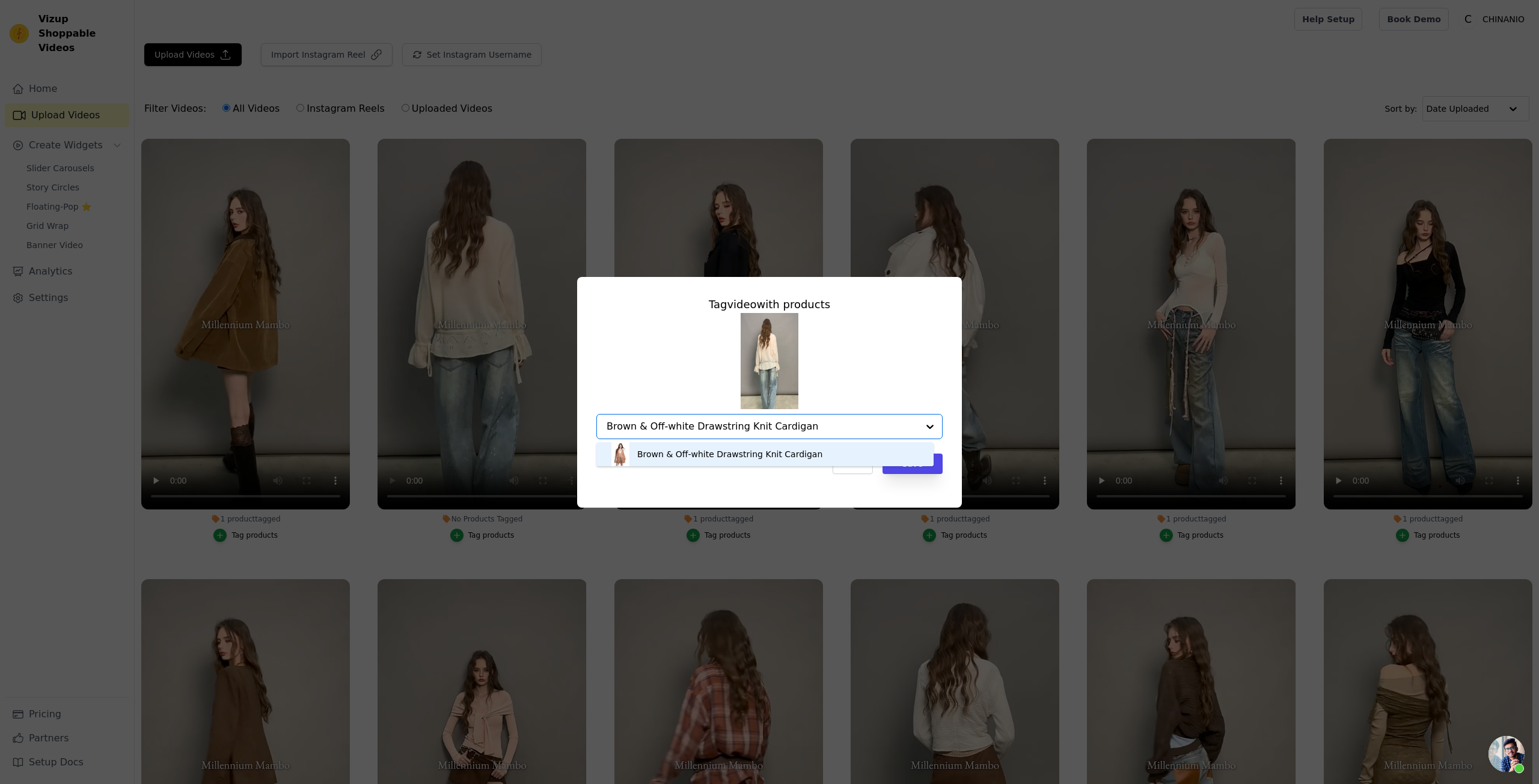
click at [807, 457] on div "Brown & Off-white Drawstring Knit Cardigan" at bounding box center [730, 454] width 186 height 12
click at [899, 459] on button "Save" at bounding box center [912, 464] width 60 height 21
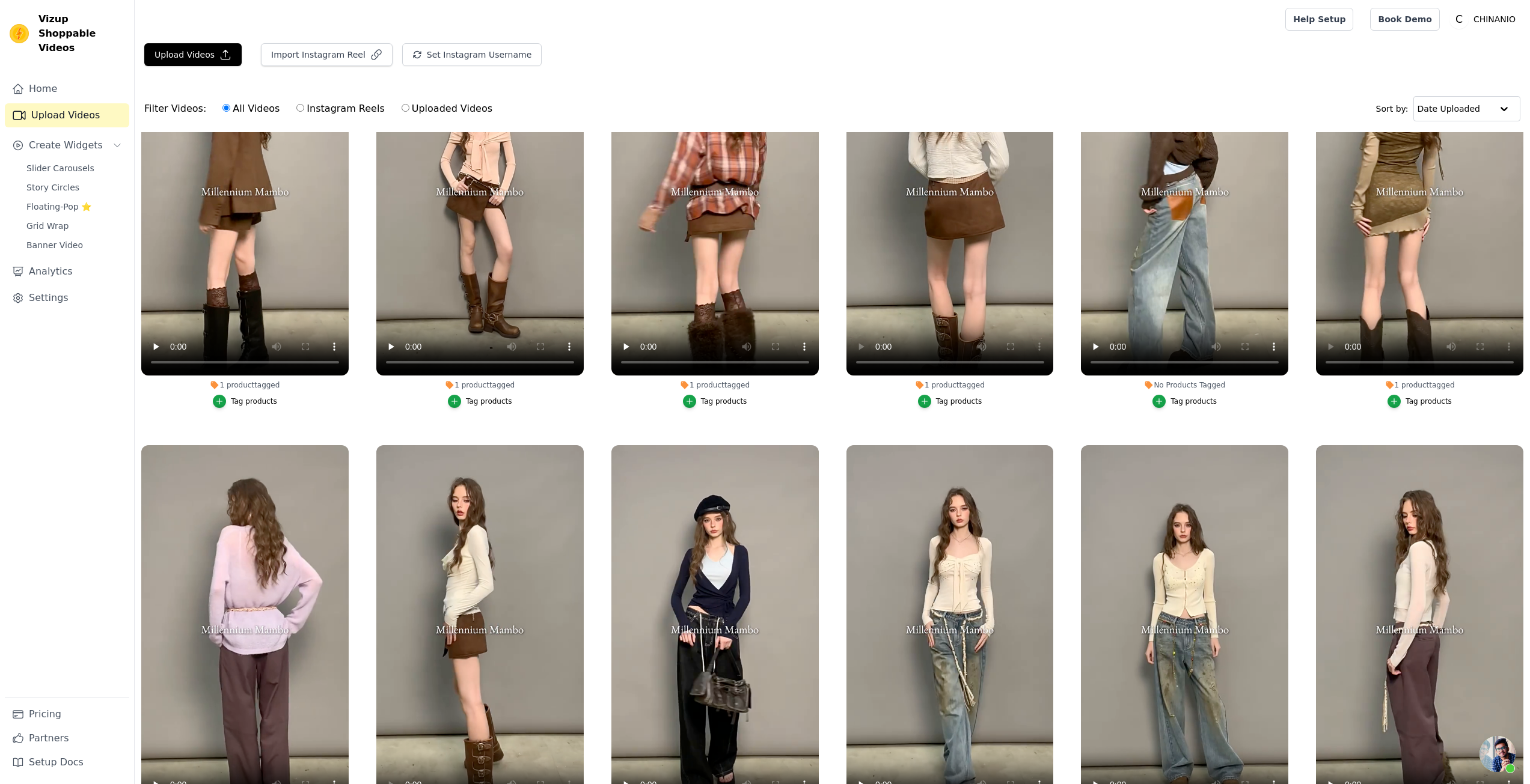
scroll to position [481, 0]
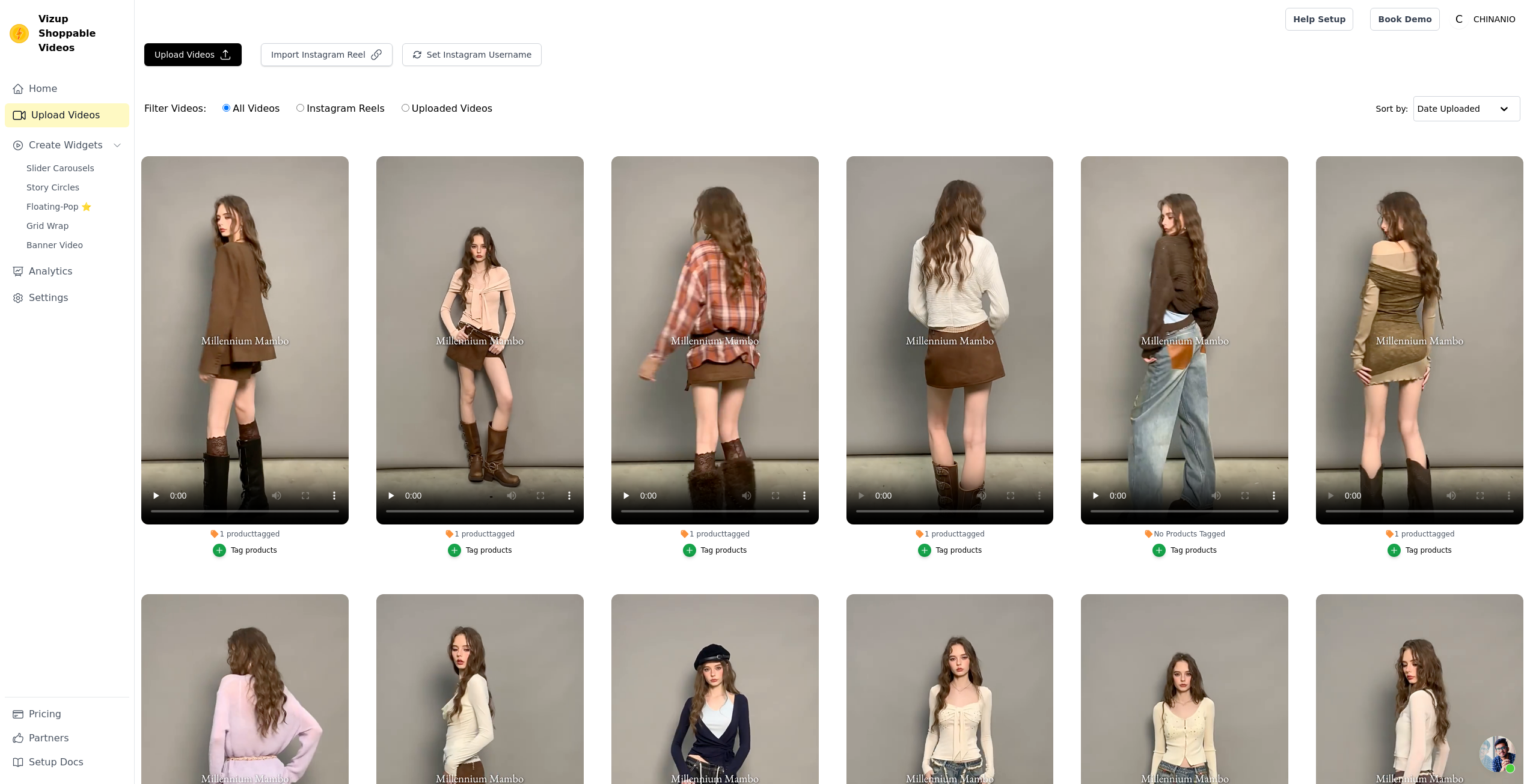
click at [1174, 547] on div "Tag products" at bounding box center [1194, 551] width 46 height 10
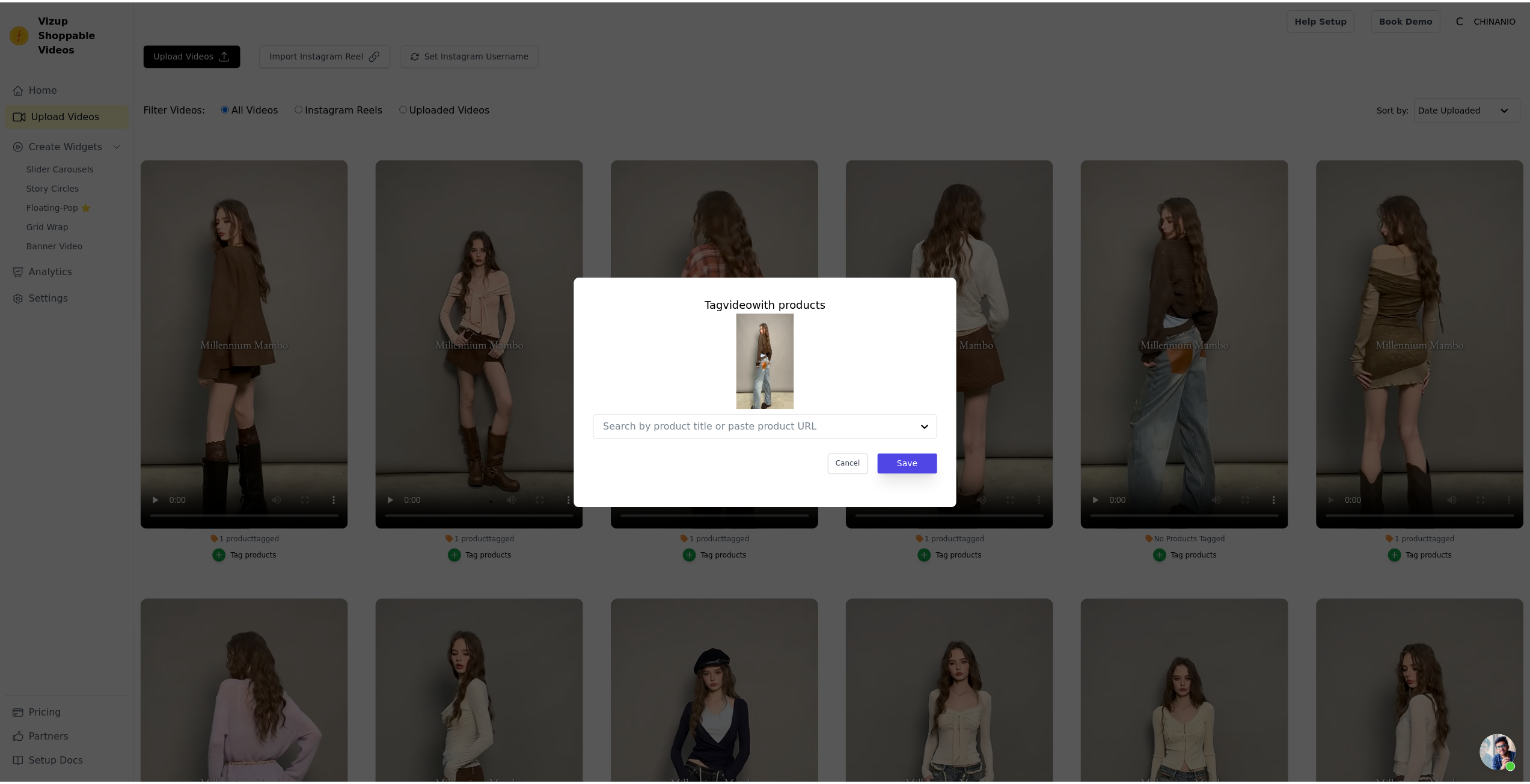
scroll to position [423, 0]
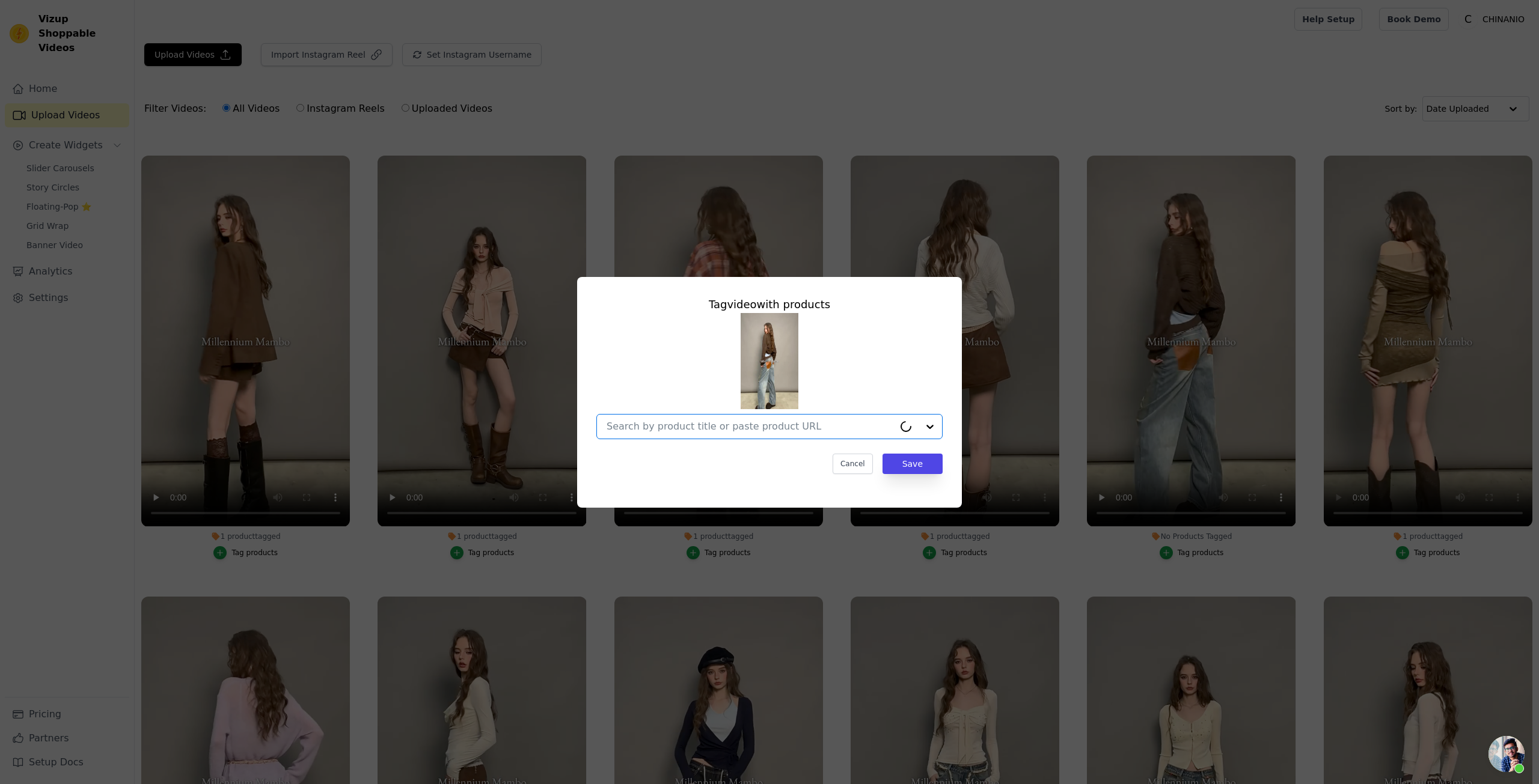
click at [747, 428] on input "No Products Tagged Tag video with products Option undefined, selected. Select i…" at bounding box center [750, 426] width 287 height 12
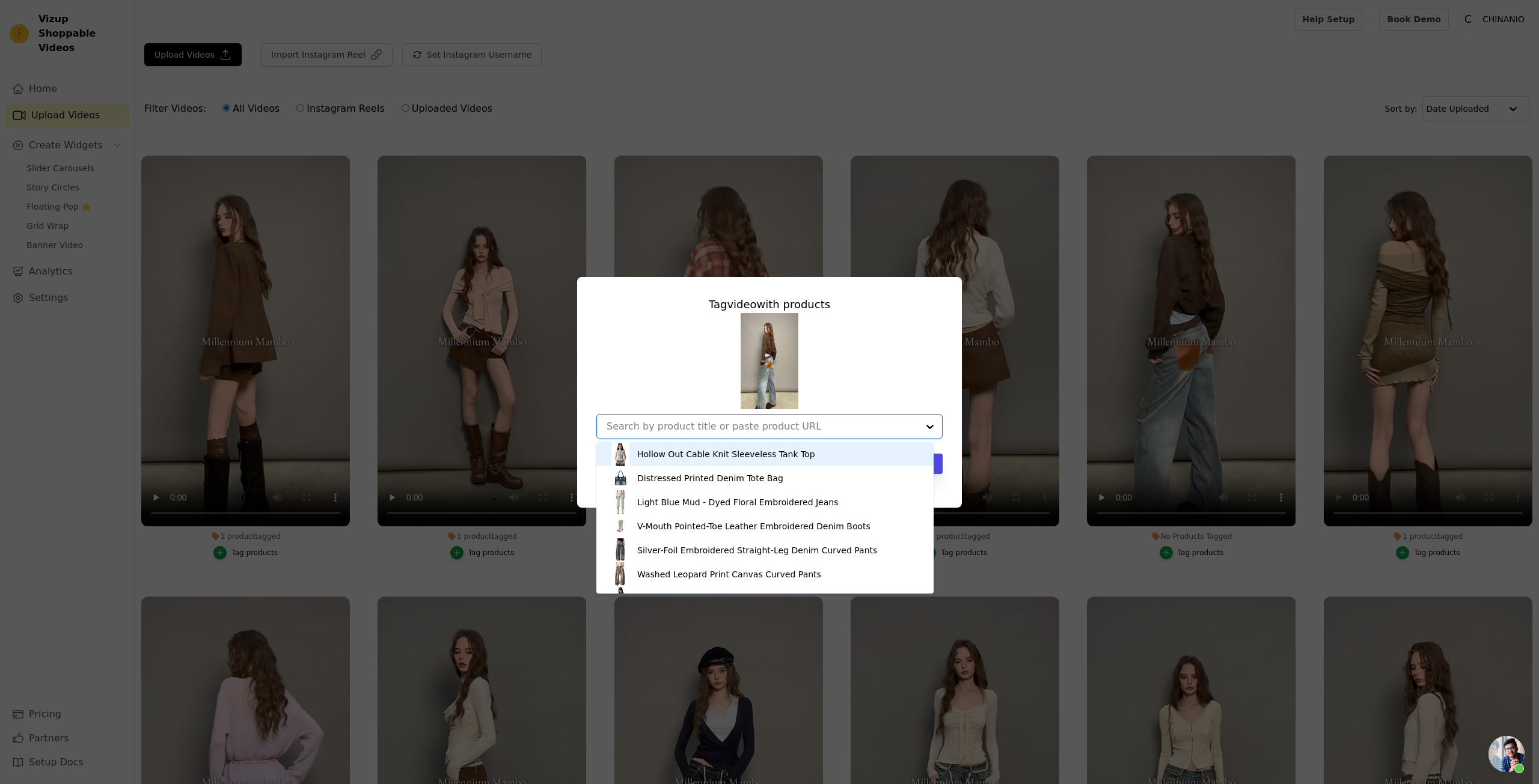
paste input "Colorblock Wool Bustier Set"
type input "Colorblock Wool Bustier Set"
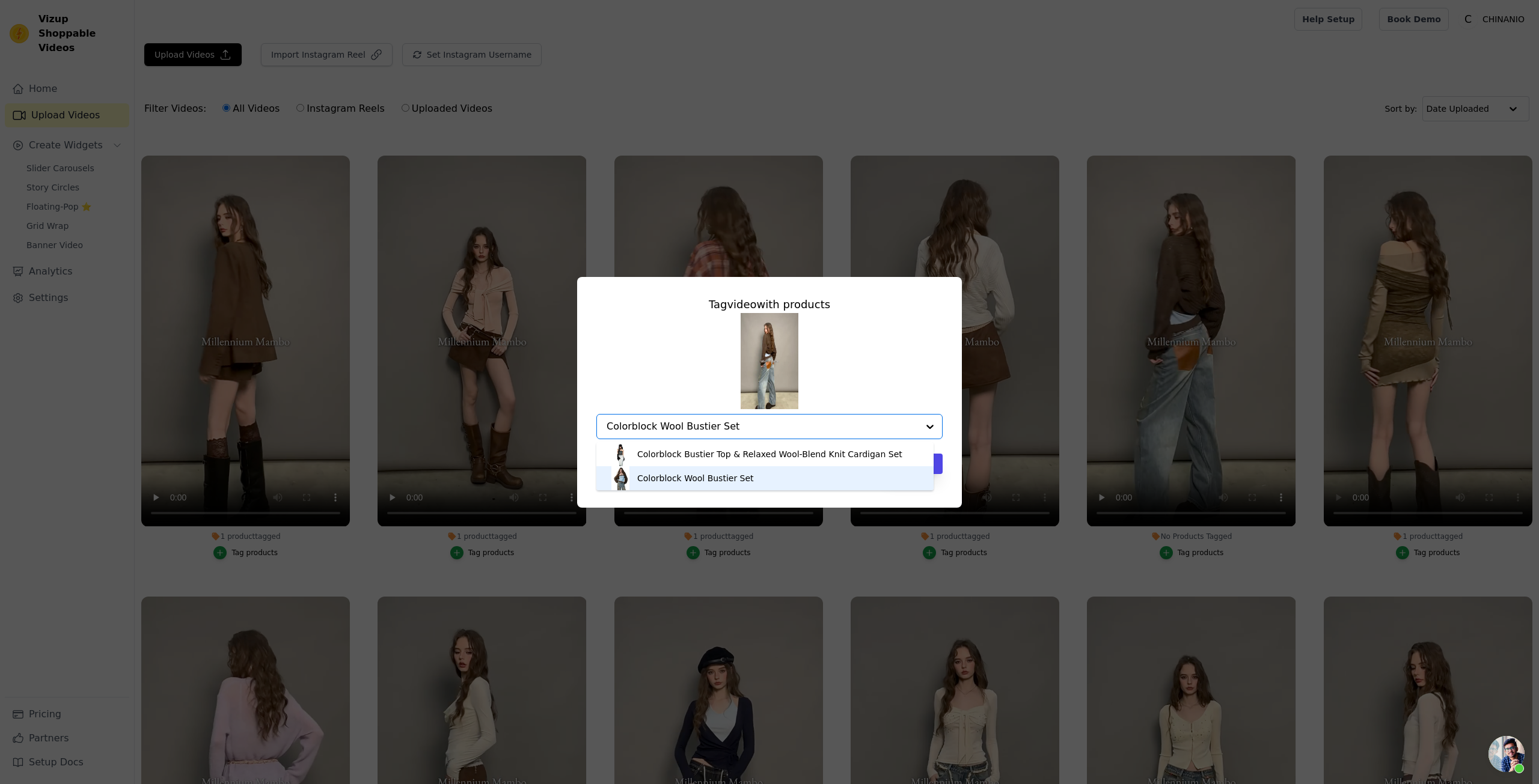
click at [787, 473] on div "Colorblock Wool Bustier Set" at bounding box center [765, 478] width 314 height 24
click at [758, 480] on div "Tag video with products Option Colorblock Wool Bustier Set, selected. Select is…" at bounding box center [770, 385] width 366 height 197
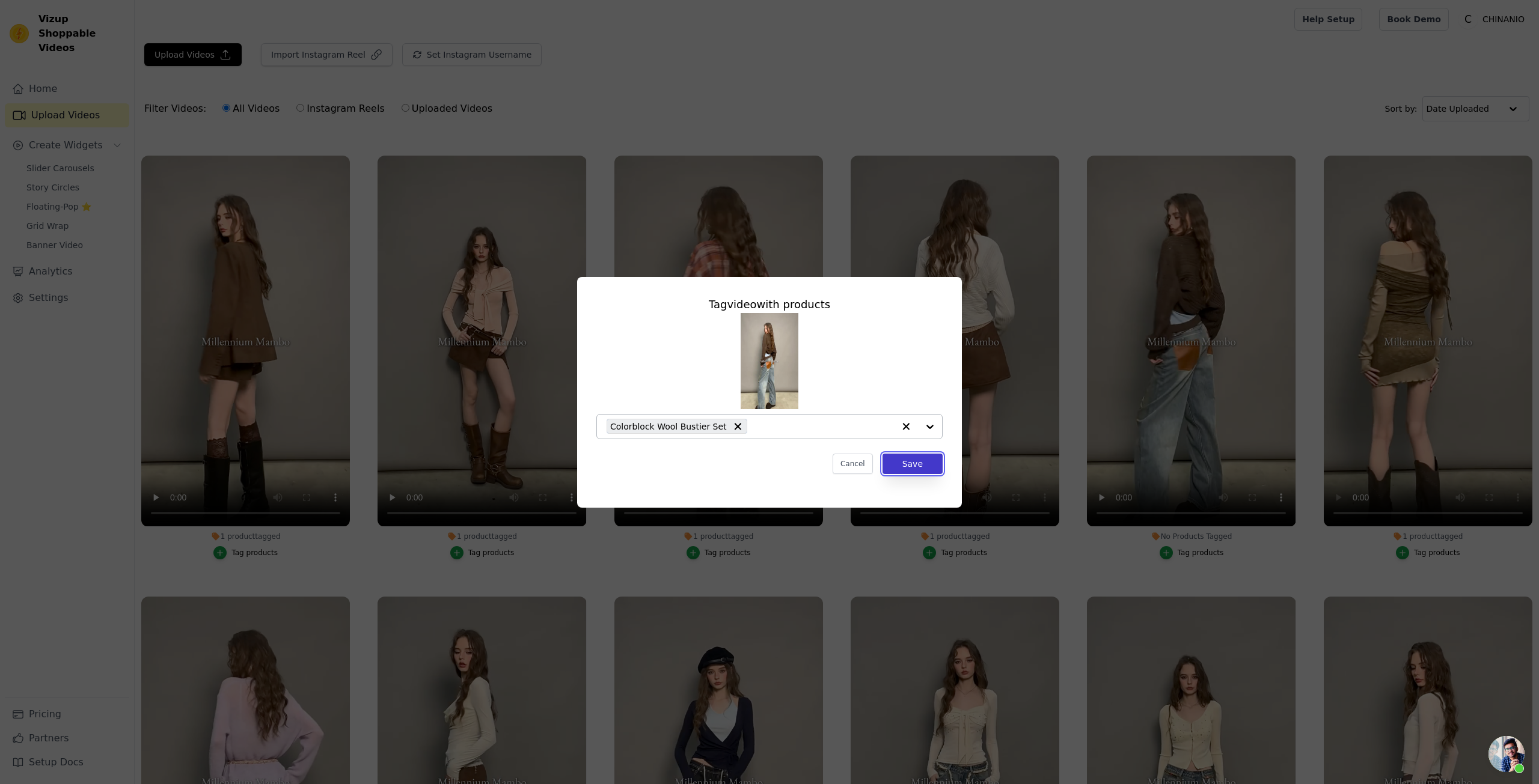
click at [894, 470] on button "Save" at bounding box center [912, 464] width 60 height 21
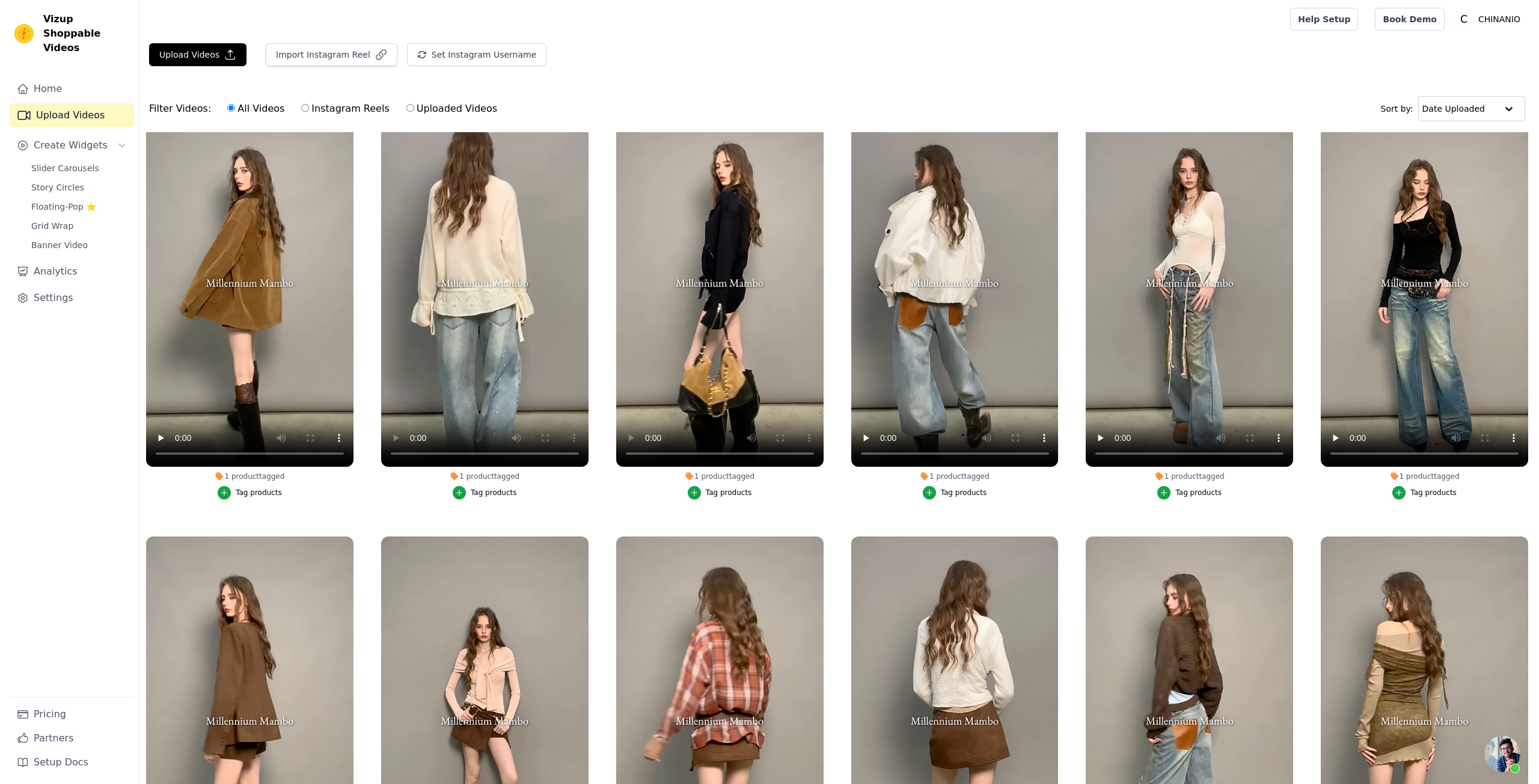
scroll to position [0, 0]
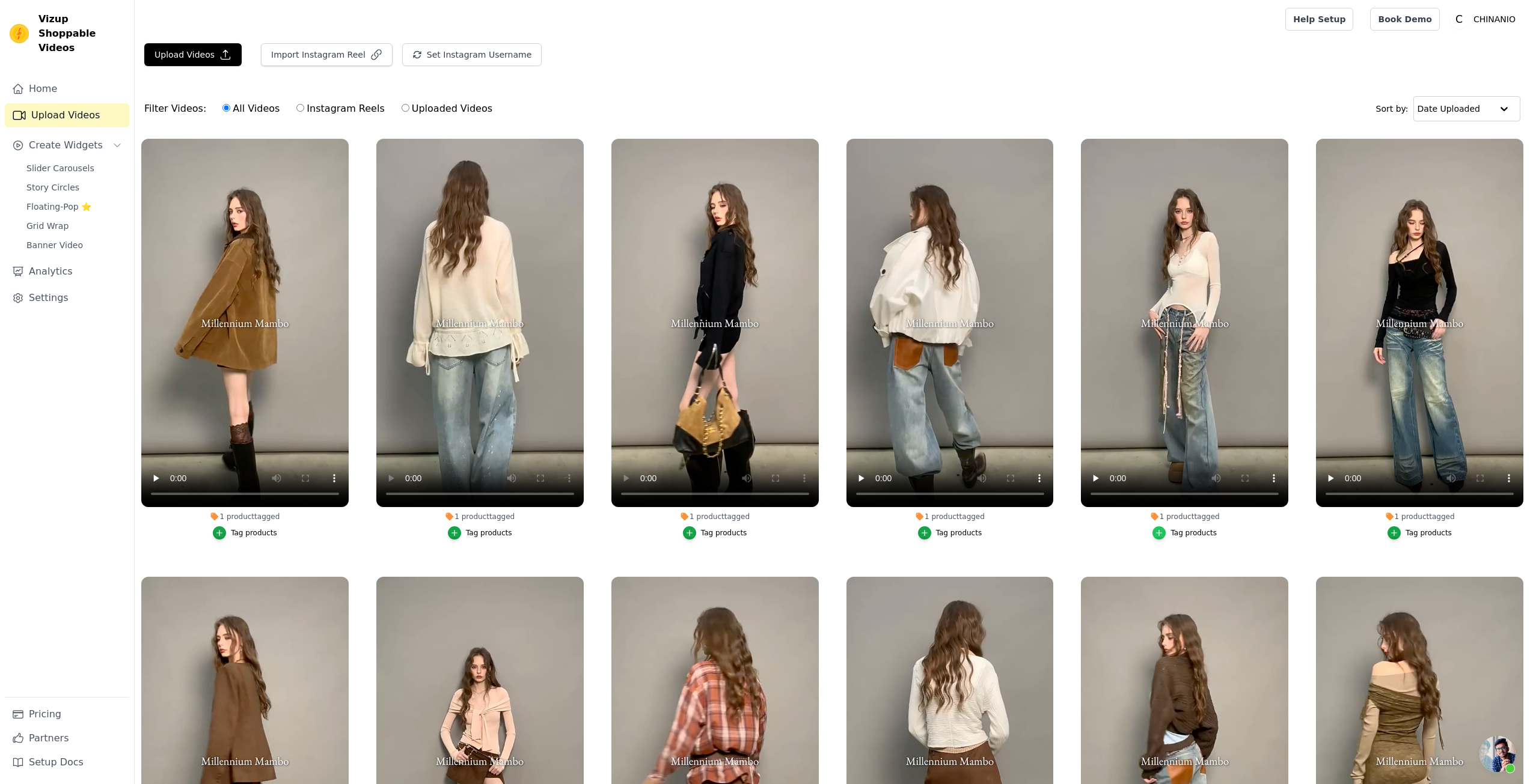
click at [1154, 527] on div "button" at bounding box center [1159, 533] width 13 height 13
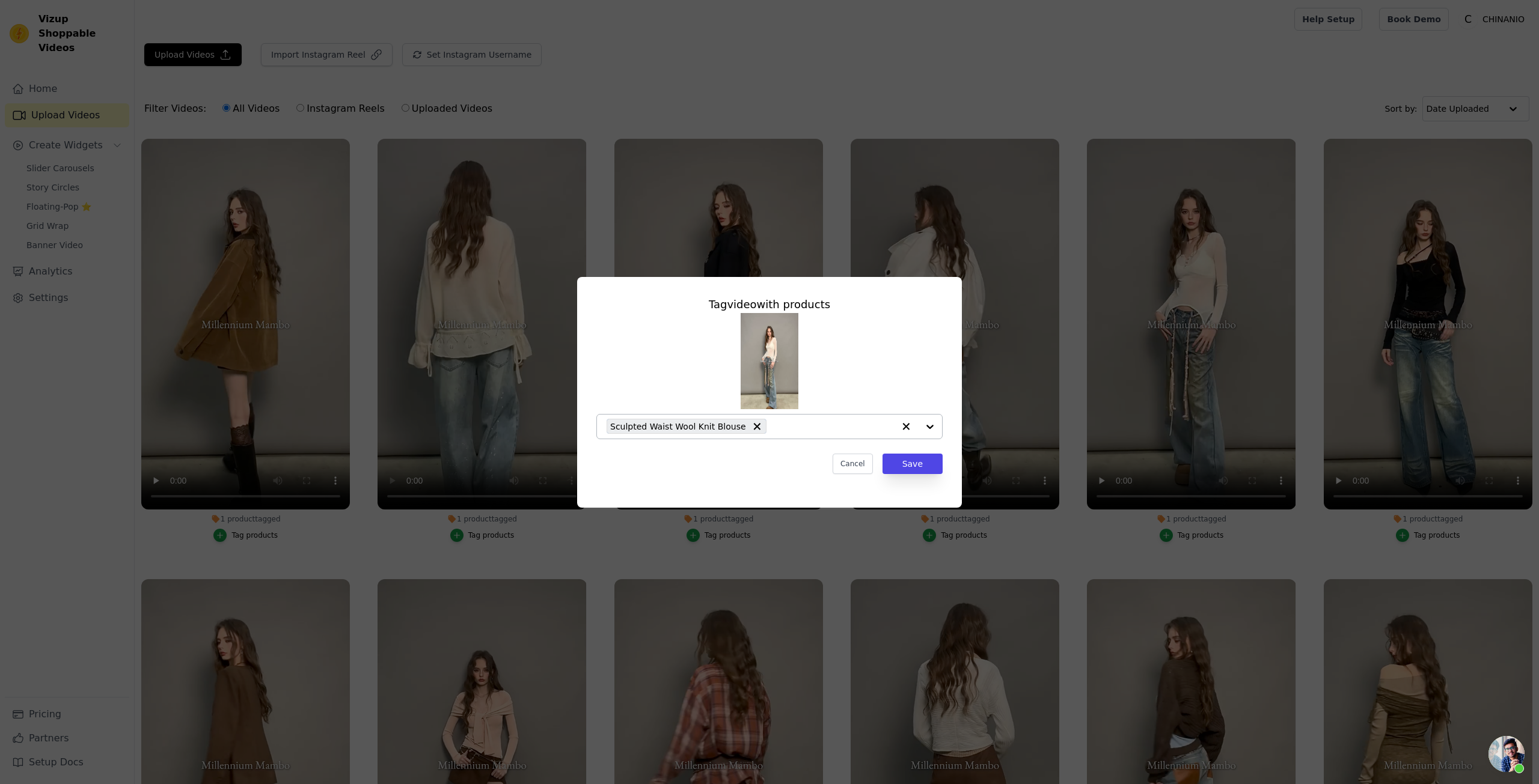
click at [803, 423] on input "1 product tagged Tag video with products Sculpted Waist Wool Knit Blouse Cancel…" at bounding box center [833, 426] width 121 height 12
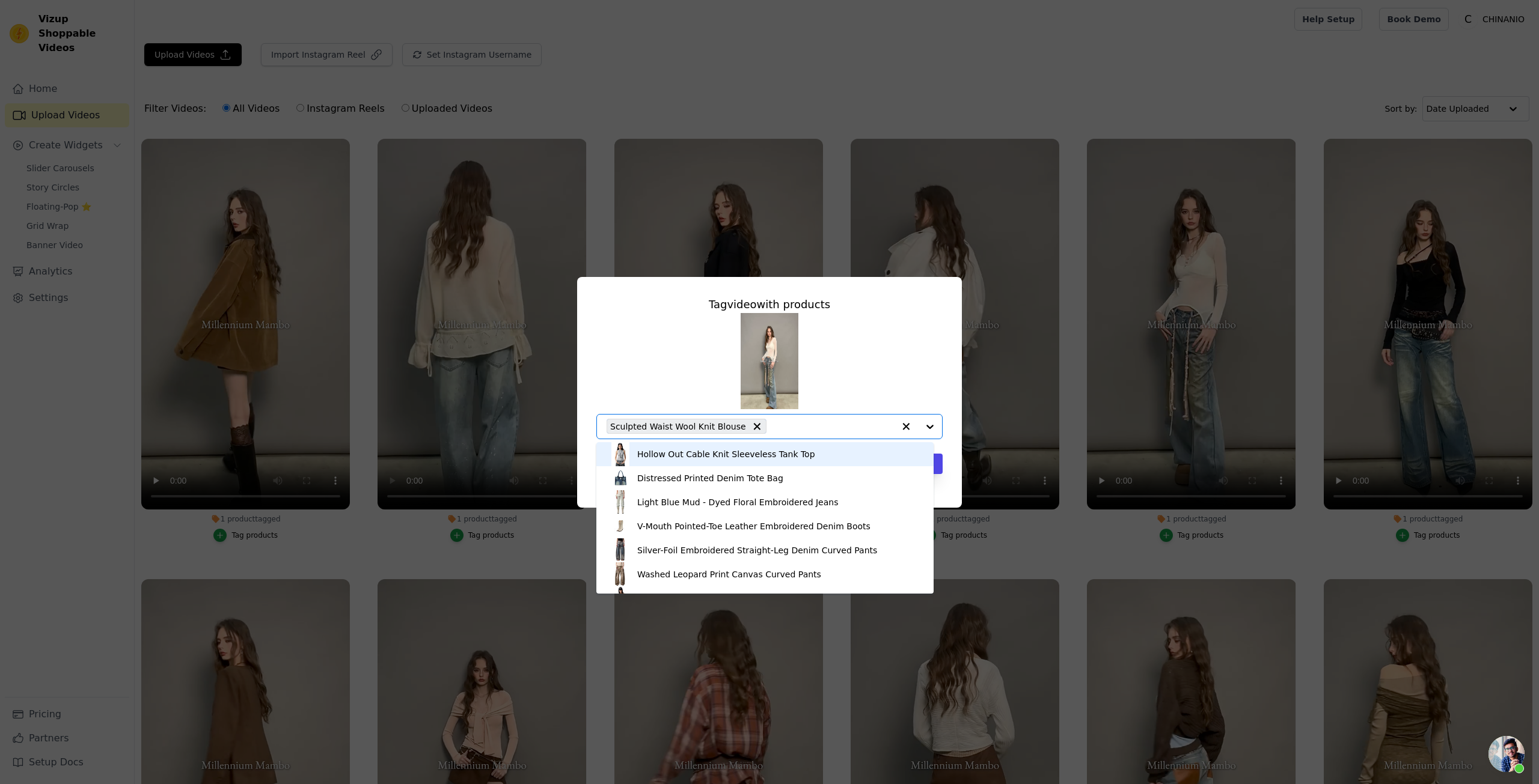
paste input "Distressed Wide-Leg Denim Pants"
type input "Distressed Wide-Leg Denim Pants"
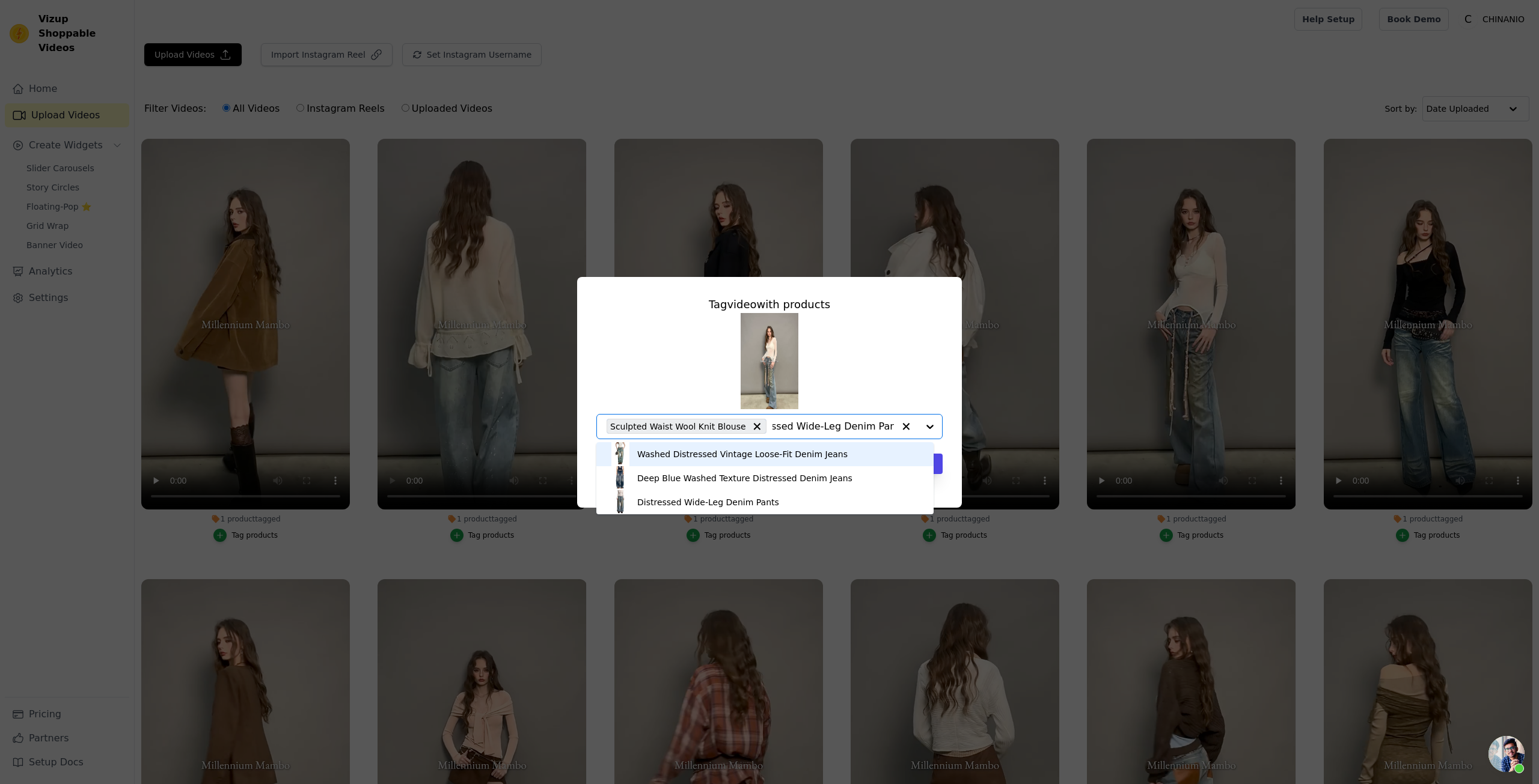
click at [815, 454] on div "Washed Distressed Vintage Loose-Fit Denim Jeans" at bounding box center [743, 454] width 210 height 12
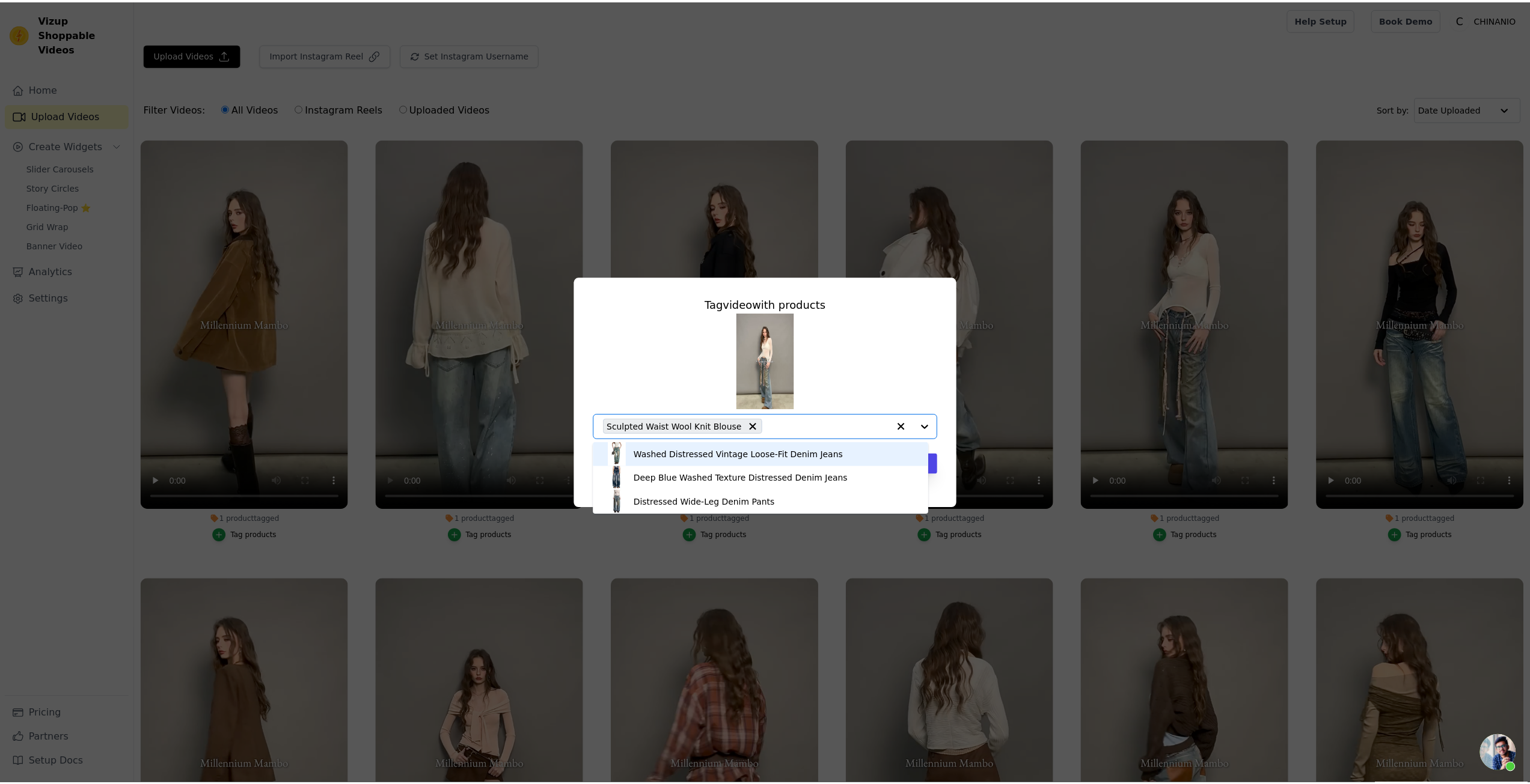
scroll to position [0, 0]
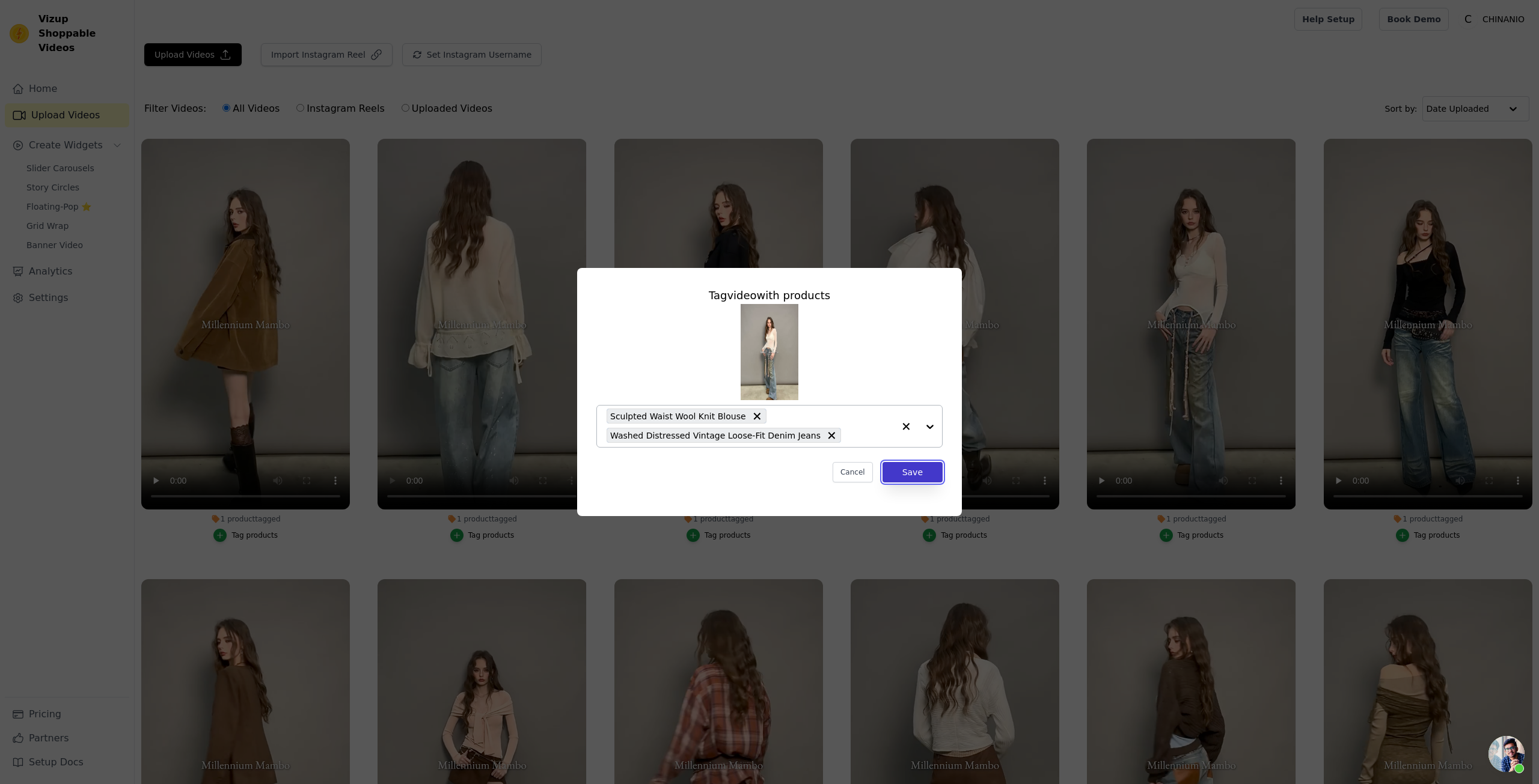
click at [928, 477] on button "Save" at bounding box center [912, 473] width 60 height 21
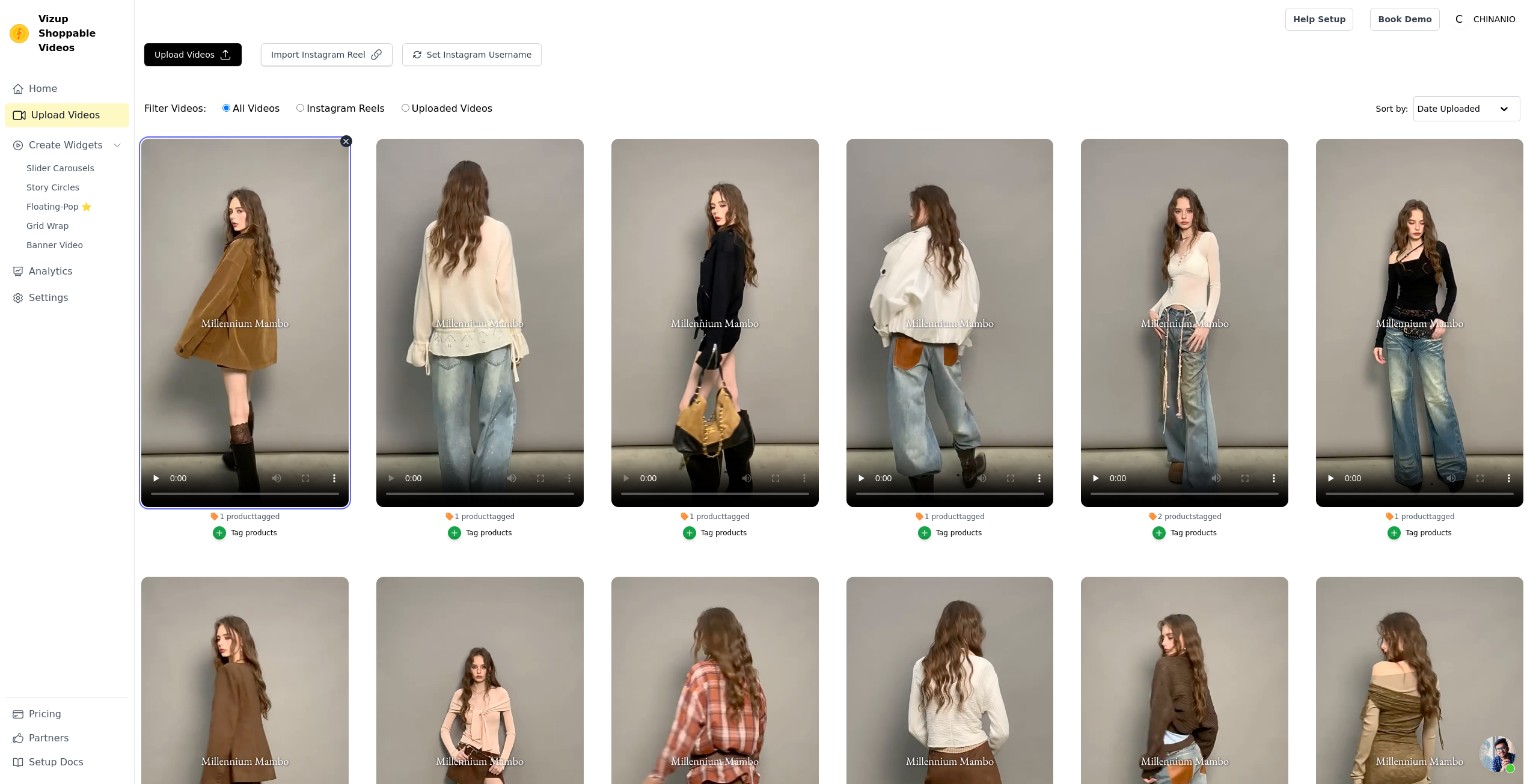
click at [281, 372] on video at bounding box center [245, 323] width 208 height 368
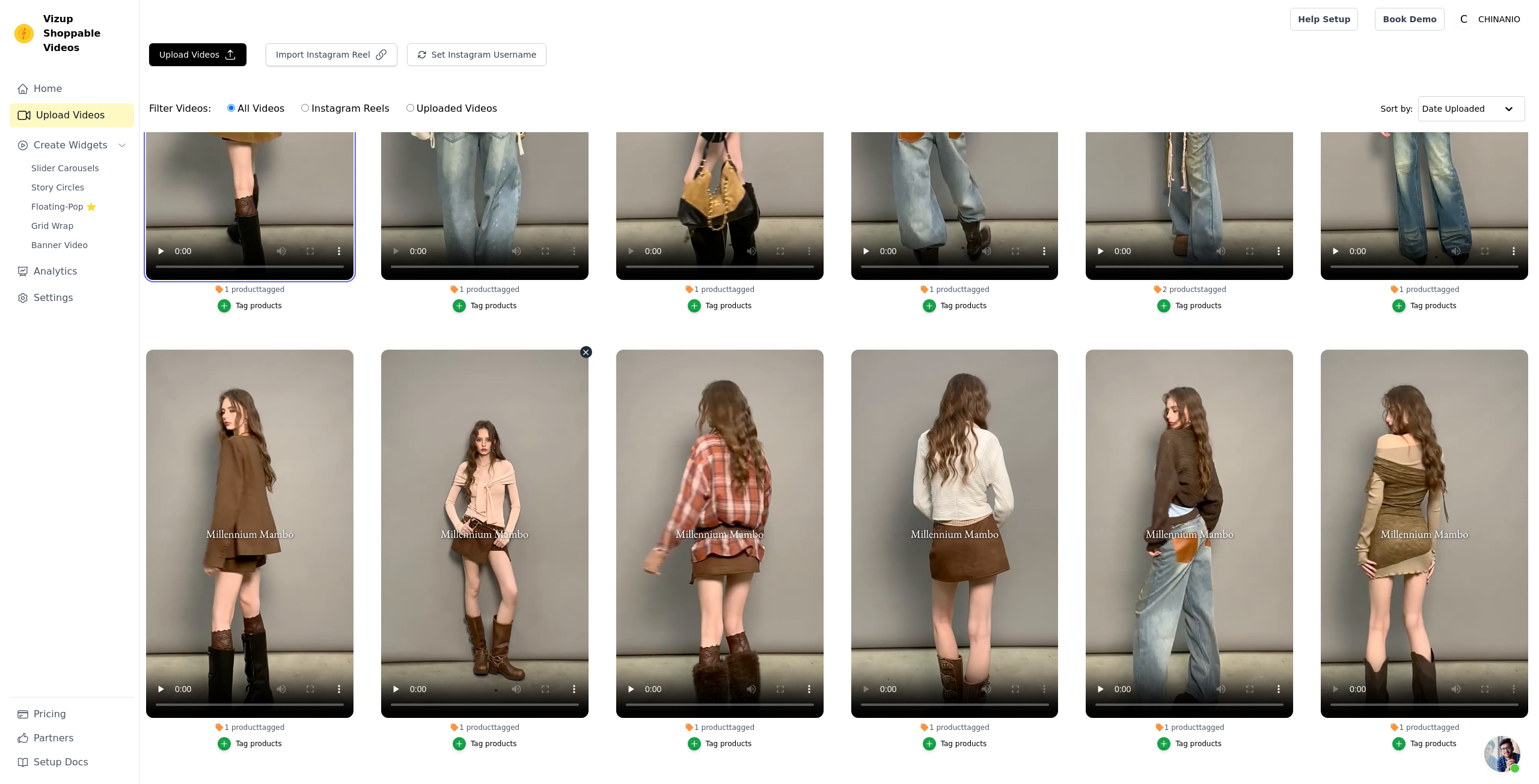
scroll to position [300, 0]
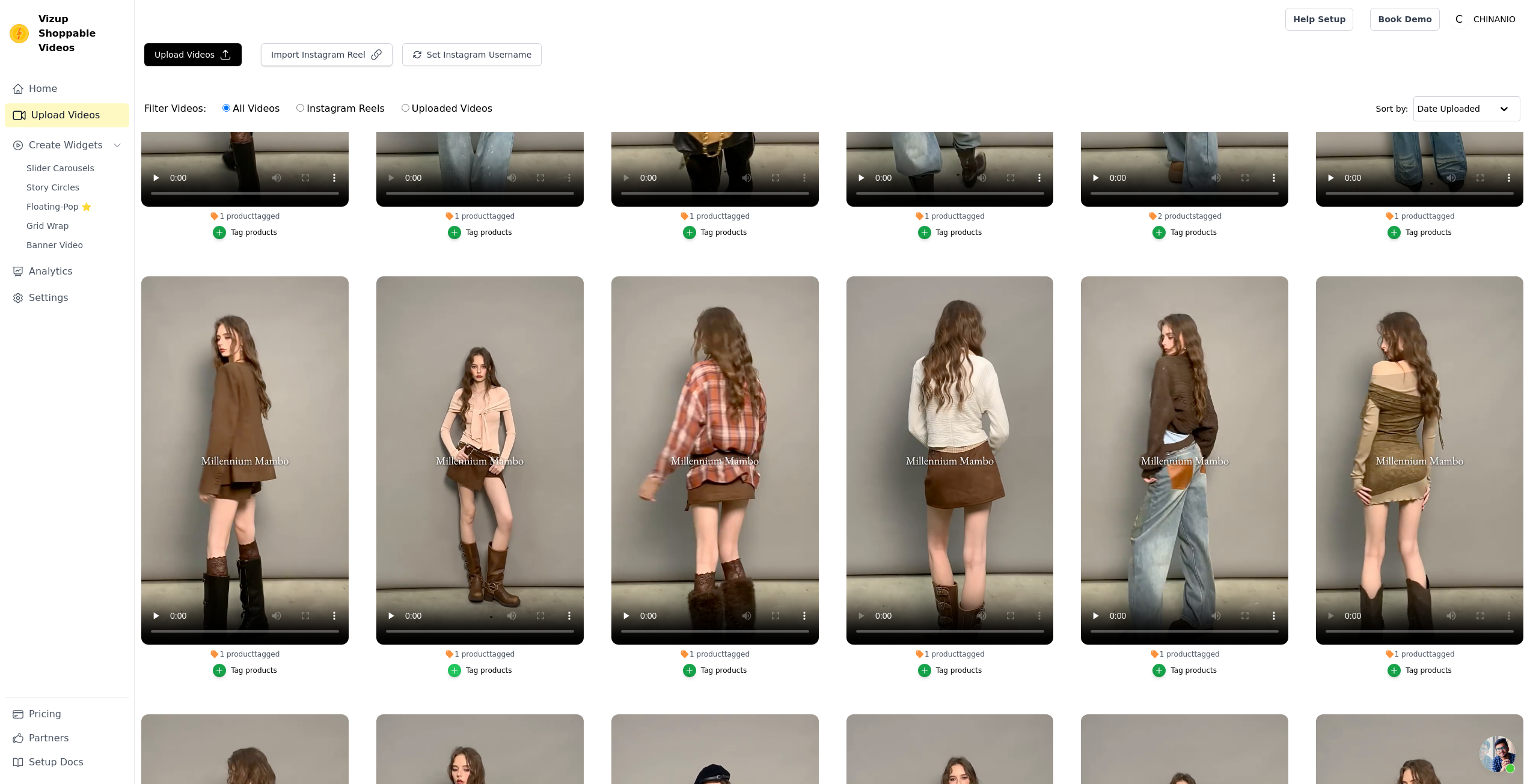
click at [455, 668] on icon "button" at bounding box center [455, 671] width 6 height 6
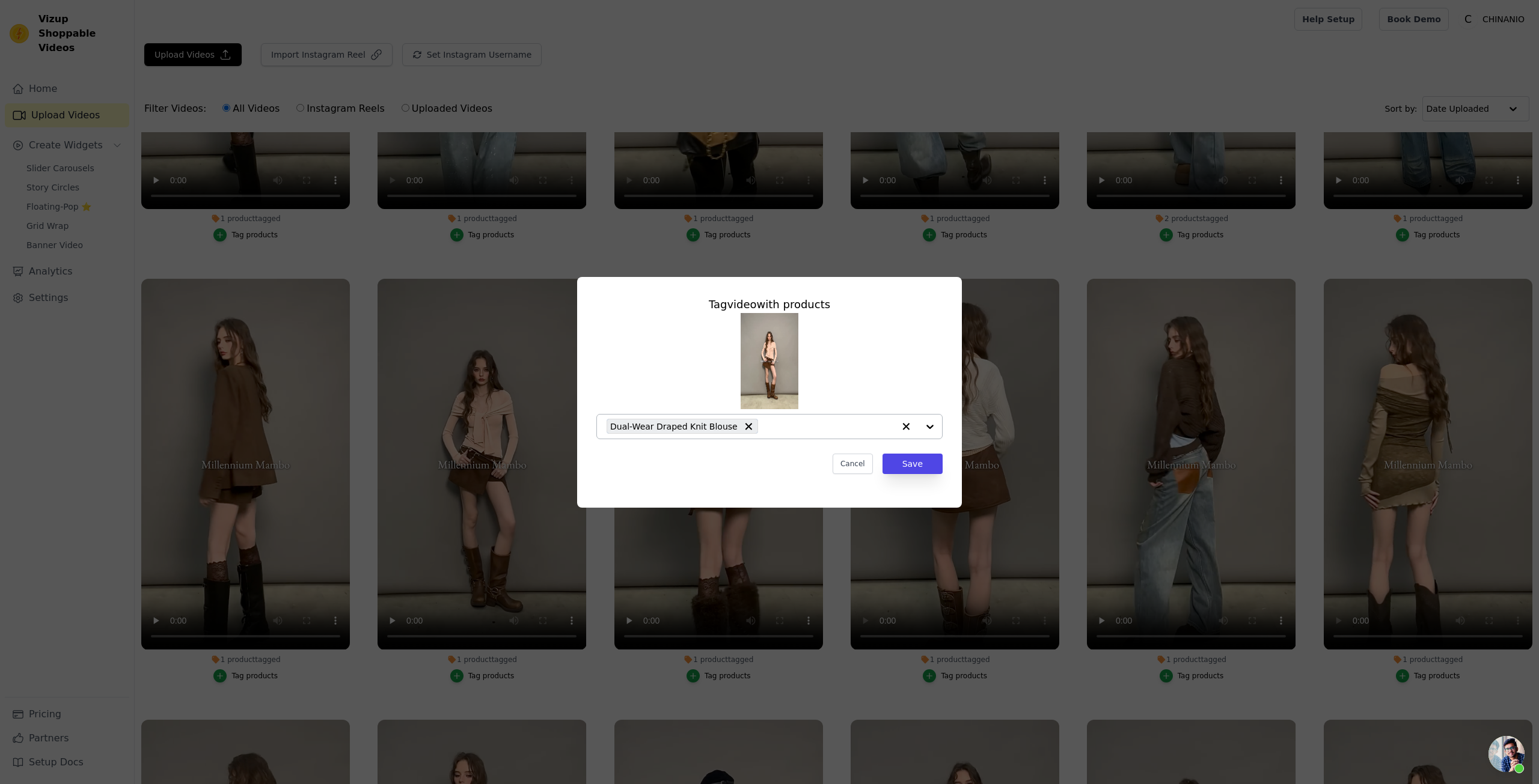
click at [782, 426] on input "1 product tagged Tag video with products Dual-Wear Draped Knit Blouse Cancel Sa…" at bounding box center [829, 426] width 130 height 12
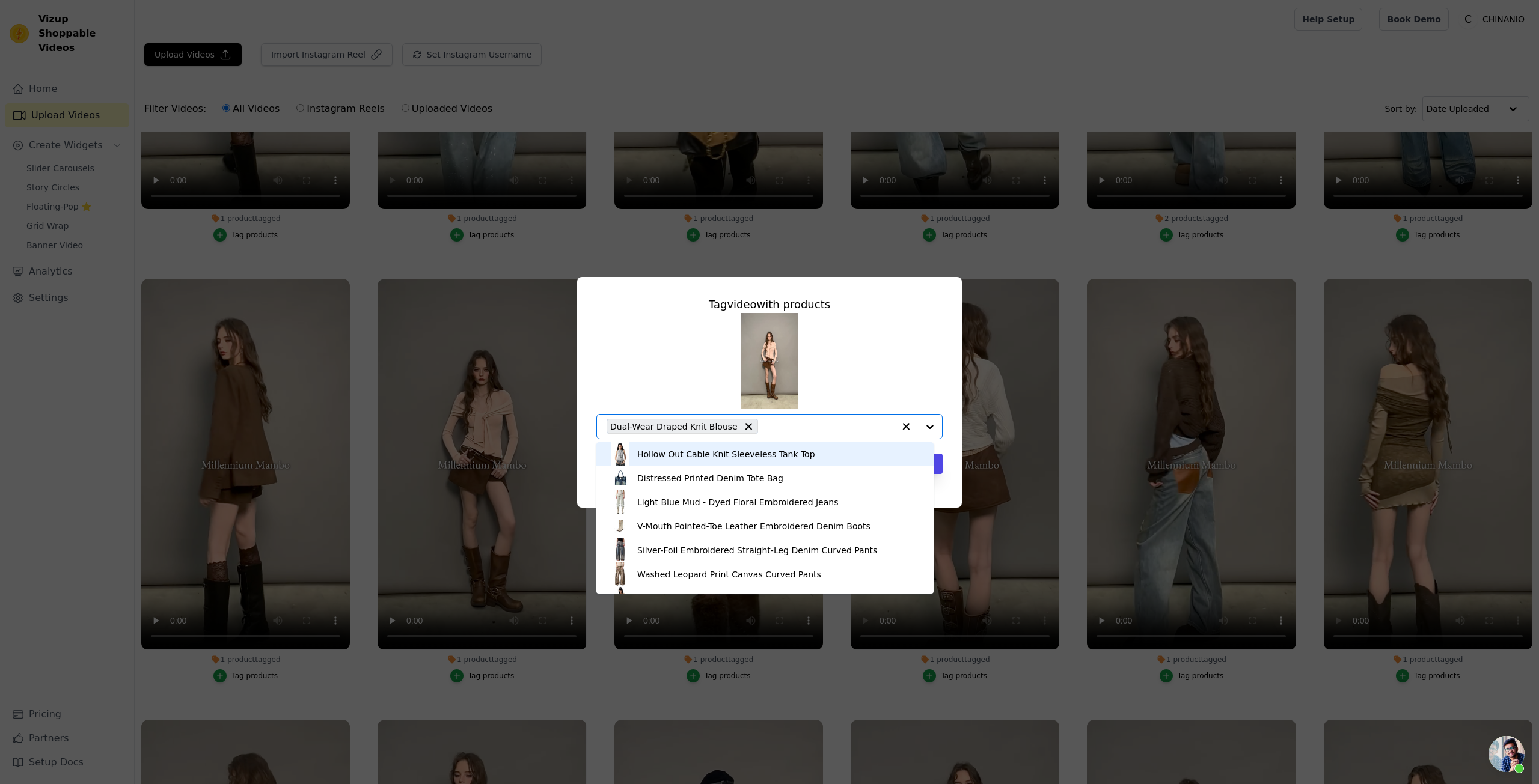
paste input "Brown Side-Slit Faux Suede Skort"
type input "Brown Side-Slit Faux Suede Skort"
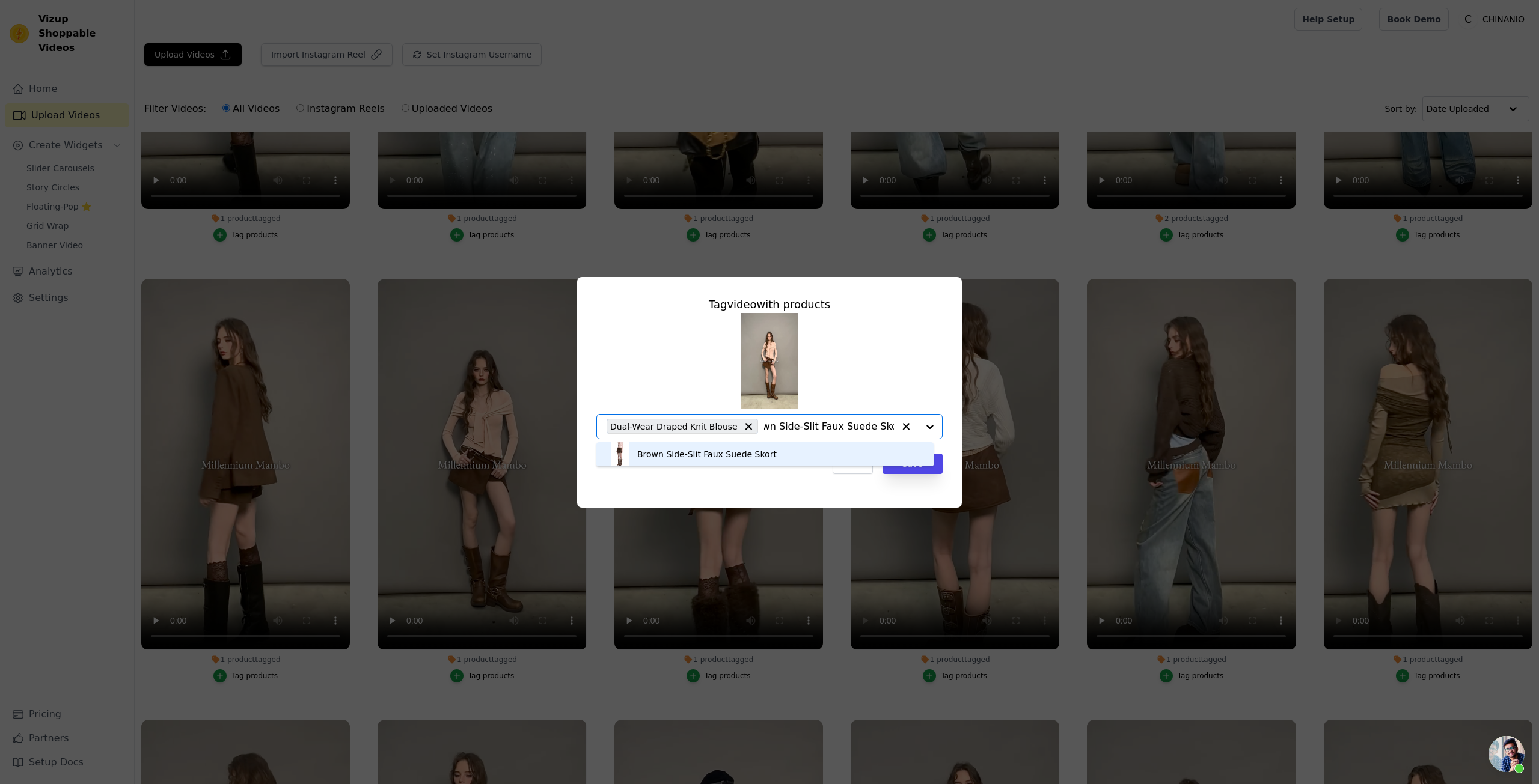
click at [784, 453] on div "Brown Side-Slit Faux Suede Skort" at bounding box center [765, 454] width 314 height 24
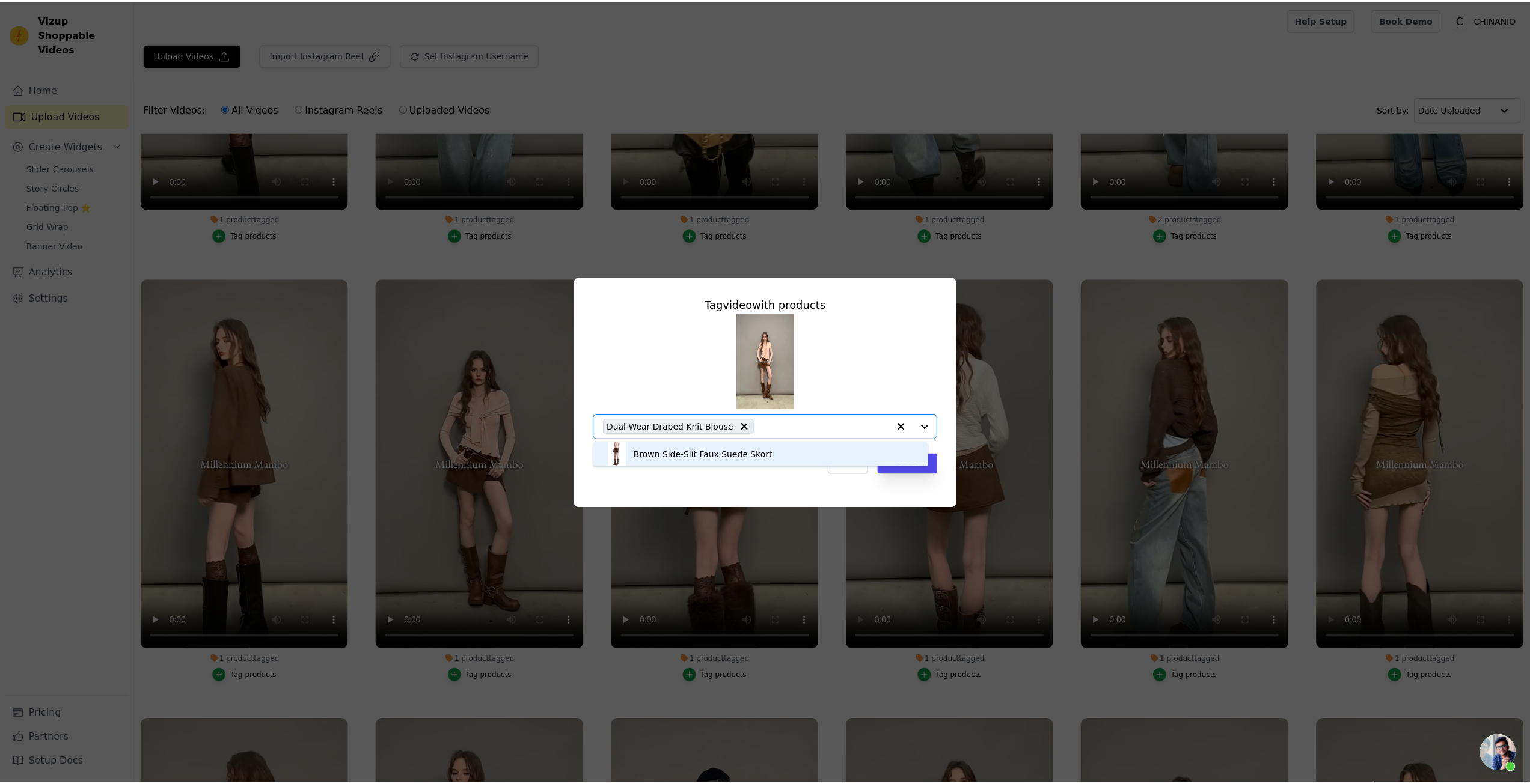
scroll to position [0, 0]
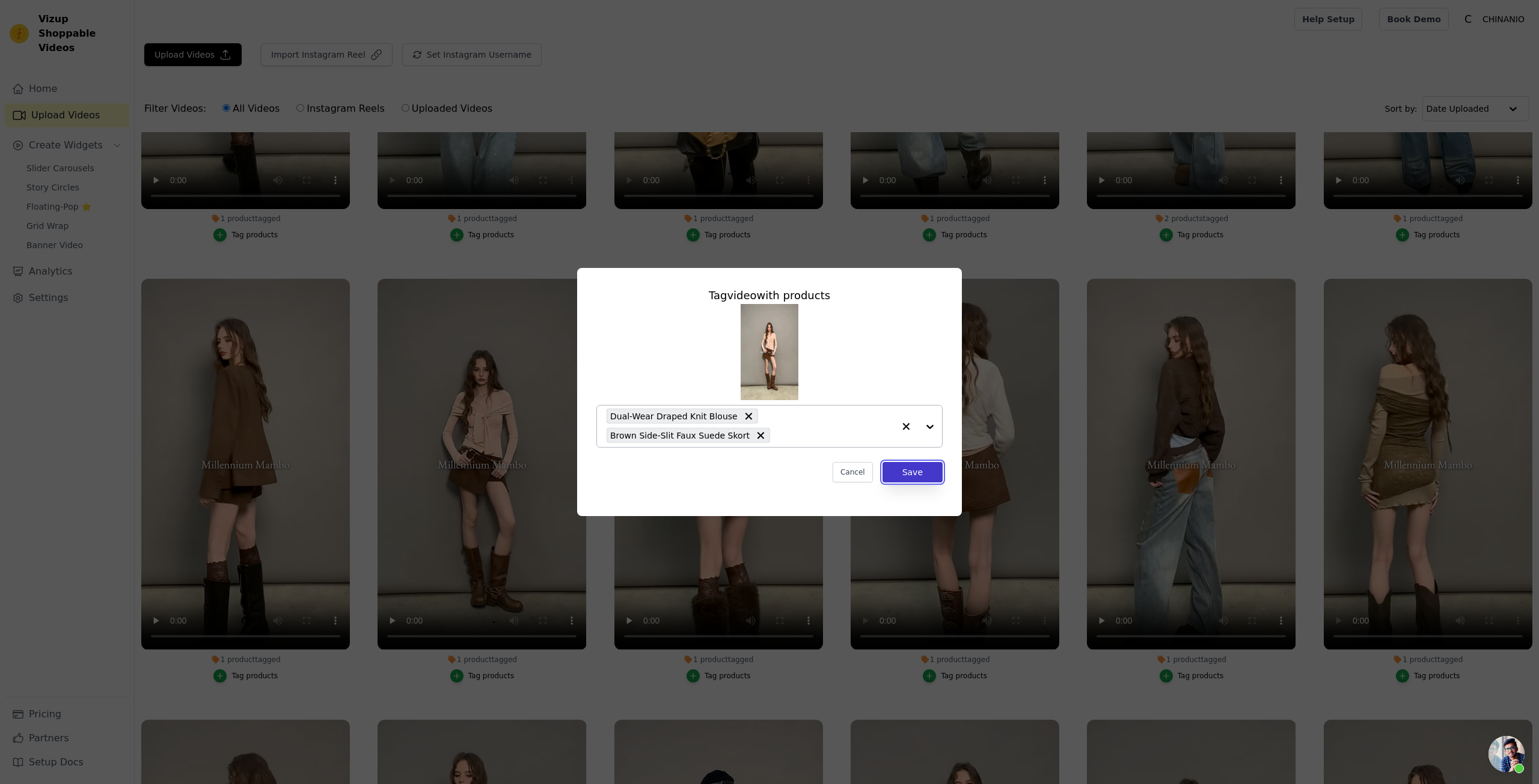
click at [897, 468] on button "Save" at bounding box center [912, 473] width 60 height 21
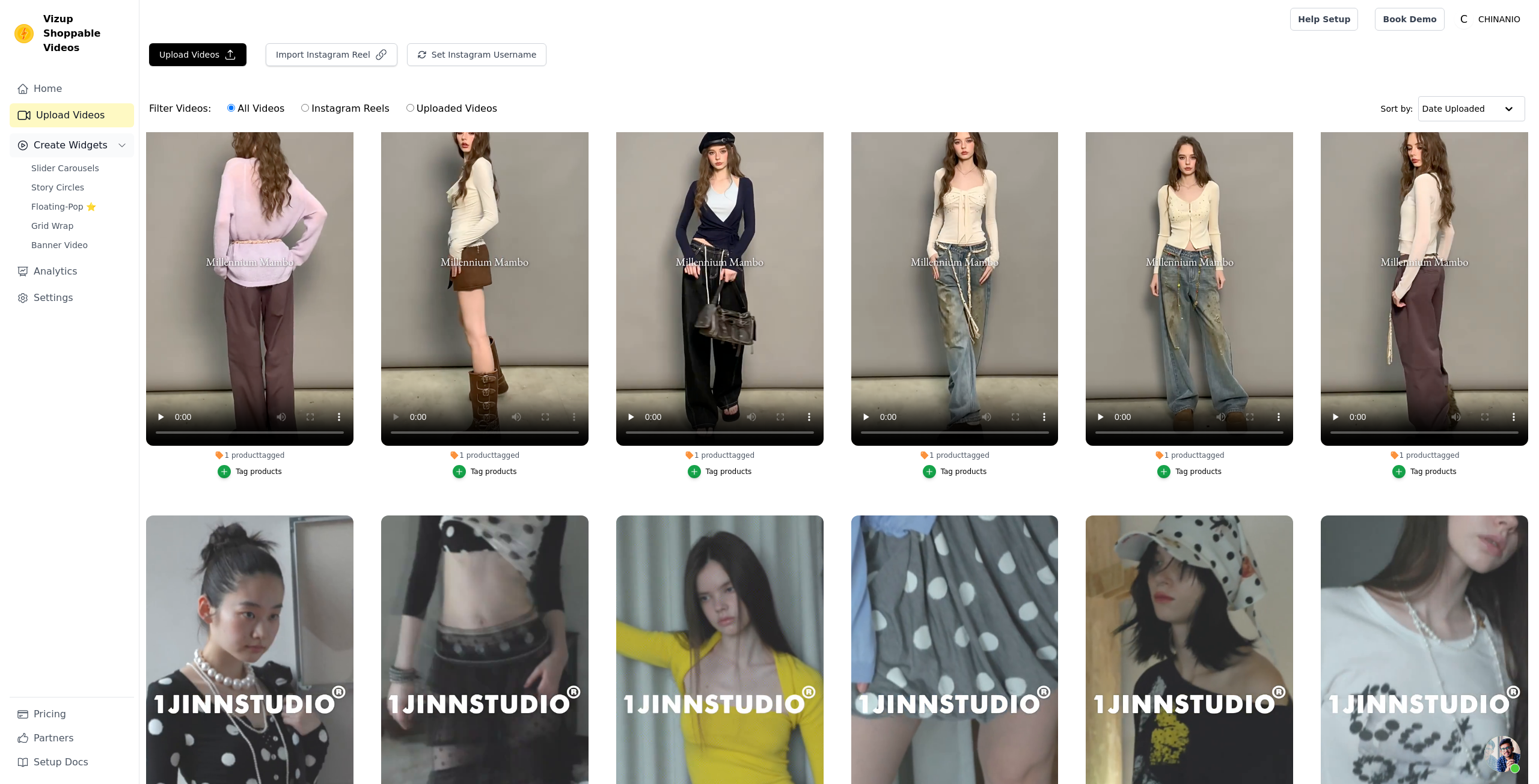
scroll to position [781, 0]
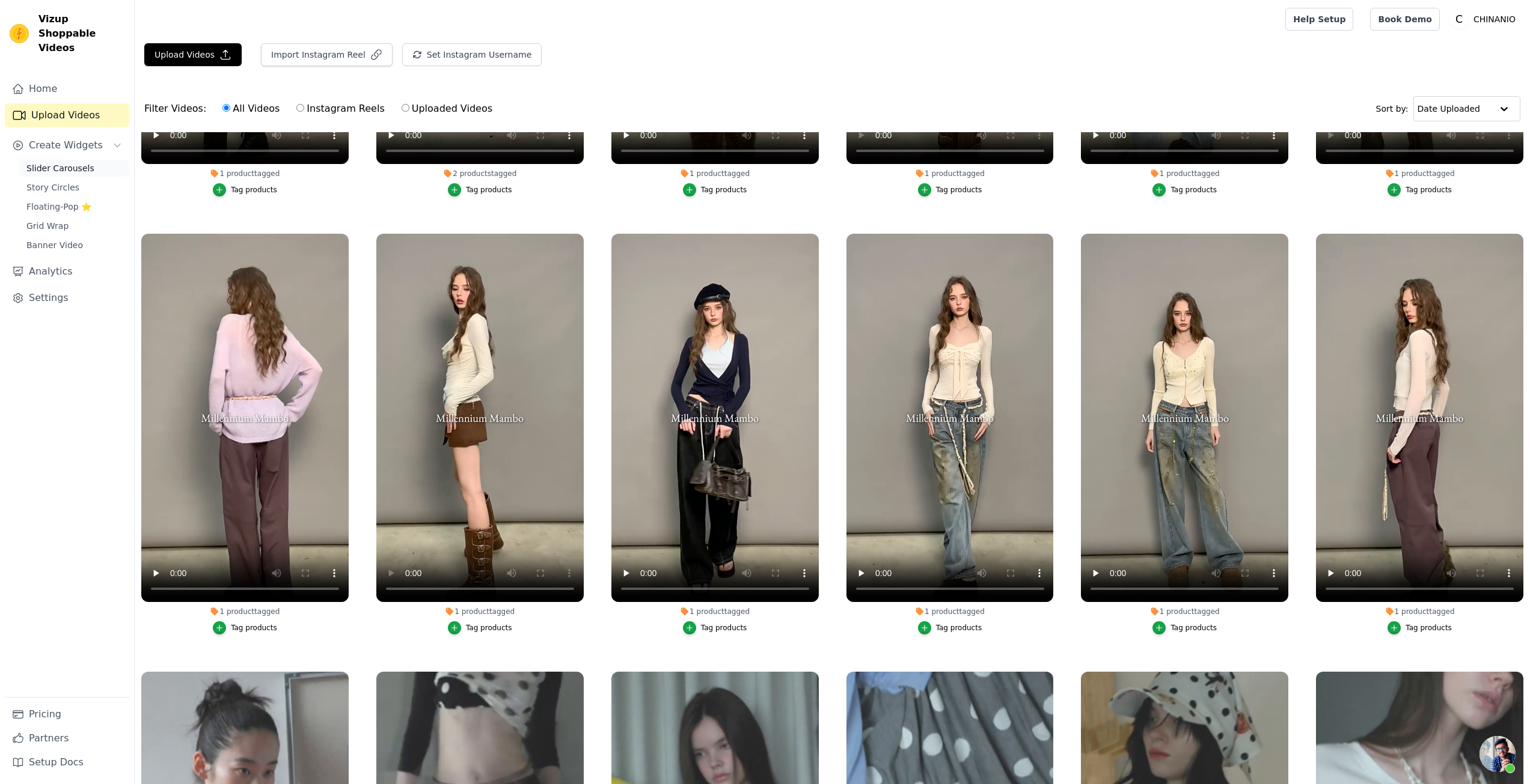
click at [66, 163] on span "Slider Carousels" at bounding box center [60, 168] width 68 height 12
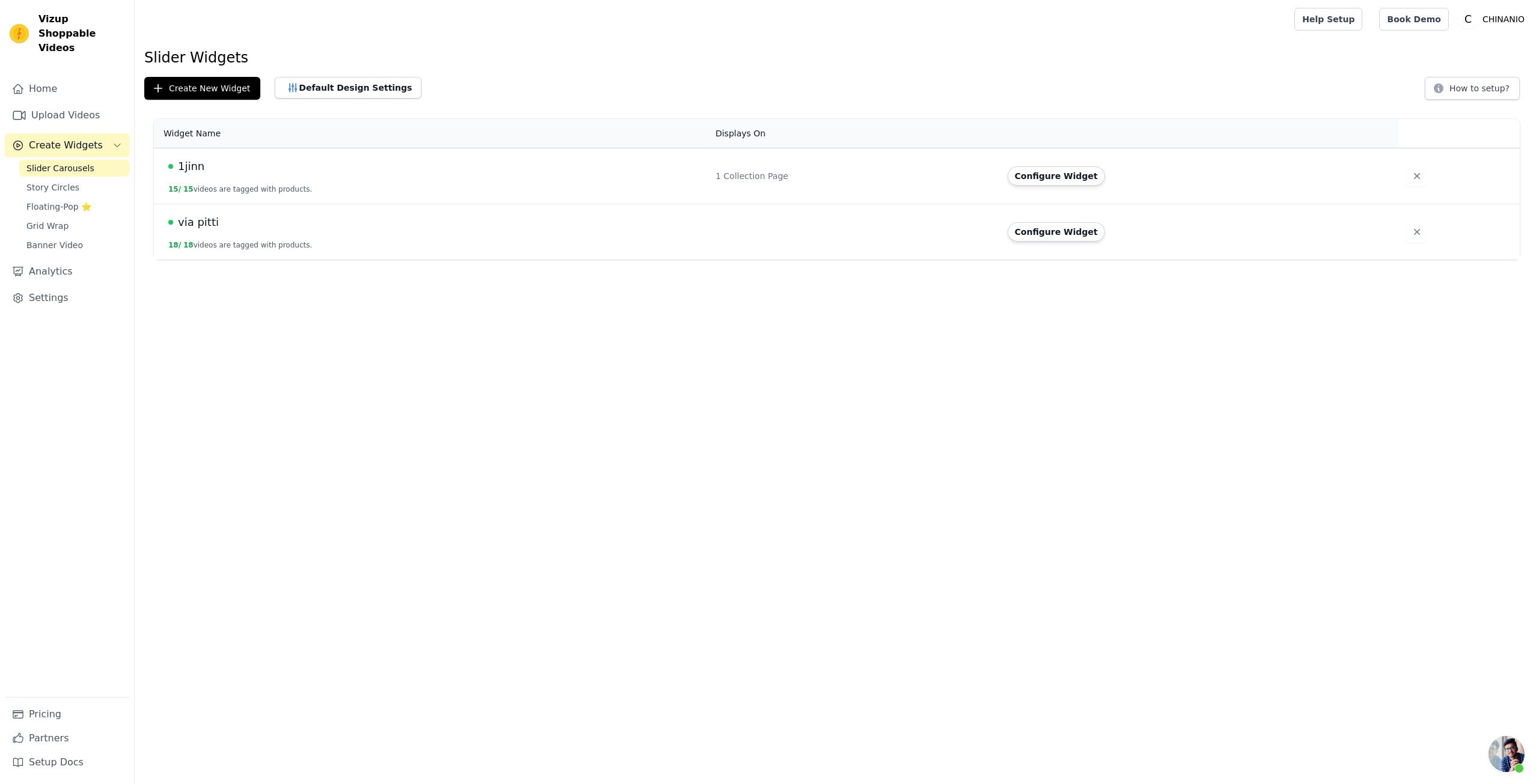
click at [487, 259] on div "Widget Name Displays On Actions 1jinn 15 / 15 videos are tagged with products. …" at bounding box center [837, 189] width 1405 height 150
click at [257, 232] on td "via pitti 18 / 18 videos are tagged with products." at bounding box center [431, 232] width 555 height 56
click at [260, 244] on button "18 / 18 videos are tagged with products." at bounding box center [240, 245] width 144 height 10
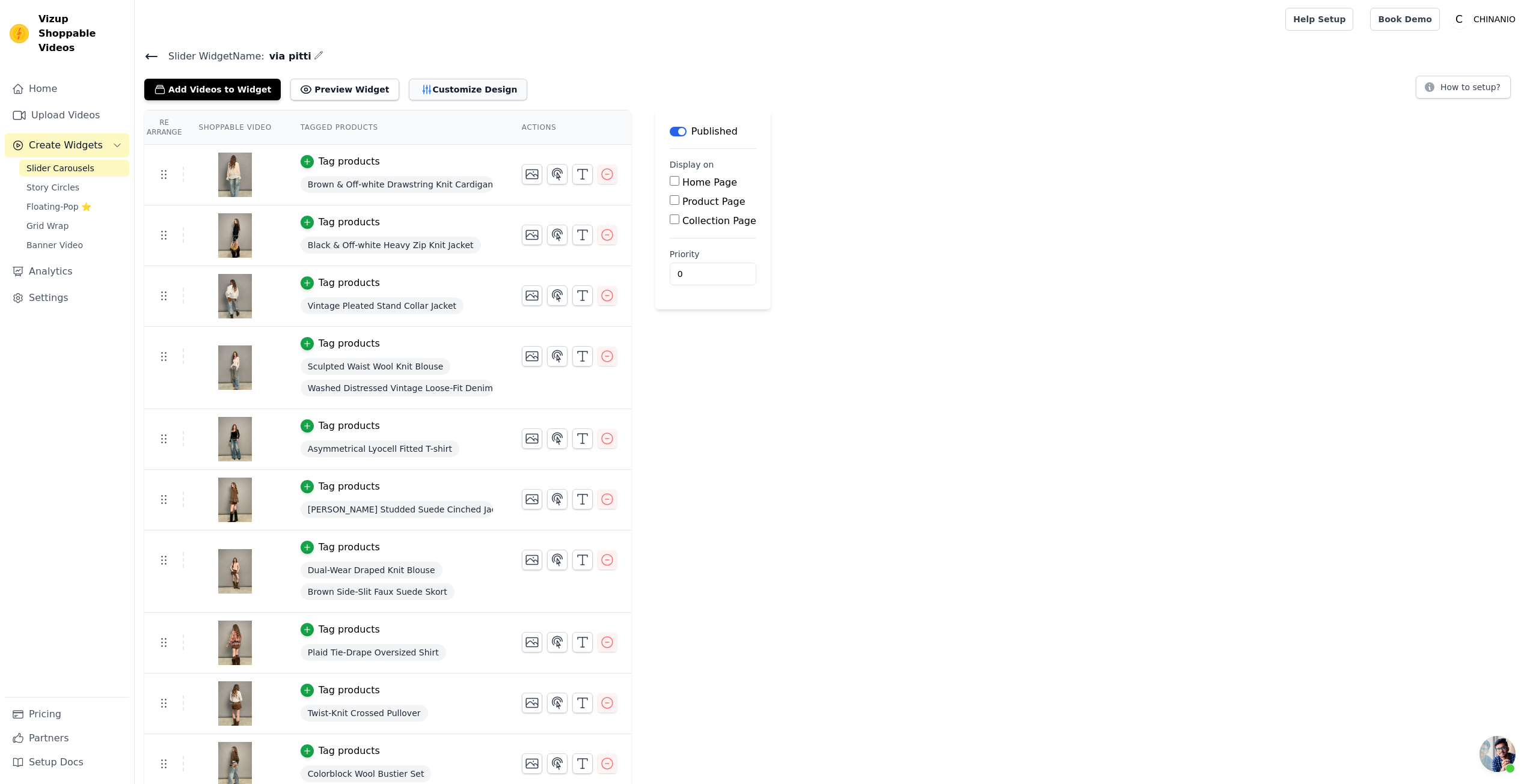
click at [458, 95] on button "Customize Design" at bounding box center [468, 89] width 118 height 21
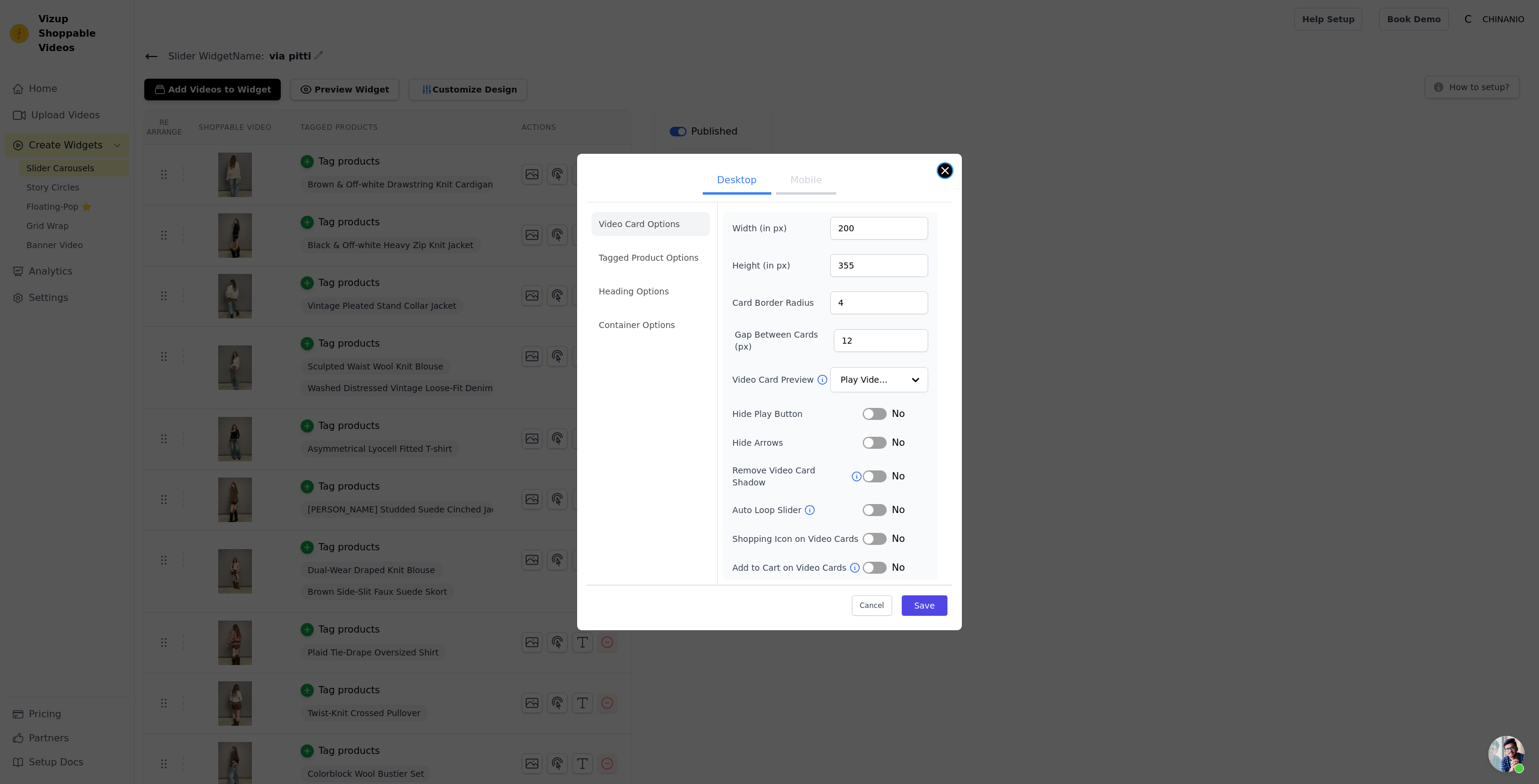
click at [951, 177] on button "Close modal" at bounding box center [945, 170] width 15 height 15
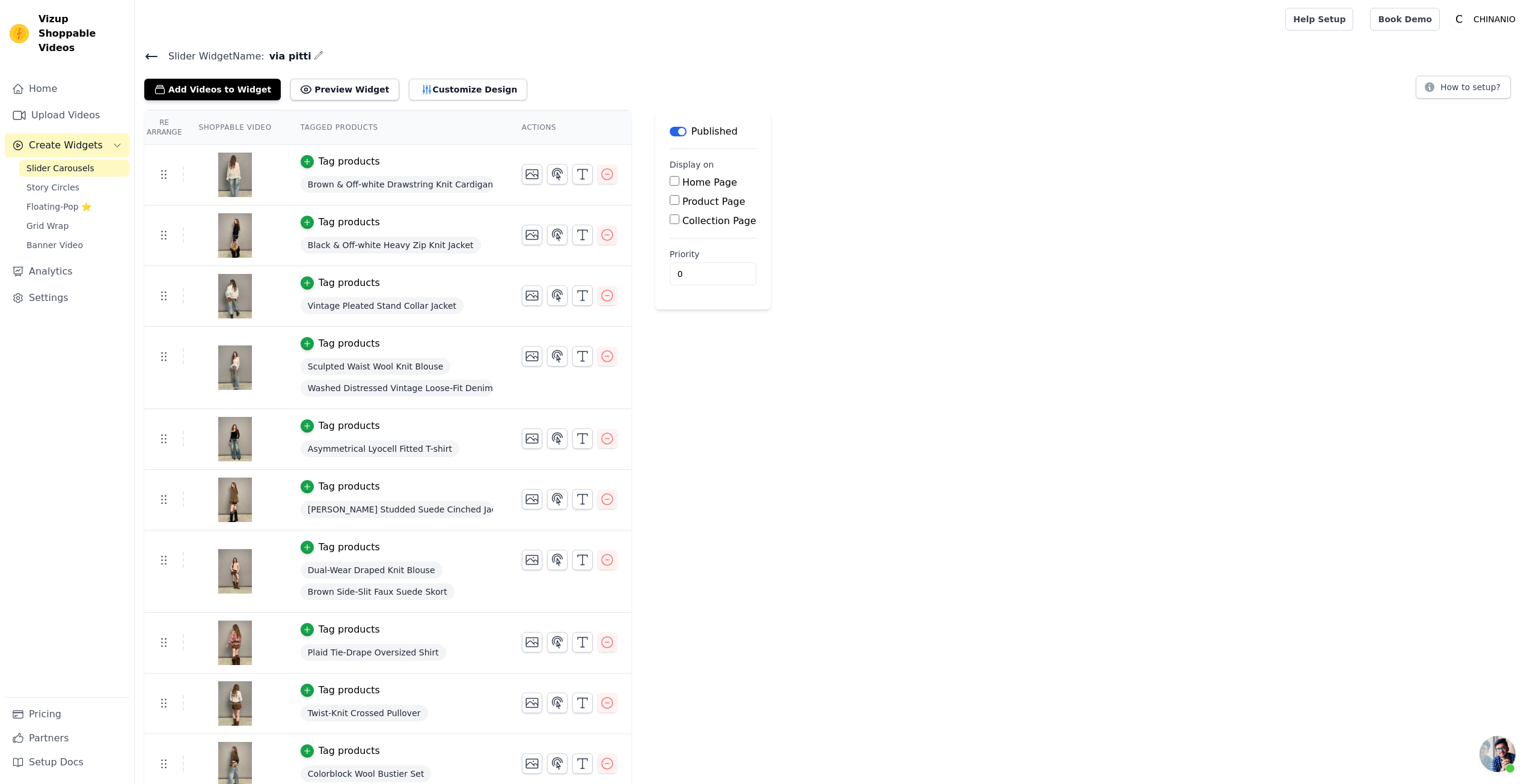
click at [712, 219] on label "Collection Page" at bounding box center [719, 221] width 74 height 12
click at [679, 219] on input "Collection Page" at bounding box center [675, 219] width 10 height 10
checkbox input "true"
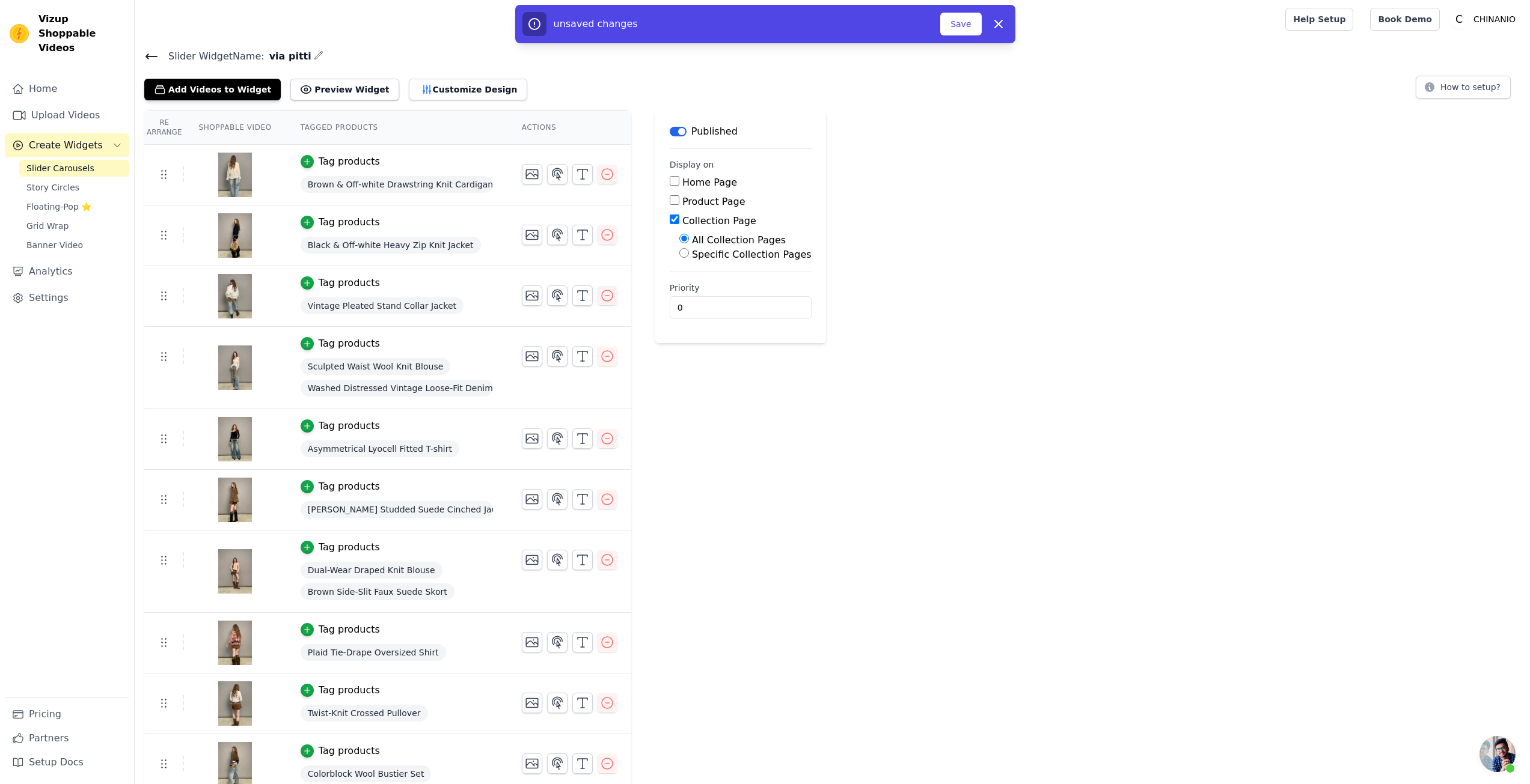
click at [725, 254] on label "Specific Collection Pages" at bounding box center [752, 255] width 120 height 12
click at [689, 254] on input "Specific Collection Pages" at bounding box center [684, 253] width 10 height 10
radio input "true"
click at [725, 279] on button "Select Collection Pages" at bounding box center [736, 282] width 114 height 21
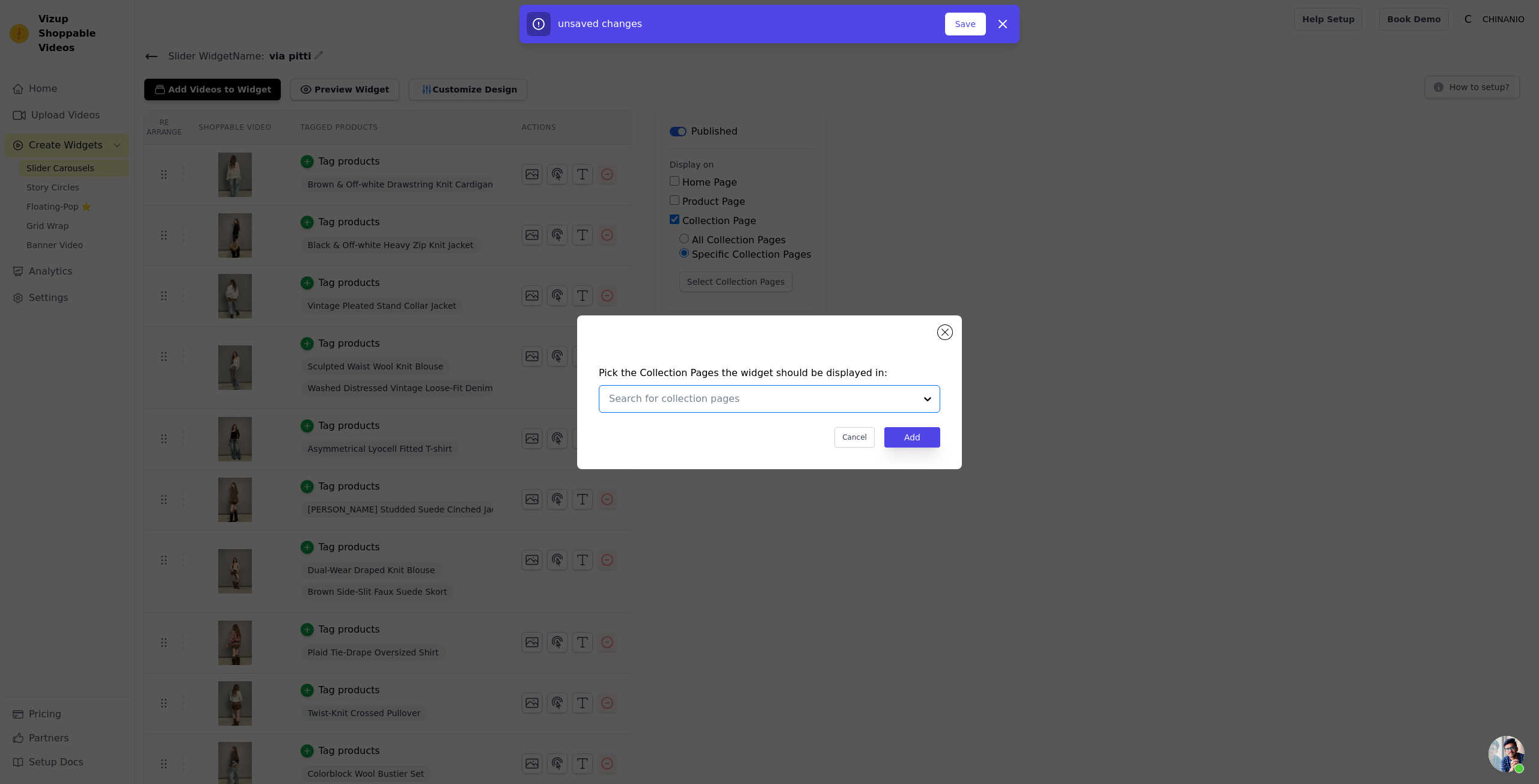
click at [721, 393] on input "text" at bounding box center [762, 399] width 307 height 15
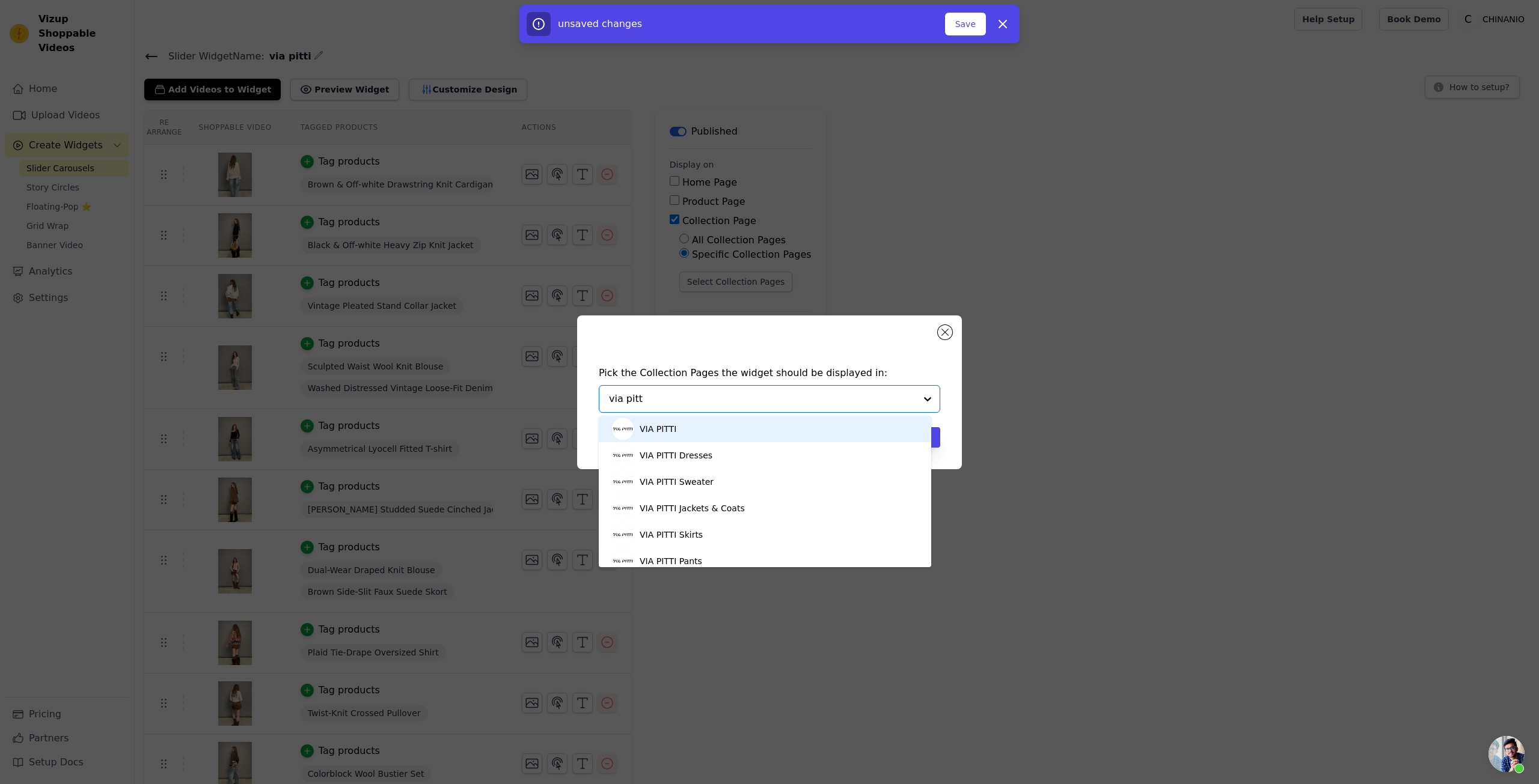
type input "via pitti"
click at [737, 437] on div "VIA PITTI" at bounding box center [765, 429] width 309 height 26
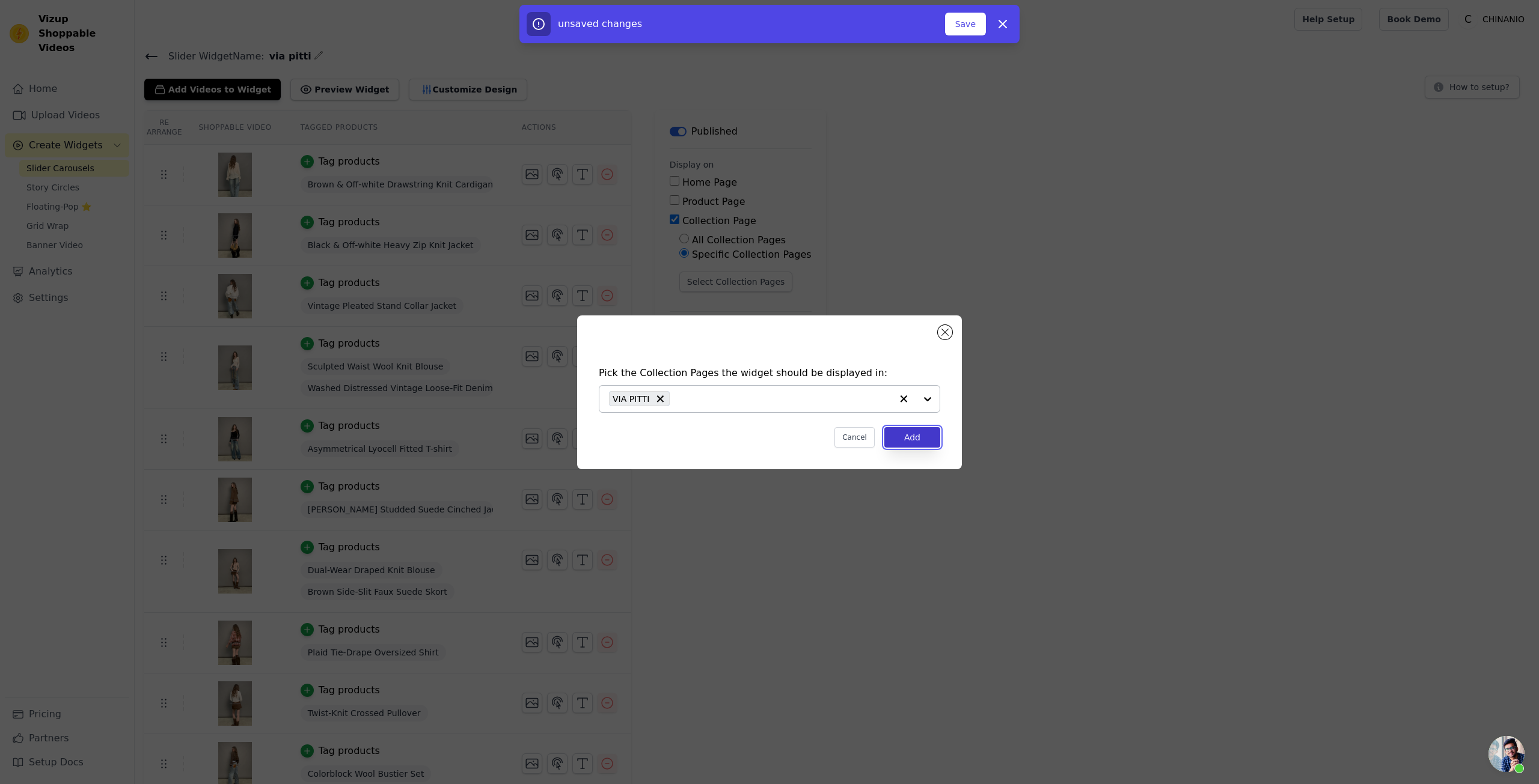
click at [902, 433] on button "Add" at bounding box center [912, 438] width 56 height 21
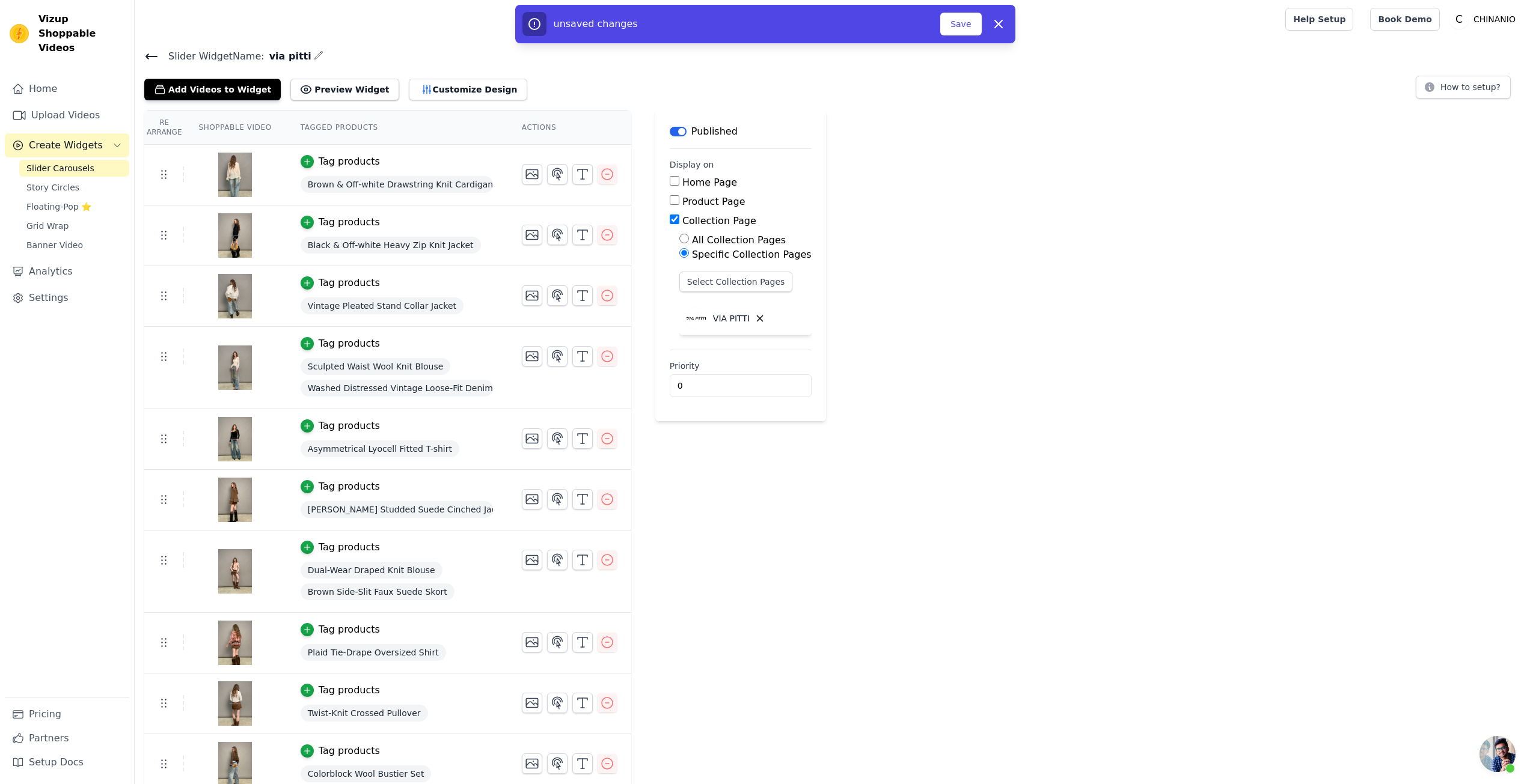
click at [935, 507] on div "Re Arrange Shoppable Video Tagged Products Actions Tag products Brown & Off-whi…" at bounding box center [833, 695] width 1396 height 1171
click at [423, 89] on icon "button" at bounding box center [426, 89] width 8 height 8
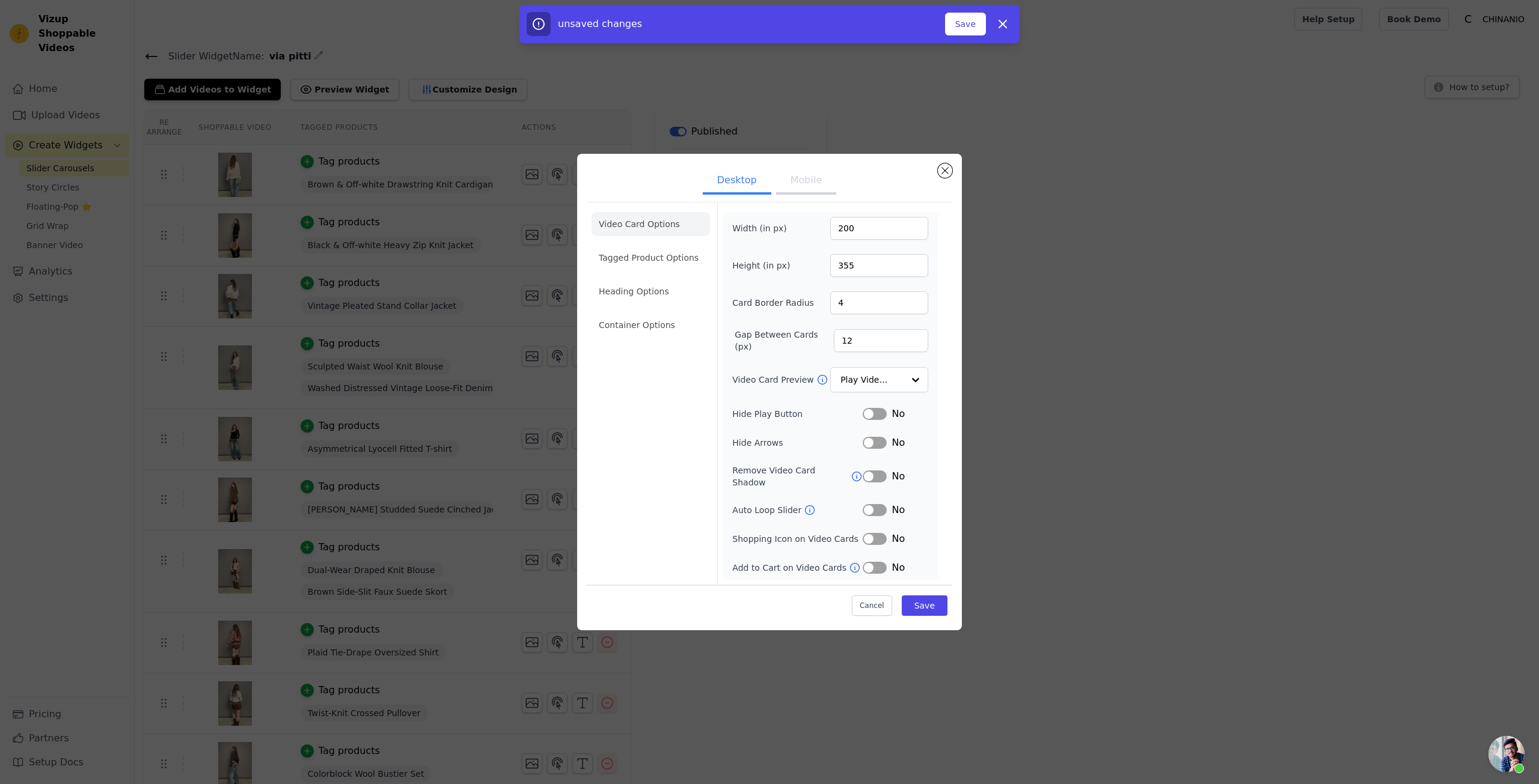
click at [826, 309] on div "Card Border Radius 4" at bounding box center [830, 302] width 196 height 23
click at [846, 309] on input "4" at bounding box center [879, 302] width 98 height 23
type input "20"
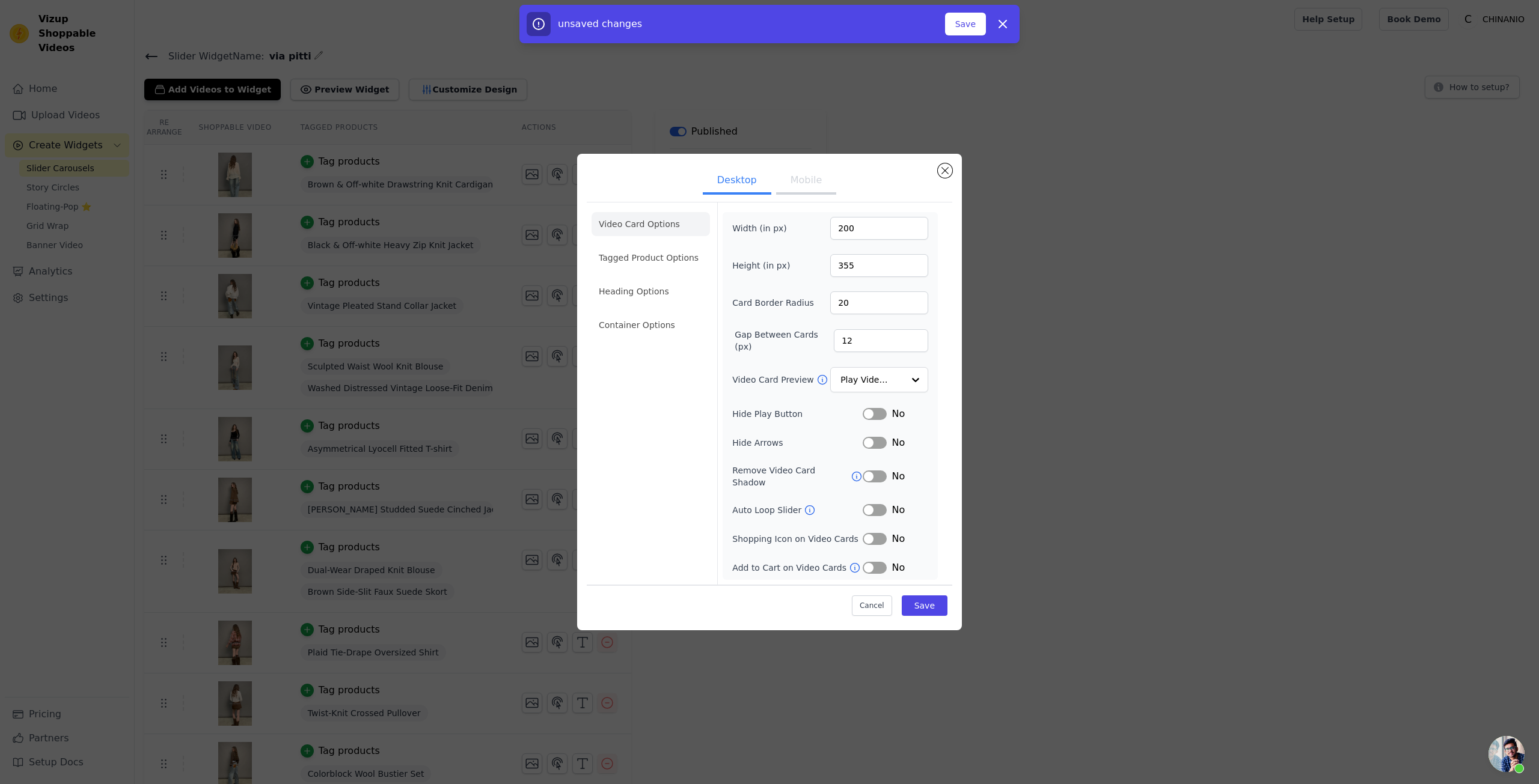
click at [882, 477] on button "Label" at bounding box center [874, 476] width 24 height 12
click at [876, 563] on button "Label" at bounding box center [874, 567] width 24 height 12
click at [796, 190] on button "Mobile" at bounding box center [806, 181] width 60 height 26
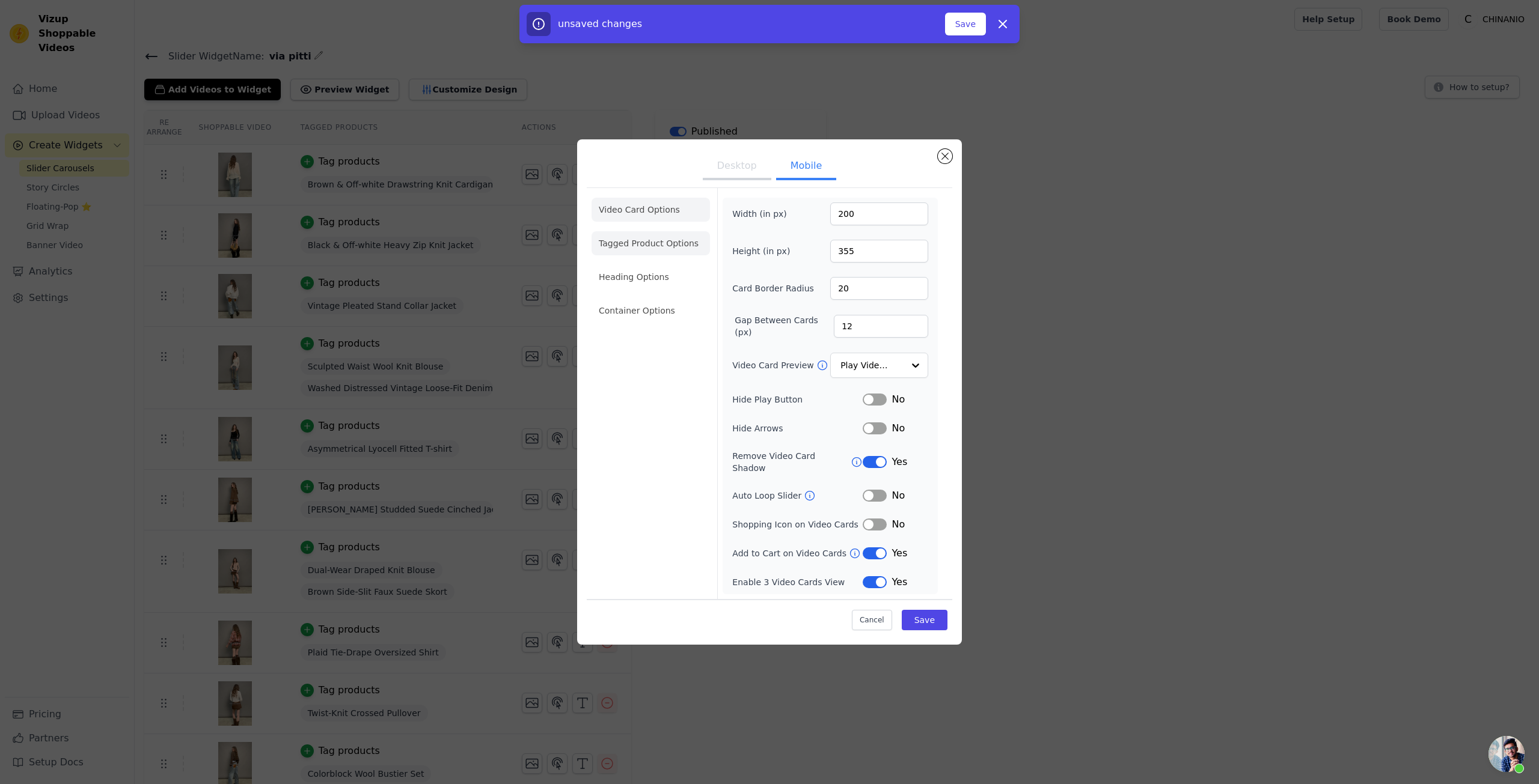
click at [631, 244] on li "Tagged Product Options" at bounding box center [651, 243] width 118 height 24
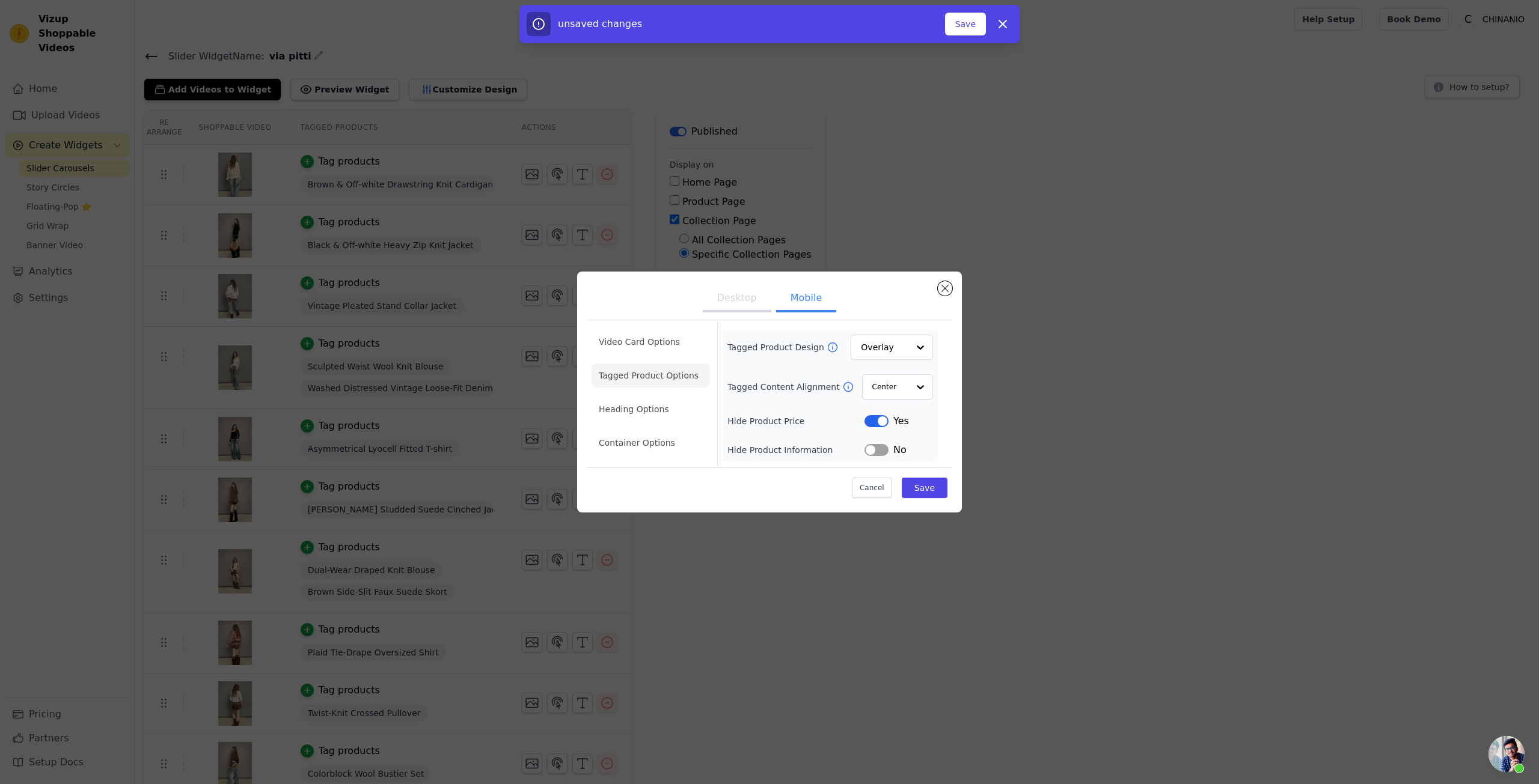
click at [739, 302] on button "Desktop" at bounding box center [737, 299] width 69 height 26
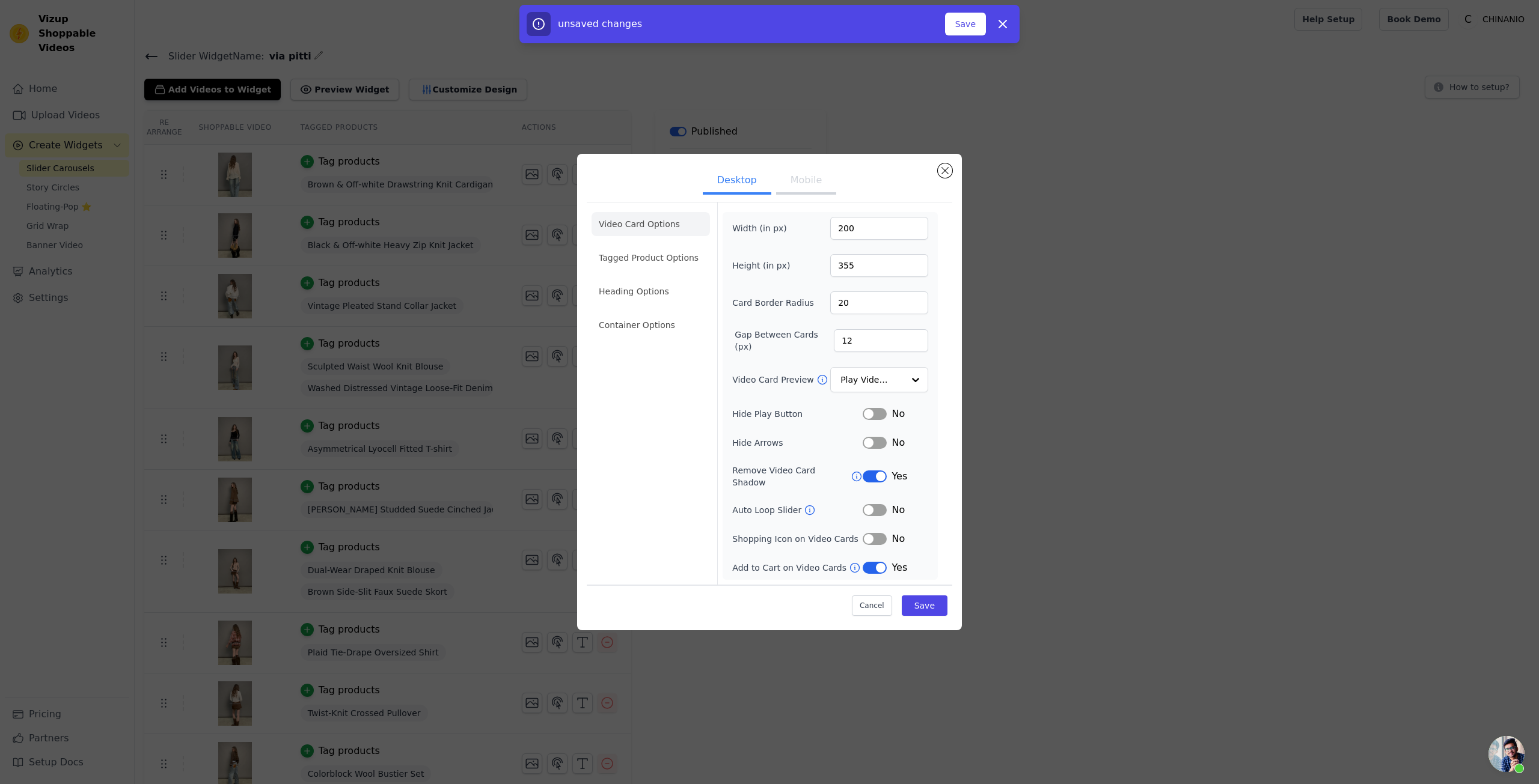
click at [682, 277] on ul "Video Card Options Tagged Product Options Heading Options Container Options" at bounding box center [651, 275] width 118 height 135
click at [693, 270] on li "Tagged Product Options" at bounding box center [651, 257] width 118 height 24
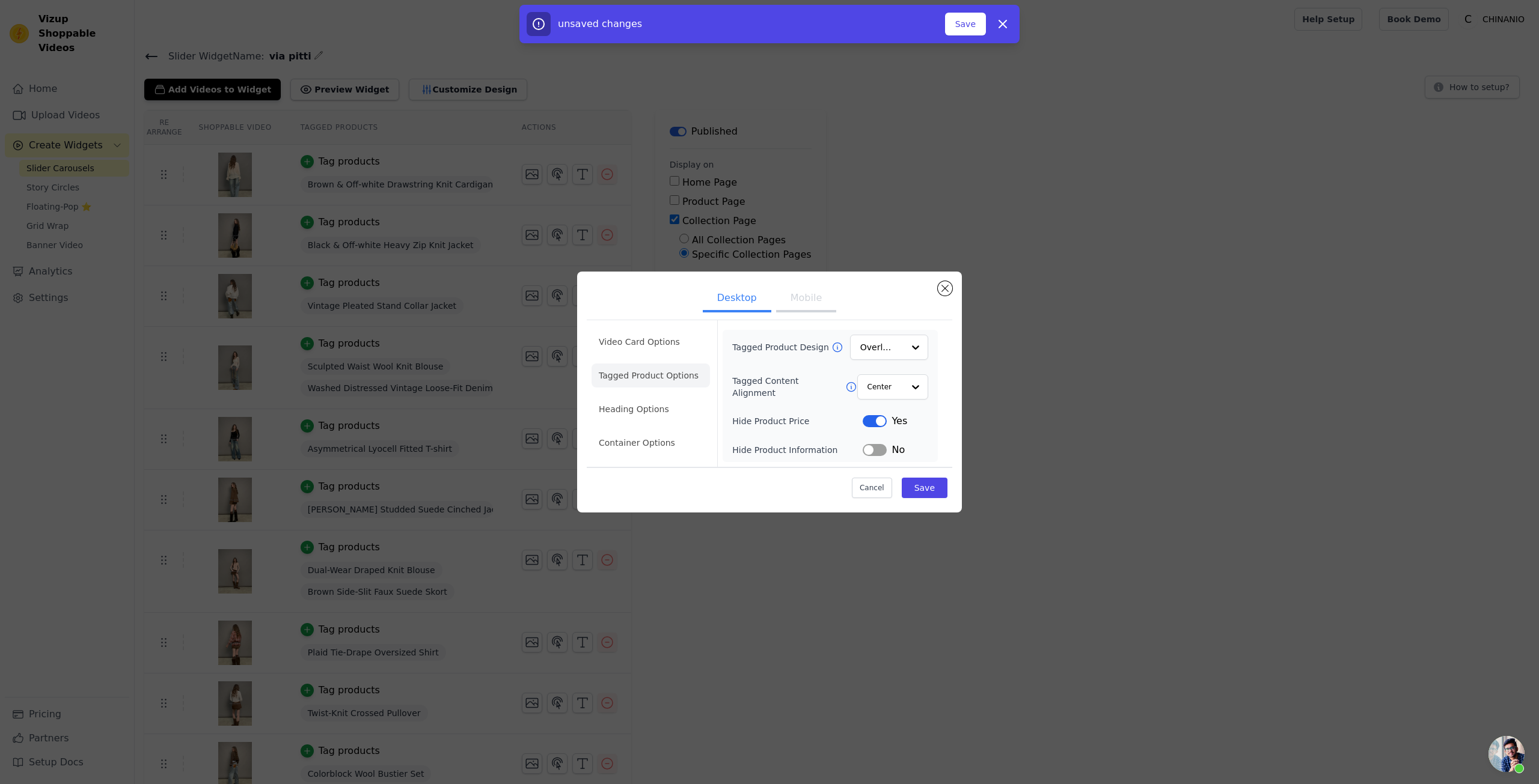
click at [878, 425] on button "Label" at bounding box center [874, 421] width 24 height 12
click at [629, 405] on li "Heading Options" at bounding box center [651, 409] width 118 height 24
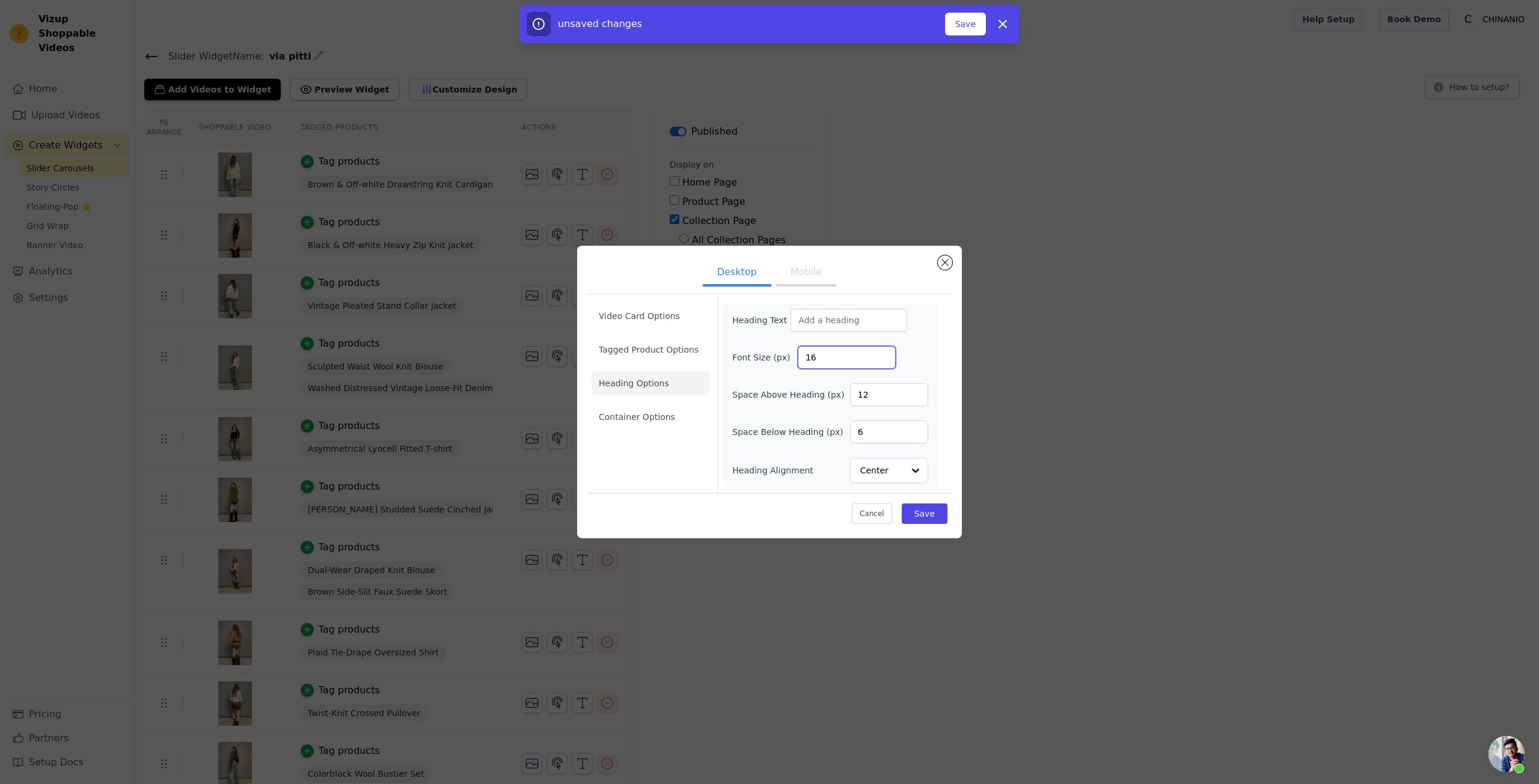
click at [811, 356] on input "16" at bounding box center [847, 357] width 98 height 23
type input "25"
click at [838, 321] on input "Heading Text" at bounding box center [849, 320] width 116 height 23
click at [825, 320] on input "Heading Text" at bounding box center [849, 320] width 116 height 23
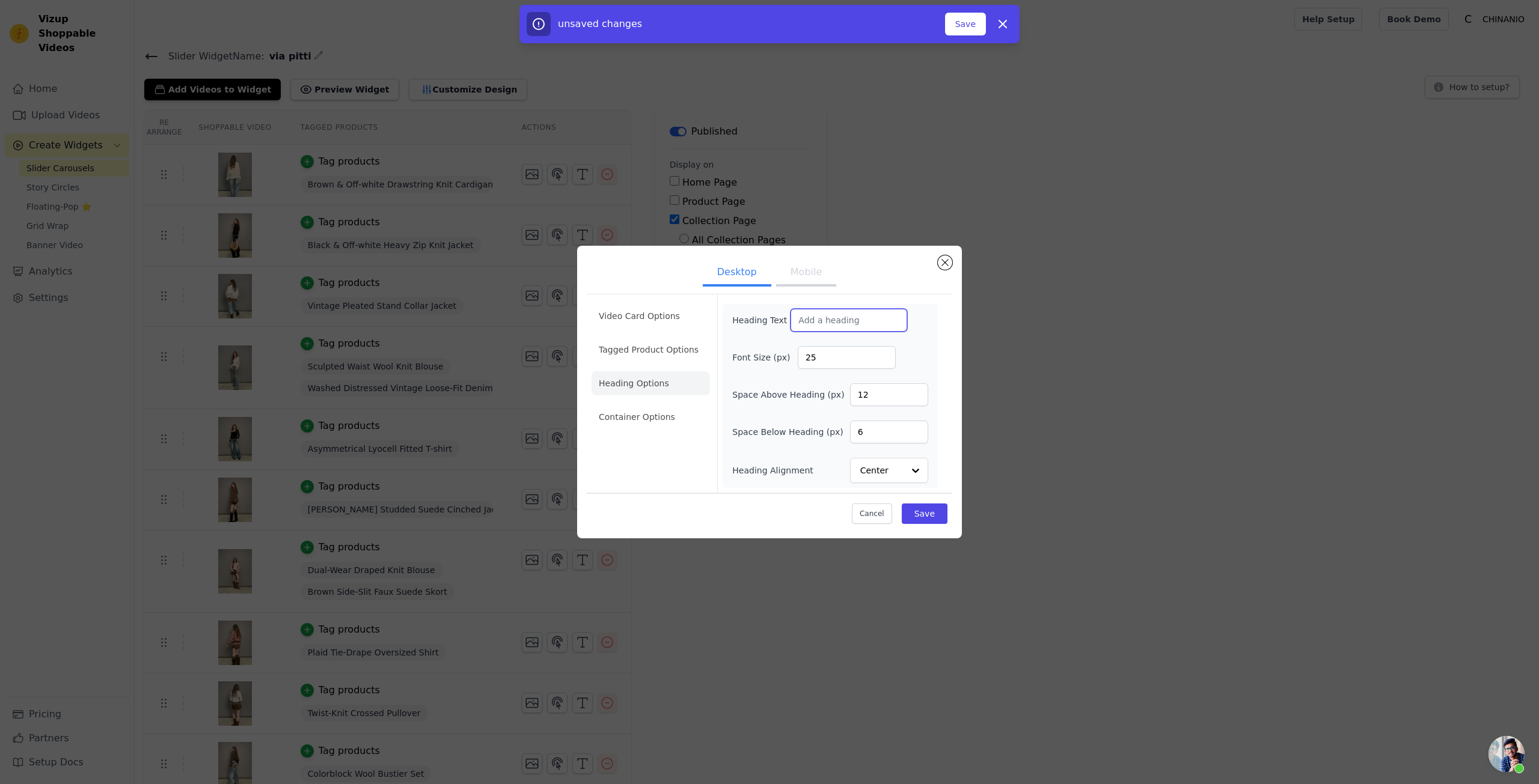
paste input "ViaPitti 2025 Winter Series “Millennium Mambo Vol.1"
click at [826, 322] on input "ViaPitti 2025 Winter Series “Millennium Mambo Vol.1" at bounding box center [849, 320] width 116 height 23
click at [888, 324] on input "ViaPitti 2025 Winter Series “Millennium Mambo Vol.1" at bounding box center [849, 320] width 116 height 23
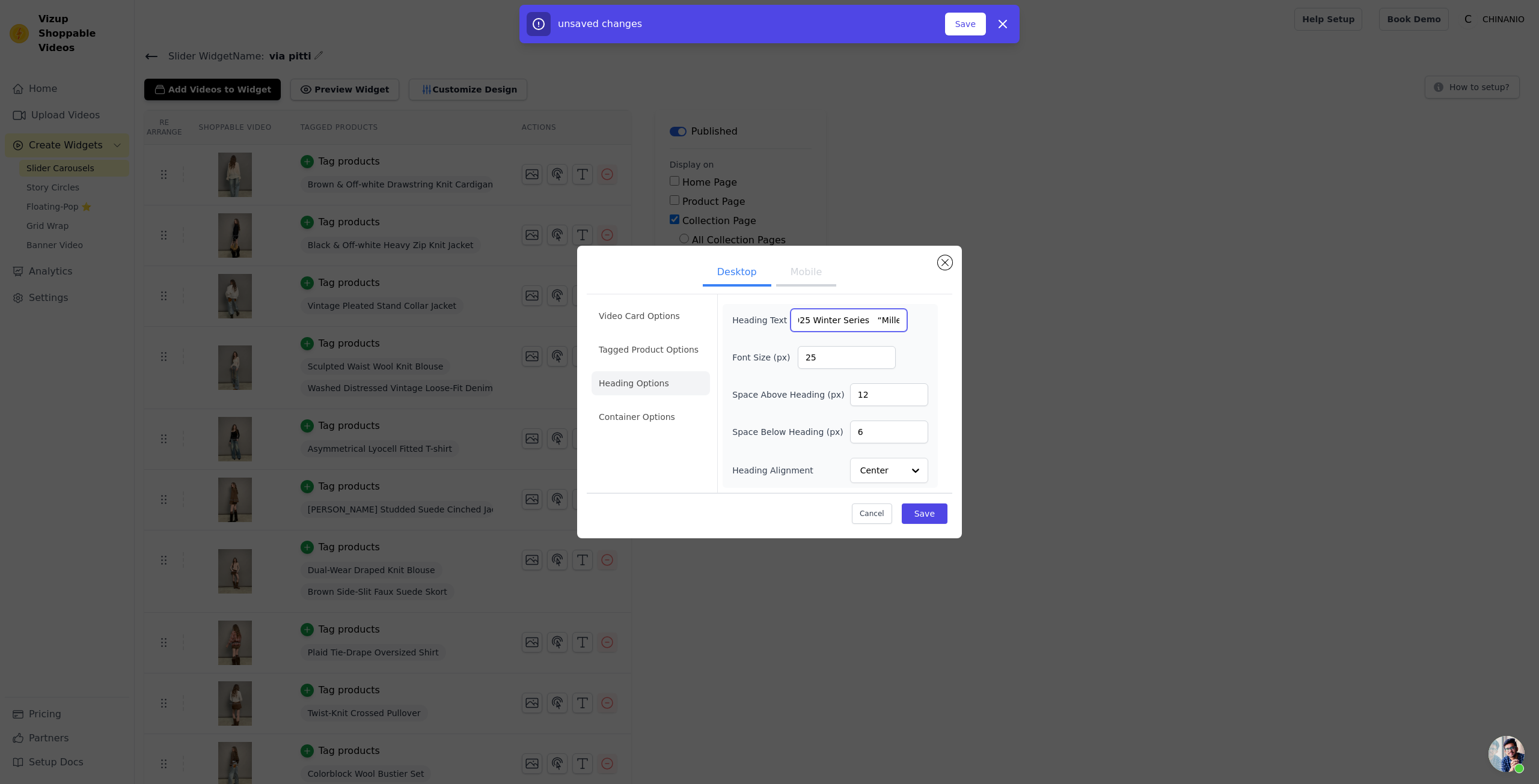
click at [878, 325] on input "ViaPitti 2025 Winter Series “Millennium Mambo Vol.1" at bounding box center [849, 320] width 116 height 23
click at [866, 326] on input "ViaPitti 2025 Winter Series “Millennium Mambo Vol.1" at bounding box center [849, 320] width 116 height 23
click at [871, 323] on input "ViaPitti 2025 Winter Series “Millennium Mambo Vol.1" at bounding box center [849, 320] width 116 height 23
click at [863, 320] on input "ViaPitti 2025 Winter Series “Millennium Mambo Vol.1" at bounding box center [849, 320] width 116 height 23
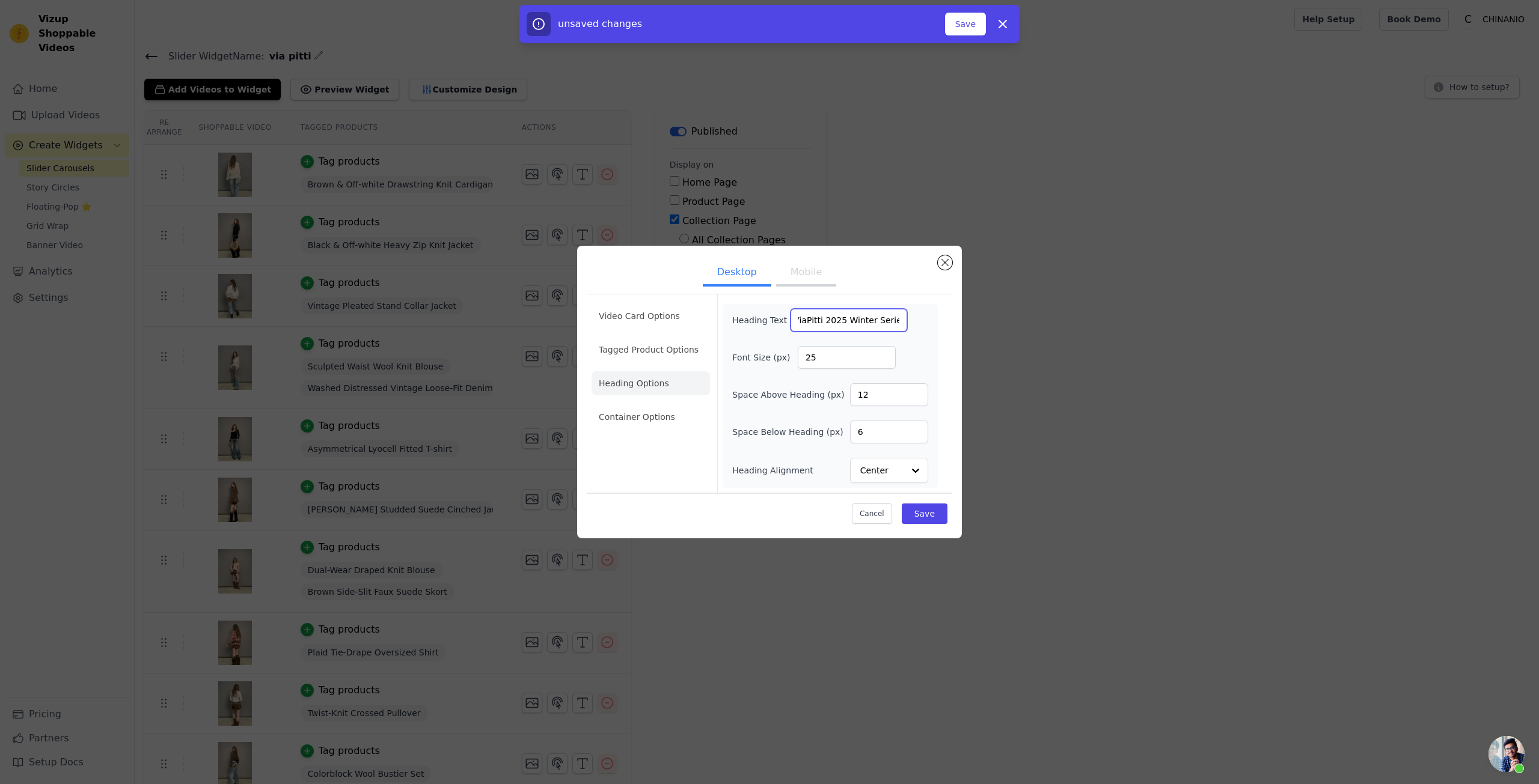
scroll to position [0, 0]
drag, startPoint x: 826, startPoint y: 318, endPoint x: 797, endPoint y: 313, distance: 29.4
click at [792, 311] on input "ViaPitti 2025 Winter Series “Millennium Mambo Vol.1" at bounding box center [849, 320] width 116 height 23
click at [825, 329] on input "ViaPitti 2025 Winter Series “Millennium Mambo Vol.1" at bounding box center [849, 320] width 116 height 23
drag, startPoint x: 826, startPoint y: 325, endPoint x: 774, endPoint y: 316, distance: 52.8
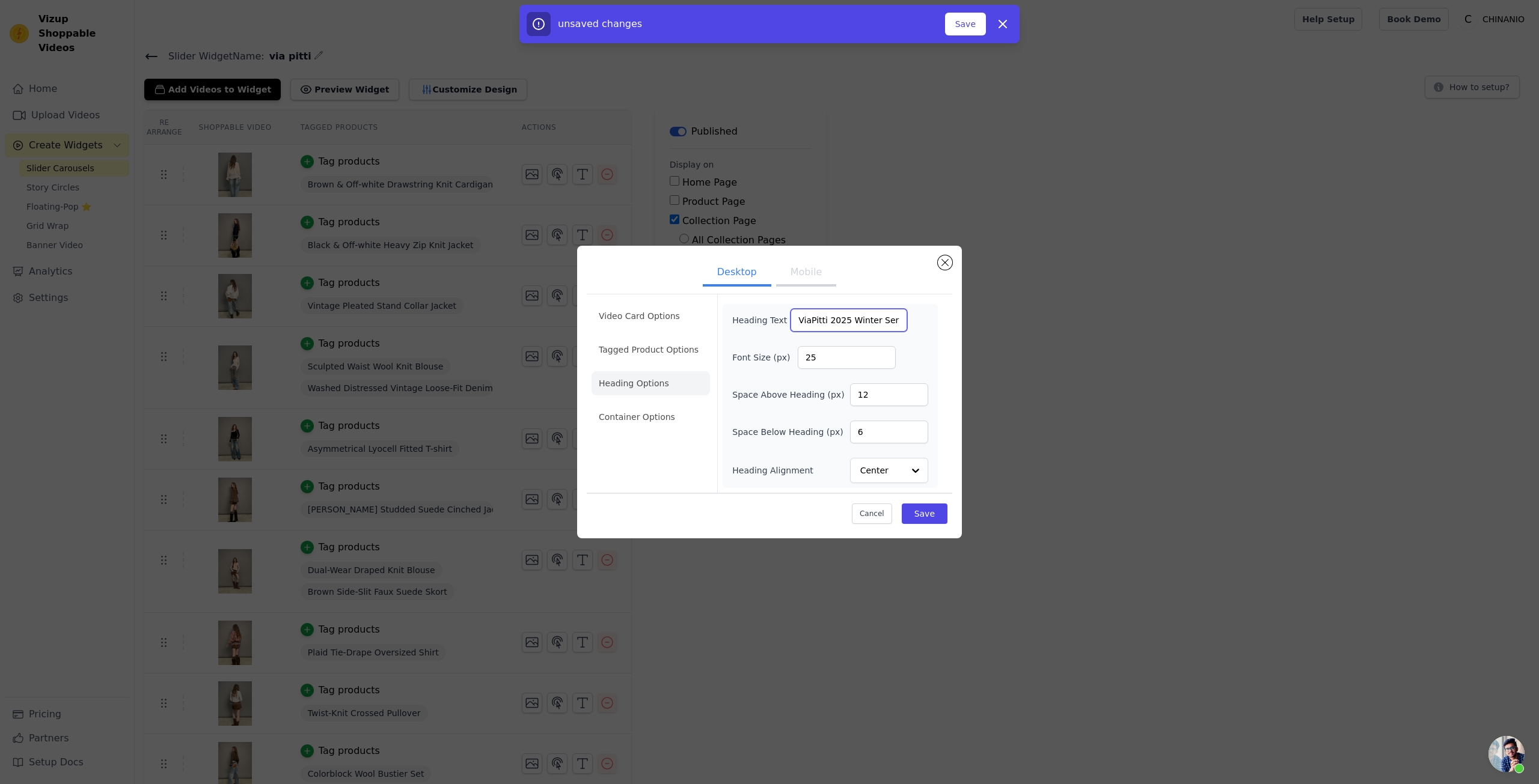
click at [774, 316] on div "Heading Text ViaPitti 2025 Winter Series “Millennium Mambo Vol.1" at bounding box center [820, 320] width 175 height 23
click at [829, 322] on input "2025 Winter Series “Millennium Mambo Vol.1" at bounding box center [849, 320] width 116 height 23
click at [863, 317] on input "2025 Winter Series “Millennium Mambo Vol.1" at bounding box center [849, 320] width 116 height 23
click at [867, 320] on input "2025 Winter Series “Millennium Mambo Vol.1" at bounding box center [849, 320] width 116 height 23
click at [872, 322] on input "2025 Winter Series “Millennium Mambo Vol.1" at bounding box center [849, 320] width 116 height 23
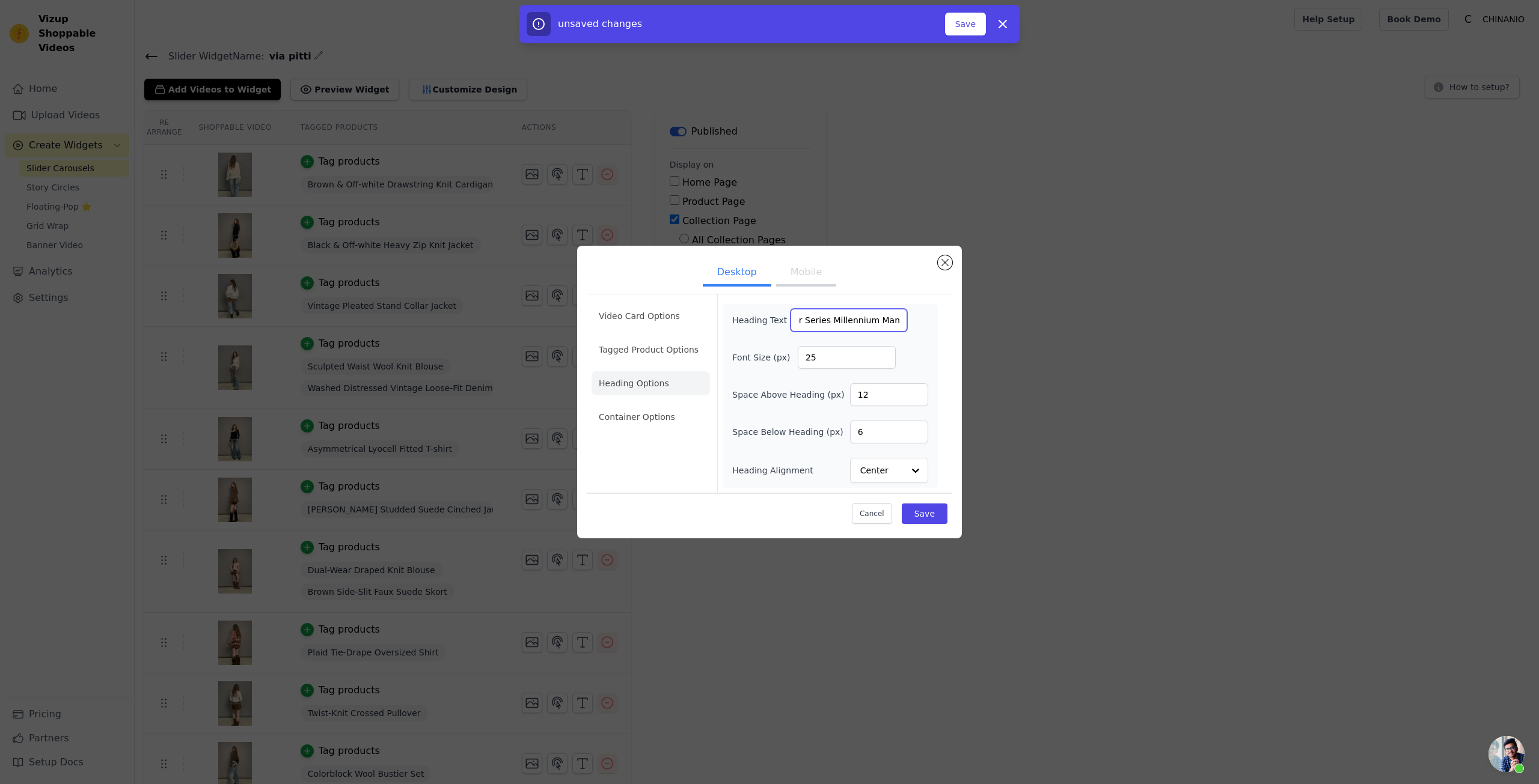
scroll to position [0, 32]
click at [842, 317] on input "2025 Winter Series Millennium Mambo Vol.1" at bounding box center [849, 320] width 116 height 23
click at [879, 327] on input "2025 Winter Series | Millennium Mambo Vol.1" at bounding box center [849, 320] width 116 height 23
click at [865, 323] on input "2025 Winter Series | Millennium Mambo Vol.1" at bounding box center [849, 320] width 116 height 23
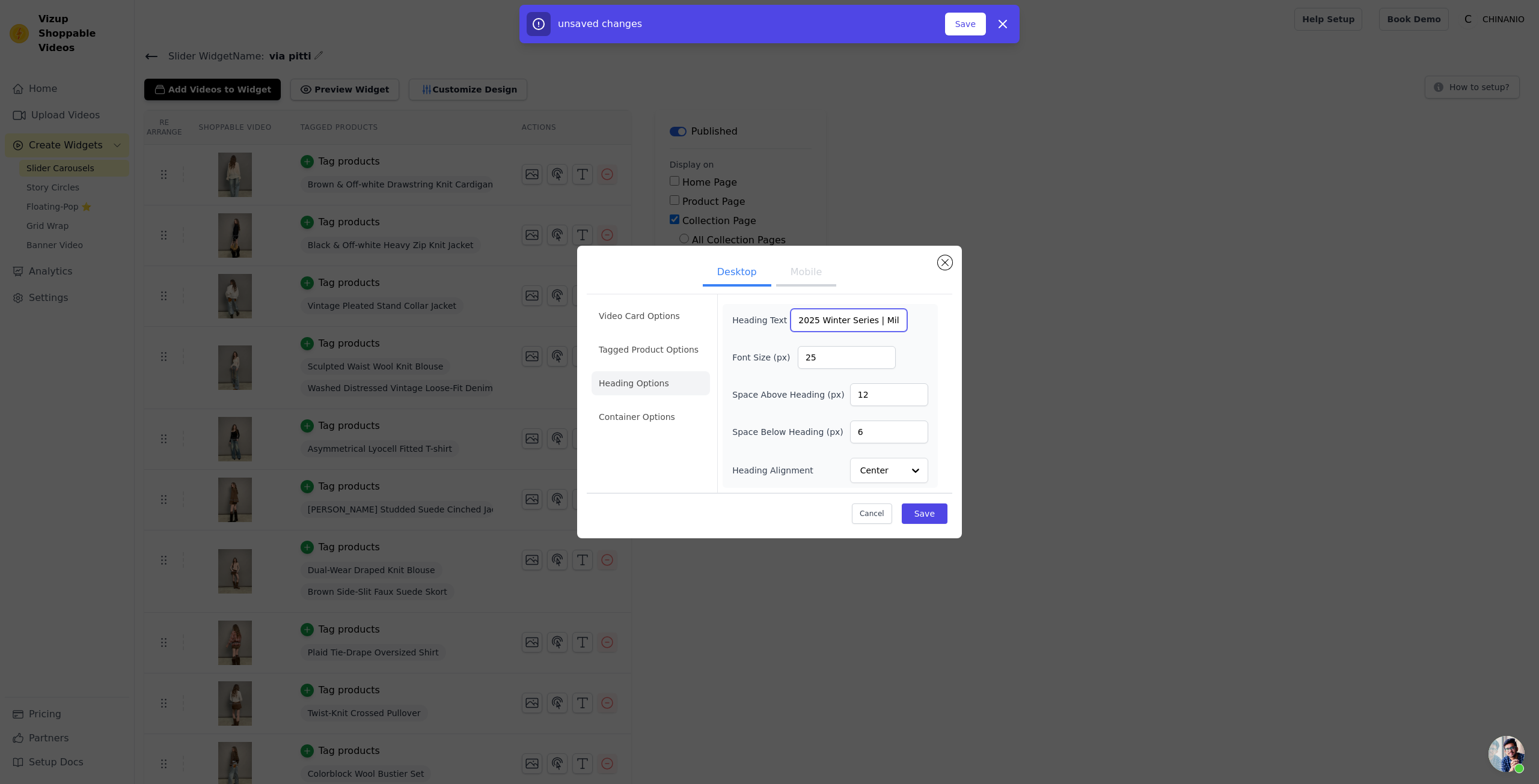
click at [826, 323] on input "2025 Winter Series | Millennium Mambo Vol.1" at bounding box center [849, 320] width 116 height 23
type input "2025 Winter Series | Millennium Mambo Vol.1"
click at [691, 414] on li "Container Options" at bounding box center [651, 417] width 118 height 24
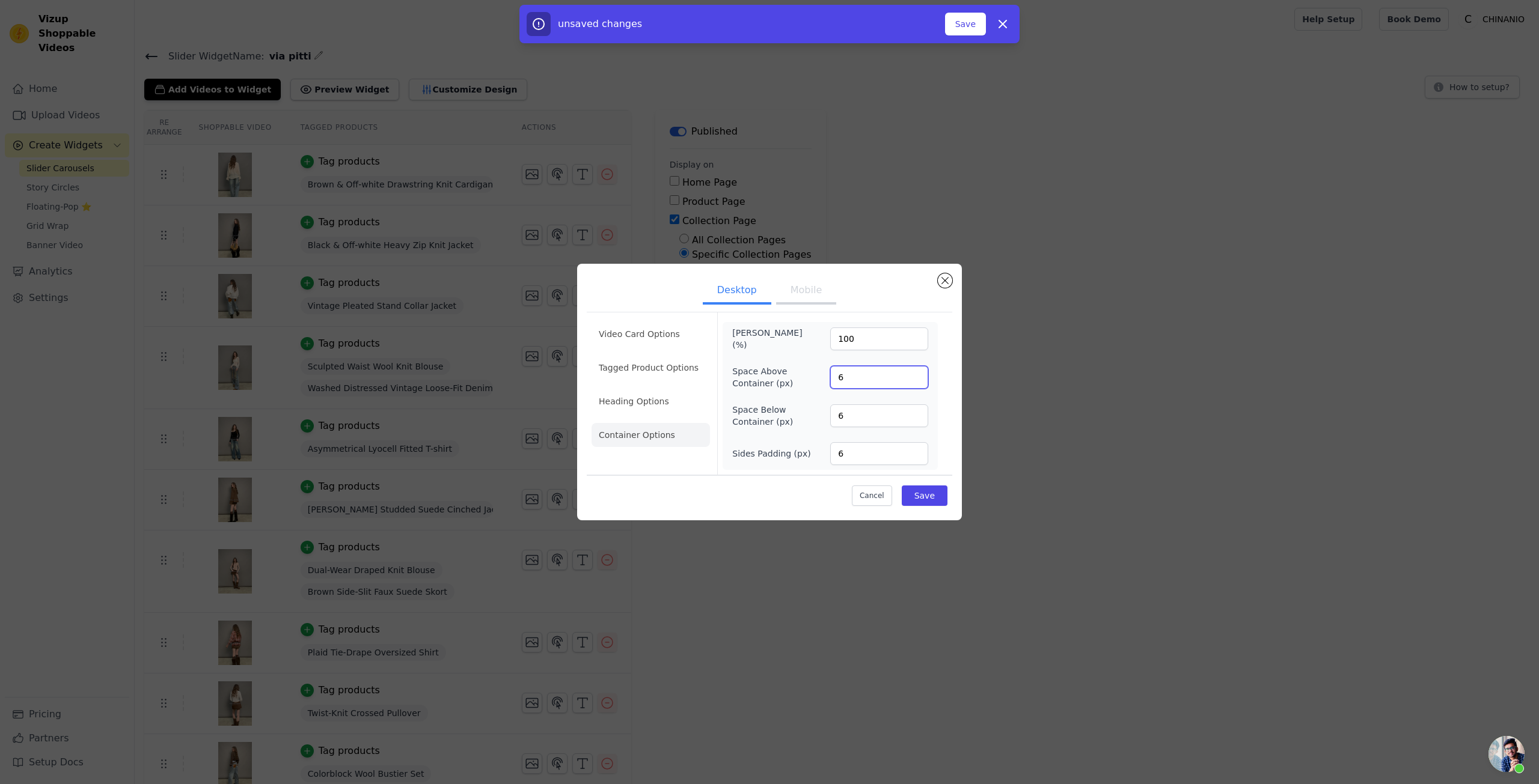
drag, startPoint x: 852, startPoint y: 382, endPoint x: 814, endPoint y: 380, distance: 38.1
click at [816, 380] on div "Space Above Container (px) 6" at bounding box center [830, 377] width 196 height 24
click at [672, 398] on li "Heading Options" at bounding box center [651, 401] width 118 height 24
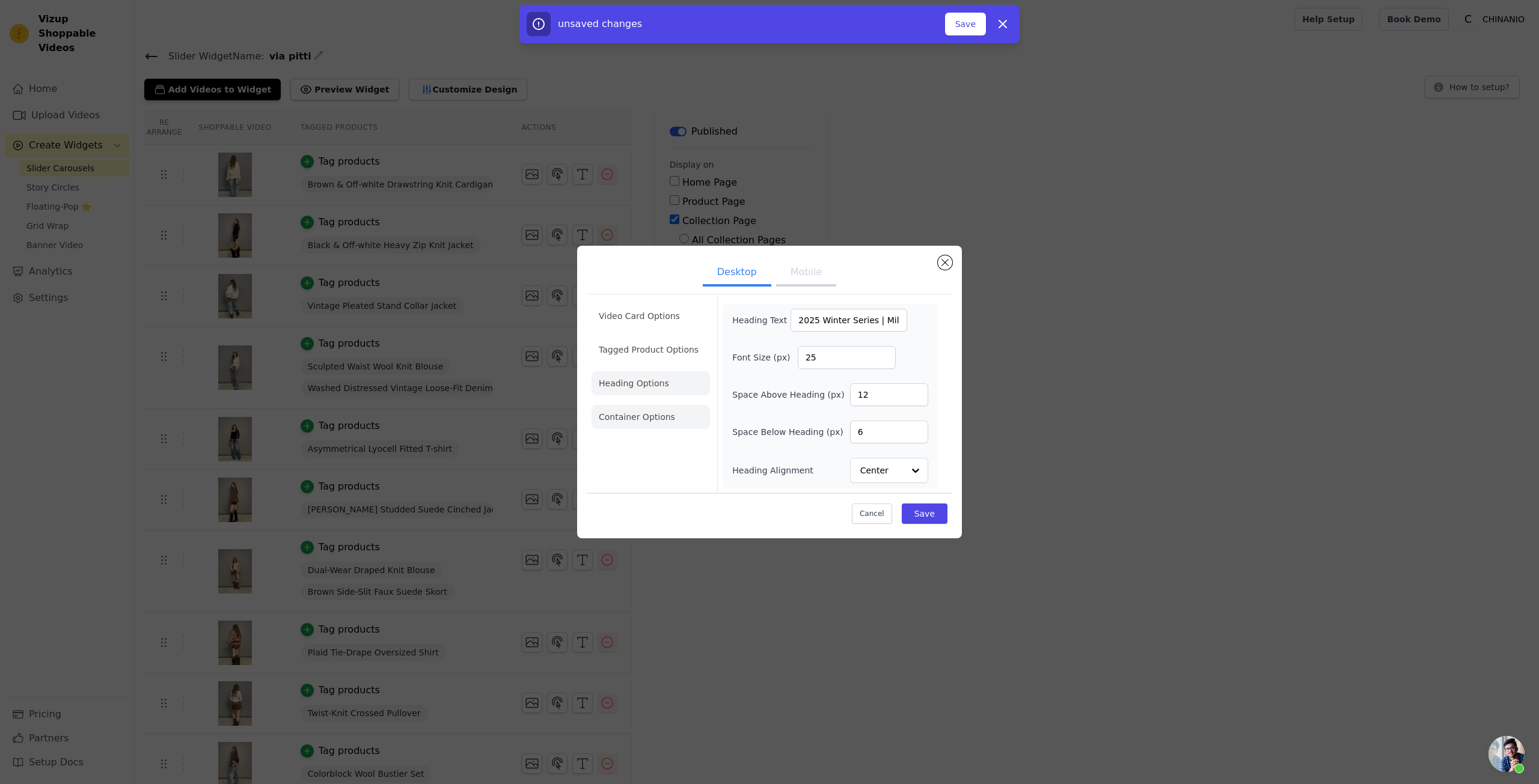
click at [662, 419] on li "Container Options" at bounding box center [651, 417] width 118 height 24
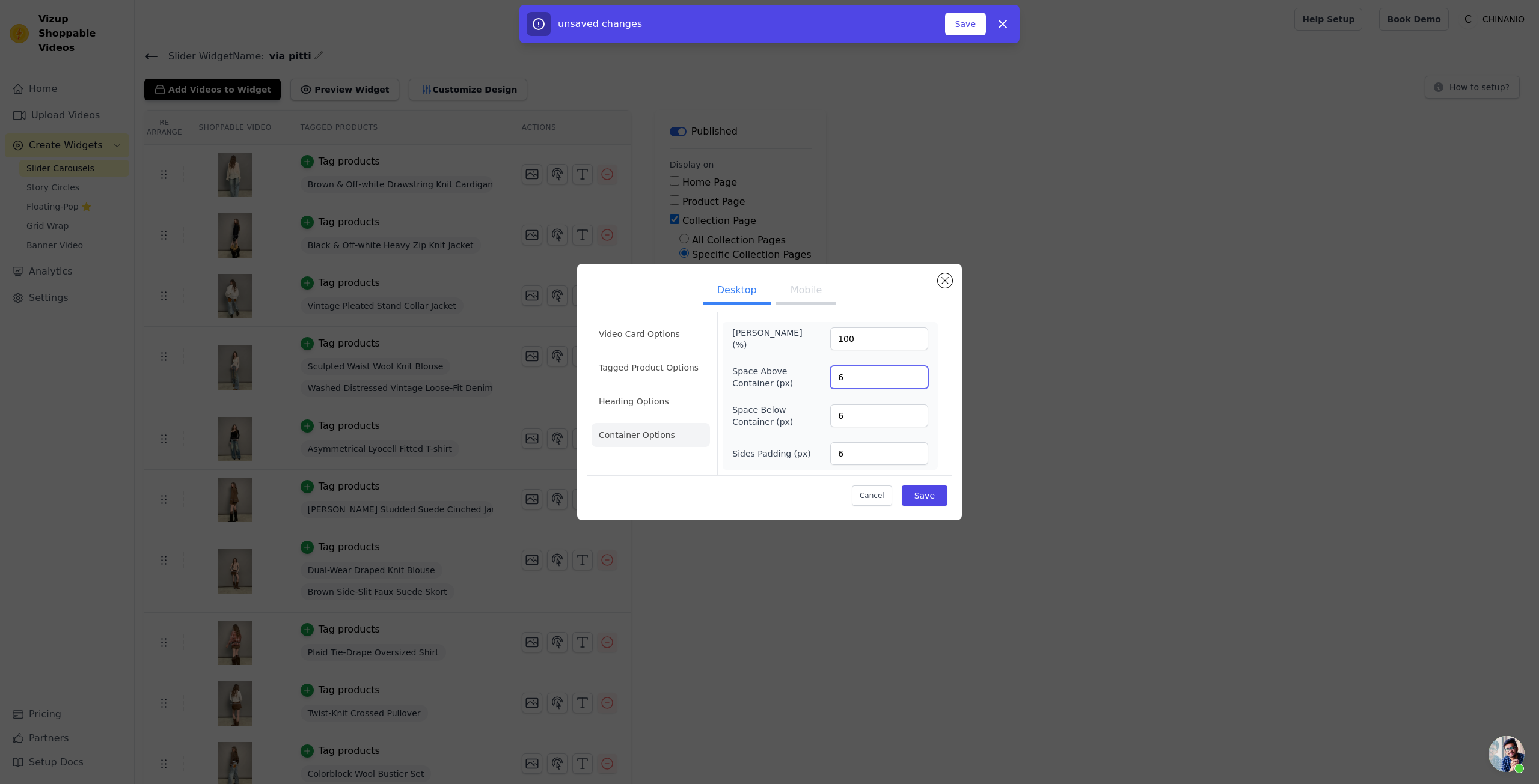
click at [840, 373] on input "6" at bounding box center [879, 377] width 98 height 23
type input "0"
drag, startPoint x: 690, startPoint y: 446, endPoint x: 688, endPoint y: 435, distance: 11.2
click at [690, 446] on li "Container Options" at bounding box center [651, 435] width 118 height 24
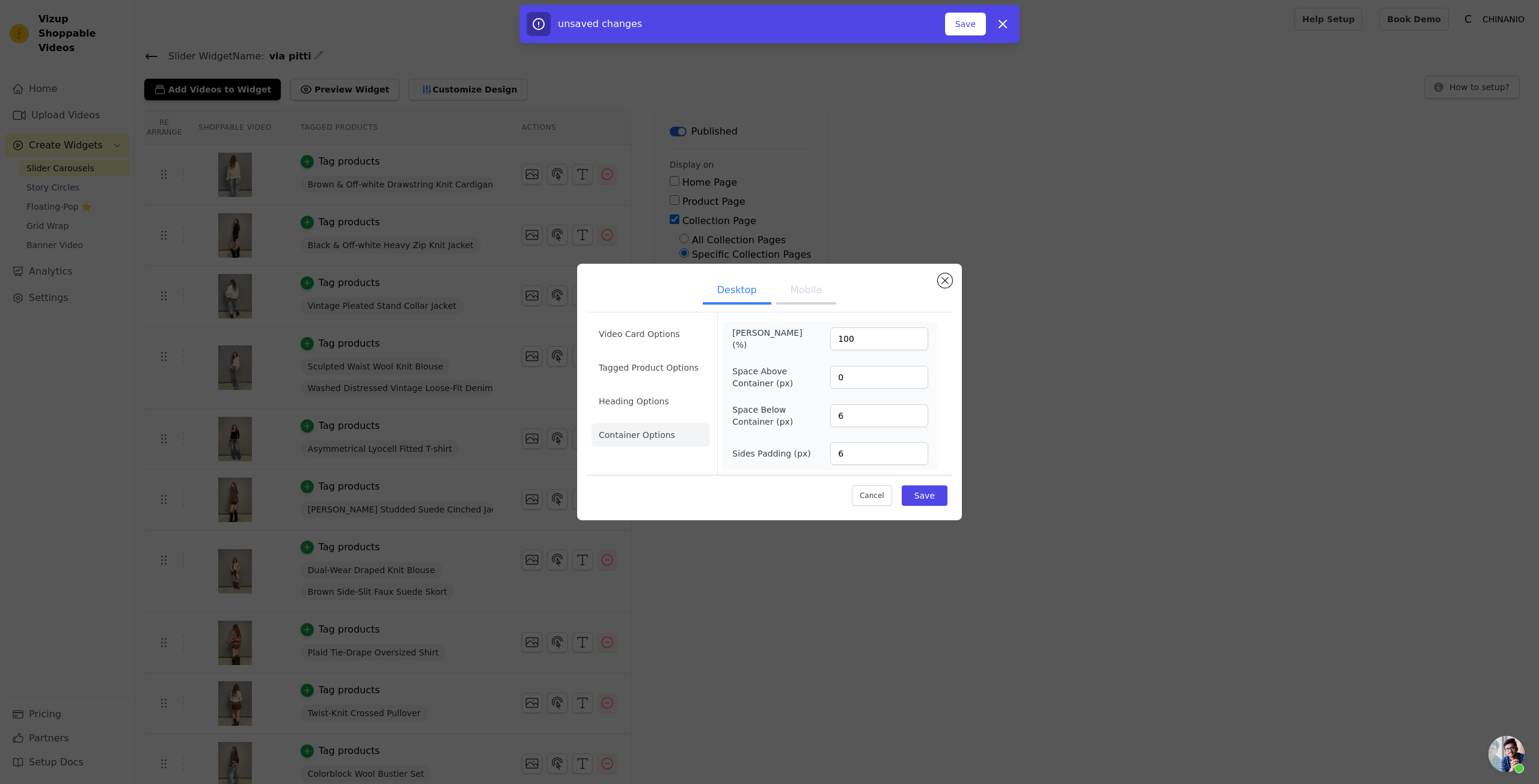
drag, startPoint x: 684, startPoint y: 408, endPoint x: 719, endPoint y: 388, distance: 40.3
click at [684, 408] on li "Heading Options" at bounding box center [651, 401] width 118 height 24
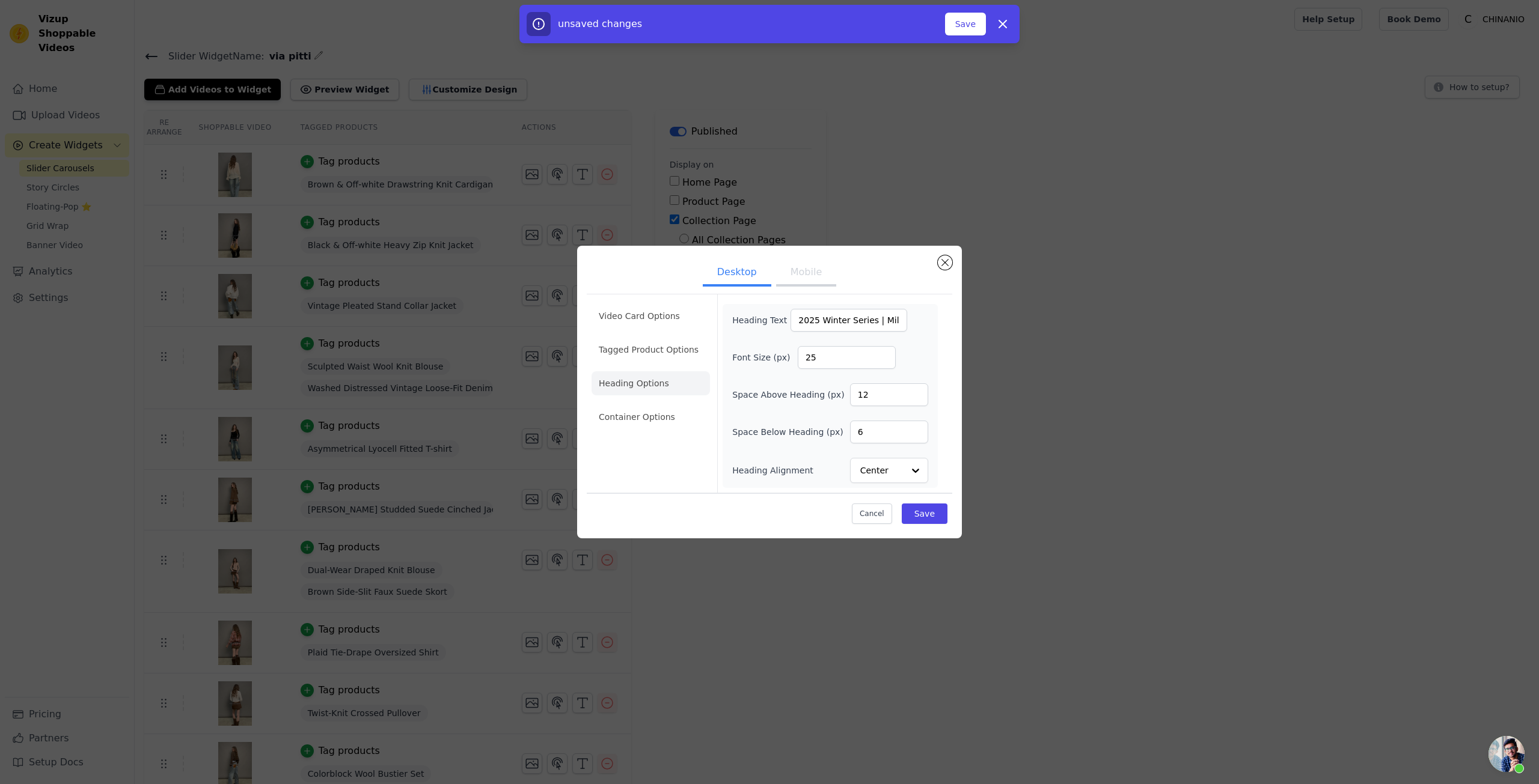
click at [799, 271] on button "Mobile" at bounding box center [806, 273] width 60 height 26
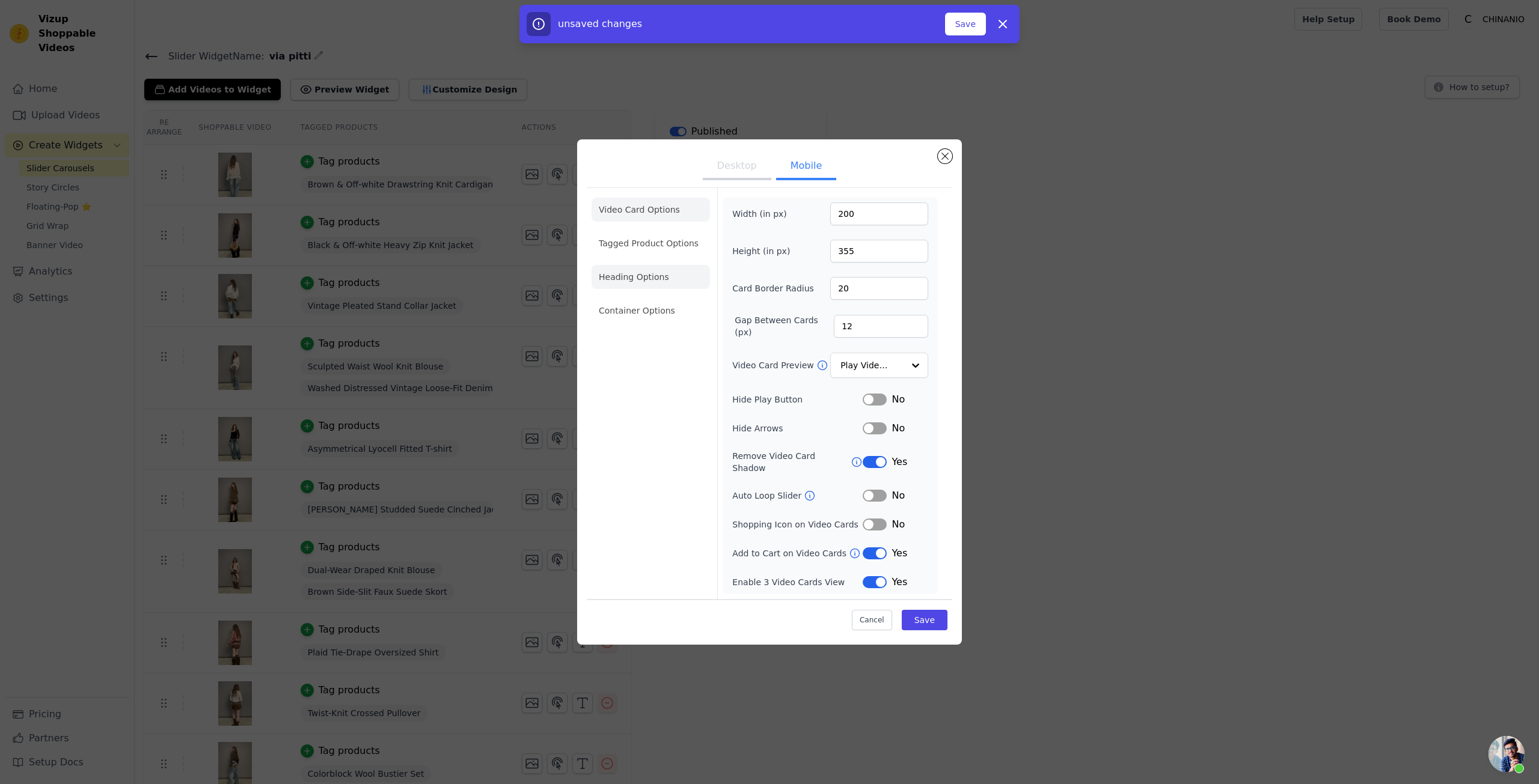
click at [654, 289] on li "Heading Options" at bounding box center [651, 277] width 118 height 24
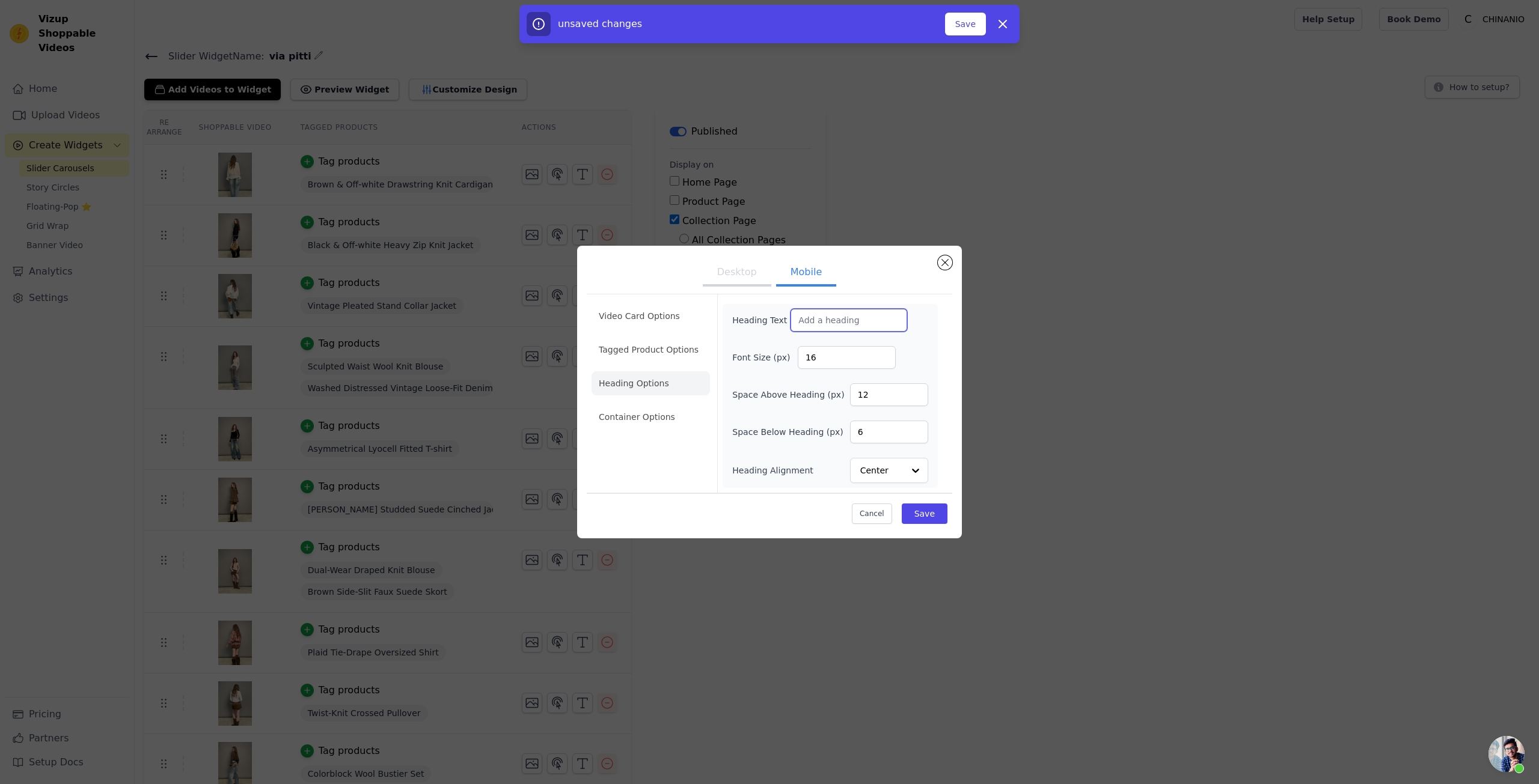
click at [817, 321] on input "Heading Text" at bounding box center [849, 320] width 116 height 23
paste input "2025 Winter Series | Millennium Mambo Vol.1"
type input "2025 Winter Series | Millennium Mambo Vol.1"
click at [910, 343] on div "Heading Text 2025 Winter Series | Millennium Mambo Vol.1 Font Size (px) 16 Spac…" at bounding box center [830, 396] width 196 height 174
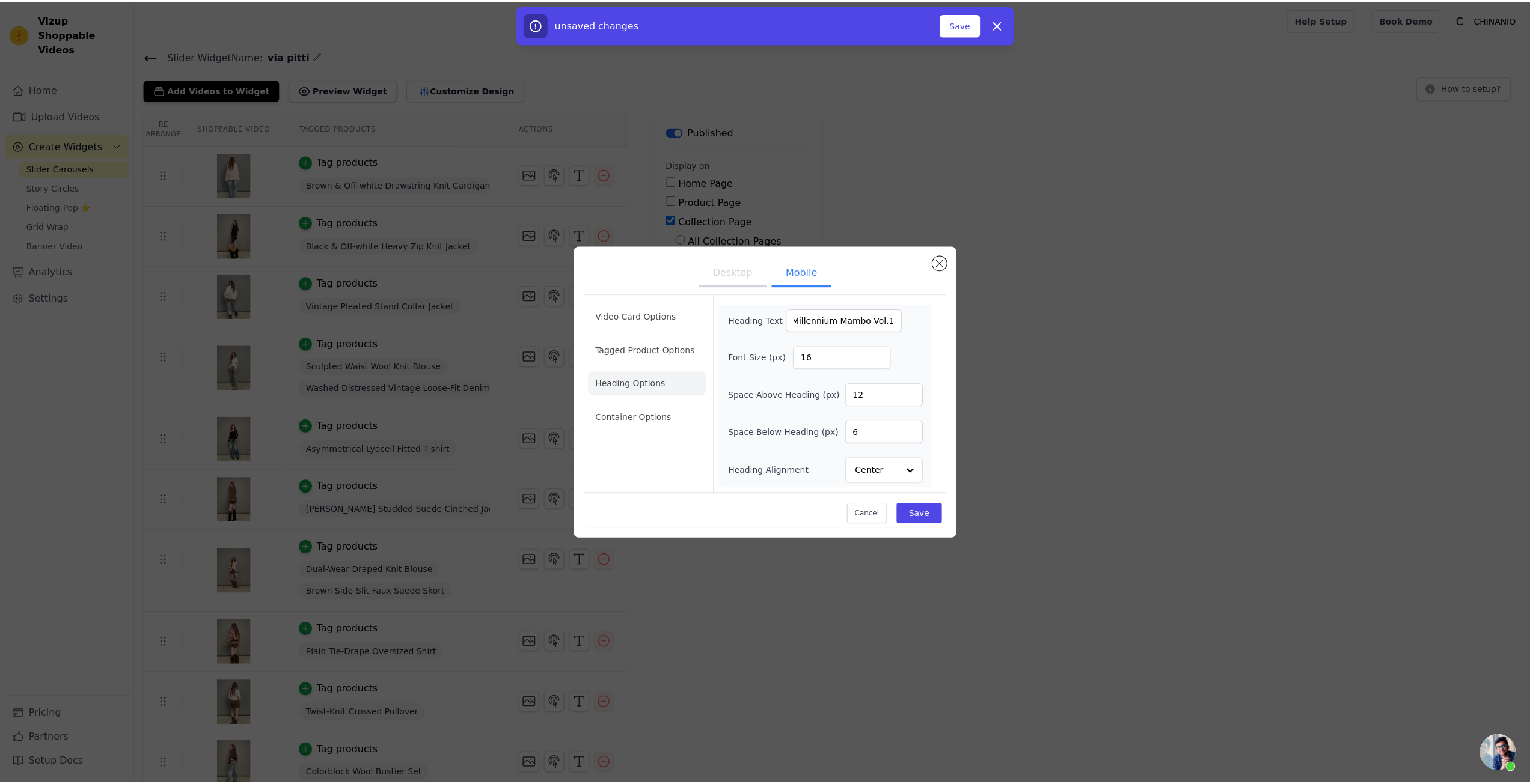
scroll to position [0, 0]
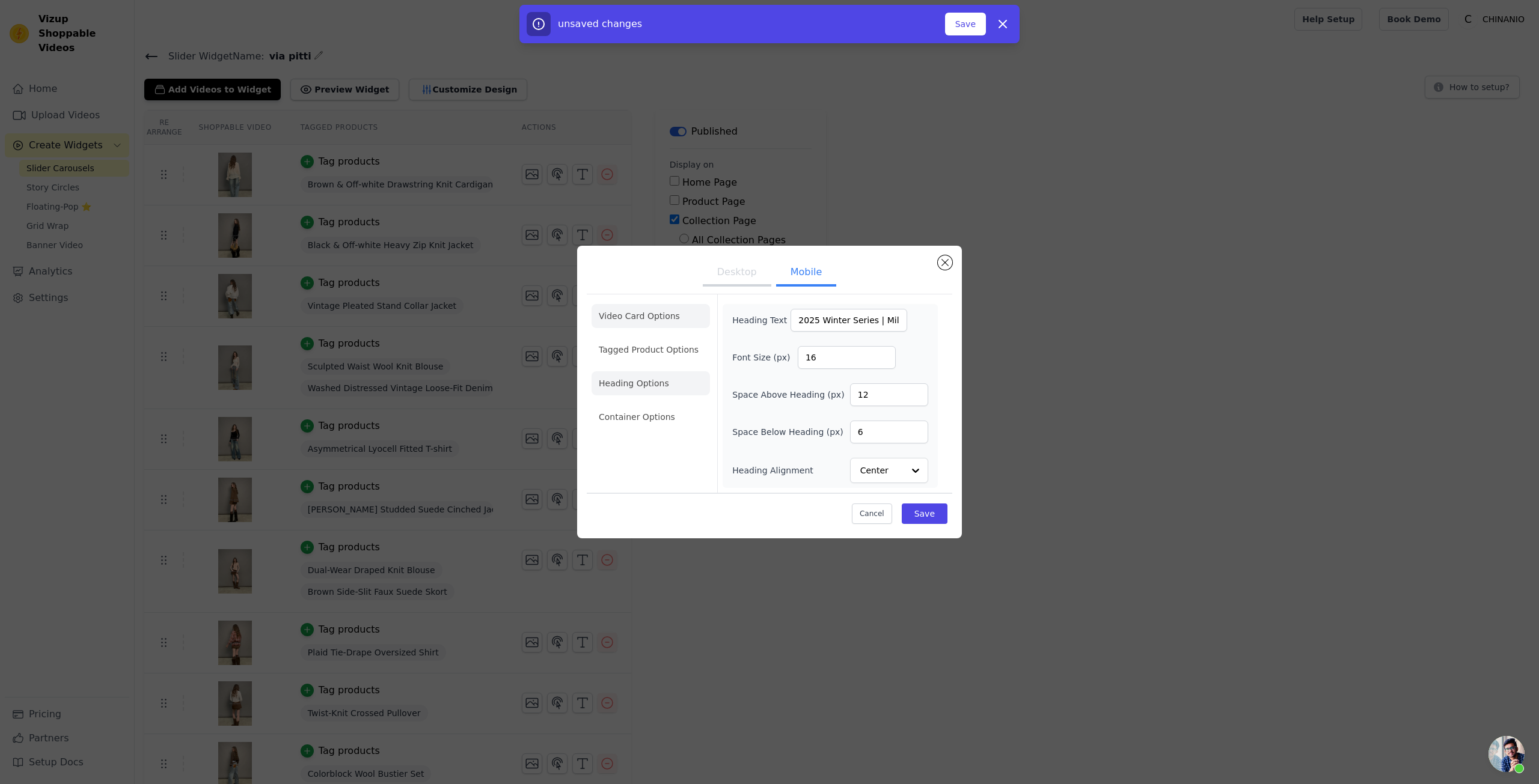
click at [638, 317] on li "Video Card Options" at bounding box center [651, 316] width 118 height 24
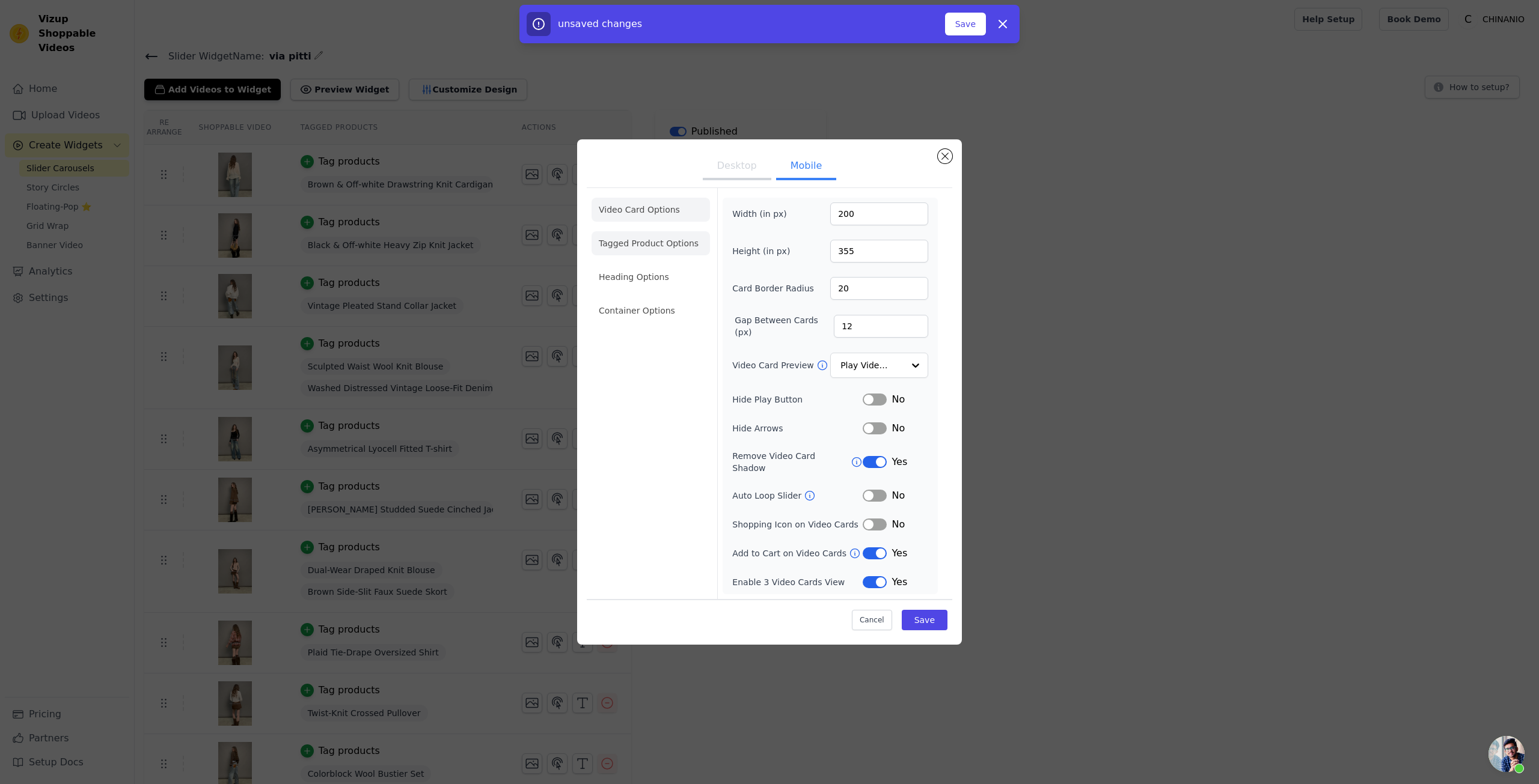
click at [670, 241] on li "Tagged Product Options" at bounding box center [651, 243] width 118 height 24
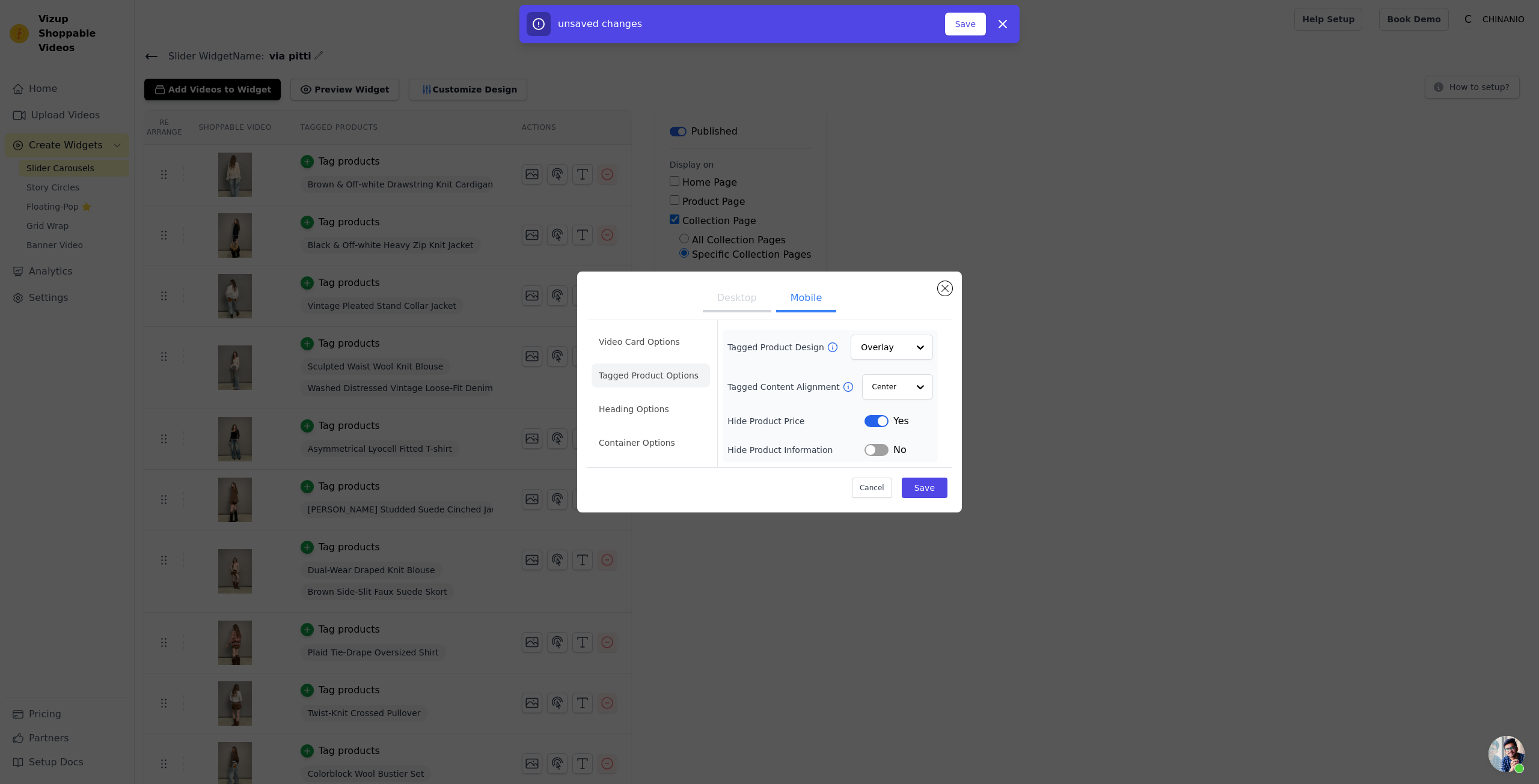
drag, startPoint x: 881, startPoint y: 424, endPoint x: 872, endPoint y: 421, distance: 9.5
click at [881, 425] on button "Label" at bounding box center [876, 421] width 24 height 12
click at [912, 488] on button "Save" at bounding box center [925, 488] width 46 height 21
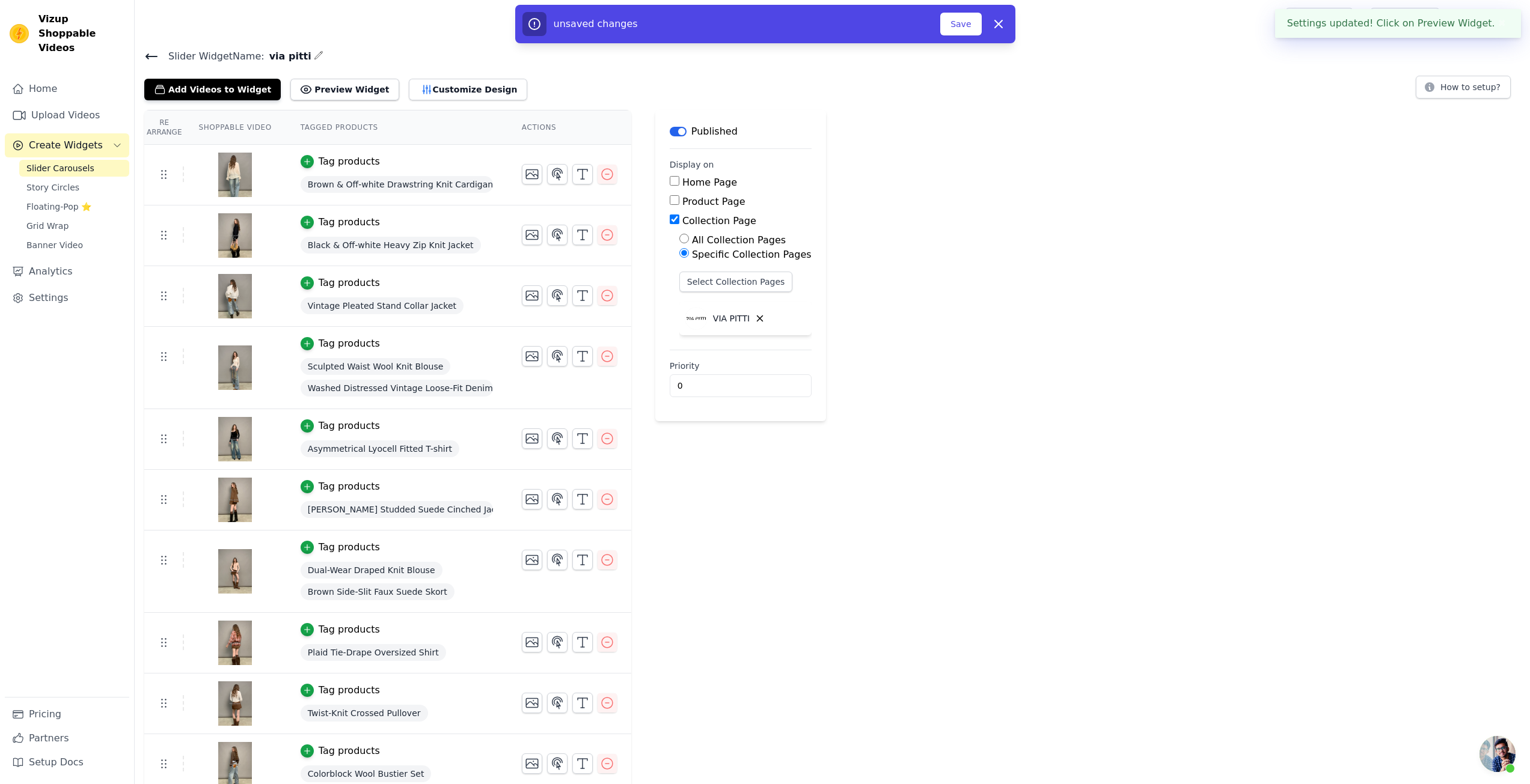
click at [880, 279] on div "Re Arrange Shoppable Video Tagged Products Actions Tag products Brown & Off-whi…" at bounding box center [833, 695] width 1396 height 1171
click at [950, 28] on button "Save" at bounding box center [960, 24] width 41 height 23
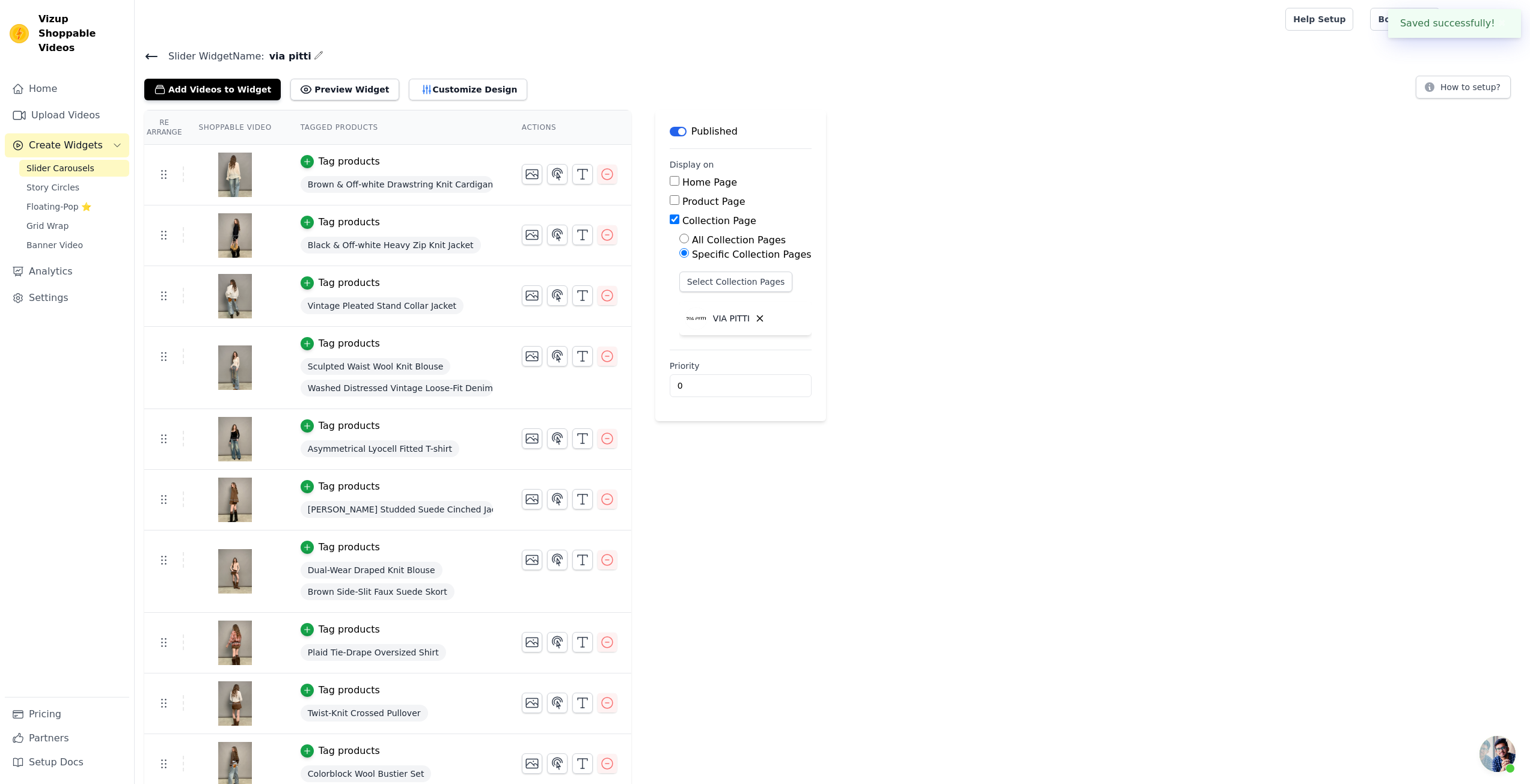
click at [947, 28] on div at bounding box center [708, 19] width 1127 height 39
click at [432, 89] on button "Customize Design" at bounding box center [468, 89] width 118 height 21
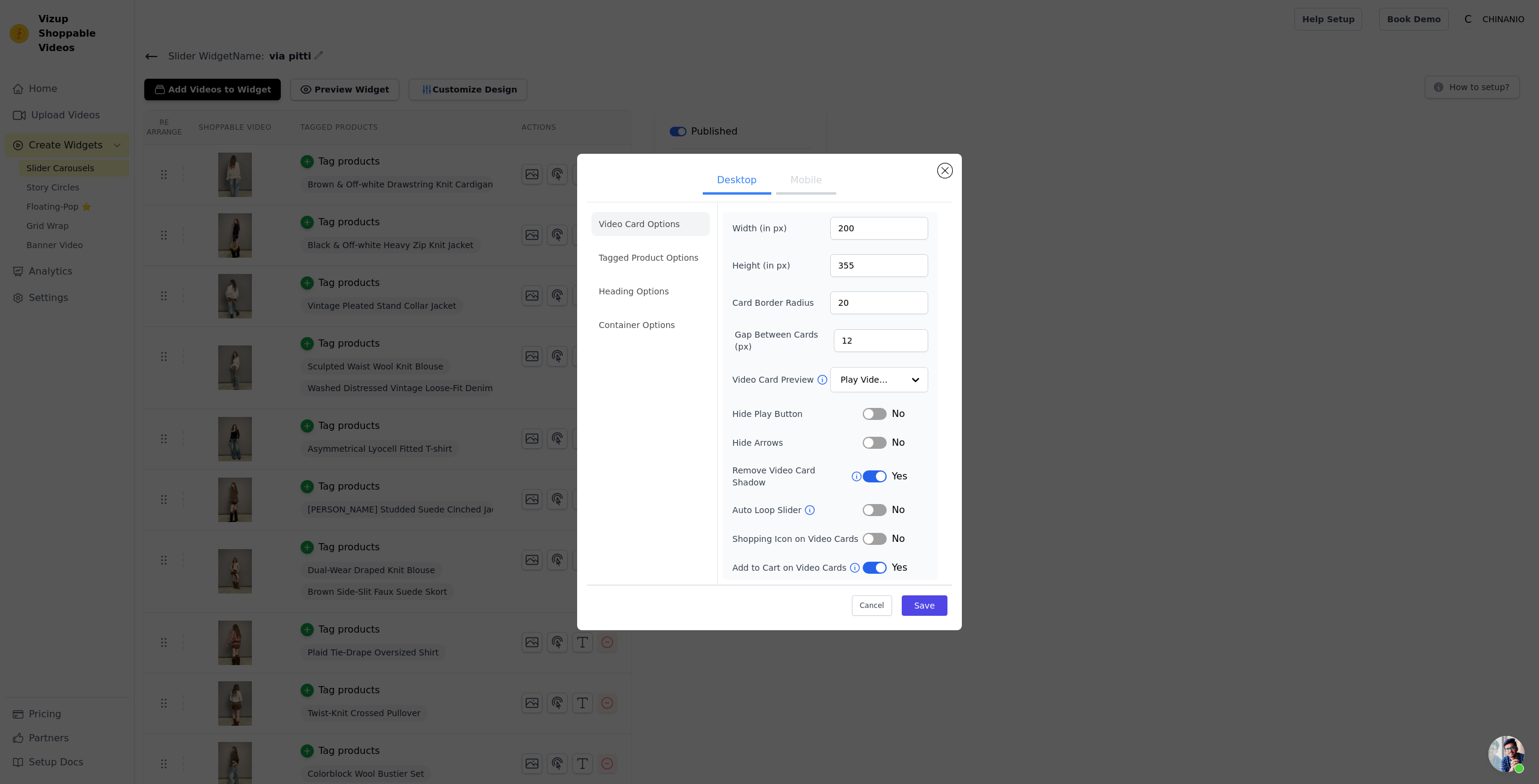
click at [799, 190] on button "Mobile" at bounding box center [806, 181] width 60 height 26
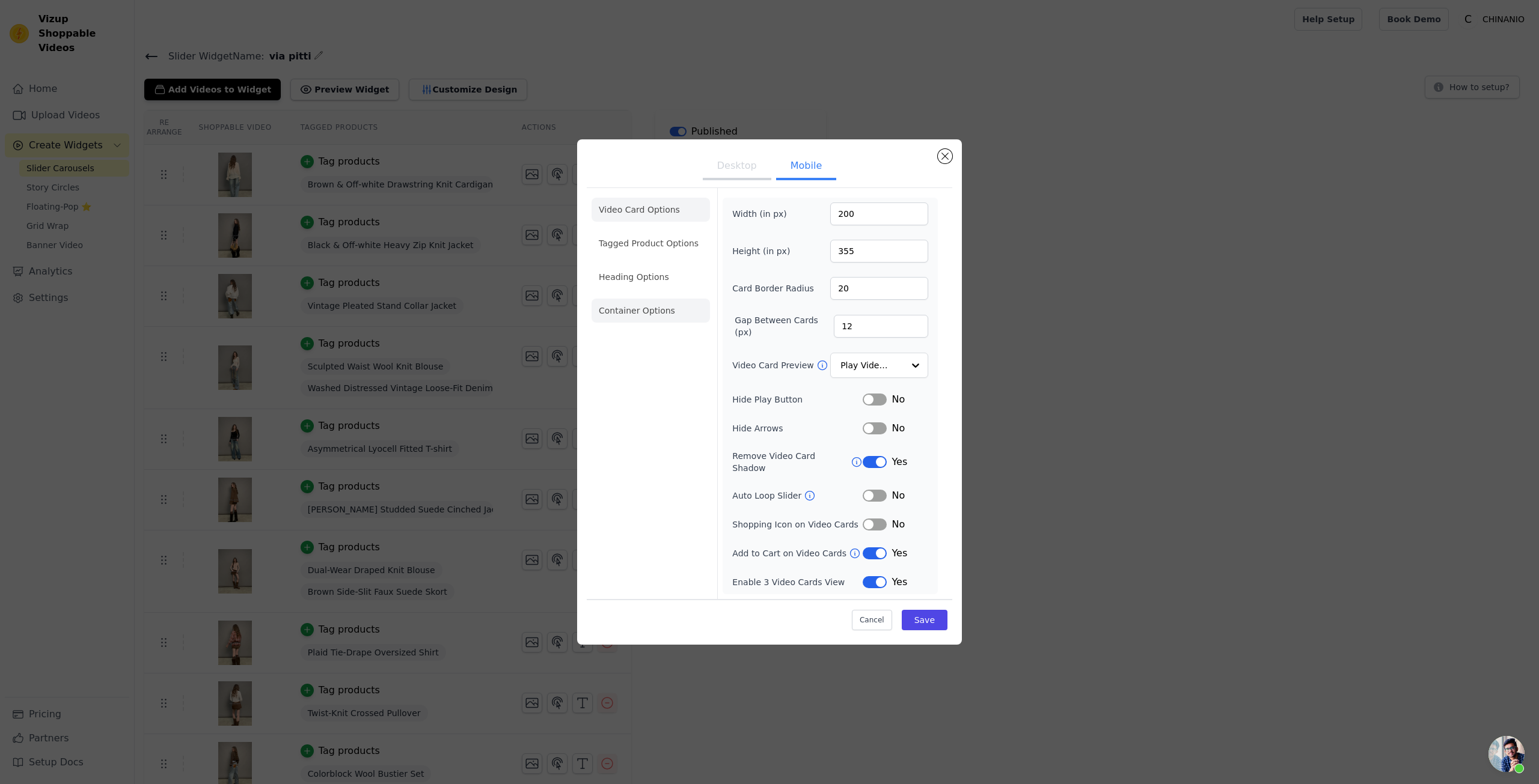
click at [652, 311] on li "Container Options" at bounding box center [651, 311] width 118 height 24
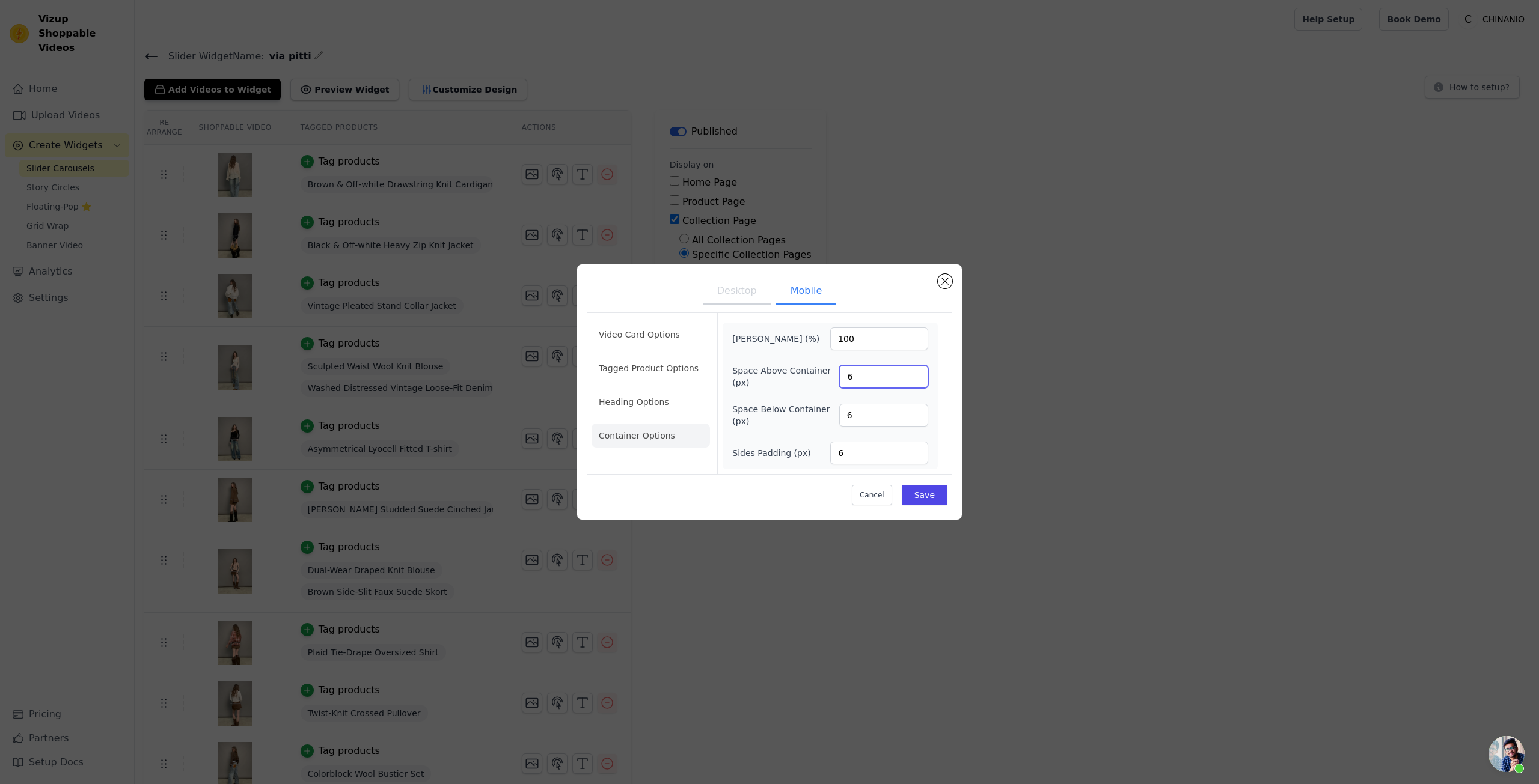
drag, startPoint x: 861, startPoint y: 377, endPoint x: 828, endPoint y: 372, distance: 33.4
click at [839, 374] on input "6" at bounding box center [883, 376] width 89 height 23
type input "0"
click at [919, 490] on button "Save" at bounding box center [925, 495] width 46 height 21
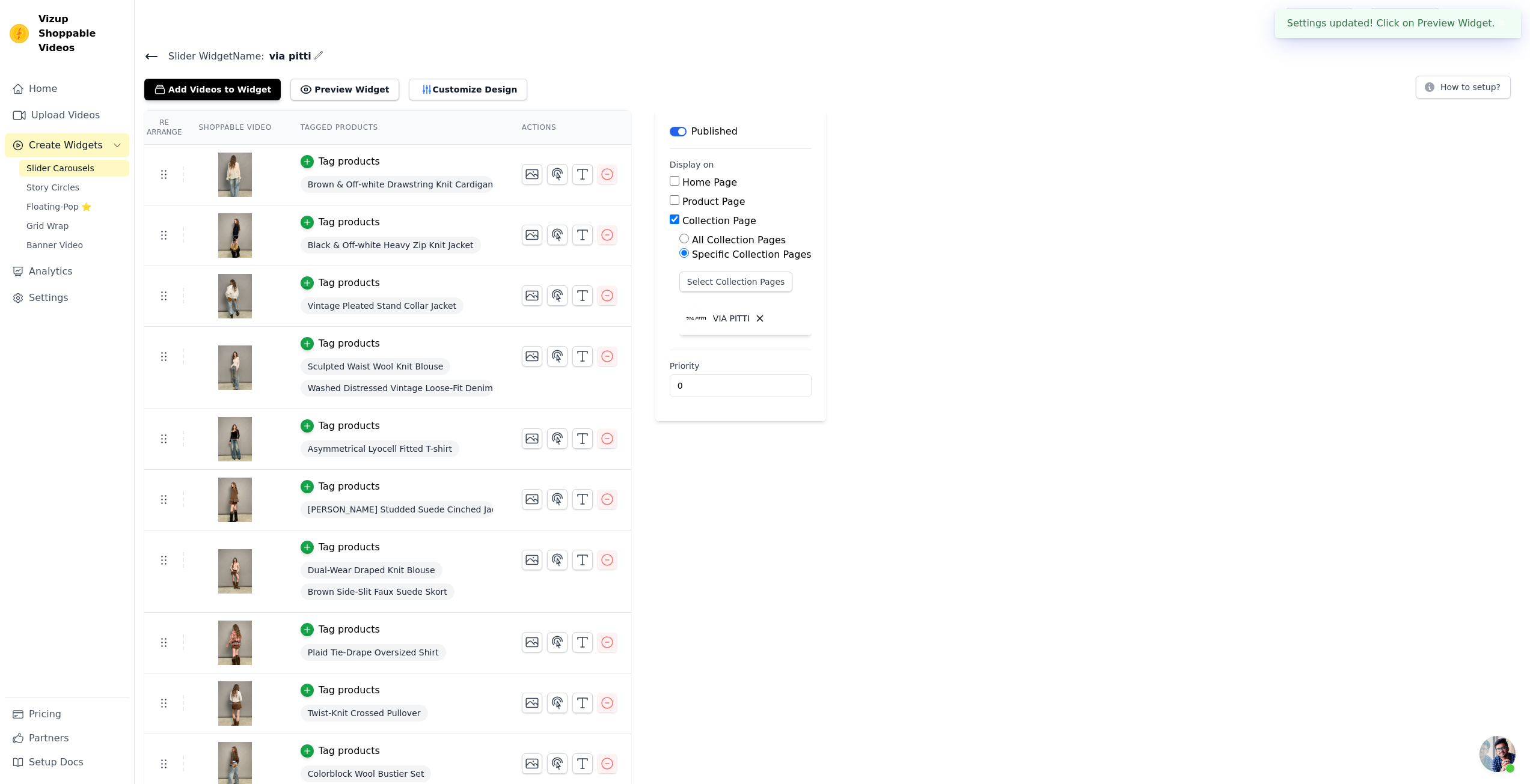
click at [1051, 430] on div "Re Arrange Shoppable Video Tagged Products Actions Tag products Brown & Off-whi…" at bounding box center [833, 695] width 1396 height 1171
click at [409, 366] on span "Sculpted Waist Wool Knit Blouse" at bounding box center [375, 367] width 150 height 17
click at [294, 342] on td "Tag products Sculpted Waist Wool Knit Blouse Washed Distressed Vintage Loose-Fi…" at bounding box center [397, 367] width 222 height 82
click at [294, 342] on td "Tag products Sculpted Waist Wool Knit Blouse Washed Distressed Vintage Loose-Fi…" at bounding box center [397, 367] width 222 height 82
click at [303, 344] on icon "button" at bounding box center [307, 344] width 8 height 8
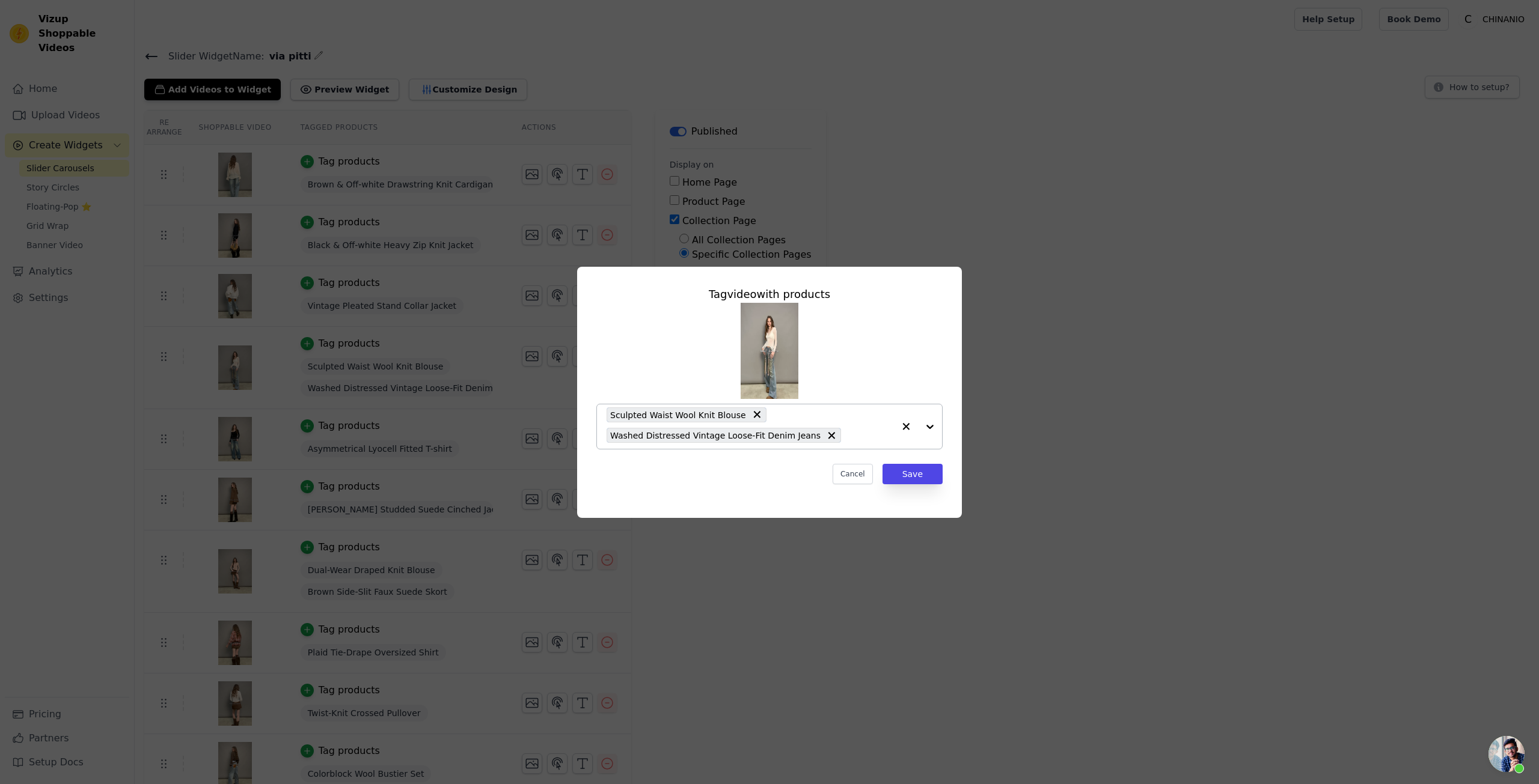
click at [681, 418] on span "Sculpted Waist Wool Knit Blouse" at bounding box center [678, 415] width 136 height 14
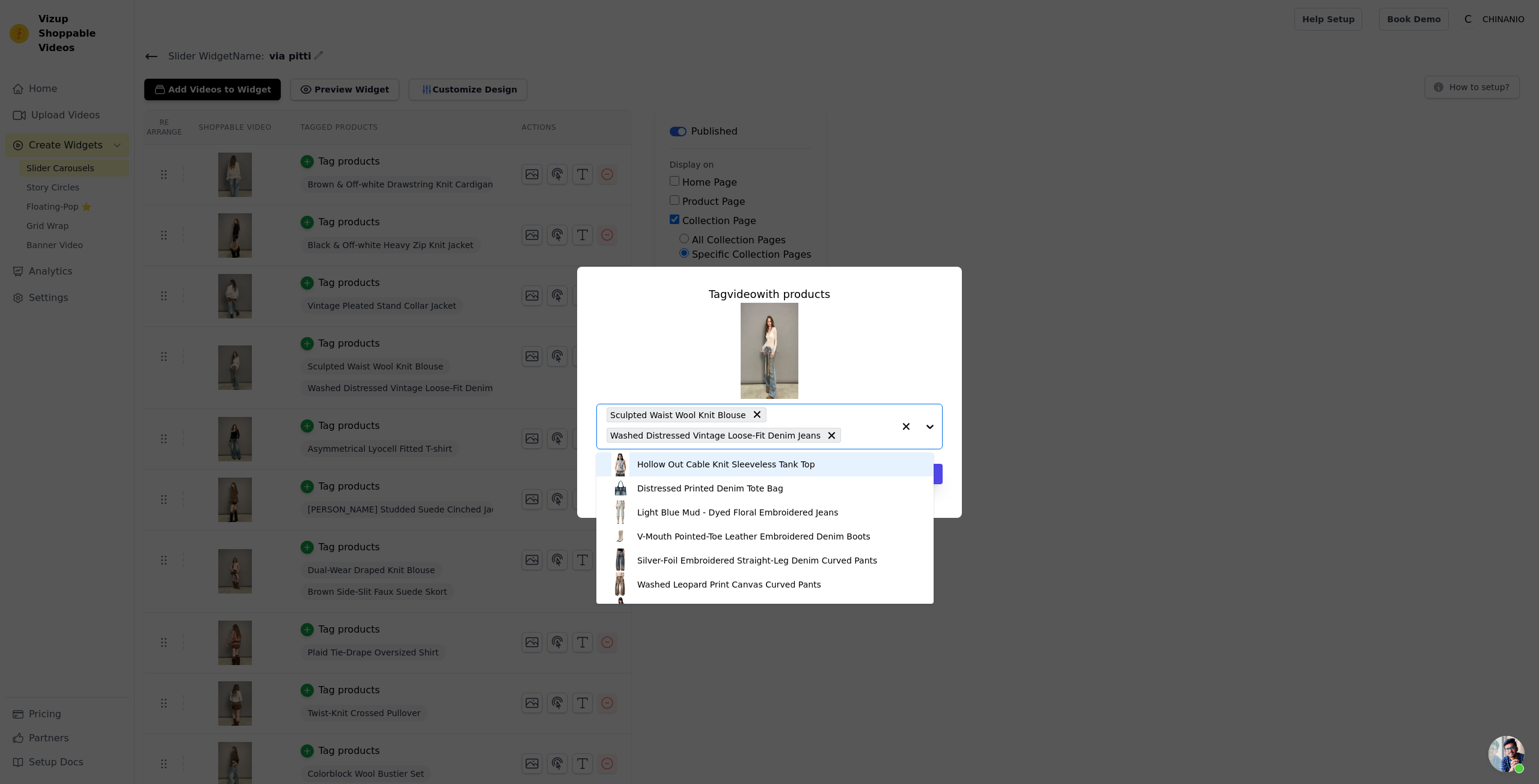
click at [677, 411] on span "Sculpted Waist Wool Knit Blouse" at bounding box center [678, 415] width 136 height 14
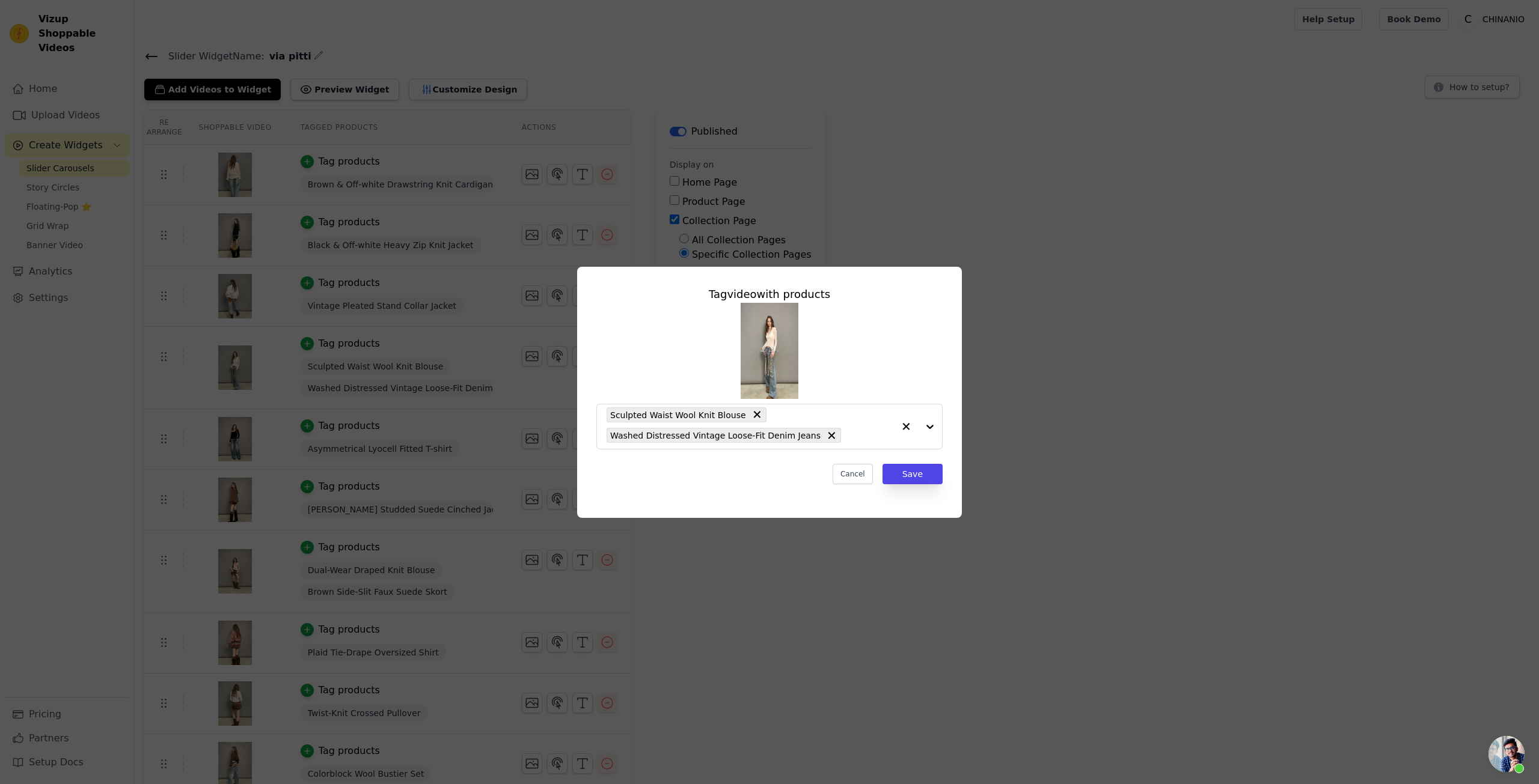
click at [1071, 380] on div "Tag video with products Sculpted Waist Wool Knit Blouse Washed Distressed Vinta…" at bounding box center [770, 392] width 1501 height 290
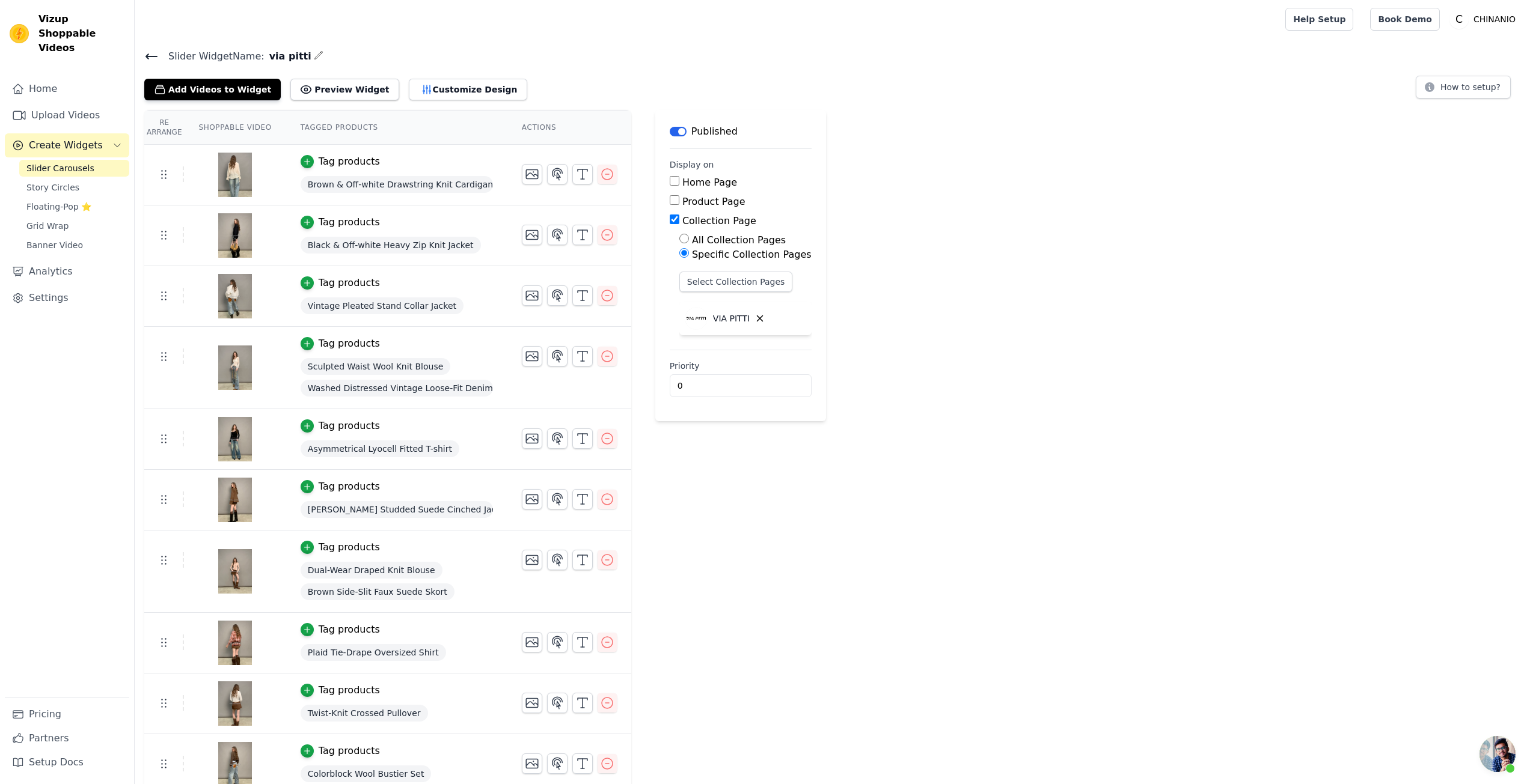
click at [1509, 745] on span "开放式聊天" at bounding box center [1497, 754] width 36 height 36
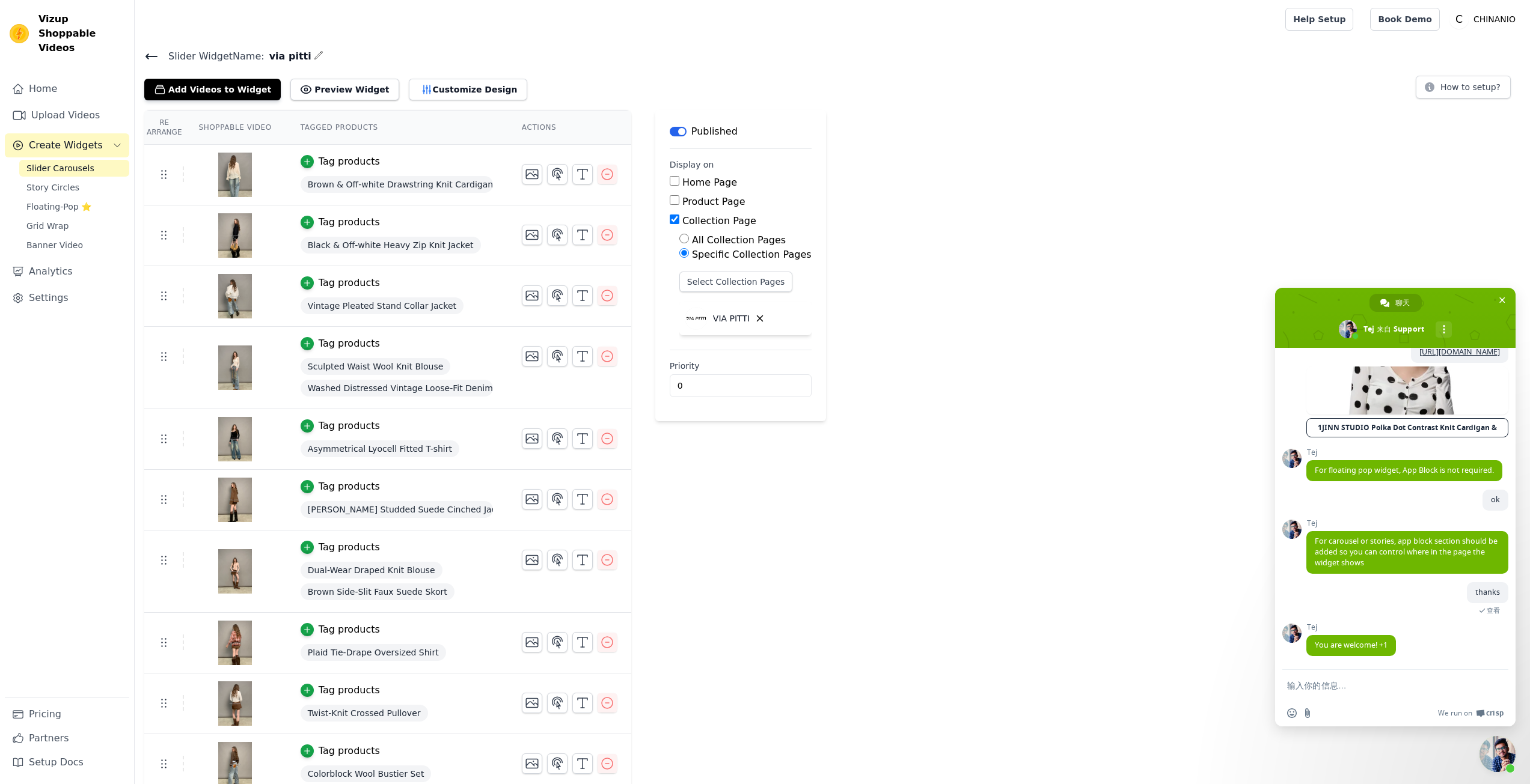
scroll to position [3603, 0]
click at [1342, 684] on textarea "输入你的信息…" at bounding box center [1383, 686] width 190 height 12
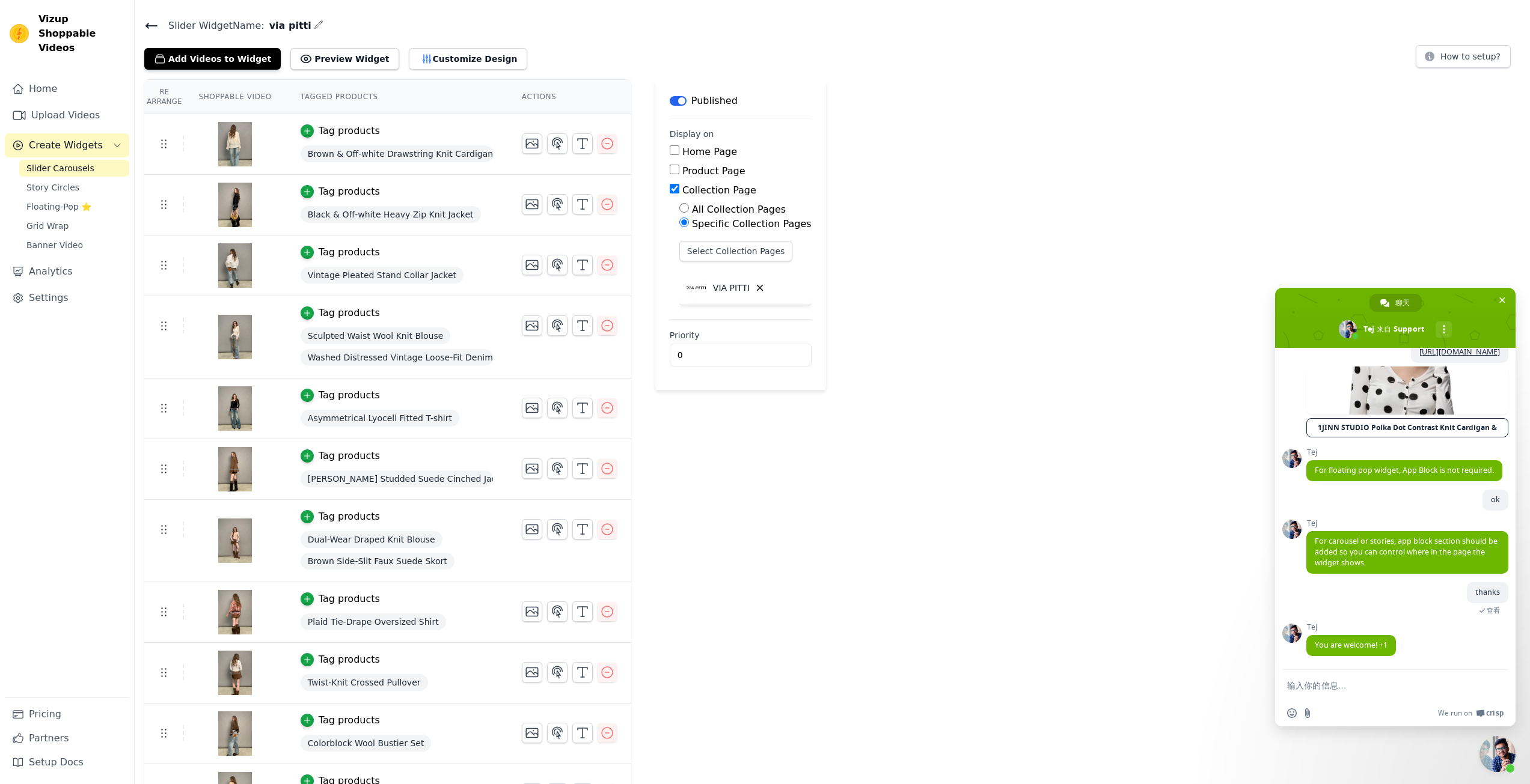
scroll to position [60, 0]
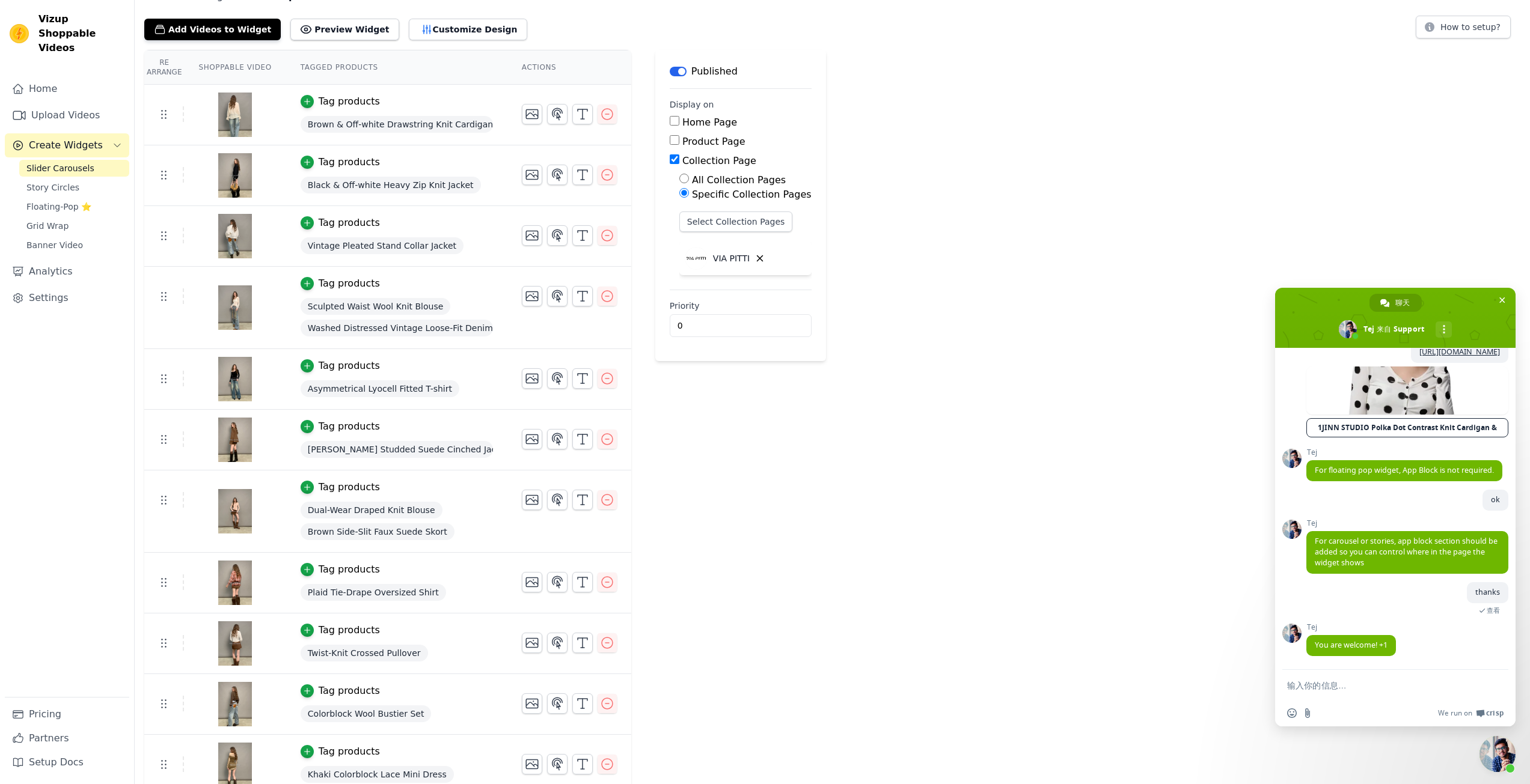
click at [352, 453] on span "[PERSON_NAME] Studded Suede Cinched Jacket" at bounding box center [397, 450] width 192 height 17
click at [414, 443] on span "[PERSON_NAME] Studded Suede Cinched Jacket" at bounding box center [397, 450] width 192 height 17
click at [304, 429] on icon "button" at bounding box center [307, 427] width 8 height 8
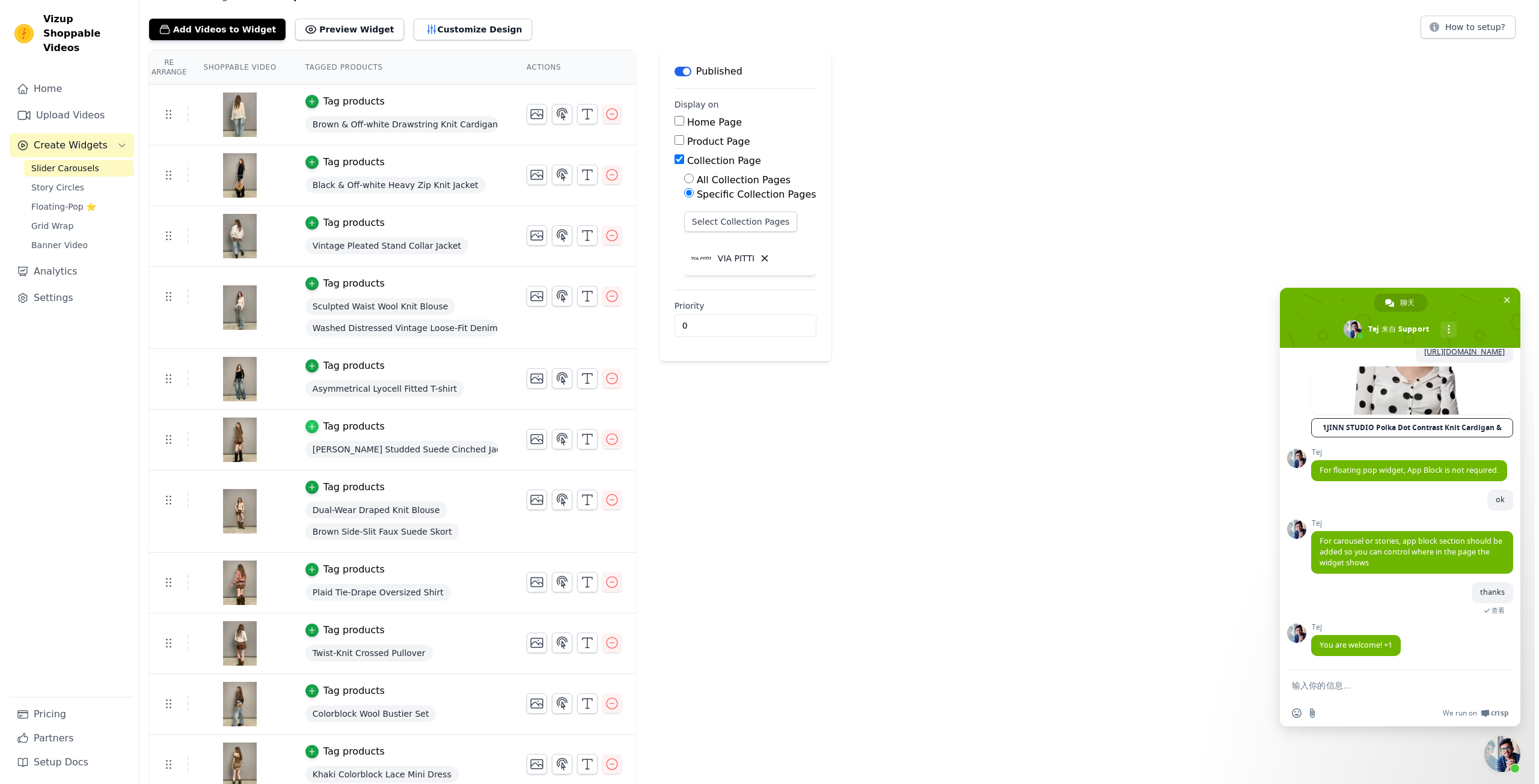
scroll to position [0, 0]
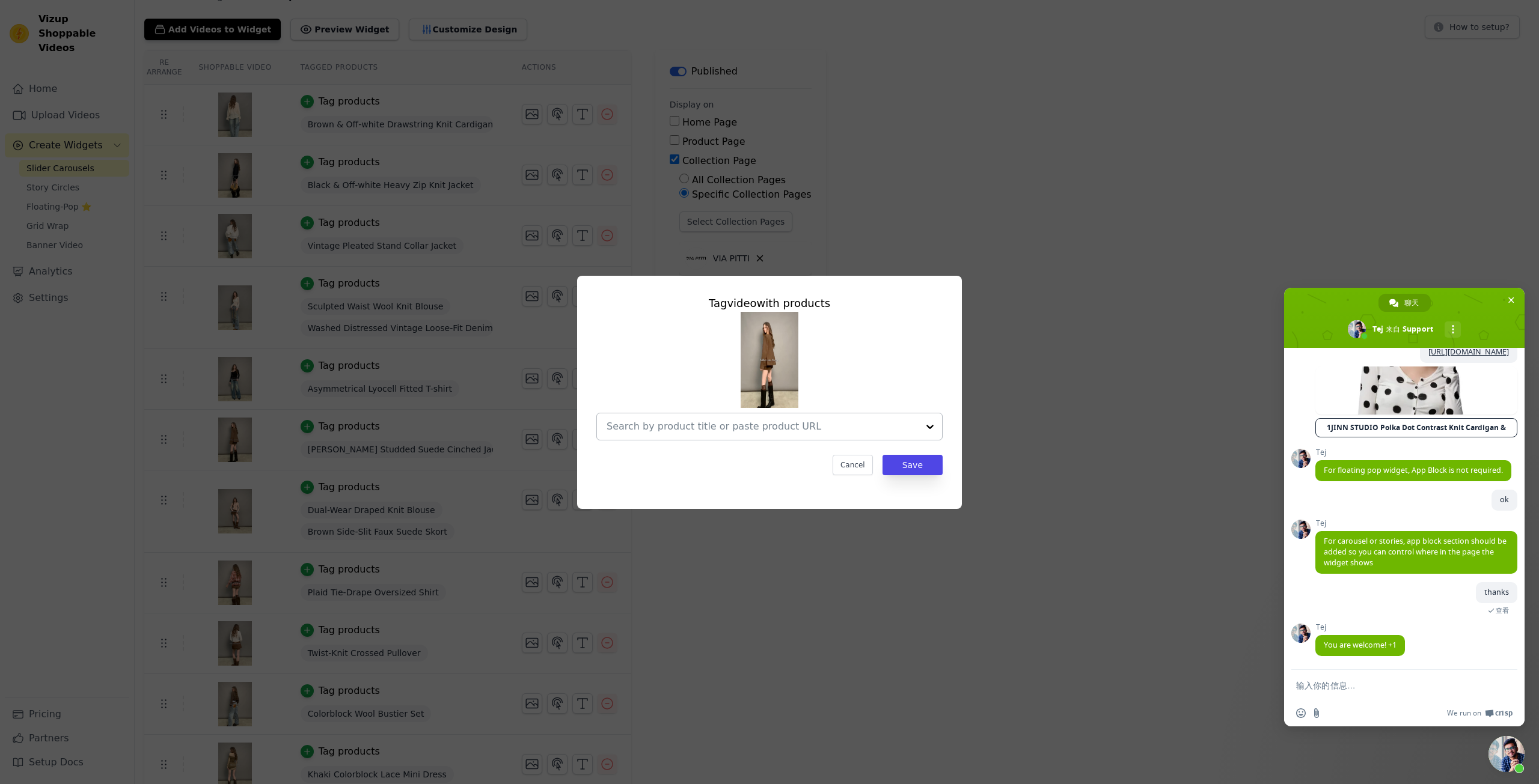
drag, startPoint x: 762, startPoint y: 423, endPoint x: 755, endPoint y: 423, distance: 7.0
click at [761, 423] on input "text" at bounding box center [762, 426] width 312 height 15
click at [709, 422] on input "text" at bounding box center [762, 426] width 312 height 15
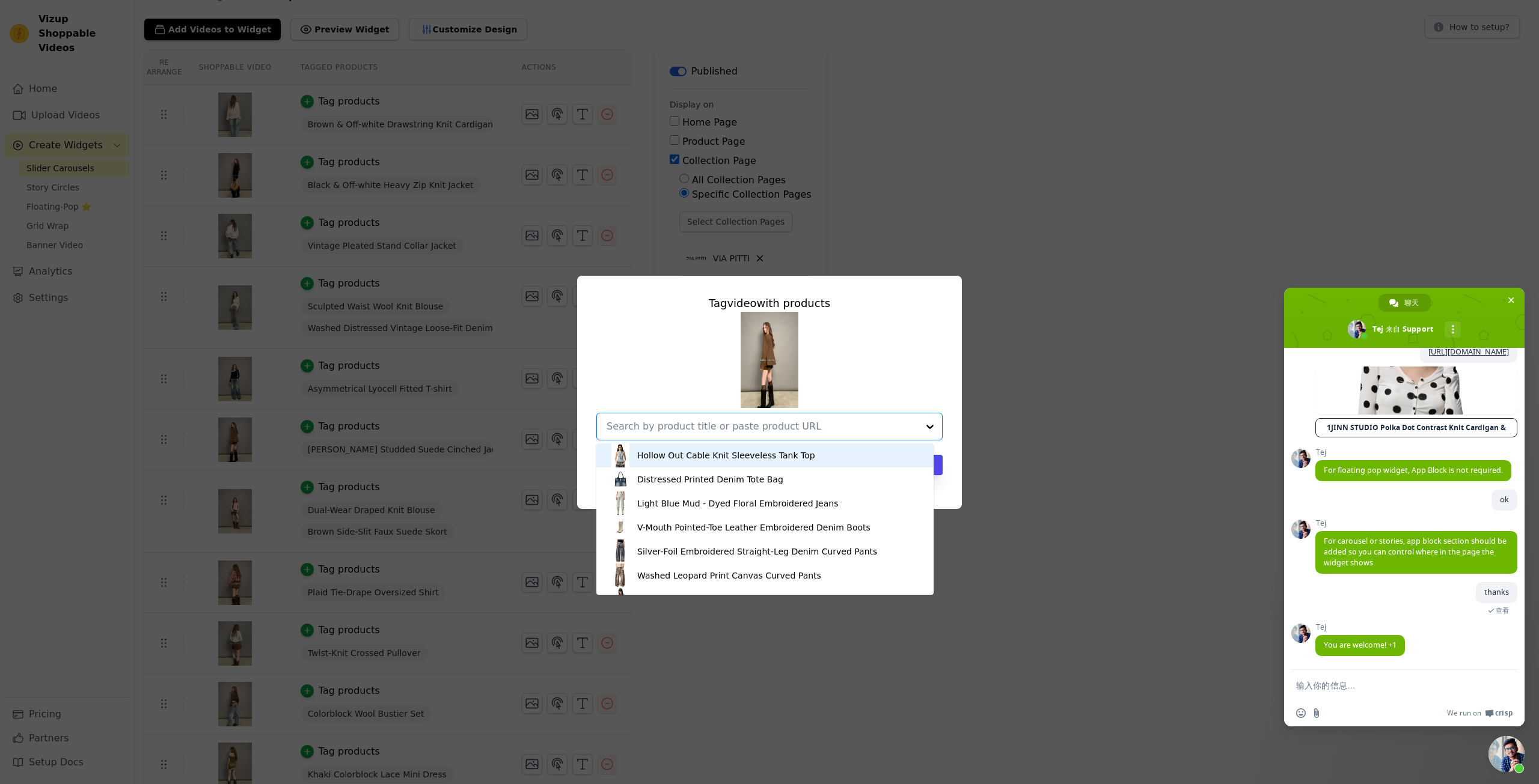
paste input "[PERSON_NAME] Studded Suede Cinched Jacket"
type input "[PERSON_NAME] Studded Suede Cinched Jacket"
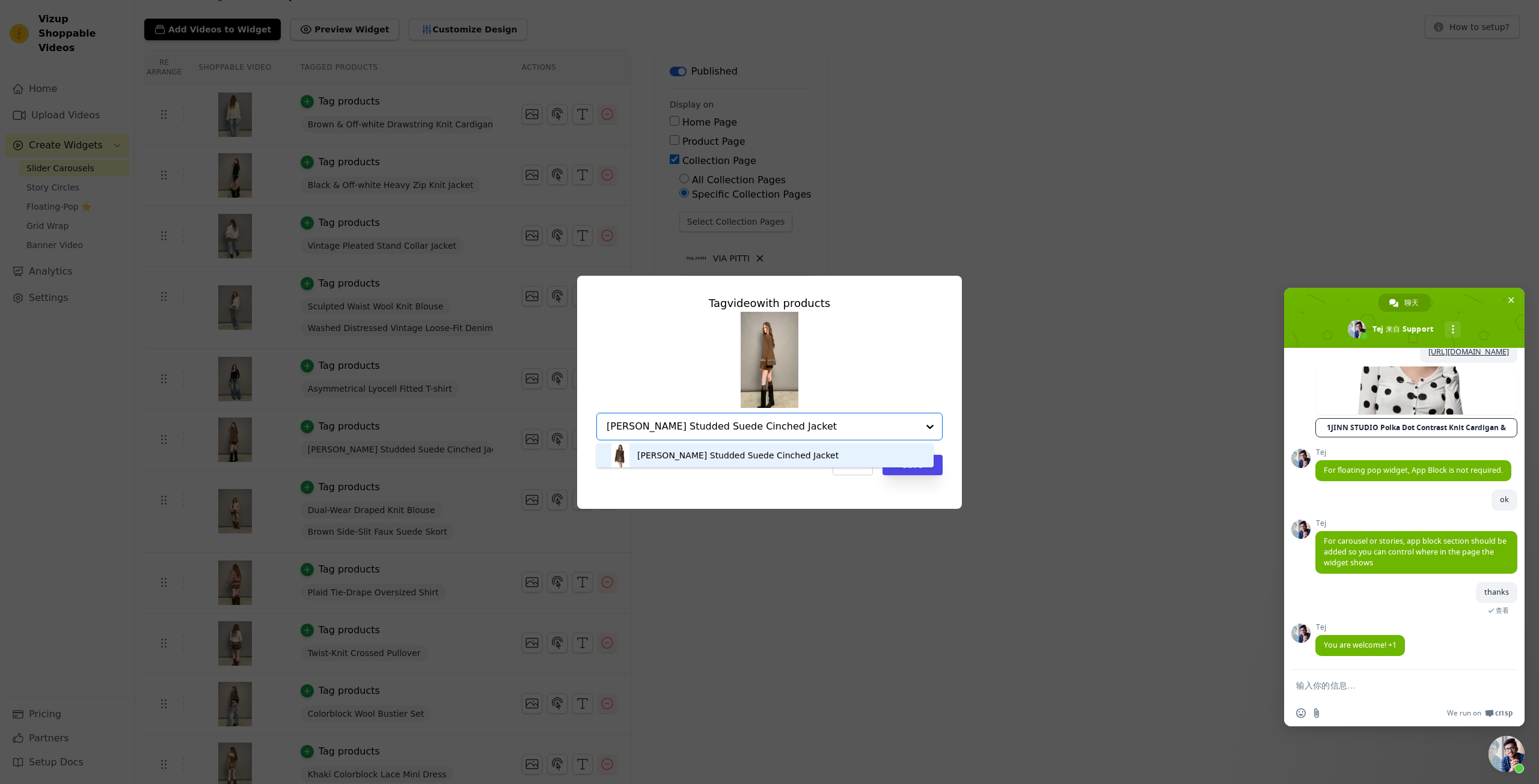
click at [797, 455] on div "[PERSON_NAME] Studded Suede Cinched Jacket" at bounding box center [765, 455] width 314 height 24
click at [911, 470] on button "Save" at bounding box center [912, 465] width 60 height 21
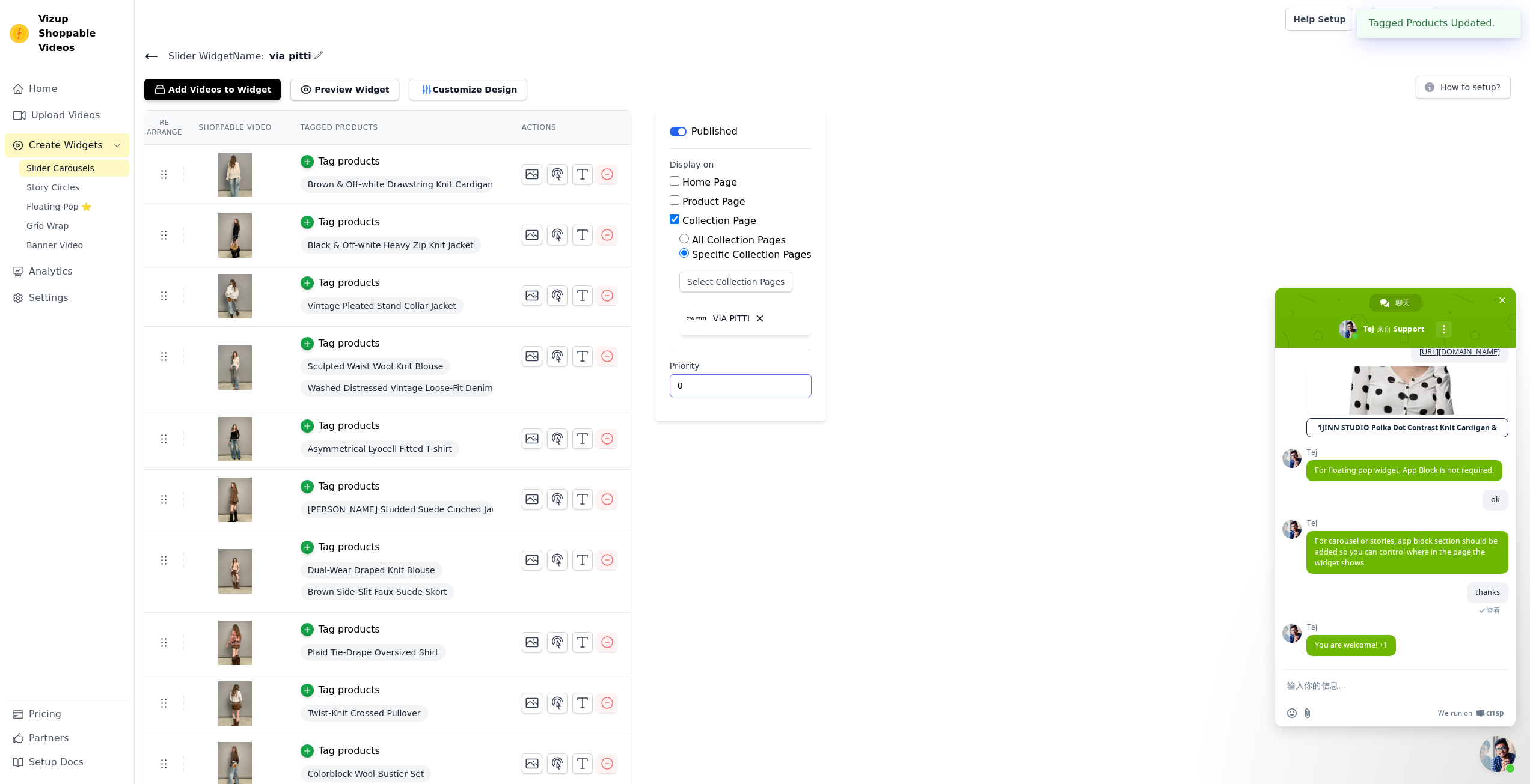
click at [833, 477] on div "Re Arrange Shoppable Video Tagged Products Actions Tag products Brown & Off-whi…" at bounding box center [833, 695] width 1396 height 1171
click at [1317, 679] on form at bounding box center [1383, 686] width 190 height 33
click at [1315, 695] on form at bounding box center [1383, 686] width 190 height 33
click at [1349, 687] on textarea "输入你的信息…" at bounding box center [1383, 686] width 190 height 12
paste textarea "When a video features two products, how should it be displayed?"
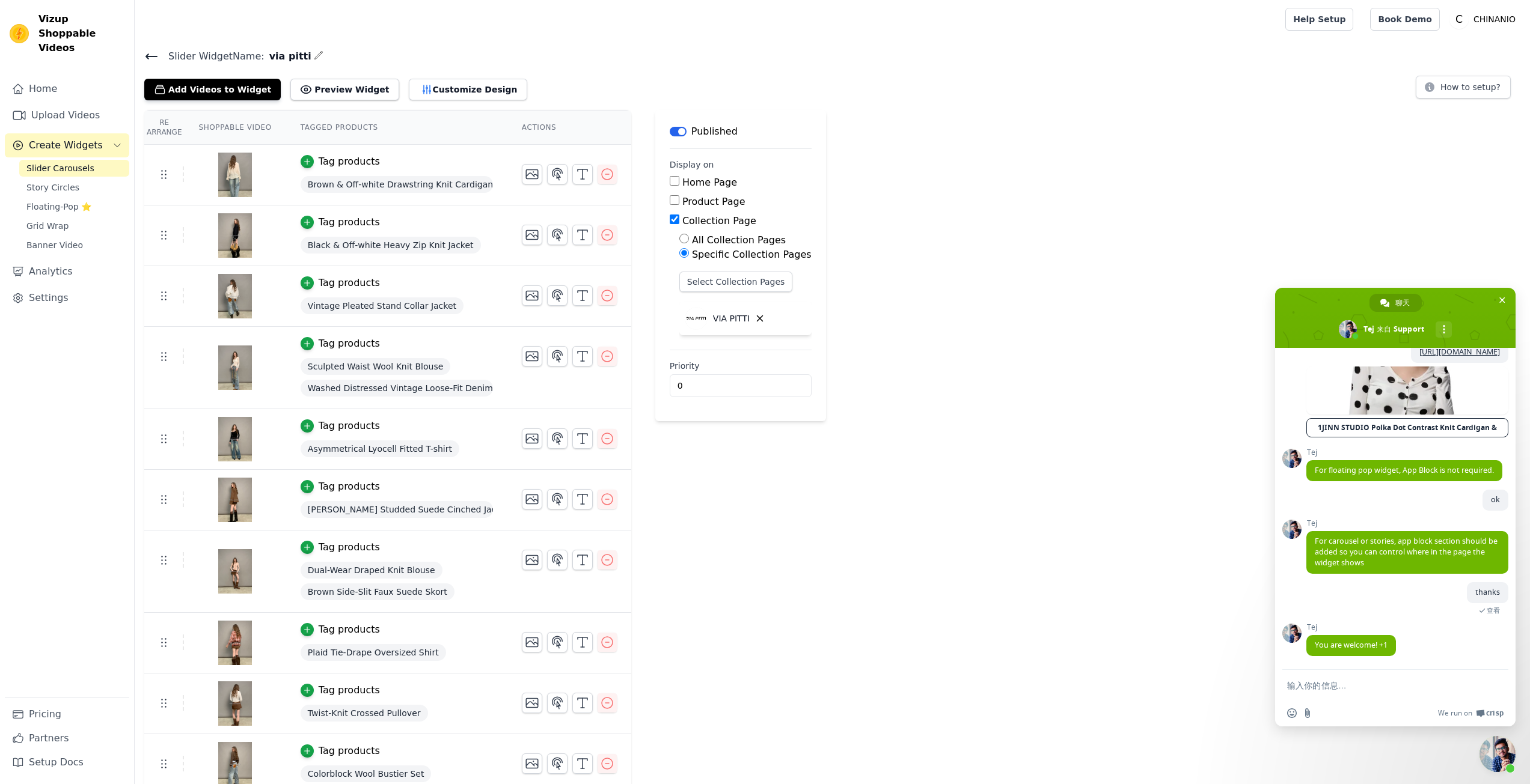
type textarea "When a video features two products, how should it be displayed?"
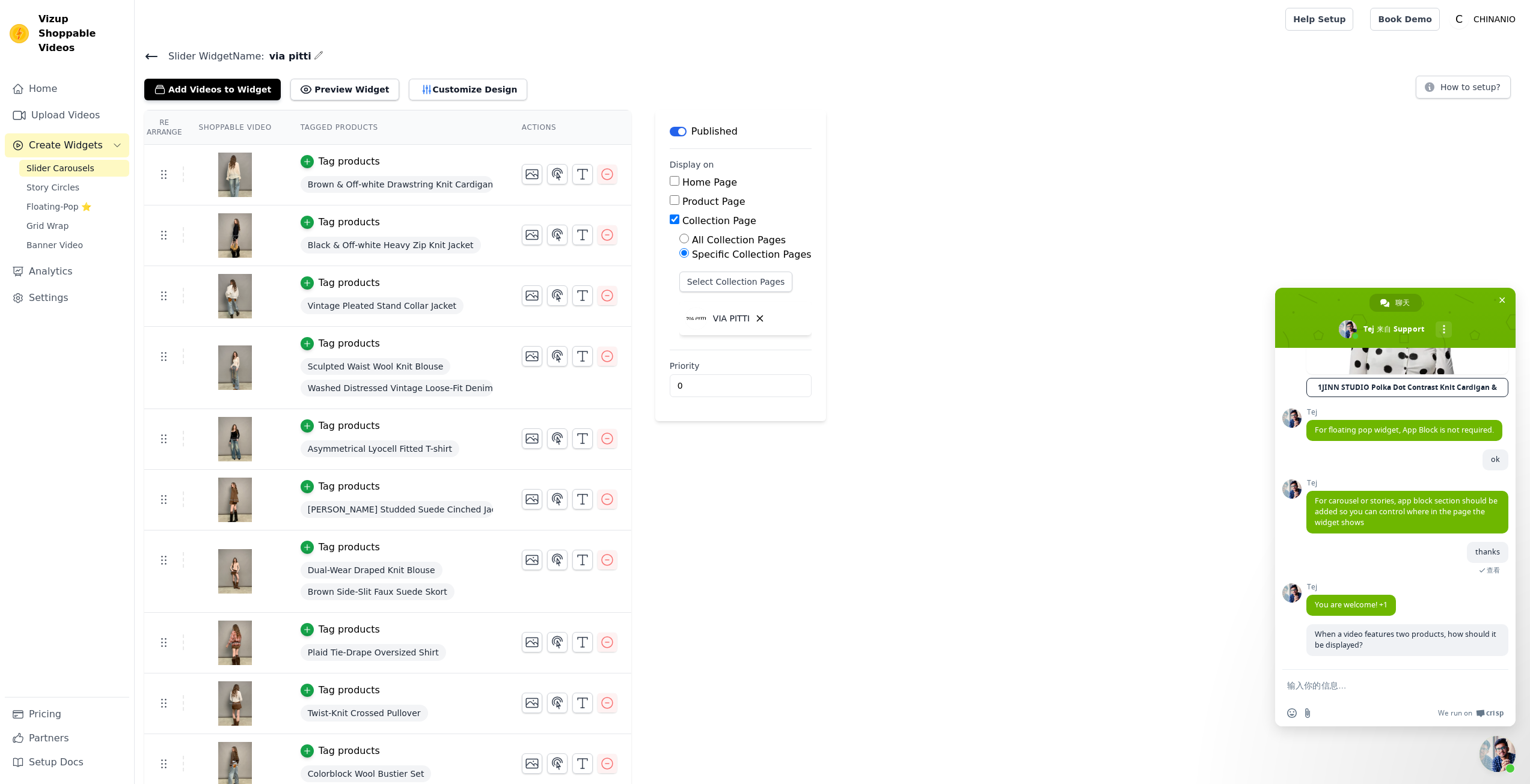
scroll to position [3643, 0]
click at [1338, 679] on form at bounding box center [1383, 686] width 190 height 33
click at [1334, 693] on form at bounding box center [1383, 686] width 190 height 33
click at [1326, 687] on textarea "输入你的信息…" at bounding box center [1383, 686] width 190 height 11
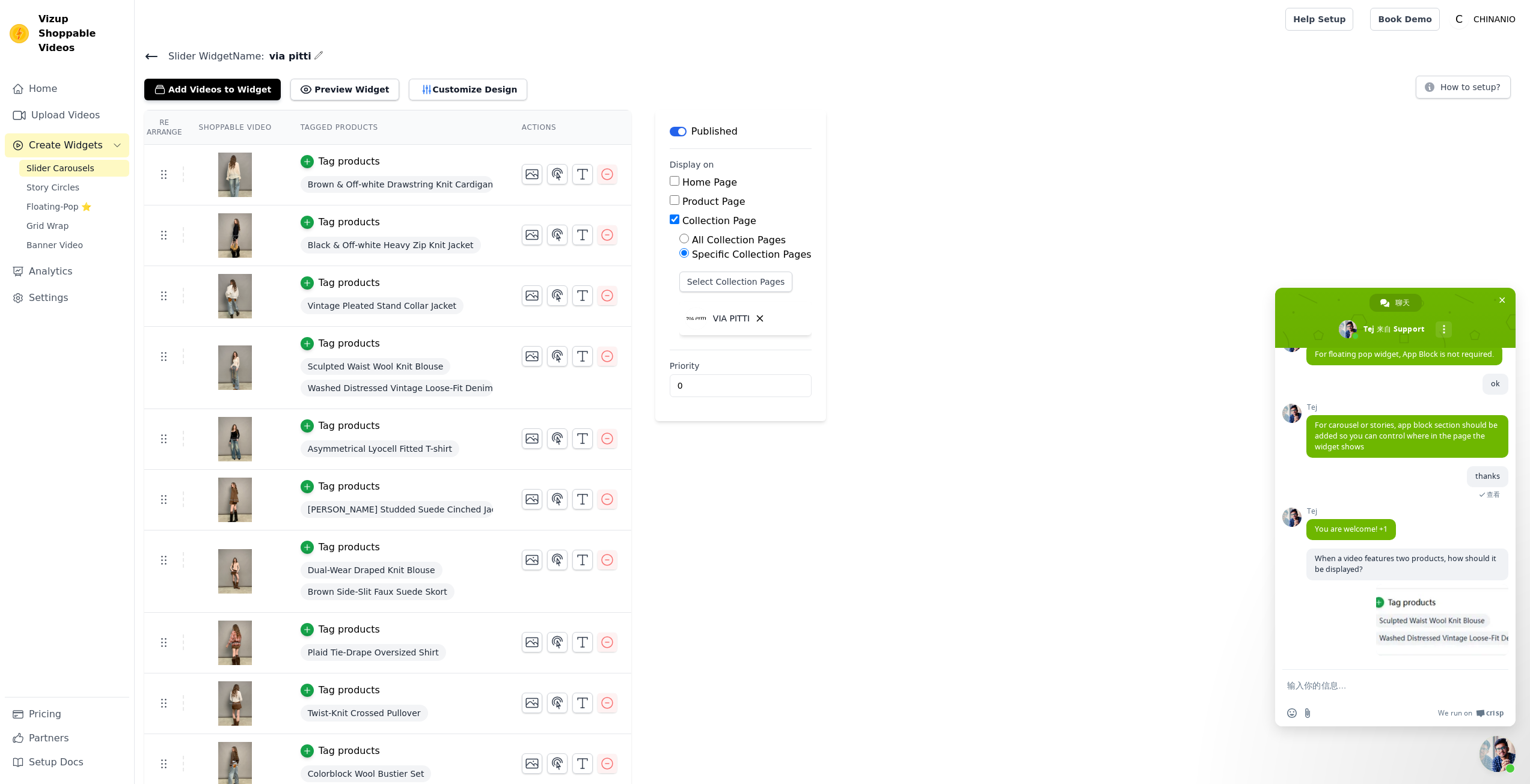
scroll to position [3719, 0]
click at [1352, 682] on form at bounding box center [1383, 686] width 190 height 33
click at [1324, 682] on textarea "输入你的信息…" at bounding box center [1383, 686] width 190 height 11
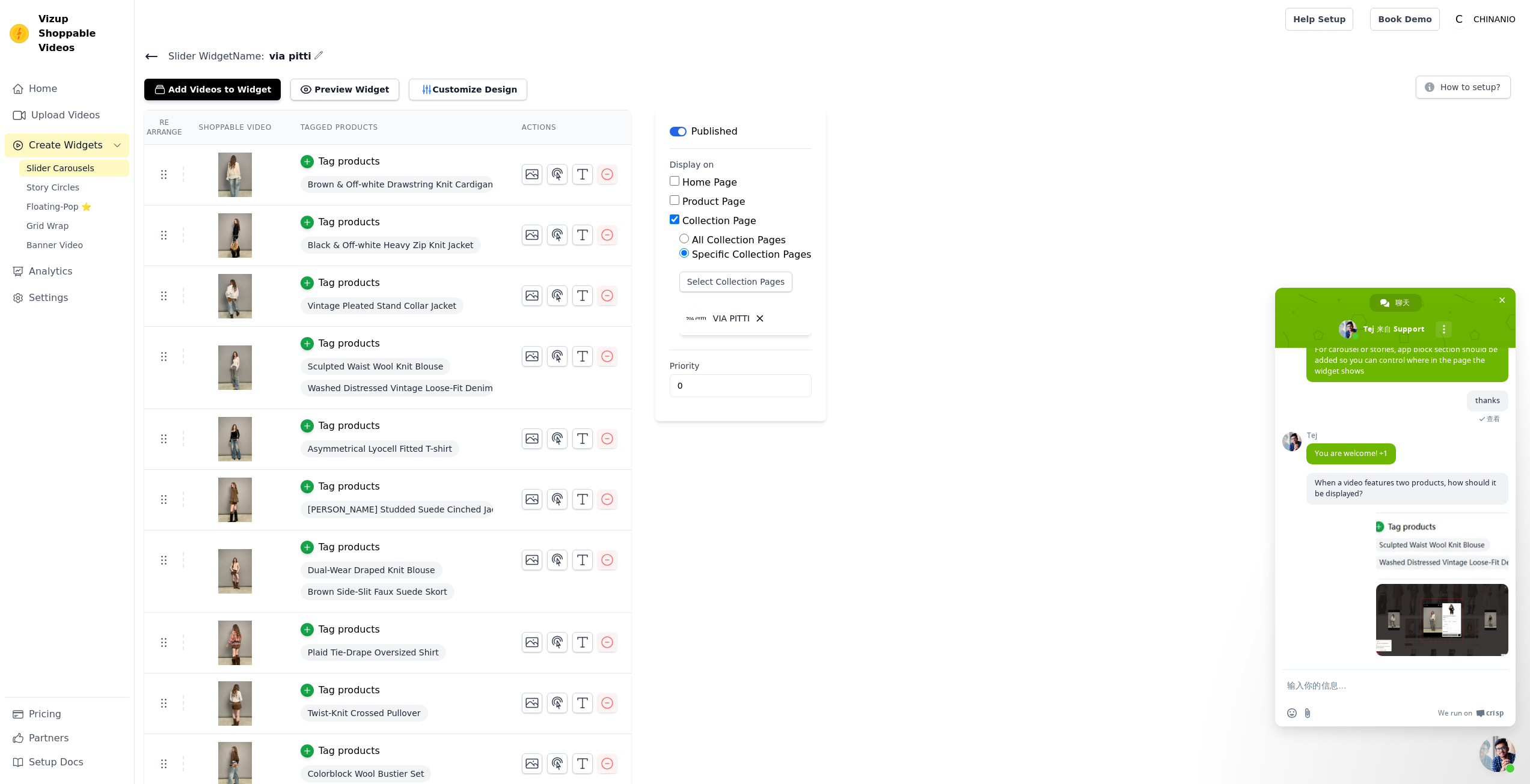
scroll to position [3795, 0]
drag, startPoint x: 1364, startPoint y: 672, endPoint x: 1361, endPoint y: 682, distance: 10.4
click at [1364, 676] on form at bounding box center [1383, 686] width 190 height 33
click at [1360, 690] on textarea "输入你的信息…" at bounding box center [1383, 686] width 190 height 11
paste textarea "I don't seem to see another product displayed."
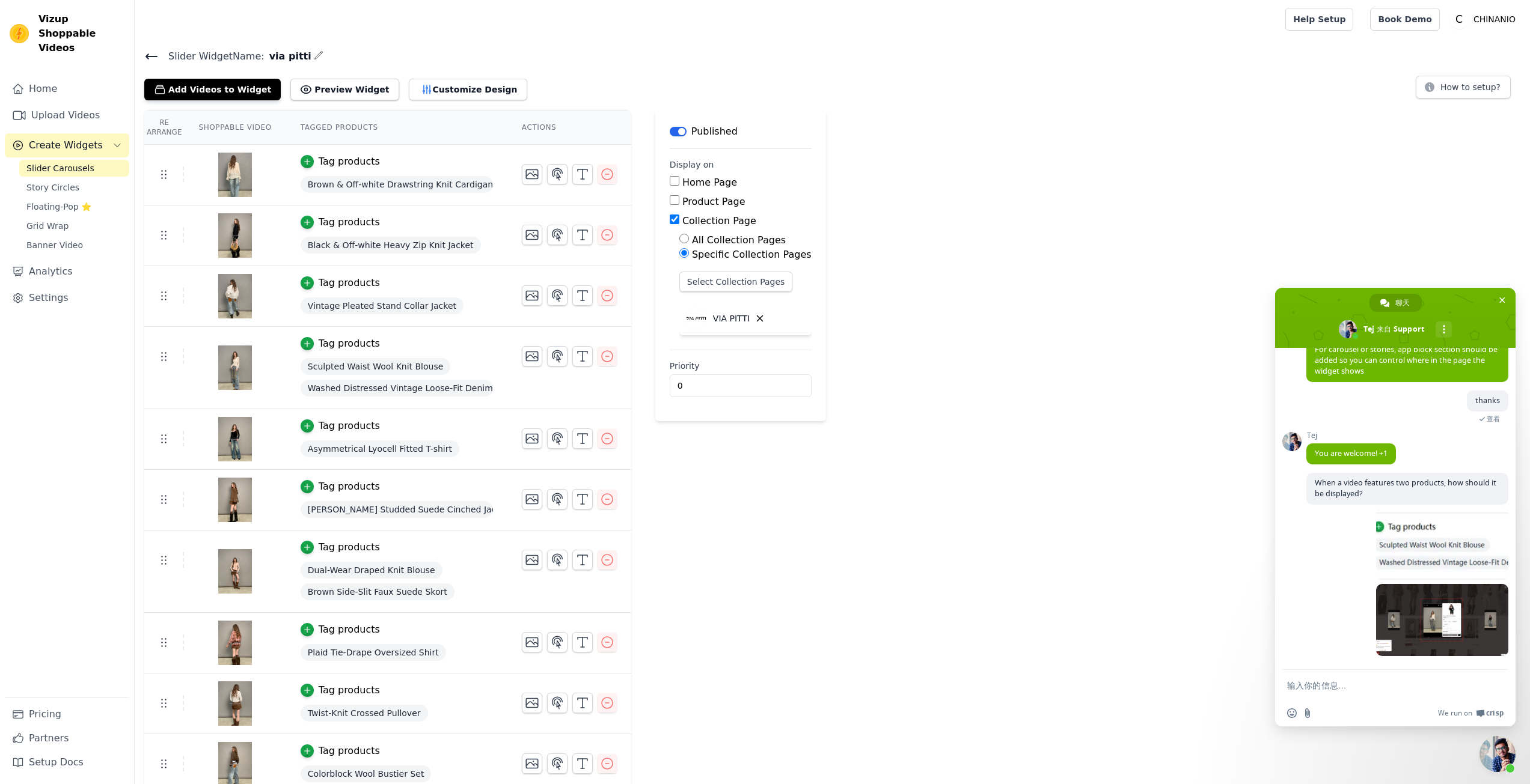
type textarea "I don't seem to see another product displayed."
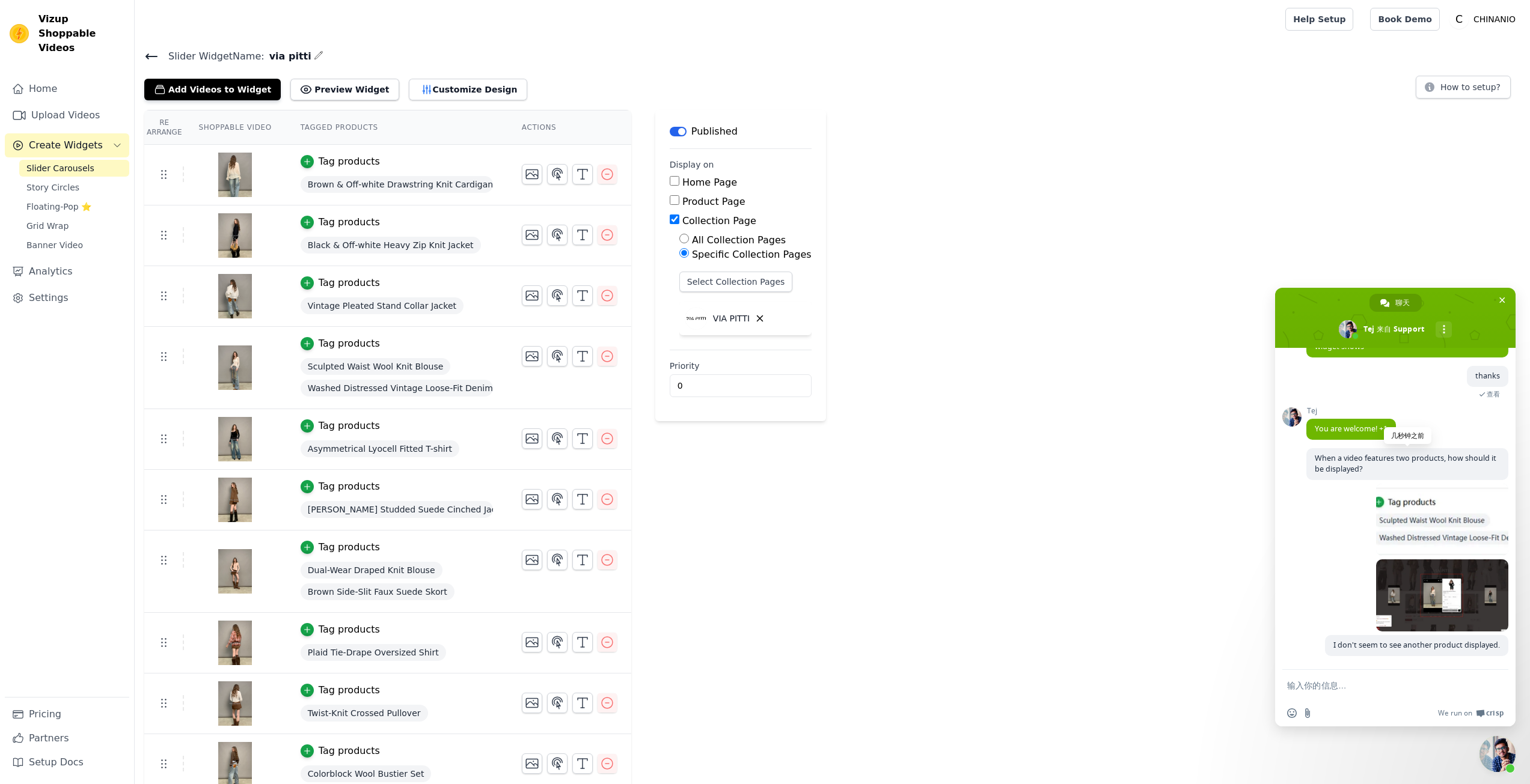
scroll to position [3820, 0]
click at [1384, 509] on span at bounding box center [1442, 520] width 132 height 72
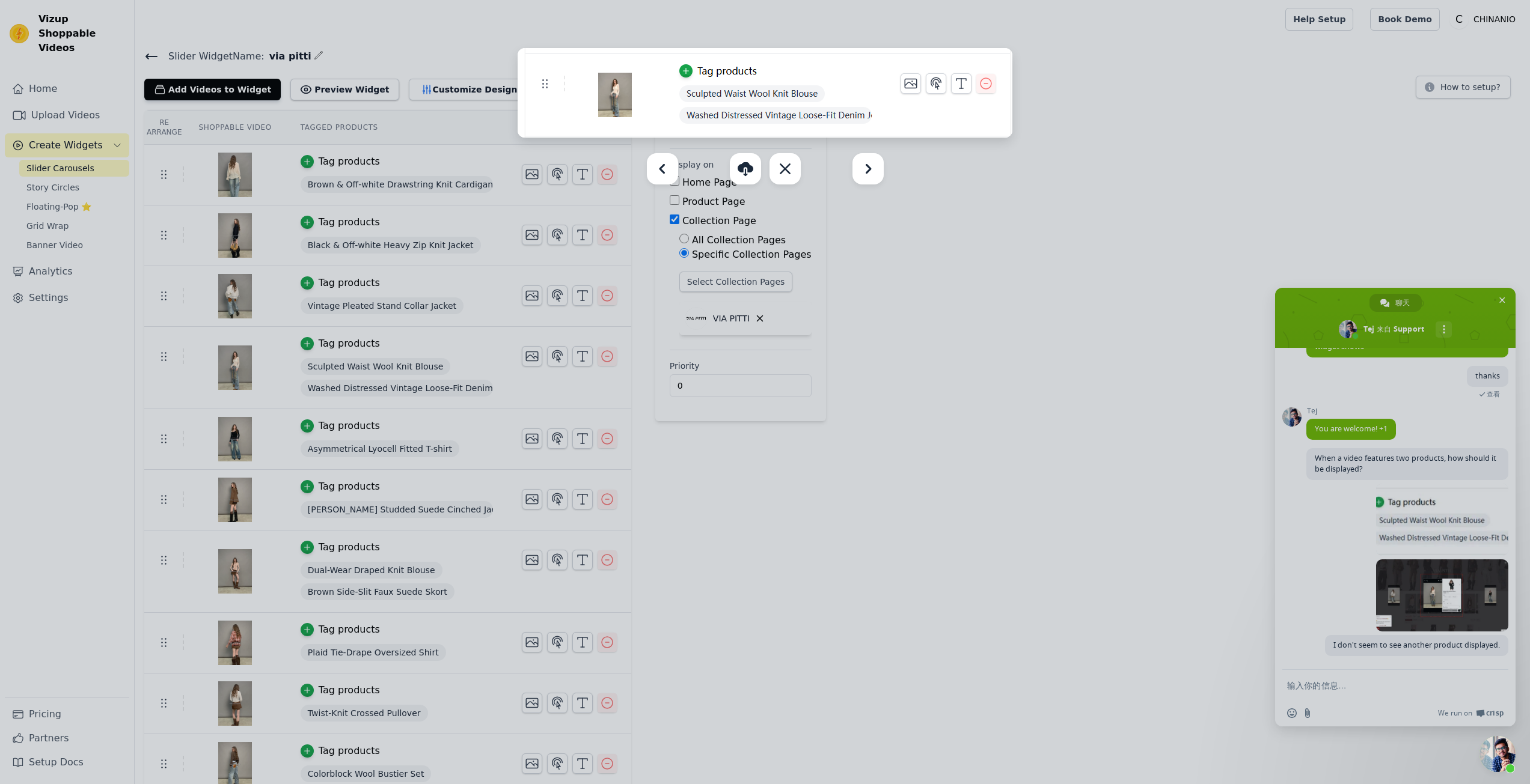
click at [1414, 606] on div at bounding box center [765, 392] width 1530 height 784
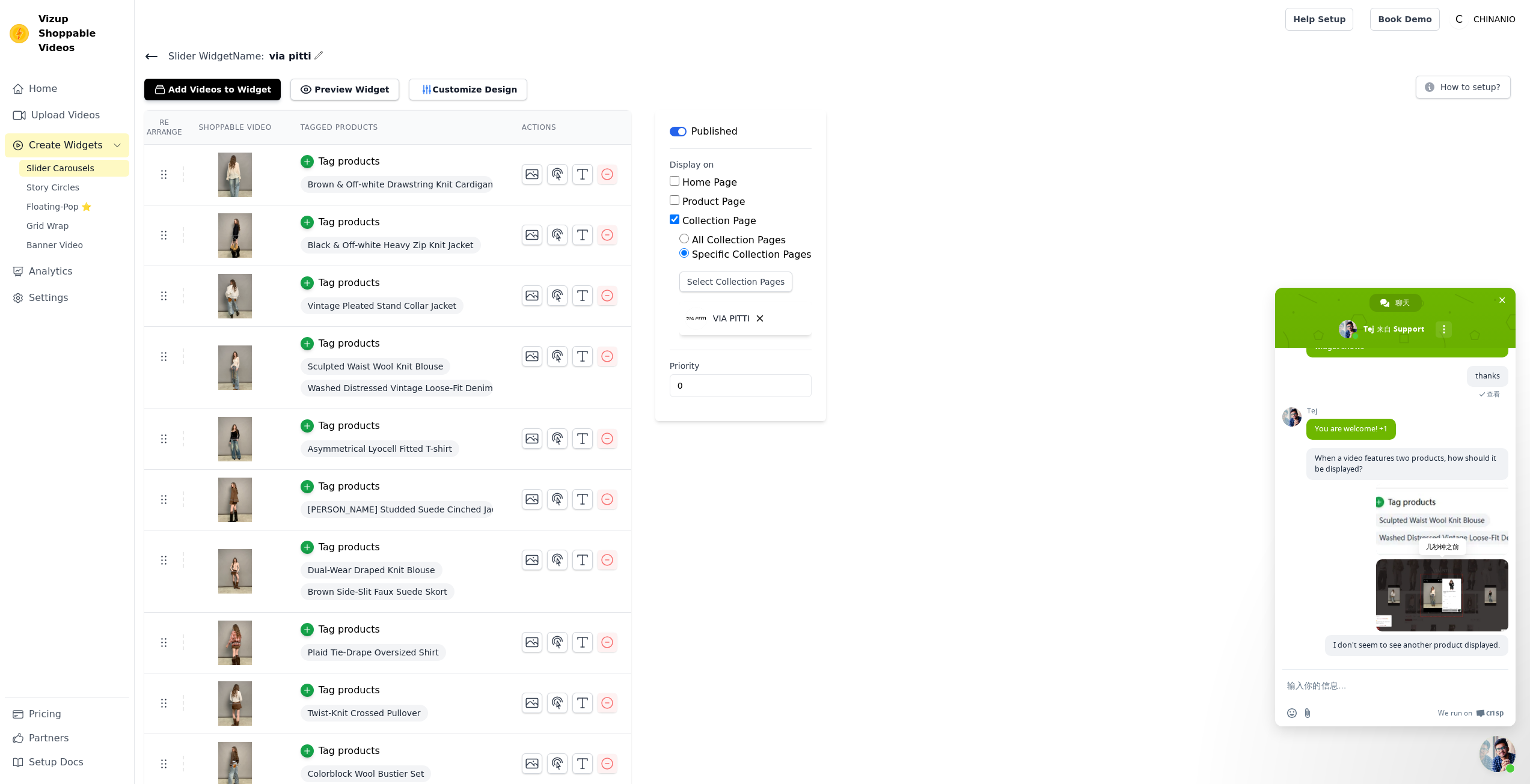
click at [1410, 602] on span at bounding box center [1442, 596] width 132 height 72
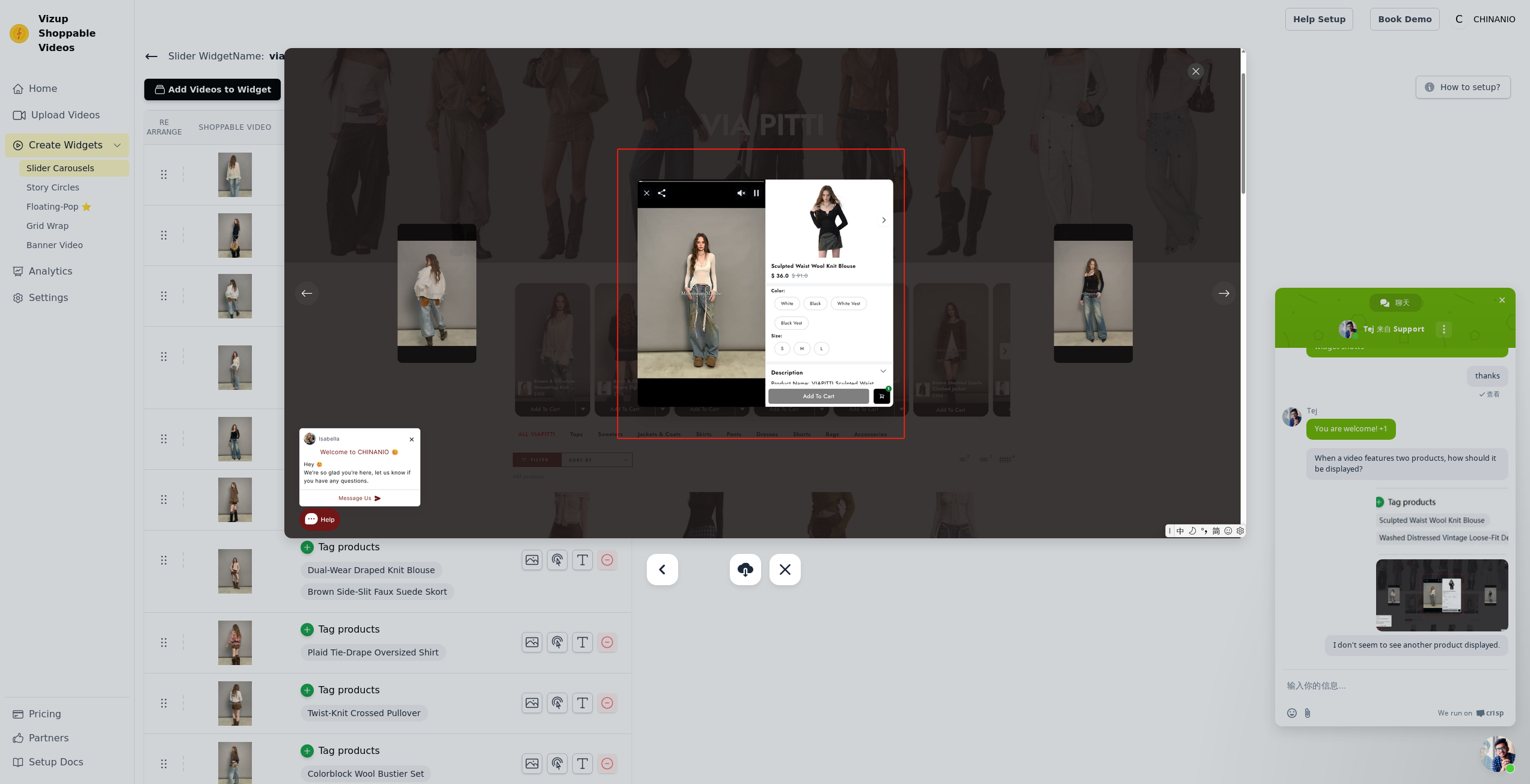
click at [1391, 605] on div at bounding box center [765, 392] width 1530 height 784
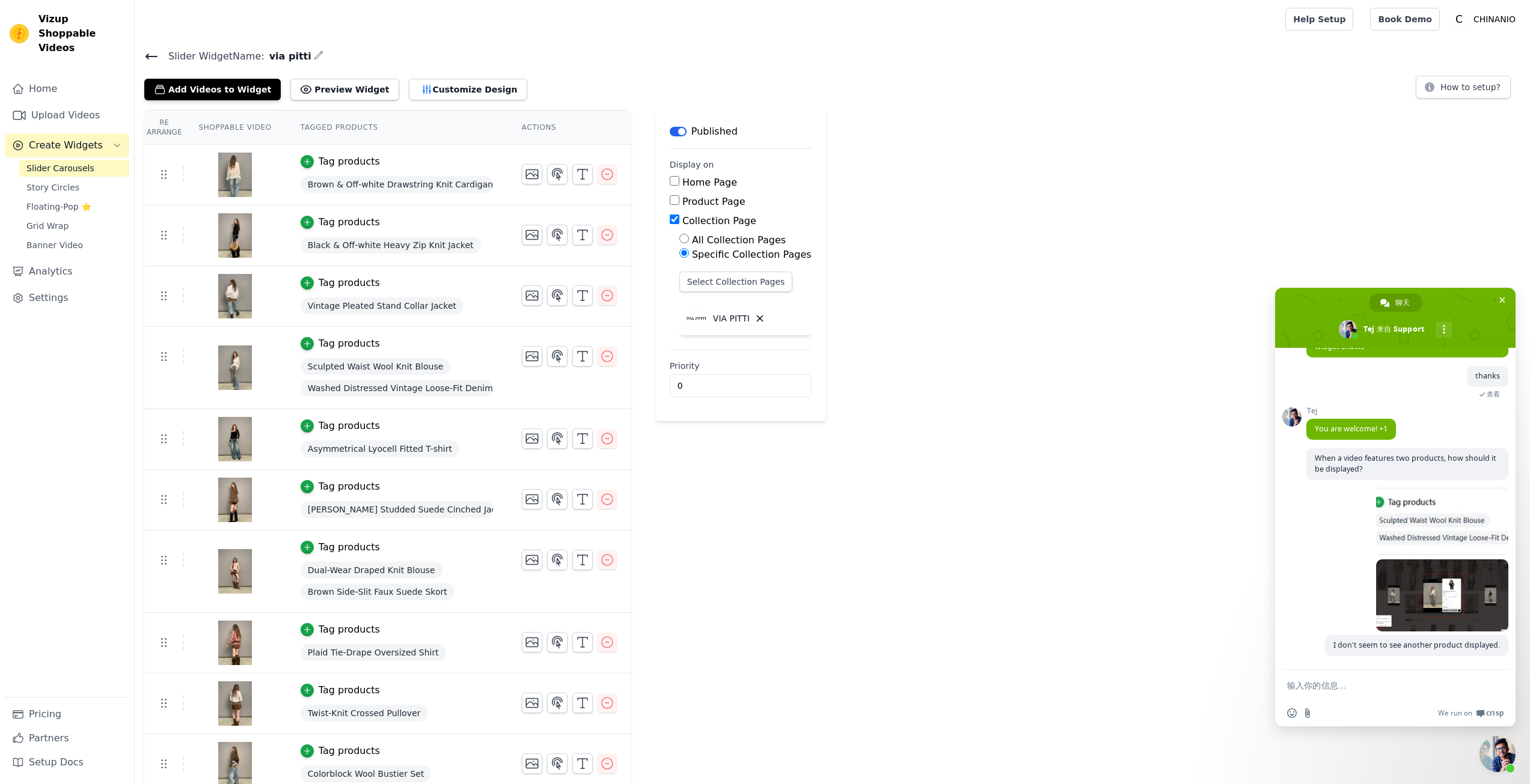
click at [1336, 556] on div "7 分钟前" at bounding box center [1407, 521] width 202 height 75
click at [338, 77] on div "Add Videos to Widget Preview Widget Customize Design" at bounding box center [340, 87] width 393 height 26
click at [338, 75] on div "Add Videos to Widget Preview Widget Customize Design" at bounding box center [340, 87] width 393 height 26
click at [345, 89] on button "Preview Widget" at bounding box center [345, 89] width 108 height 21
click at [472, 117] on th "Tagged Products" at bounding box center [397, 128] width 222 height 35
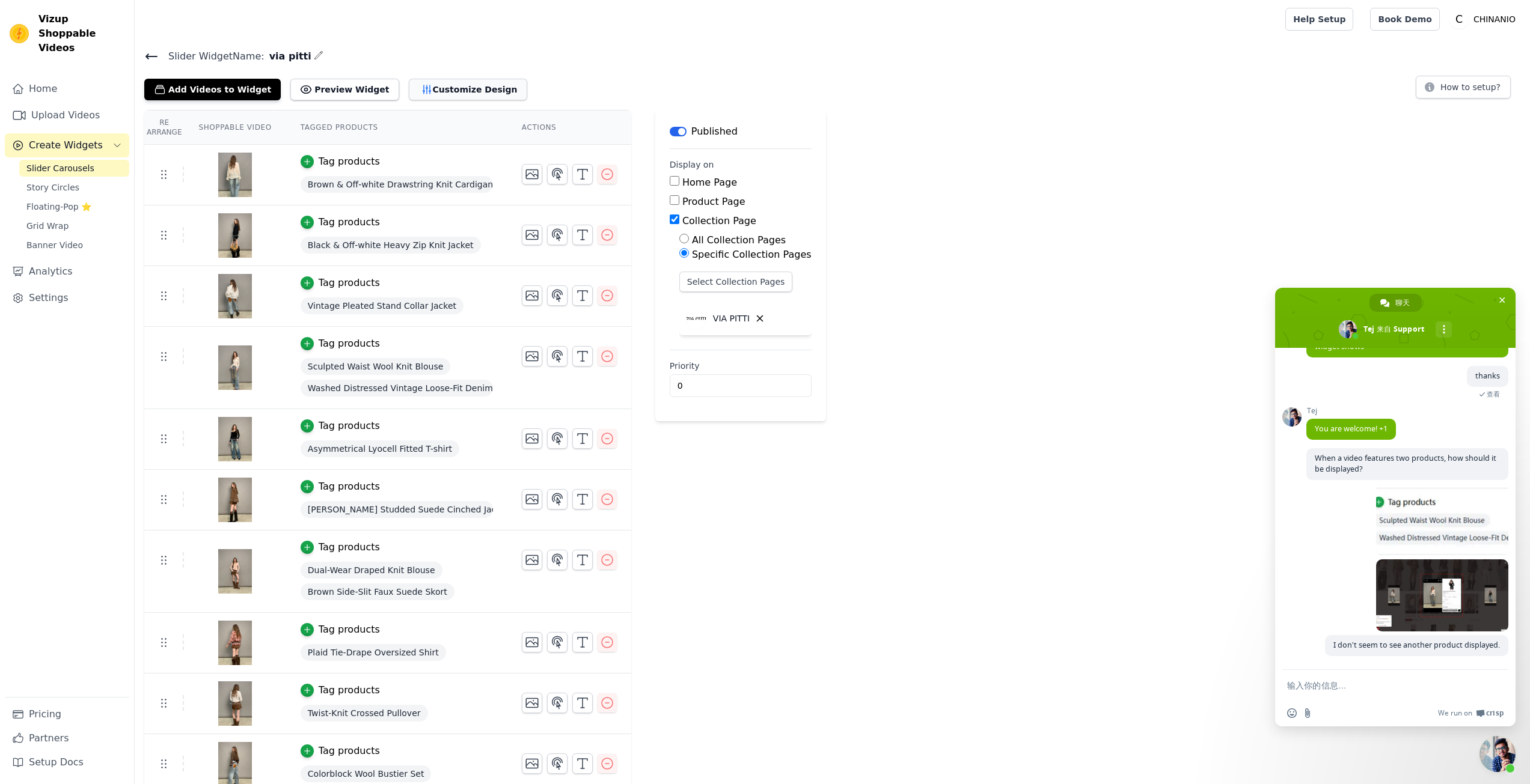
click at [449, 91] on button "Customize Design" at bounding box center [468, 89] width 118 height 21
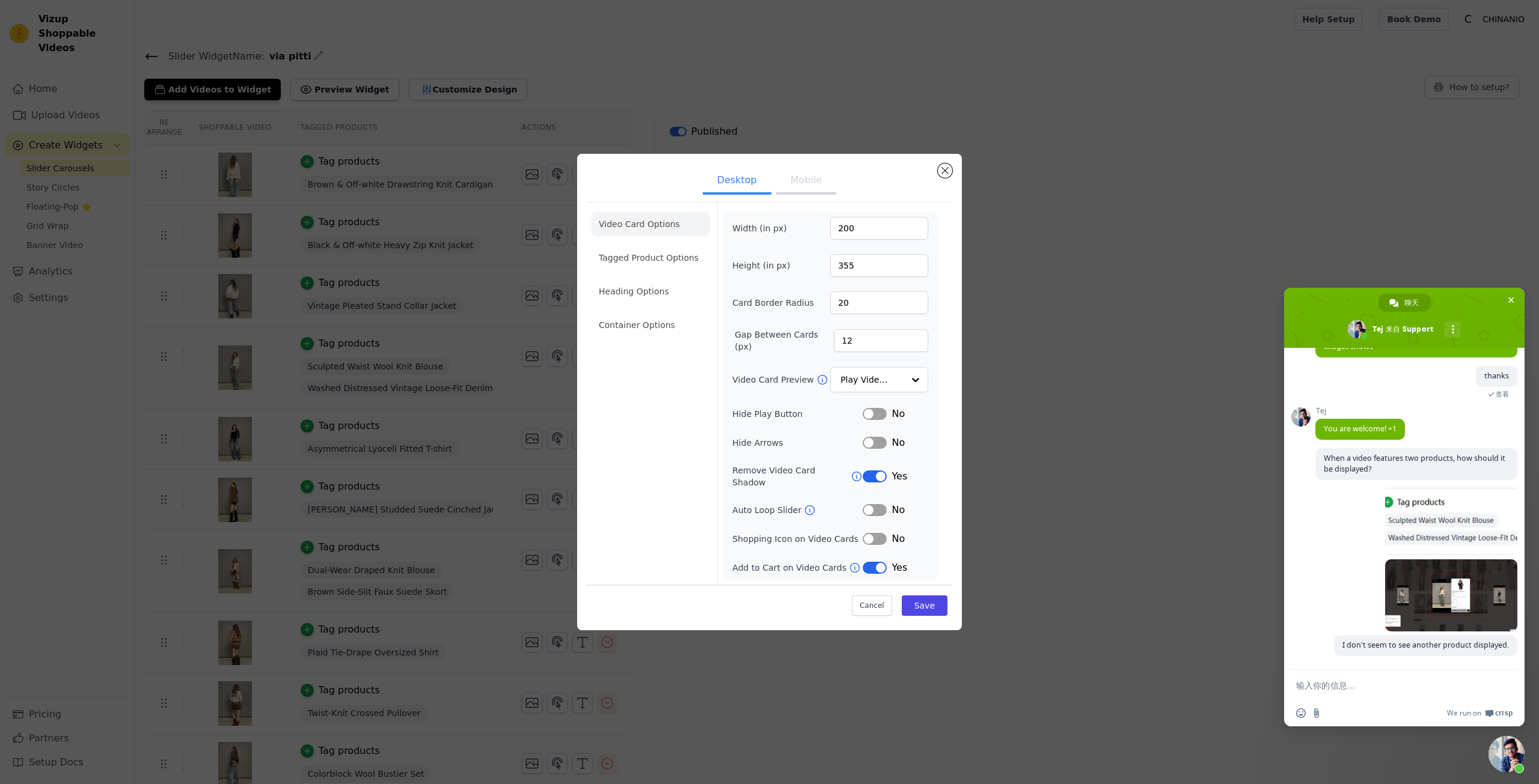
click at [800, 190] on button "Mobile" at bounding box center [806, 181] width 60 height 26
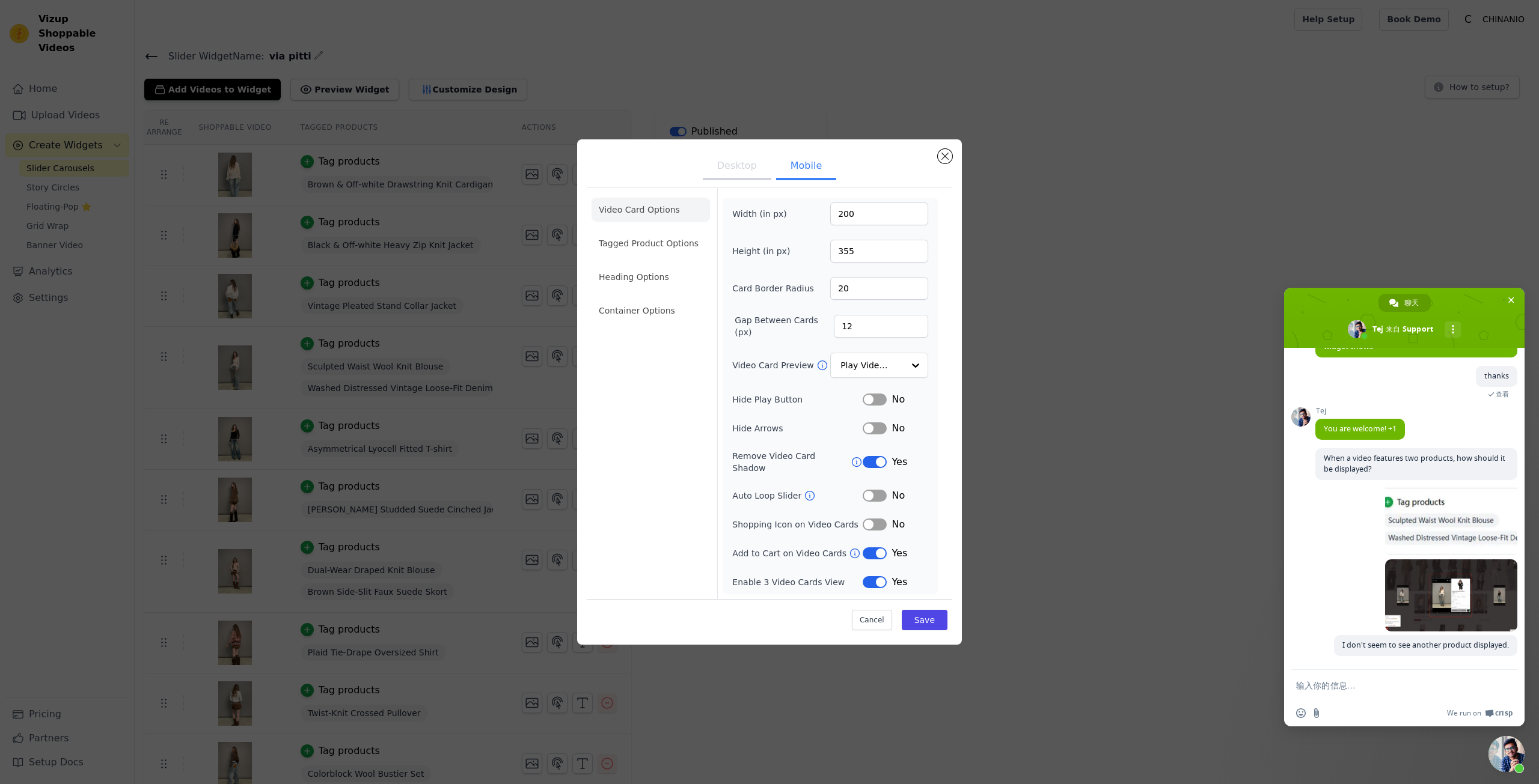
click at [730, 175] on button "Desktop" at bounding box center [737, 167] width 69 height 26
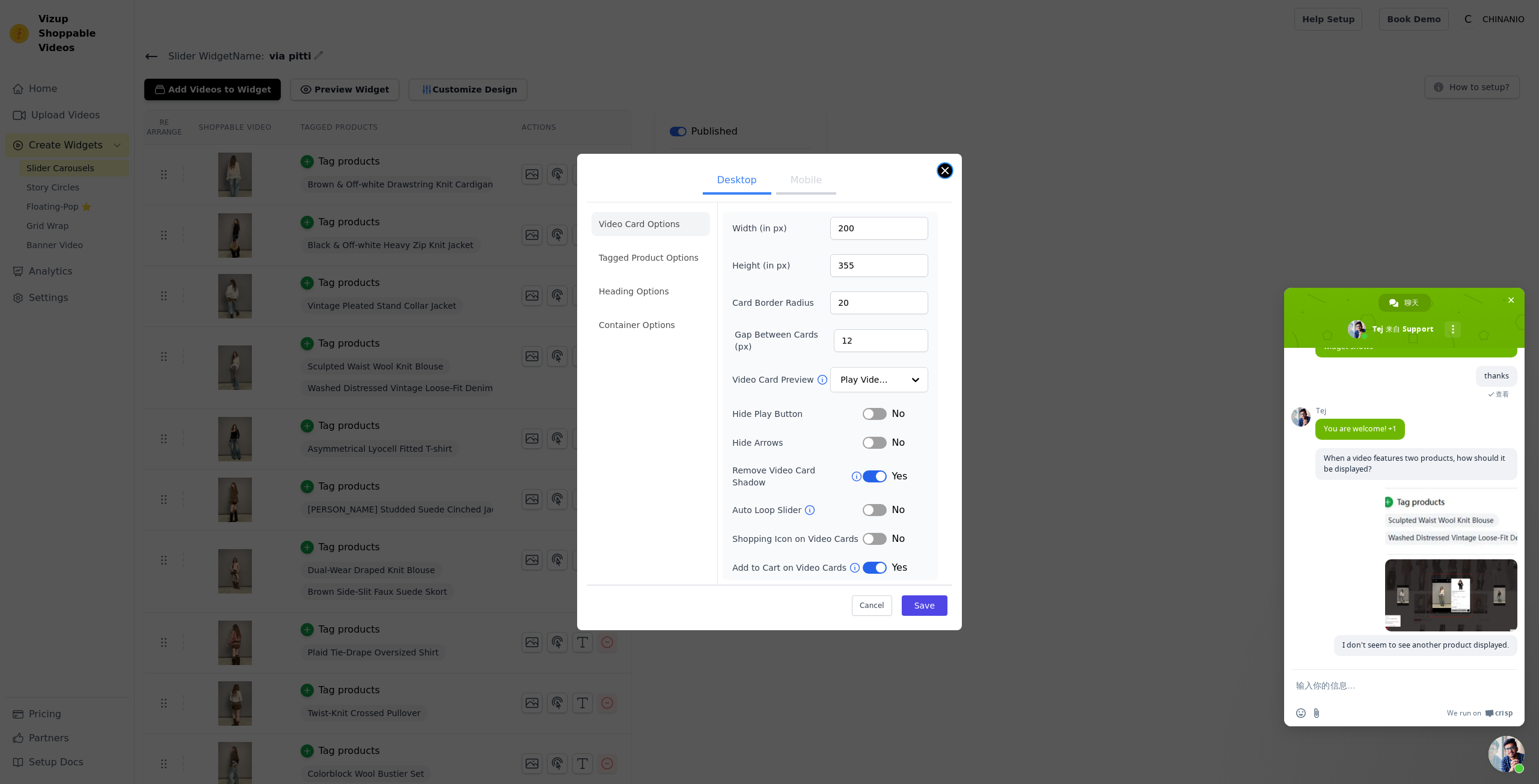
click at [948, 174] on button "Close modal" at bounding box center [945, 170] width 15 height 15
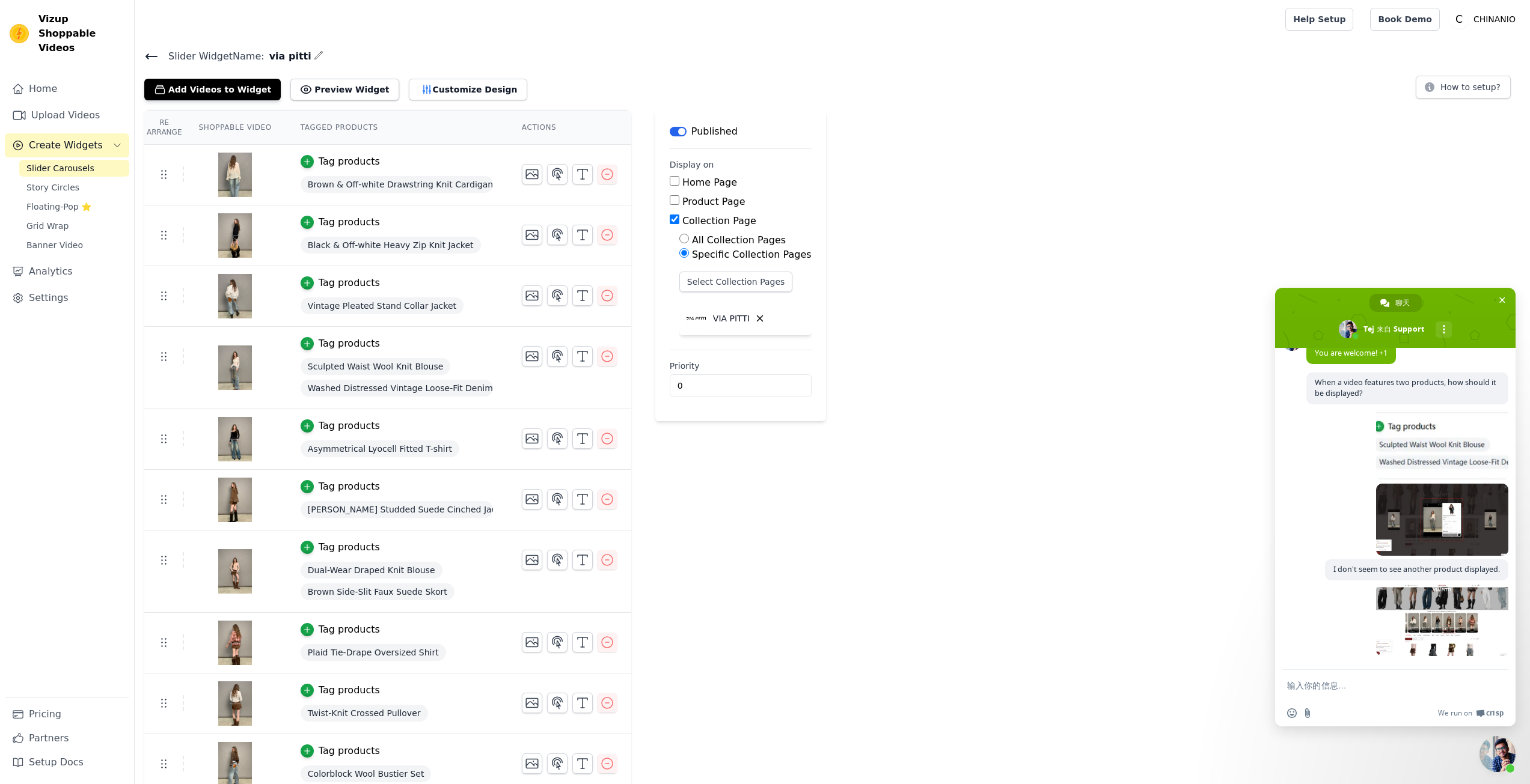
scroll to position [3895, 0]
click at [1304, 677] on form at bounding box center [1383, 686] width 190 height 33
click at [1316, 693] on form at bounding box center [1383, 686] width 190 height 33
click at [1318, 688] on textarea "输入你的信息…" at bounding box center [1383, 686] width 190 height 11
paste textarea "Why doesn't this box have any arrows to select anymore? It's different from the…"
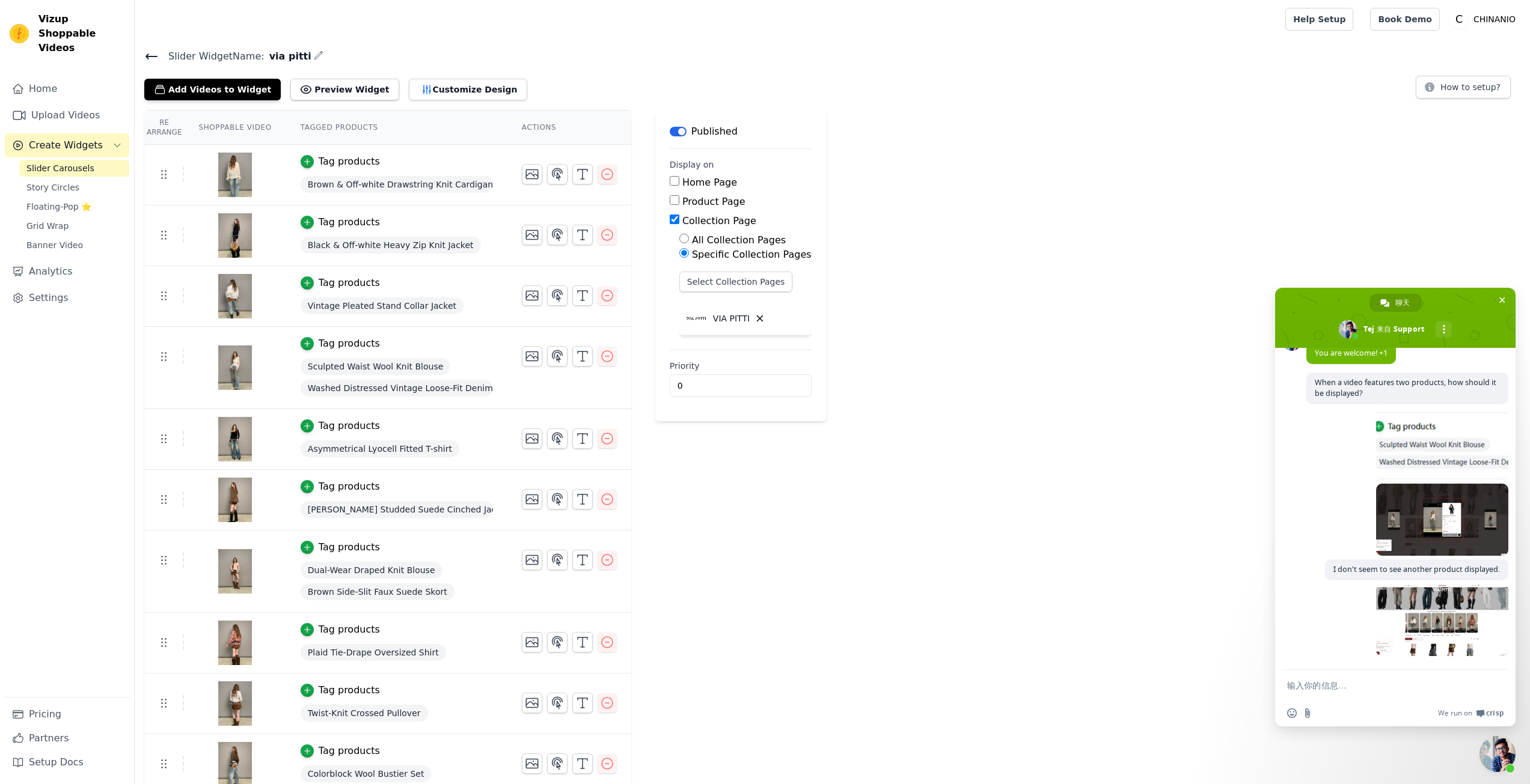
type textarea "Why doesn't this box have any arrows to select anymore? It's different from the…"
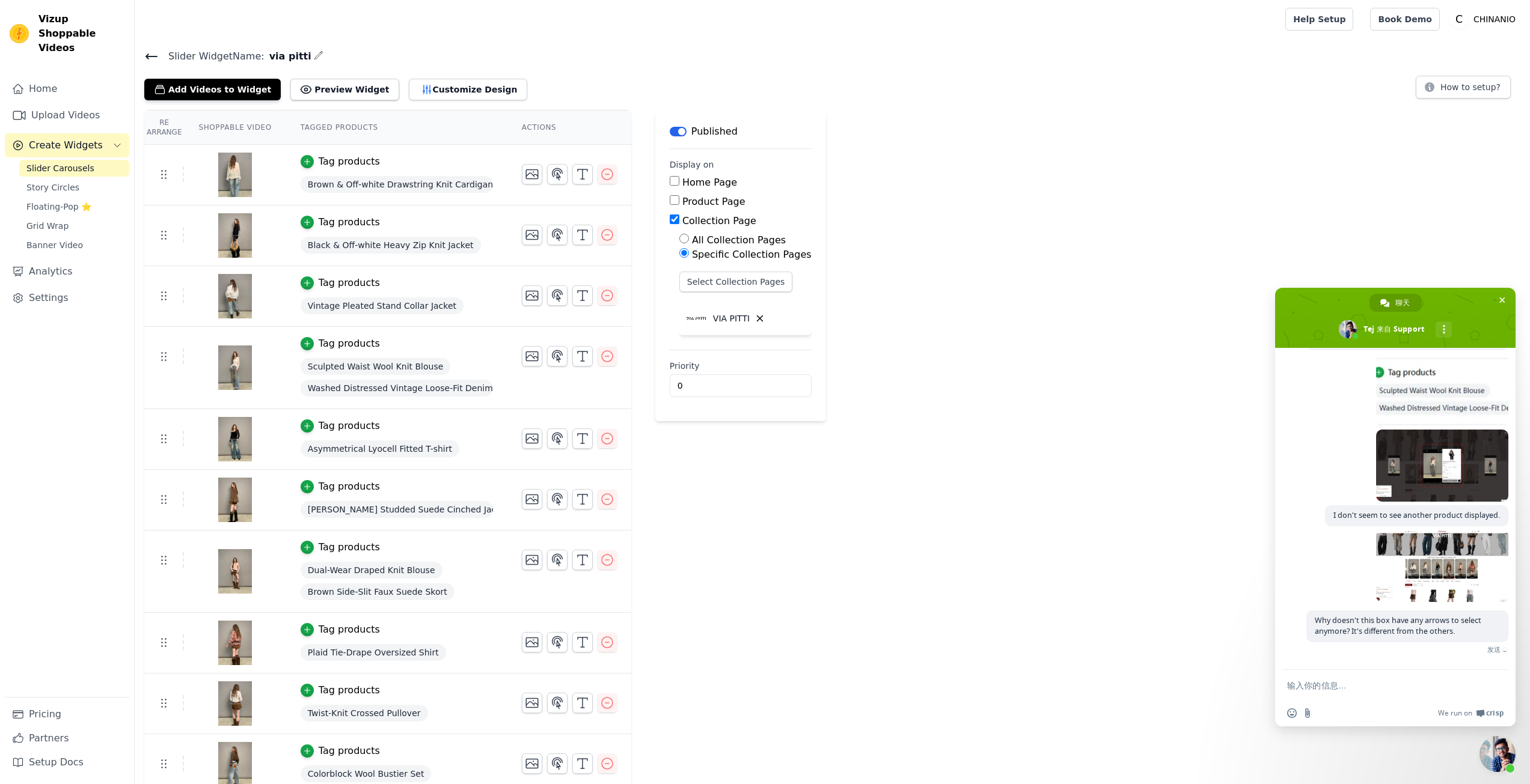
scroll to position [3949, 0]
click at [1313, 572] on div "几秒钟之前" at bounding box center [1407, 570] width 202 height 80
click at [1365, 569] on div "几秒钟之前" at bounding box center [1407, 570] width 202 height 80
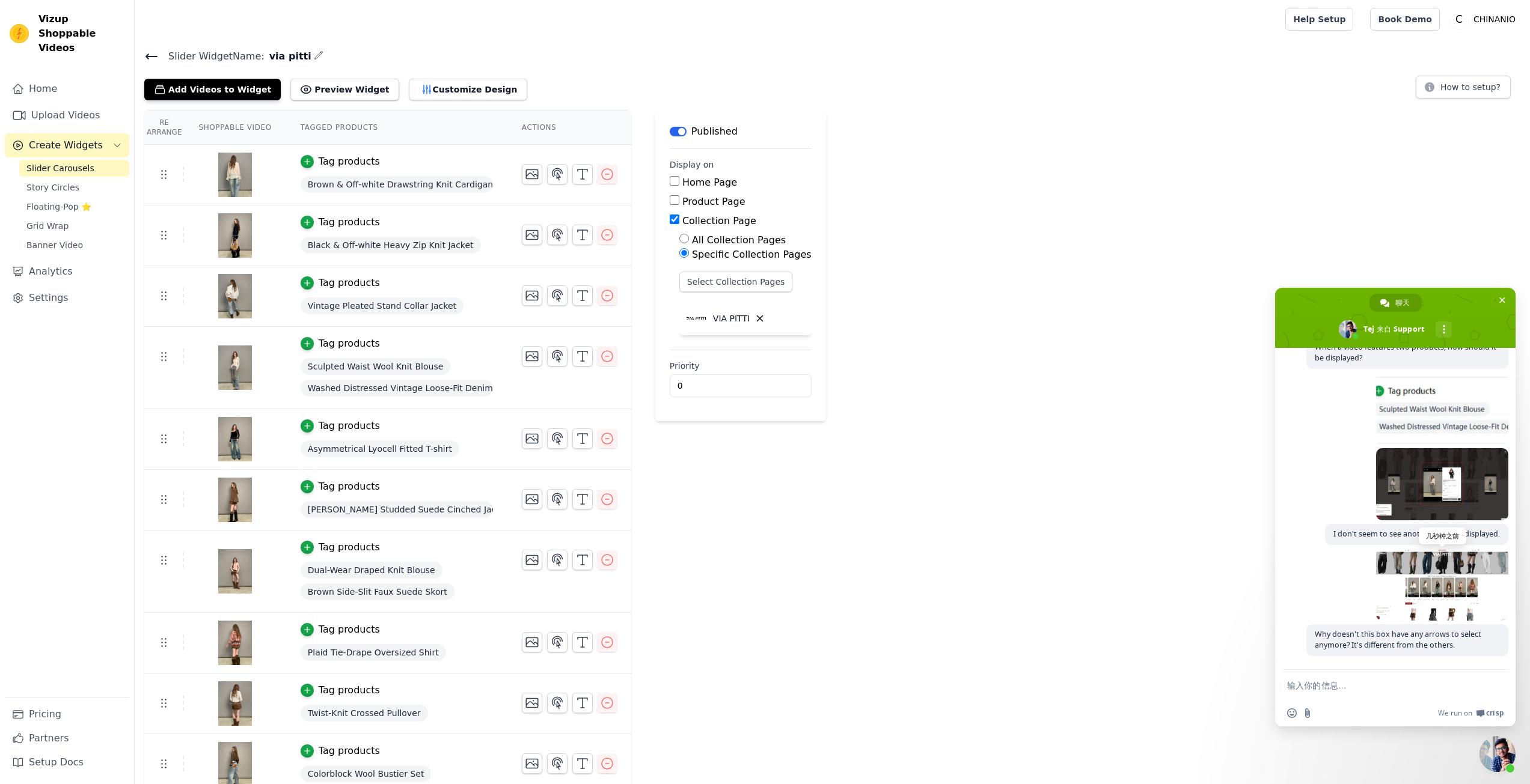
click at [1405, 581] on span at bounding box center [1442, 585] width 132 height 72
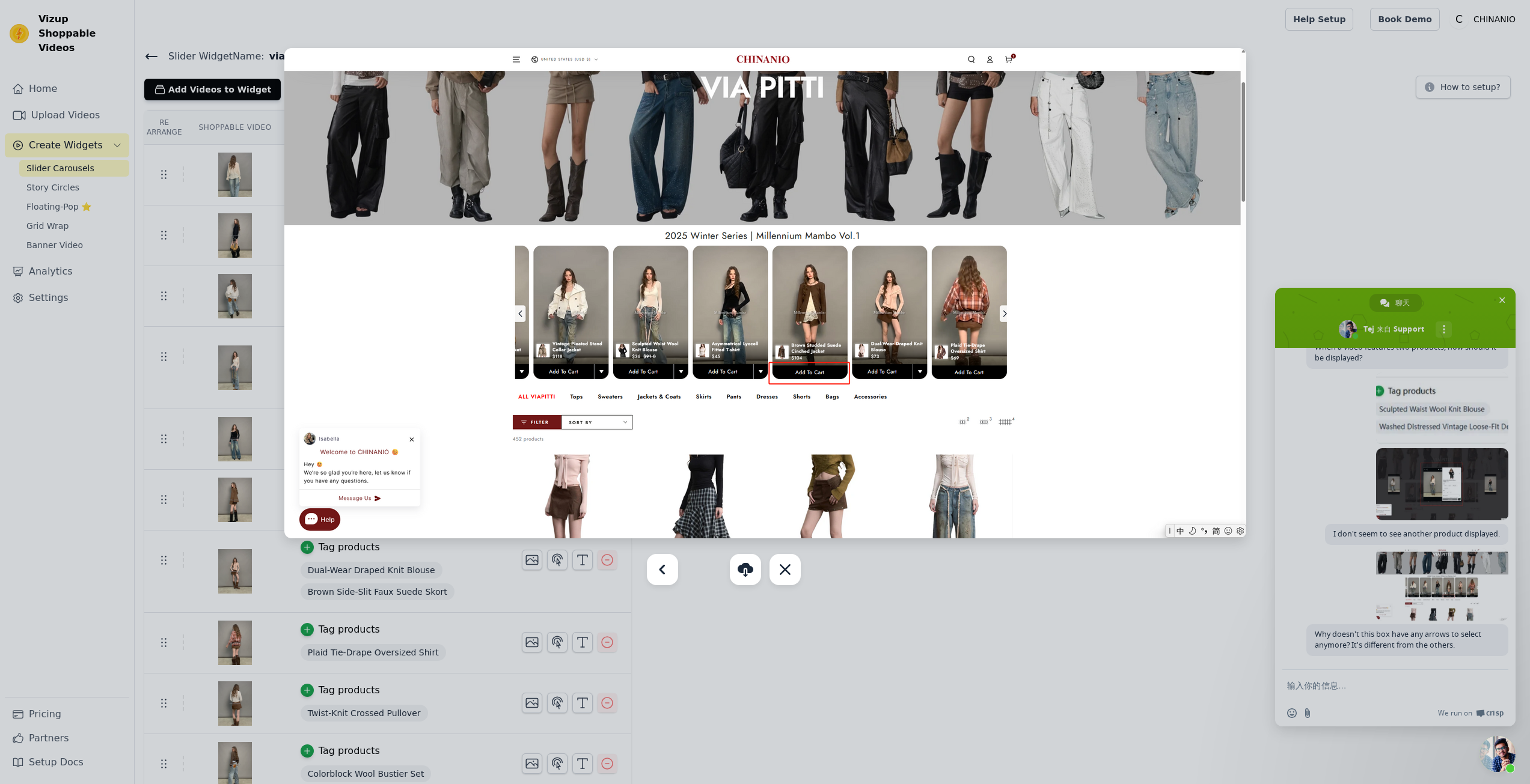
click at [1331, 219] on div at bounding box center [765, 392] width 1530 height 784
